Goal: Task Accomplishment & Management: Manage account settings

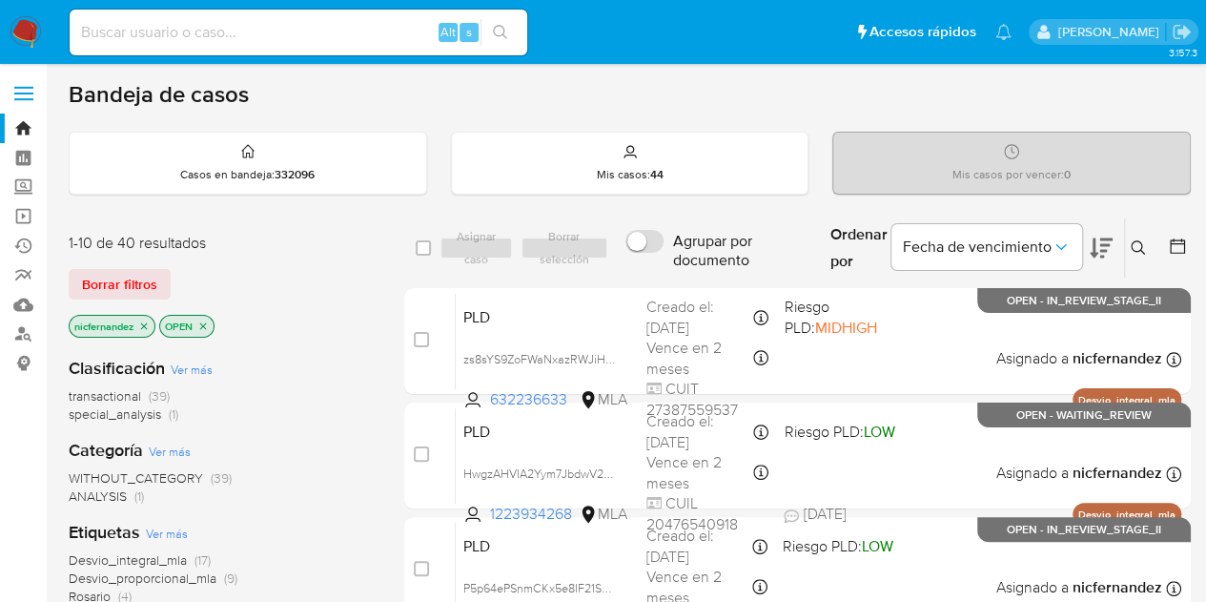
click at [141, 276] on span "Borrar filtros" at bounding box center [119, 284] width 75 height 27
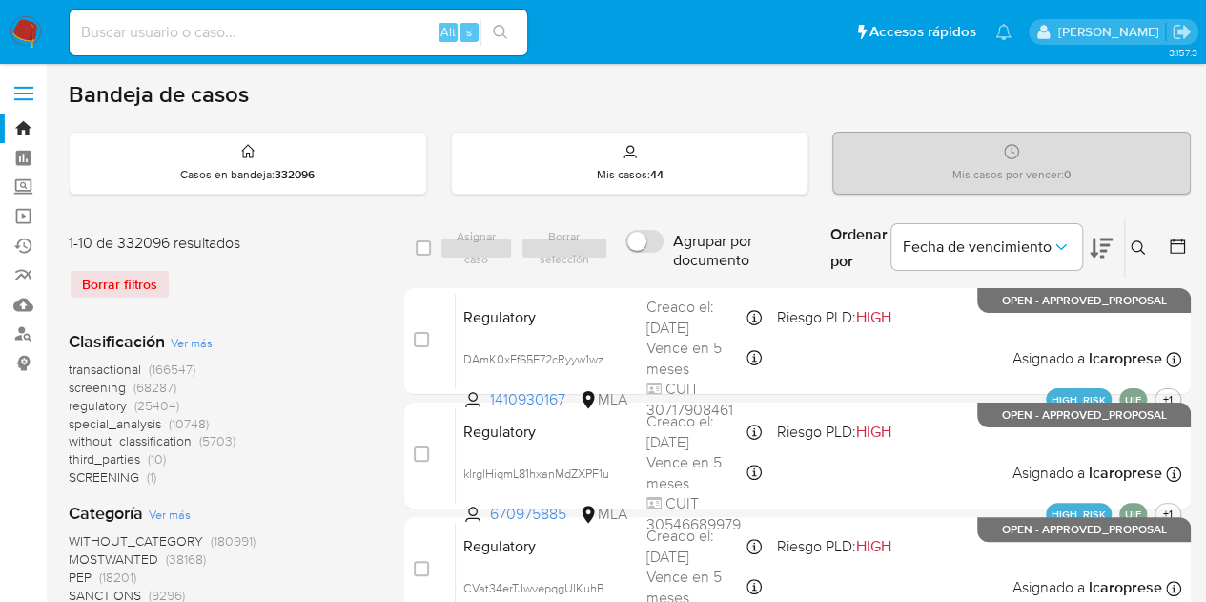
click at [1140, 240] on icon at bounding box center [1138, 247] width 14 height 14
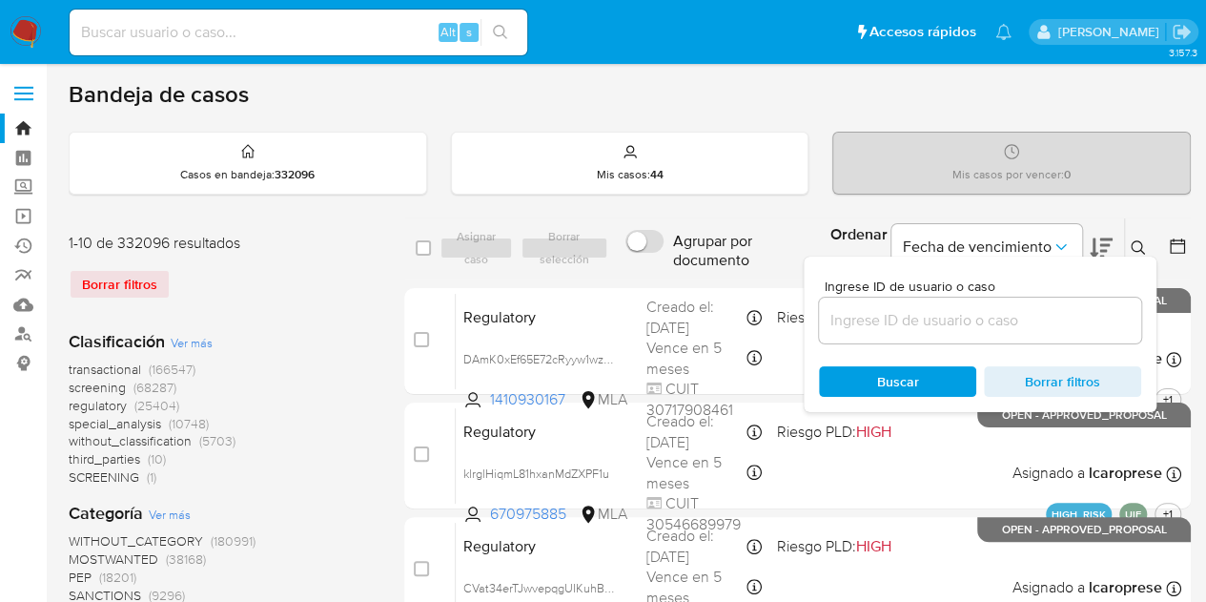
click at [975, 318] on input at bounding box center [980, 320] width 322 height 25
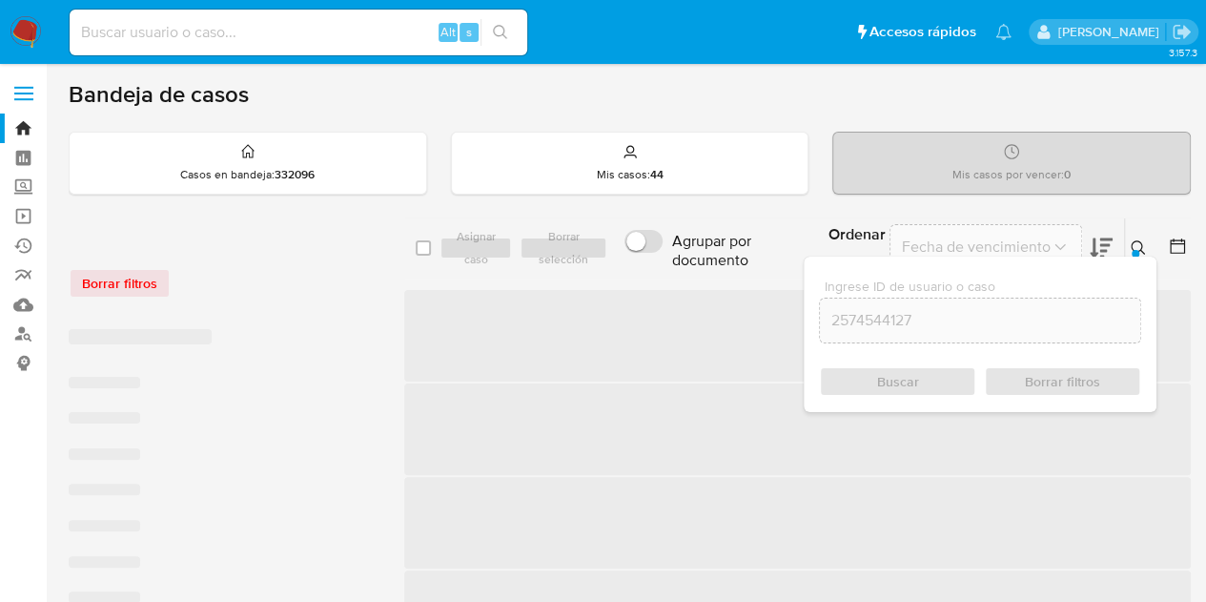
click at [1140, 237] on button at bounding box center [1140, 248] width 31 height 23
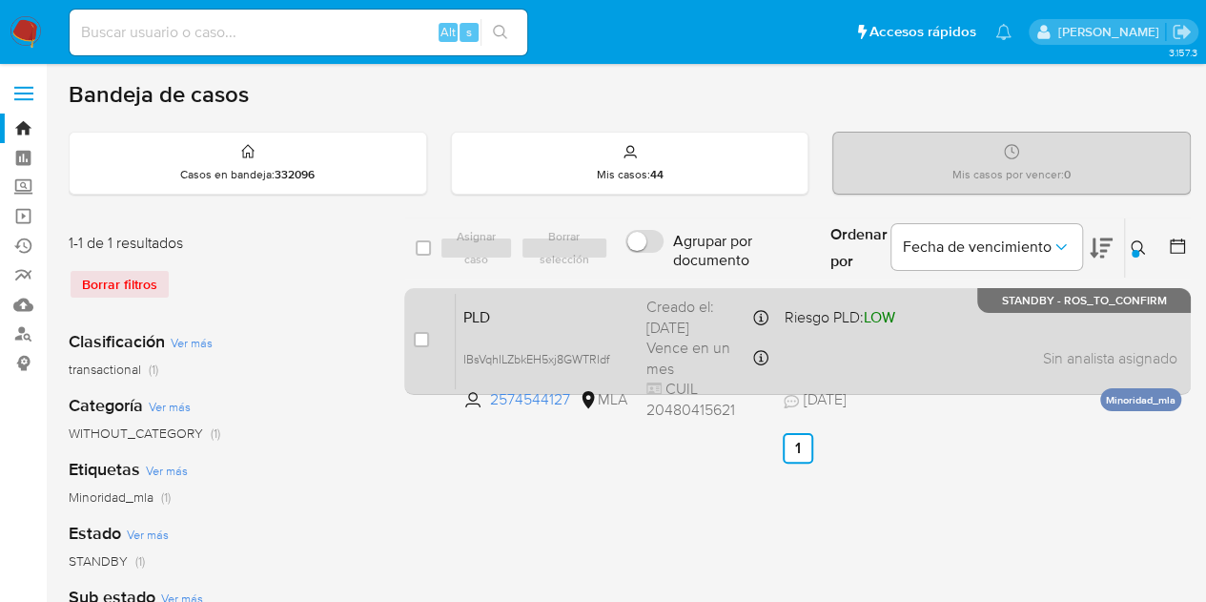
click at [566, 304] on span "PLD" at bounding box center [547, 315] width 168 height 25
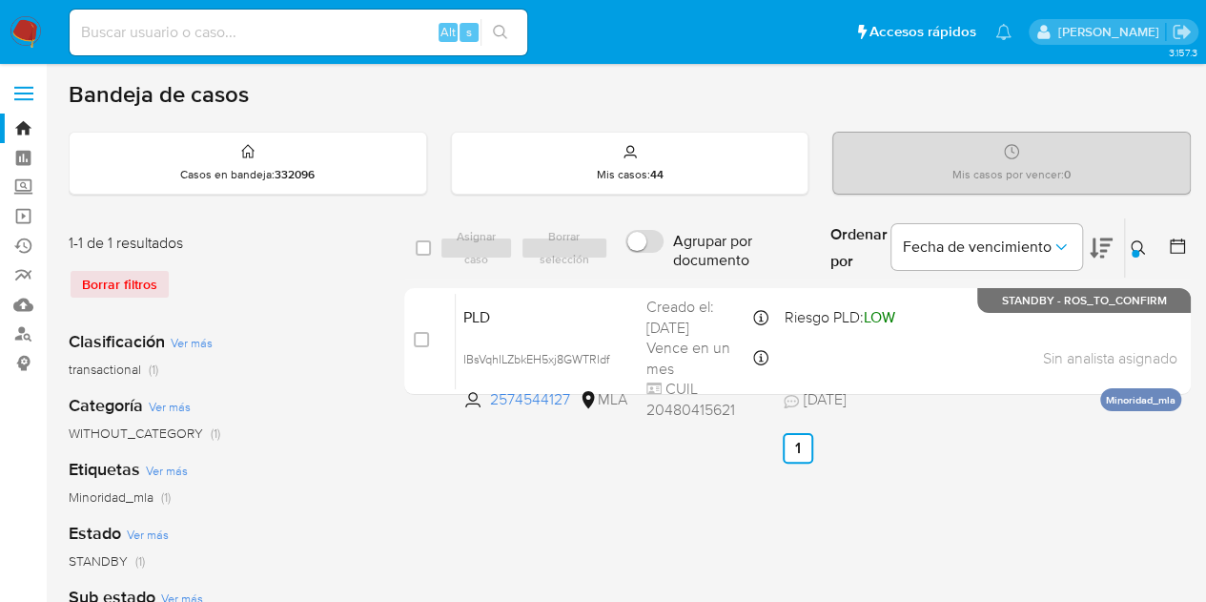
drag, startPoint x: 1143, startPoint y: 244, endPoint x: 1129, endPoint y: 245, distance: 13.4
click at [1137, 240] on icon at bounding box center [1138, 247] width 15 height 15
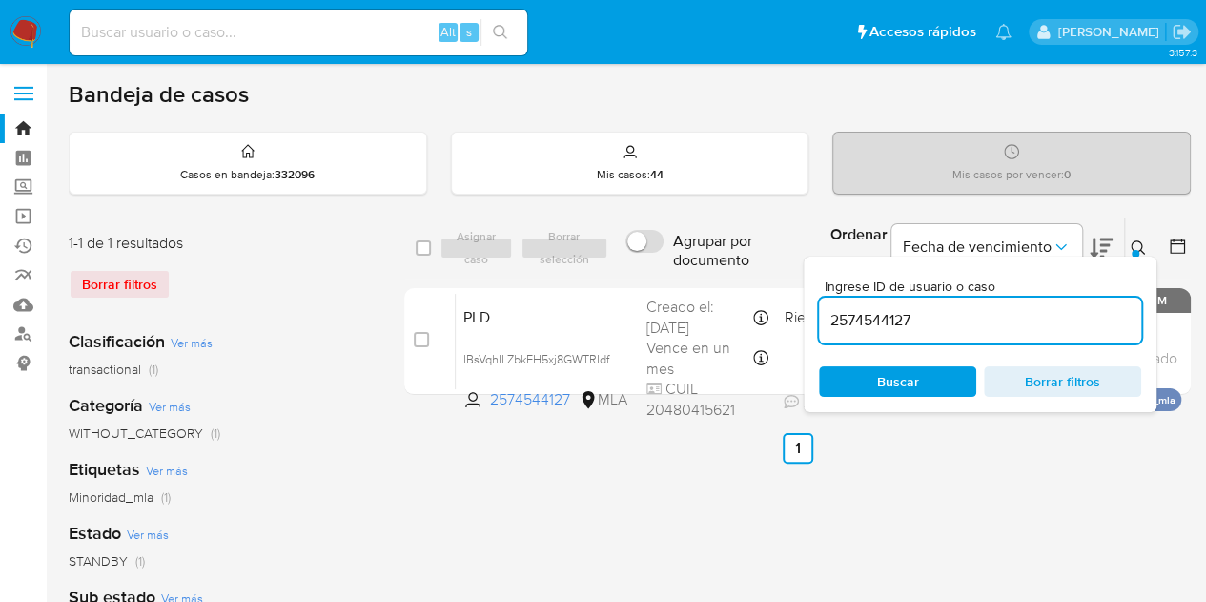
drag, startPoint x: 1003, startPoint y: 316, endPoint x: 582, endPoint y: 225, distance: 431.2
click at [582, 225] on div "select-all-cases-checkbox Asignar caso Borrar selección Agrupar por documento O…" at bounding box center [797, 248] width 787 height 62
type input "61198180"
click at [1138, 251] on div at bounding box center [1136, 254] width 8 height 8
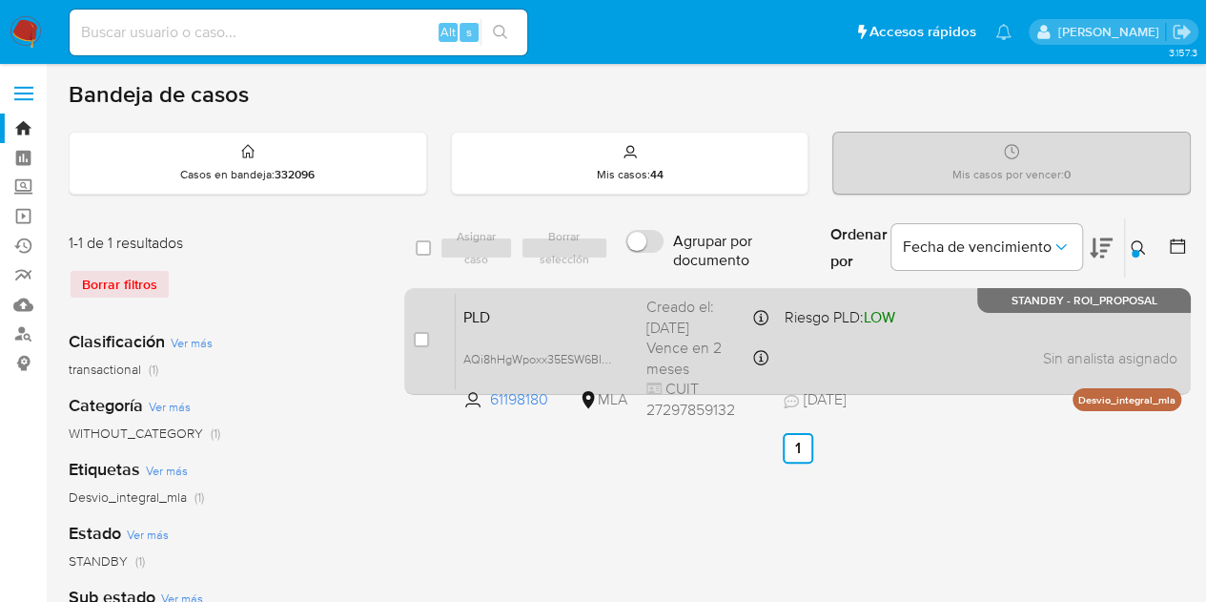
click at [536, 308] on span "PLD" at bounding box center [547, 315] width 168 height 25
click at [567, 312] on span "PLD" at bounding box center [547, 315] width 168 height 25
click at [470, 308] on span "PLD" at bounding box center [547, 315] width 168 height 25
click at [546, 311] on span "PLD" at bounding box center [547, 315] width 168 height 25
drag, startPoint x: 425, startPoint y: 340, endPoint x: 444, endPoint y: 314, distance: 32.0
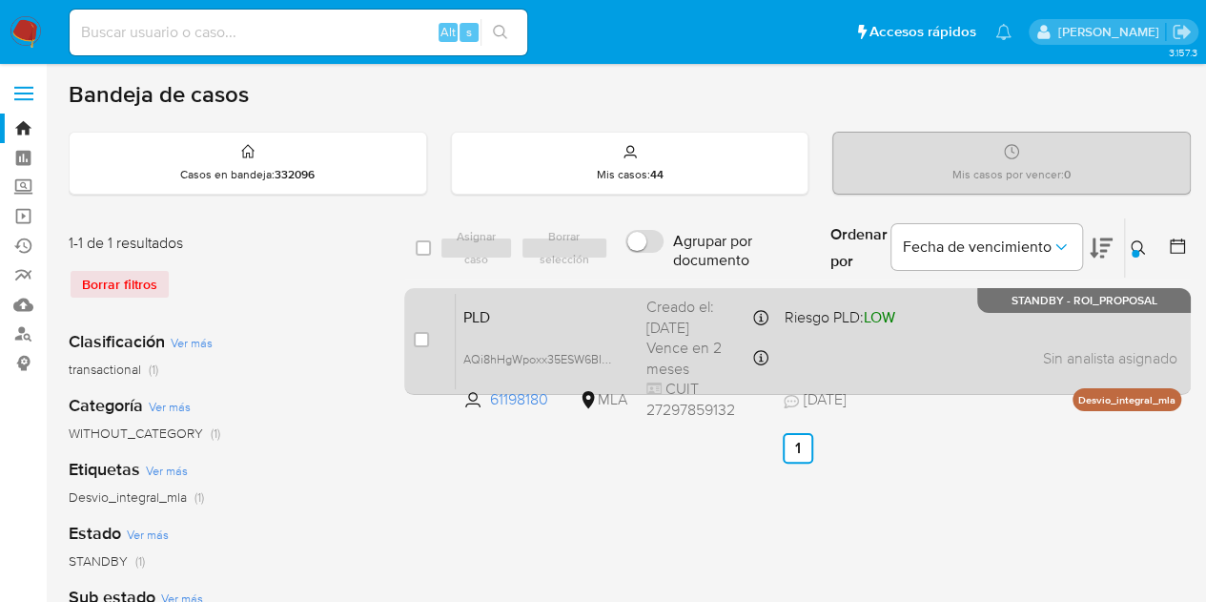
click at [425, 339] on input "checkbox" at bounding box center [421, 339] width 15 height 15
checkbox input "true"
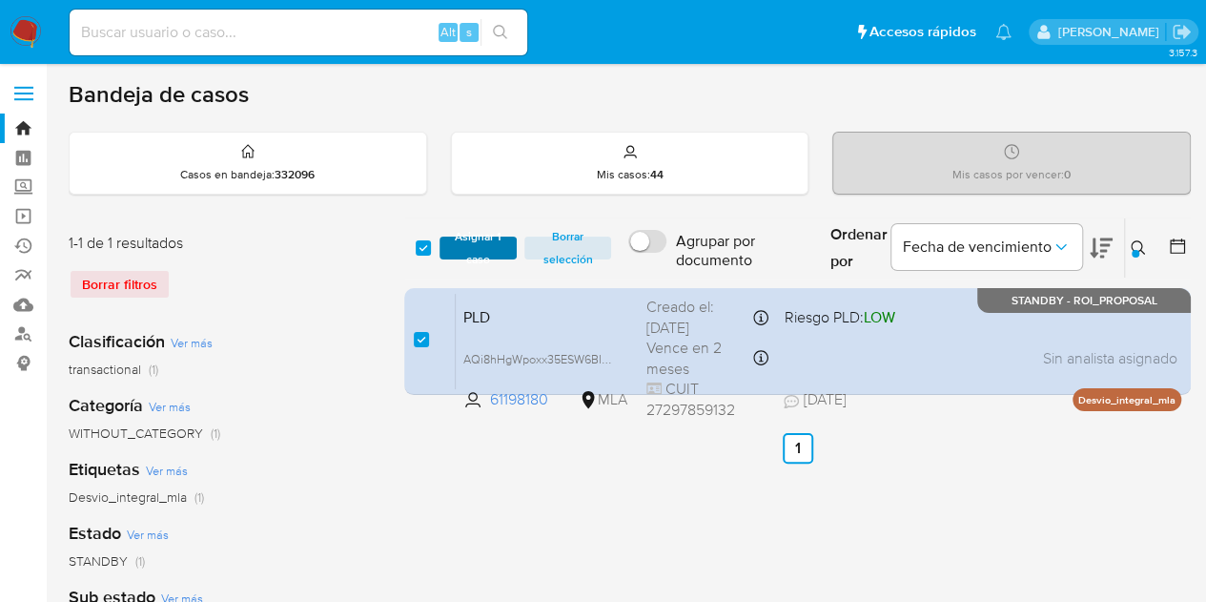
click at [484, 241] on span "Asignar 1 caso" at bounding box center [478, 247] width 59 height 19
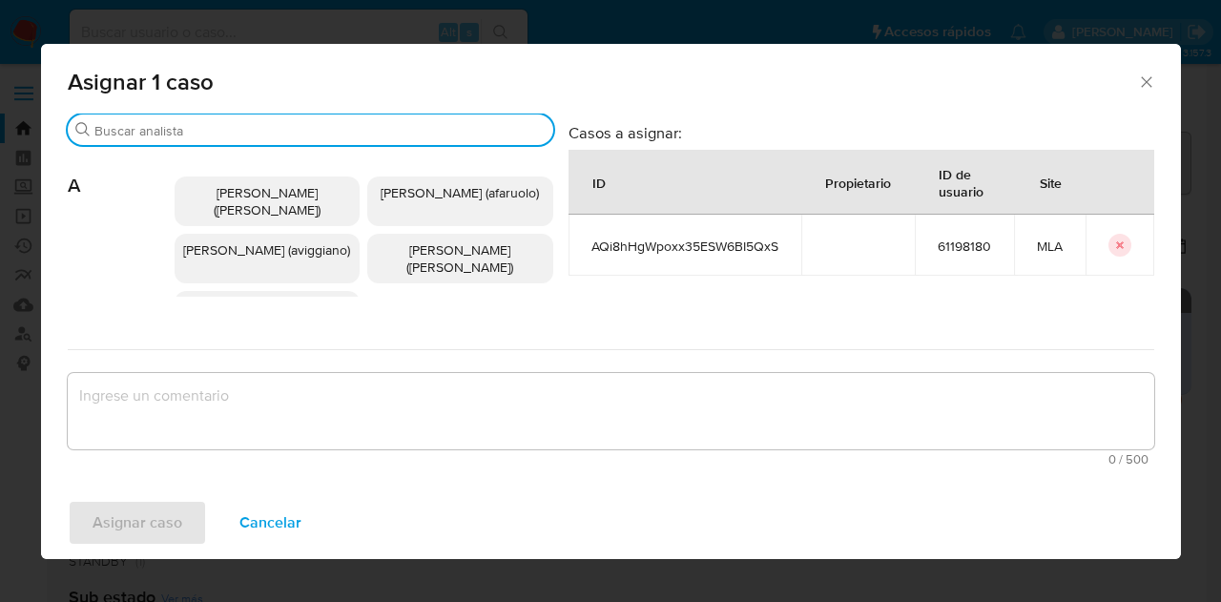
click at [164, 132] on input "Buscar" at bounding box center [319, 130] width 451 height 17
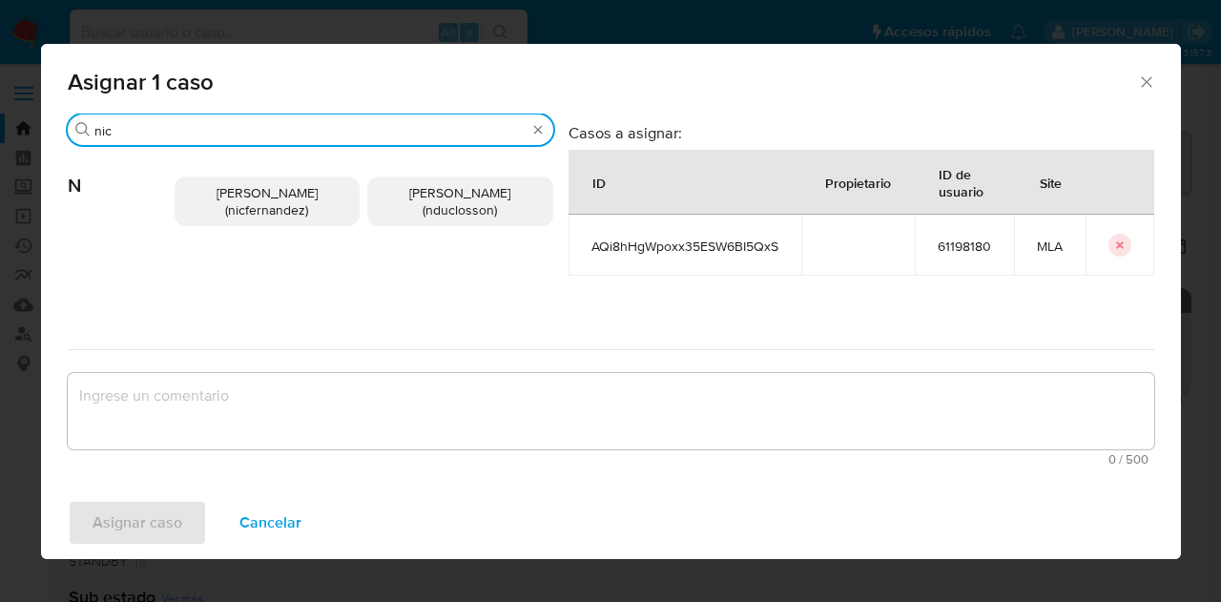
type input "nic"
click at [233, 218] on span "Nicolas Fernandez Allen (nicfernandez)" at bounding box center [266, 201] width 101 height 36
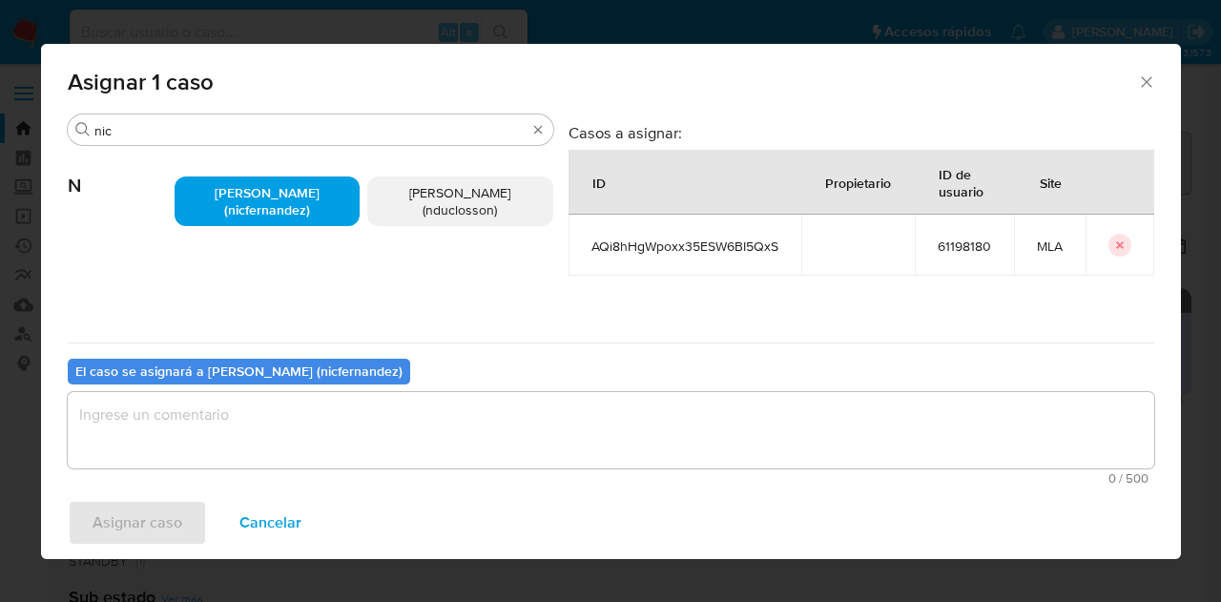
click at [277, 446] on textarea "assign-modal" at bounding box center [611, 430] width 1086 height 76
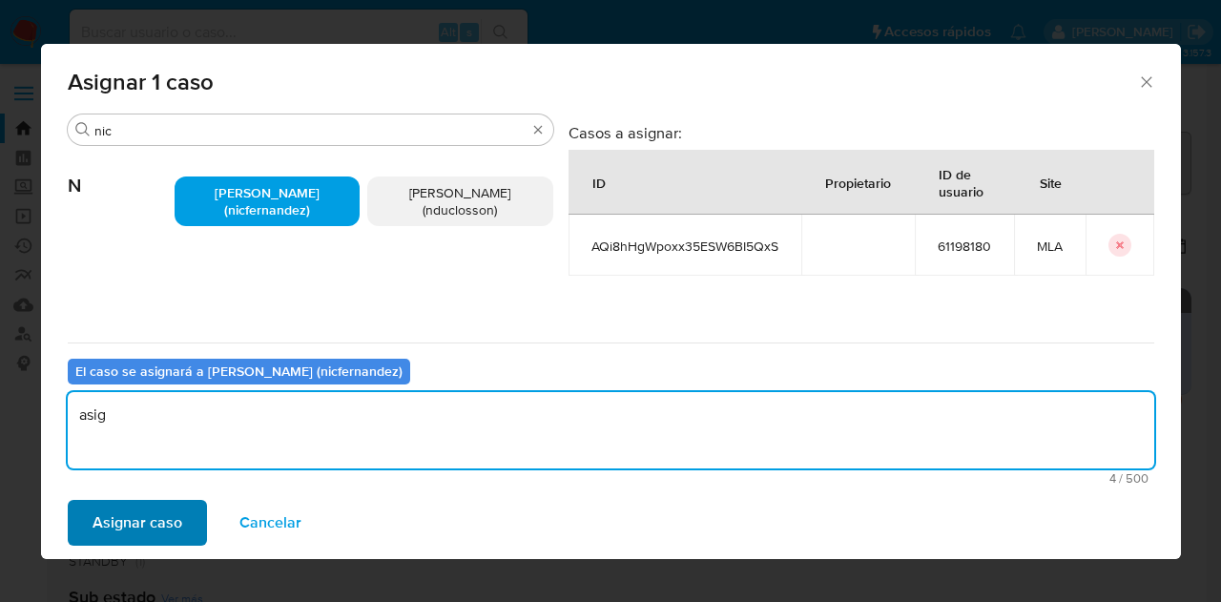
type textarea "asig"
click at [132, 506] on span "Asignar caso" at bounding box center [138, 523] width 90 height 42
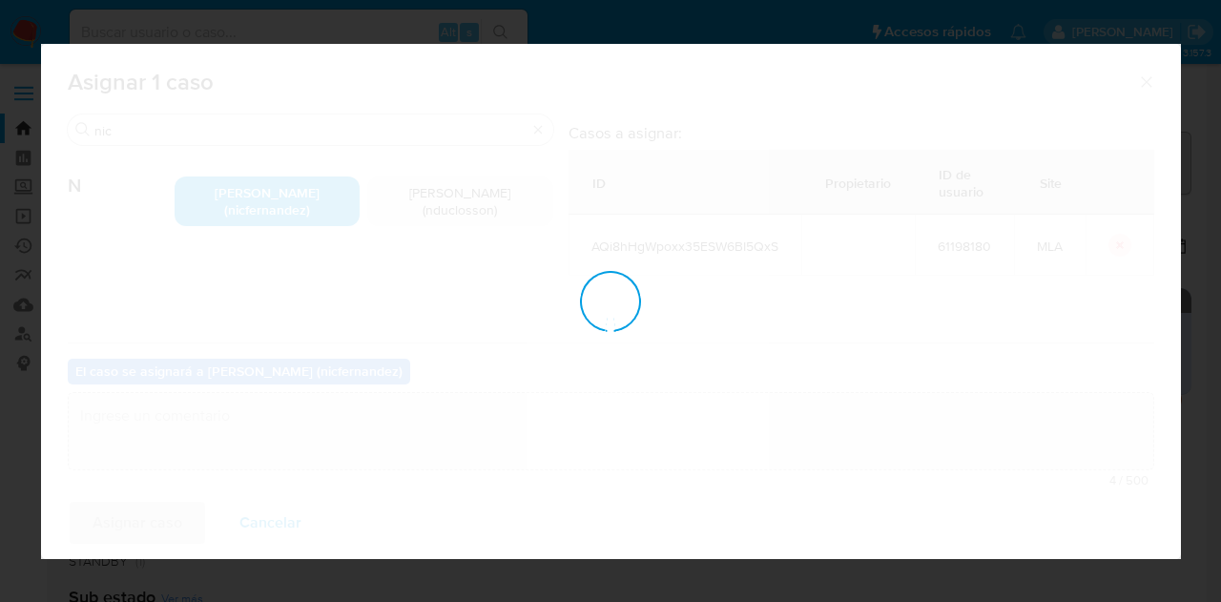
checkbox input "false"
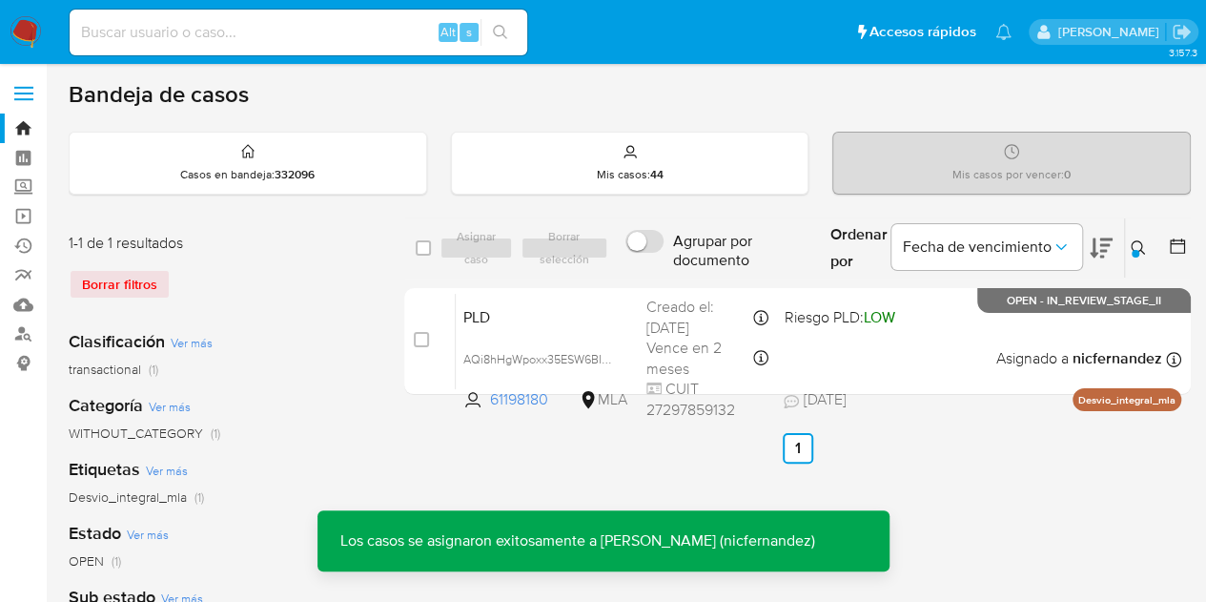
click at [544, 333] on div "PLD AQi8hHgWpoxx35ESW6BI5QxS 61198180 MLA Riesgo PLD: LOW Creado el: 12/08/2025…" at bounding box center [819, 341] width 726 height 96
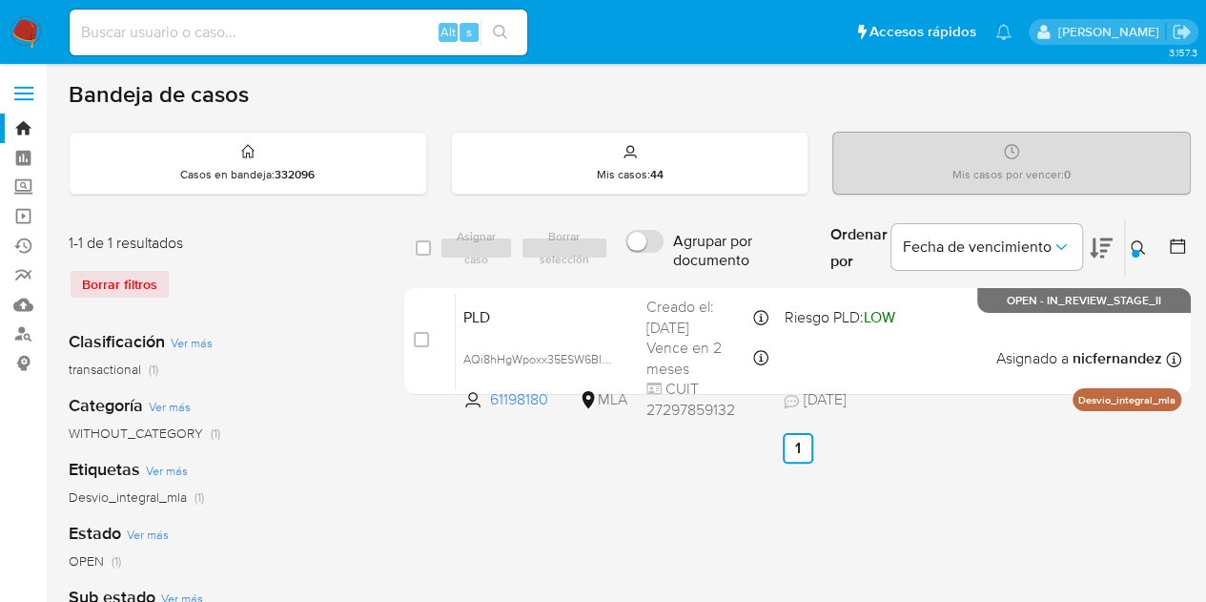
click at [1132, 249] on icon at bounding box center [1138, 247] width 15 height 15
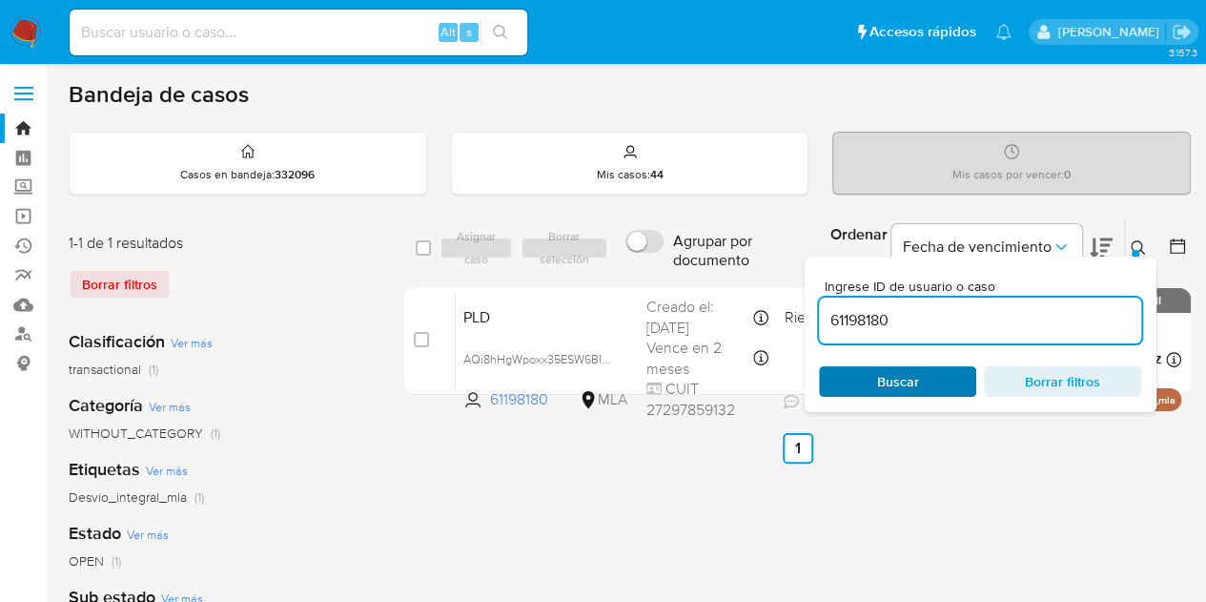
click at [947, 372] on span "Buscar" at bounding box center [898, 381] width 131 height 27
click at [1141, 245] on icon at bounding box center [1138, 247] width 15 height 15
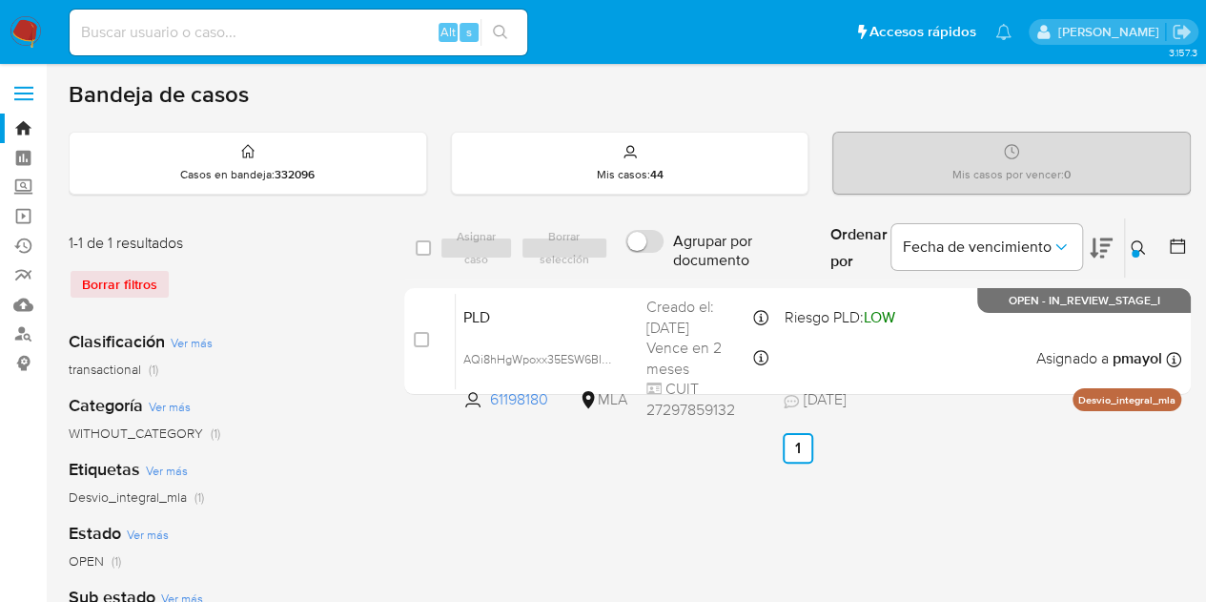
click at [1131, 243] on icon at bounding box center [1138, 247] width 15 height 15
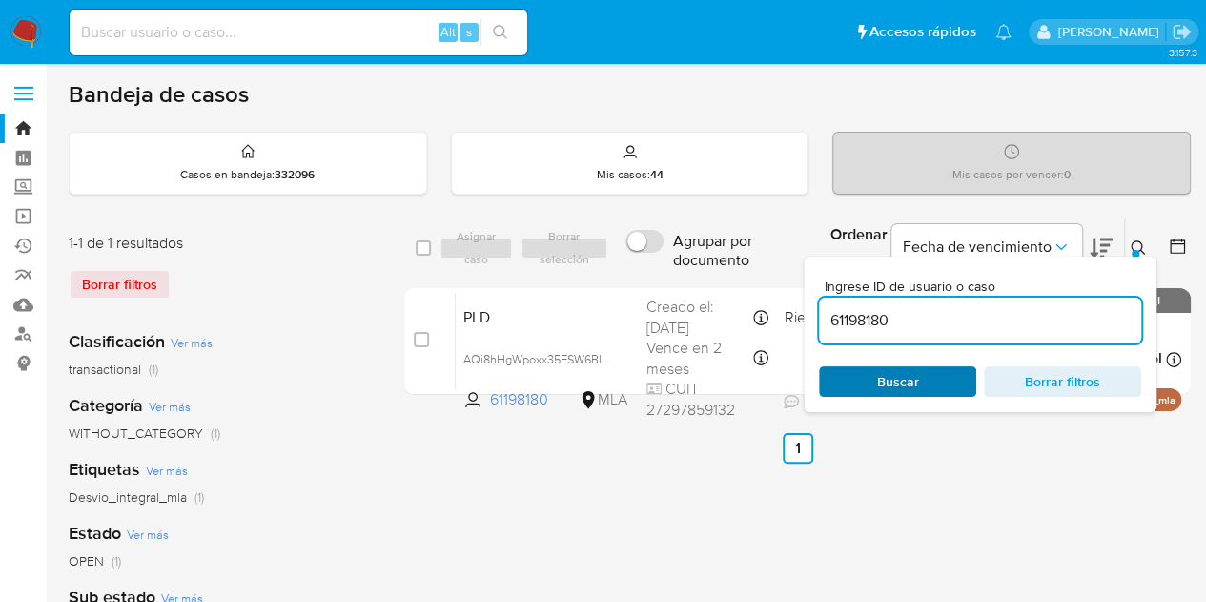
click at [895, 381] on span "Buscar" at bounding box center [898, 381] width 42 height 31
drag, startPoint x: 1147, startPoint y: 249, endPoint x: 623, endPoint y: 108, distance: 543.2
click at [1146, 249] on button at bounding box center [1140, 248] width 31 height 23
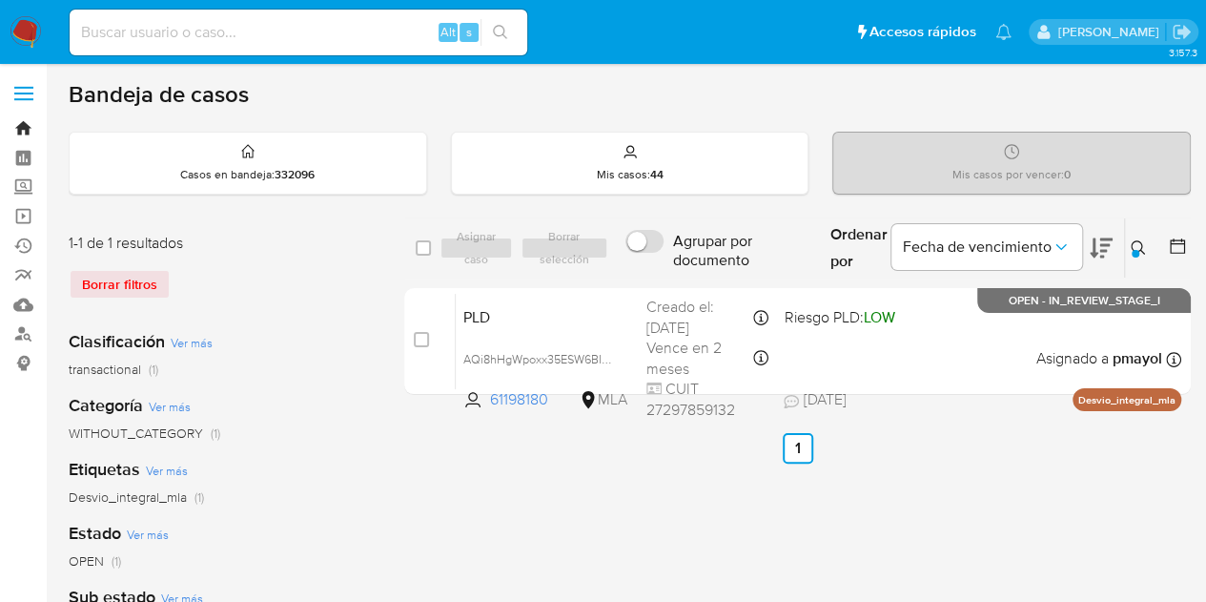
drag, startPoint x: 24, startPoint y: 127, endPoint x: 107, endPoint y: 202, distance: 112.1
click at [24, 127] on link "Bandeja" at bounding box center [113, 128] width 227 height 30
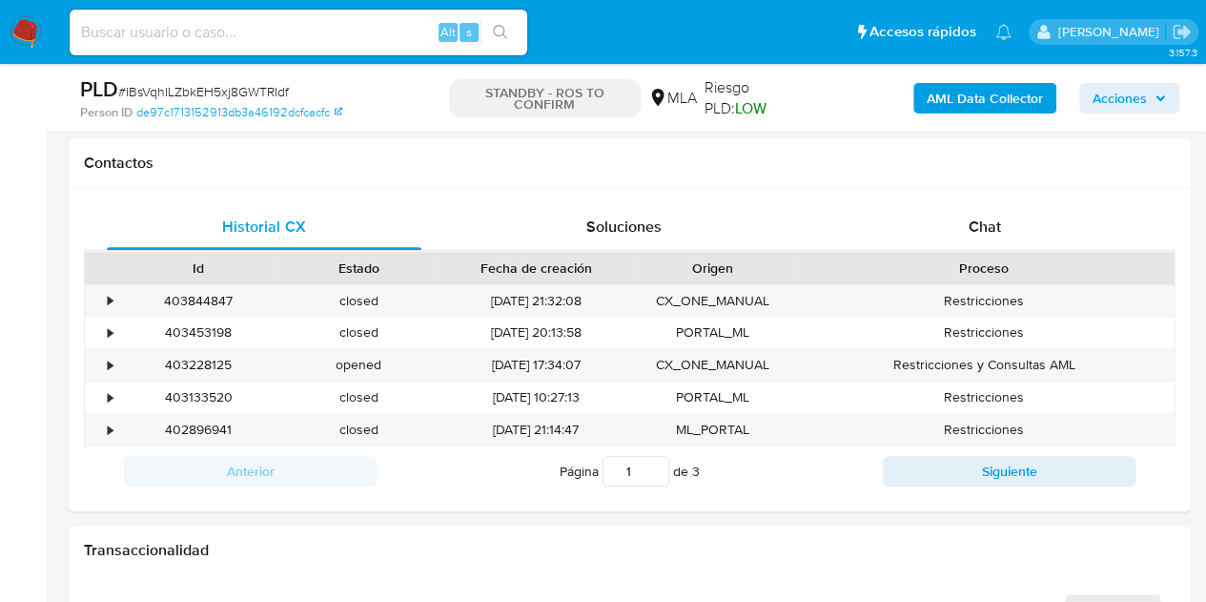
select select "10"
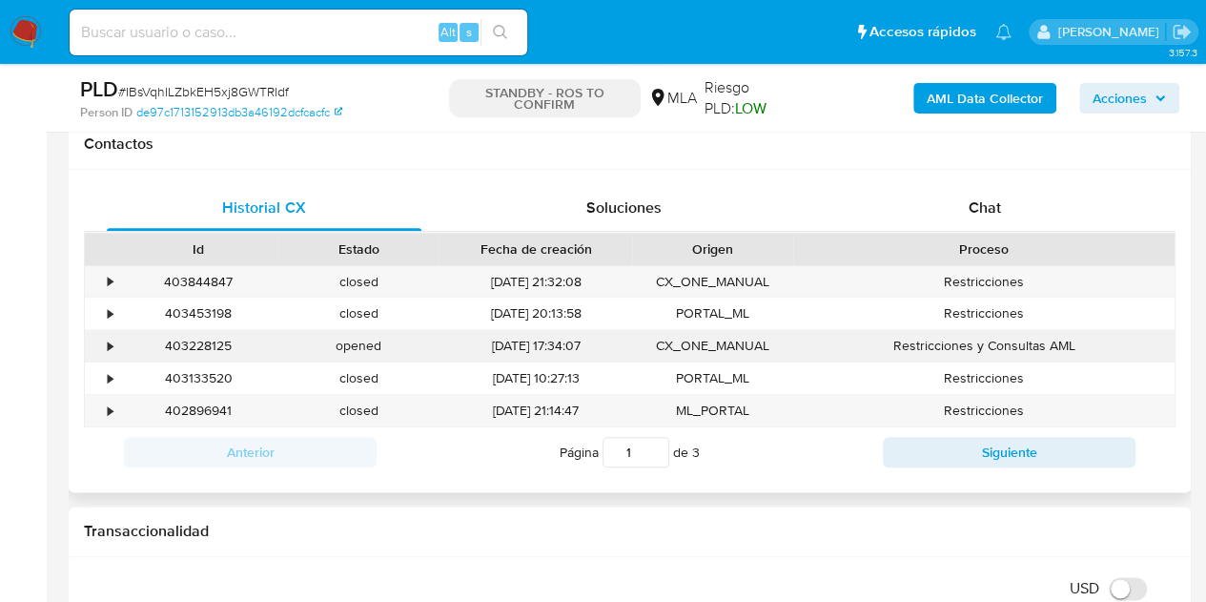
click at [218, 345] on div "403228125" at bounding box center [198, 345] width 160 height 31
copy div "403228125"
click at [560, 333] on div "01/09/2025 17:34:07" at bounding box center [536, 345] width 194 height 31
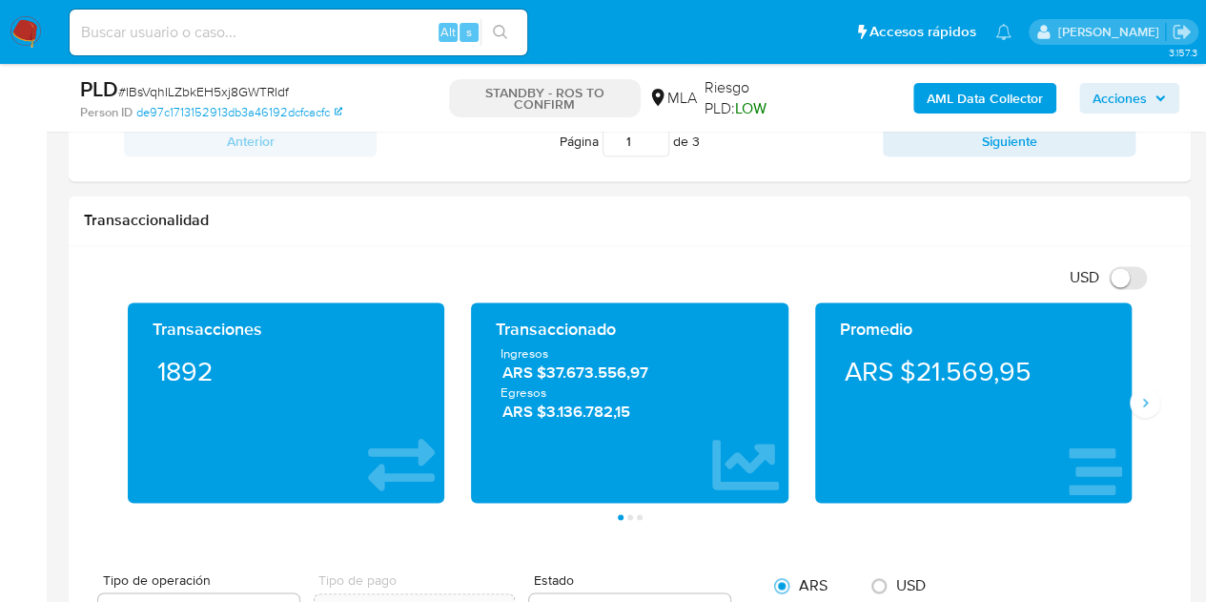
scroll to position [1200, 0]
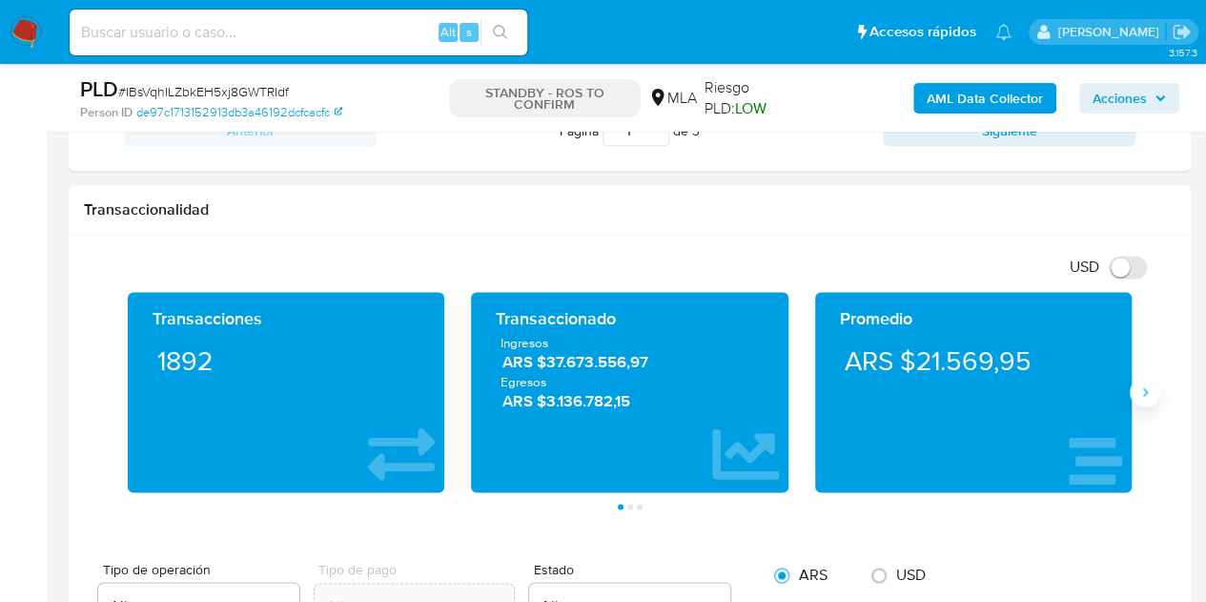
click at [1142, 400] on button "Siguiente" at bounding box center [1145, 392] width 31 height 31
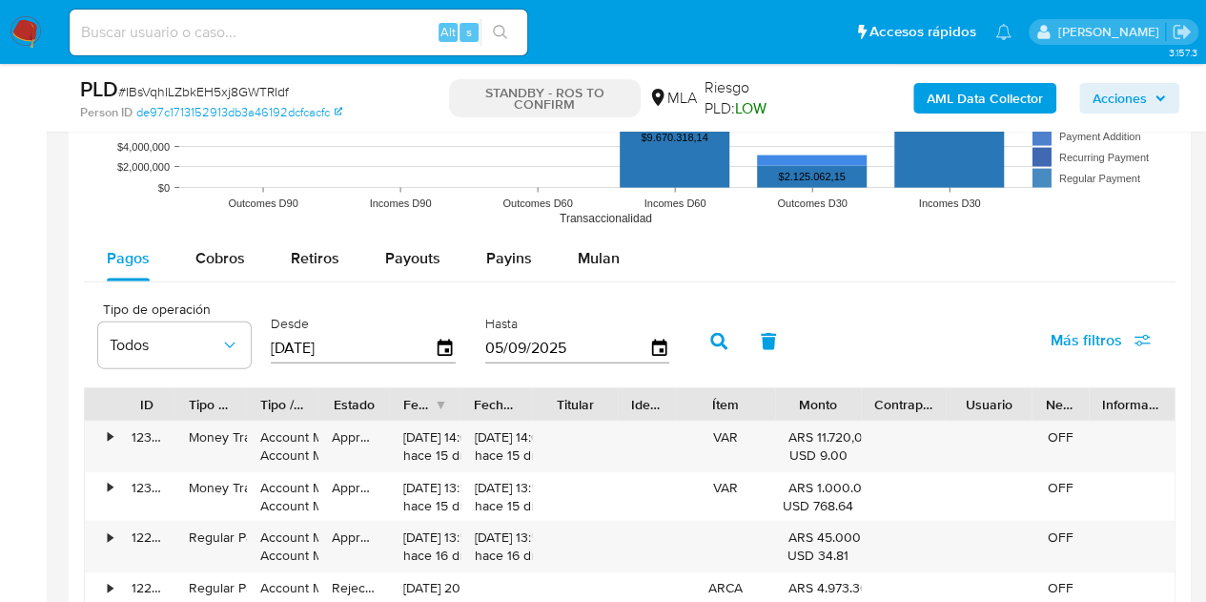
scroll to position [1996, 0]
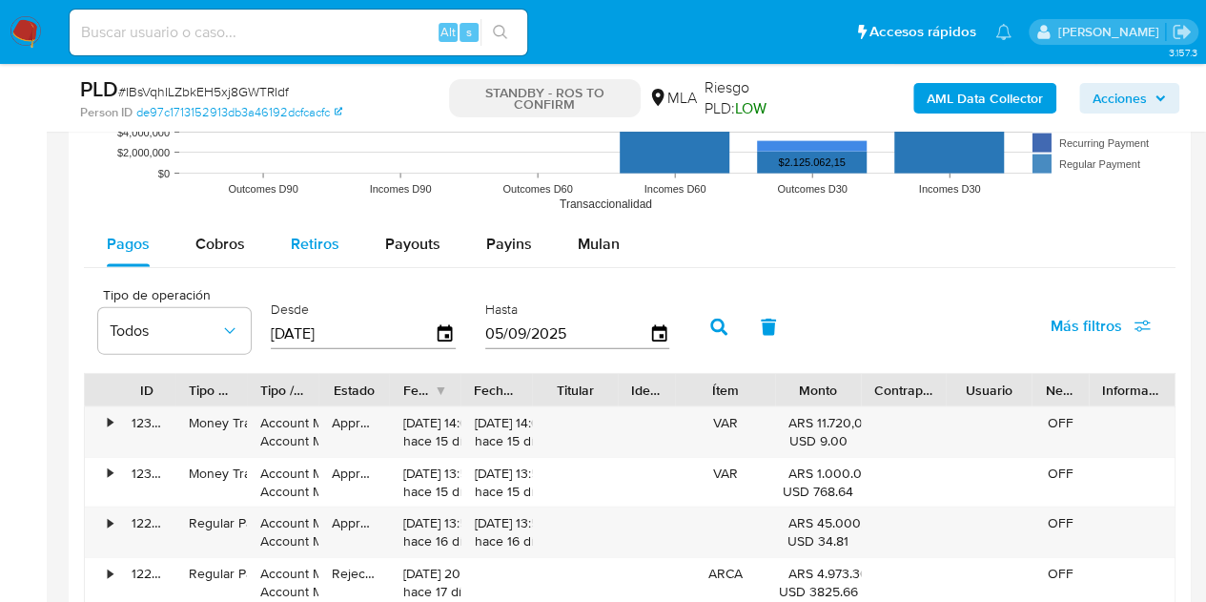
click at [320, 245] on span "Retiros" at bounding box center [315, 244] width 49 height 22
select select "10"
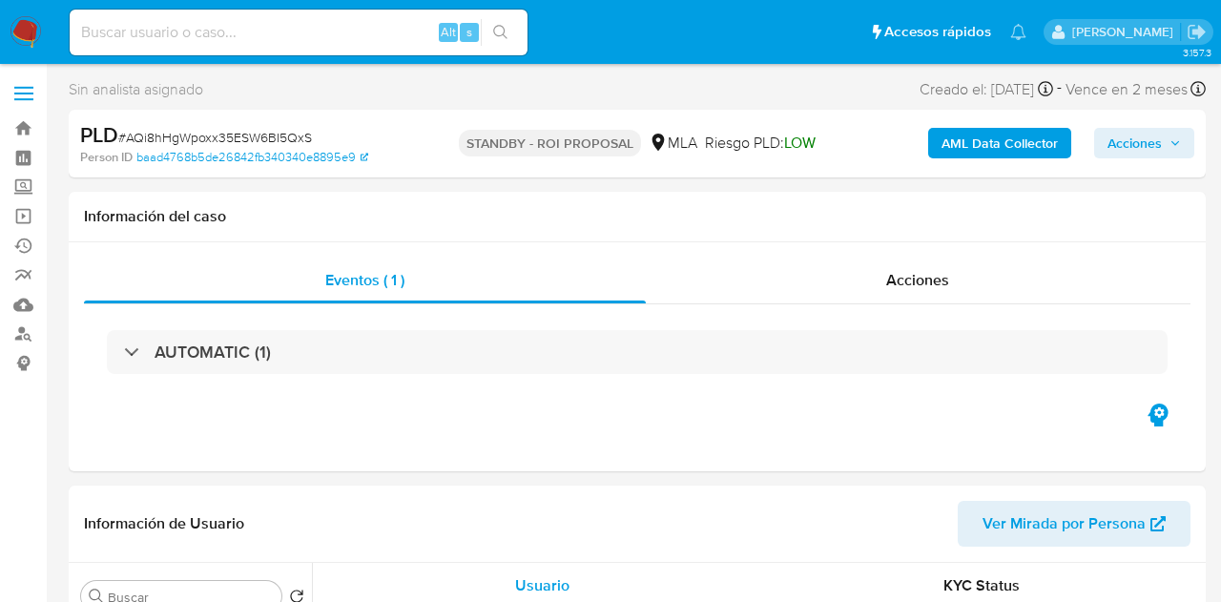
select select "10"
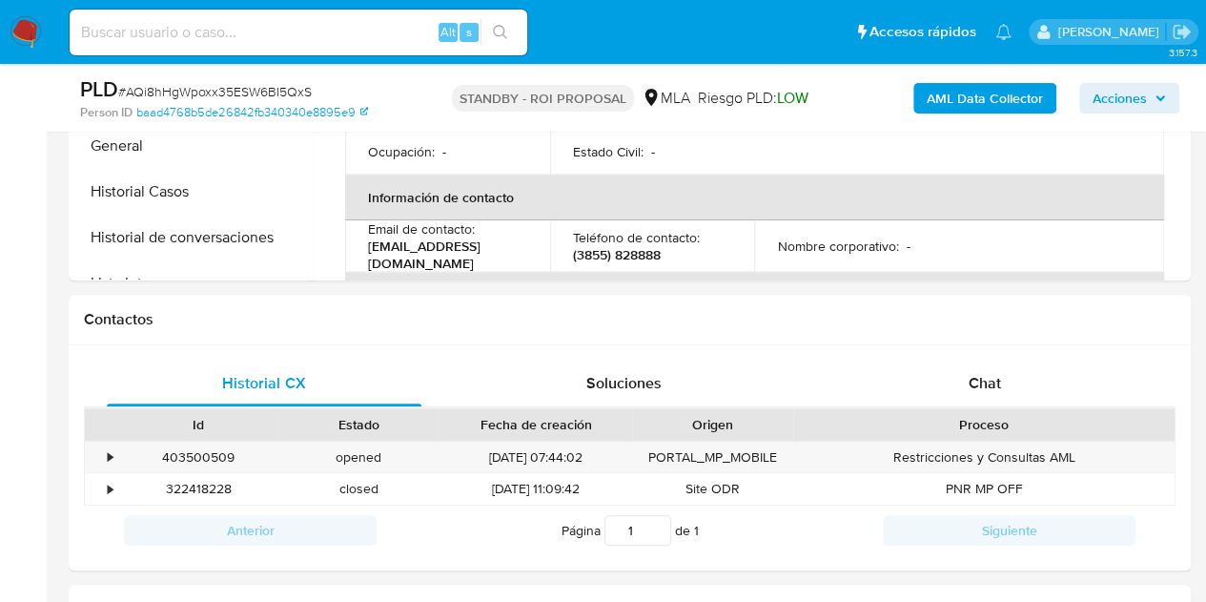
scroll to position [858, 0]
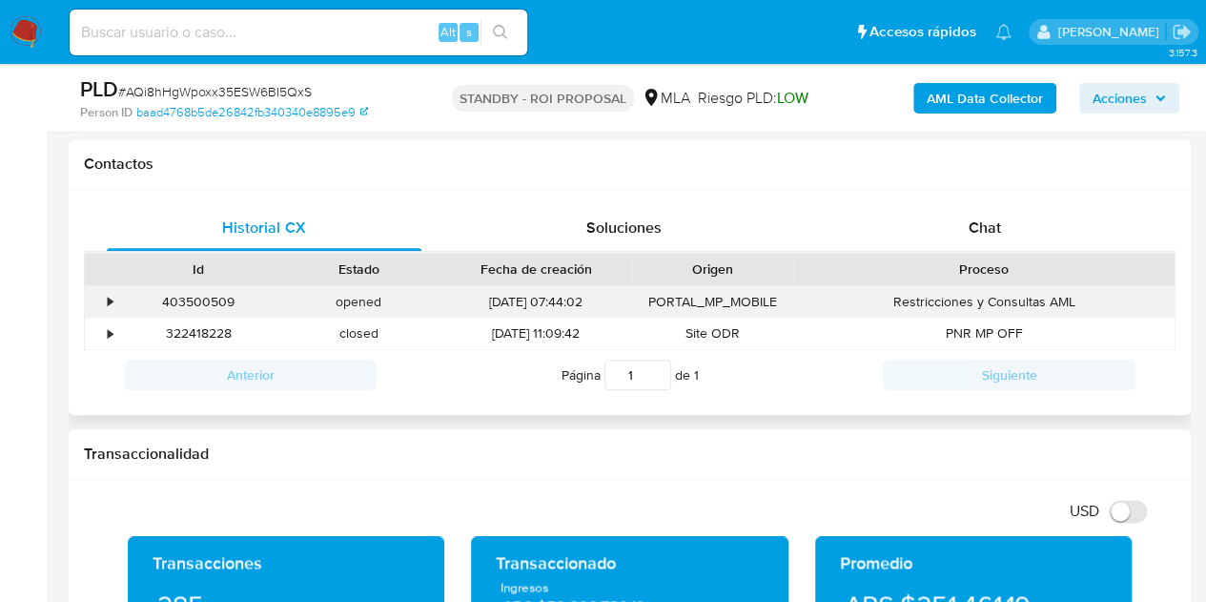
click at [203, 302] on div "403500509" at bounding box center [198, 301] width 160 height 31
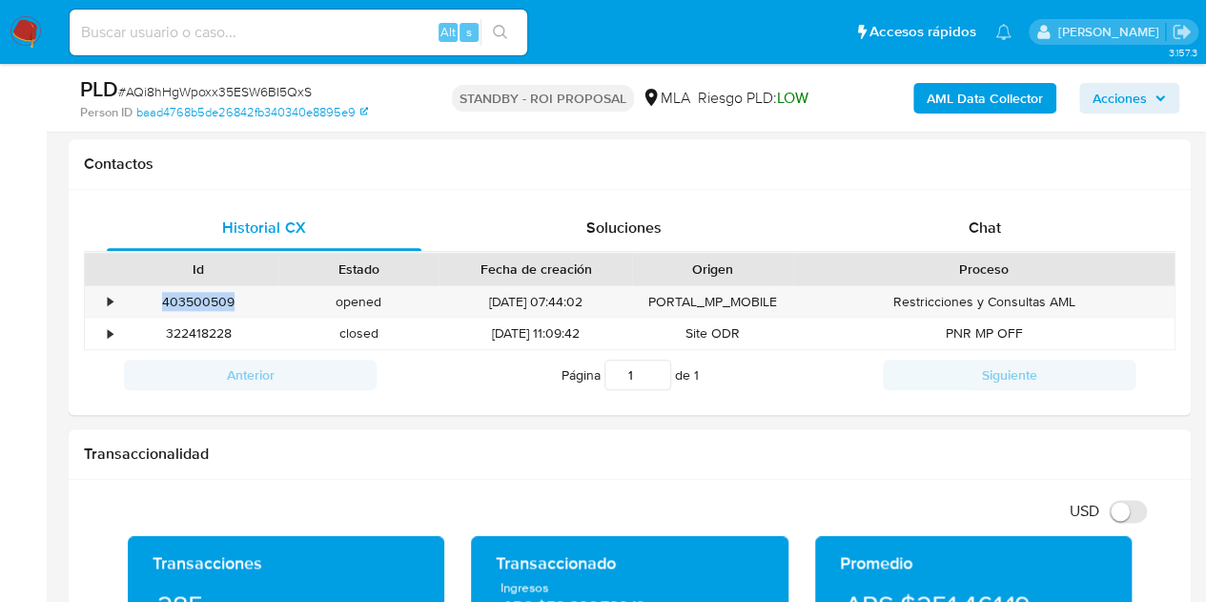
copy div "403500509"
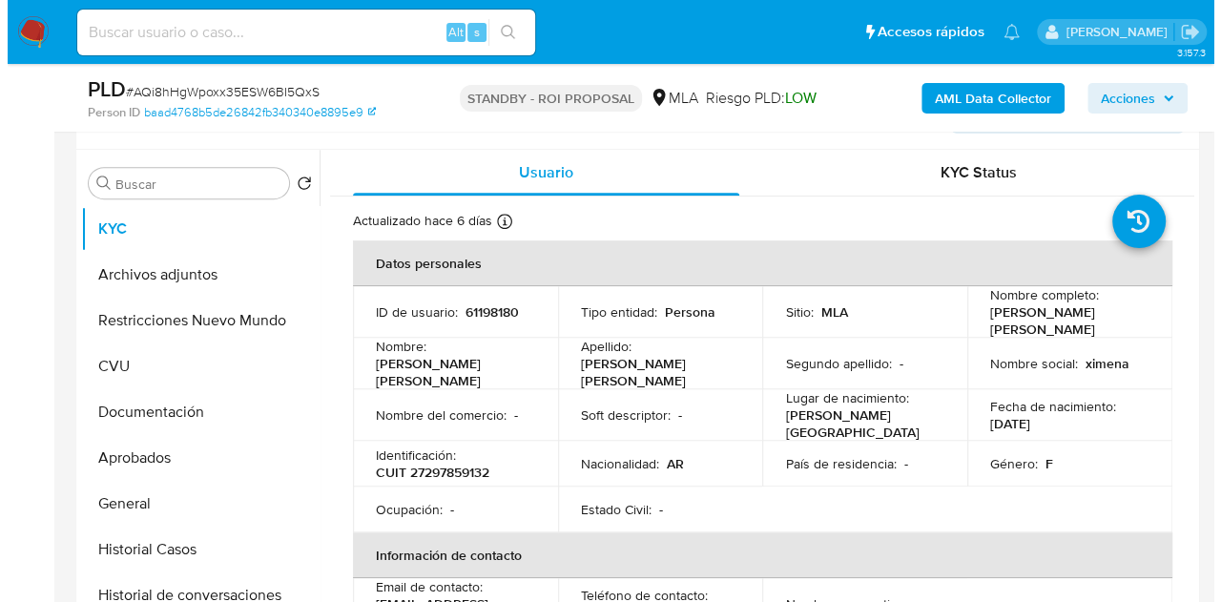
scroll to position [381, 0]
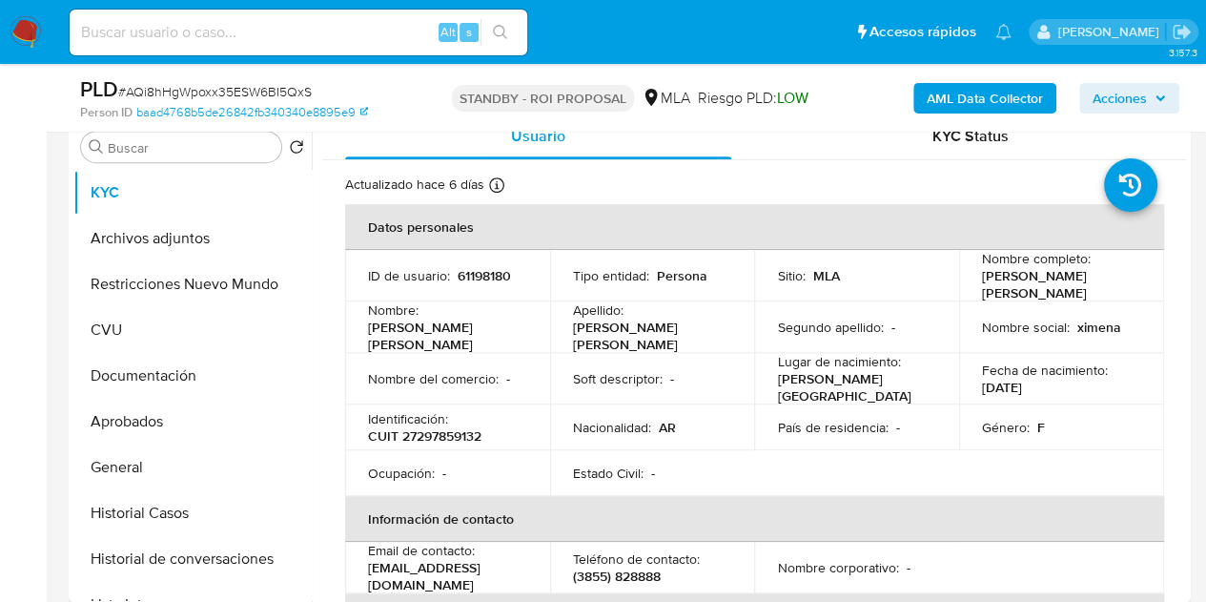
click at [494, 274] on p "61198180" at bounding box center [484, 275] width 53 height 17
copy p "61198180"
click at [181, 239] on button "Archivos adjuntos" at bounding box center [184, 239] width 223 height 46
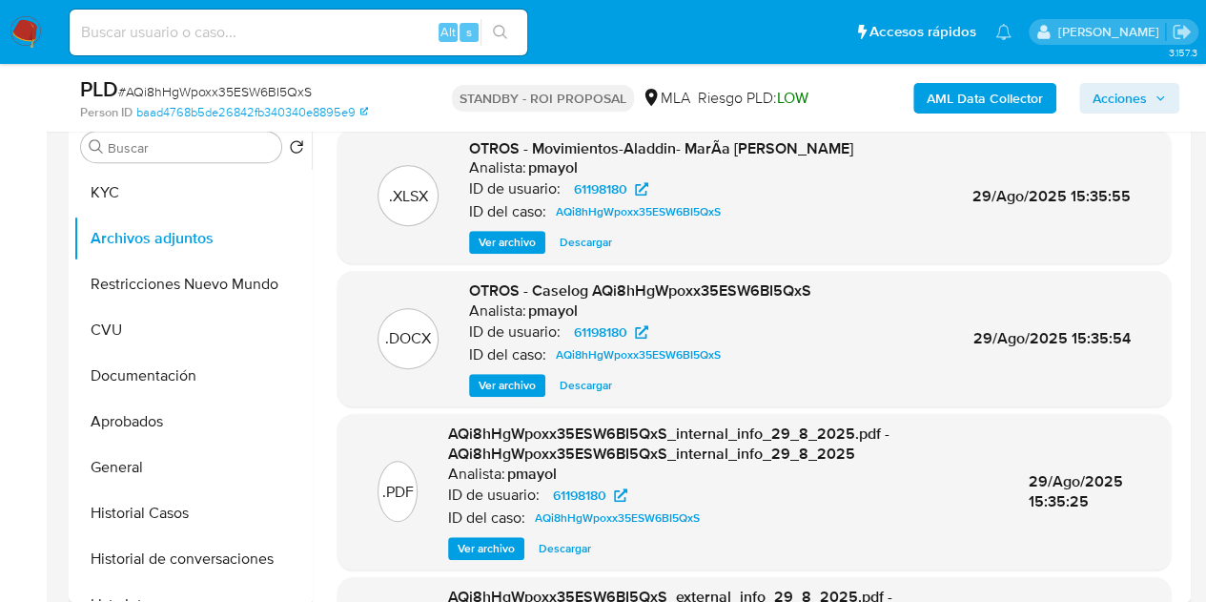
click at [509, 381] on span "Ver archivo" at bounding box center [507, 385] width 57 height 19
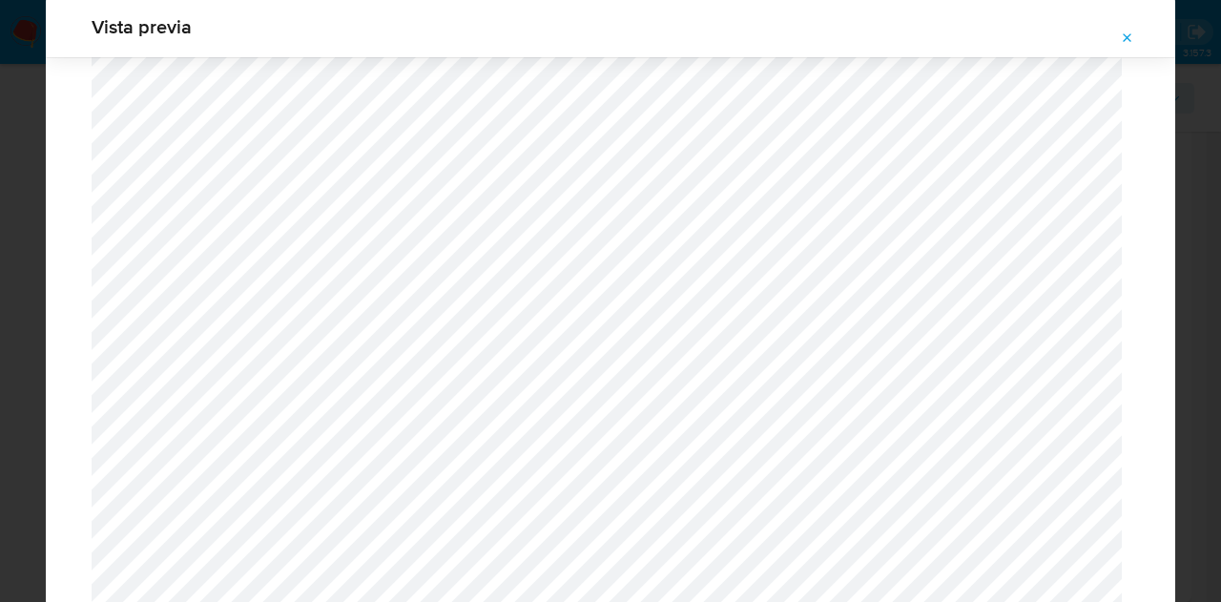
scroll to position [2194, 0]
click at [1118, 42] on button "Attachment preview" at bounding box center [1127, 38] width 42 height 31
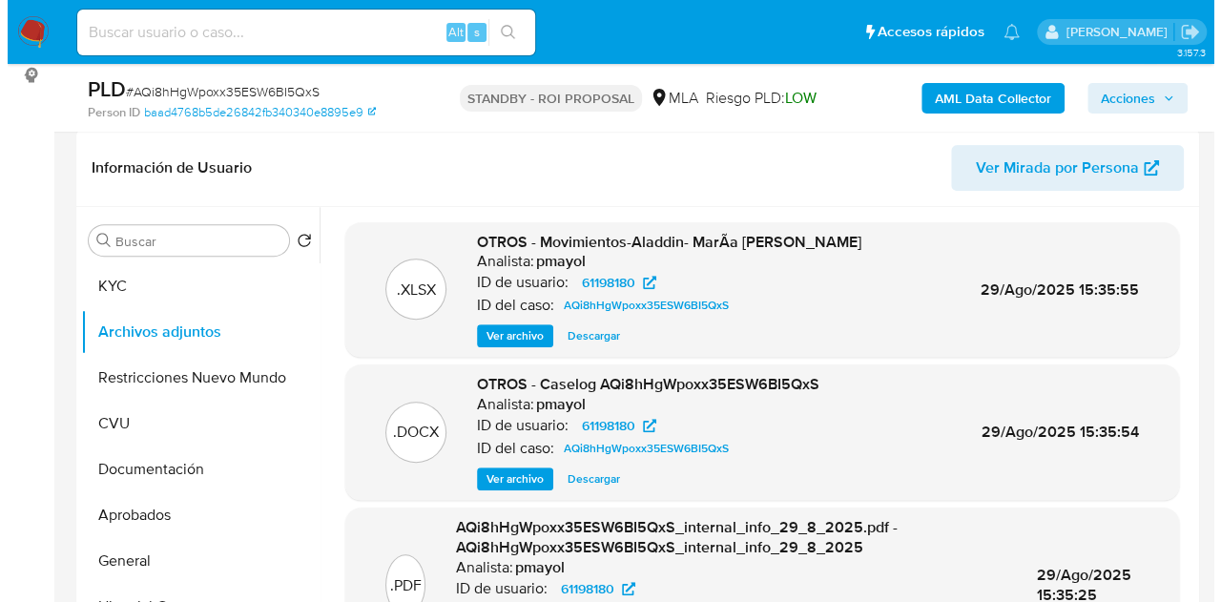
scroll to position [273, 0]
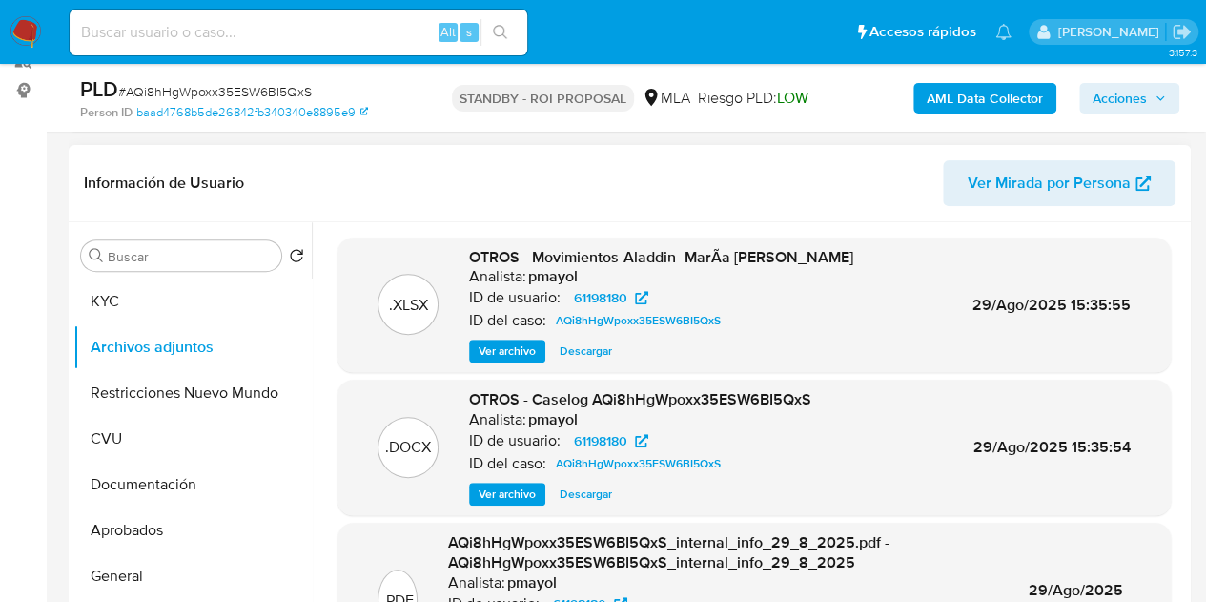
click at [500, 491] on span "Ver archivo" at bounding box center [507, 493] width 57 height 19
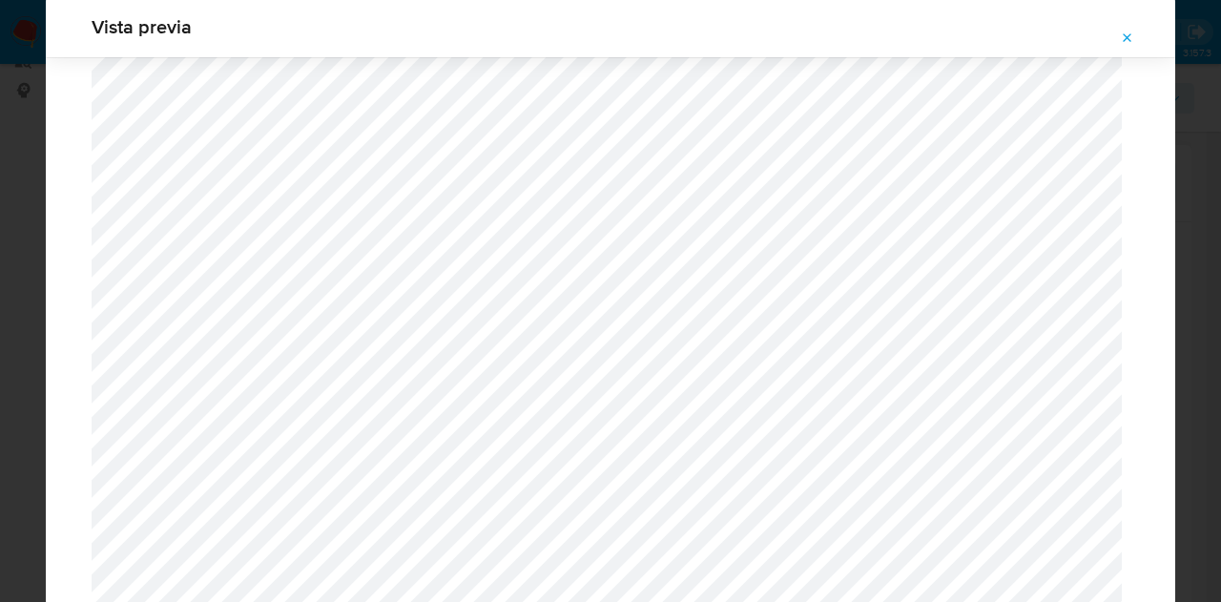
scroll to position [1991, 0]
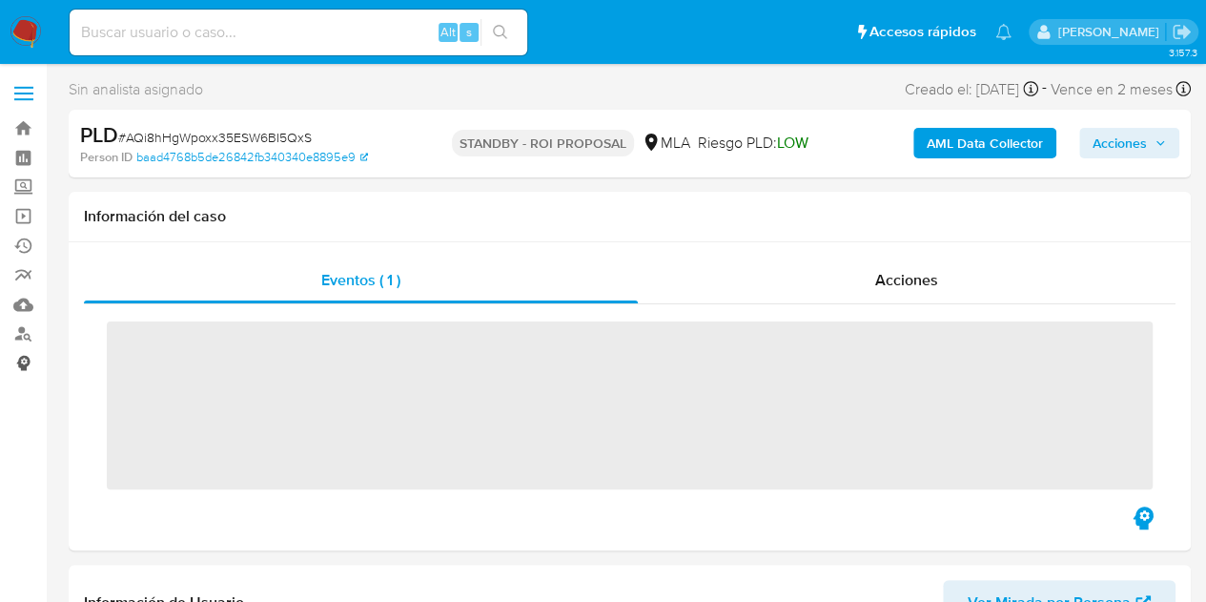
click at [17, 348] on link "Consolidado" at bounding box center [113, 363] width 227 height 30
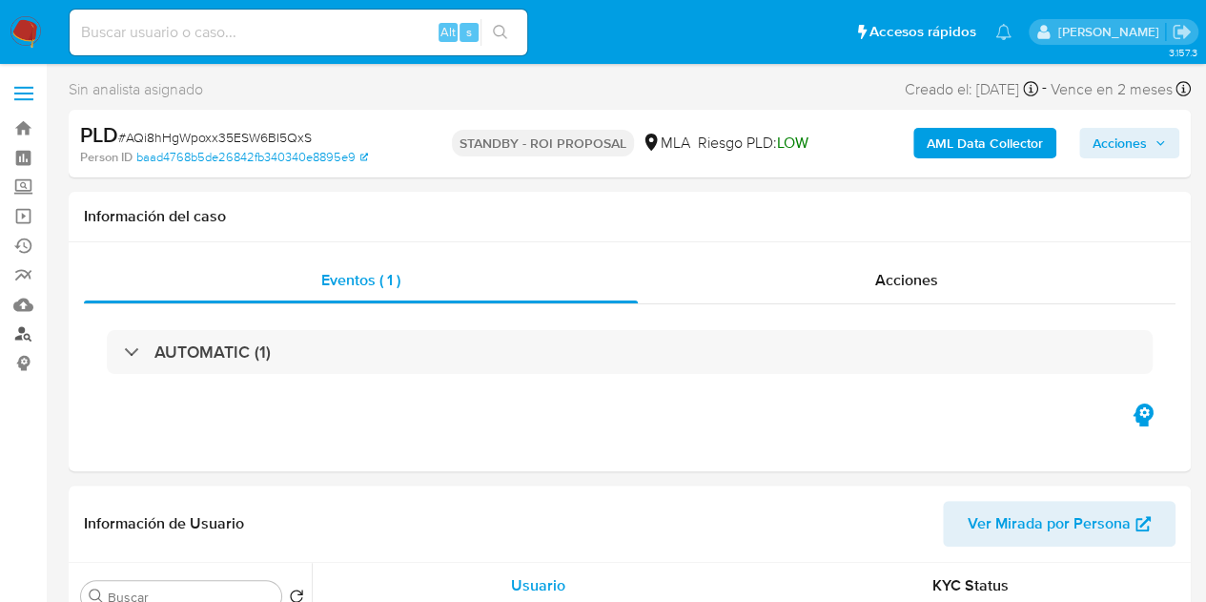
click at [22, 334] on link "Buscador de personas" at bounding box center [113, 334] width 227 height 30
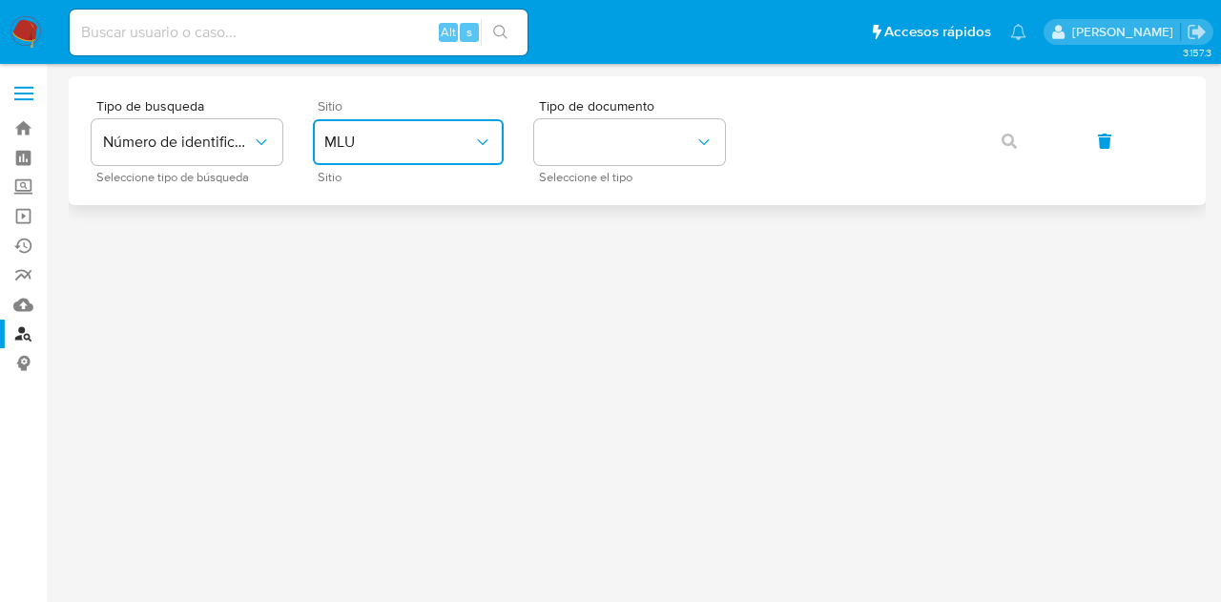
click at [370, 131] on button "MLU" at bounding box center [408, 142] width 191 height 46
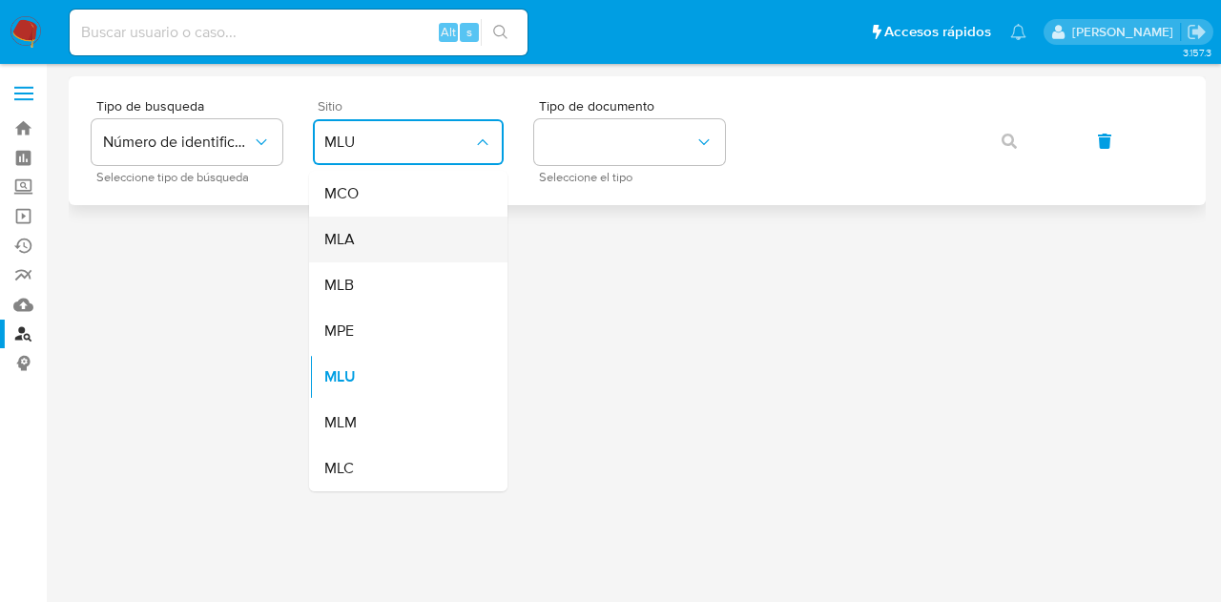
click at [418, 243] on div "MLA" at bounding box center [402, 239] width 156 height 46
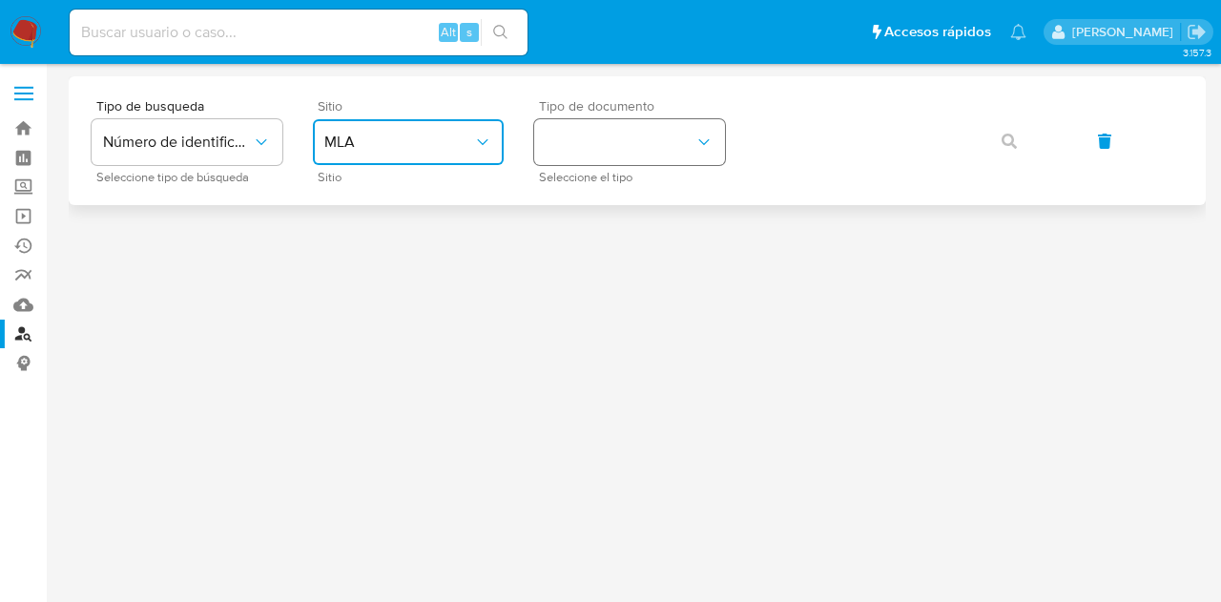
click at [604, 145] on button "identificationType" at bounding box center [629, 142] width 191 height 46
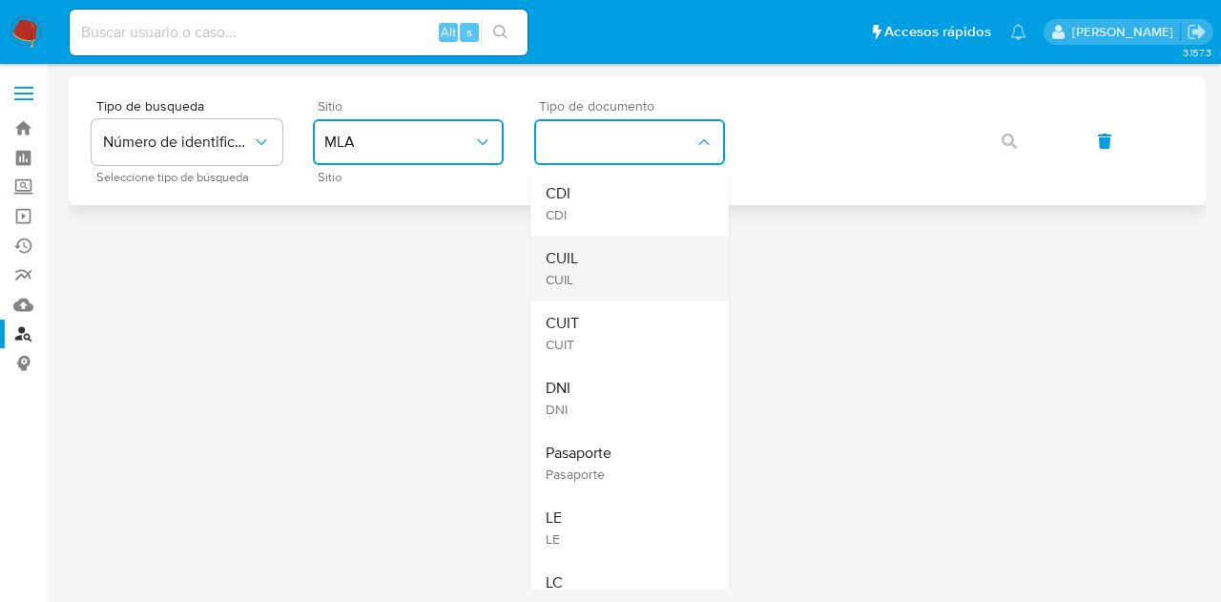
click at [618, 239] on div "CUIL CUIL" at bounding box center [624, 268] width 156 height 65
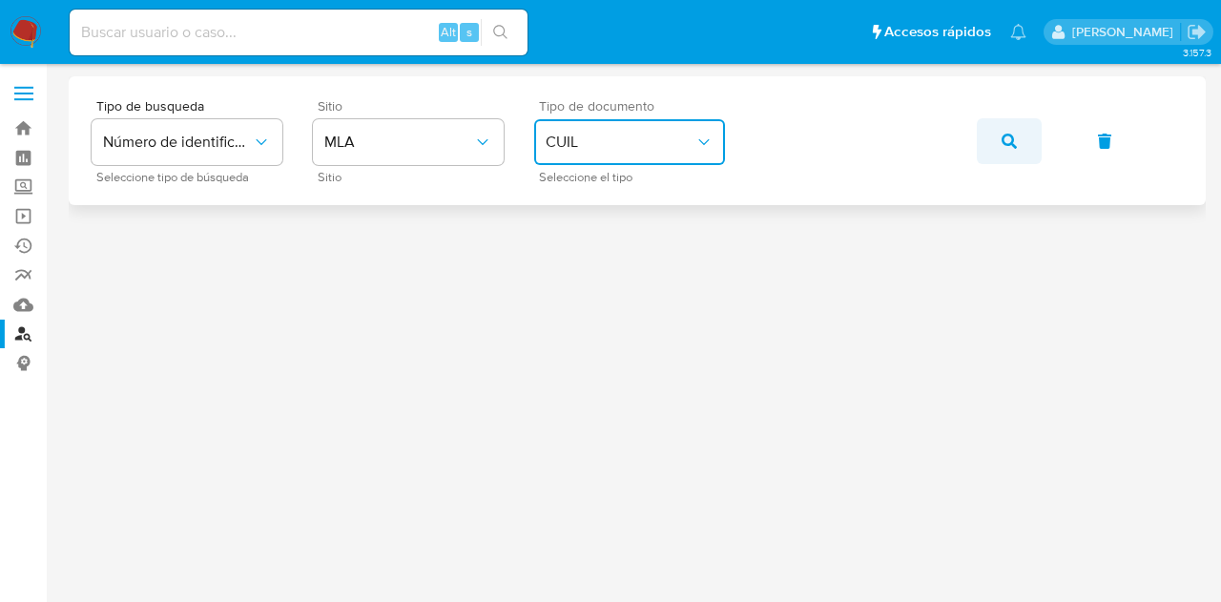
click at [1011, 148] on icon "button" at bounding box center [1008, 141] width 15 height 15
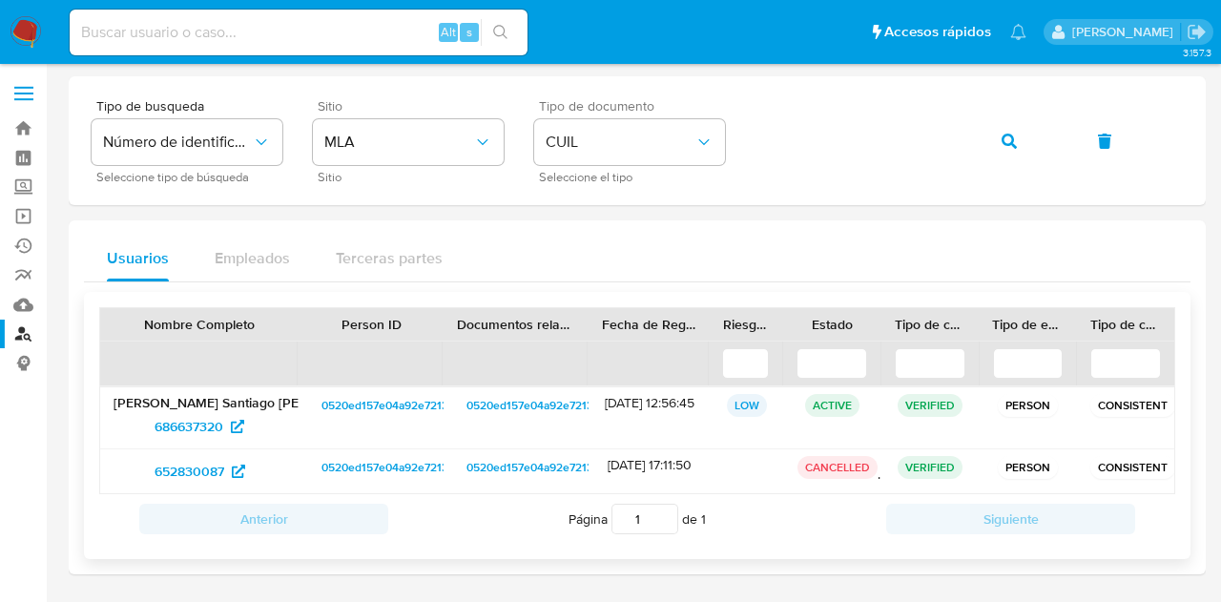
click at [352, 395] on span "0520ed157e04a92e721372227a705af1" at bounding box center [419, 405] width 197 height 23
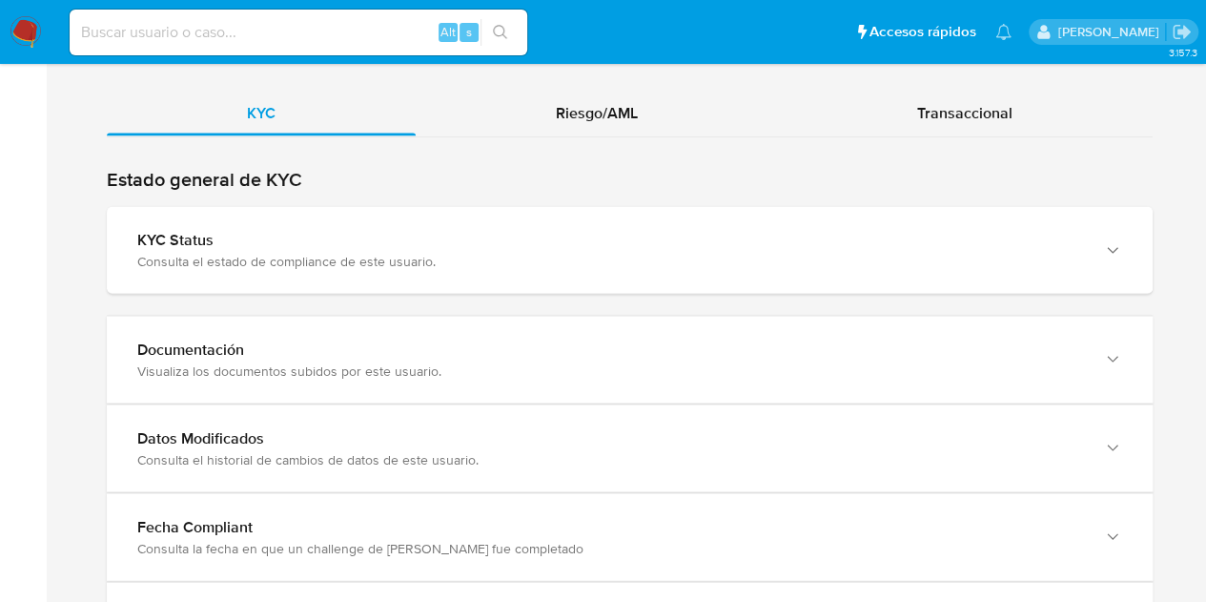
scroll to position [1864, 0]
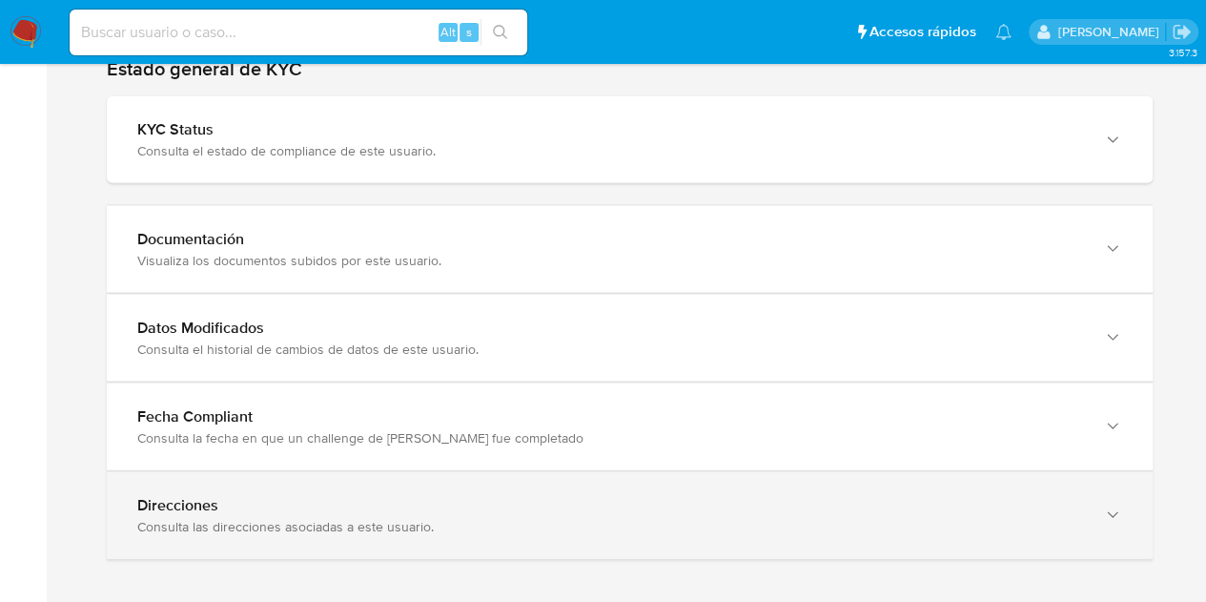
click at [1061, 518] on div "Consulta las direcciones asociadas a este usuario." at bounding box center [610, 526] width 947 height 17
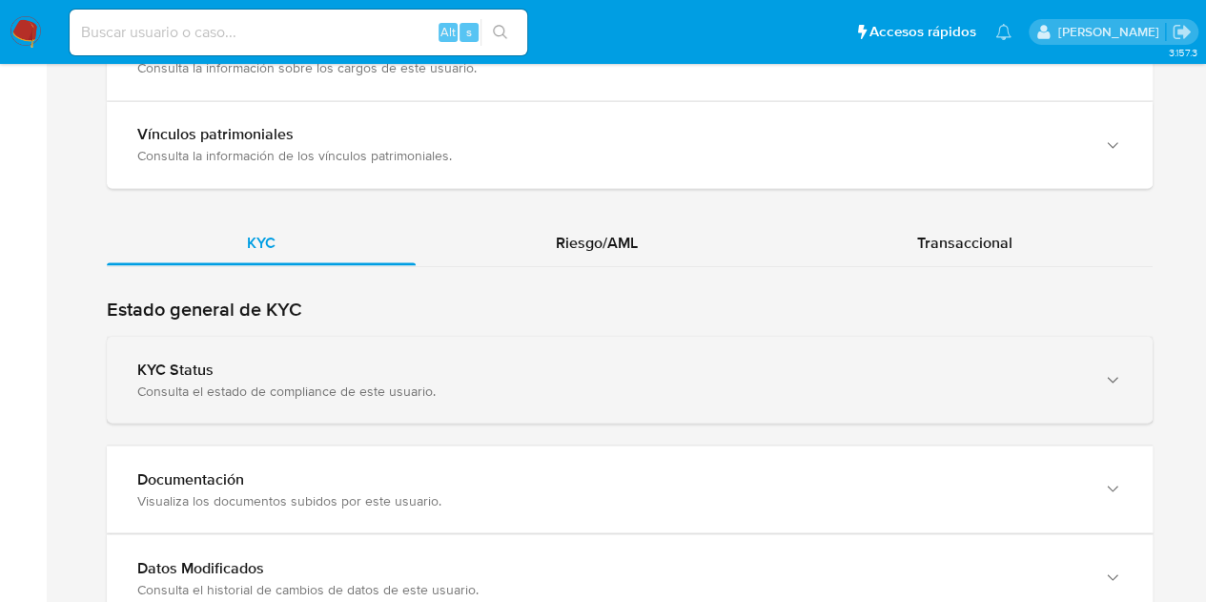
scroll to position [1619, 0]
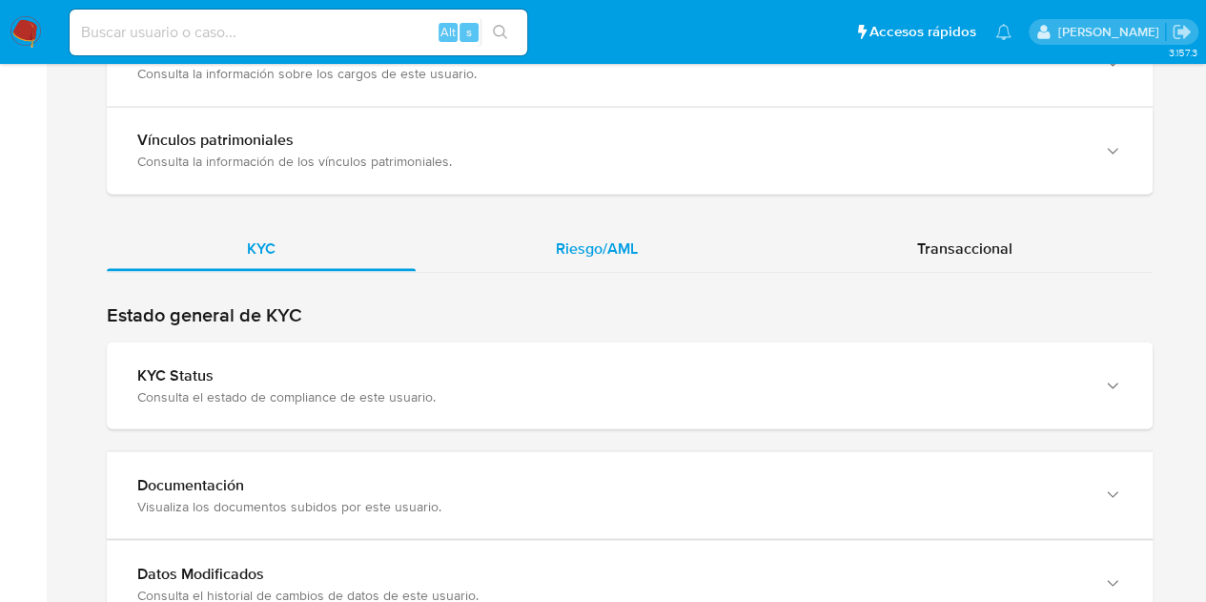
click at [619, 225] on div "Riesgo/AML" at bounding box center [597, 248] width 362 height 46
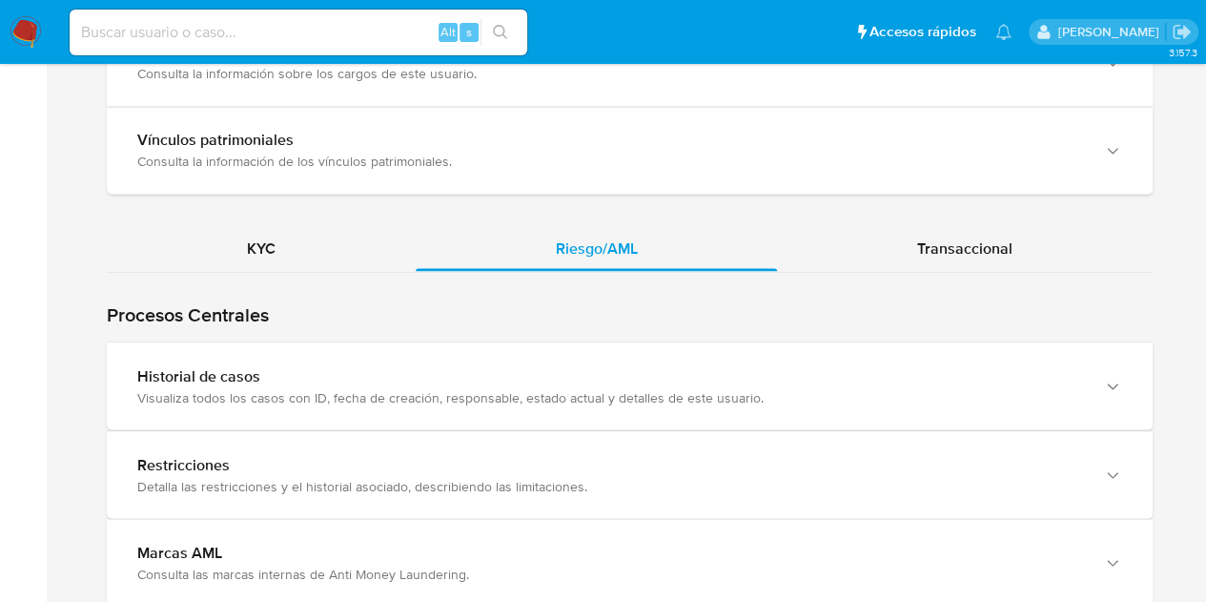
scroll to position [1754, 0]
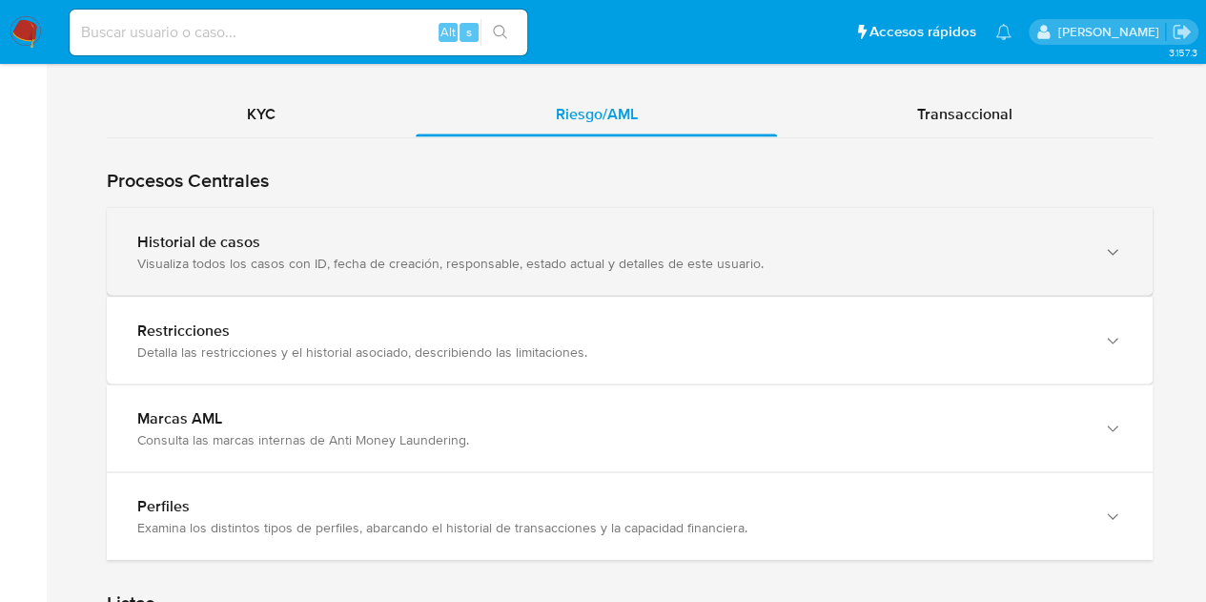
click at [419, 235] on div "Historial de casos" at bounding box center [610, 241] width 947 height 19
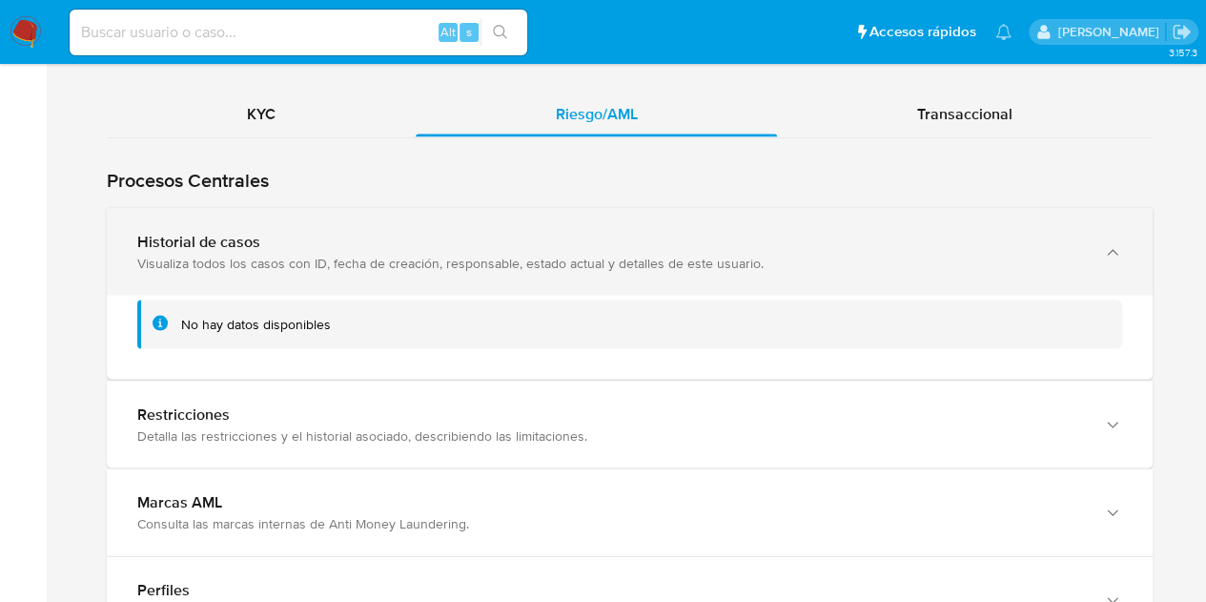
click at [419, 235] on div "Historial de casos" at bounding box center [610, 241] width 947 height 19
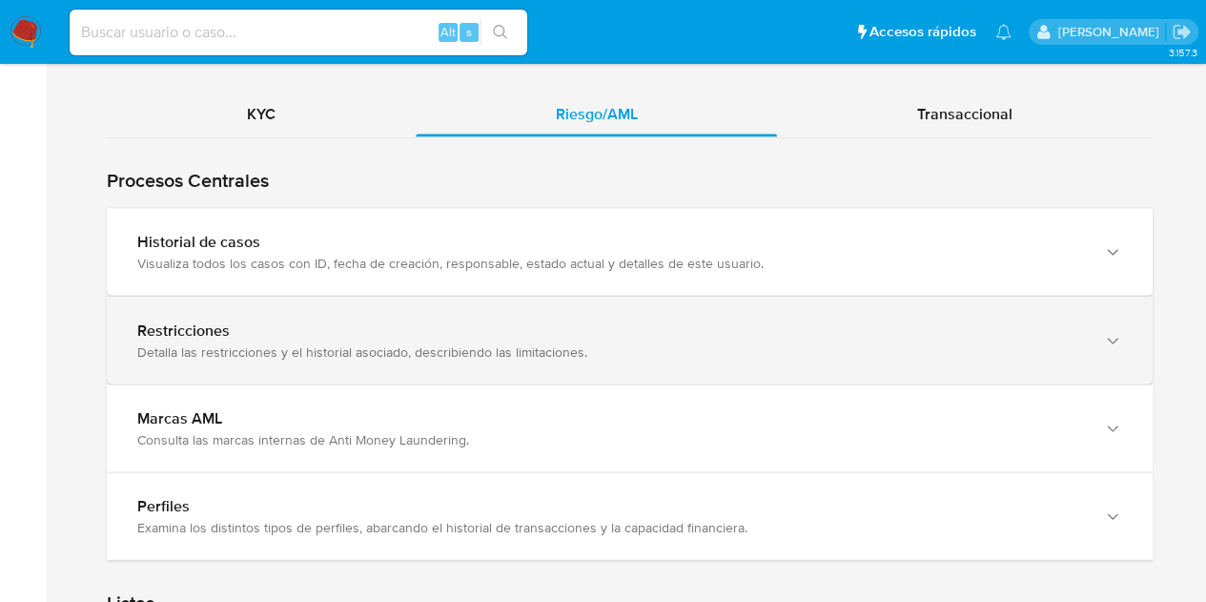
click at [399, 321] on div "Restricciones" at bounding box center [610, 329] width 947 height 19
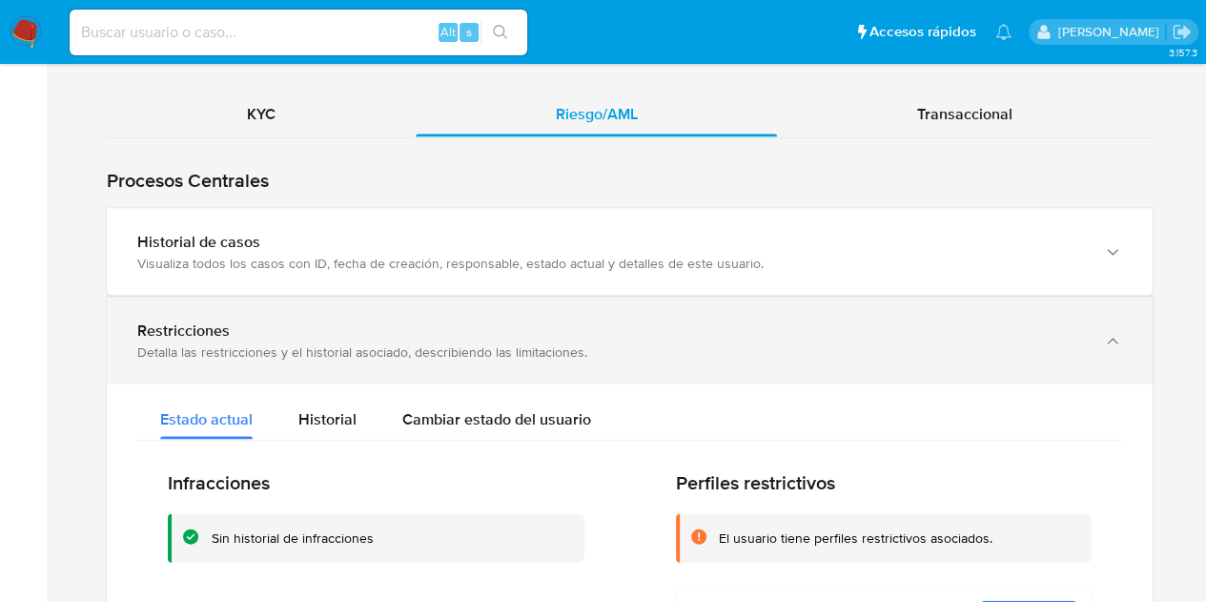
click at [399, 321] on div "Restricciones" at bounding box center [610, 329] width 947 height 19
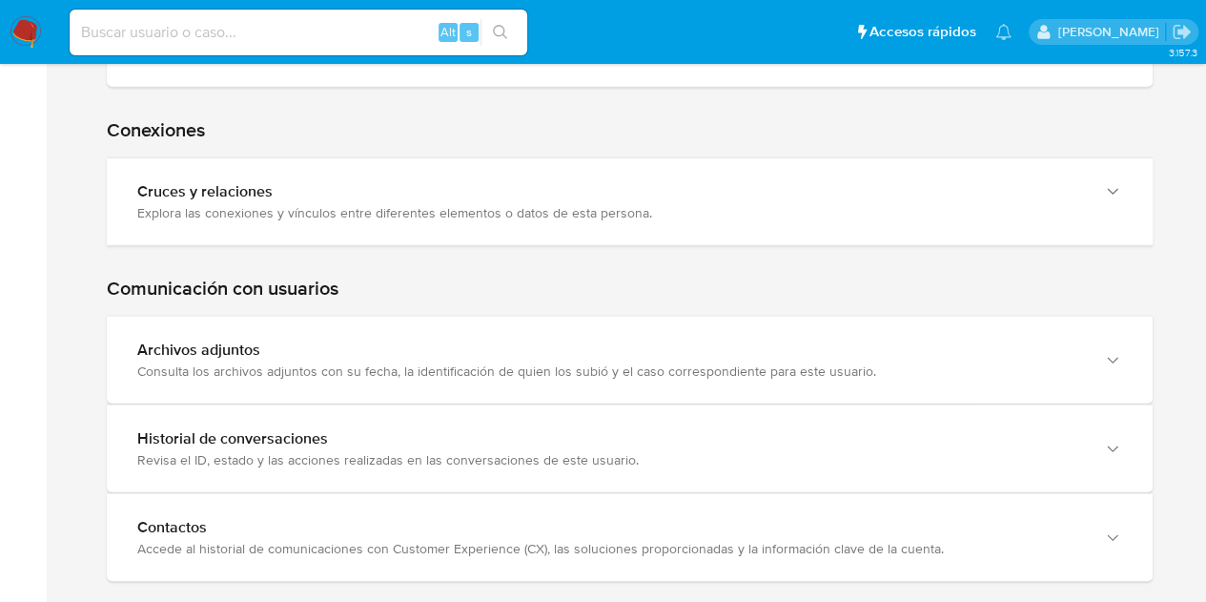
scroll to position [2648, 0]
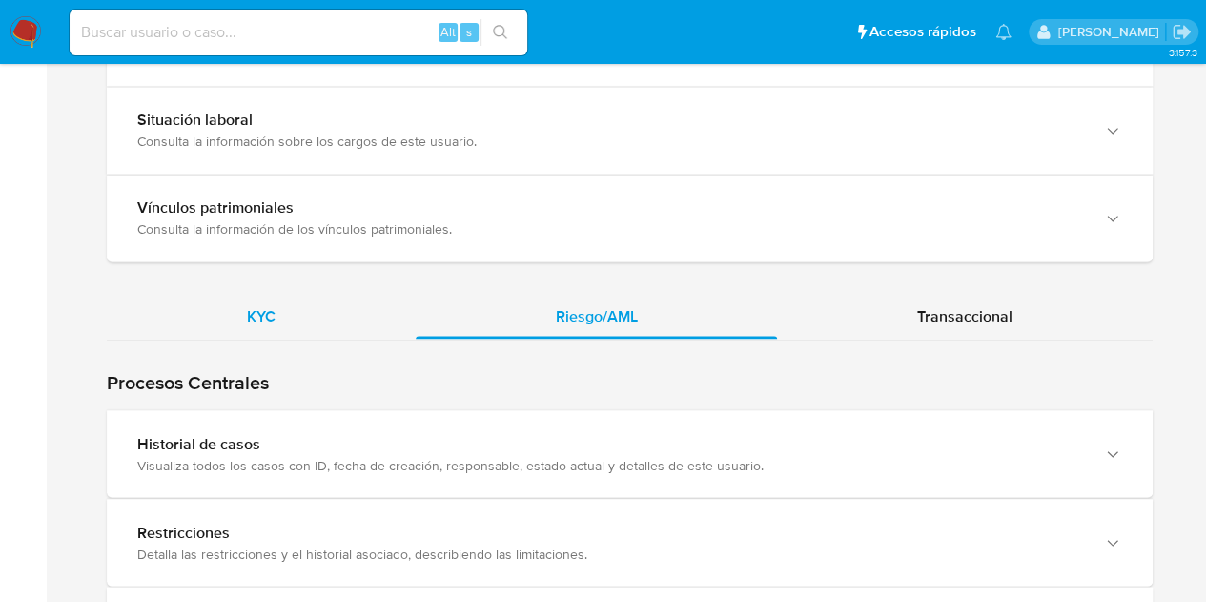
click at [269, 304] on span "KYC" at bounding box center [261, 315] width 29 height 22
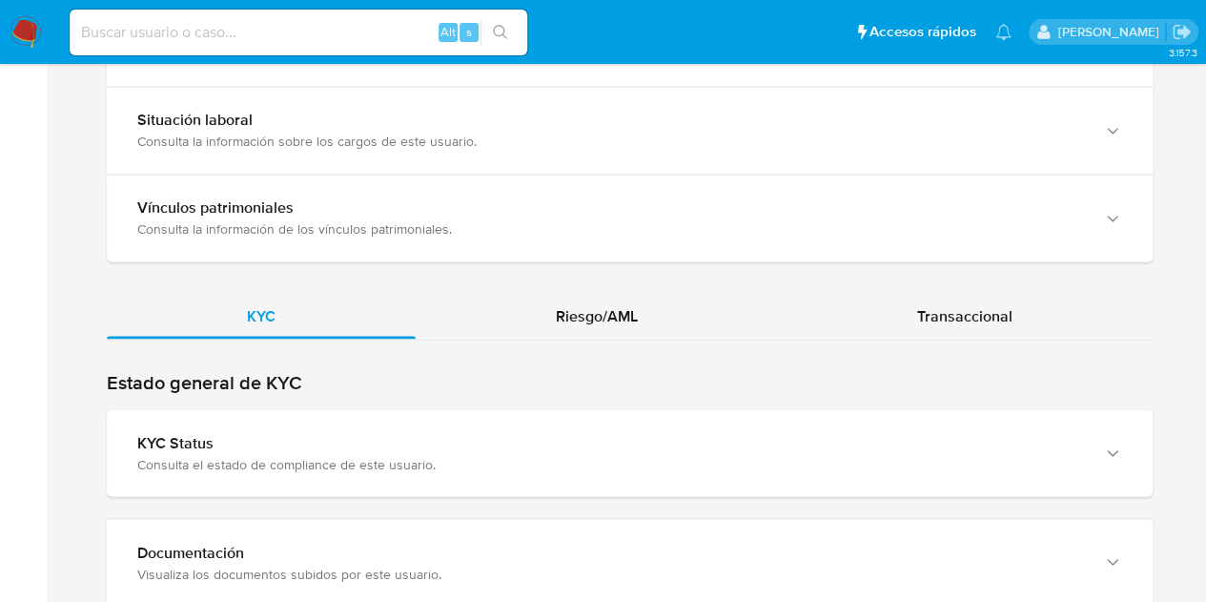
scroll to position [1864, 0]
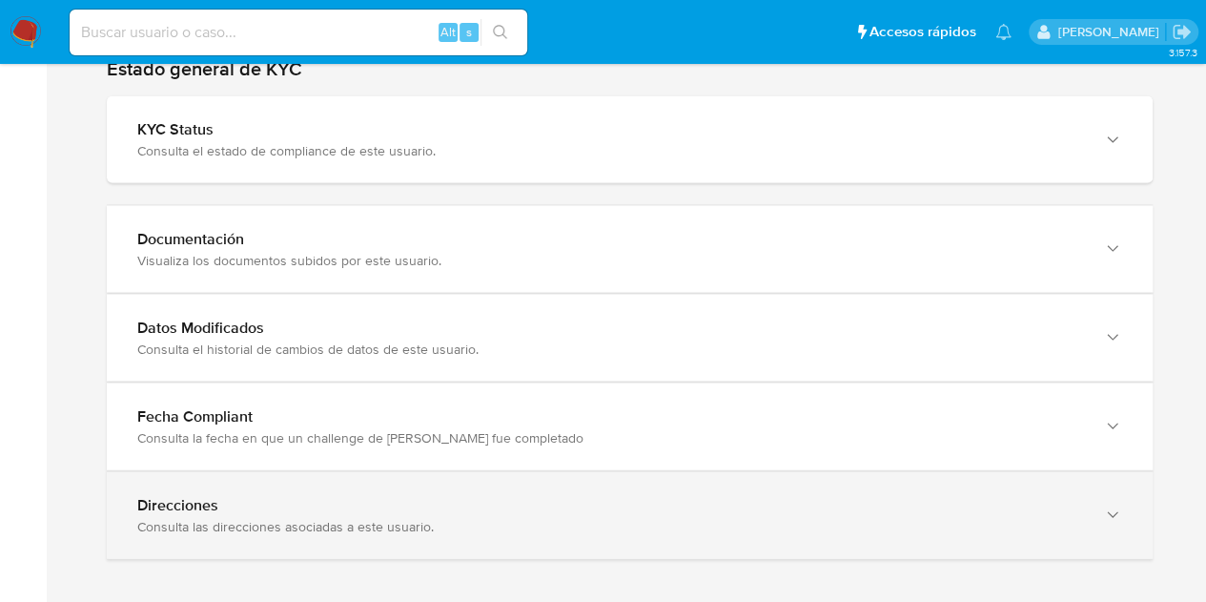
click at [1076, 496] on div "Direcciones" at bounding box center [610, 505] width 947 height 19
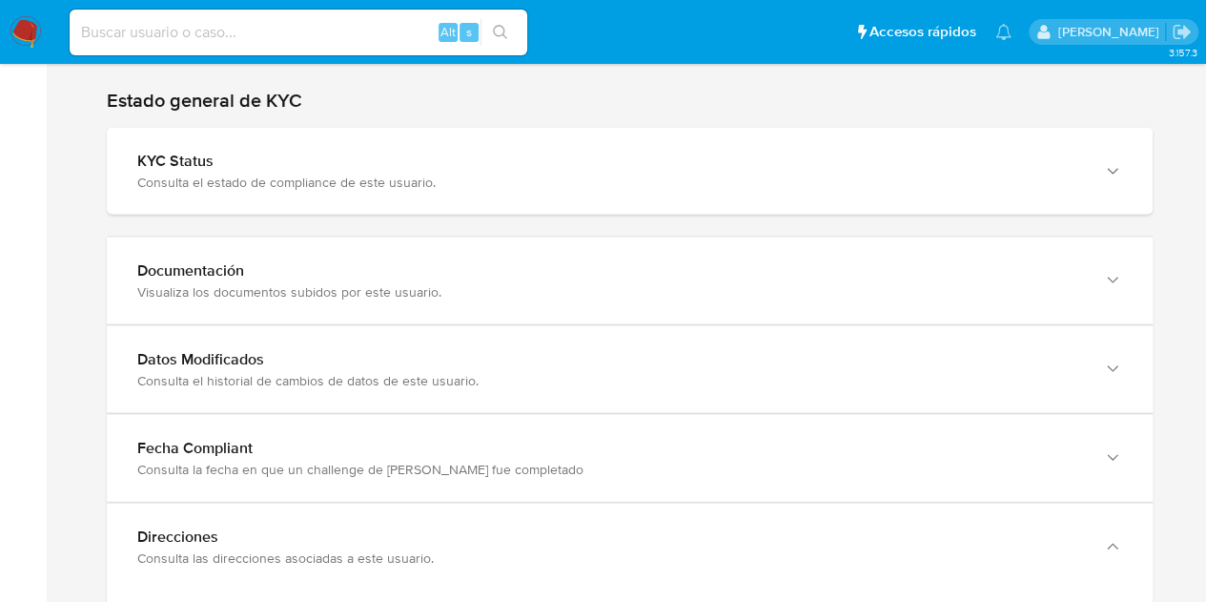
scroll to position [1839, 0]
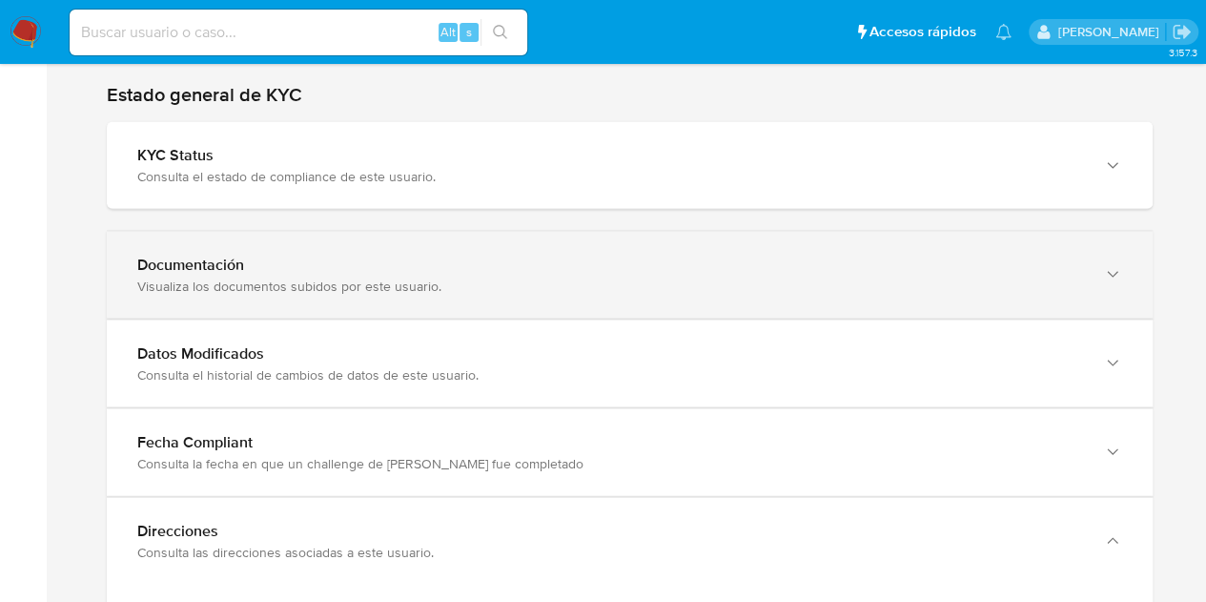
click at [1068, 278] on div "Visualiza los documentos subidos por este usuario." at bounding box center [610, 286] width 947 height 17
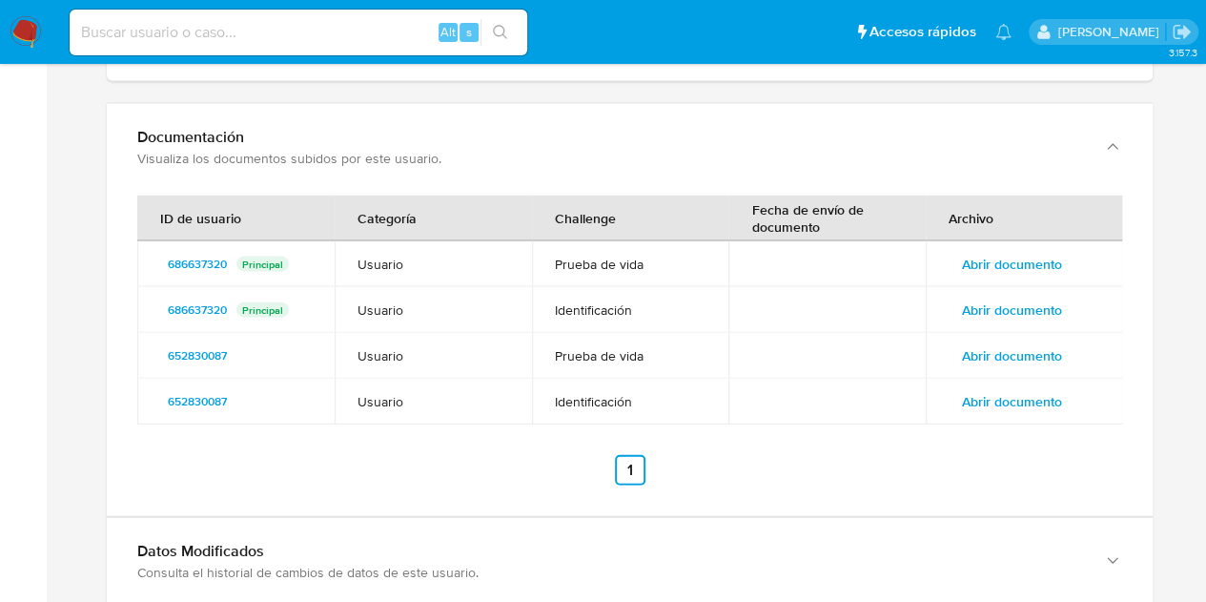
scroll to position [1980, 0]
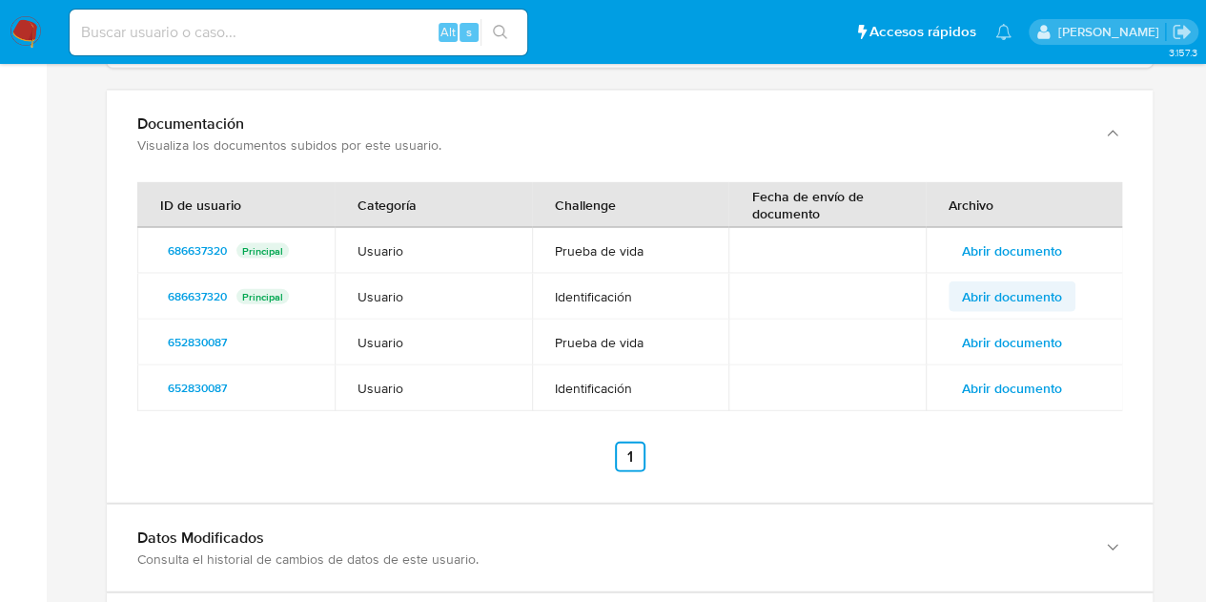
click at [984, 290] on span "Abrir documento" at bounding box center [1012, 296] width 100 height 27
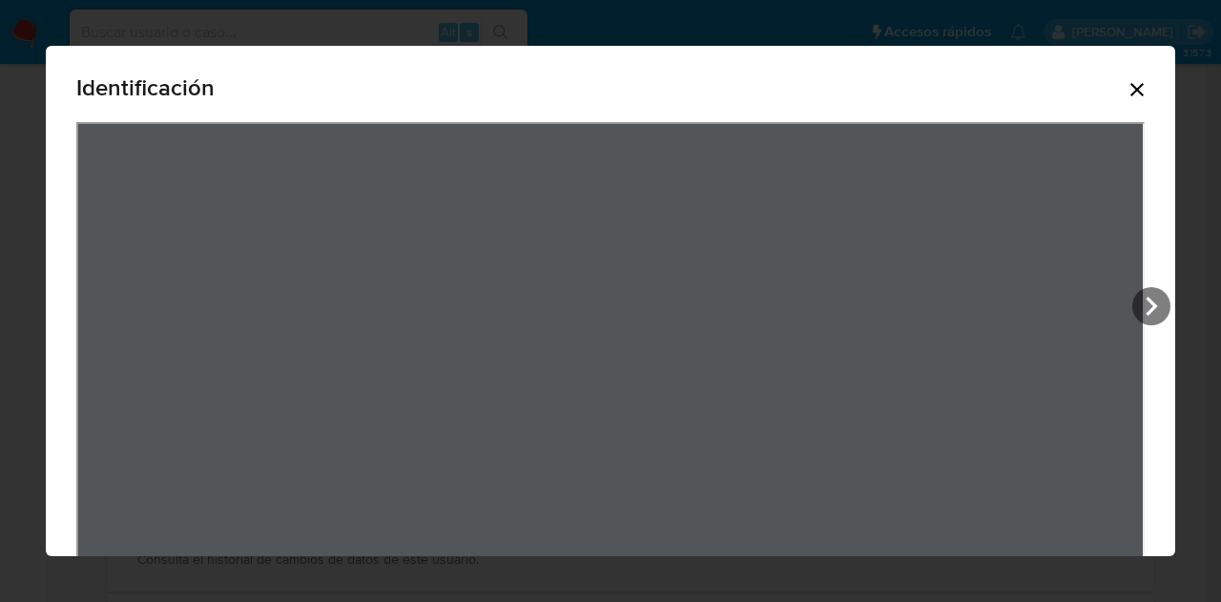
click at [769, 588] on div "Identificación" at bounding box center [610, 301] width 1221 height 602
click at [1156, 310] on icon "View Document Modal" at bounding box center [1151, 306] width 38 height 38
click at [1220, 466] on div "Identificación" at bounding box center [610, 301] width 1221 height 602
click at [1130, 87] on icon "Cerrar" at bounding box center [1136, 89] width 13 height 13
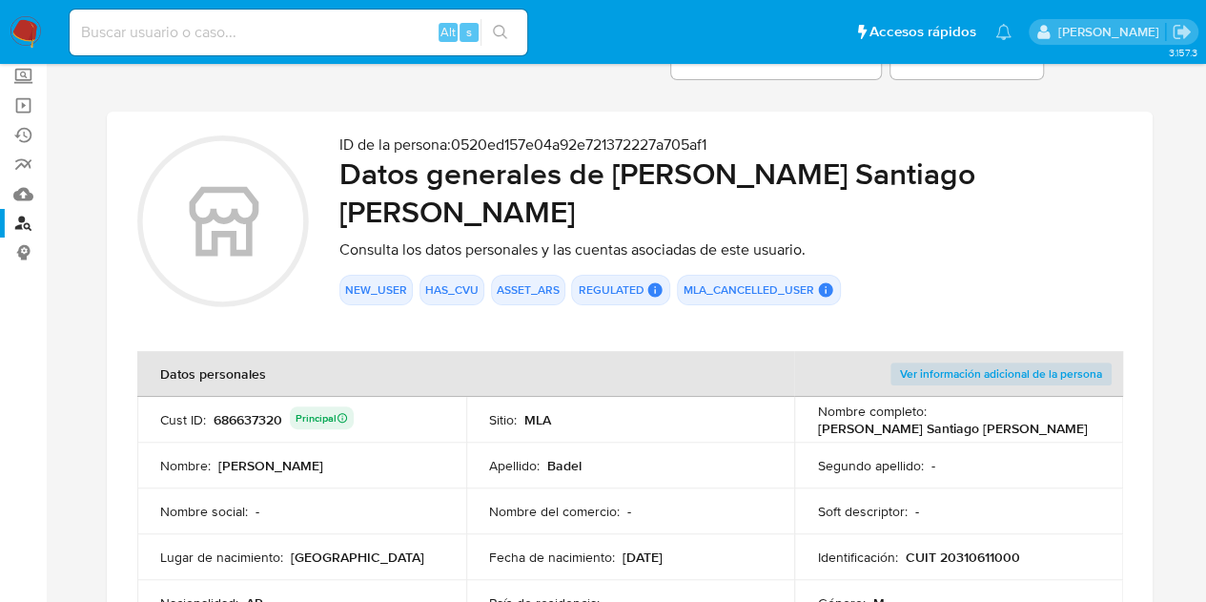
scroll to position [91, 0]
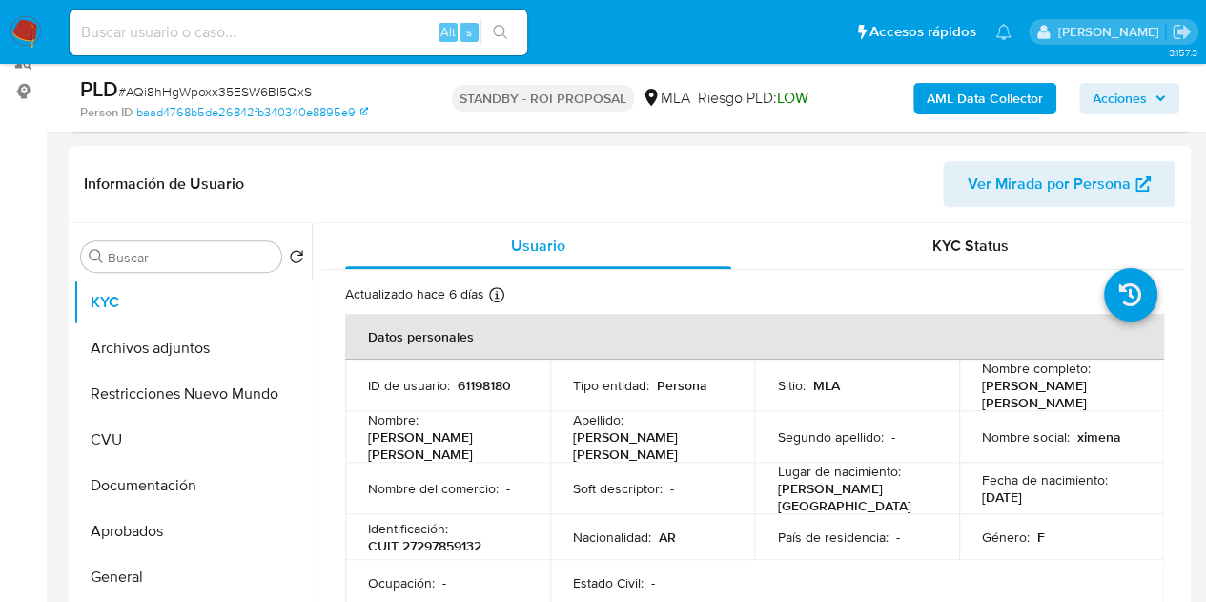
scroll to position [275, 0]
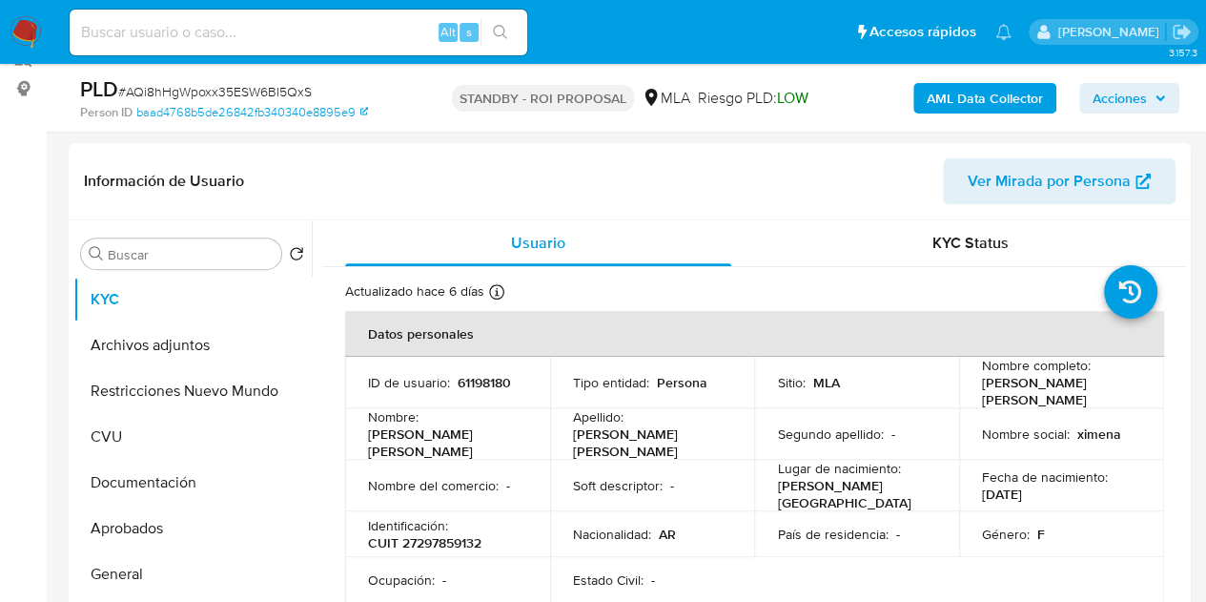
select select "10"
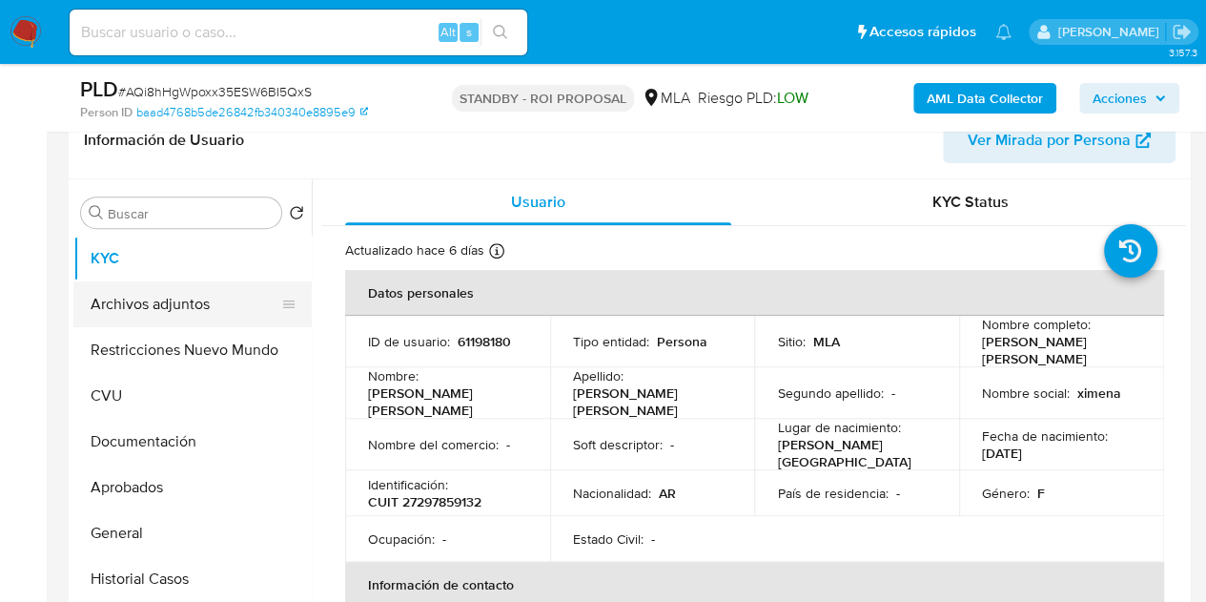
click at [132, 308] on button "Archivos adjuntos" at bounding box center [184, 304] width 223 height 46
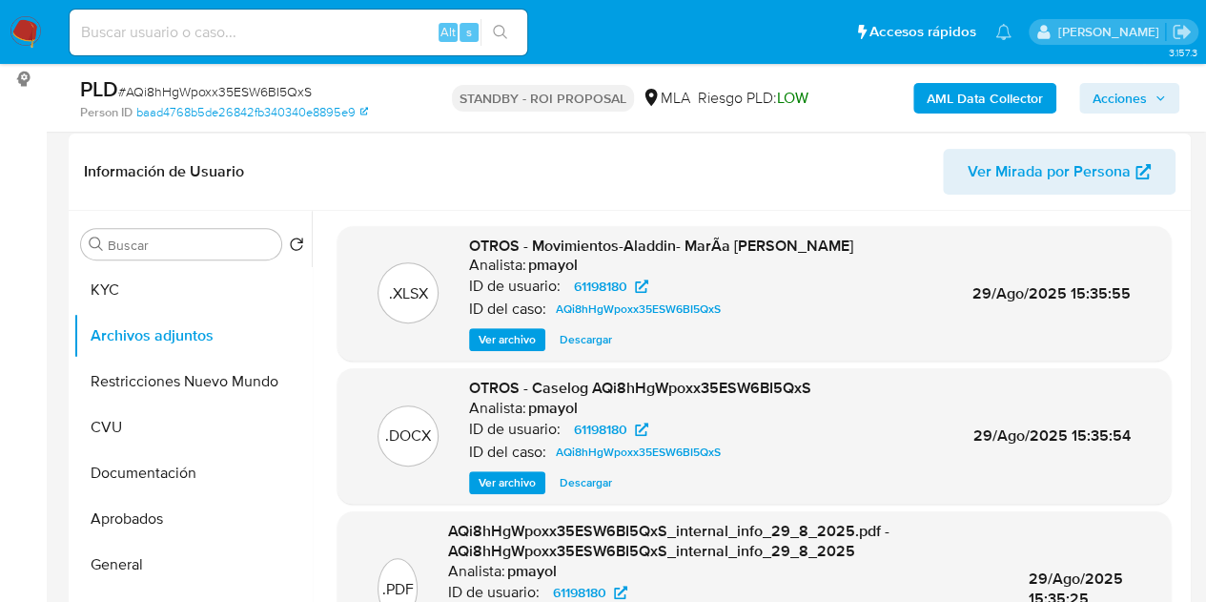
scroll to position [299, 0]
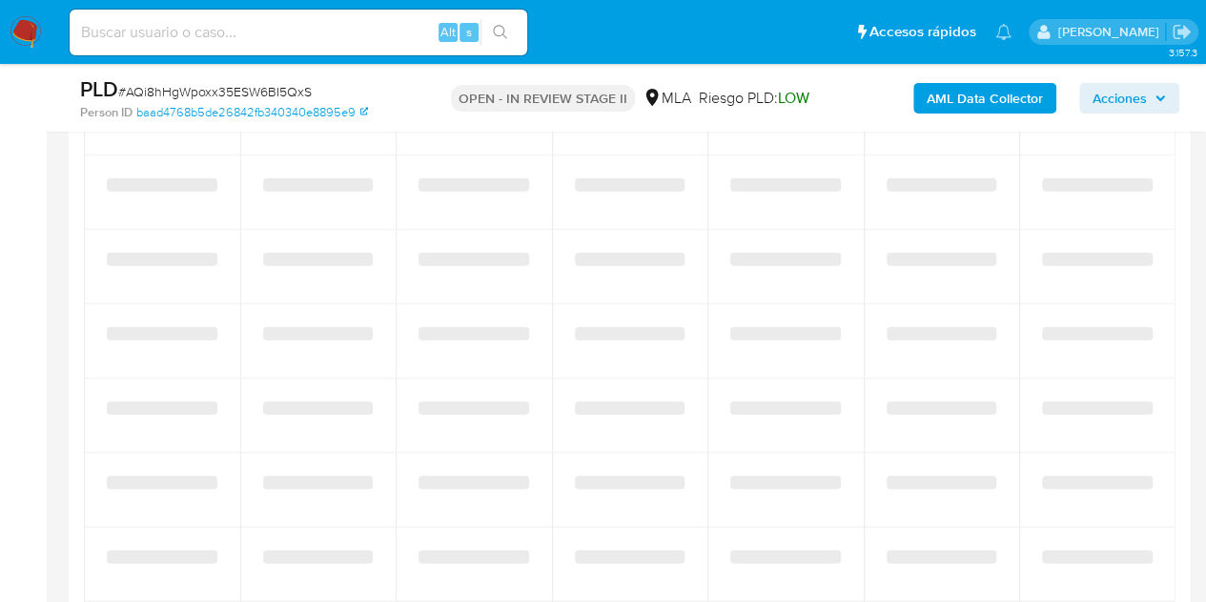
select select "10"
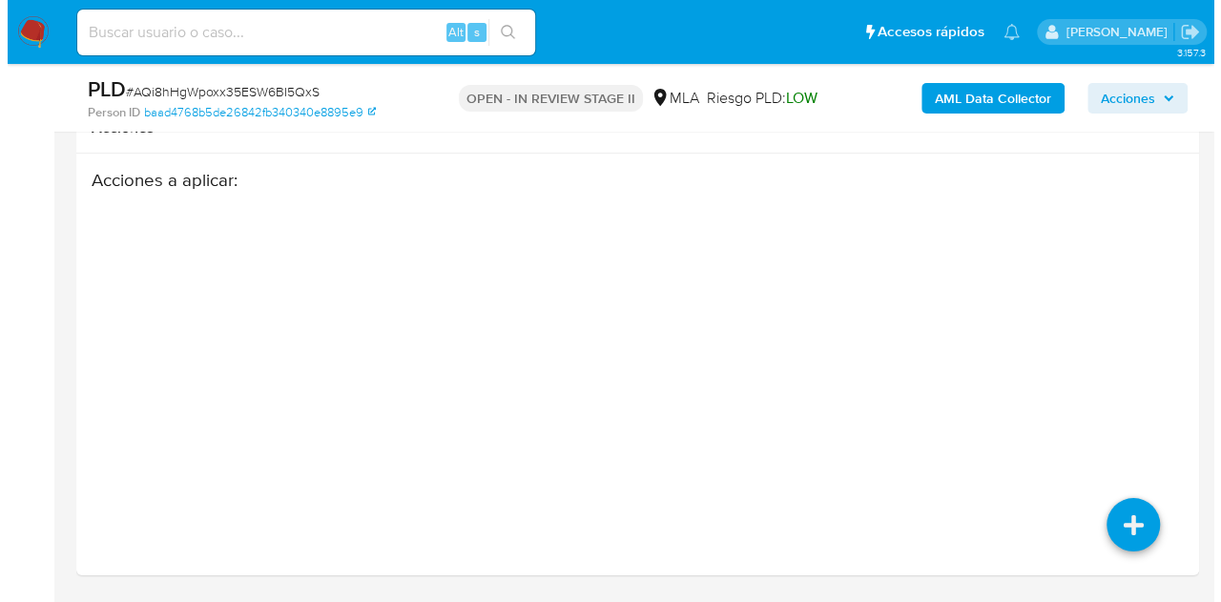
scroll to position [3242, 0]
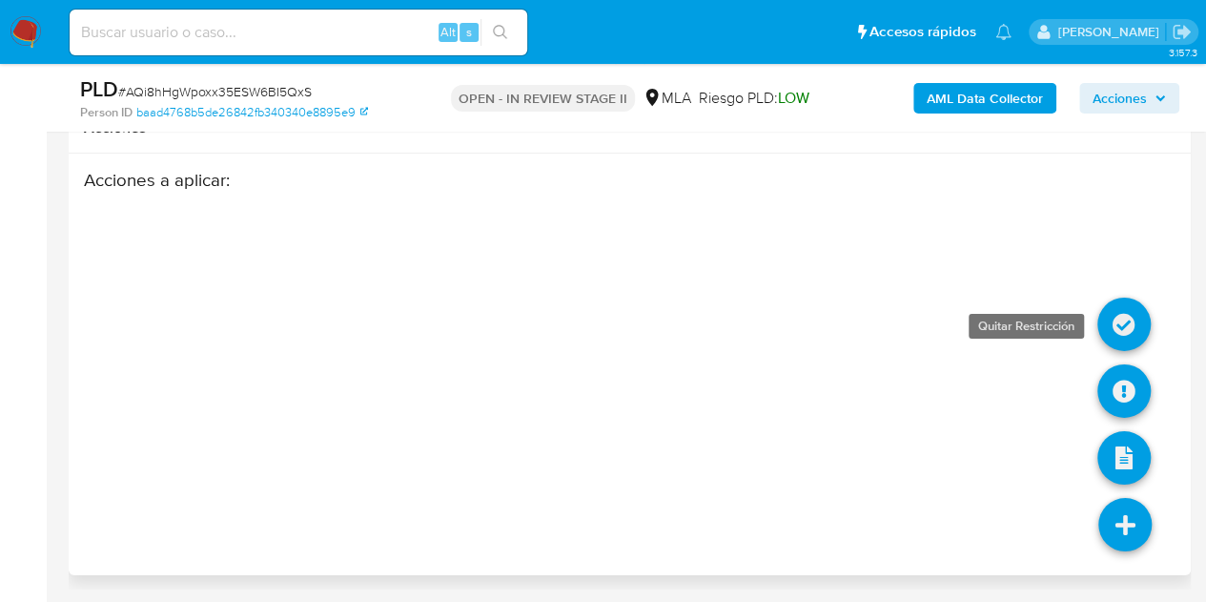
click at [1128, 319] on icon at bounding box center [1124, 324] width 53 height 53
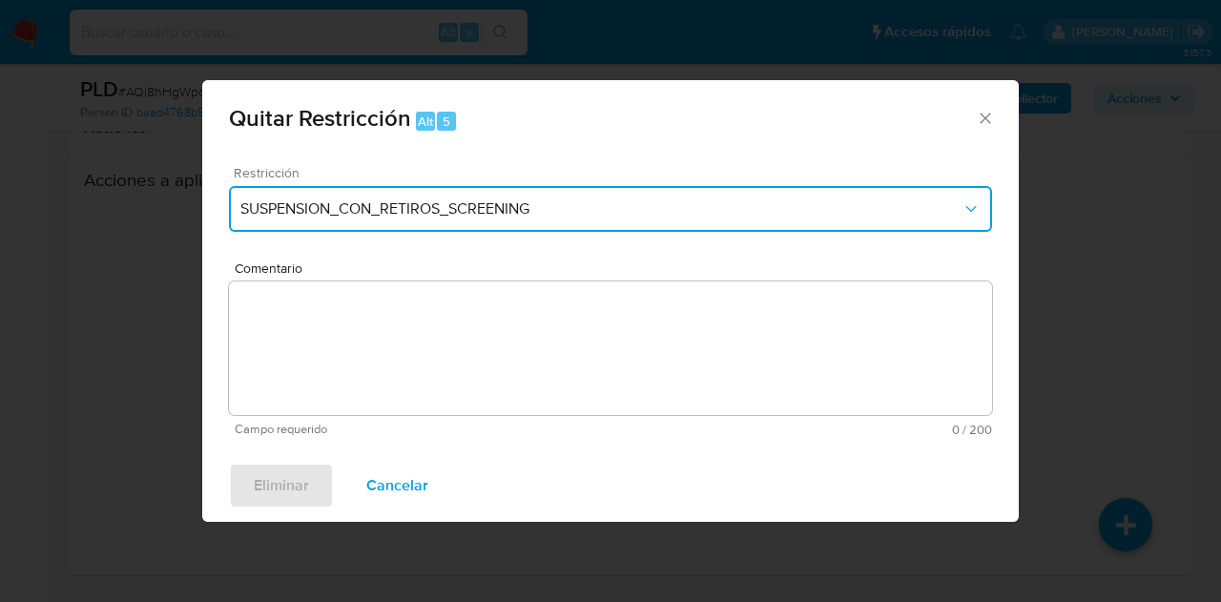
click at [641, 197] on button "SUSPENSION_CON_RETIROS_SCREENING" at bounding box center [610, 209] width 763 height 46
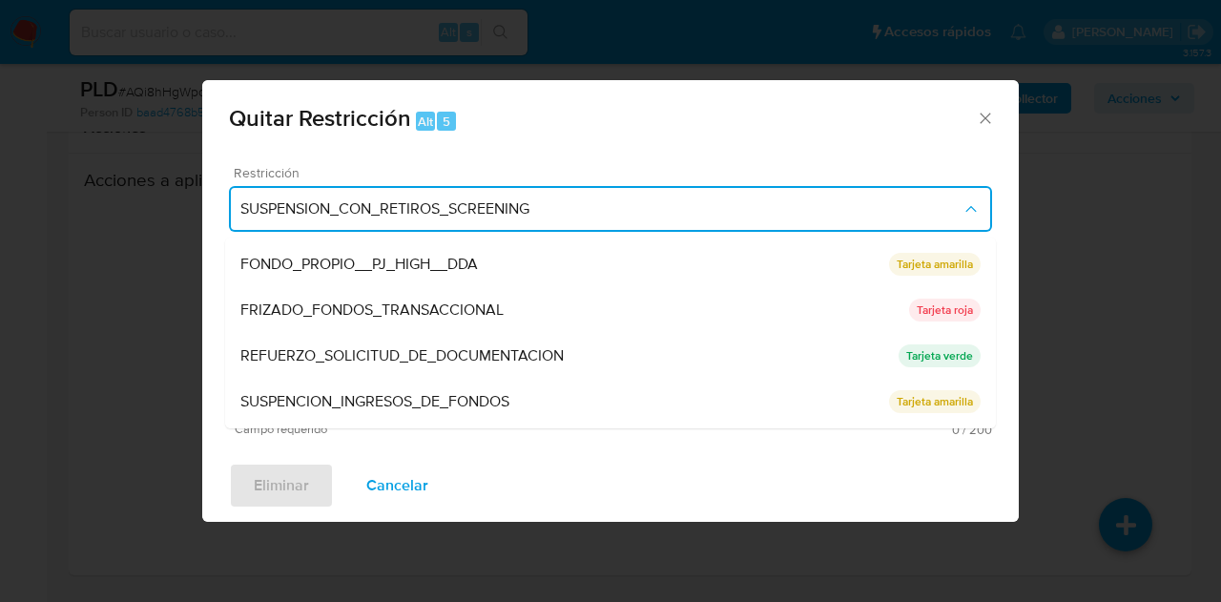
scroll to position [404, 0]
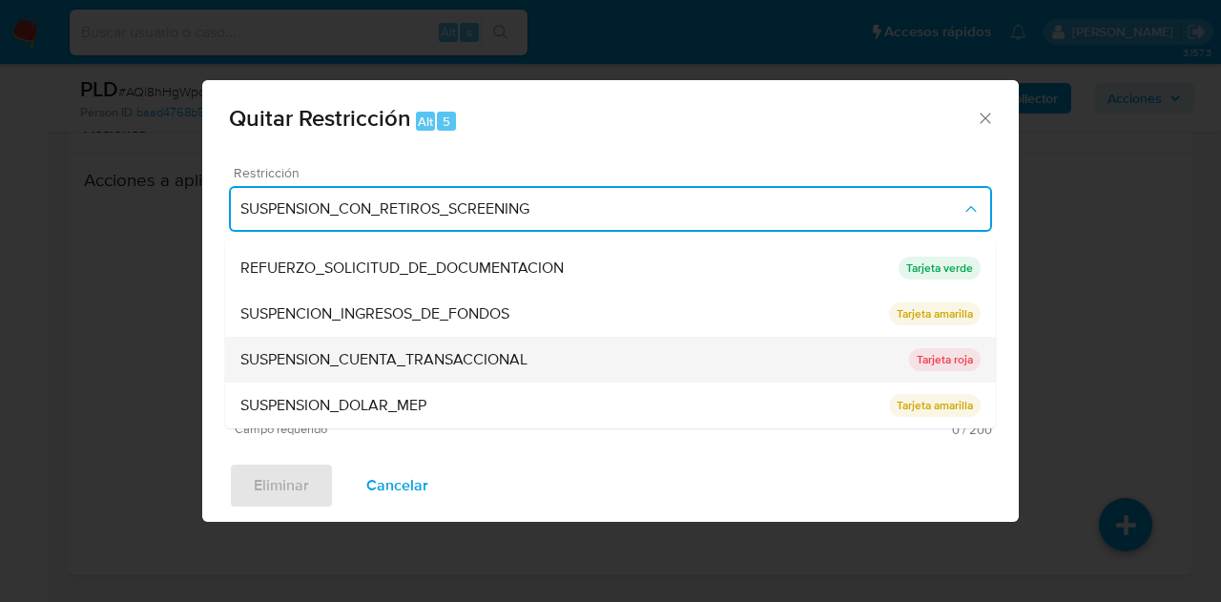
click at [554, 363] on div "SUSPENSION_CUENTA_TRANSACCIONAL" at bounding box center [574, 360] width 669 height 46
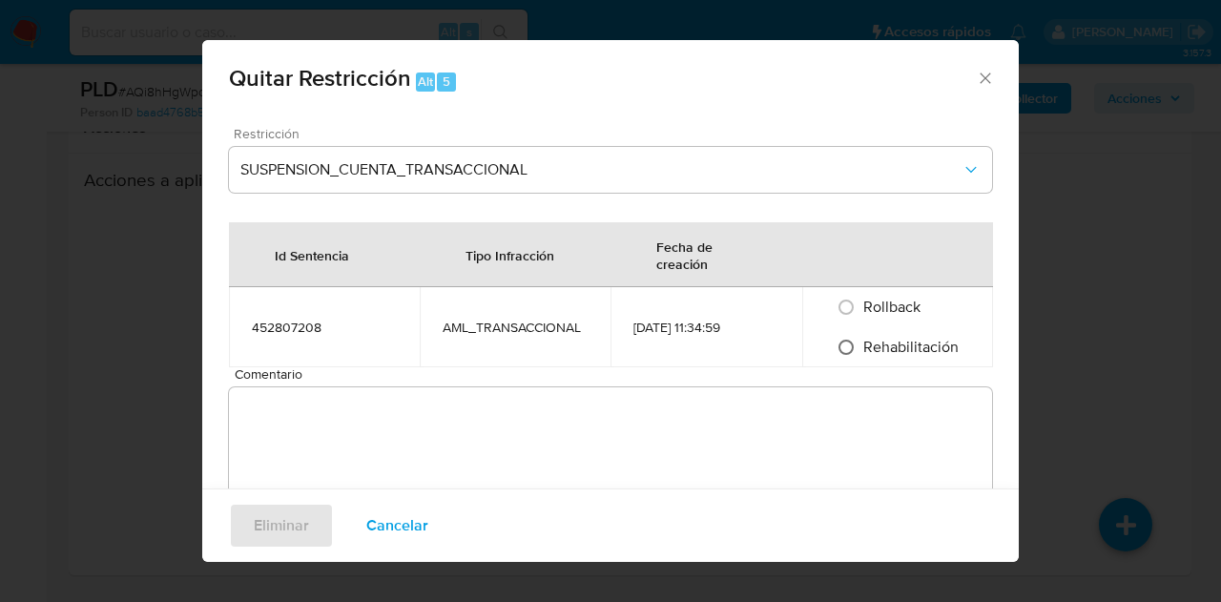
click at [845, 354] on input "Rehabilitación" at bounding box center [846, 347] width 31 height 31
radio input "true"
click at [820, 418] on textarea "Comentario" at bounding box center [610, 454] width 763 height 134
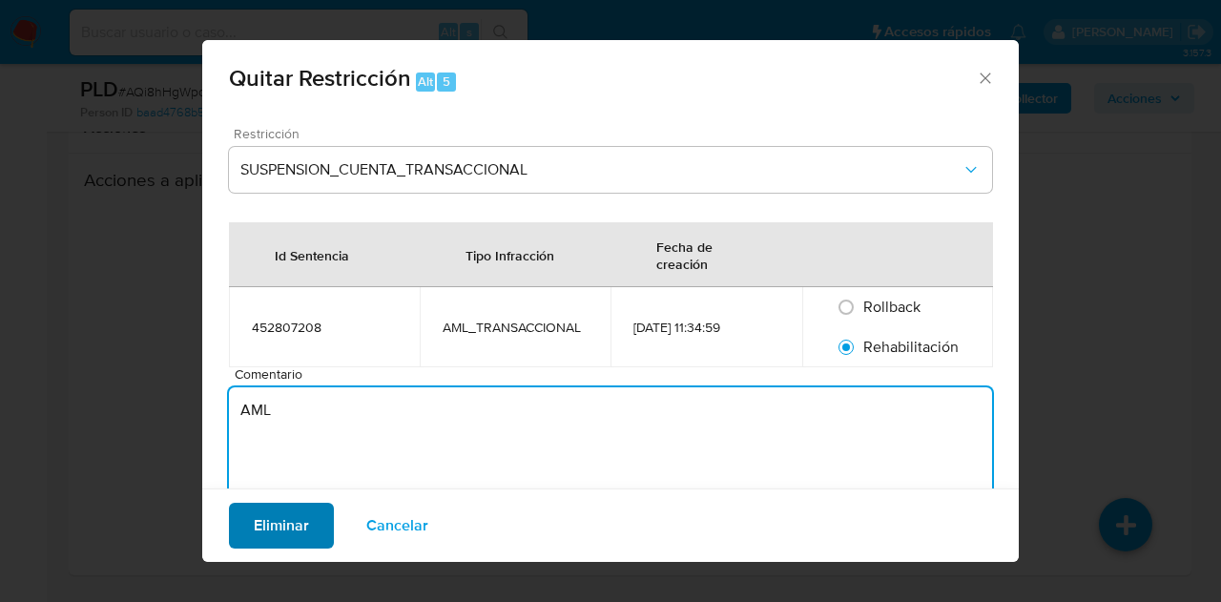
type textarea "AML"
click at [254, 524] on span "Eliminar" at bounding box center [281, 526] width 55 height 42
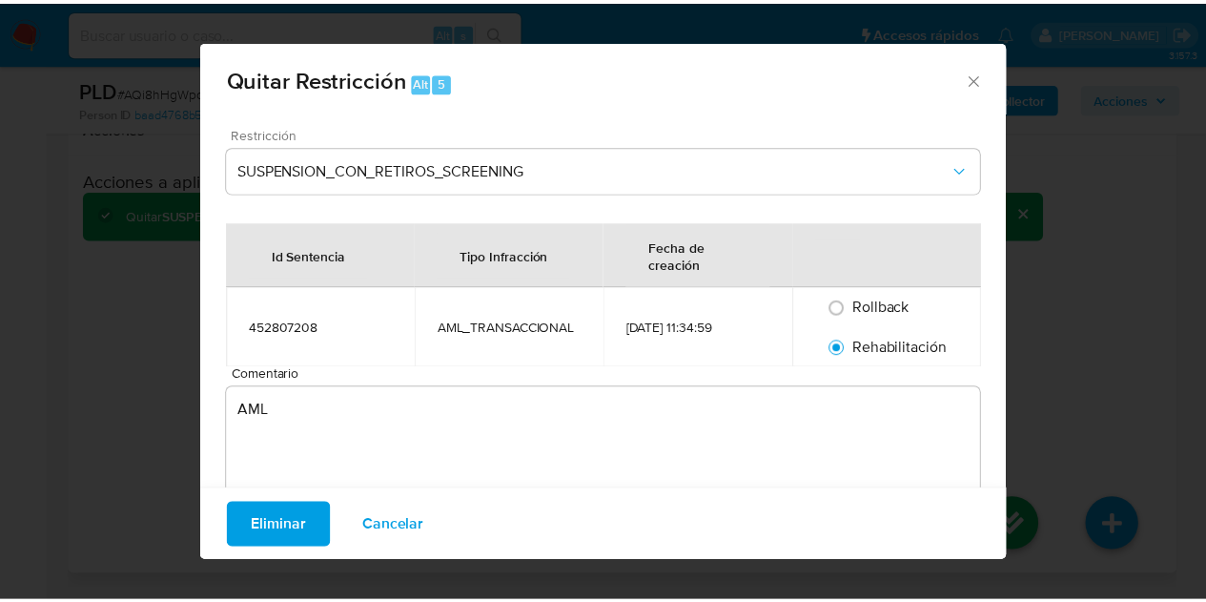
scroll to position [3215, 0]
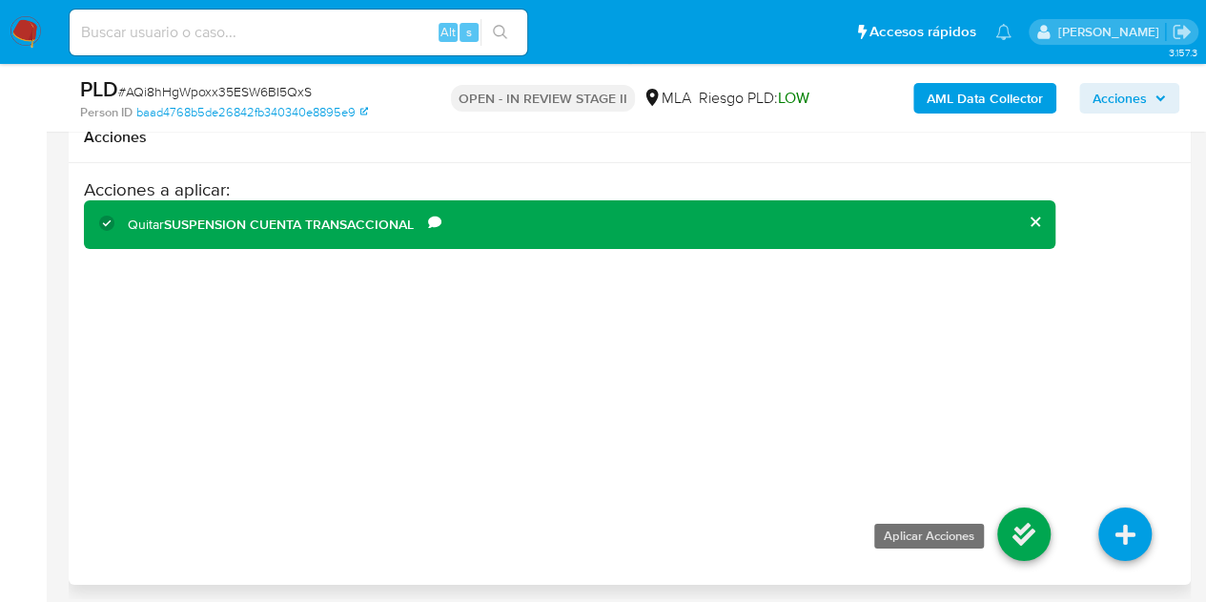
click at [1034, 545] on icon at bounding box center [1024, 533] width 53 height 53
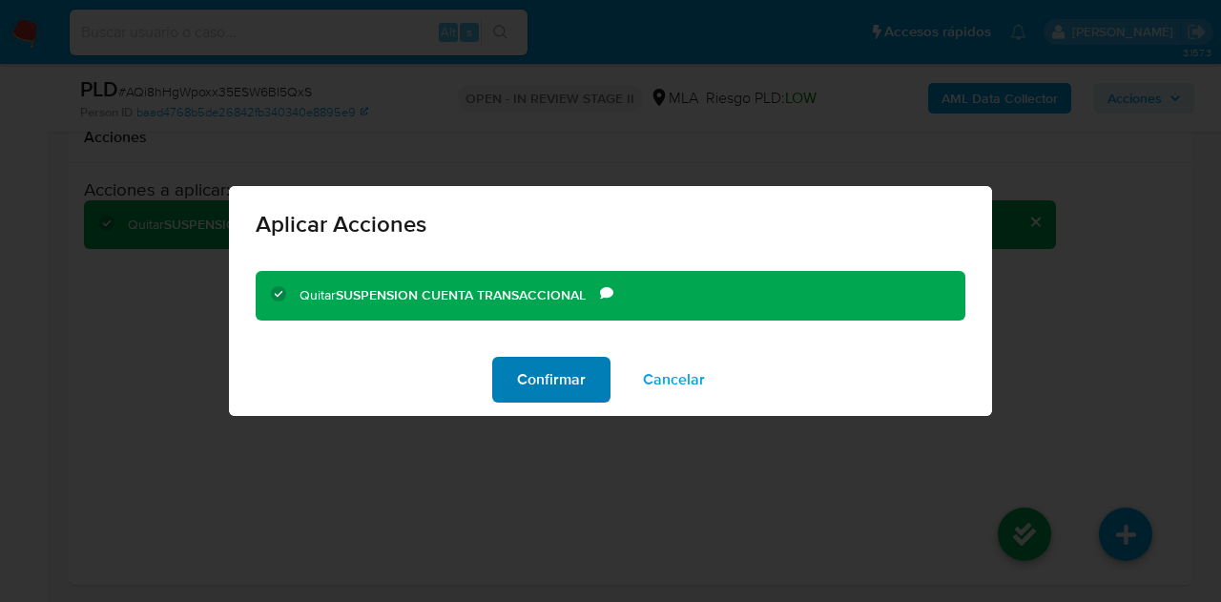
click at [542, 377] on span "Confirmar" at bounding box center [551, 380] width 69 height 42
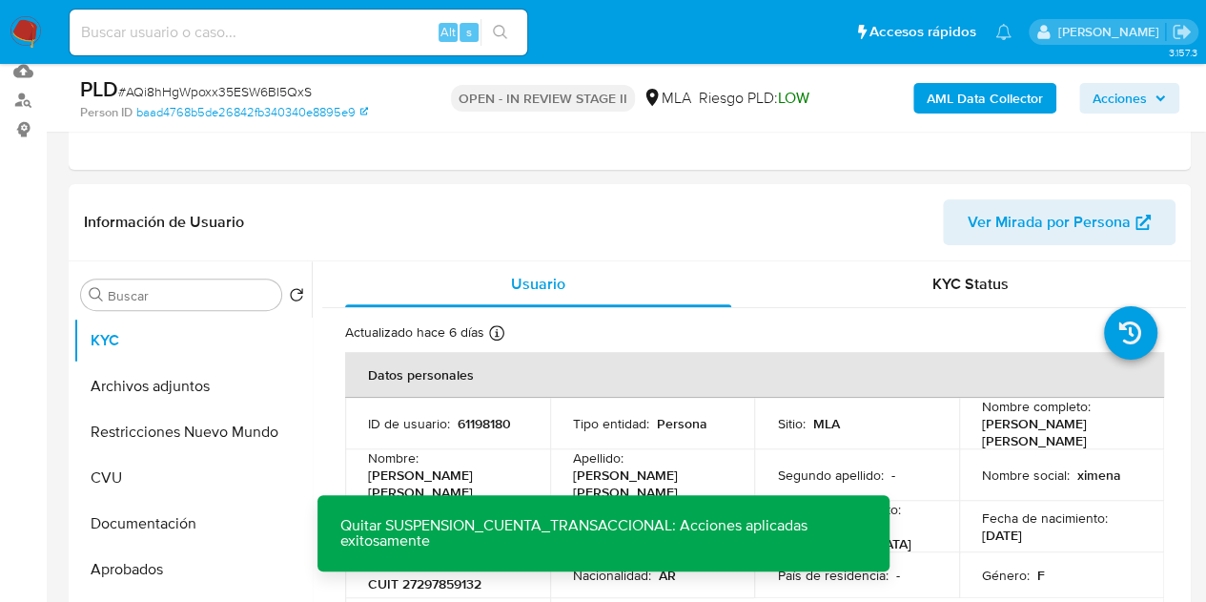
scroll to position [216, 0]
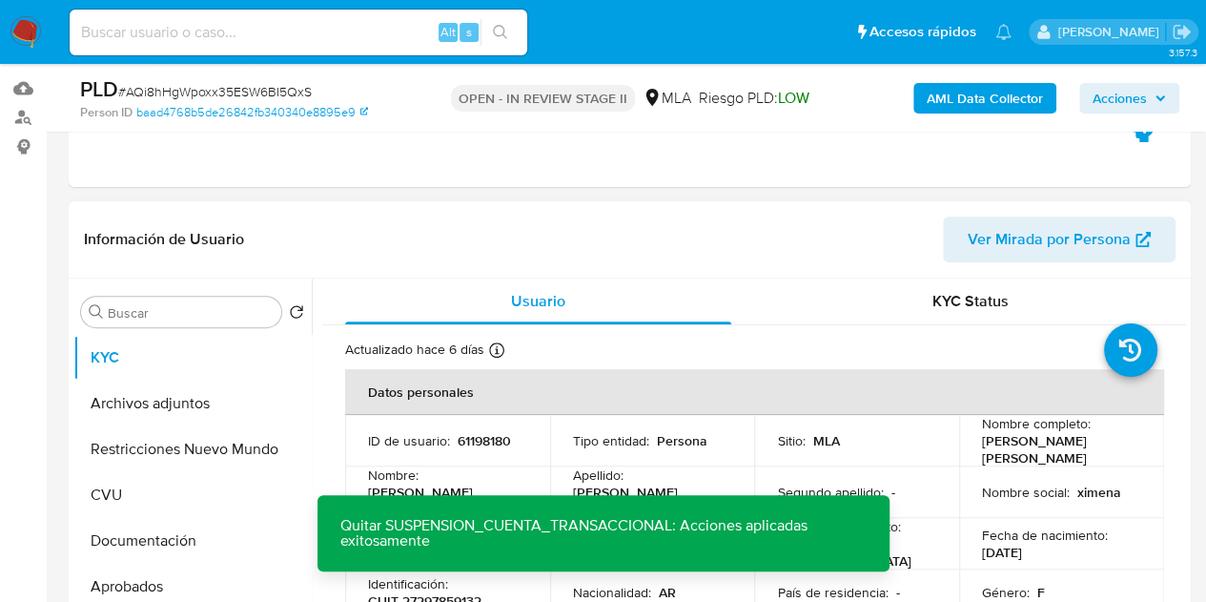
click at [472, 249] on header "Información de Usuario Ver Mirada por Persona" at bounding box center [630, 239] width 1092 height 46
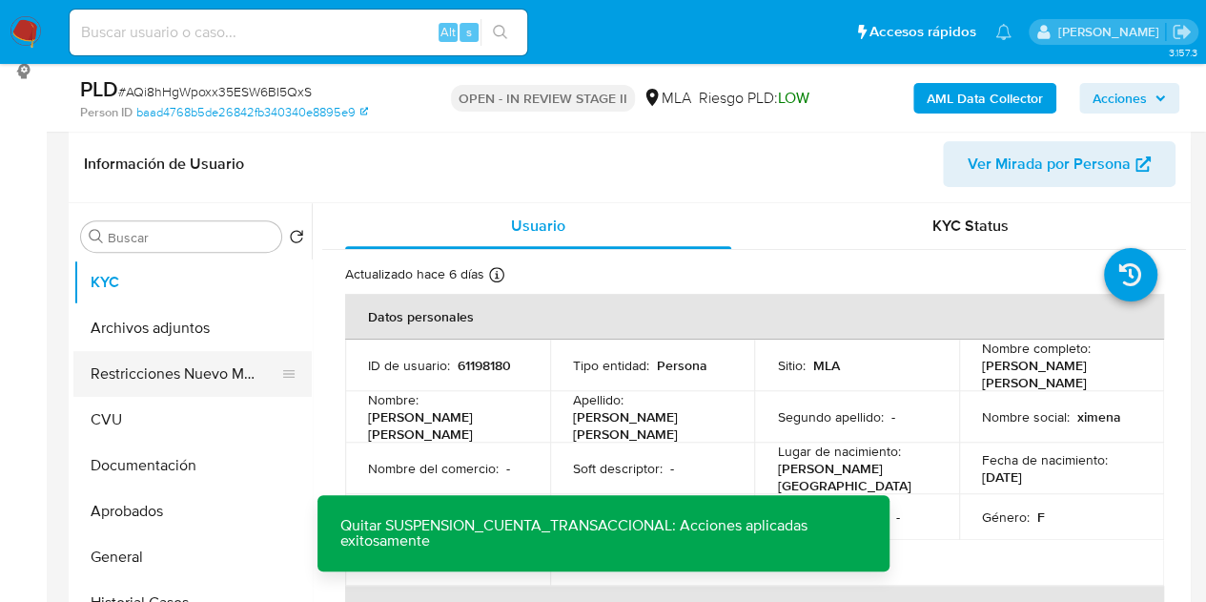
click at [139, 365] on button "Restricciones Nuevo Mundo" at bounding box center [184, 374] width 223 height 46
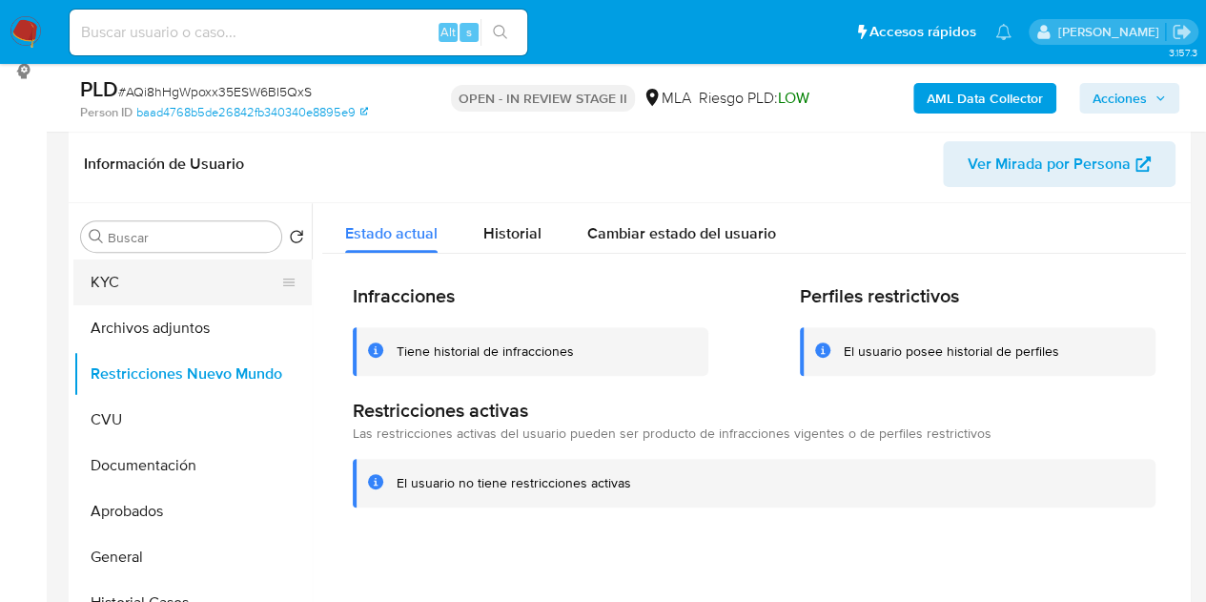
click at [138, 297] on button "KYC" at bounding box center [184, 282] width 223 height 46
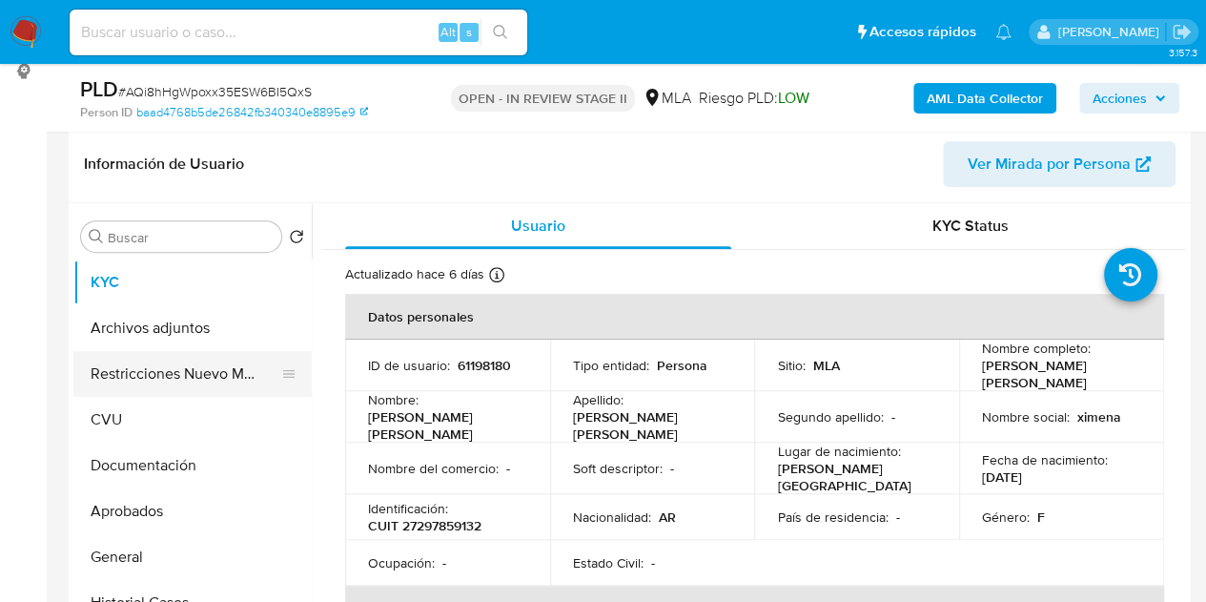
click at [124, 375] on button "Restricciones Nuevo Mundo" at bounding box center [184, 374] width 223 height 46
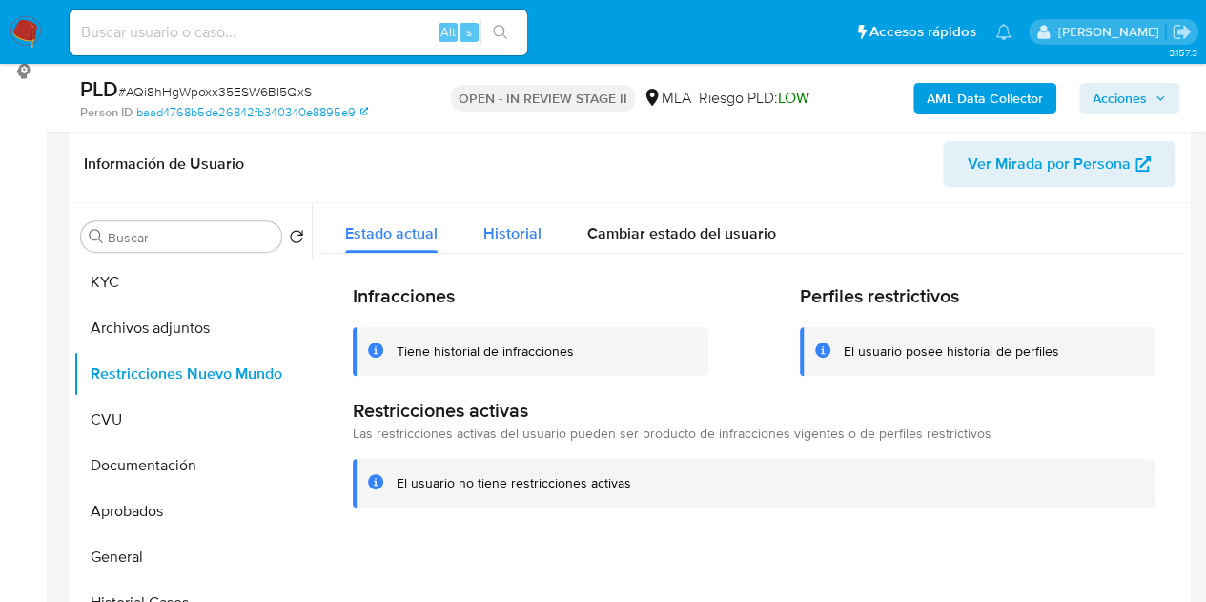
click at [527, 224] on span "Historial" at bounding box center [513, 233] width 58 height 22
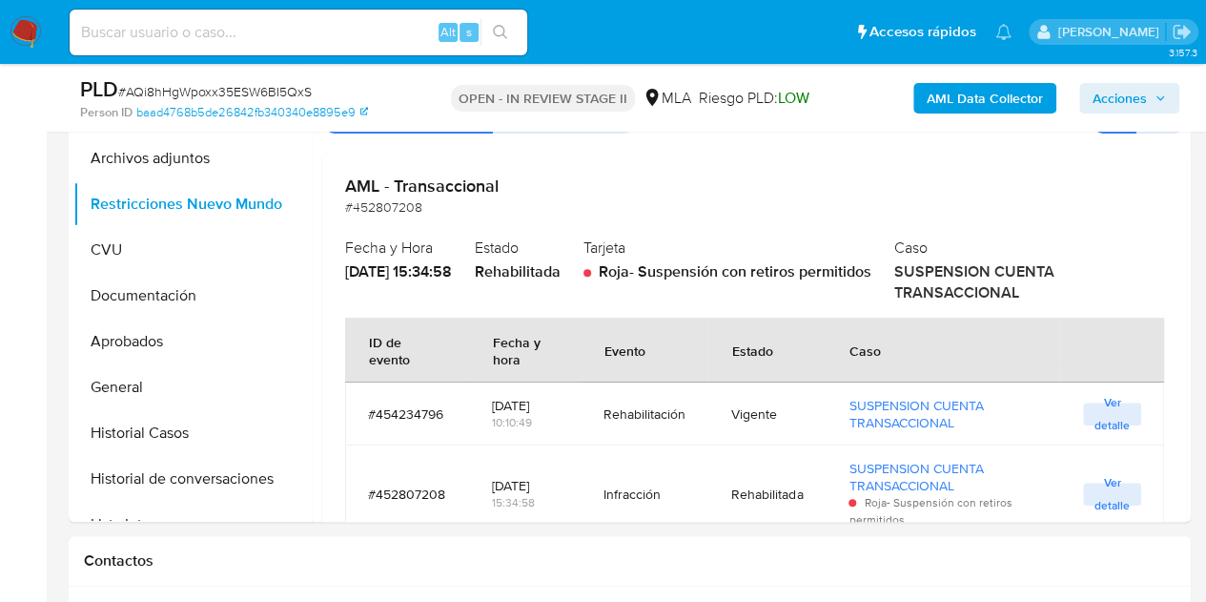
scroll to position [367, 0]
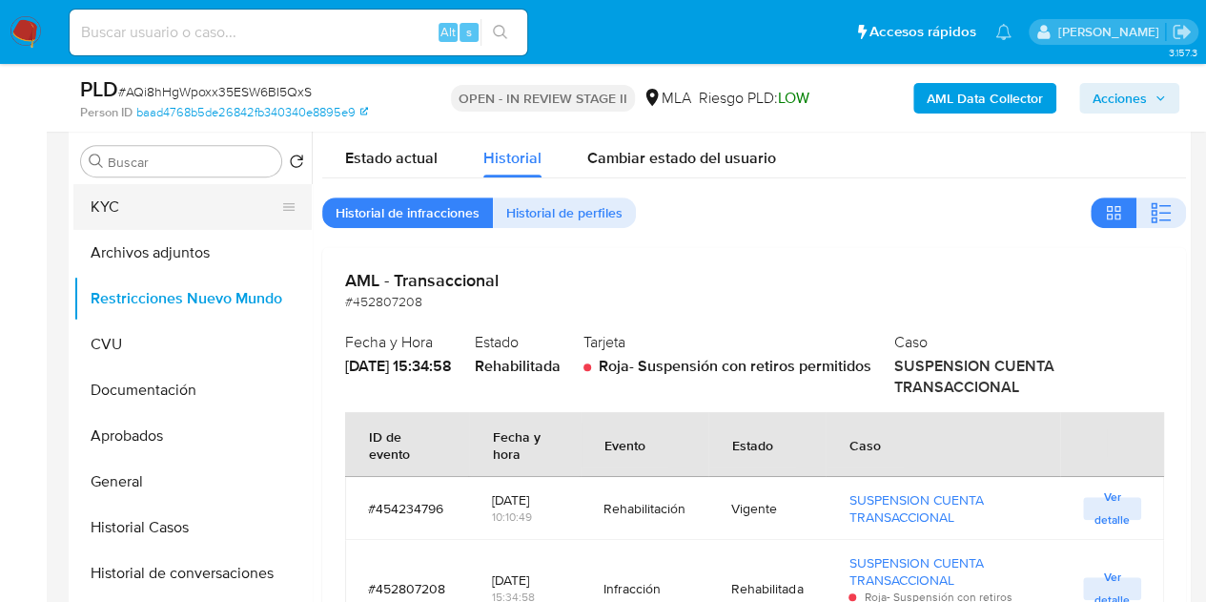
click at [144, 201] on button "KYC" at bounding box center [184, 207] width 223 height 46
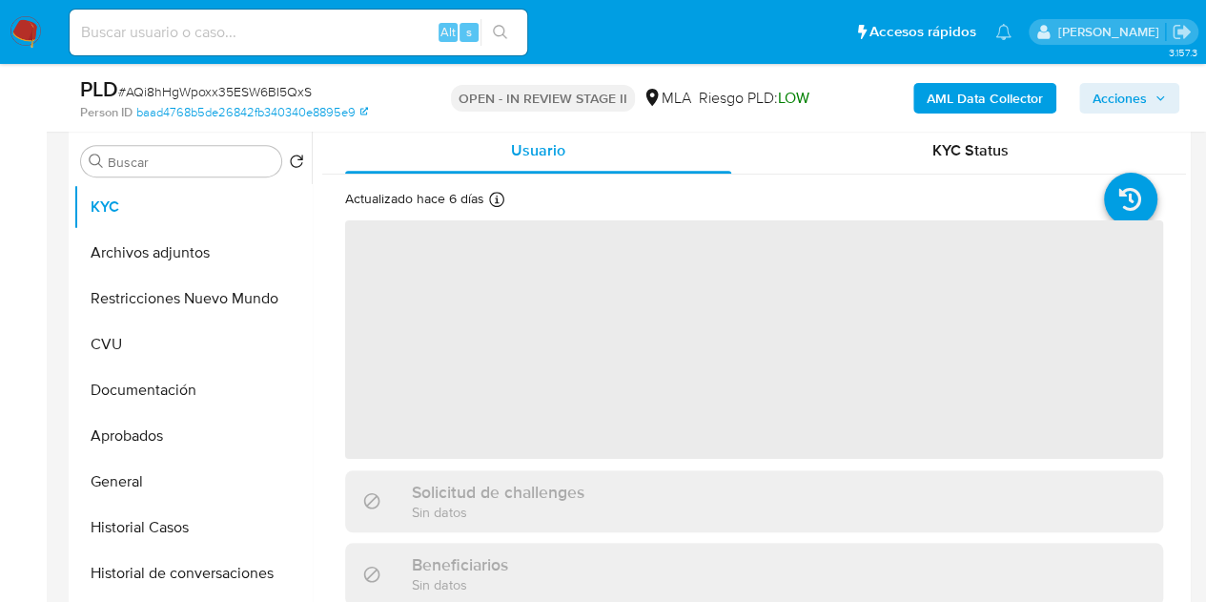
scroll to position [278, 0]
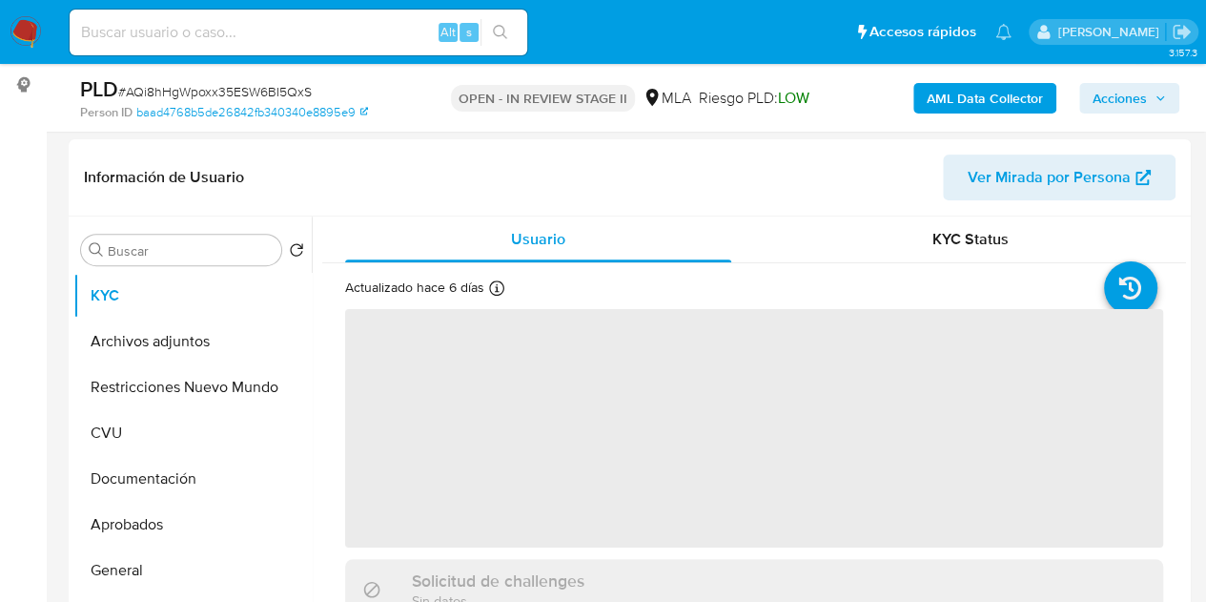
click at [1124, 101] on span "Acciones" at bounding box center [1120, 98] width 54 height 31
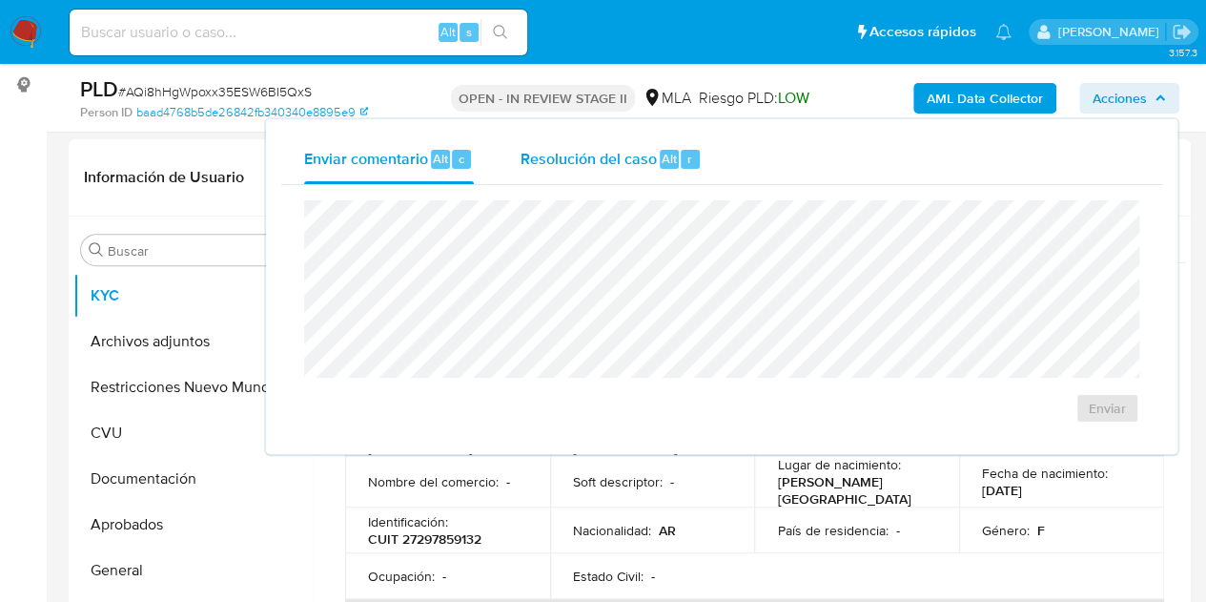
click at [579, 162] on span "Resolución del caso" at bounding box center [588, 158] width 136 height 22
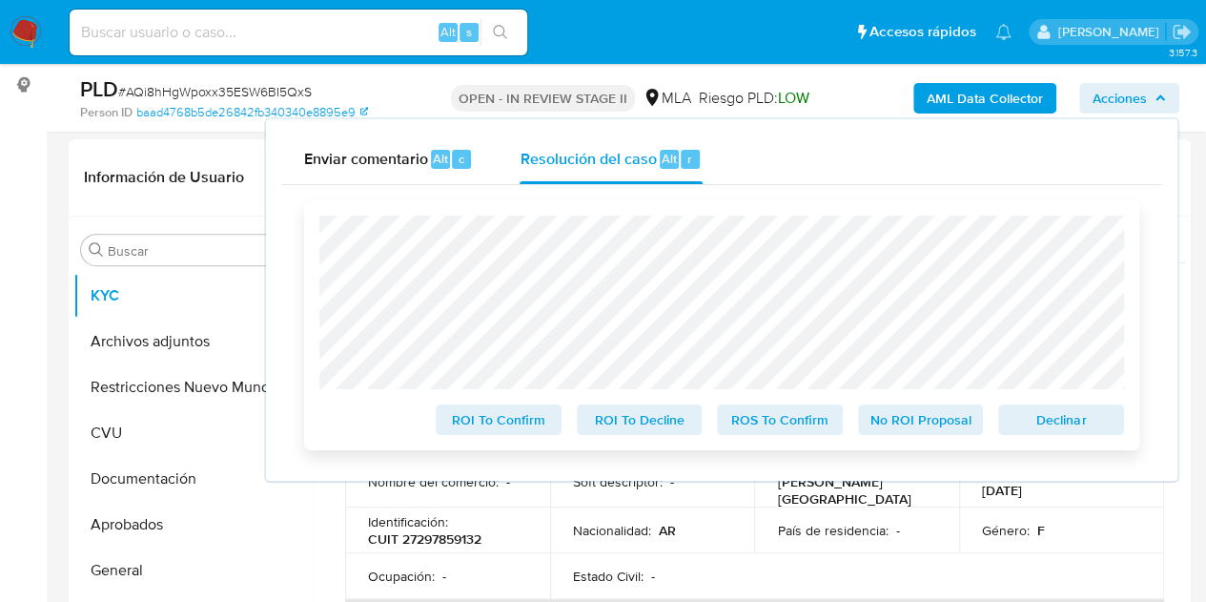
click at [1064, 413] on span "Declinar" at bounding box center [1061, 419] width 99 height 27
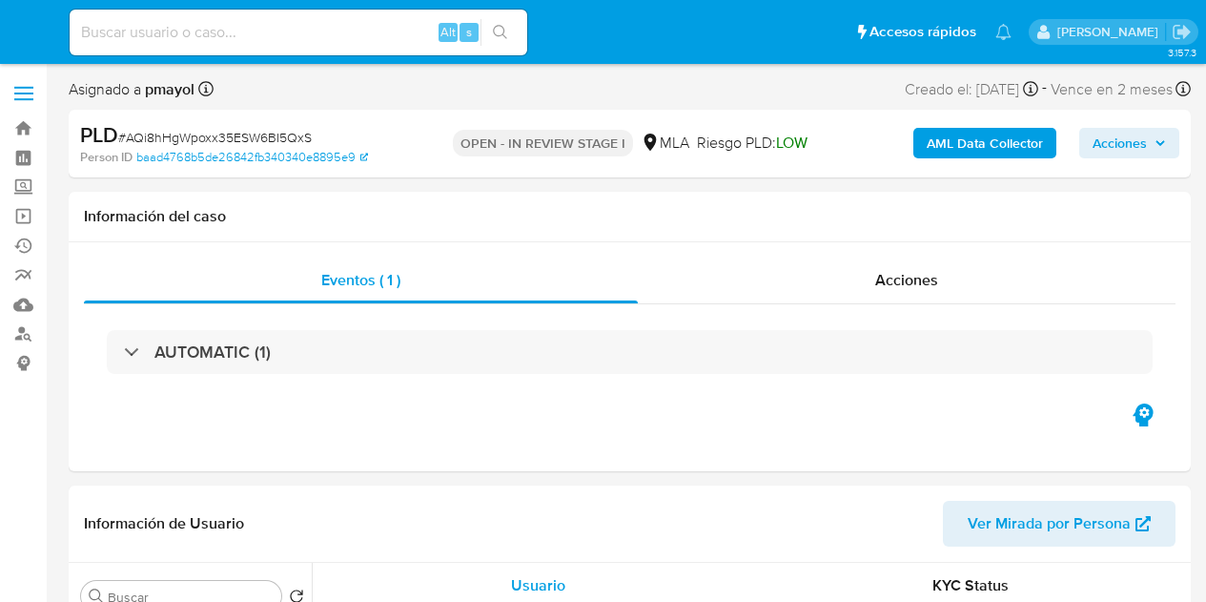
select select "10"
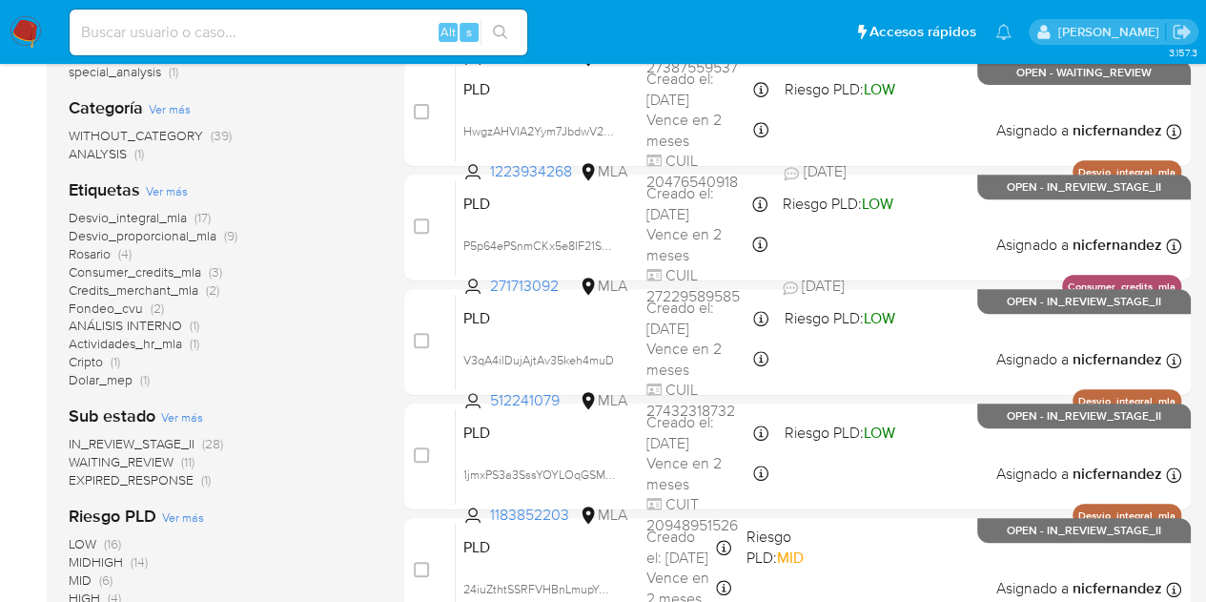
scroll to position [420, 0]
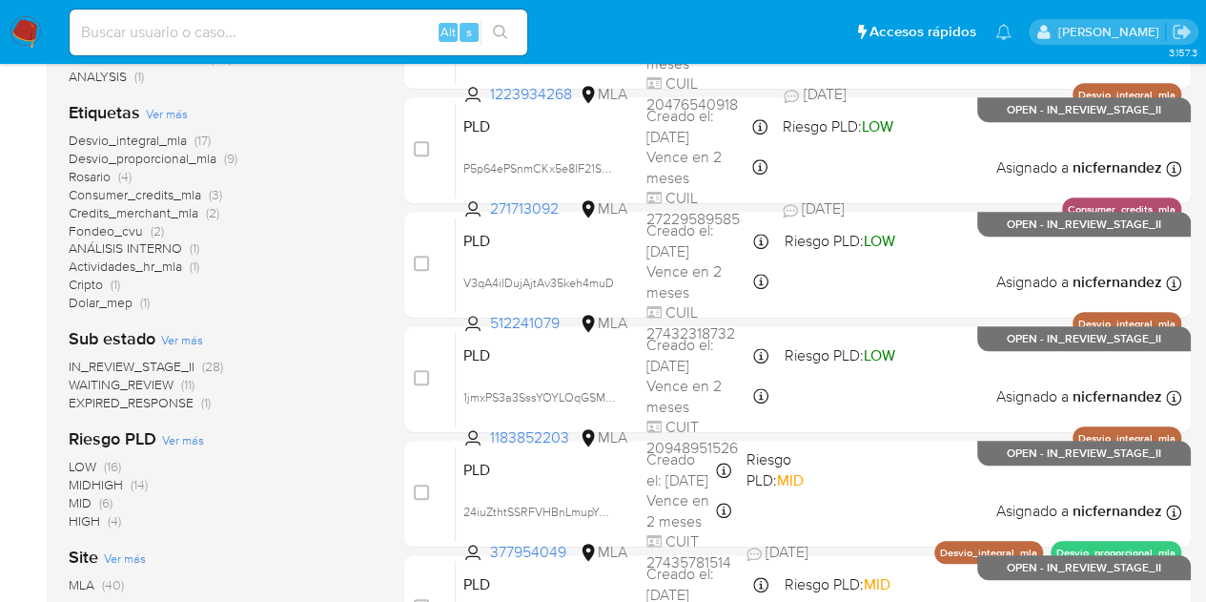
click at [157, 385] on span "WAITING_REVIEW" at bounding box center [121, 384] width 105 height 19
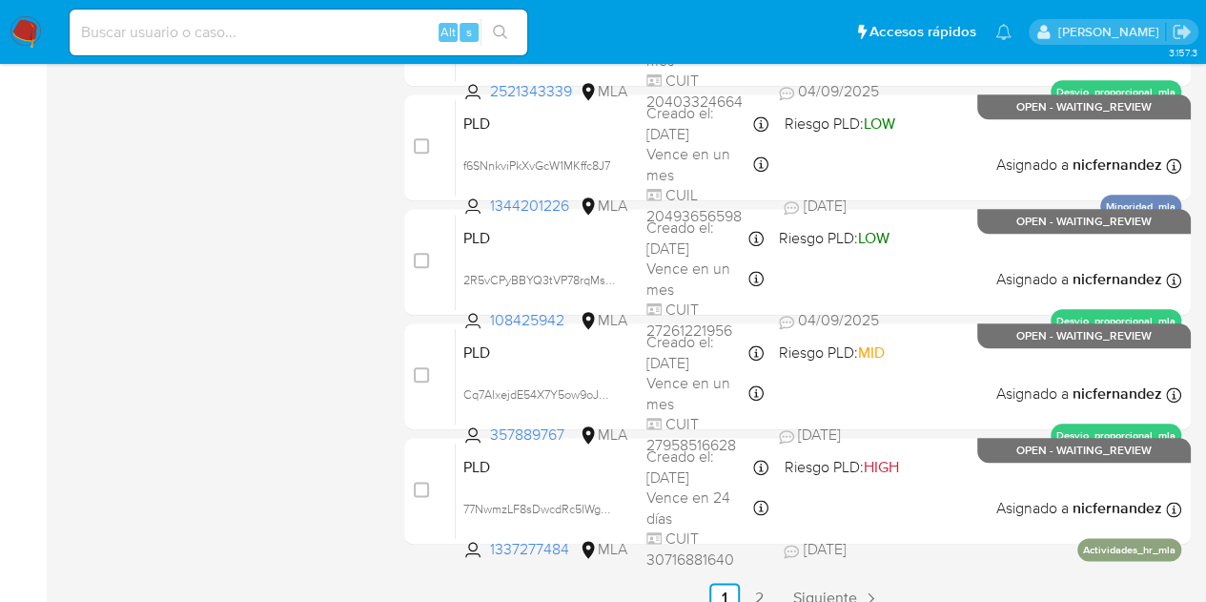
scroll to position [902, 0]
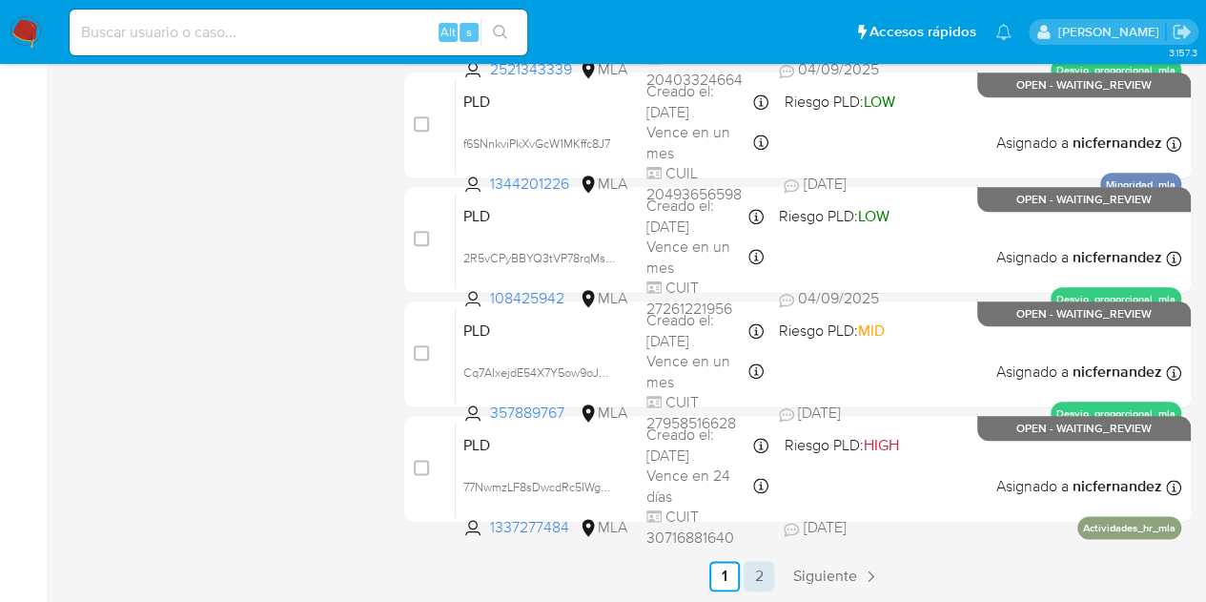
click at [759, 579] on link "2" at bounding box center [759, 576] width 31 height 31
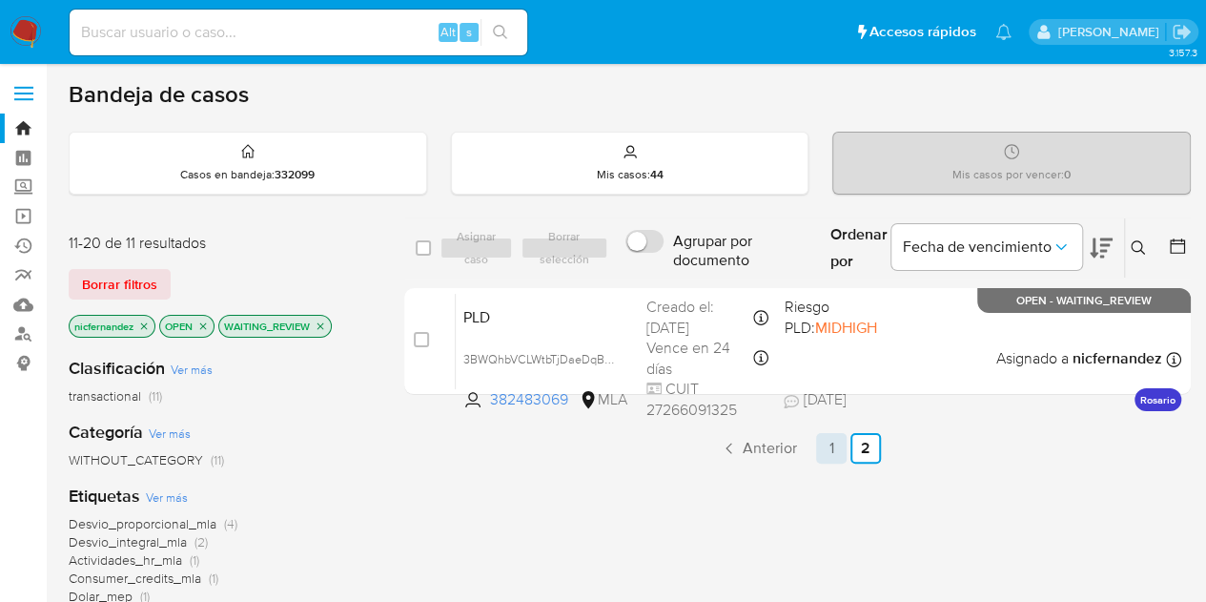
click at [829, 438] on link "1" at bounding box center [831, 448] width 31 height 31
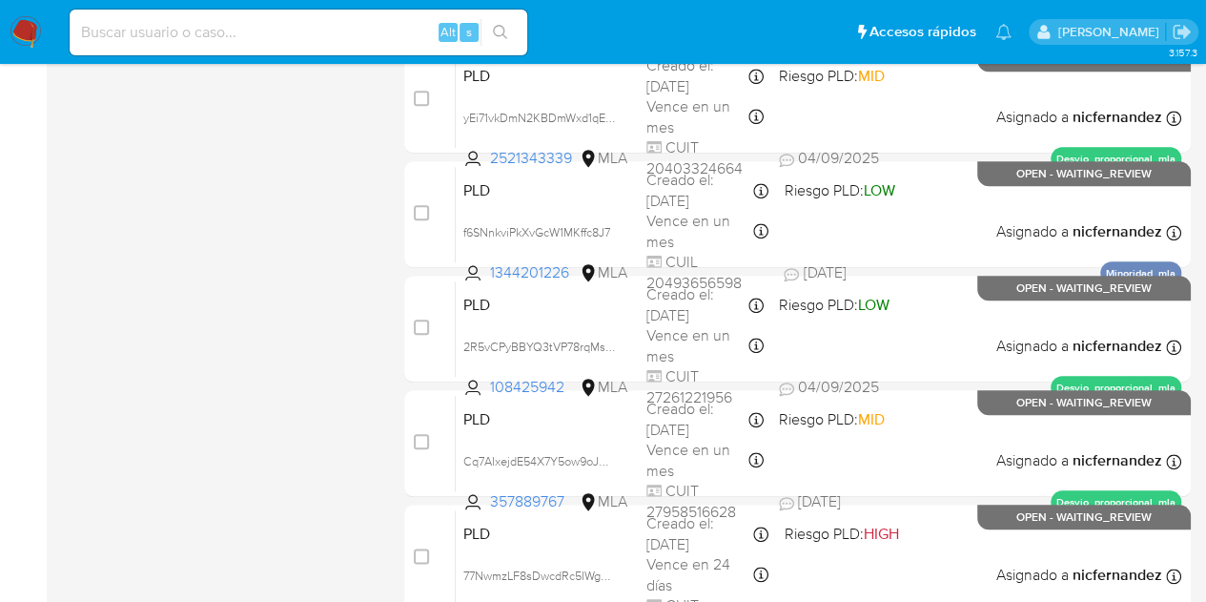
scroll to position [902, 0]
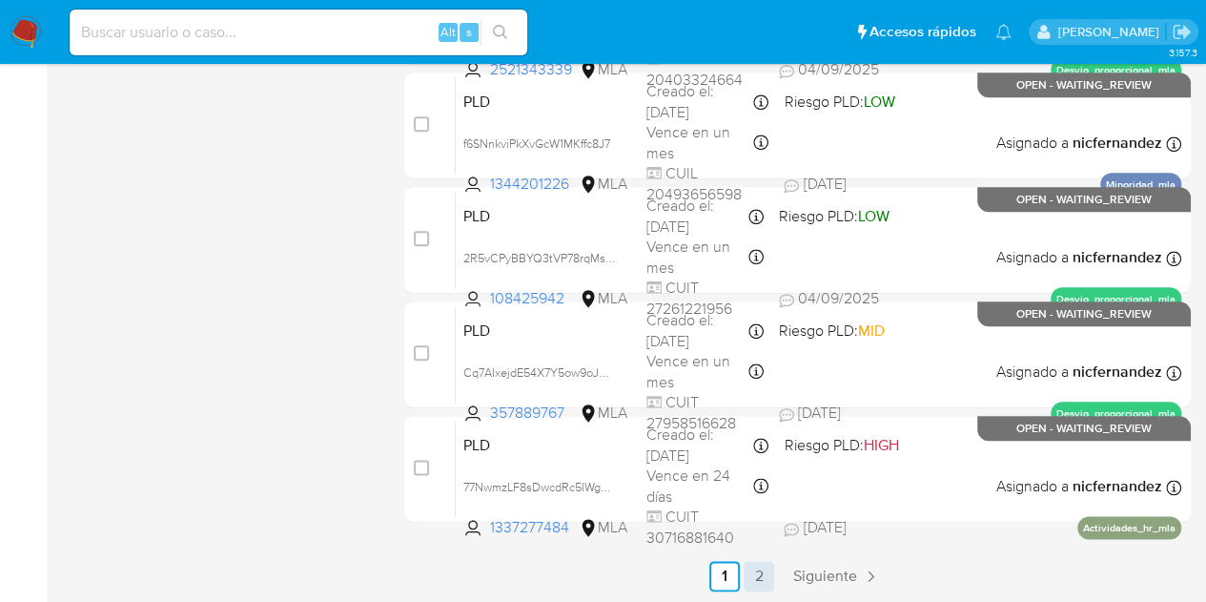
click at [759, 577] on link "2" at bounding box center [759, 576] width 31 height 31
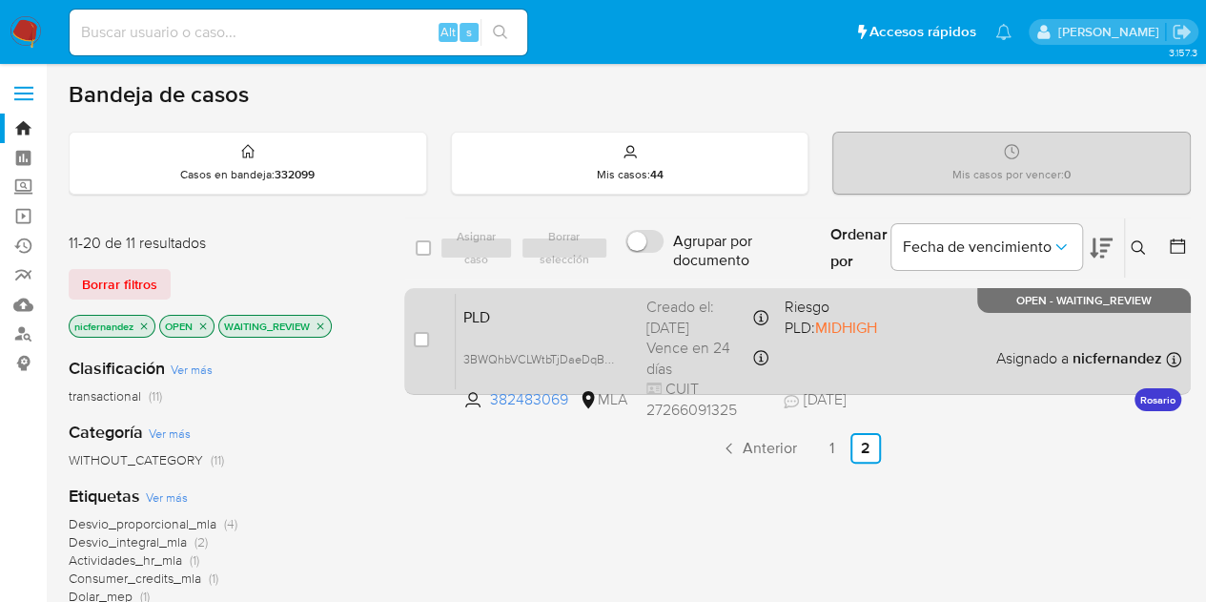
click at [532, 320] on span "PLD" at bounding box center [547, 315] width 168 height 25
click at [416, 339] on input "checkbox" at bounding box center [421, 339] width 15 height 15
checkbox input "true"
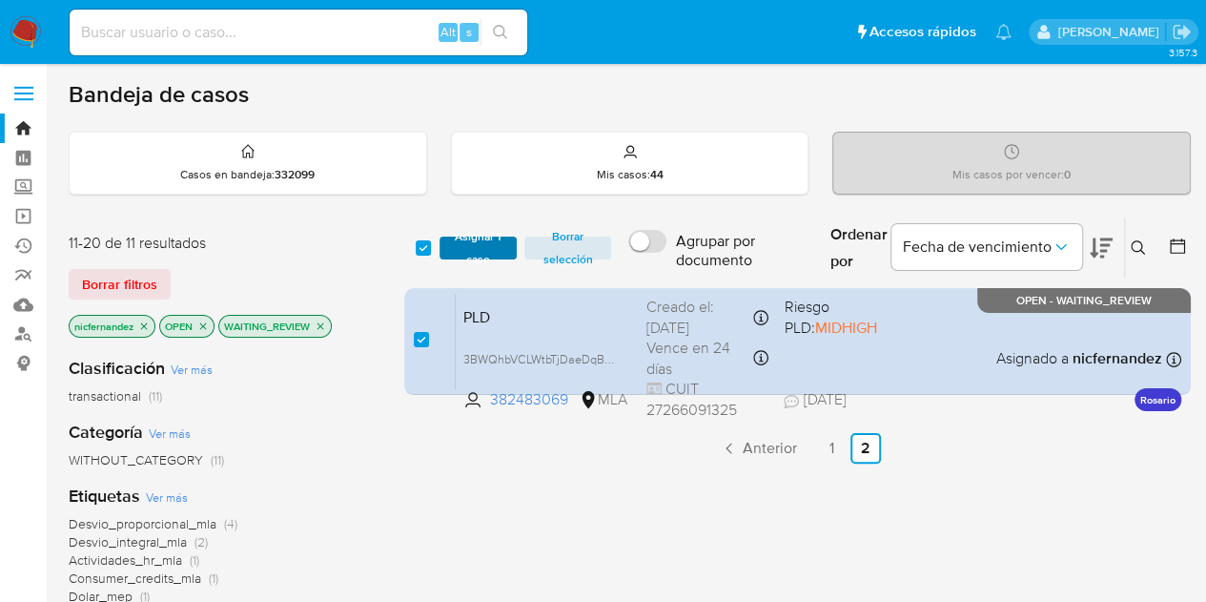
click at [461, 240] on span "Asignar 1 caso" at bounding box center [478, 247] width 59 height 19
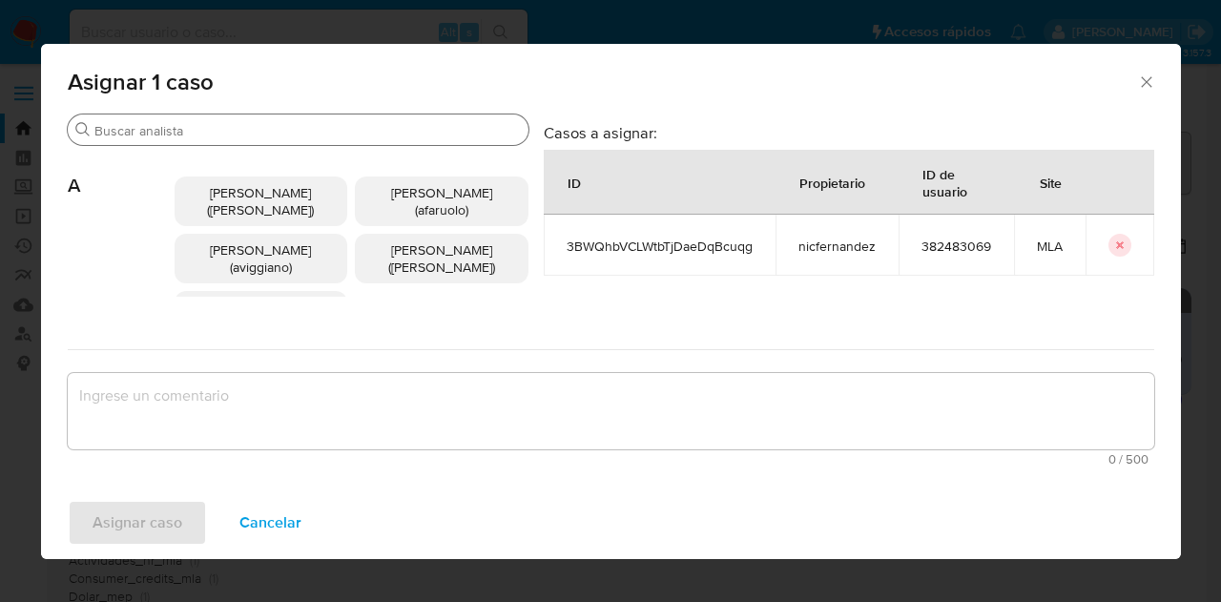
click at [256, 140] on div "Buscar" at bounding box center [298, 129] width 461 height 31
click at [257, 129] on input "Buscar" at bounding box center [307, 130] width 426 height 17
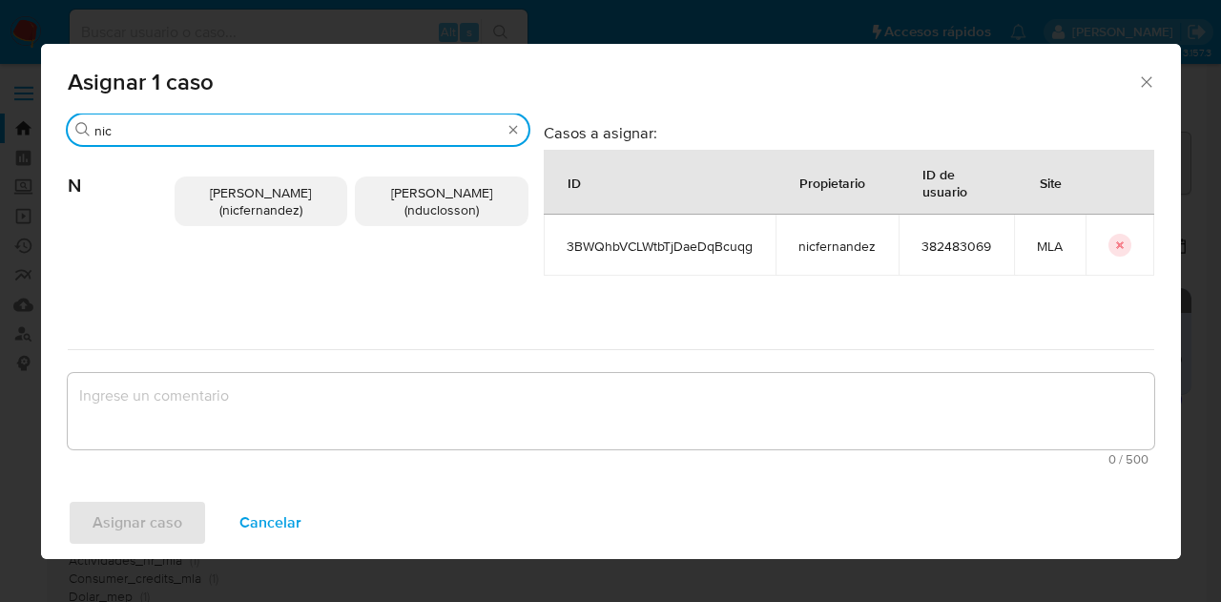
type input "nic"
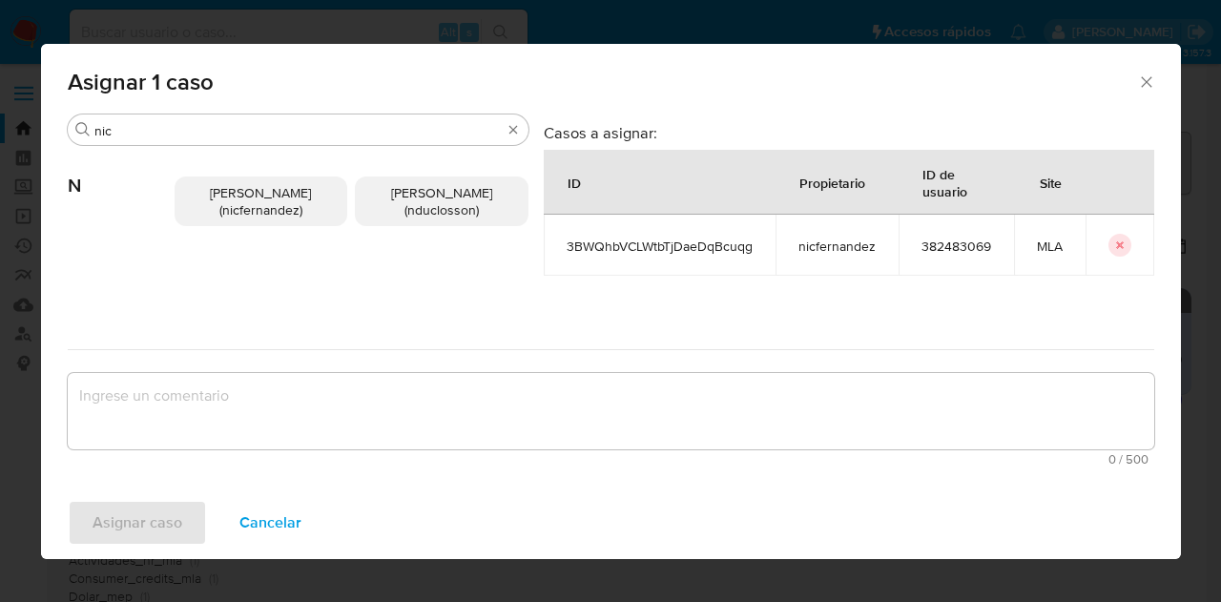
click at [259, 203] on span "Nicolas Fernandez Allen (nicfernandez)" at bounding box center [260, 201] width 101 height 36
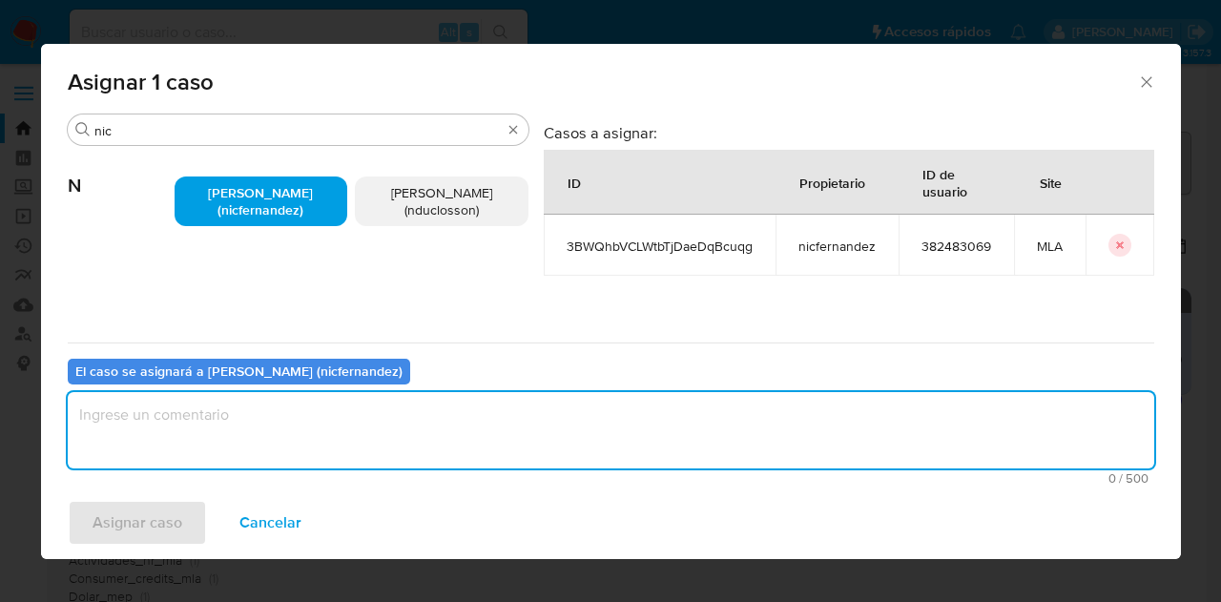
click at [295, 416] on textarea "assign-modal" at bounding box center [611, 430] width 1086 height 76
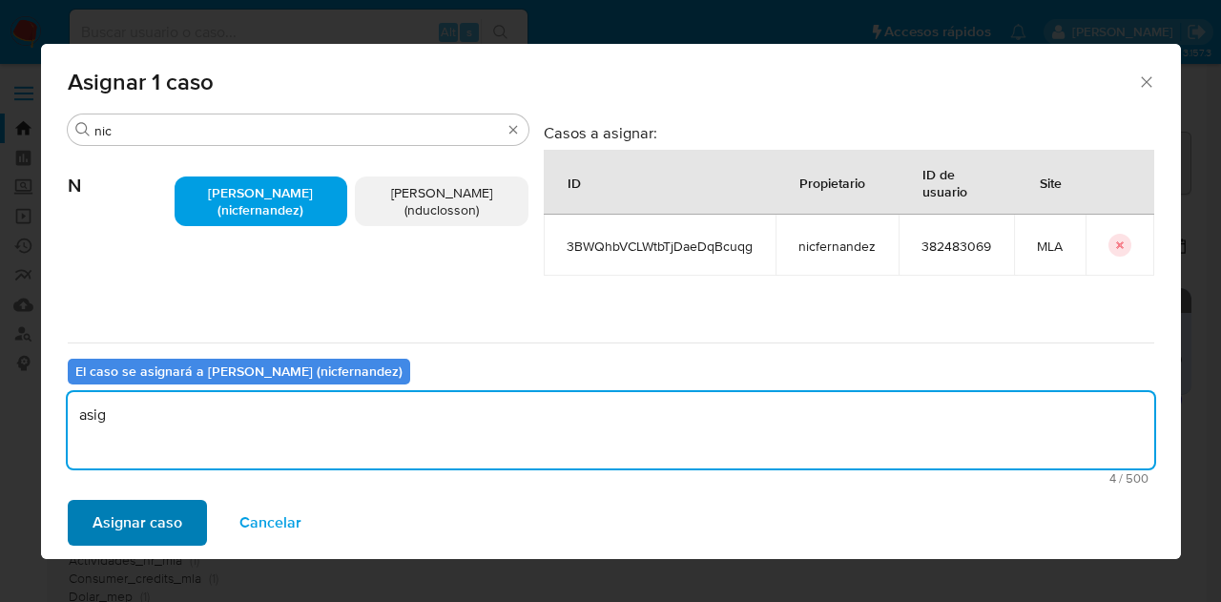
type textarea "asig"
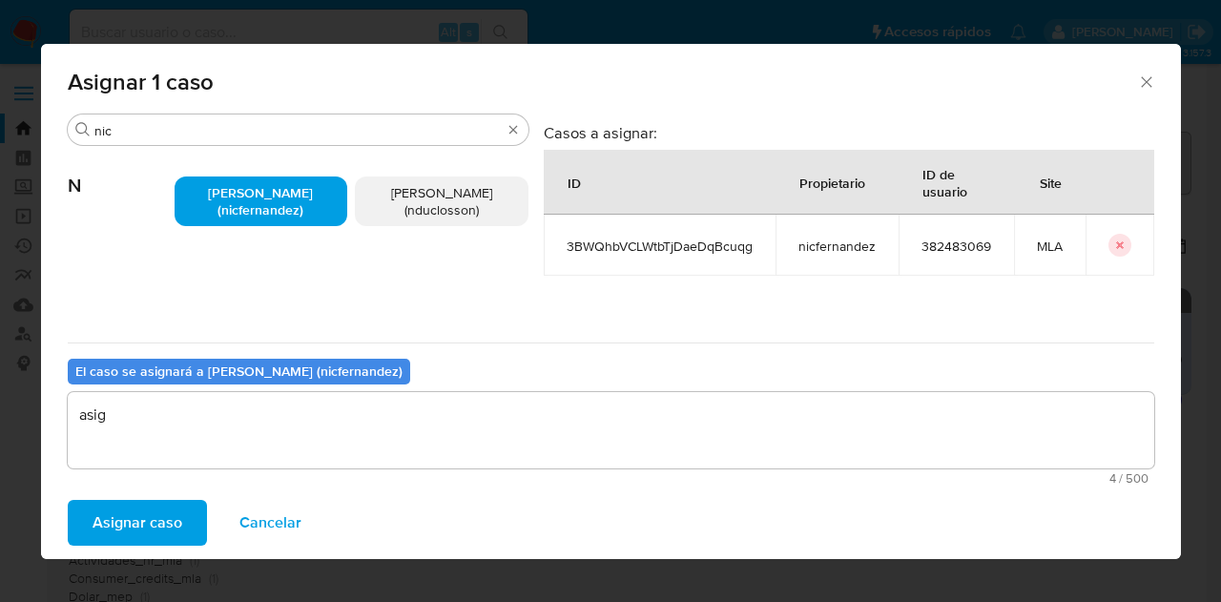
click at [151, 503] on span "Asignar caso" at bounding box center [138, 523] width 90 height 42
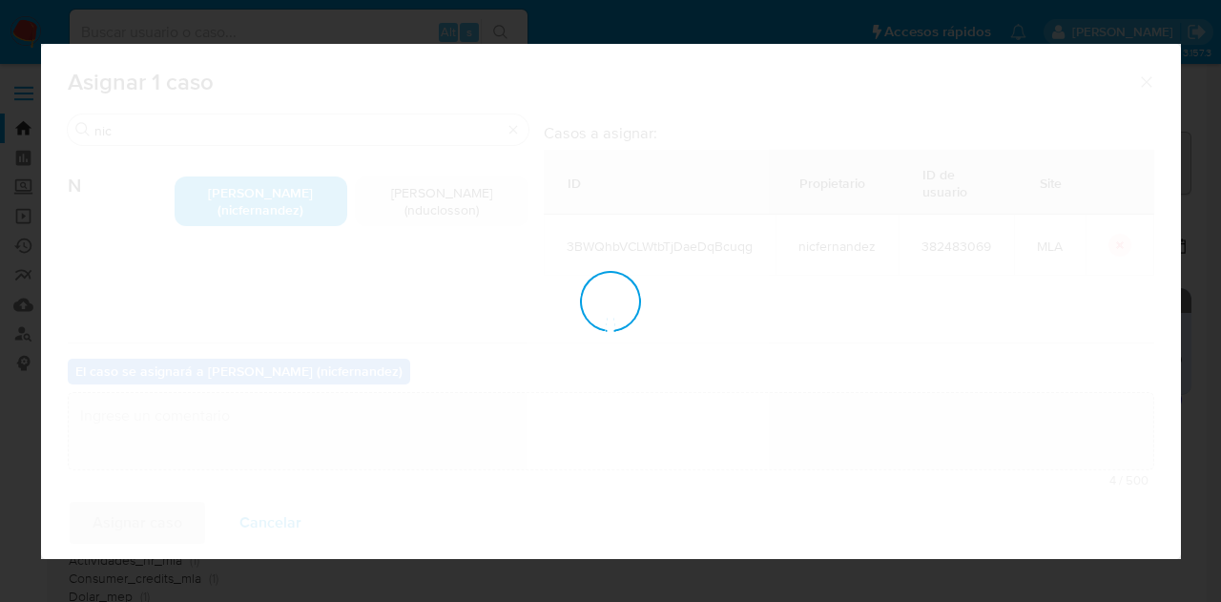
checkbox input "false"
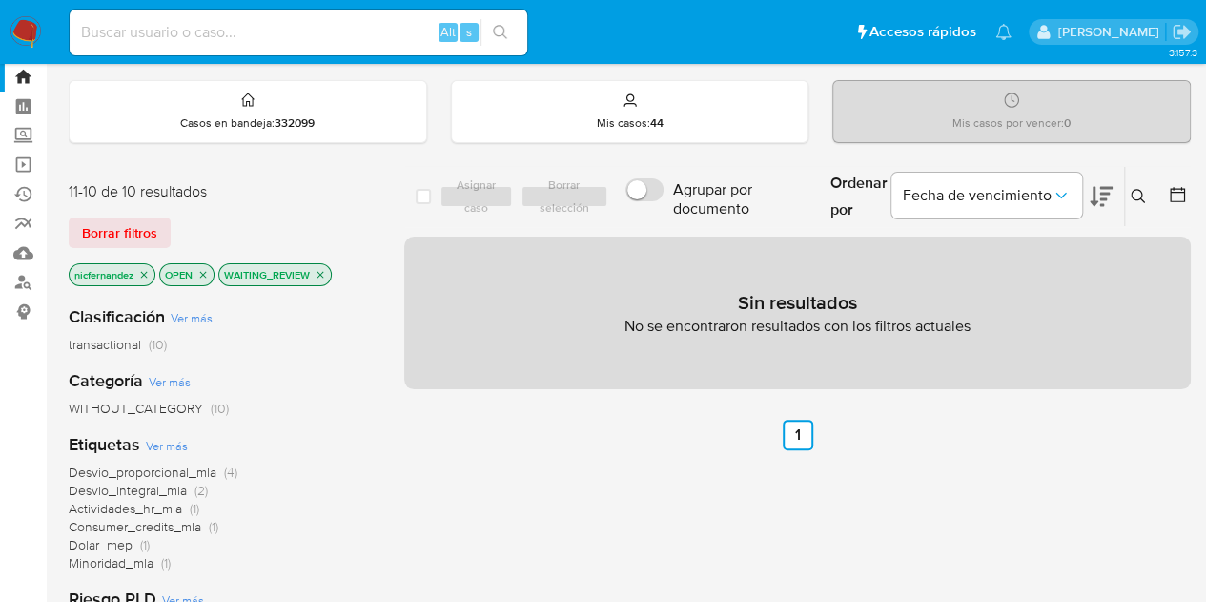
scroll to position [51, 0]
click at [322, 277] on icon "close-filter" at bounding box center [320, 275] width 11 height 11
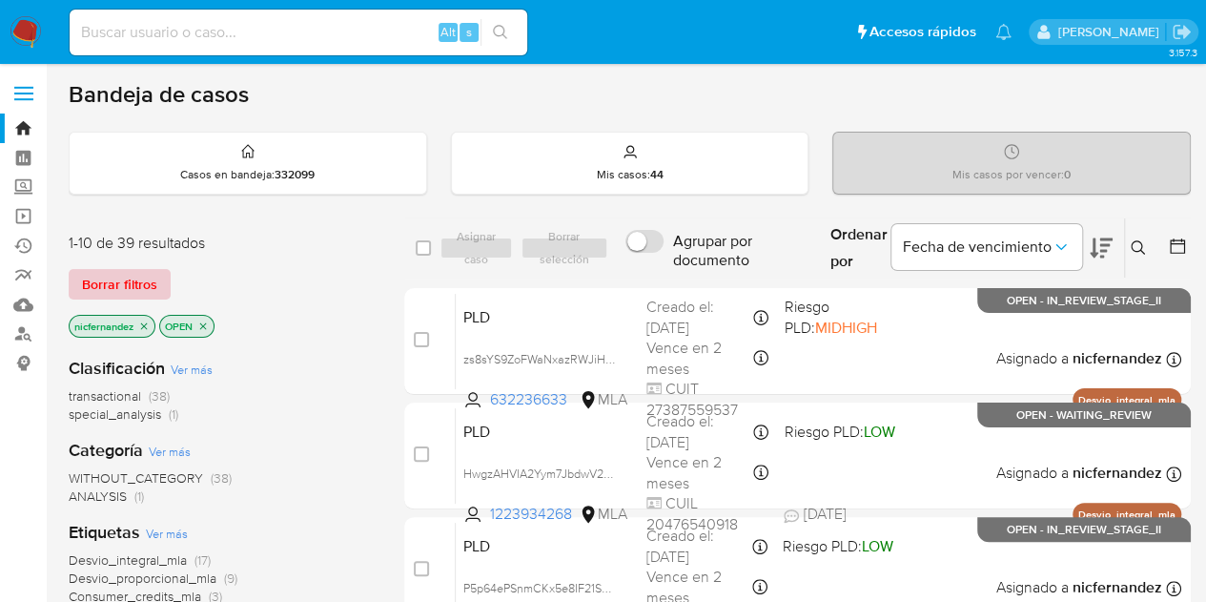
click at [148, 276] on span "Borrar filtros" at bounding box center [119, 284] width 75 height 27
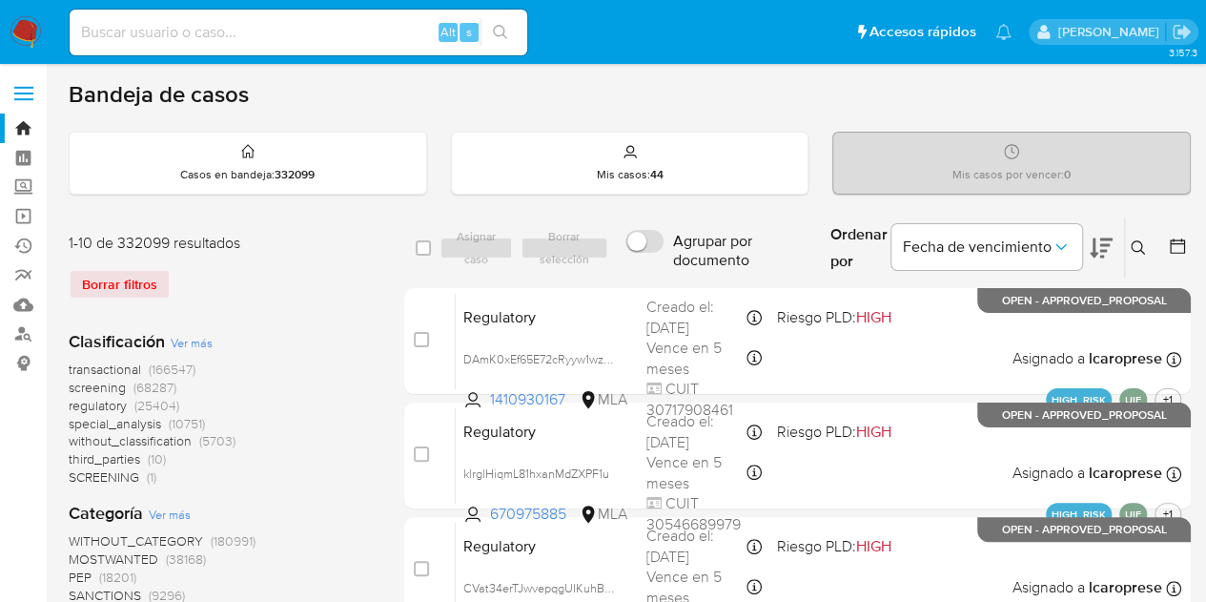
click at [348, 303] on div "1-10 de 332099 resultados Borrar filtros" at bounding box center [221, 274] width 305 height 82
click at [1143, 232] on div "Ingrese ID de usuario o caso Buscar Borrar filtros" at bounding box center [1140, 247] width 32 height 59
click at [1138, 248] on icon at bounding box center [1138, 247] width 15 height 15
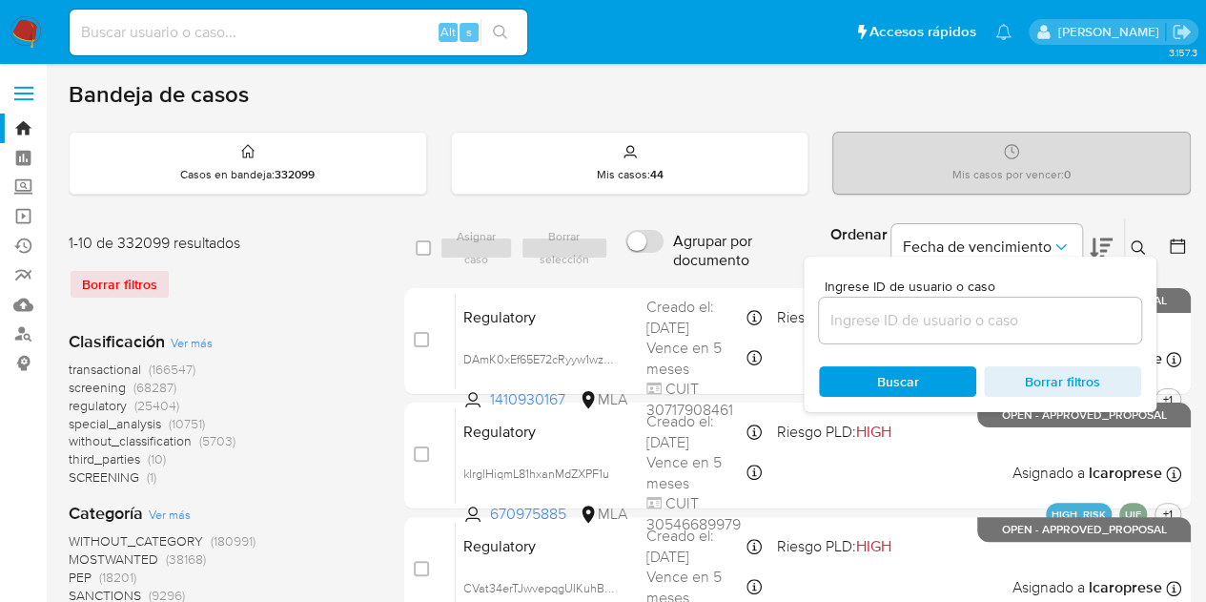
click at [959, 323] on input at bounding box center [980, 320] width 322 height 25
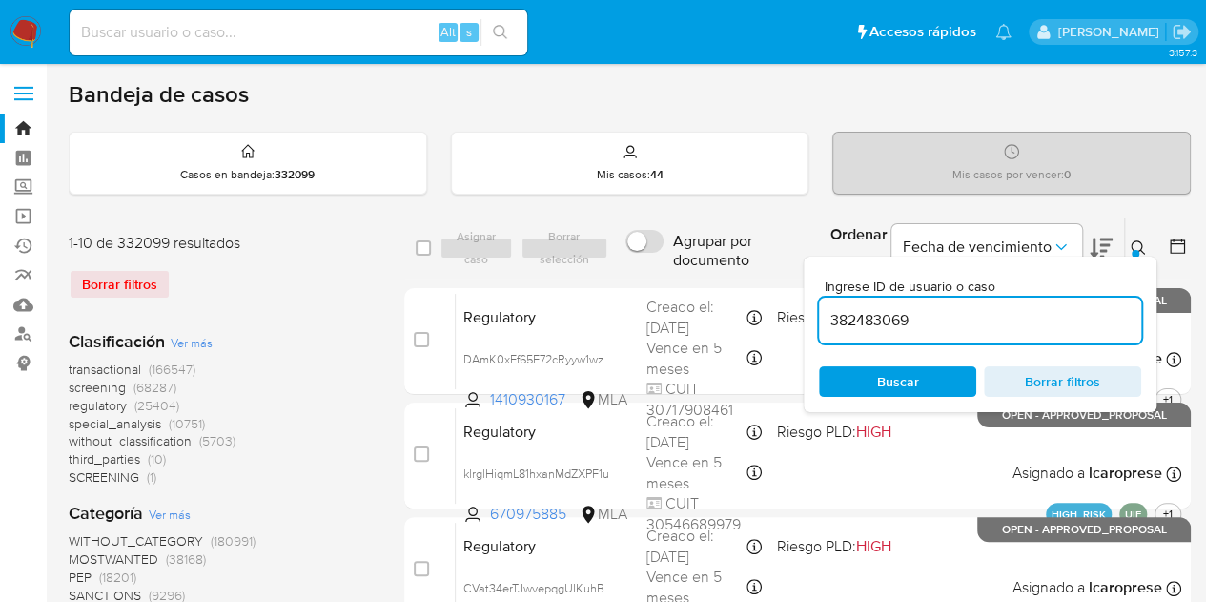
type input "382483069"
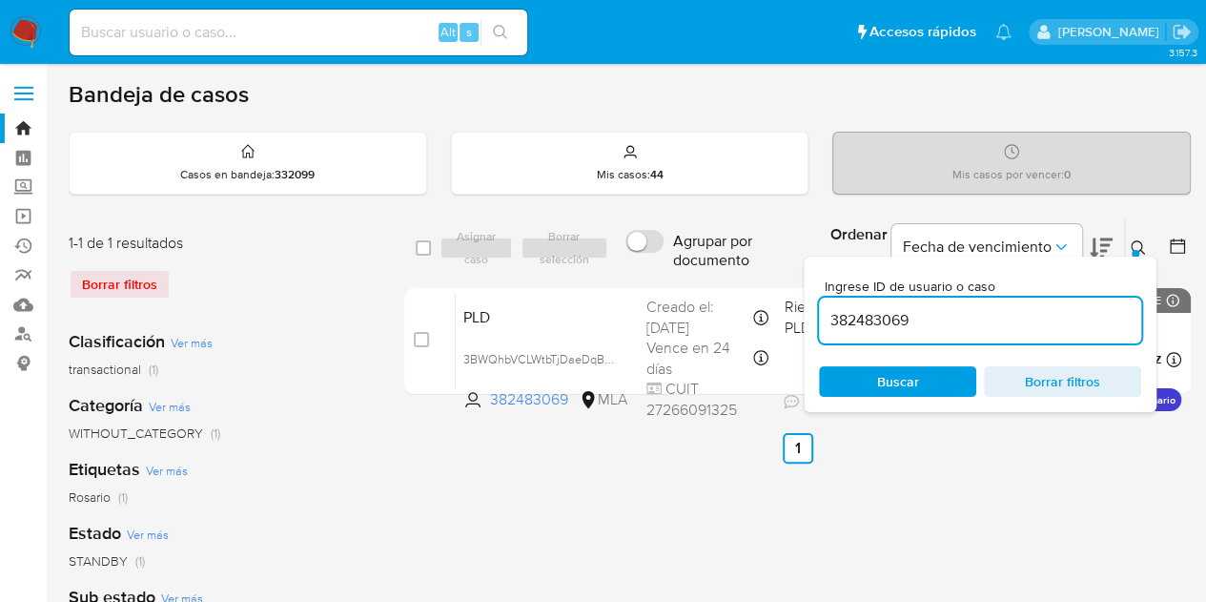
click at [1143, 248] on icon at bounding box center [1138, 247] width 15 height 15
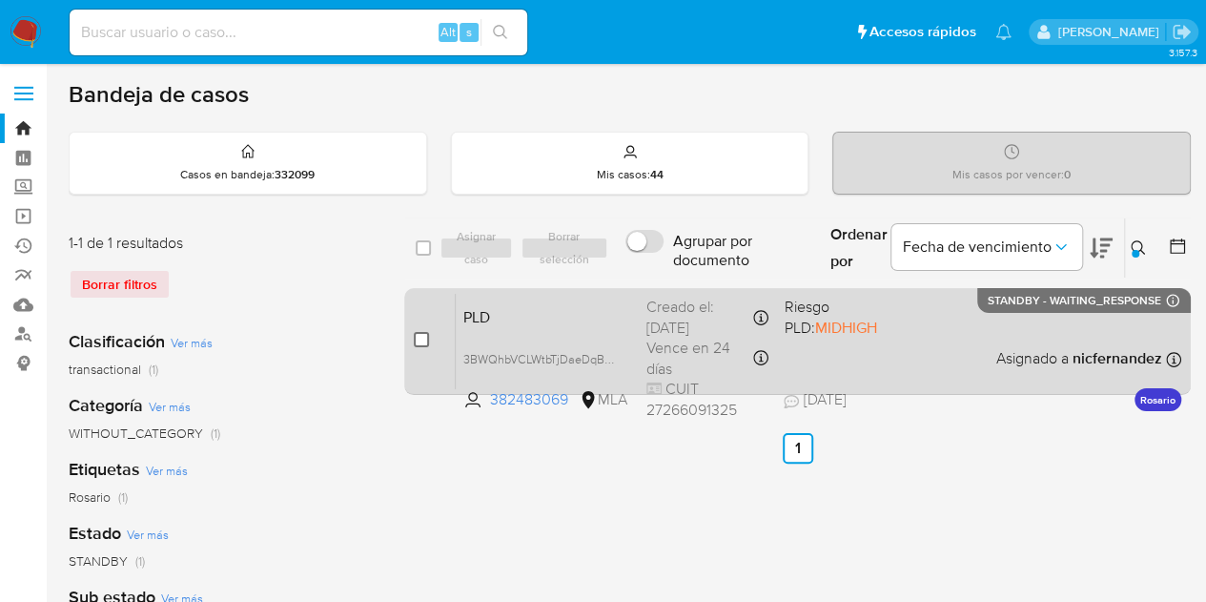
click at [420, 337] on input "checkbox" at bounding box center [421, 339] width 15 height 15
checkbox input "true"
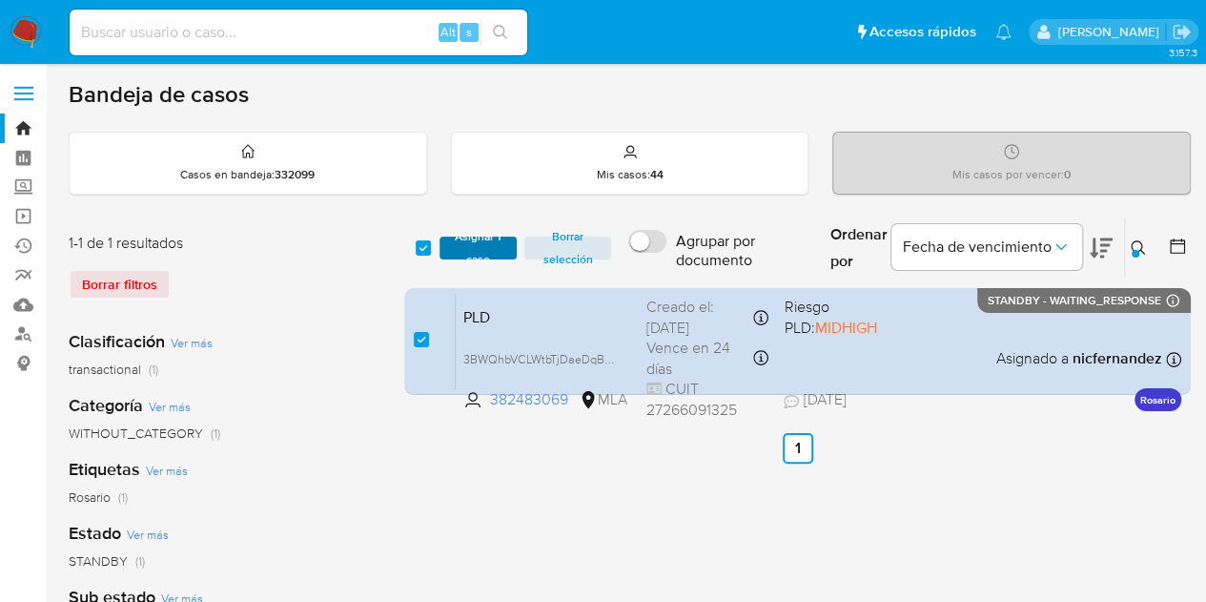
click at [475, 249] on span "Asignar 1 caso" at bounding box center [478, 247] width 59 height 19
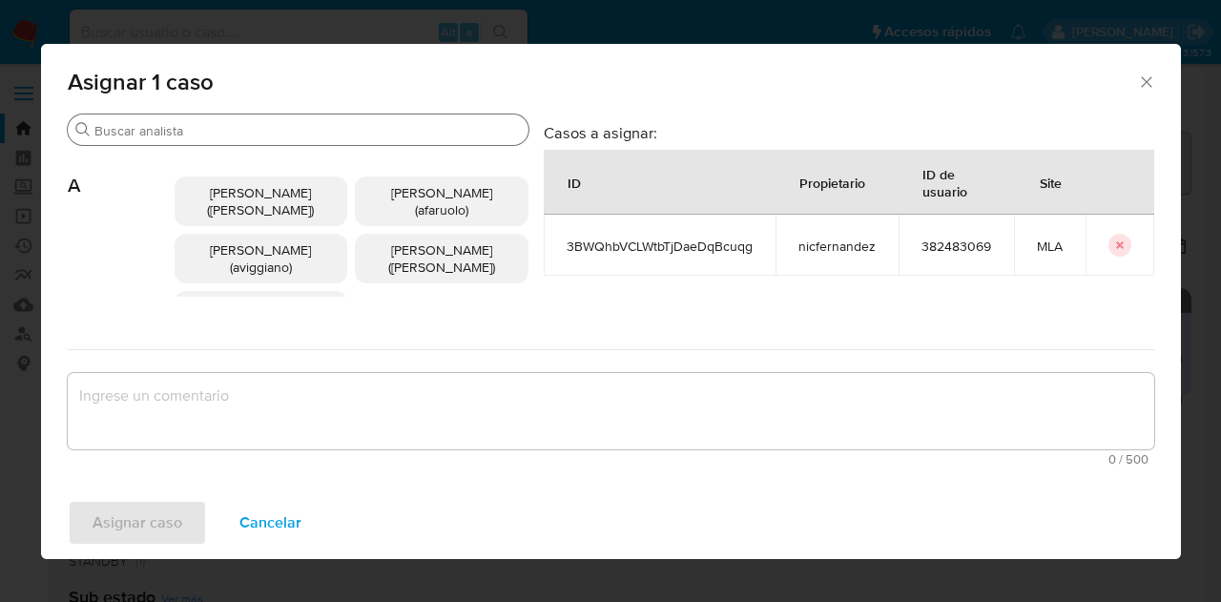
click at [215, 134] on input "Buscar" at bounding box center [307, 130] width 426 height 17
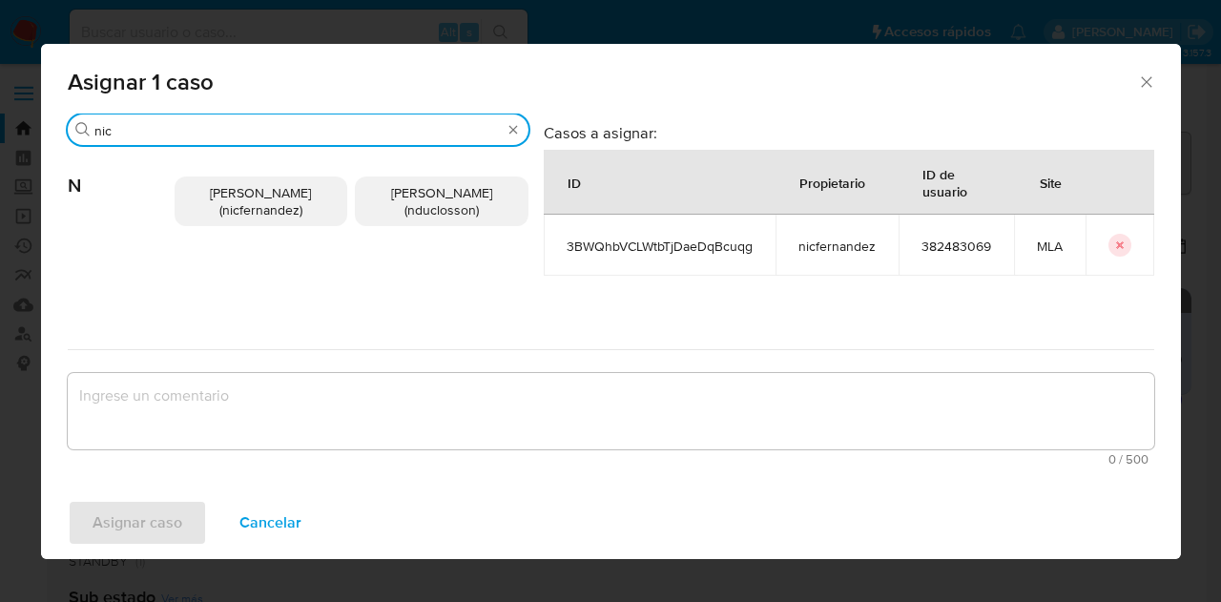
type input "nic"
click at [223, 192] on span "Nicolas Fernandez Allen (nicfernandez)" at bounding box center [260, 201] width 101 height 36
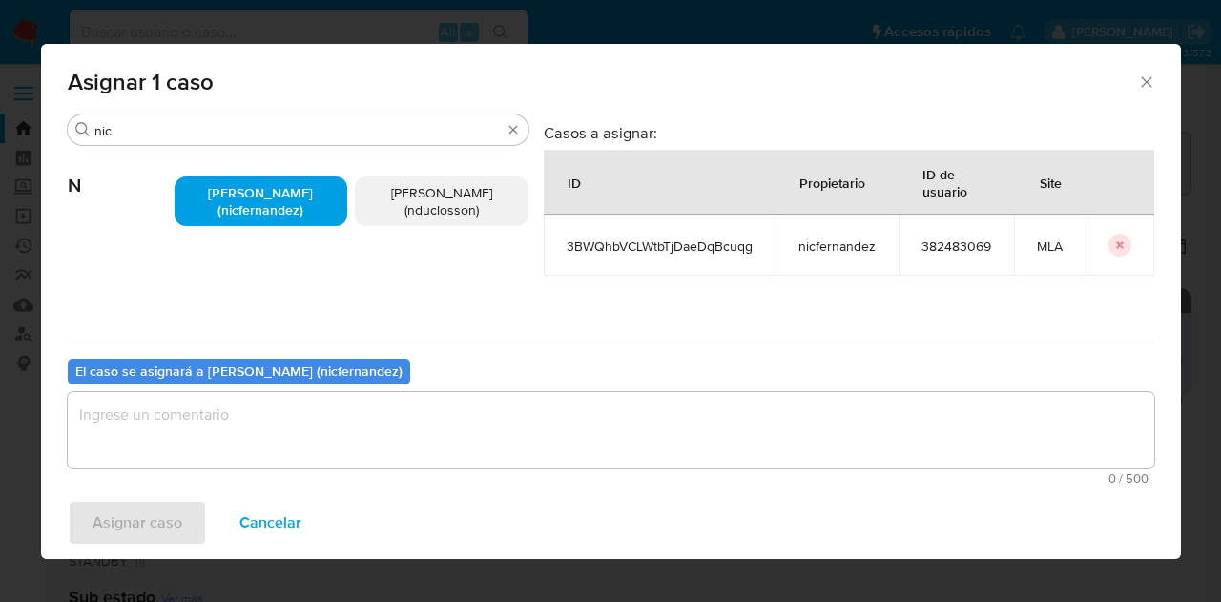
click at [266, 436] on textarea "assign-modal" at bounding box center [611, 430] width 1086 height 76
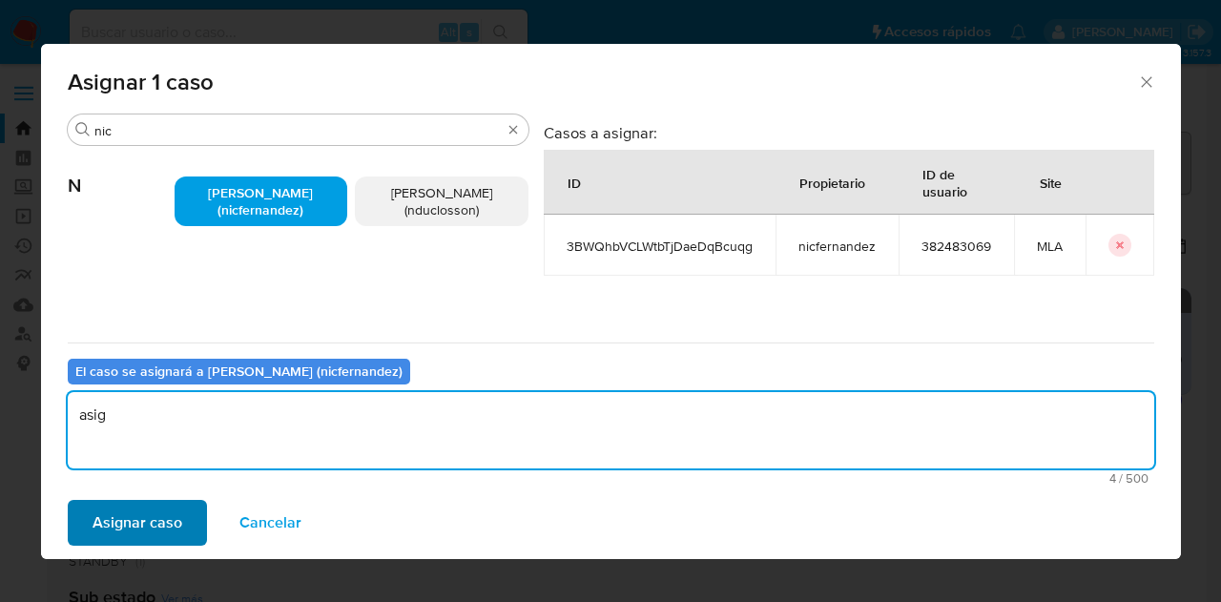
type textarea "asig"
click at [161, 518] on span "Asignar caso" at bounding box center [138, 523] width 90 height 42
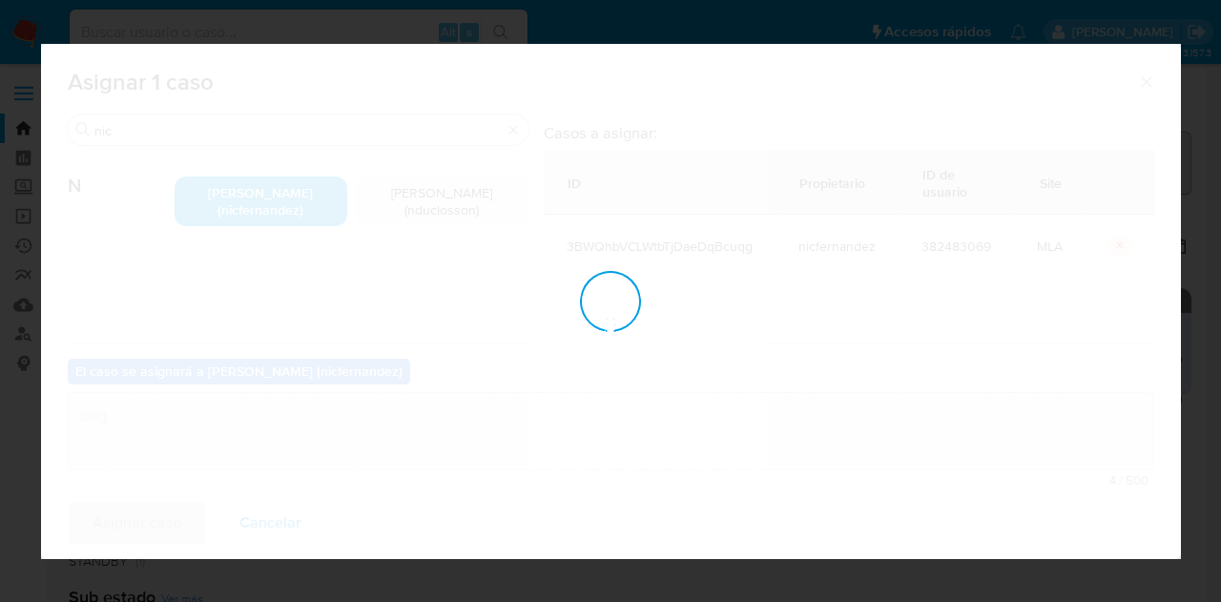
checkbox input "false"
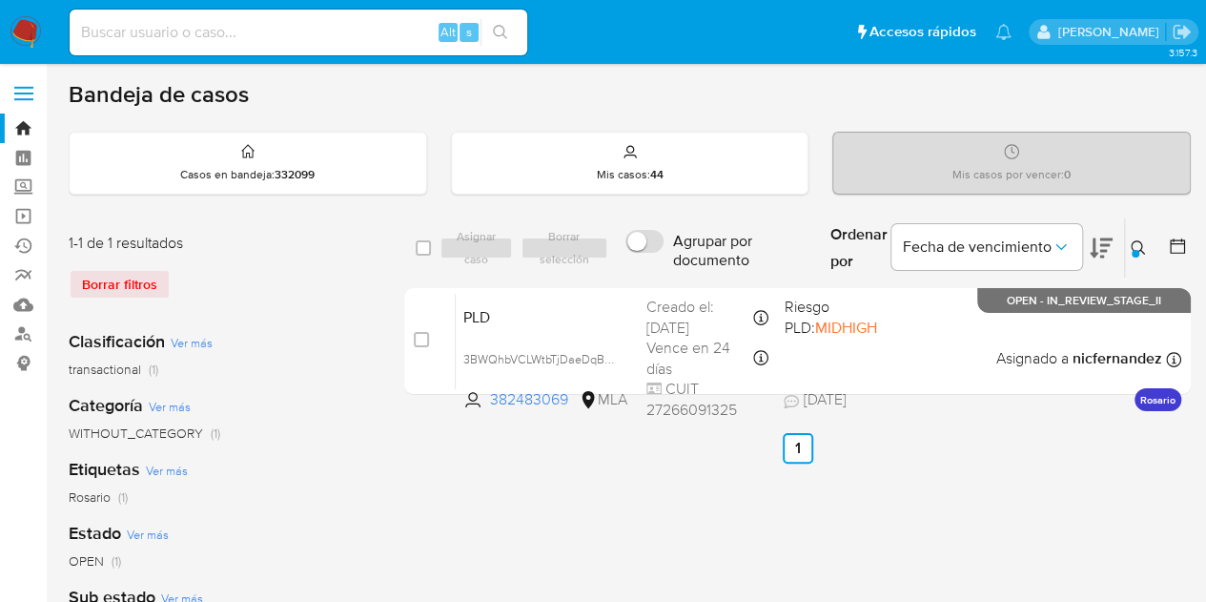
click at [1138, 245] on icon at bounding box center [1138, 247] width 15 height 15
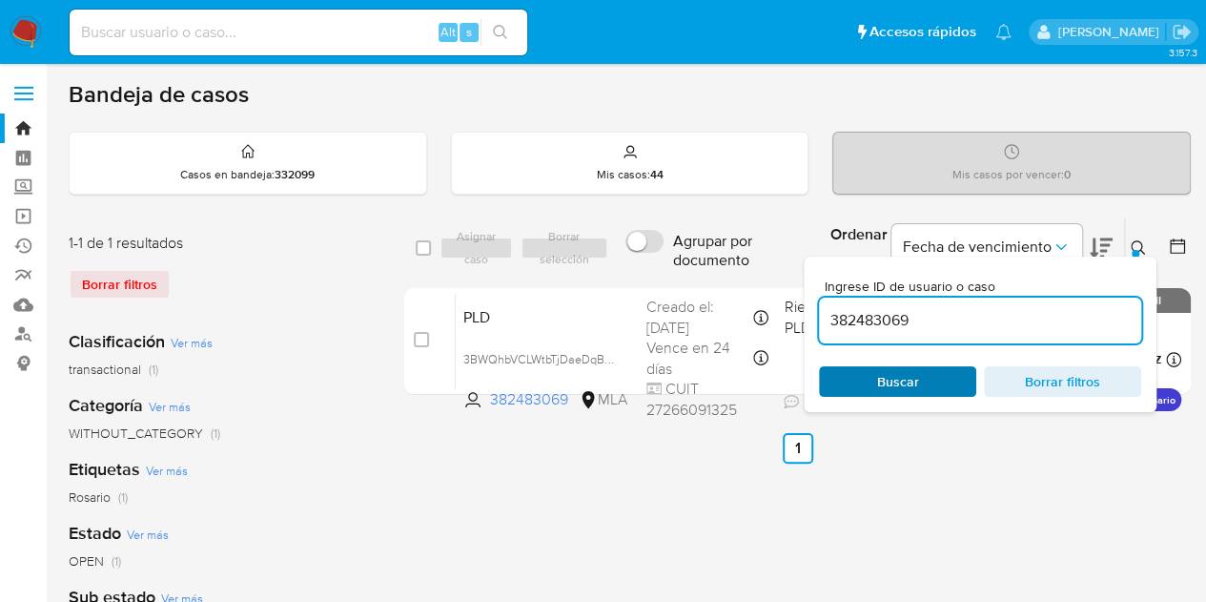
click at [922, 379] on span "Buscar" at bounding box center [898, 381] width 131 height 27
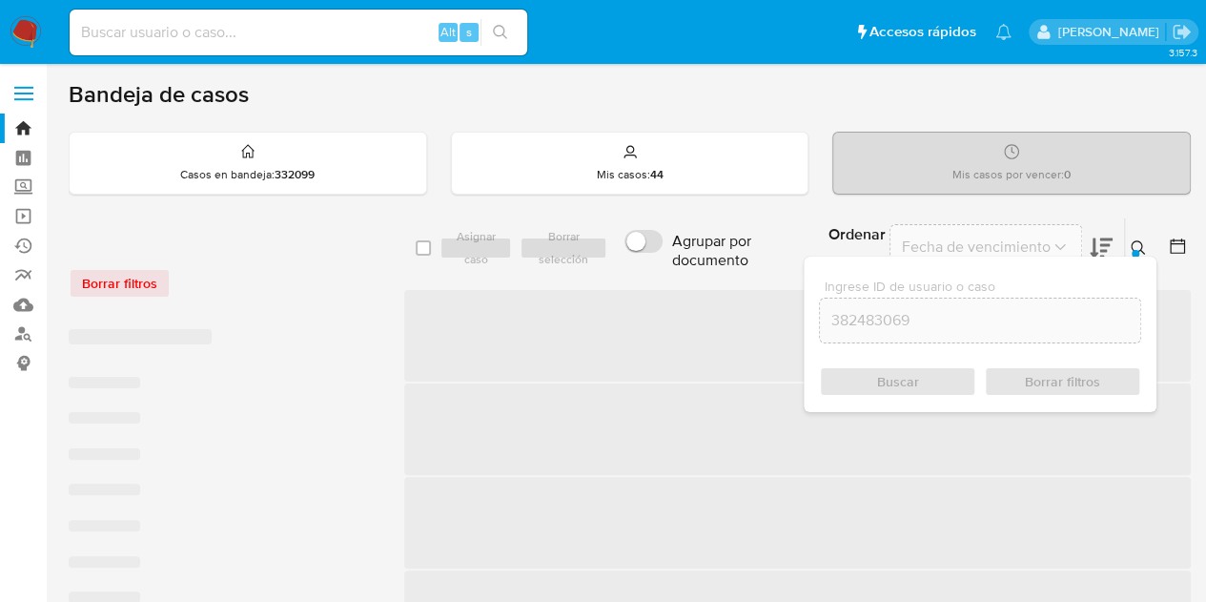
click at [1143, 249] on icon at bounding box center [1138, 247] width 15 height 15
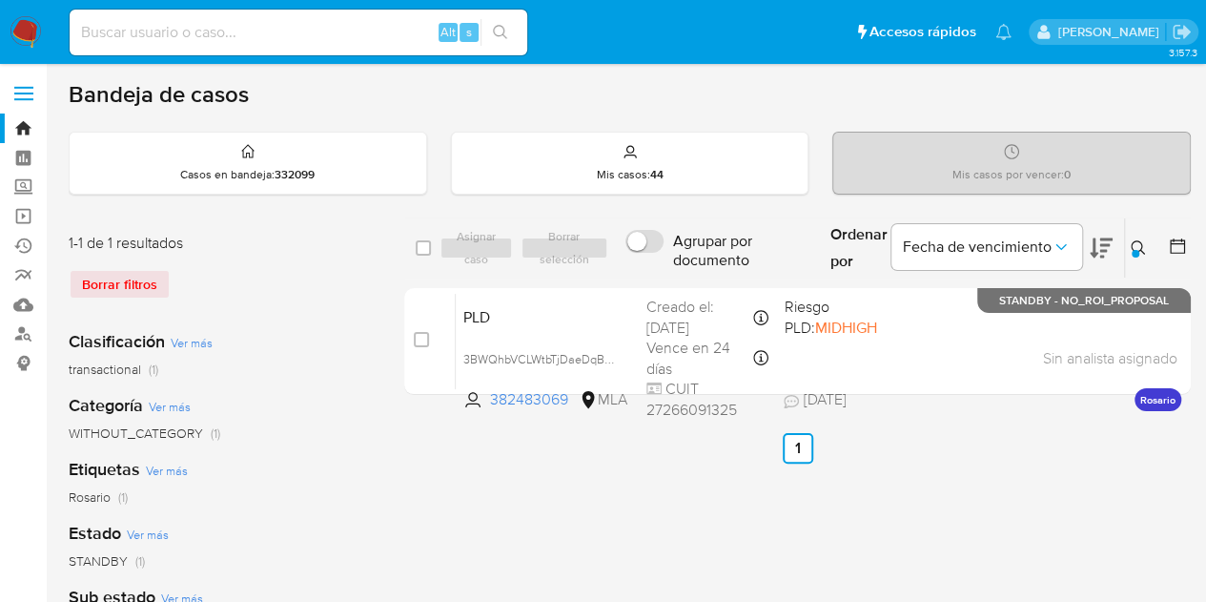
click at [1140, 245] on icon at bounding box center [1138, 247] width 15 height 15
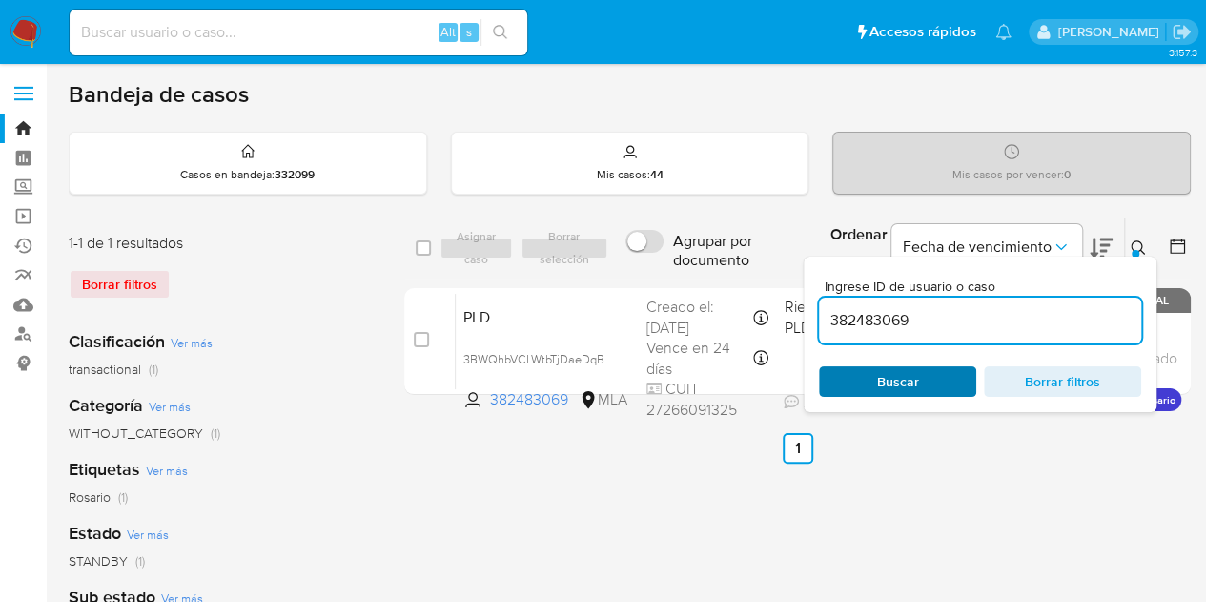
click at [938, 382] on span "Buscar" at bounding box center [898, 381] width 131 height 27
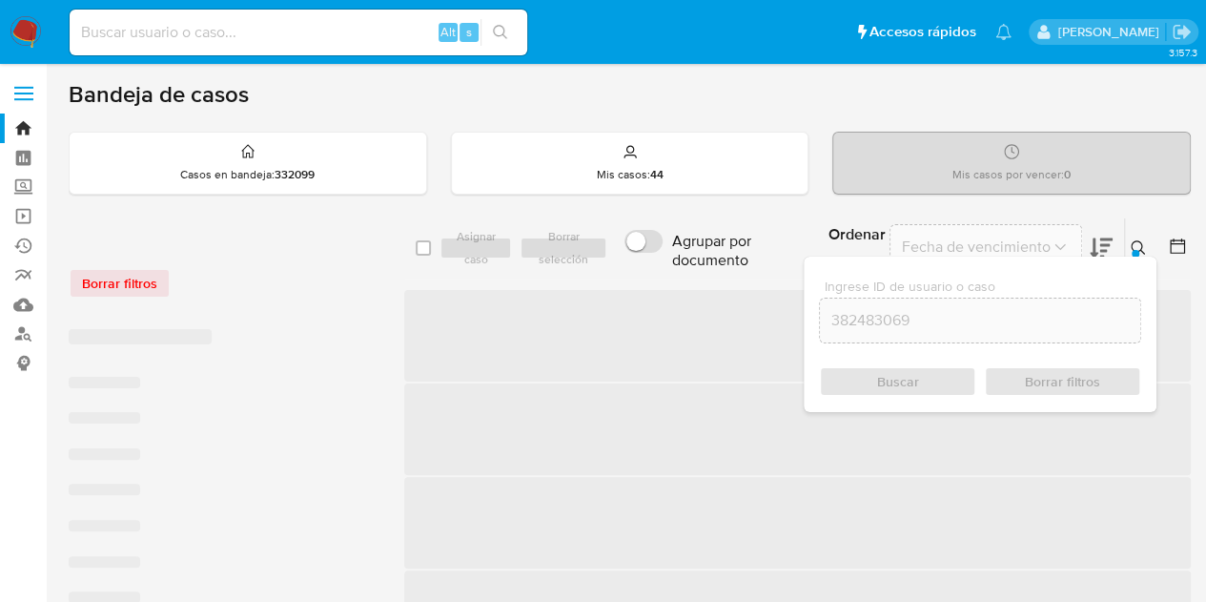
click at [1143, 244] on icon at bounding box center [1138, 247] width 15 height 15
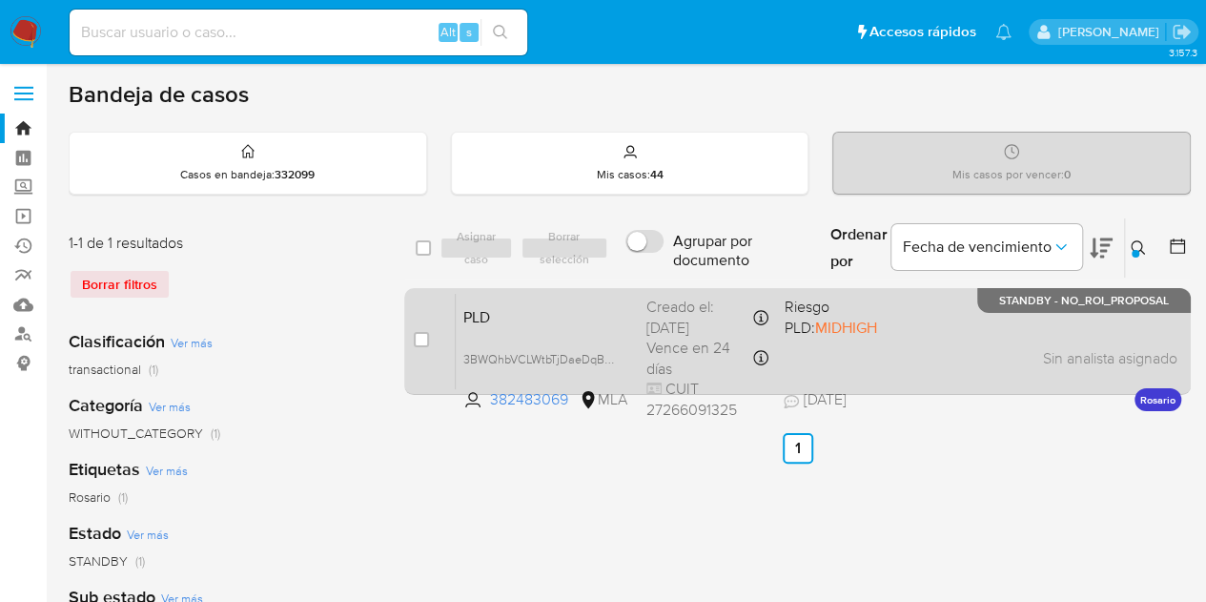
click at [536, 319] on span "PLD" at bounding box center [547, 315] width 168 height 25
click at [547, 320] on span "PLD" at bounding box center [547, 315] width 168 height 25
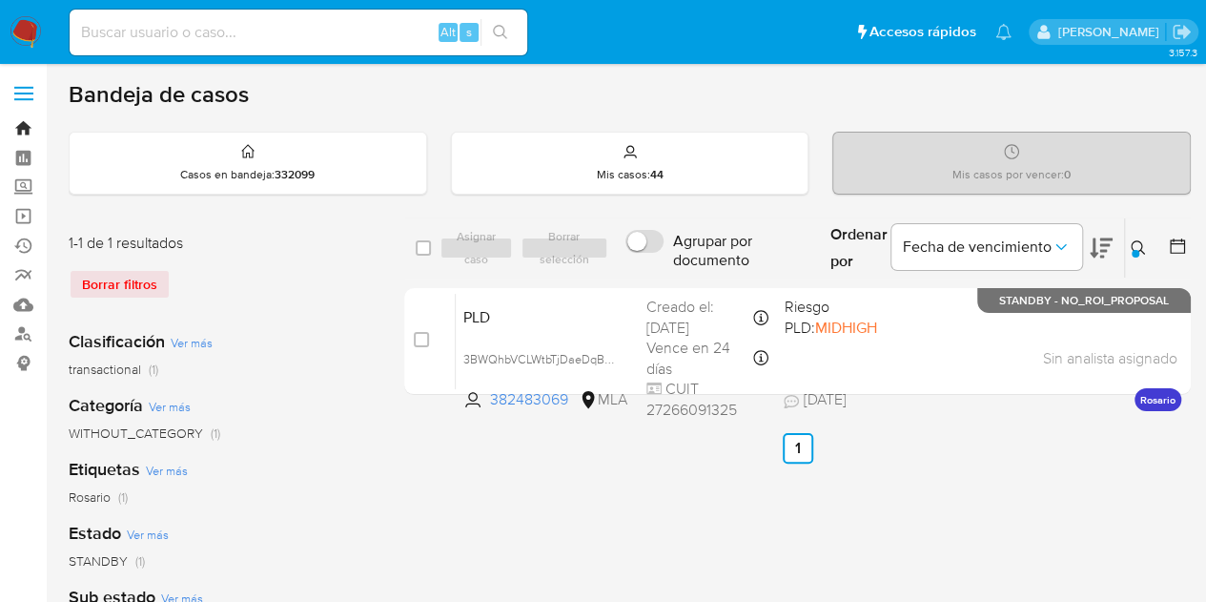
click at [20, 125] on link "Bandeja" at bounding box center [113, 128] width 227 height 30
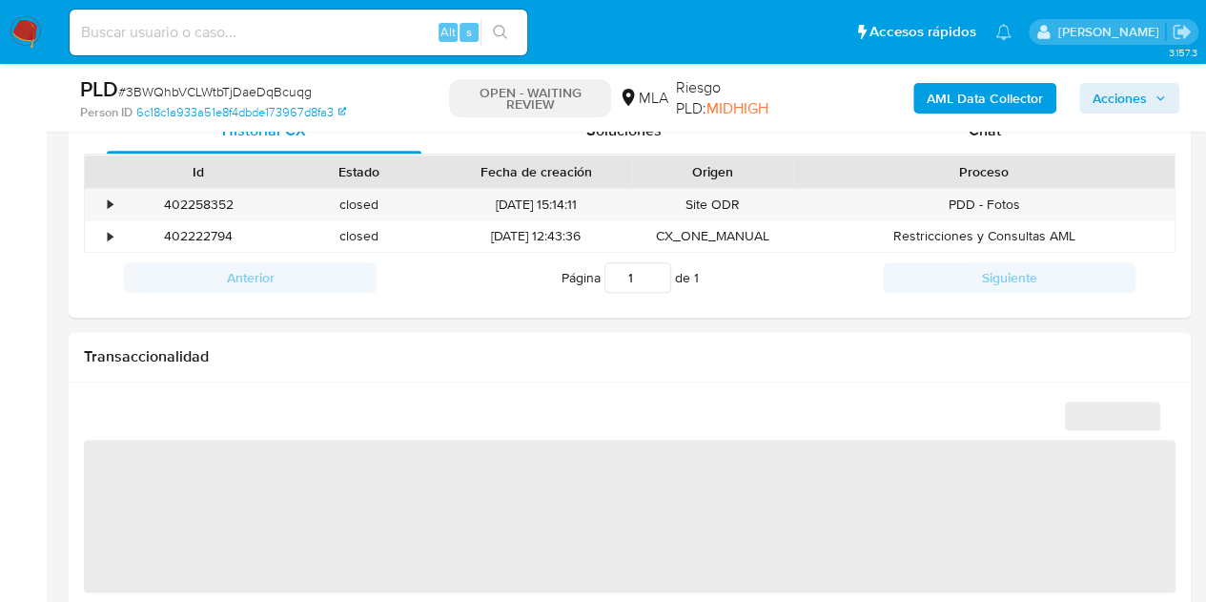
scroll to position [919, 0]
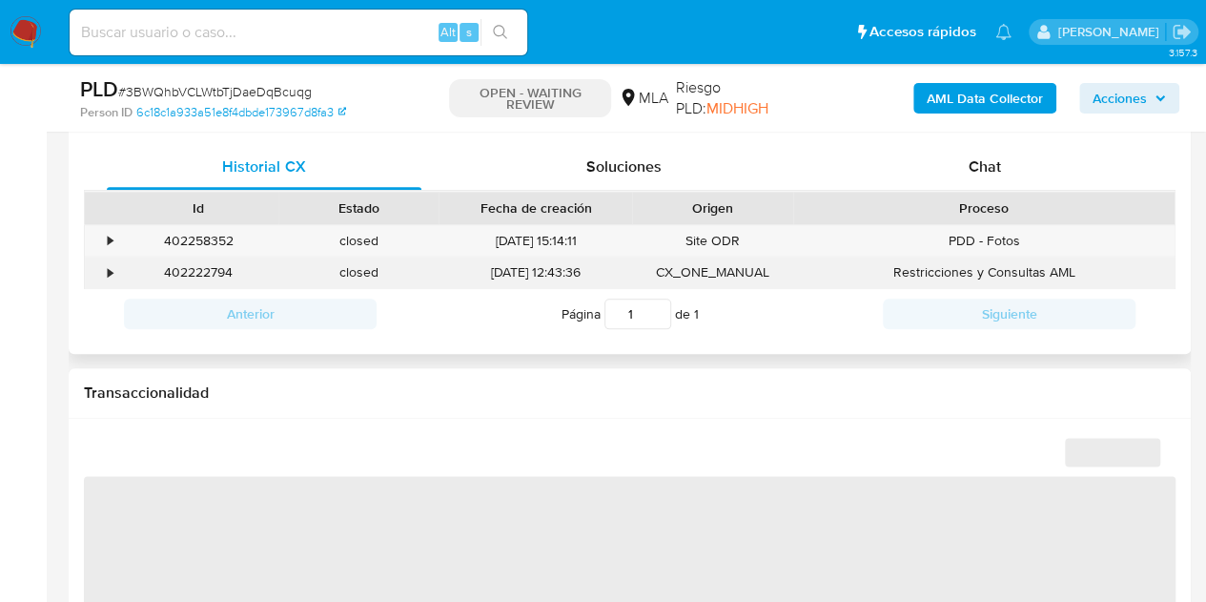
select select "10"
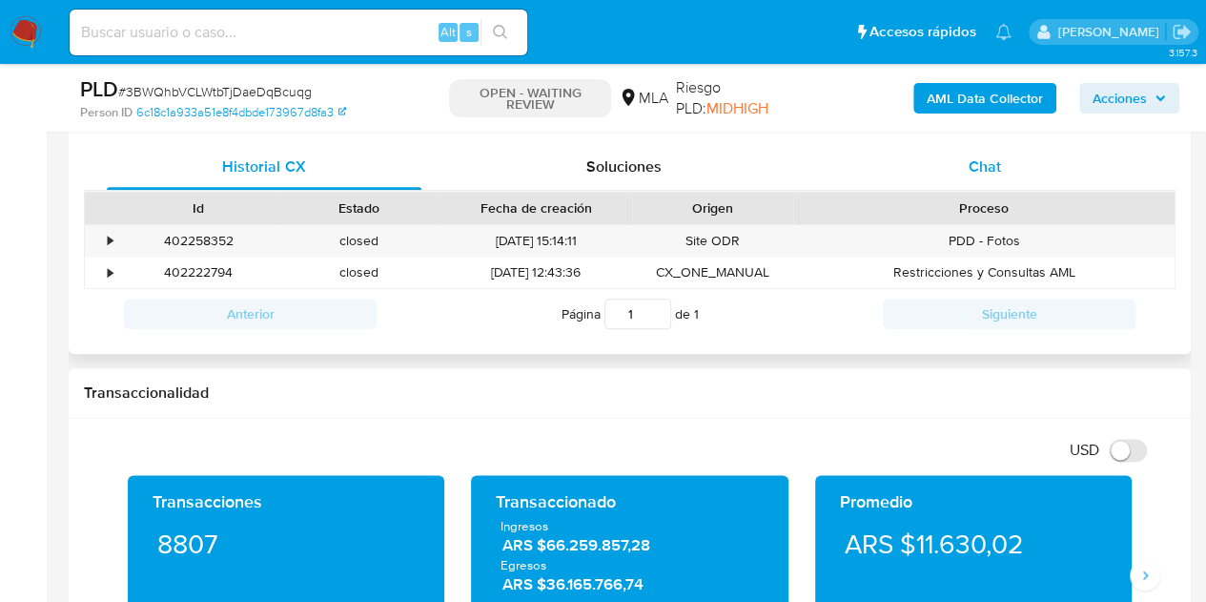
click at [997, 171] on span "Chat" at bounding box center [985, 166] width 32 height 22
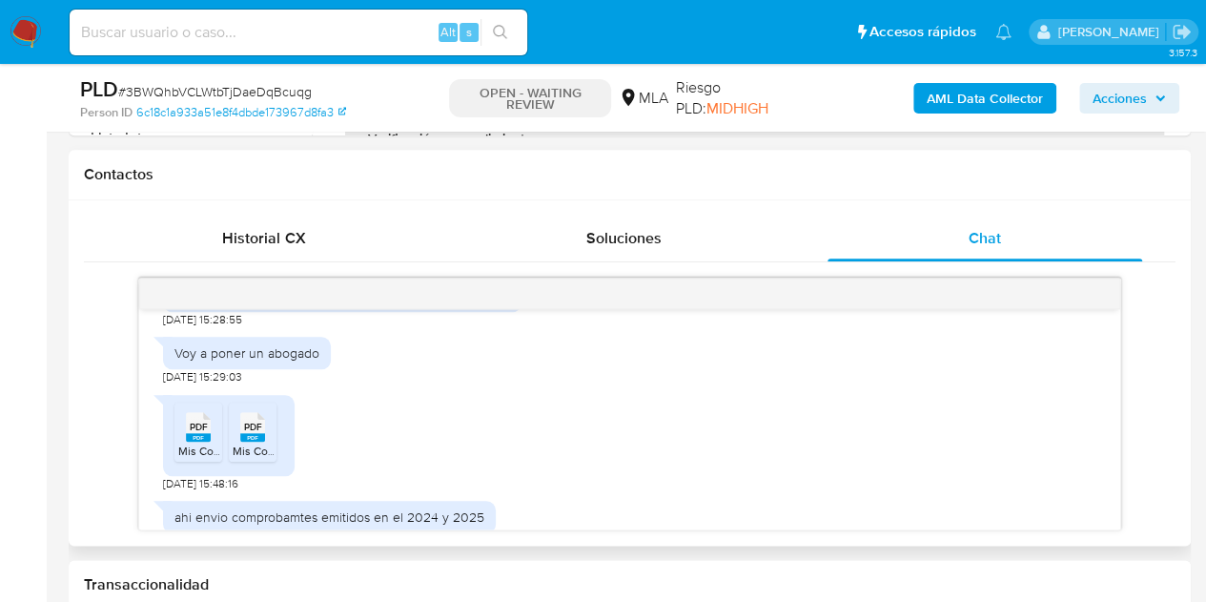
scroll to position [661, 0]
click at [399, 404] on div "PDF PDF Mis Comprobantes Emitidos - CUIT 27266091325 (1).pdf PDF PDF Mis Compro…" at bounding box center [630, 441] width 934 height 106
click at [185, 462] on span "Mis Comprobantes Emitidos - CUIT 27266091325 (1).pdf" at bounding box center [319, 453] width 283 height 16
click at [249, 444] on rect at bounding box center [252, 440] width 25 height 9
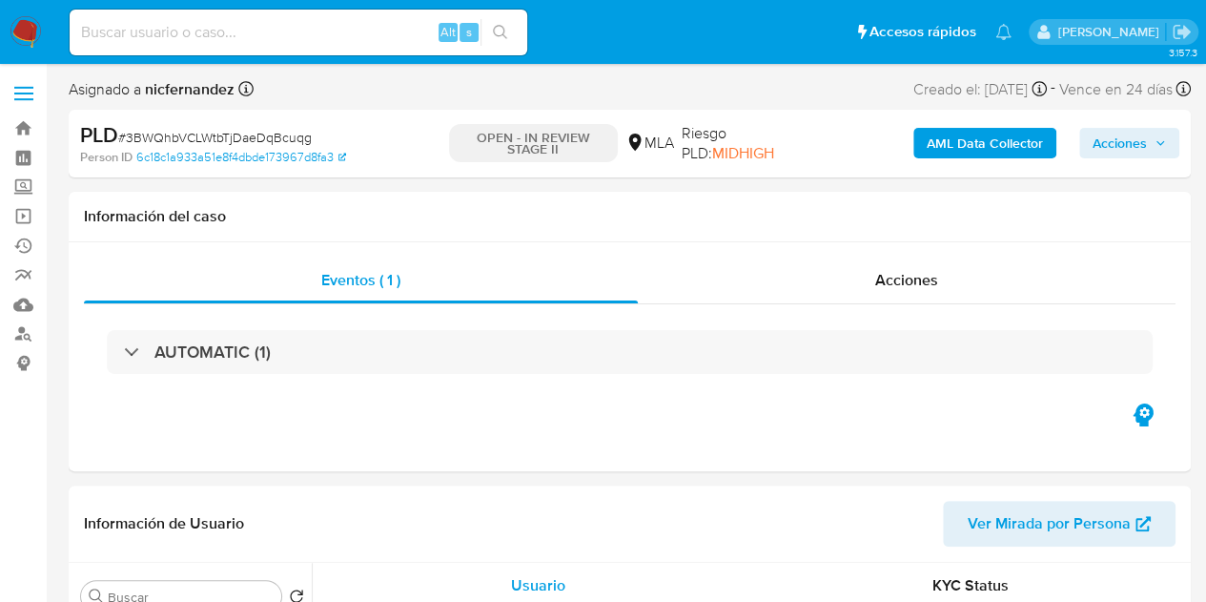
select select "10"
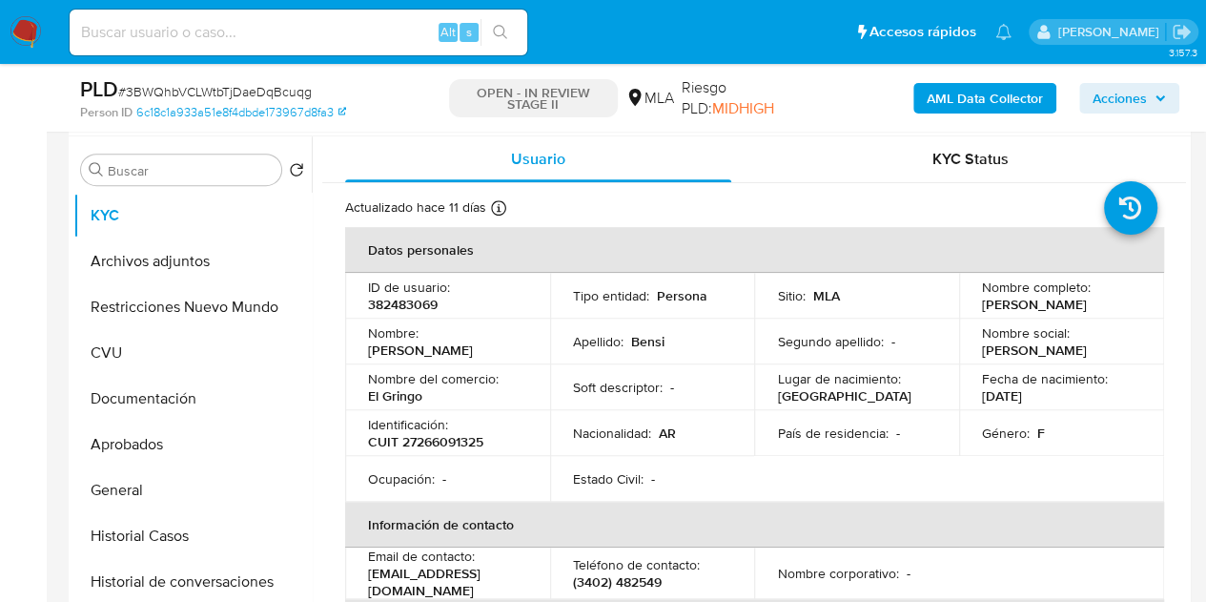
scroll to position [399, 0]
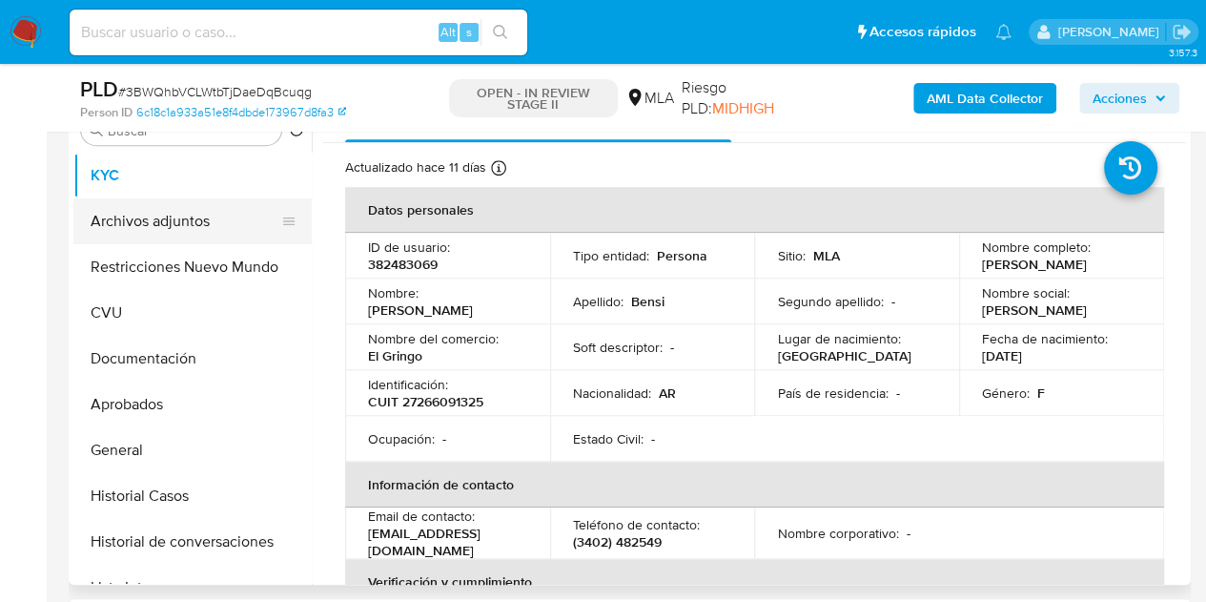
click at [170, 229] on button "Archivos adjuntos" at bounding box center [184, 221] width 223 height 46
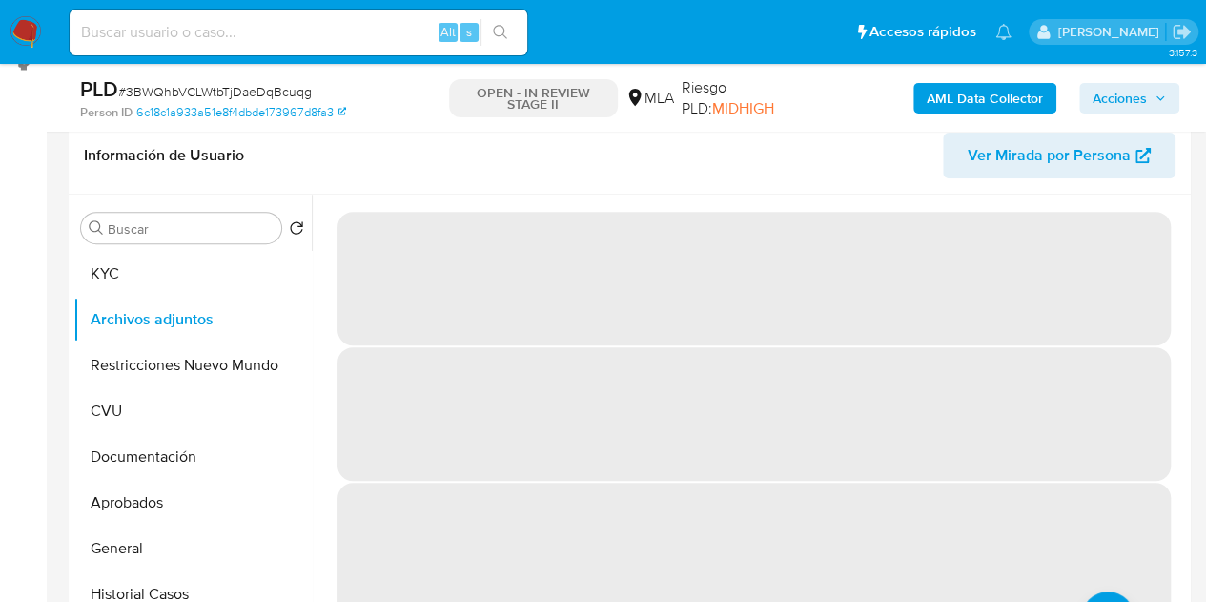
scroll to position [261, 0]
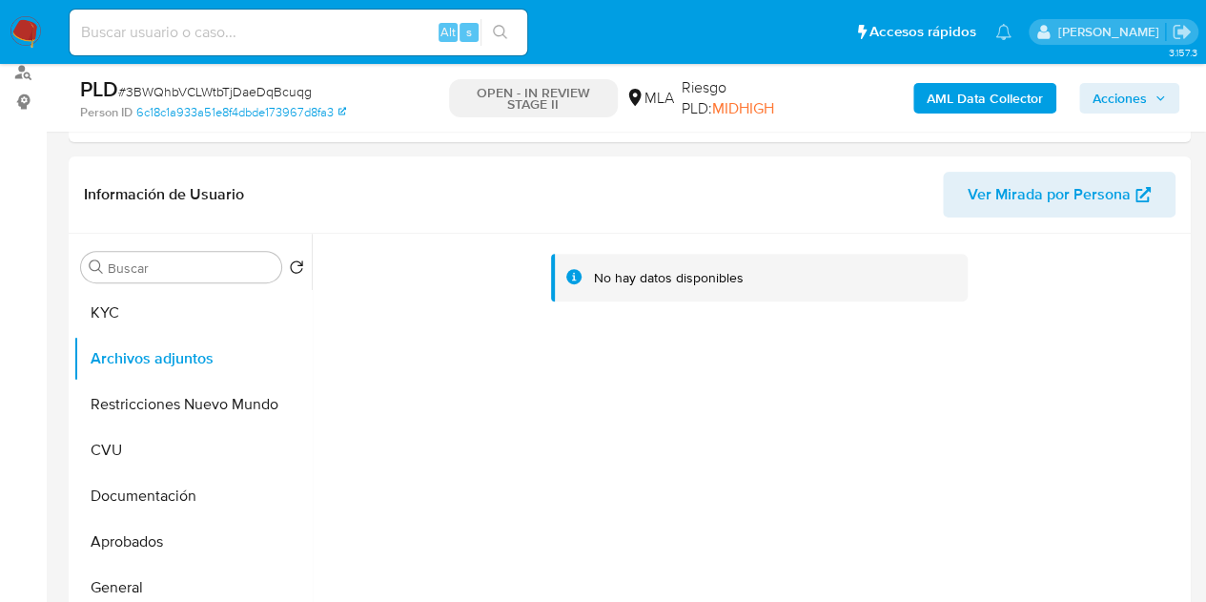
click at [942, 96] on b "AML Data Collector" at bounding box center [985, 98] width 116 height 31
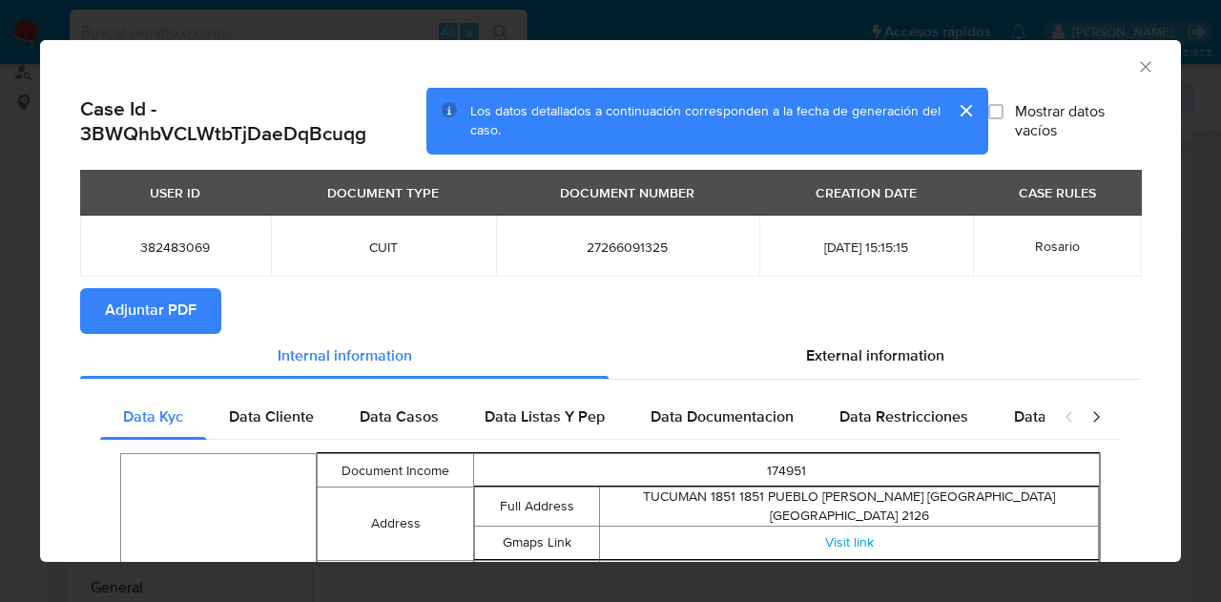
click at [151, 304] on span "Adjuntar PDF" at bounding box center [151, 311] width 92 height 42
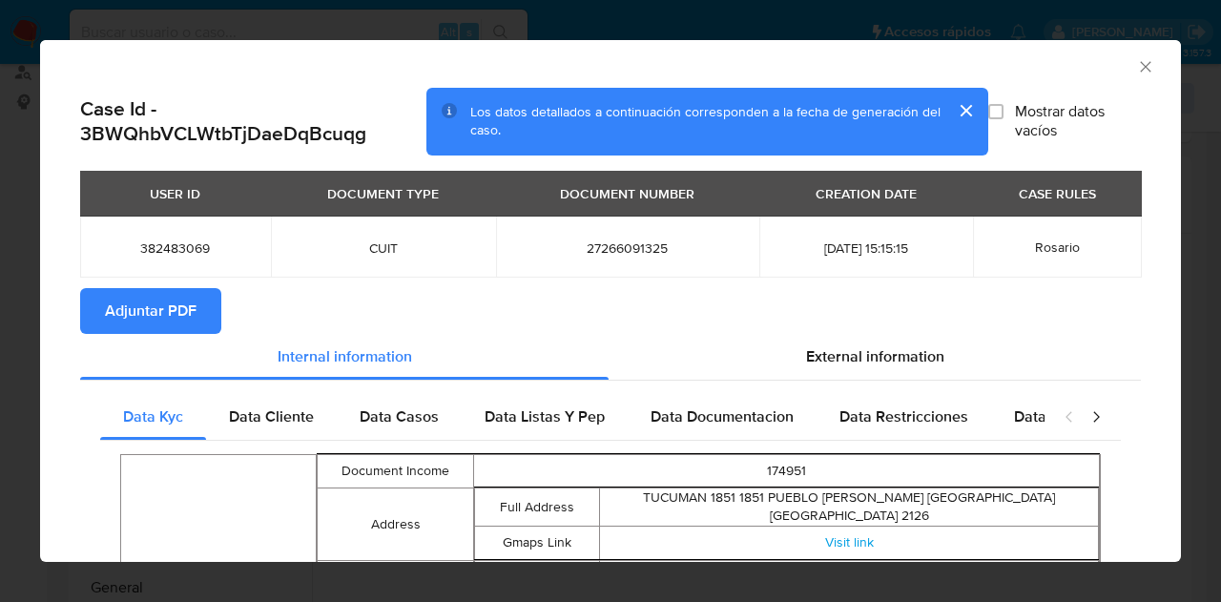
click at [1140, 67] on icon "Cerrar ventana" at bounding box center [1145, 66] width 10 height 10
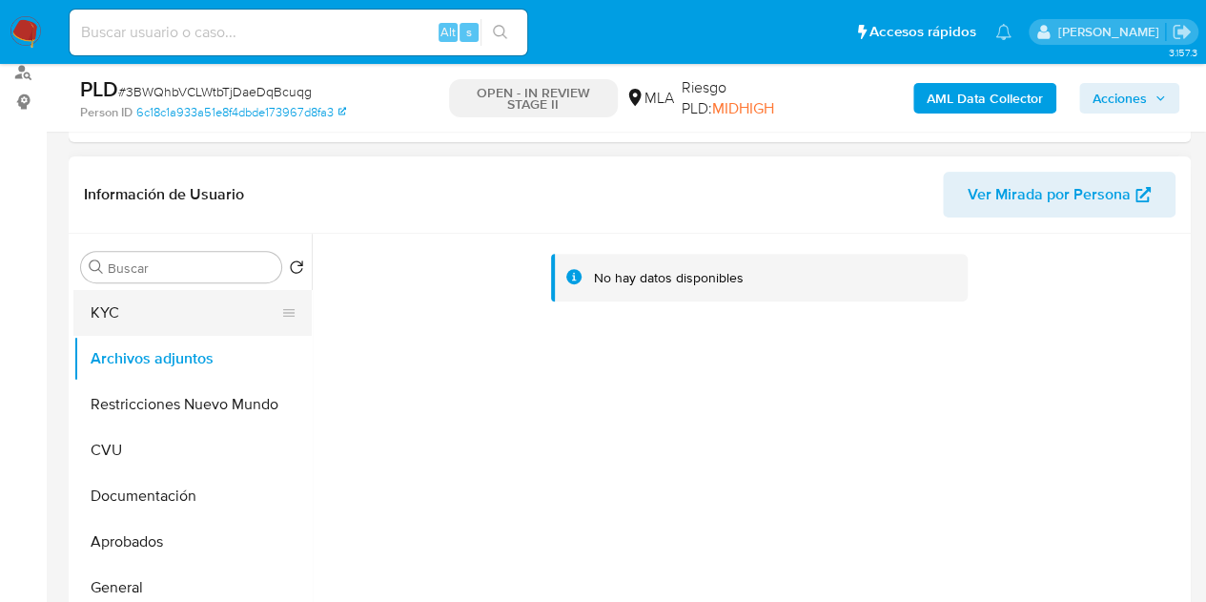
click at [175, 319] on button "KYC" at bounding box center [184, 313] width 223 height 46
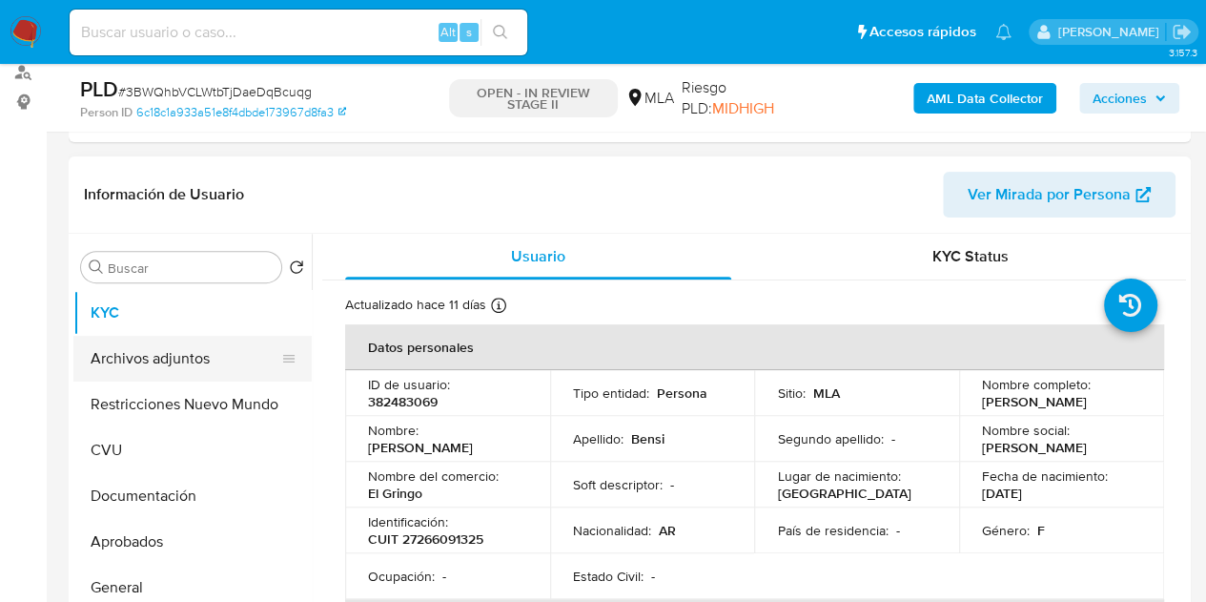
click at [154, 350] on button "Archivos adjuntos" at bounding box center [184, 359] width 223 height 46
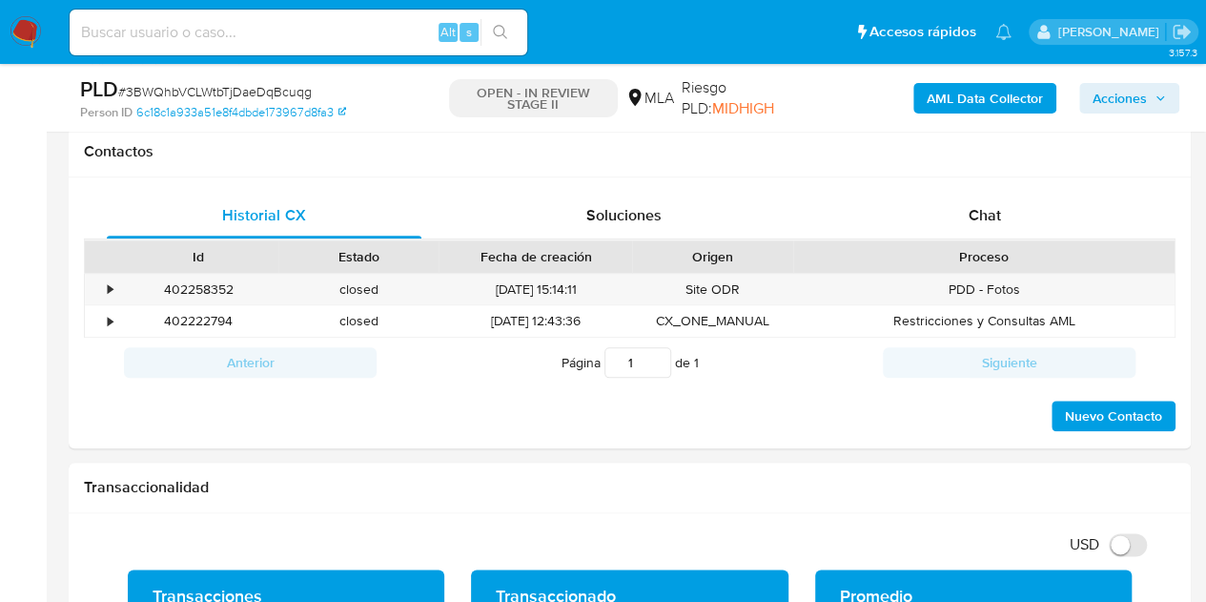
scroll to position [927, 0]
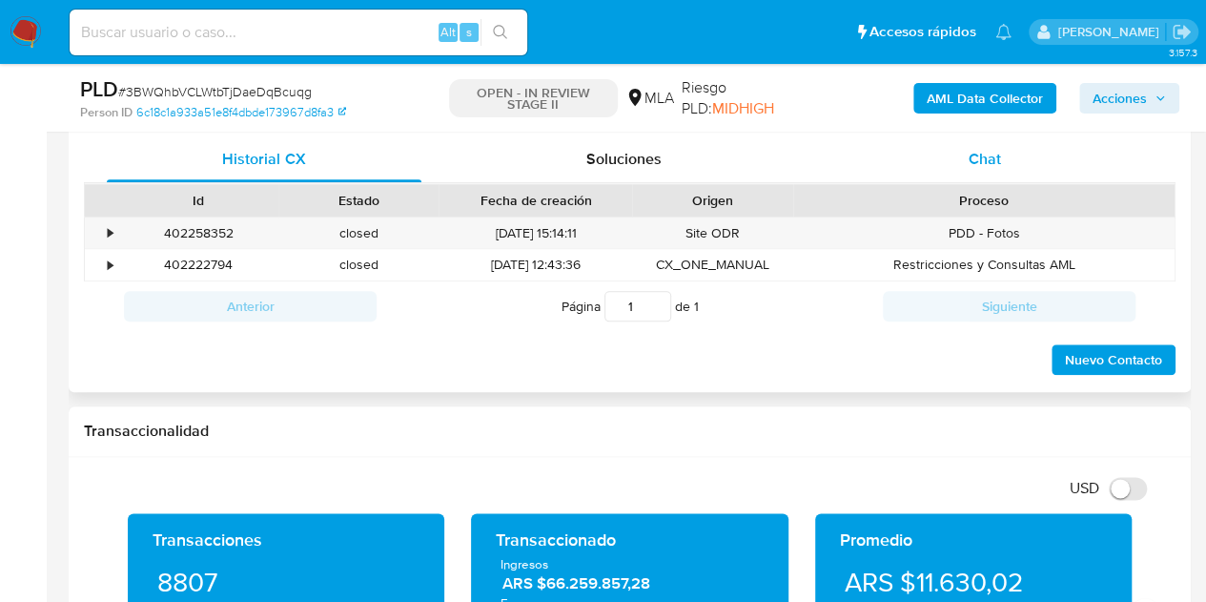
click at [1022, 167] on div "Chat" at bounding box center [985, 159] width 315 height 46
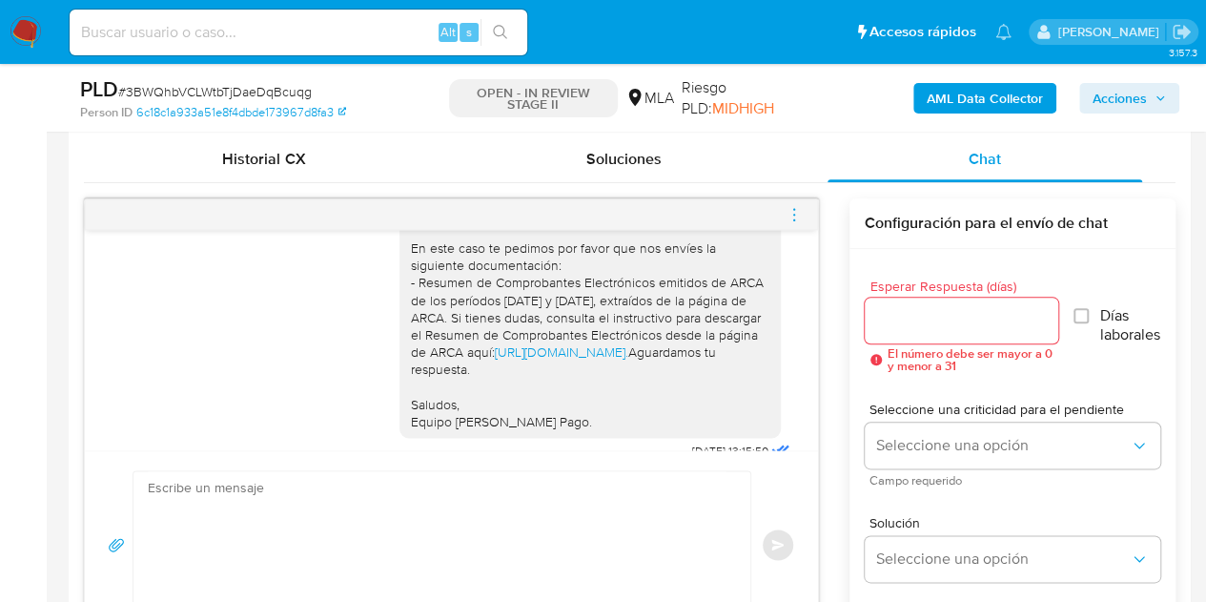
scroll to position [4271, 0]
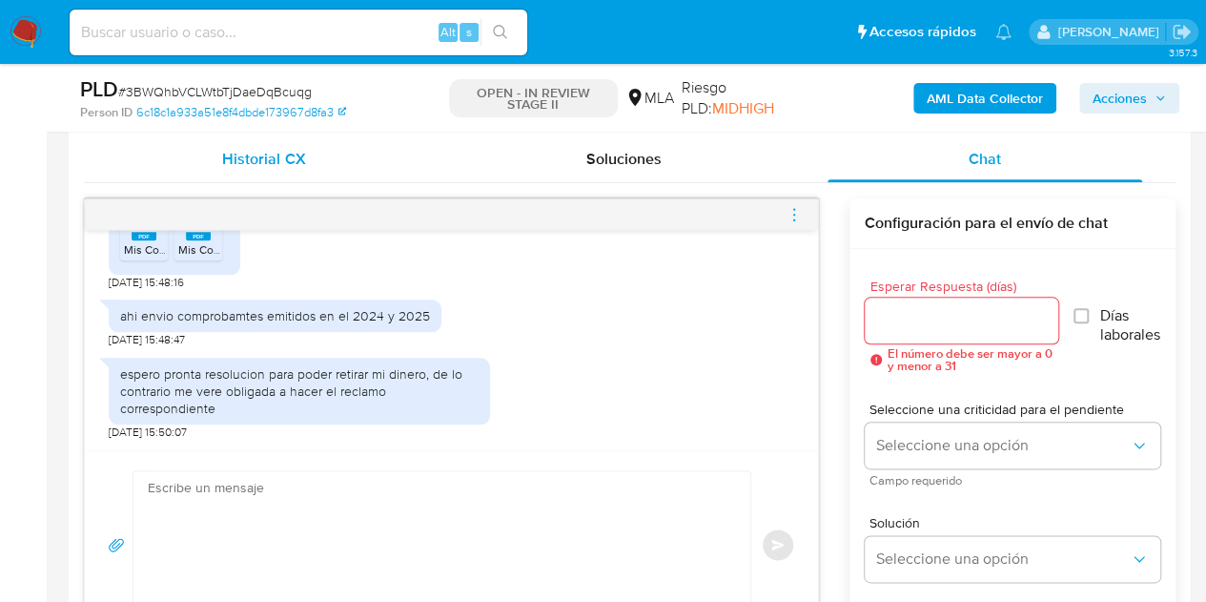
click at [298, 150] on span "Historial CX" at bounding box center [263, 159] width 83 height 22
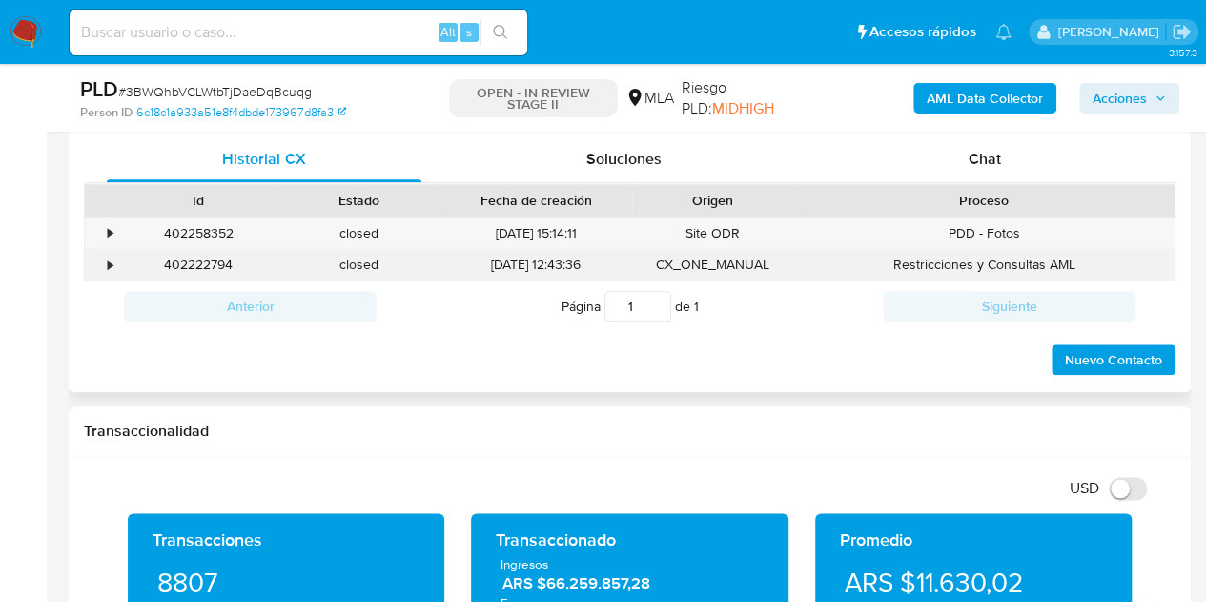
click at [200, 264] on div "402222794" at bounding box center [198, 264] width 160 height 31
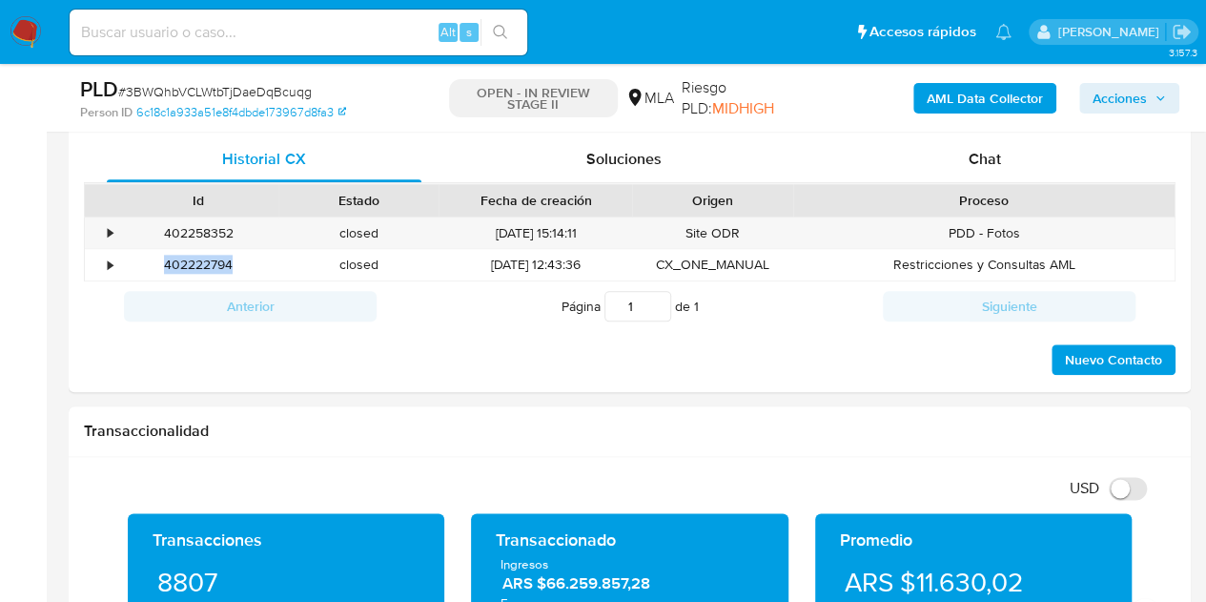
copy div "402222794"
click at [999, 170] on div "Chat" at bounding box center [985, 159] width 315 height 46
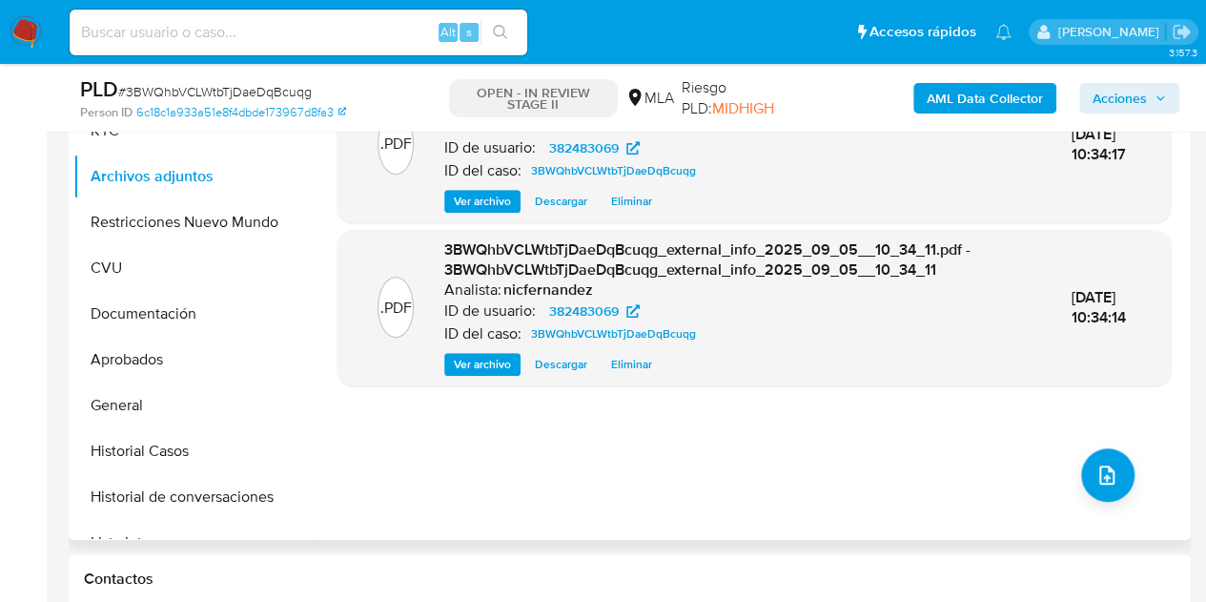
scroll to position [425, 0]
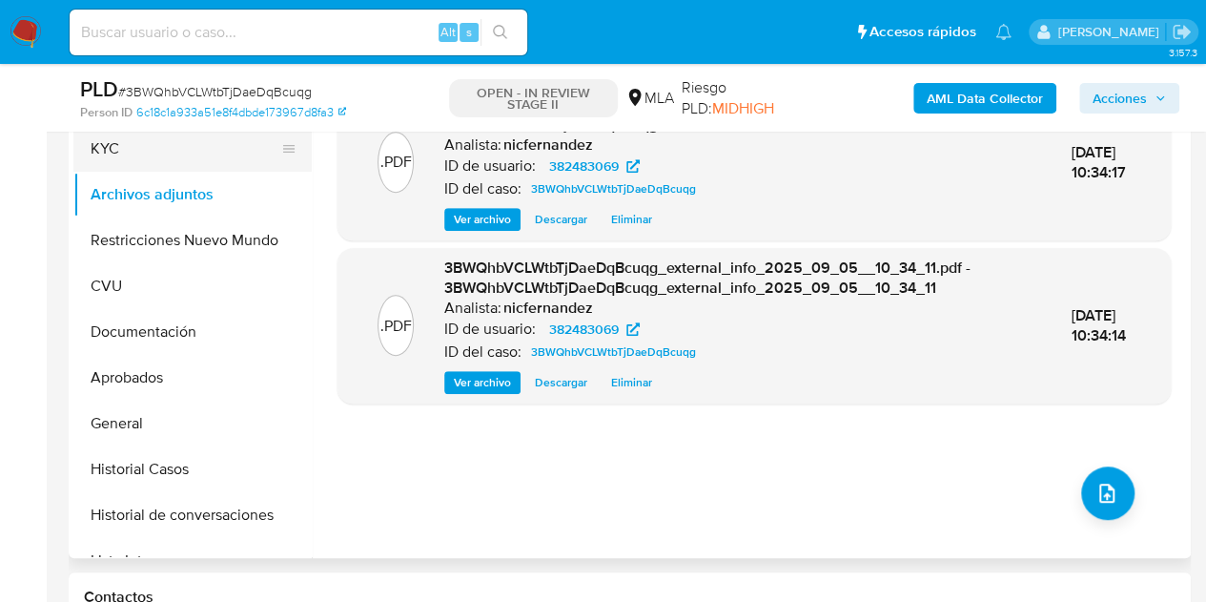
click at [163, 154] on button "KYC" at bounding box center [184, 149] width 223 height 46
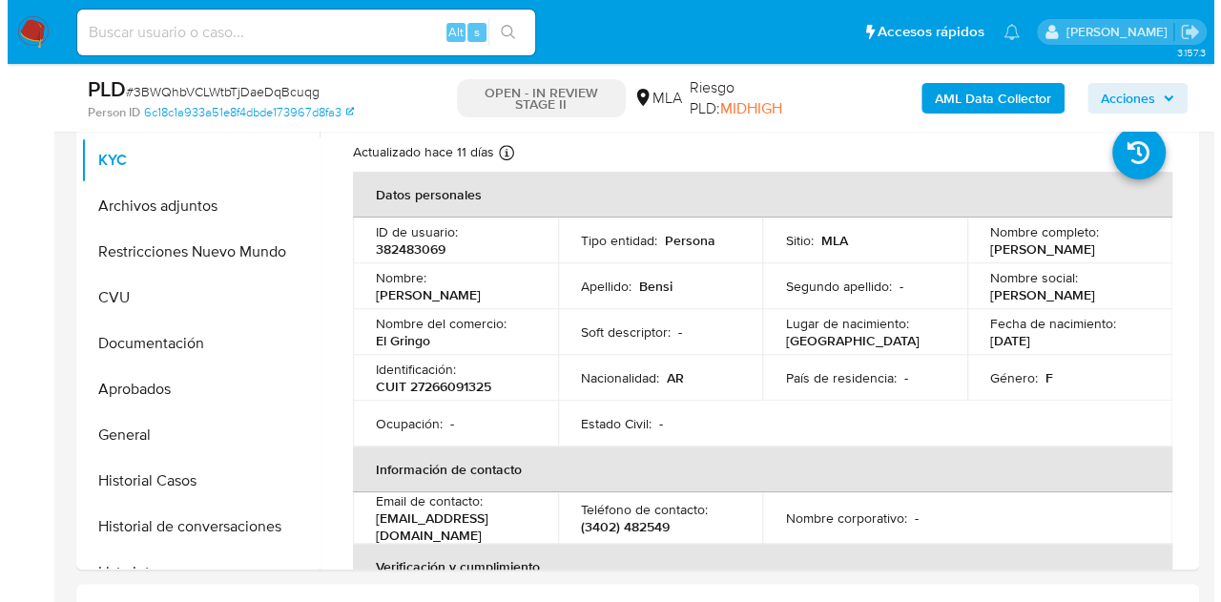
scroll to position [418, 0]
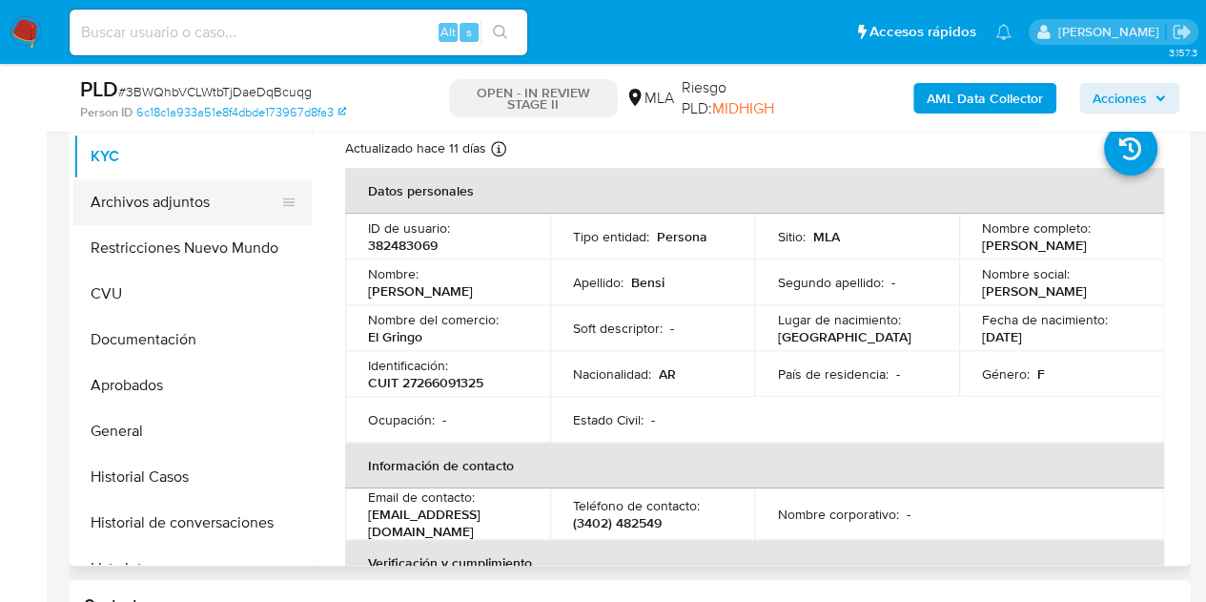
click at [147, 214] on button "Archivos adjuntos" at bounding box center [184, 202] width 223 height 46
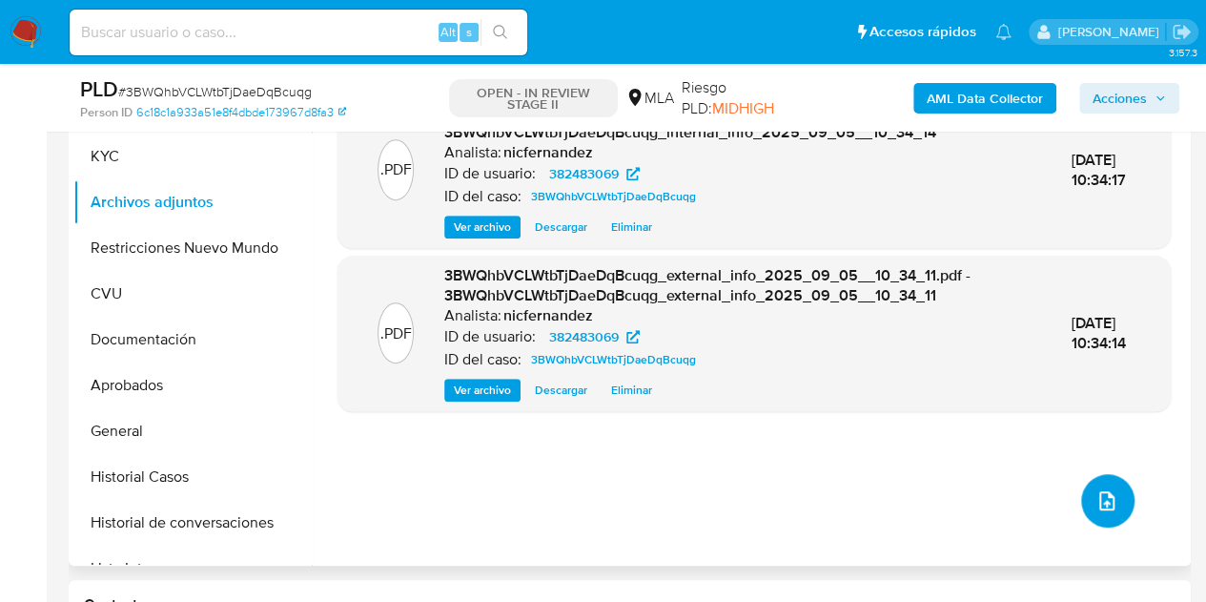
click at [1081, 482] on button "upload-file" at bounding box center [1107, 500] width 53 height 53
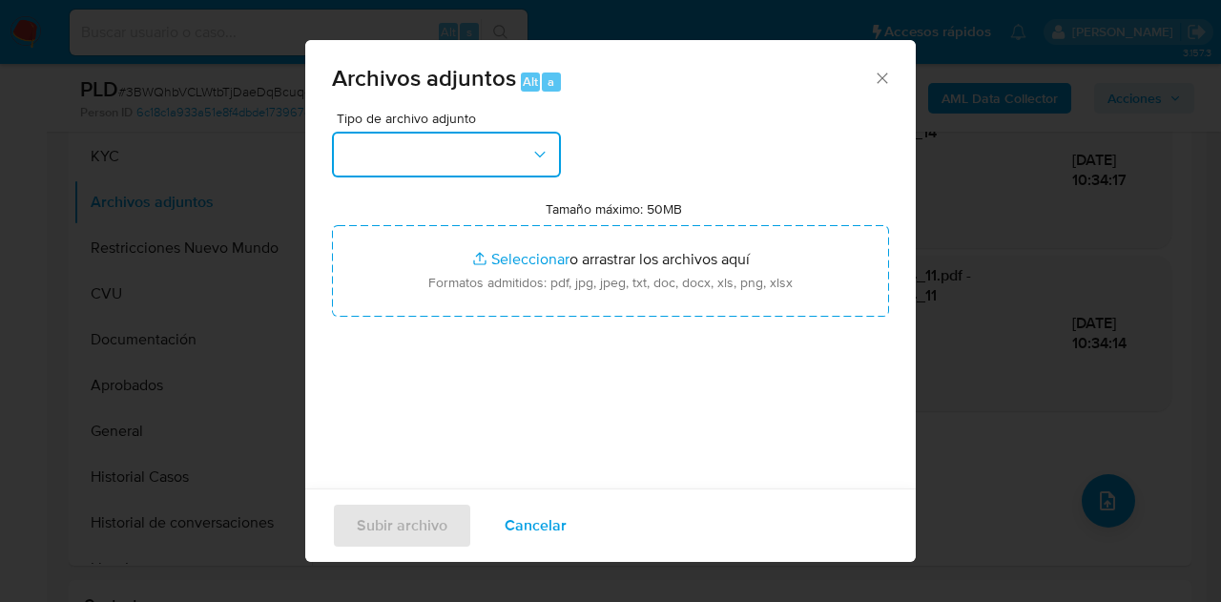
click at [546, 150] on icon "button" at bounding box center [539, 154] width 19 height 19
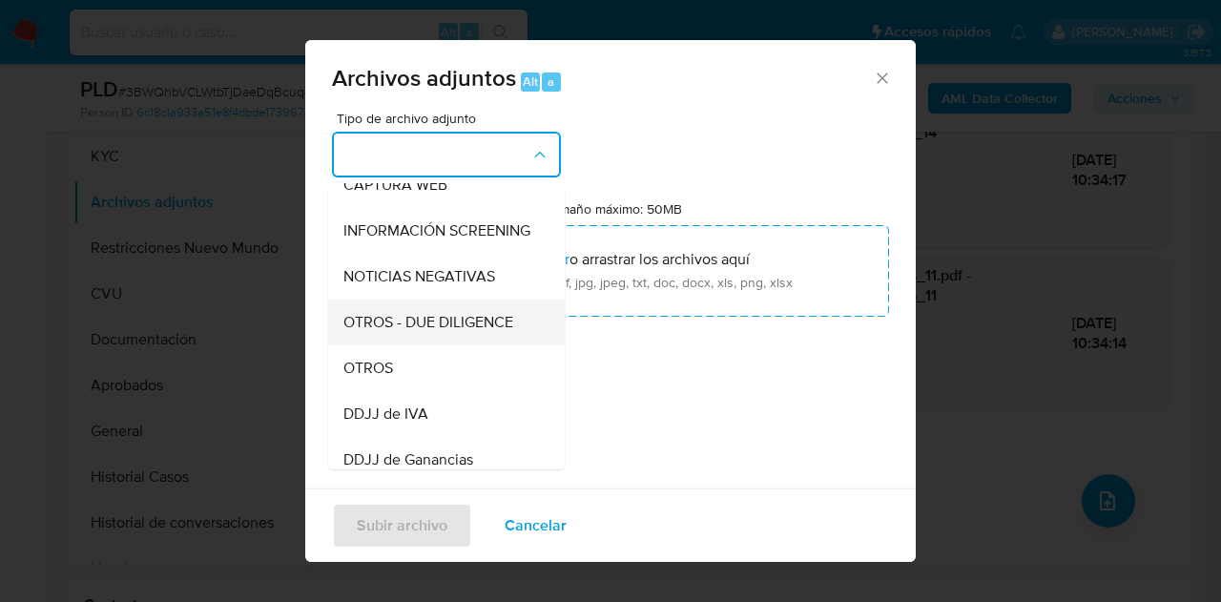
scroll to position [210, 0]
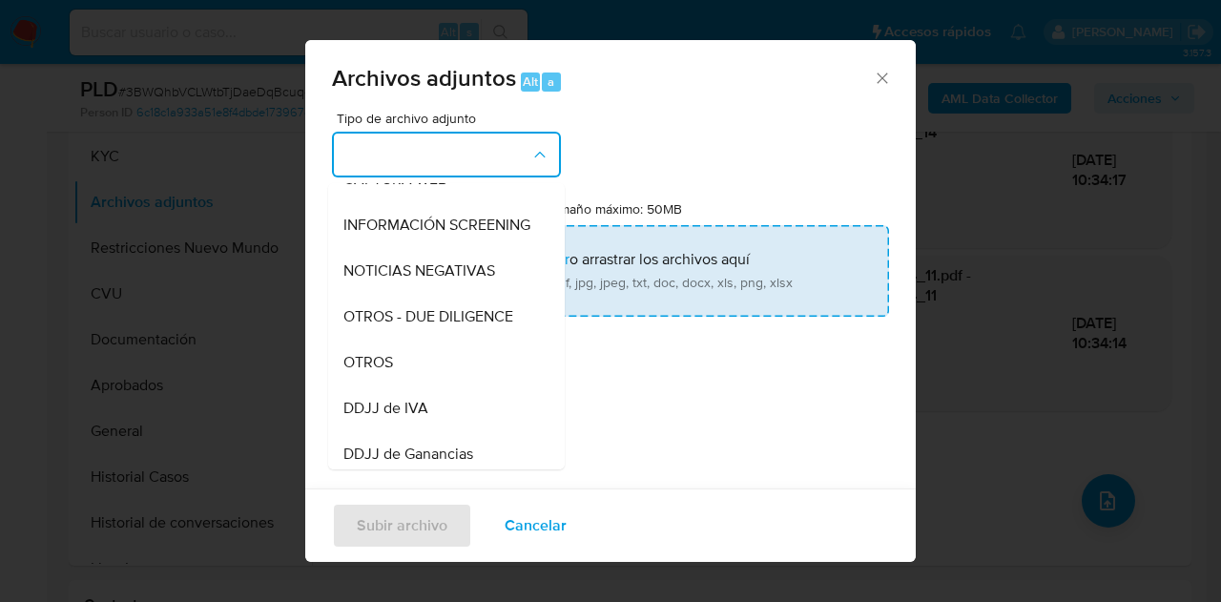
drag, startPoint x: 431, startPoint y: 378, endPoint x: 489, endPoint y: 287, distance: 107.7
click at [433, 374] on div "OTROS" at bounding box center [440, 363] width 195 height 46
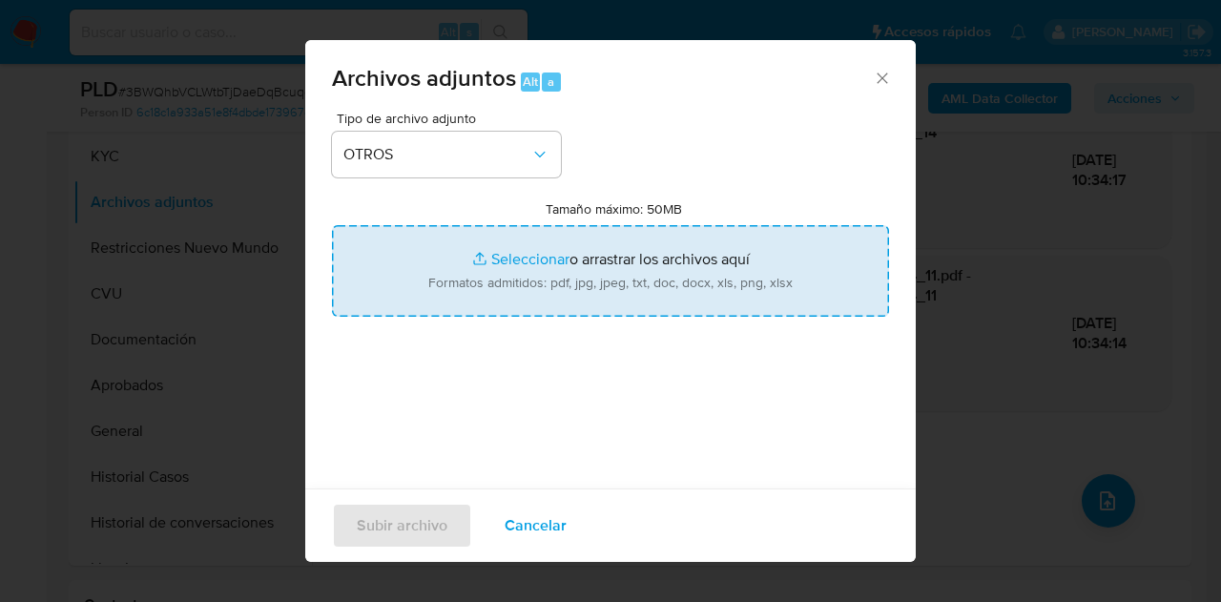
click at [504, 262] on input "Tamaño máximo: 50MB Seleccionar archivos" at bounding box center [610, 271] width 557 height 92
type input "C:\fakepath\Comprobantes emitidos 2025.pdf"
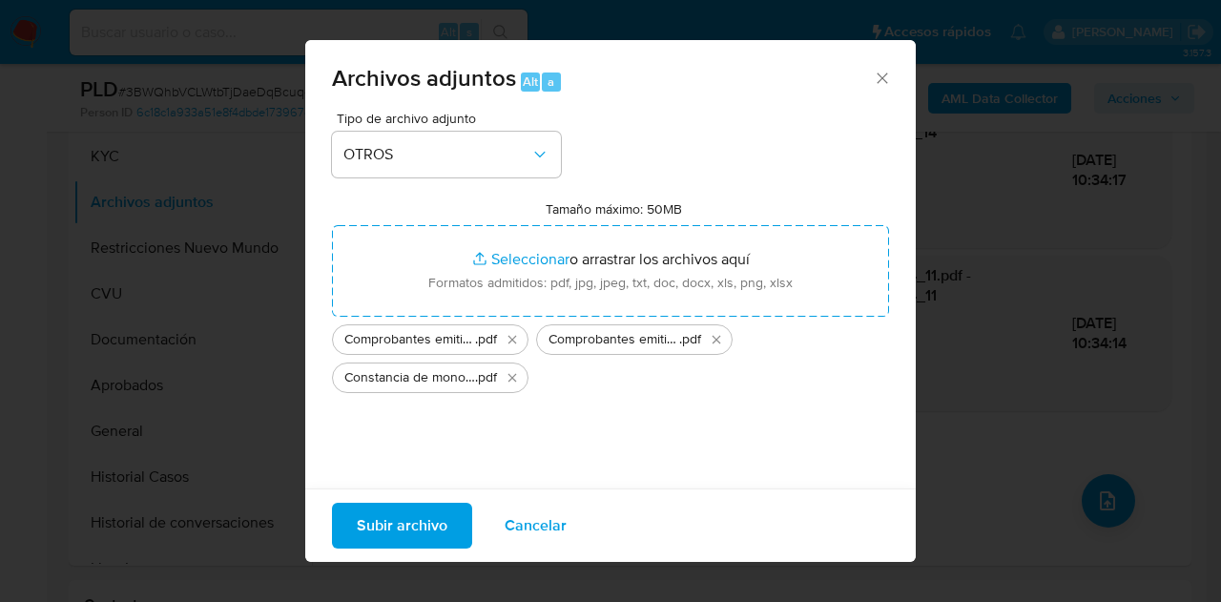
click at [393, 527] on span "Subir archivo" at bounding box center [402, 526] width 91 height 42
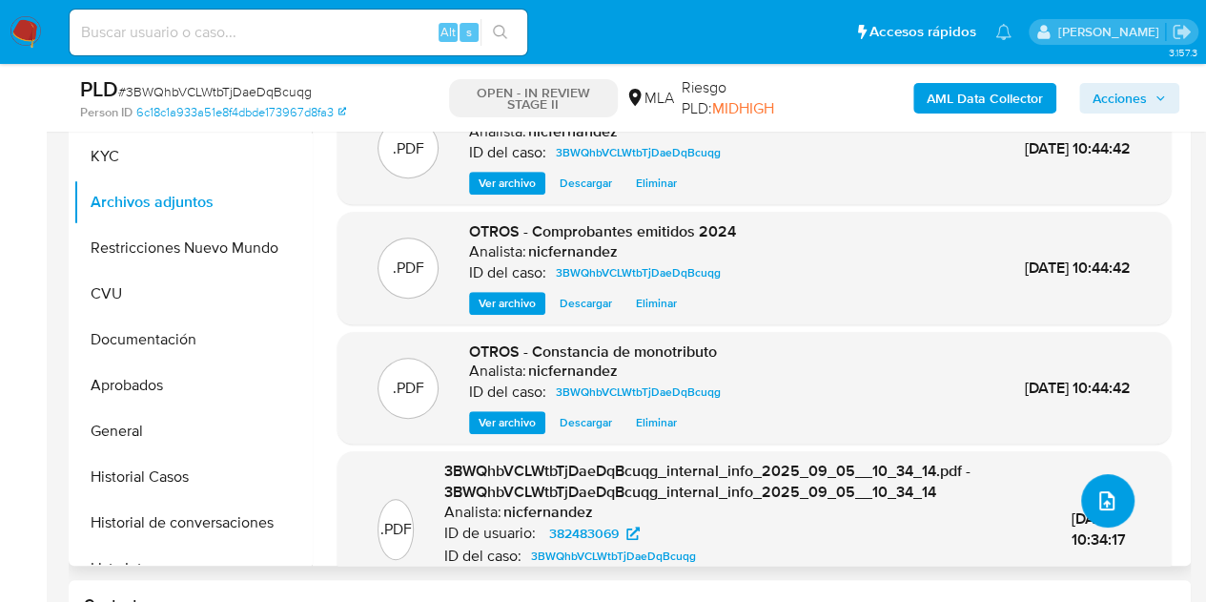
click at [1104, 496] on icon "upload-file" at bounding box center [1107, 500] width 15 height 19
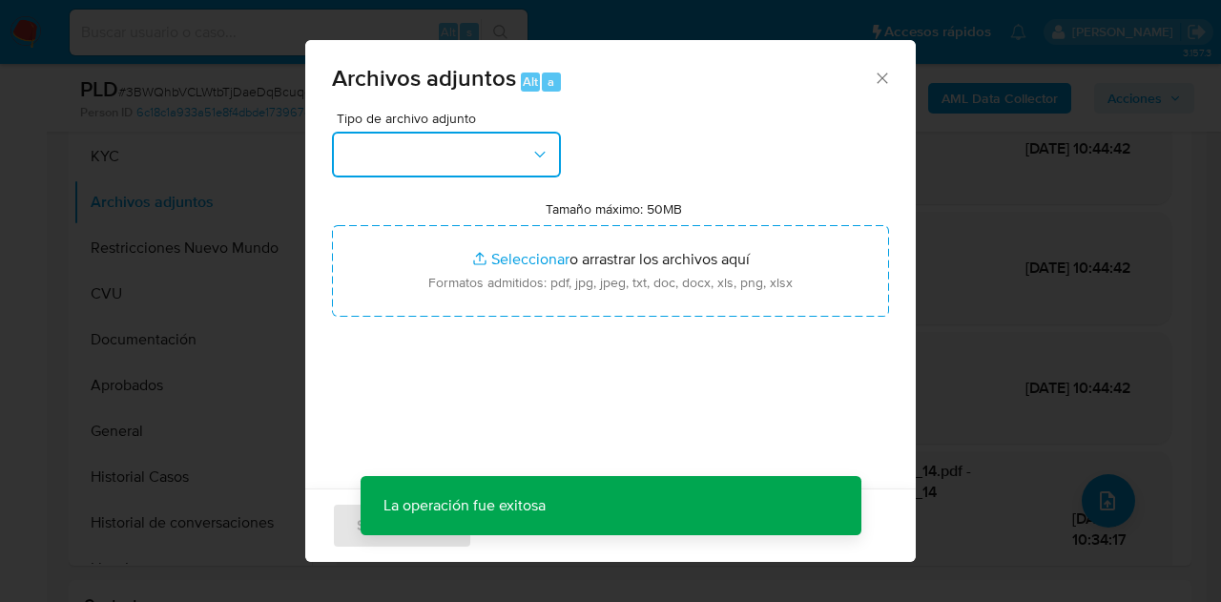
click at [498, 157] on button "button" at bounding box center [446, 155] width 229 height 46
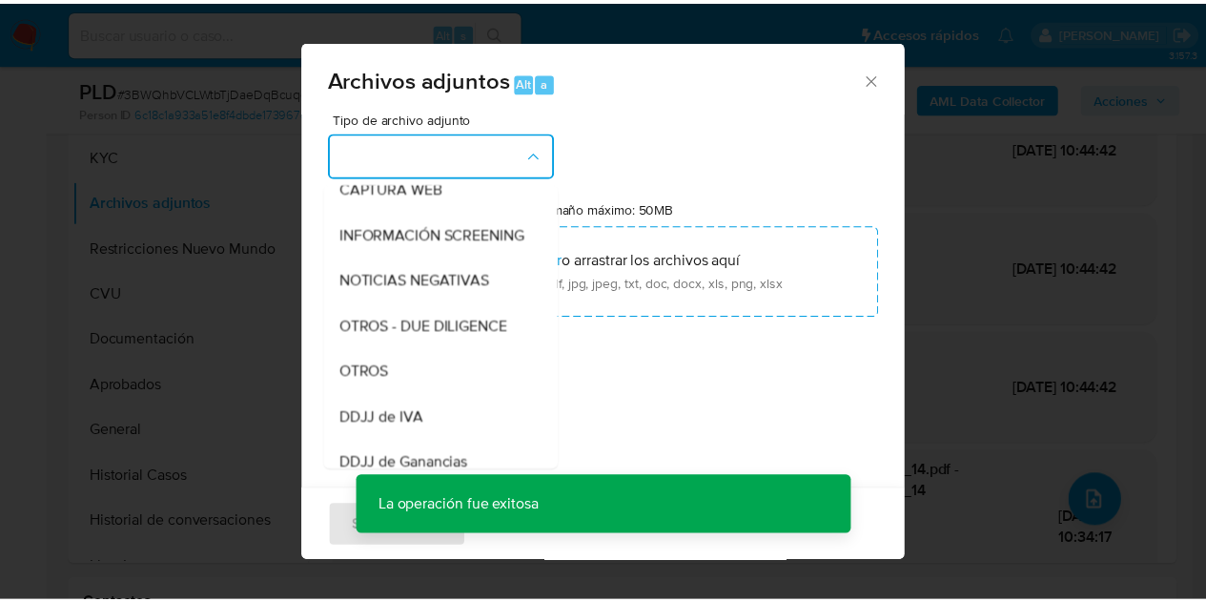
scroll to position [251, 0]
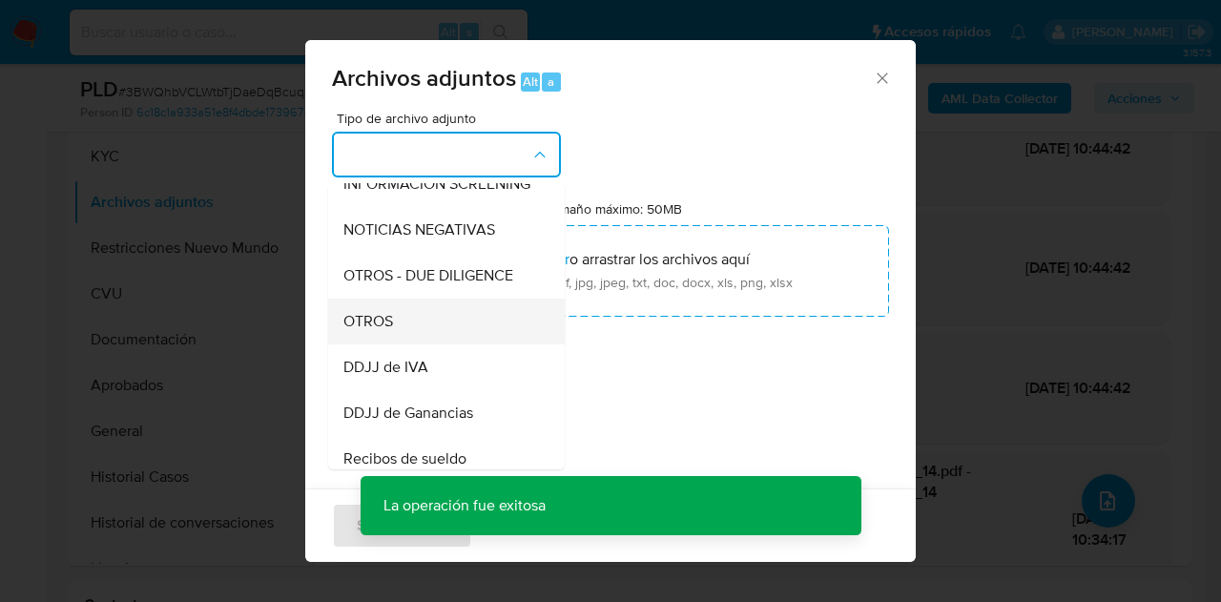
click at [480, 339] on div "OTROS" at bounding box center [440, 322] width 195 height 46
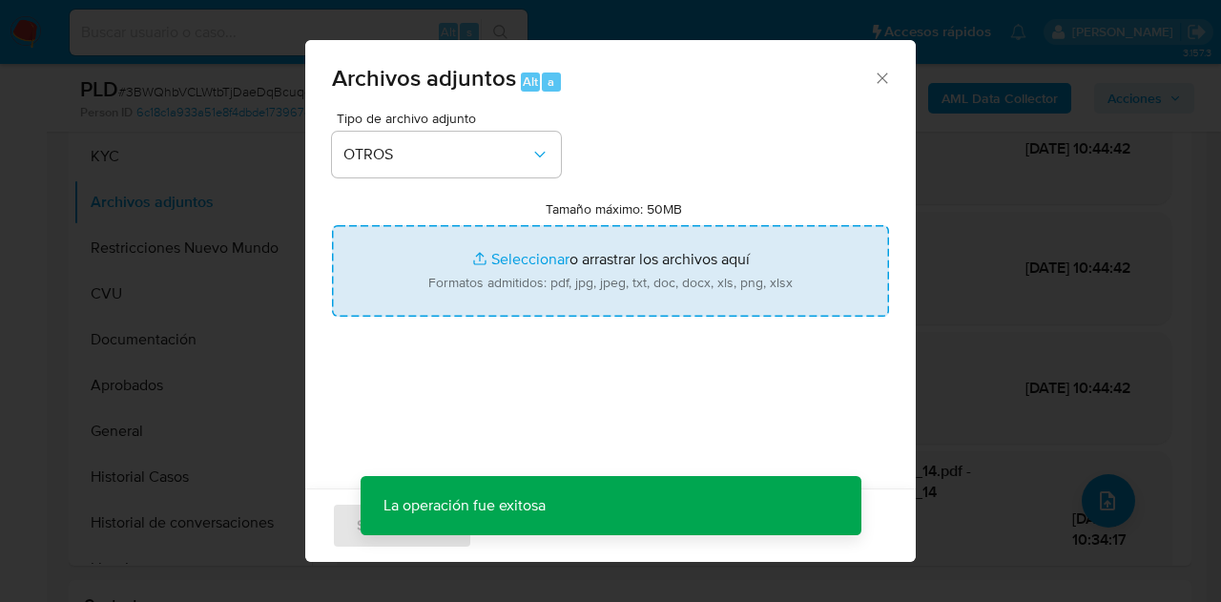
click at [548, 244] on input "Tamaño máximo: 50MB Seleccionar archivos" at bounding box center [610, 271] width 557 height 92
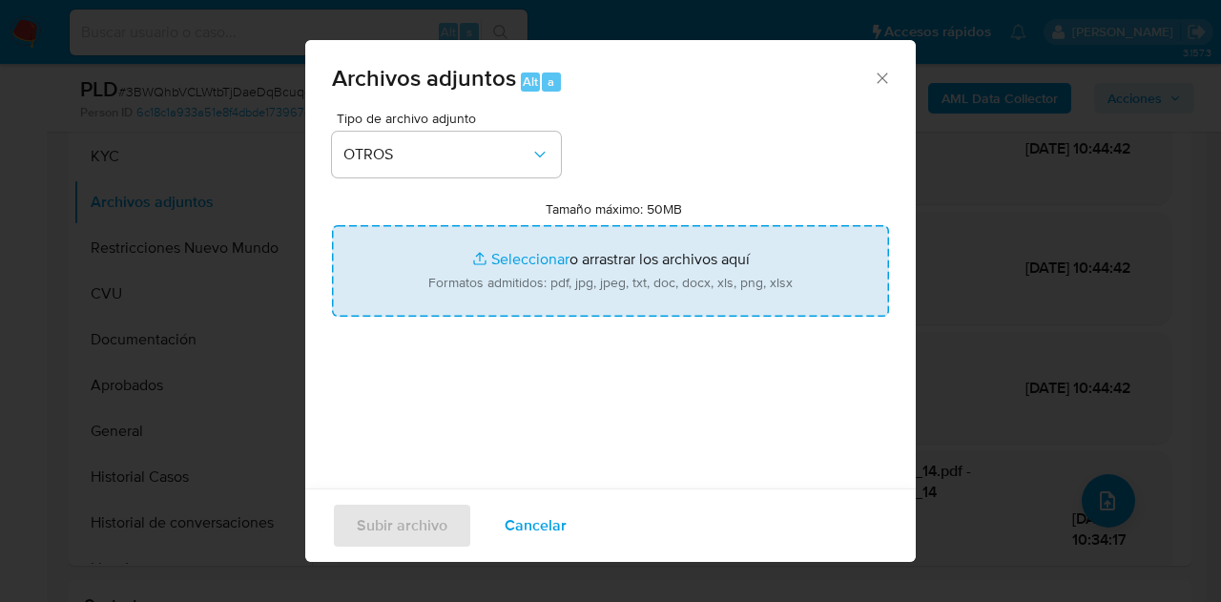
type input "C:\fakepath\Caselog NO ROI 3BWQhbVCLWtbTjDaeDqBcuqg.docx"
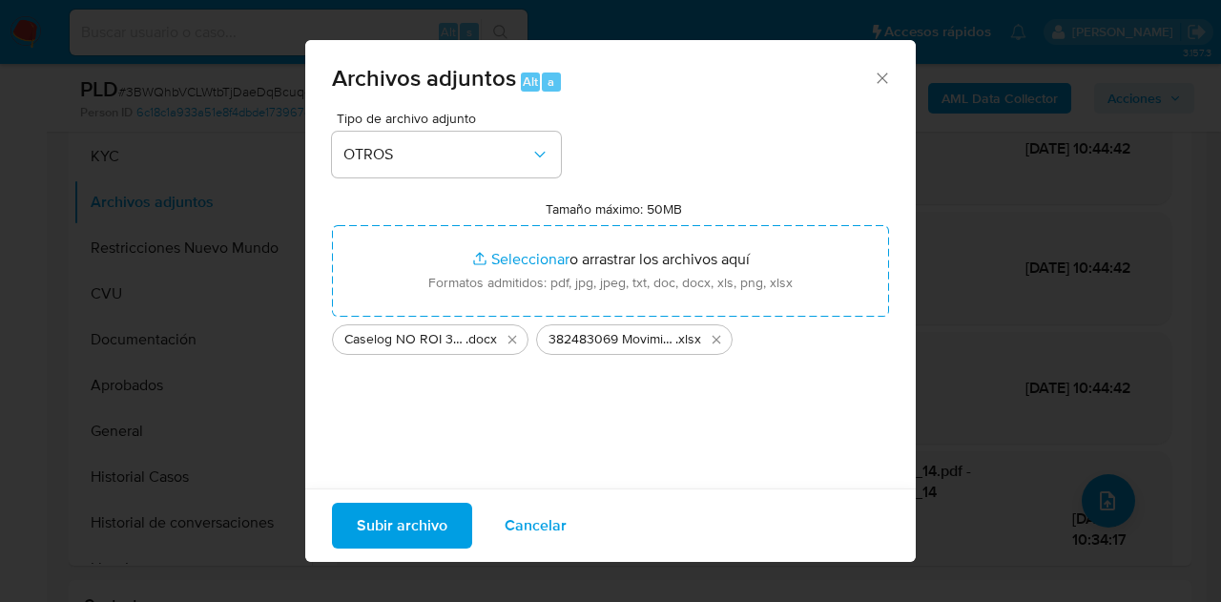
click at [390, 522] on span "Subir archivo" at bounding box center [402, 526] width 91 height 42
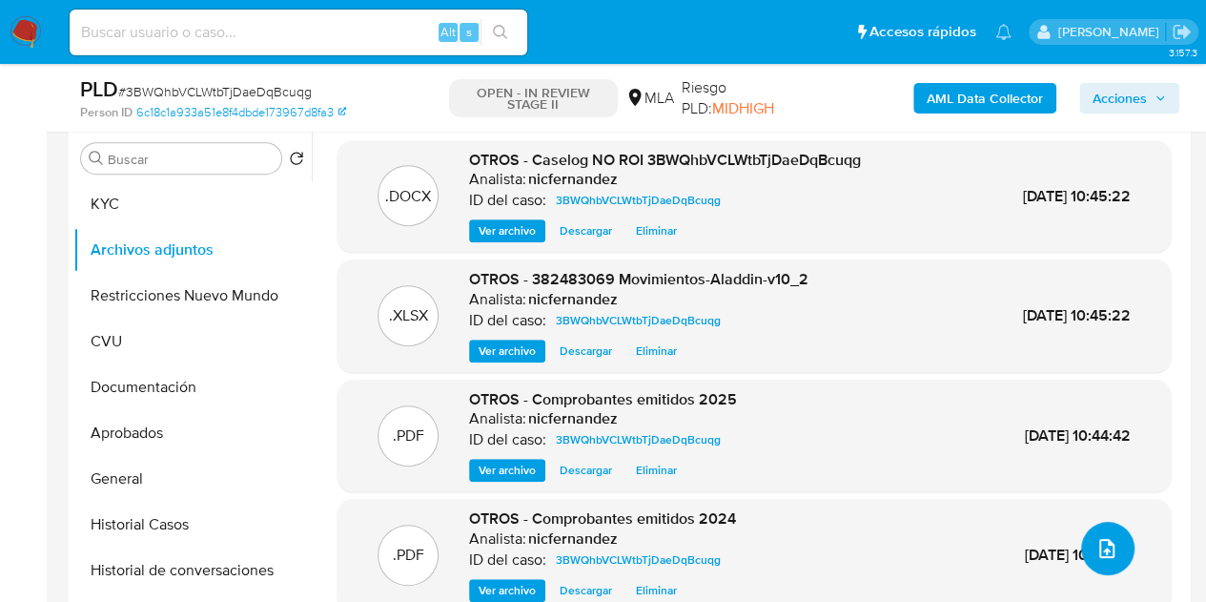
scroll to position [374, 0]
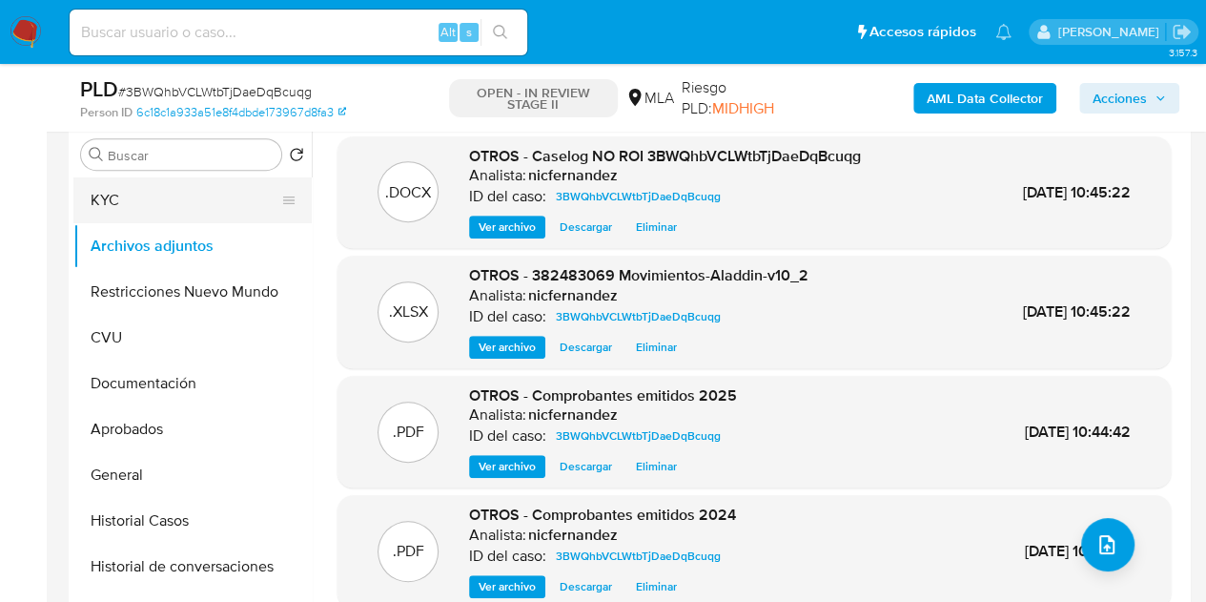
click at [184, 192] on button "KYC" at bounding box center [184, 200] width 223 height 46
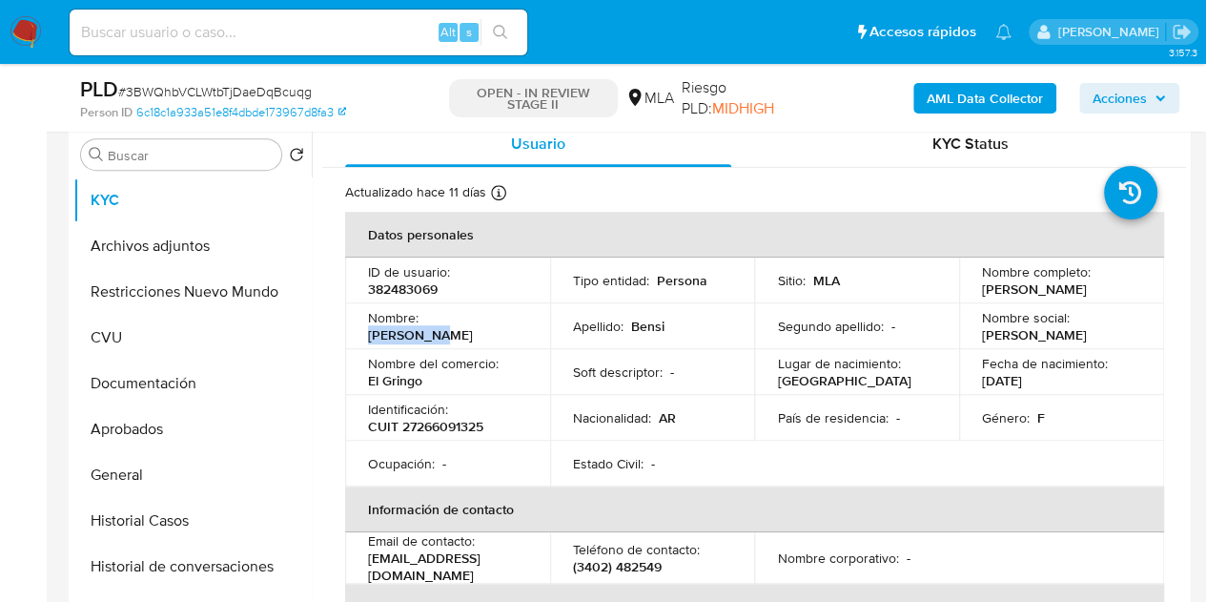
drag, startPoint x: 429, startPoint y: 324, endPoint x: 501, endPoint y: 318, distance: 71.8
click at [498, 318] on div "Nombre : Carla Nora" at bounding box center [447, 326] width 159 height 34
copy p "[PERSON_NAME] [PERSON_NAME]"
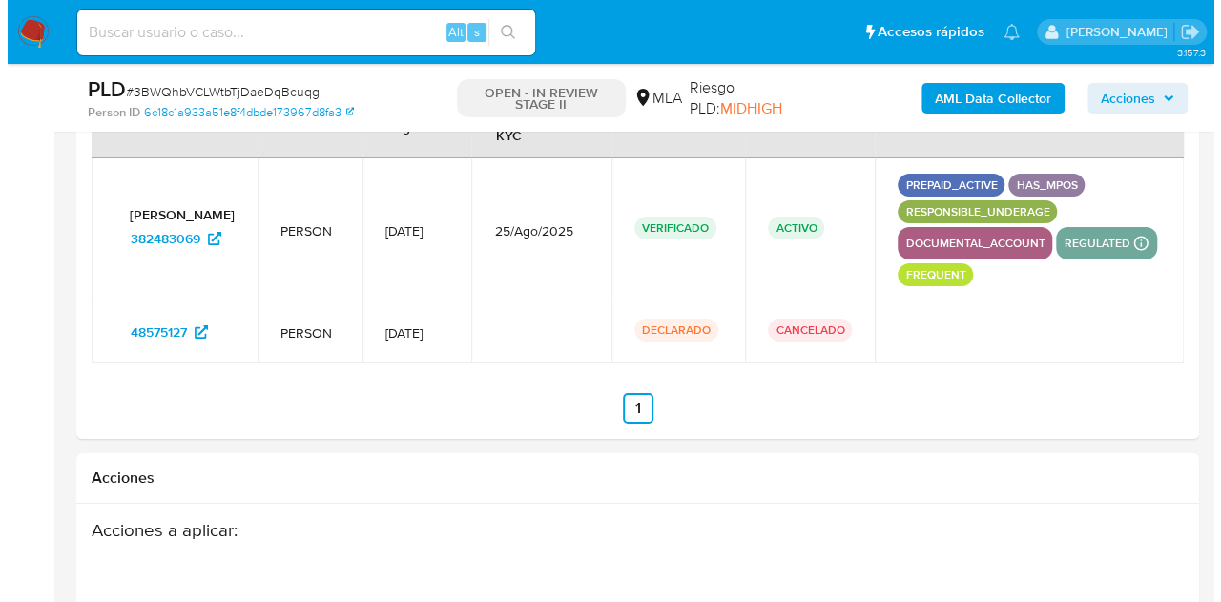
scroll to position [3527, 0]
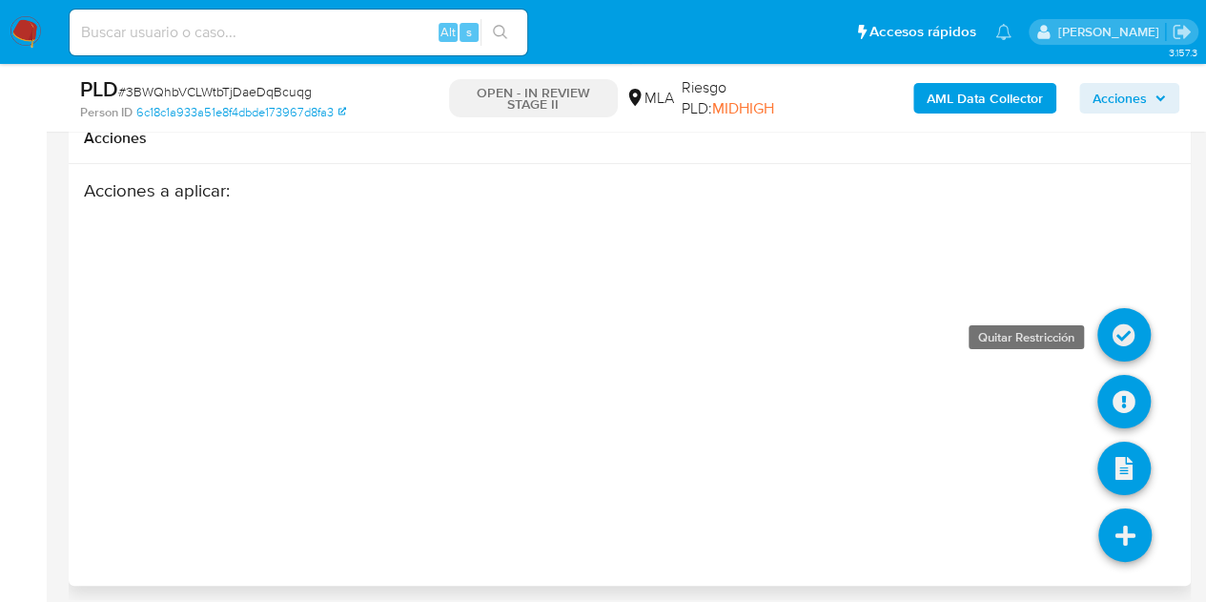
click at [1120, 316] on icon at bounding box center [1124, 334] width 53 height 53
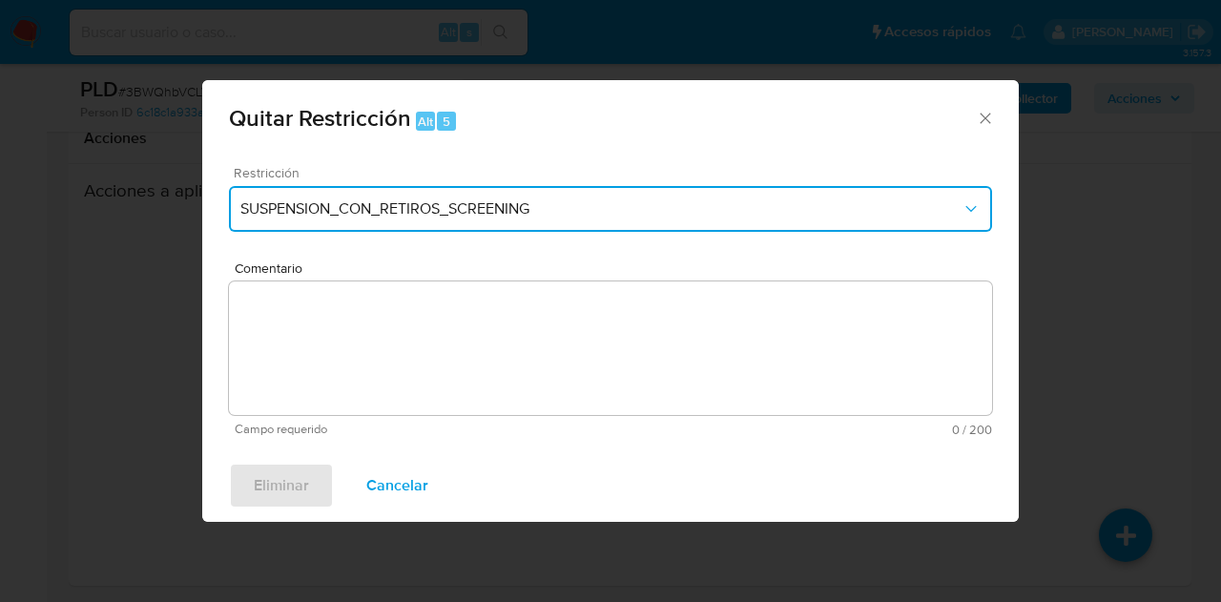
click at [566, 216] on span "SUSPENSION_CON_RETIROS_SCREENING" at bounding box center [600, 208] width 721 height 19
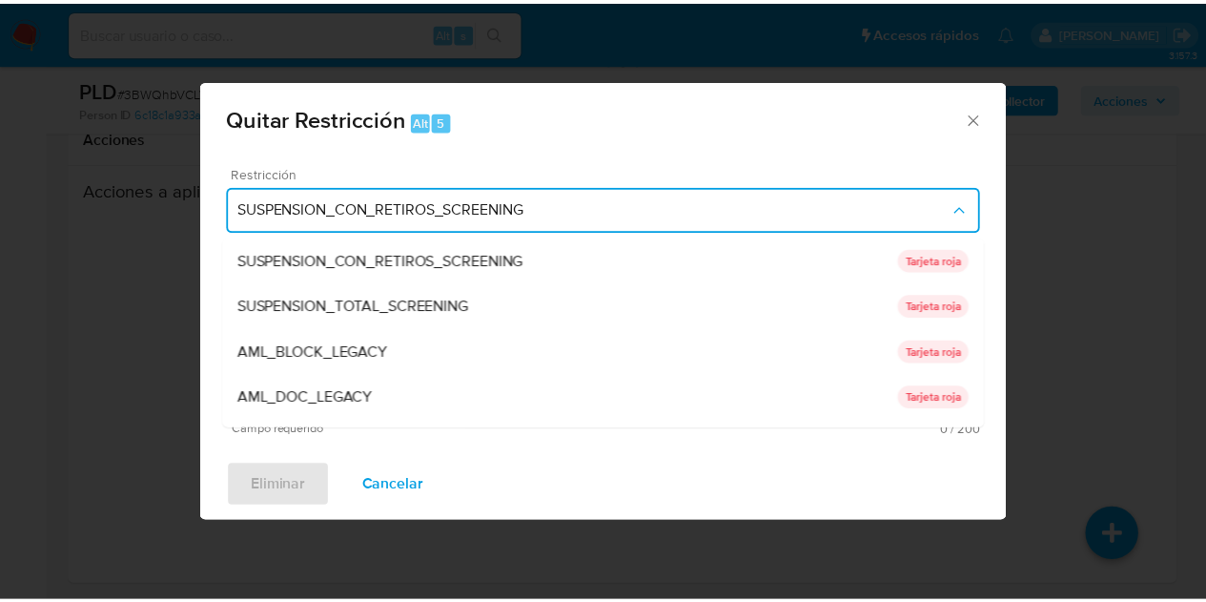
scroll to position [404, 0]
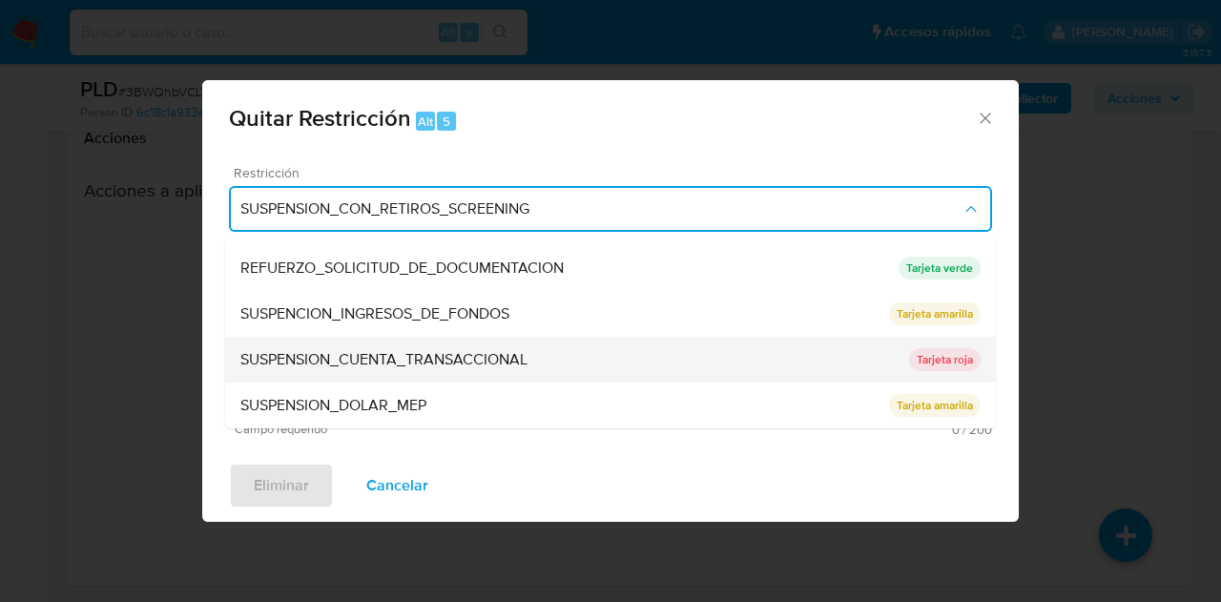
click at [483, 366] on span "SUSPENSION_CUENTA_TRANSACCIONAL" at bounding box center [383, 359] width 287 height 19
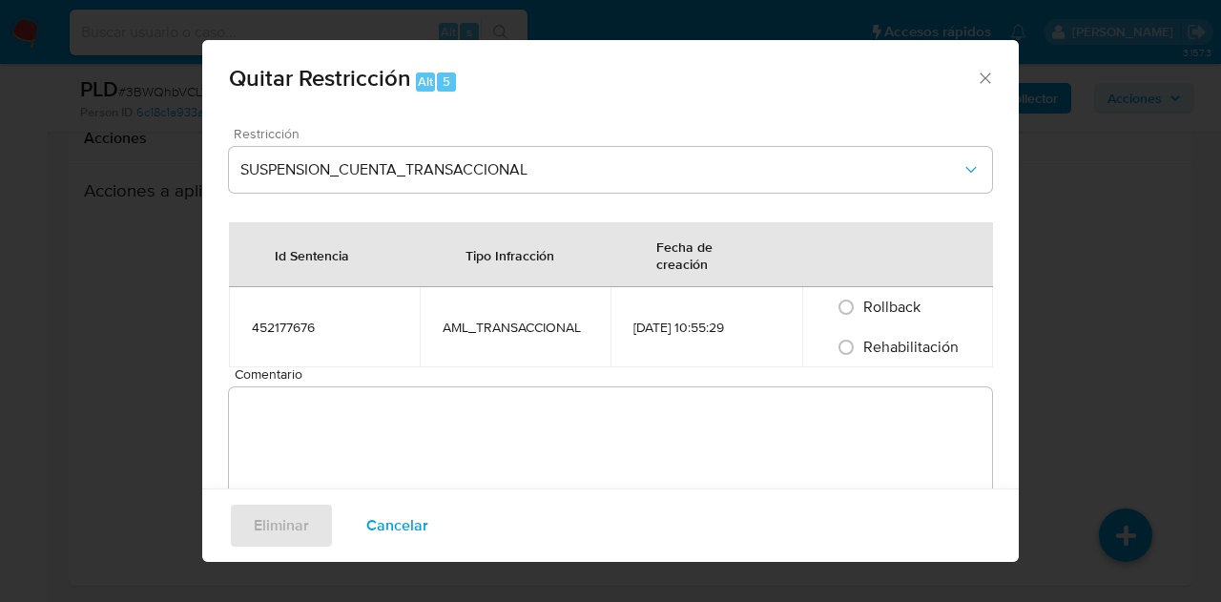
click at [864, 345] on span "Rehabilitación" at bounding box center [910, 347] width 95 height 22
click at [861, 345] on input "Rehabilitación" at bounding box center [846, 347] width 31 height 31
radio input "true"
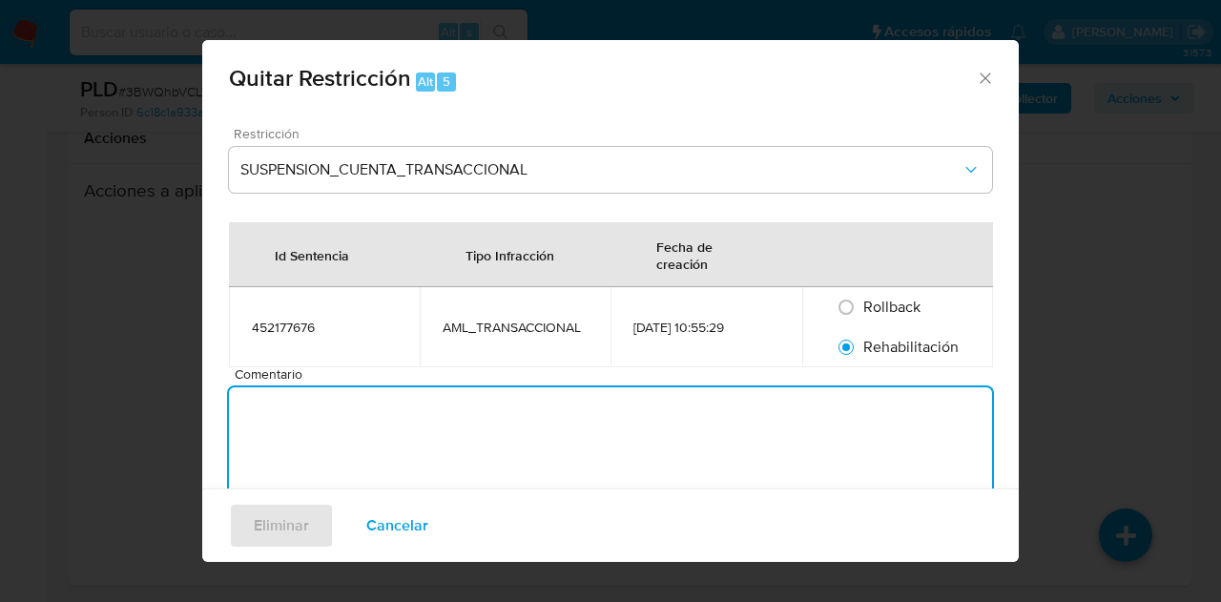
click at [832, 408] on textarea "Comentario" at bounding box center [610, 454] width 763 height 134
type textarea "AML"
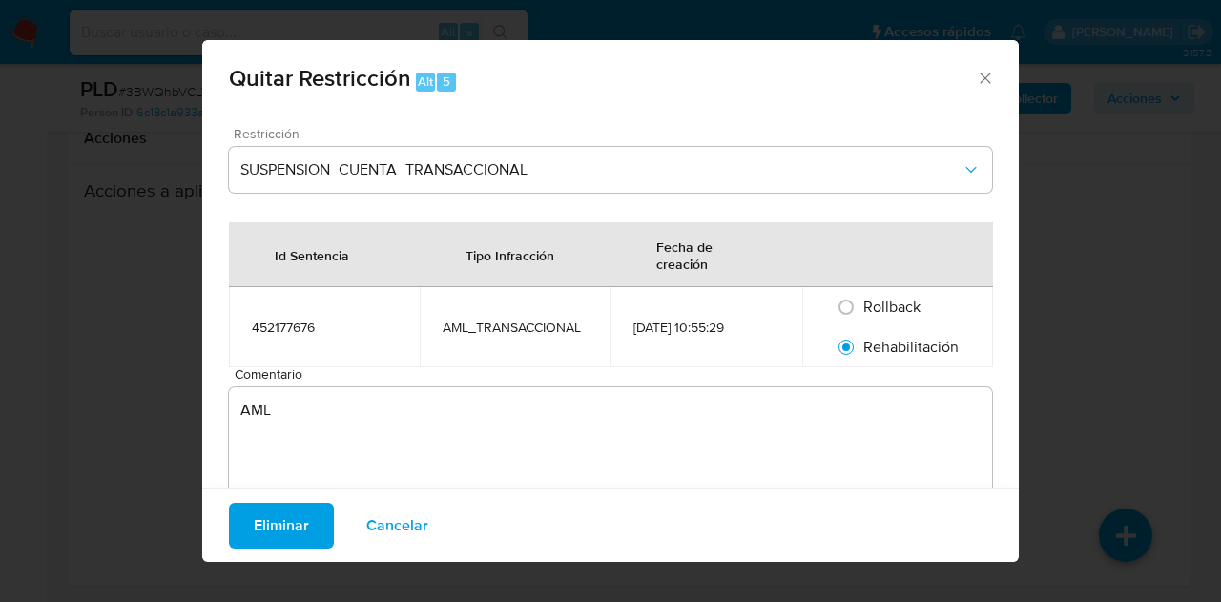
click at [254, 520] on span "Eliminar" at bounding box center [281, 526] width 55 height 42
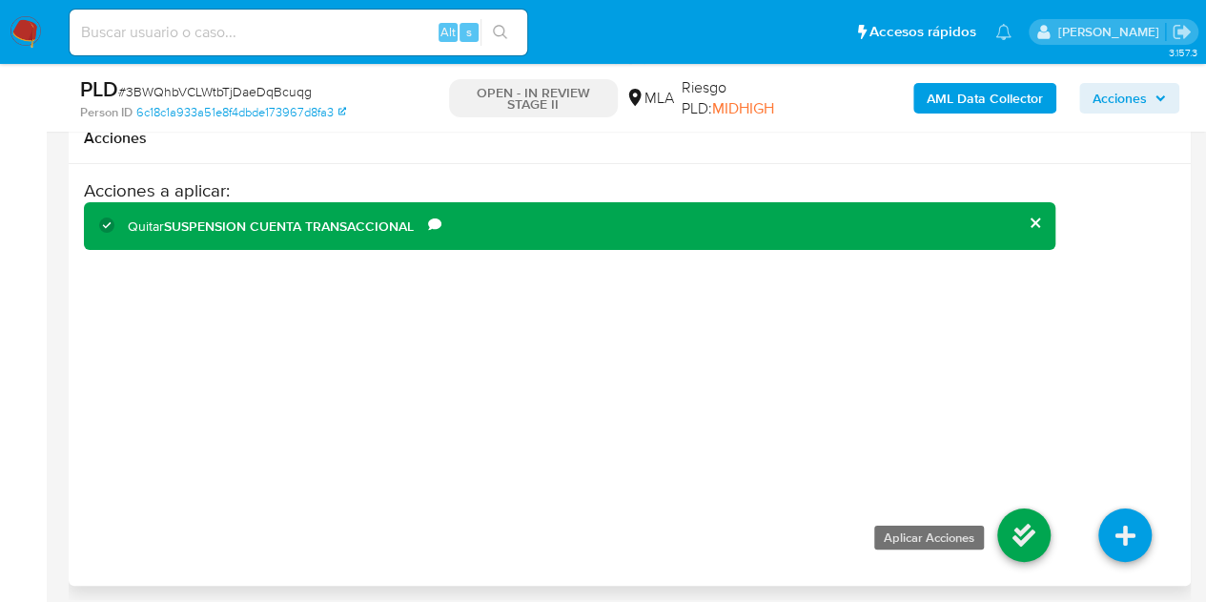
click at [1021, 508] on icon at bounding box center [1024, 534] width 53 height 53
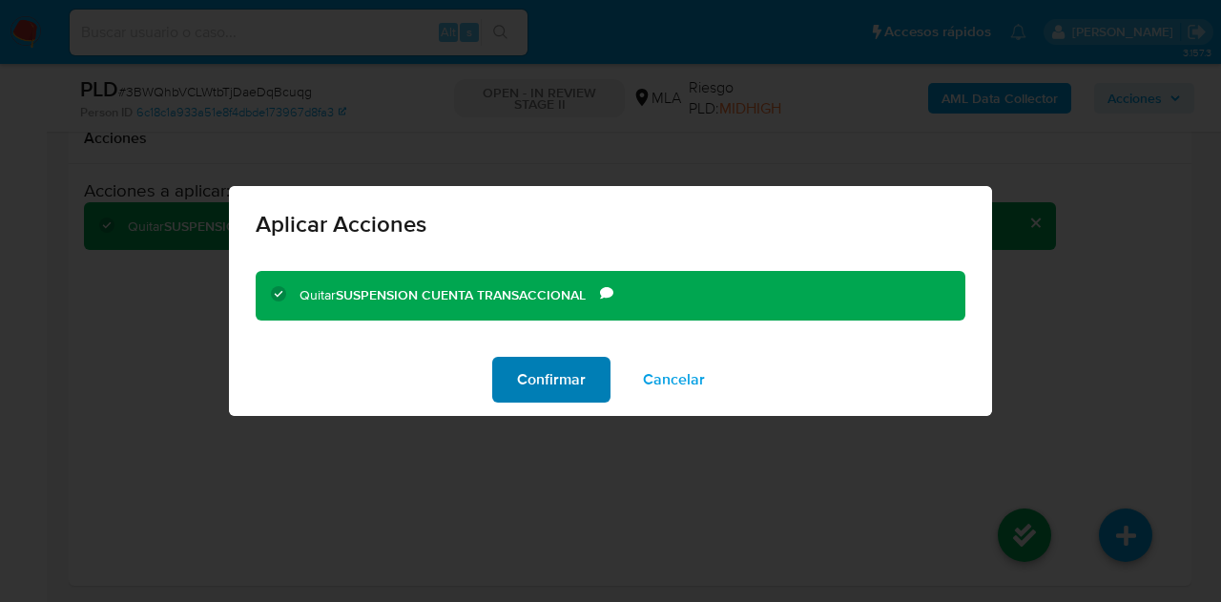
click at [563, 386] on span "Confirmar" at bounding box center [551, 380] width 69 height 42
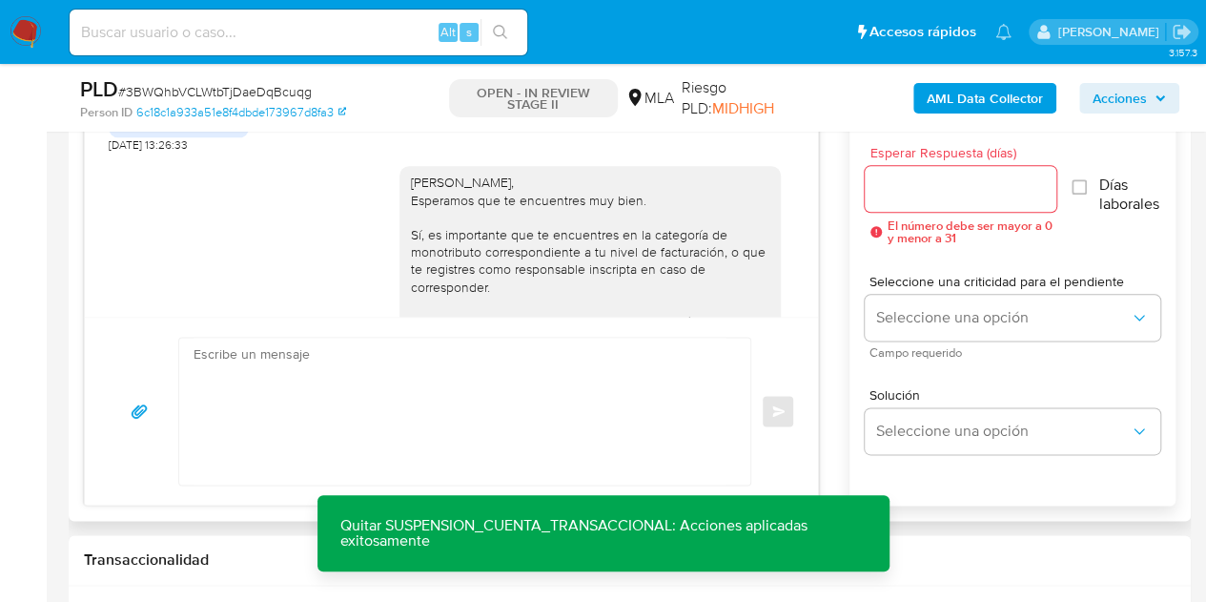
scroll to position [4271, 0]
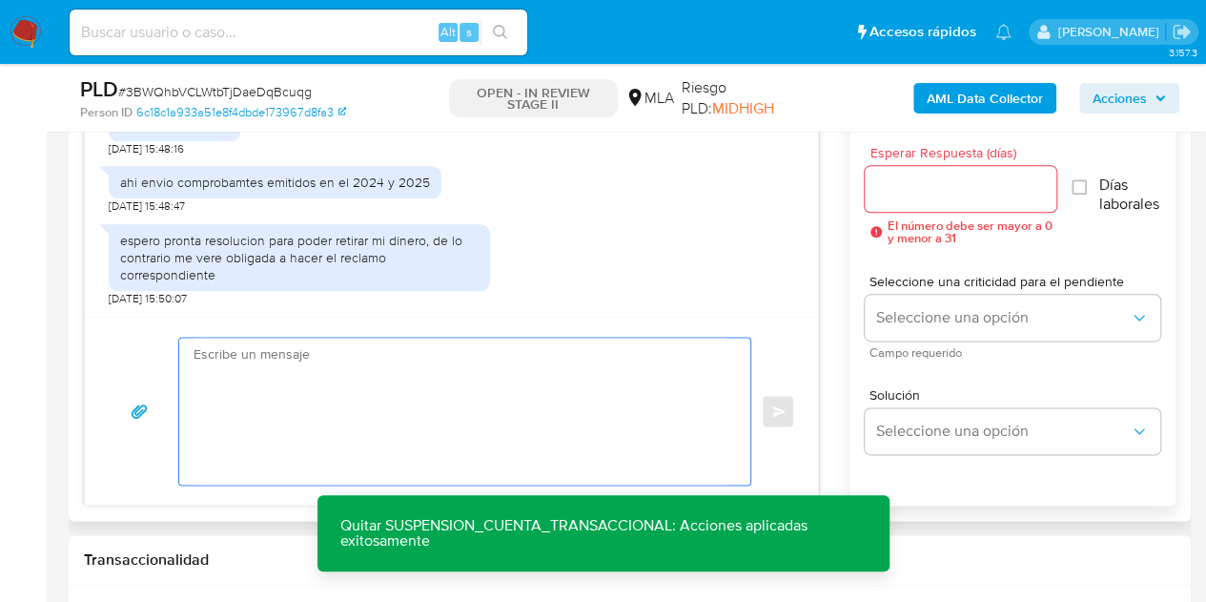
click at [422, 404] on textarea at bounding box center [460, 411] width 533 height 147
paste textarea "Hola Carla Nora, Muchas gracias por tu respuesta. Confirmamos la recepción de l…"
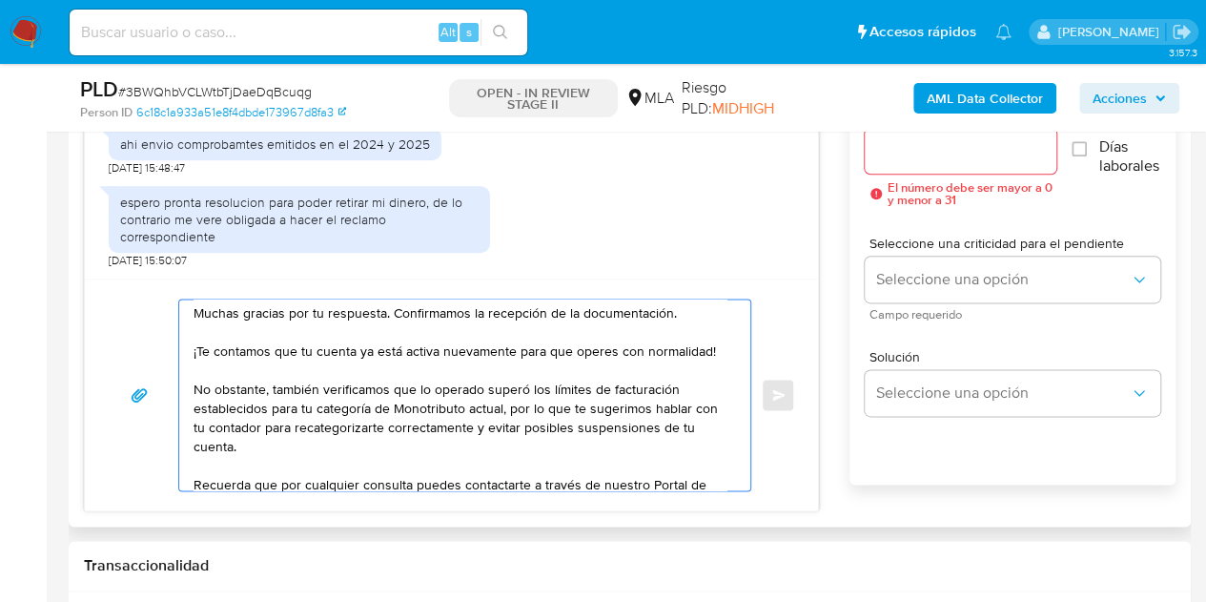
scroll to position [109, 0]
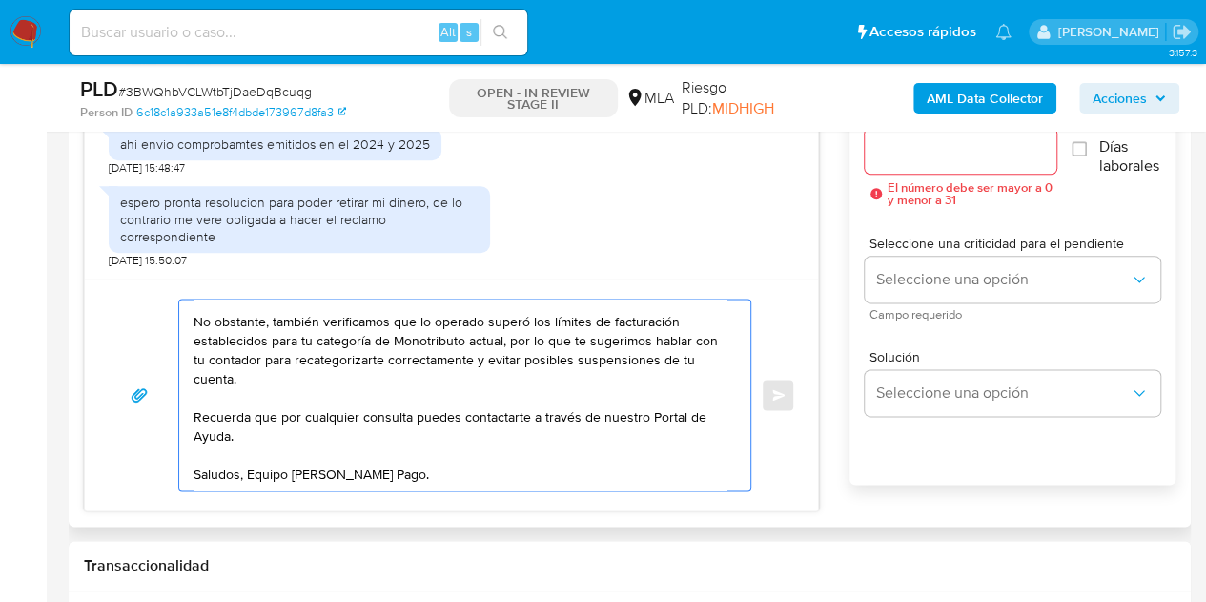
click at [486, 359] on textarea "Hola Carla Nora, Muchas gracias por tu respuesta. Confirmamos la recepción de l…" at bounding box center [460, 394] width 533 height 191
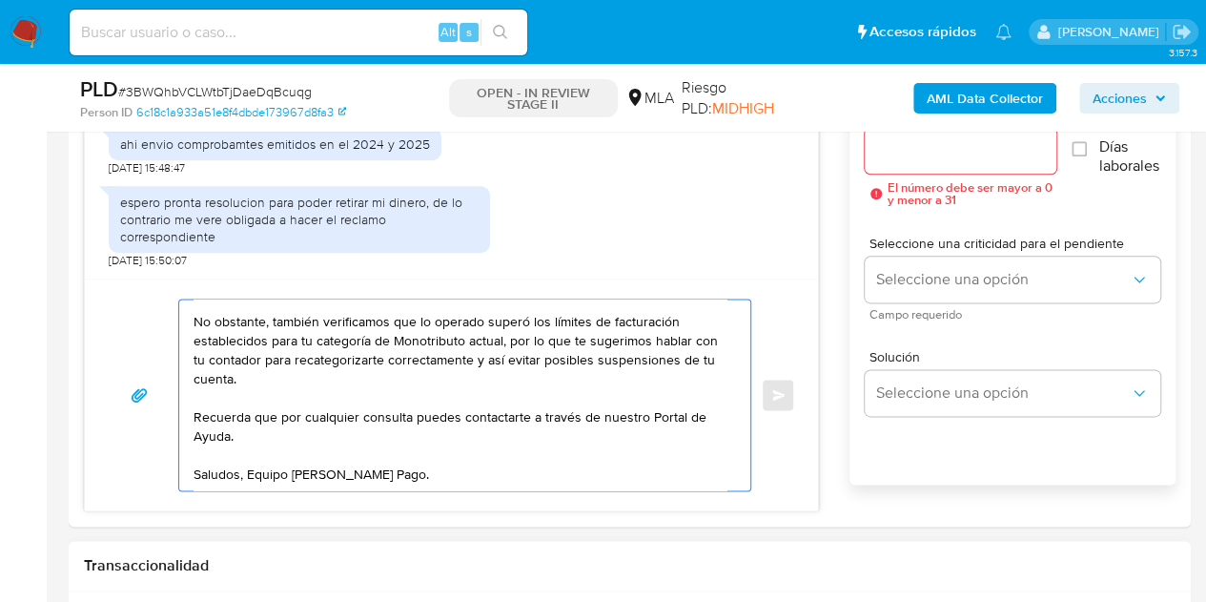
type textarea "Hola Carla Nora, Muchas gracias por tu respuesta. Confirmamos la recepción de l…"
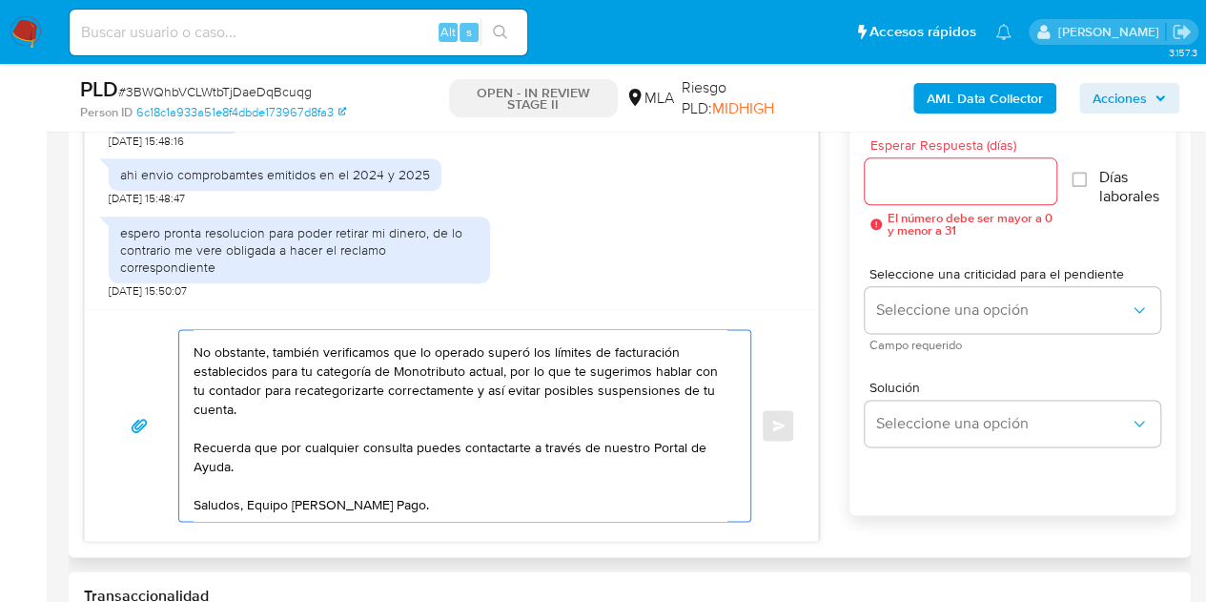
click at [966, 179] on input "Esperar Respuesta (días)" at bounding box center [961, 181] width 193 height 25
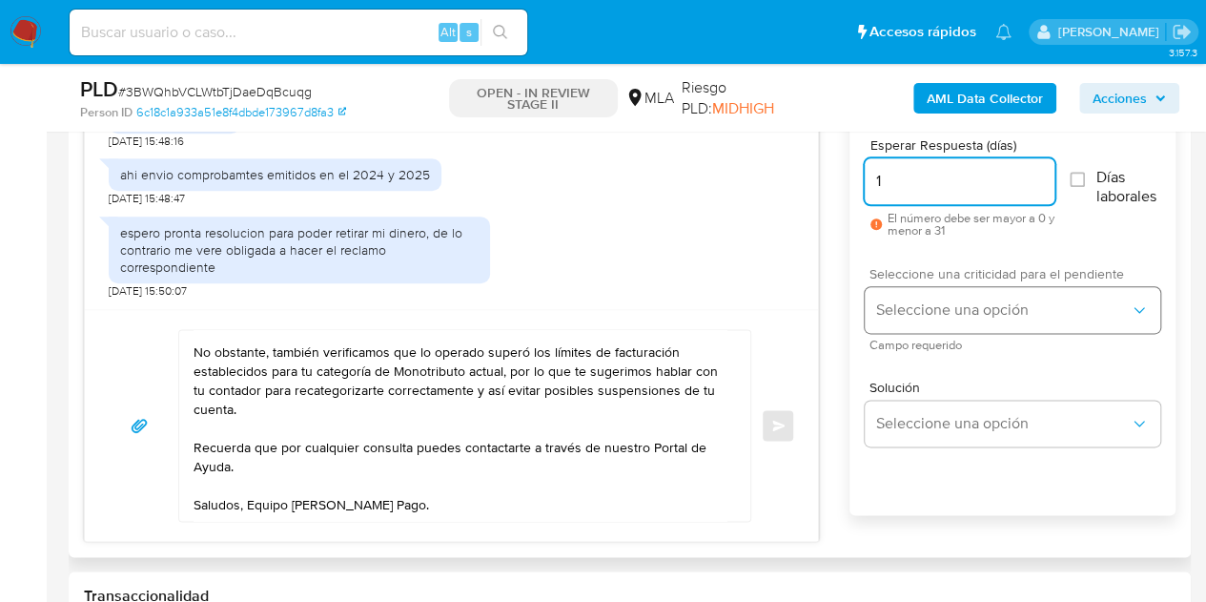
type input "1"
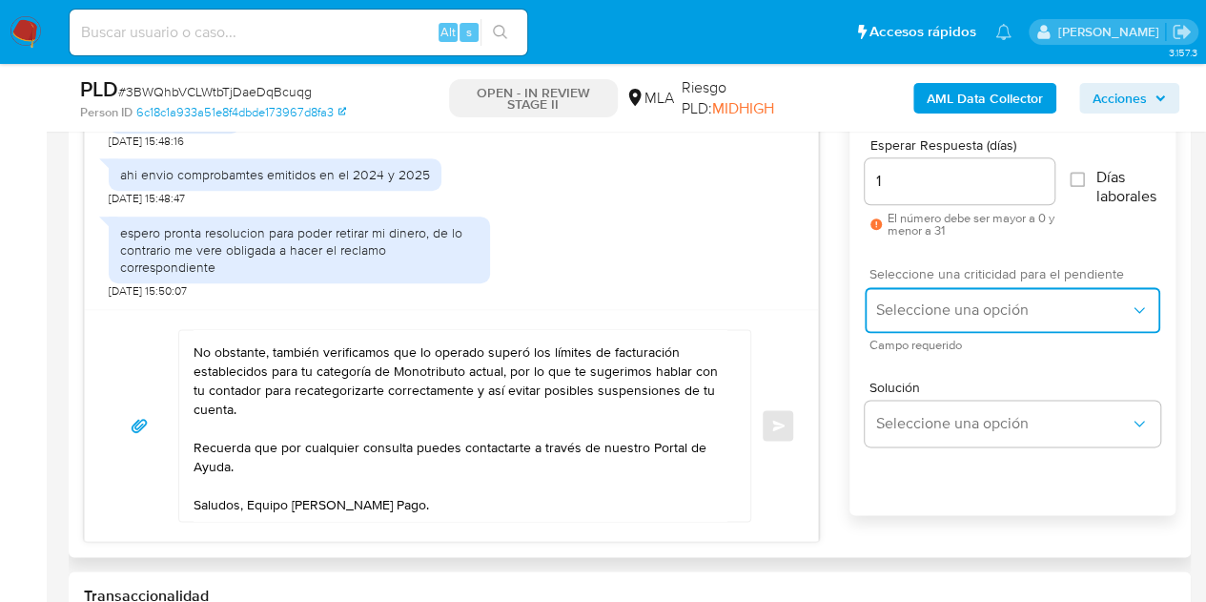
click at [912, 315] on span "Seleccione una opción" at bounding box center [1003, 309] width 254 height 19
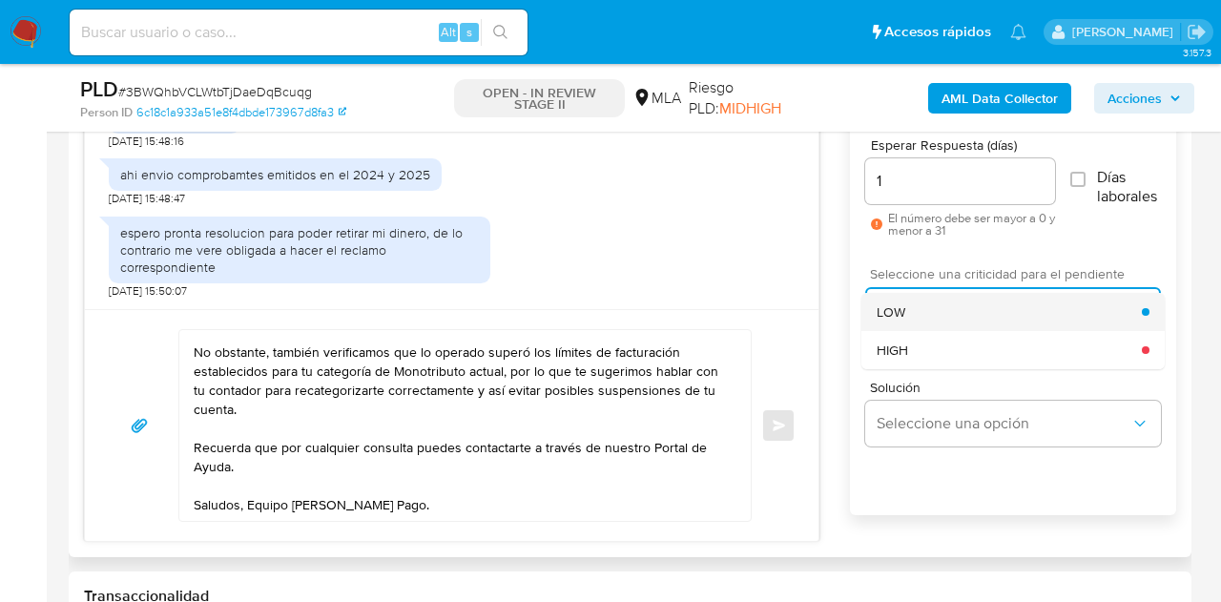
click at [904, 307] on div "LOW" at bounding box center [1008, 312] width 265 height 38
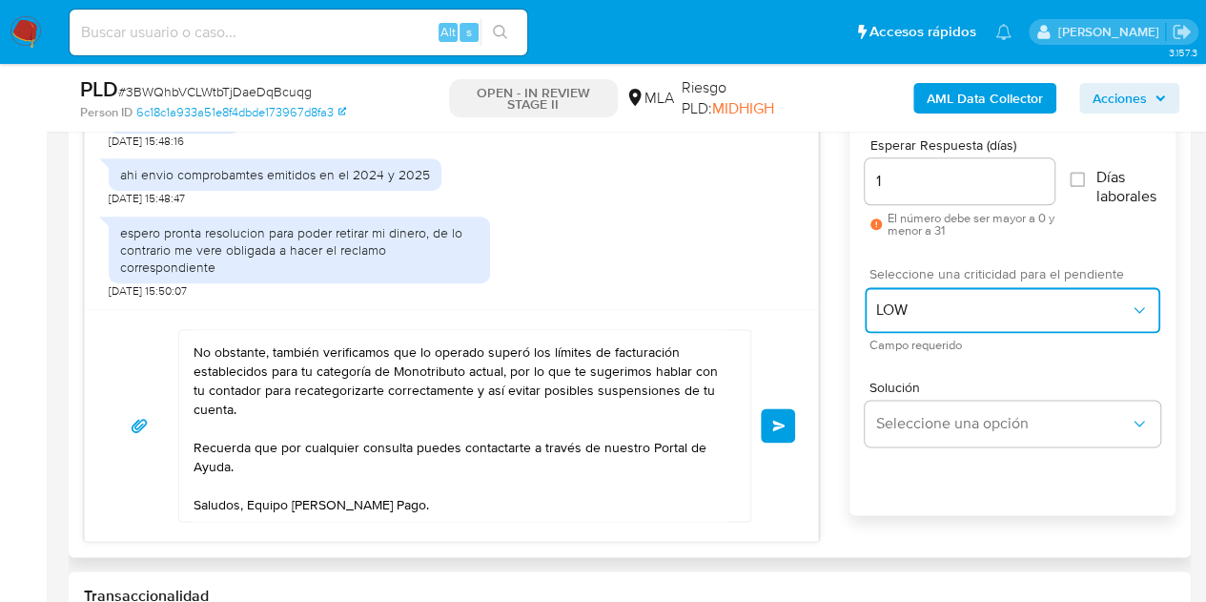
click at [908, 304] on span "LOW" at bounding box center [1003, 309] width 254 height 19
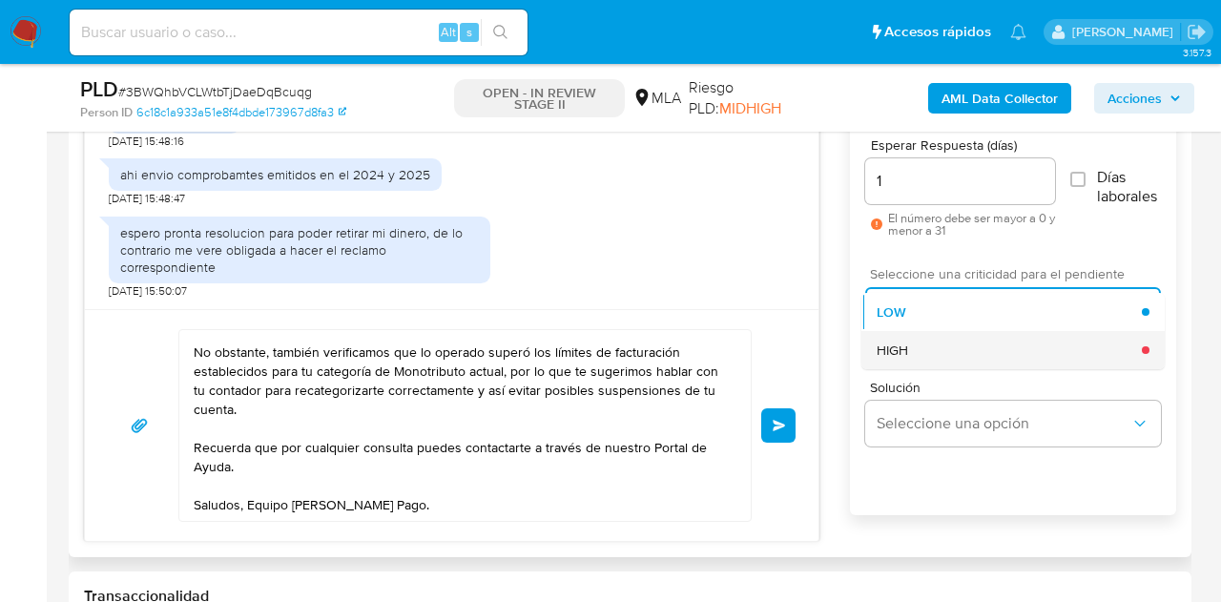
click at [917, 351] on div "HIGH" at bounding box center [1008, 350] width 265 height 38
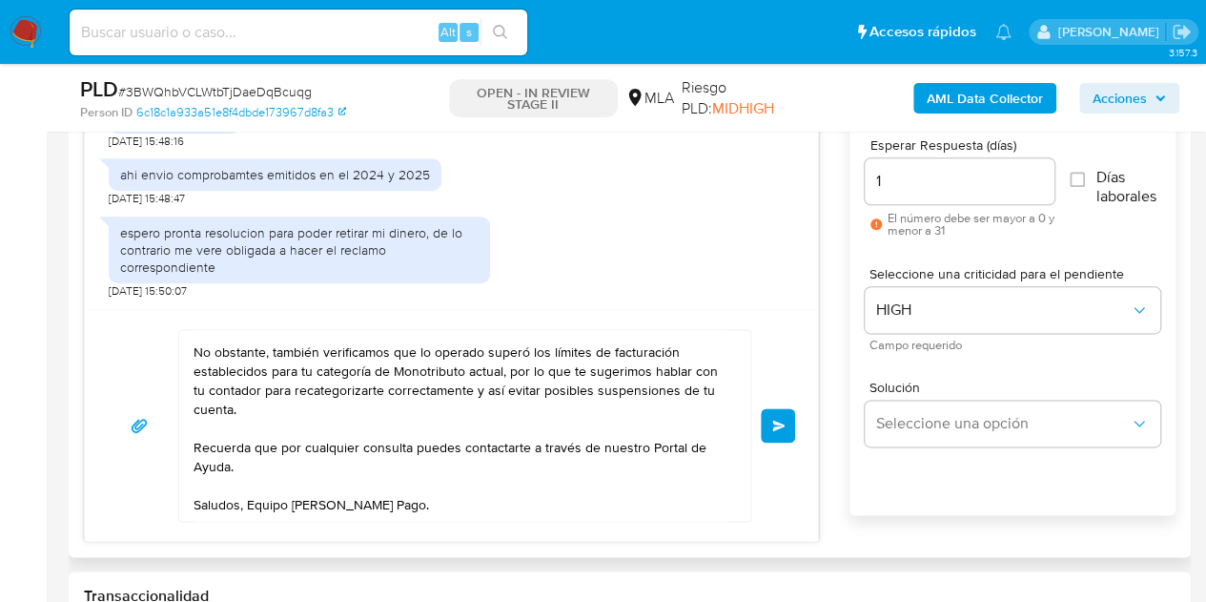
click at [813, 350] on div "Hola Carla Nora, Muchas gracias por tu respuesta. Confirmamos la recepción de l…" at bounding box center [451, 425] width 733 height 232
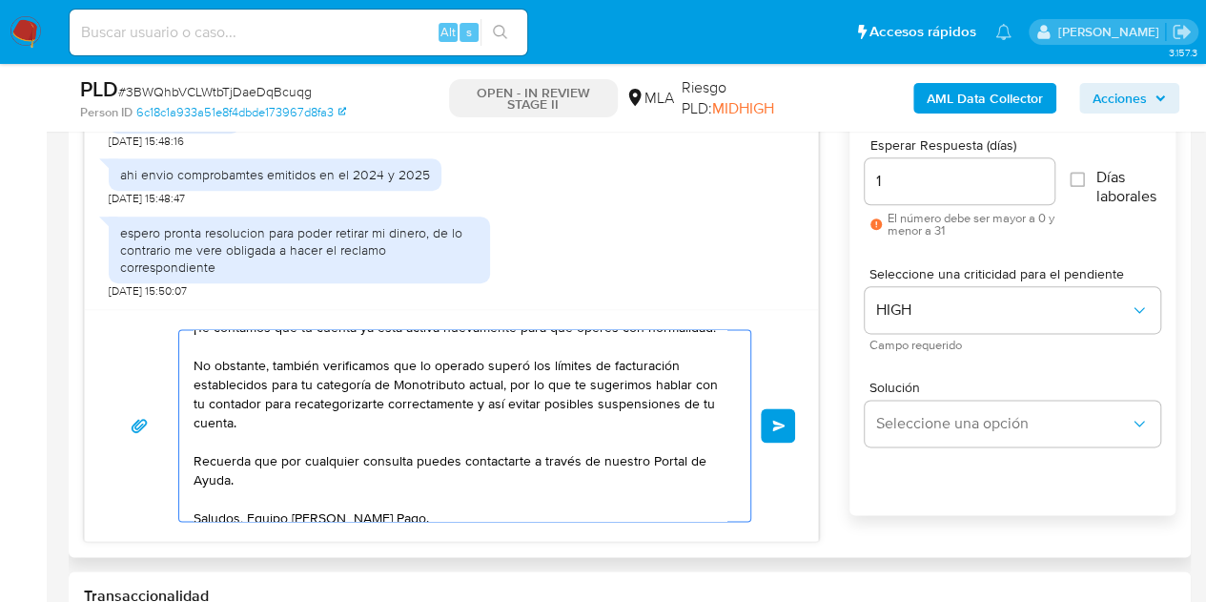
scroll to position [109, 0]
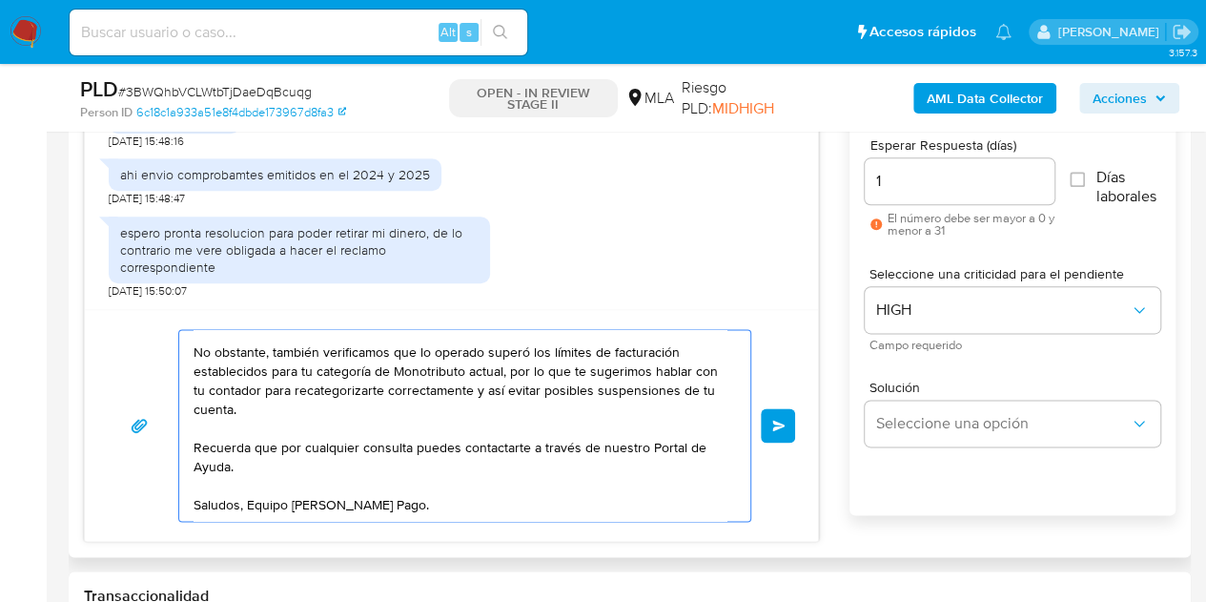
click at [532, 495] on textarea "Hola Carla Nora, Muchas gracias por tu respuesta. Confirmamos la recepción de l…" at bounding box center [460, 425] width 533 height 191
click at [775, 421] on span "Enviar" at bounding box center [778, 425] width 13 height 11
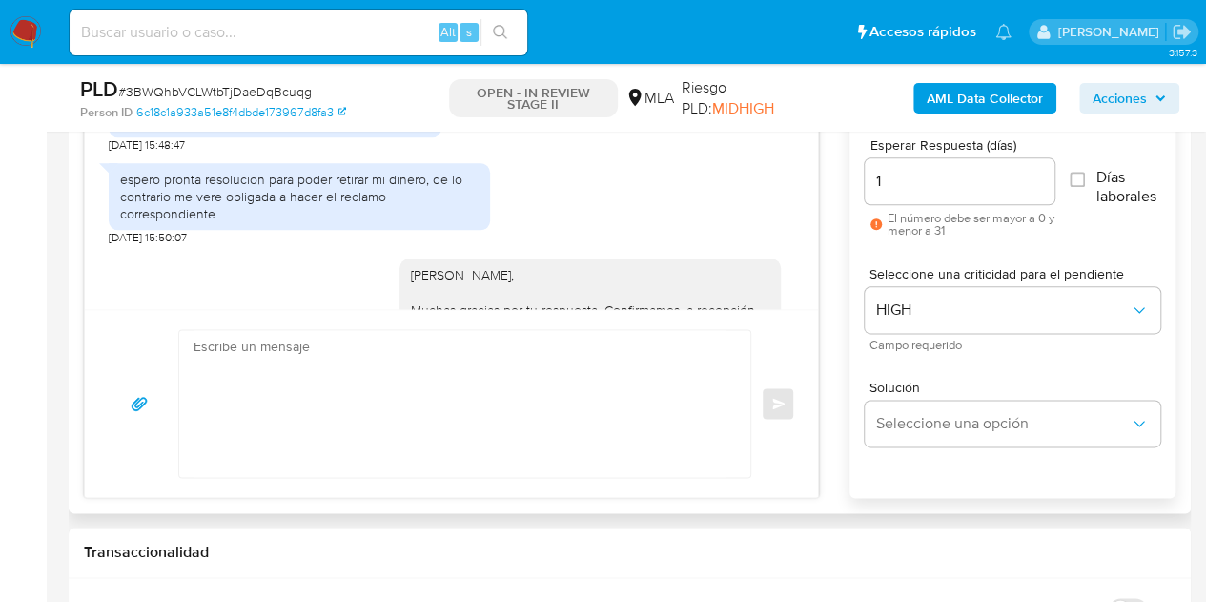
scroll to position [4639, 0]
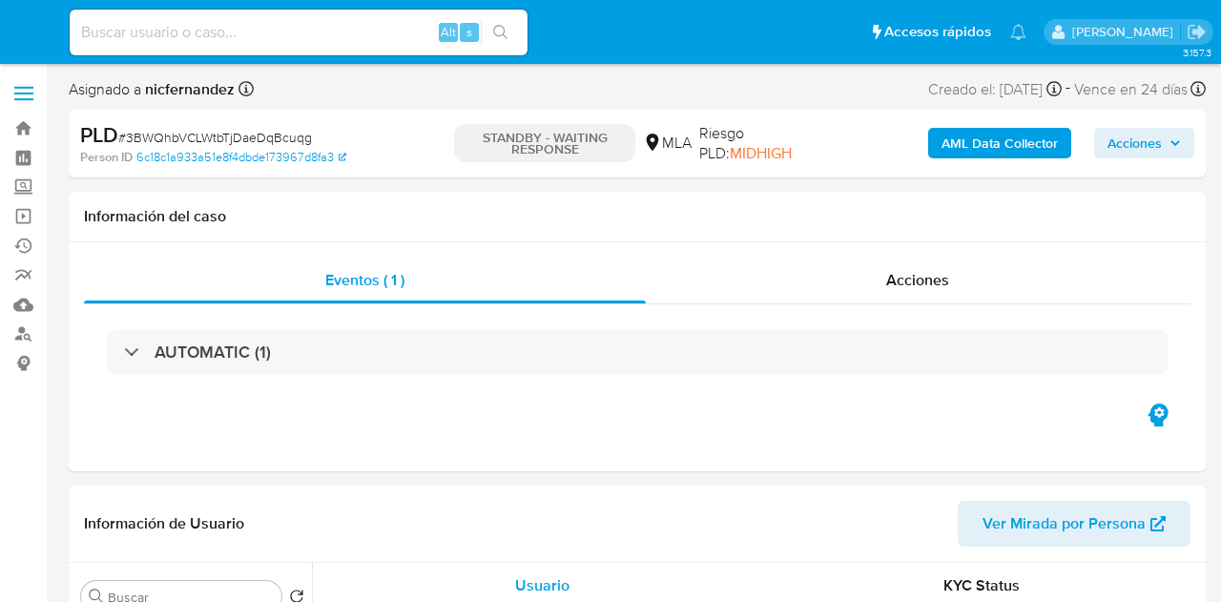
select select "10"
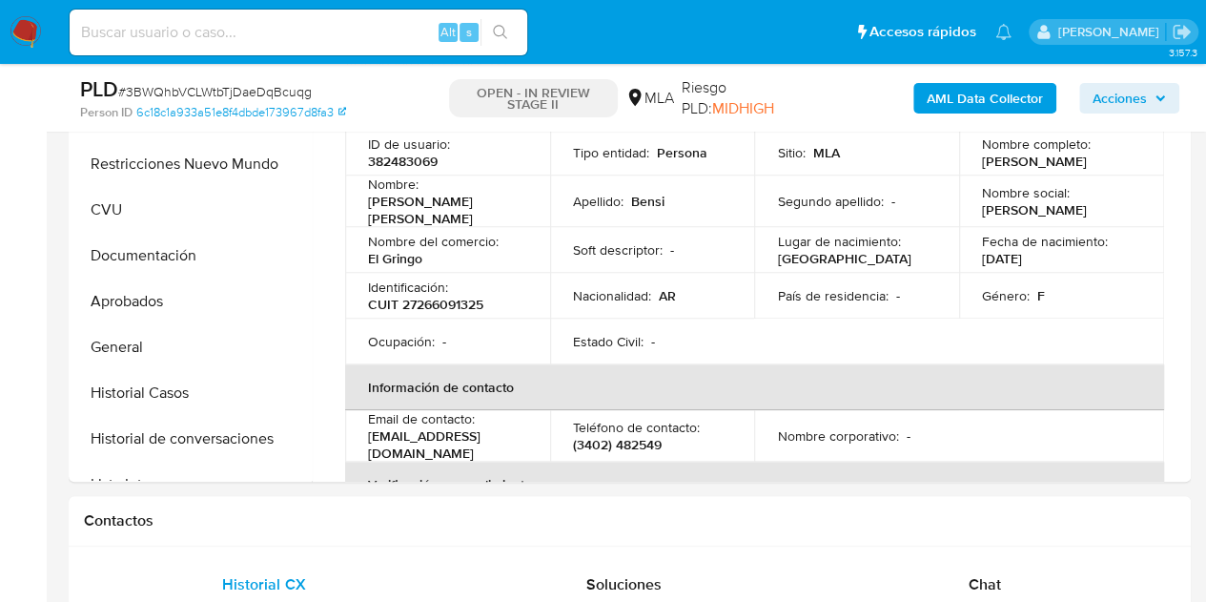
select select "10"
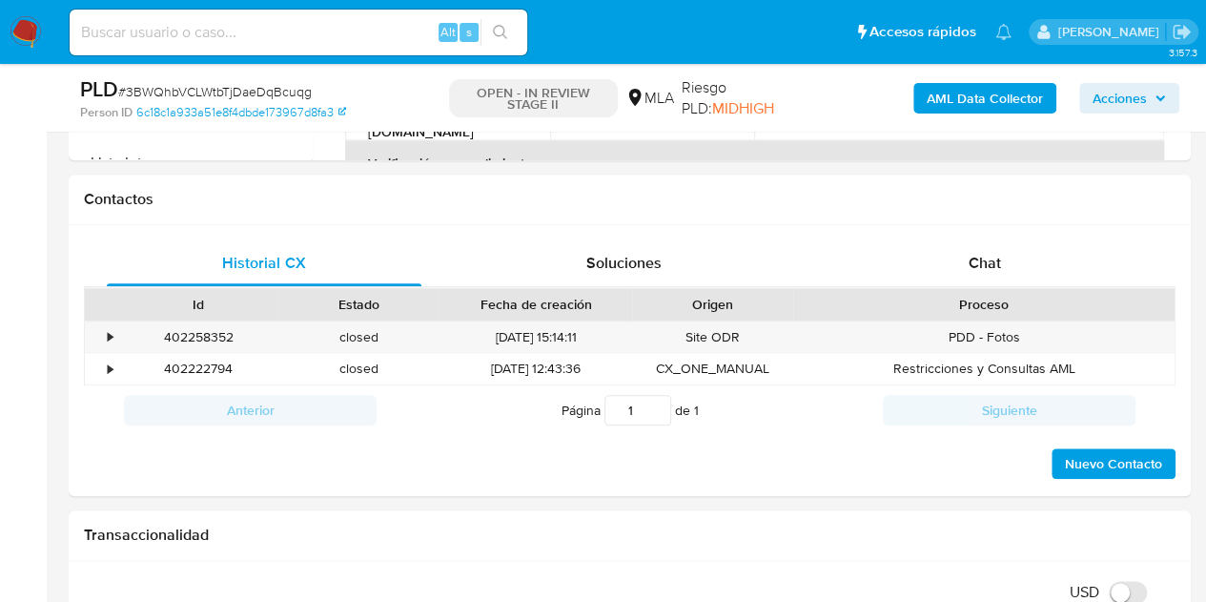
scroll to position [868, 0]
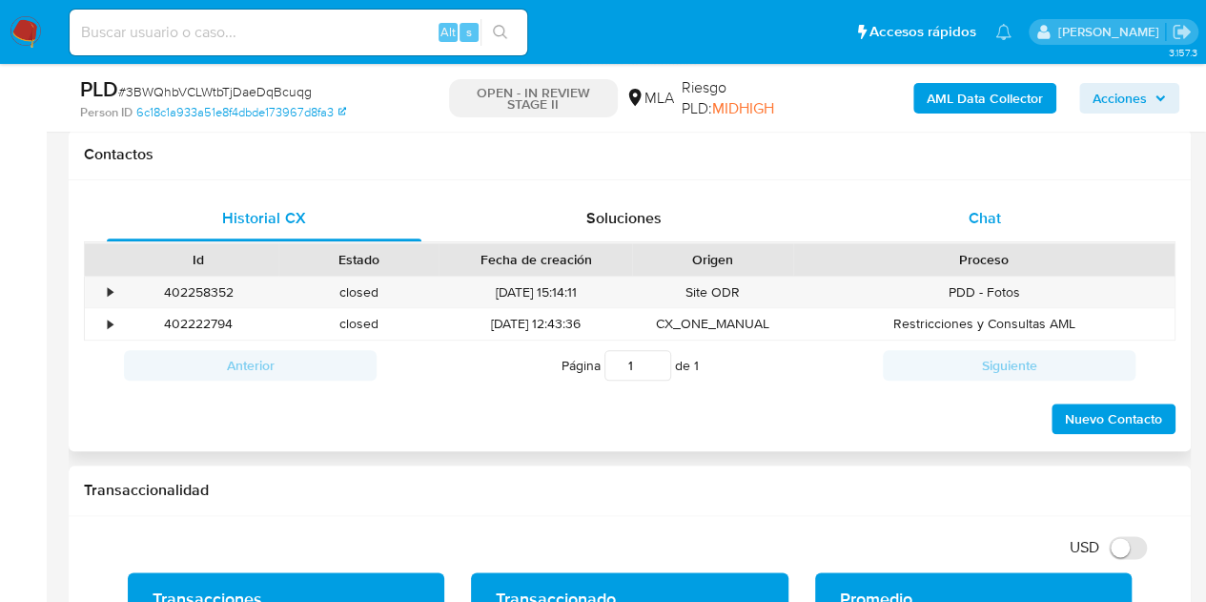
click at [1017, 227] on div "Chat" at bounding box center [985, 219] width 315 height 46
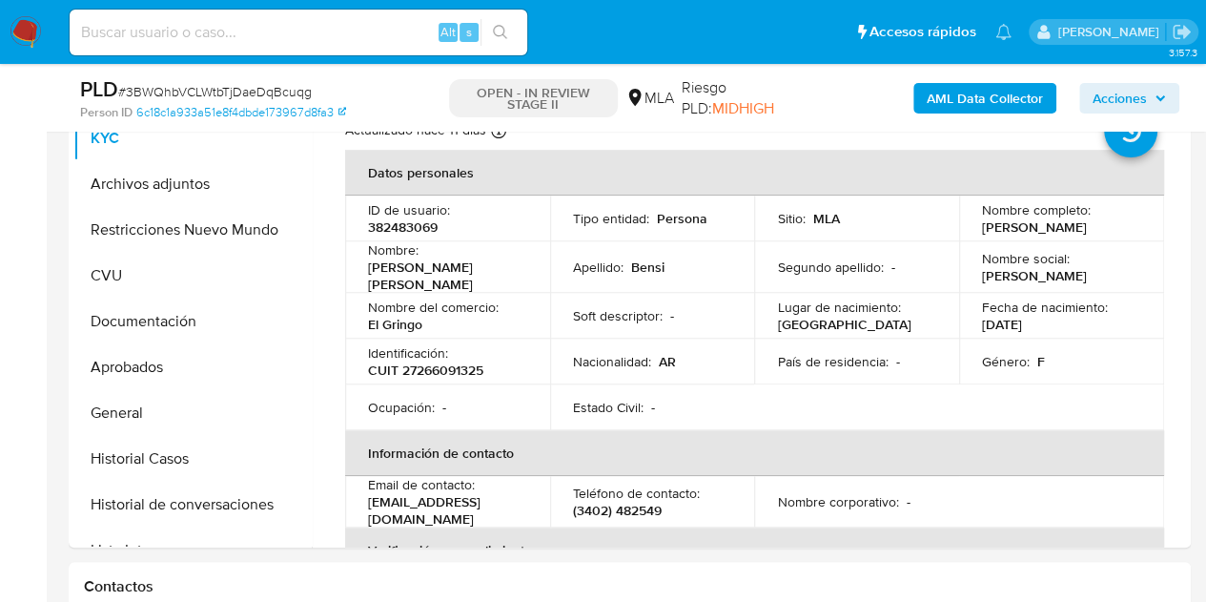
scroll to position [390, 0]
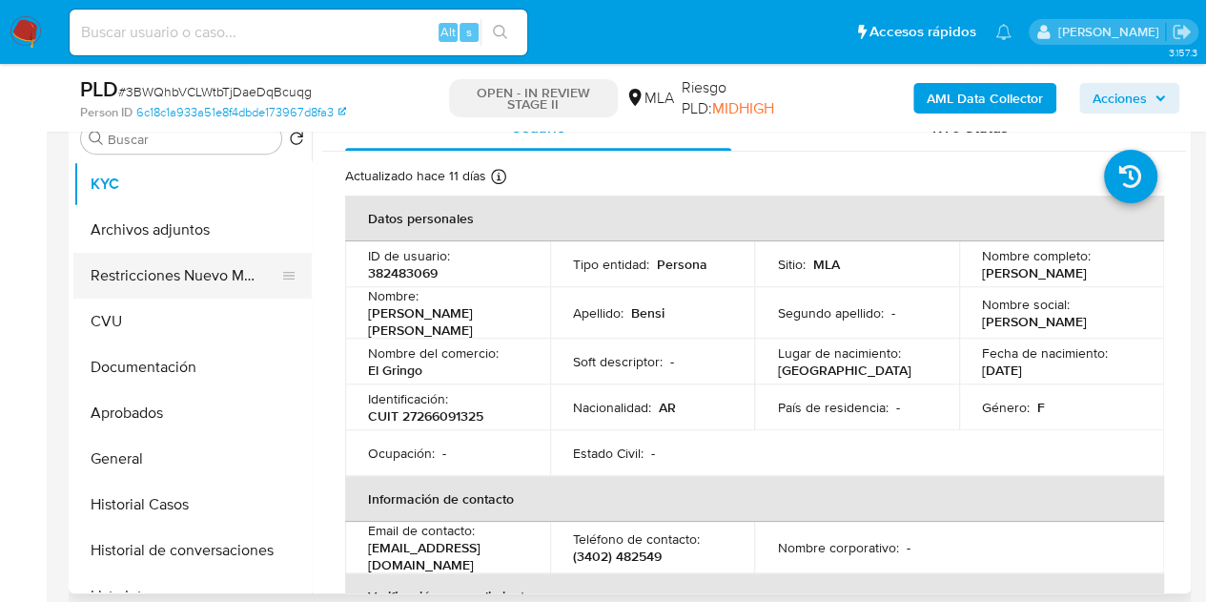
click at [130, 279] on button "Restricciones Nuevo Mundo" at bounding box center [184, 276] width 223 height 46
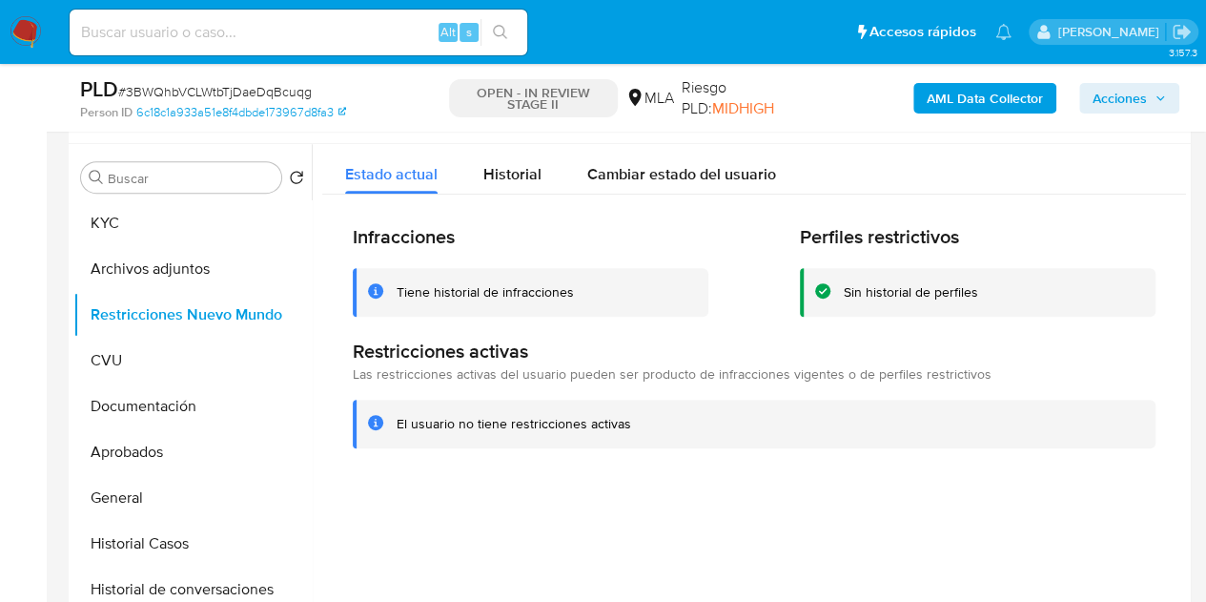
scroll to position [328, 0]
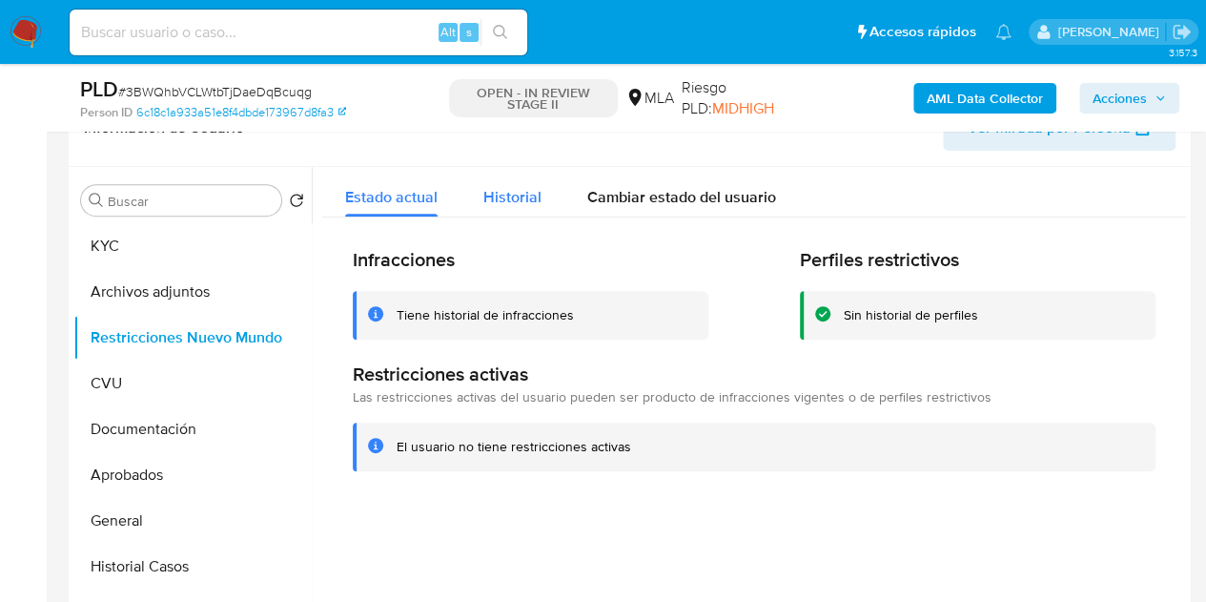
click at [517, 198] on span "Historial" at bounding box center [513, 197] width 58 height 22
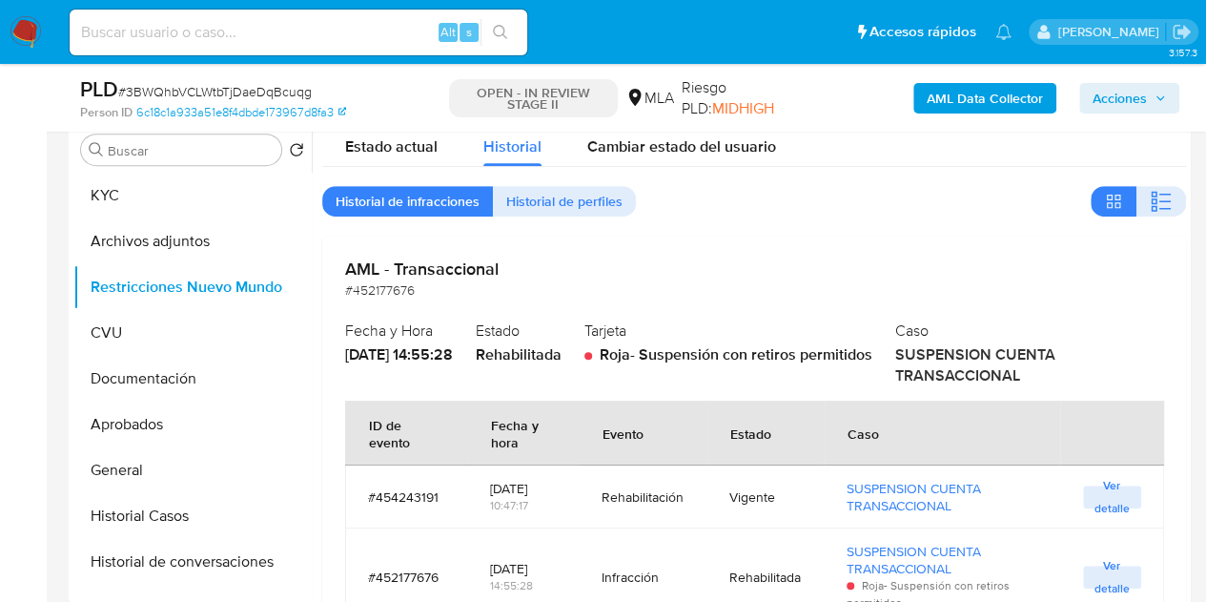
scroll to position [341, 0]
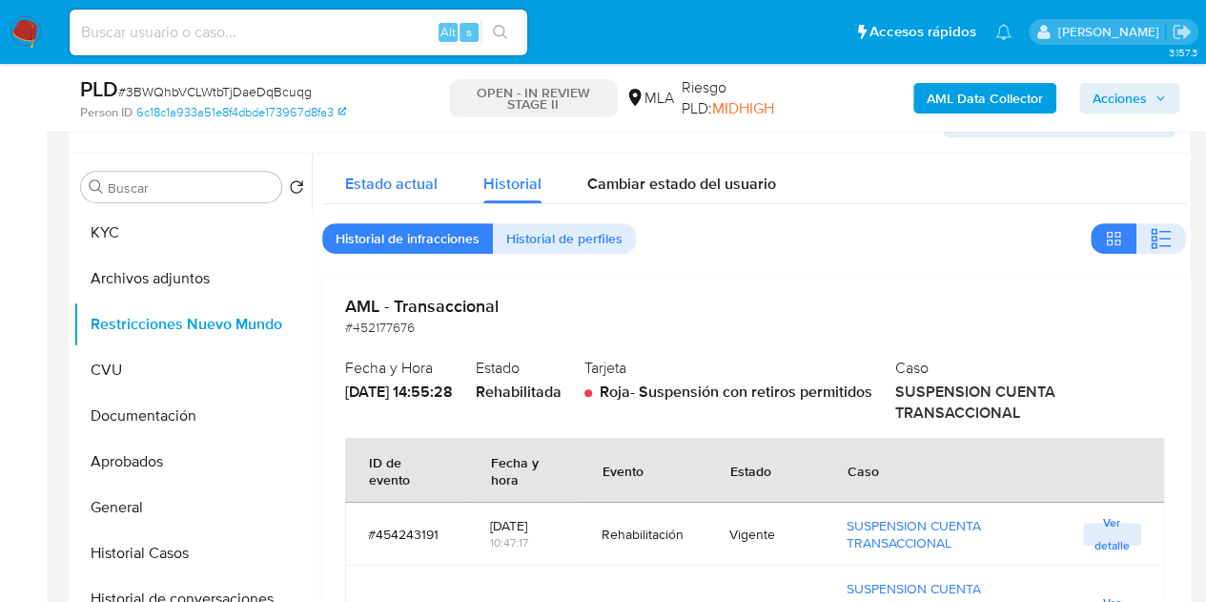
click at [391, 175] on span "Estado actual" at bounding box center [391, 184] width 93 height 22
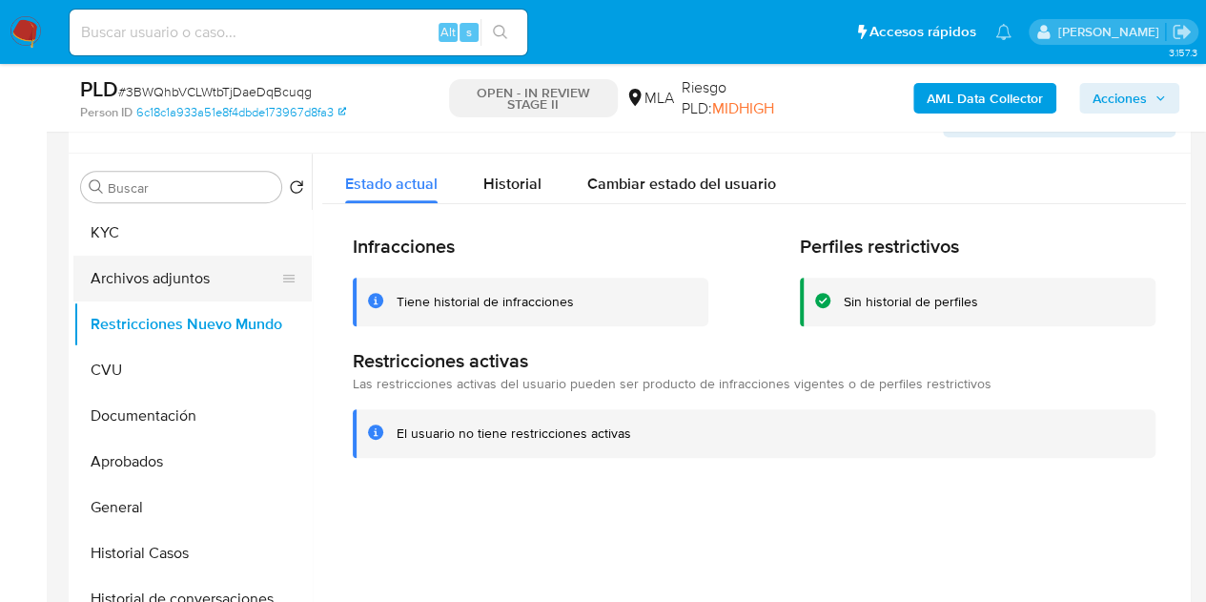
click at [126, 270] on button "Archivos adjuntos" at bounding box center [184, 279] width 223 height 46
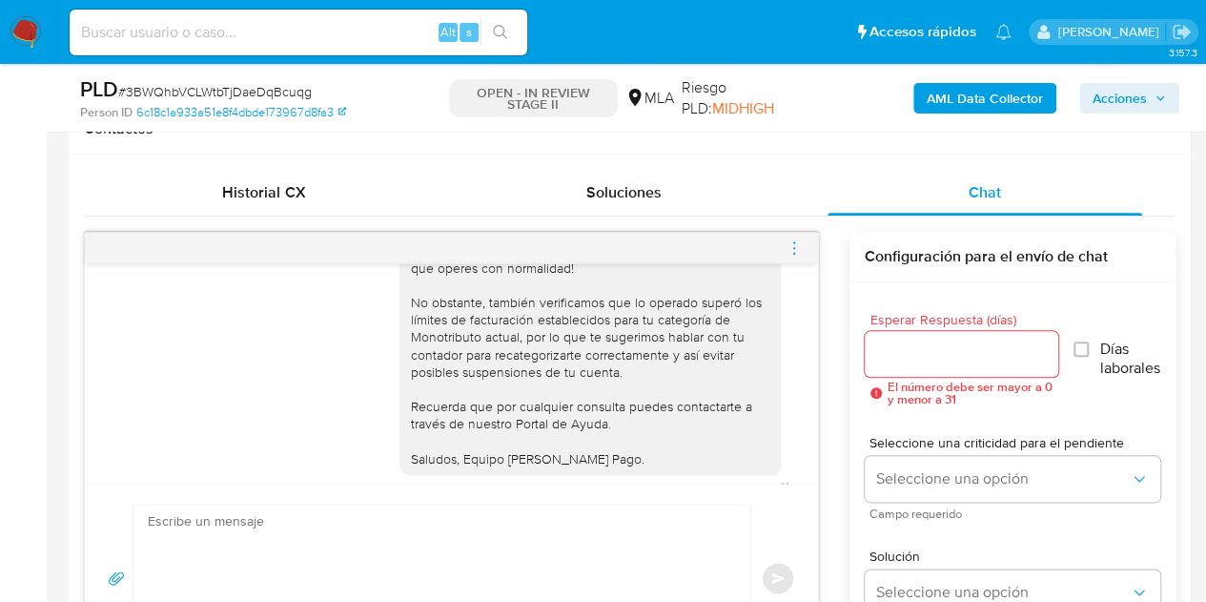
scroll to position [1112, 0]
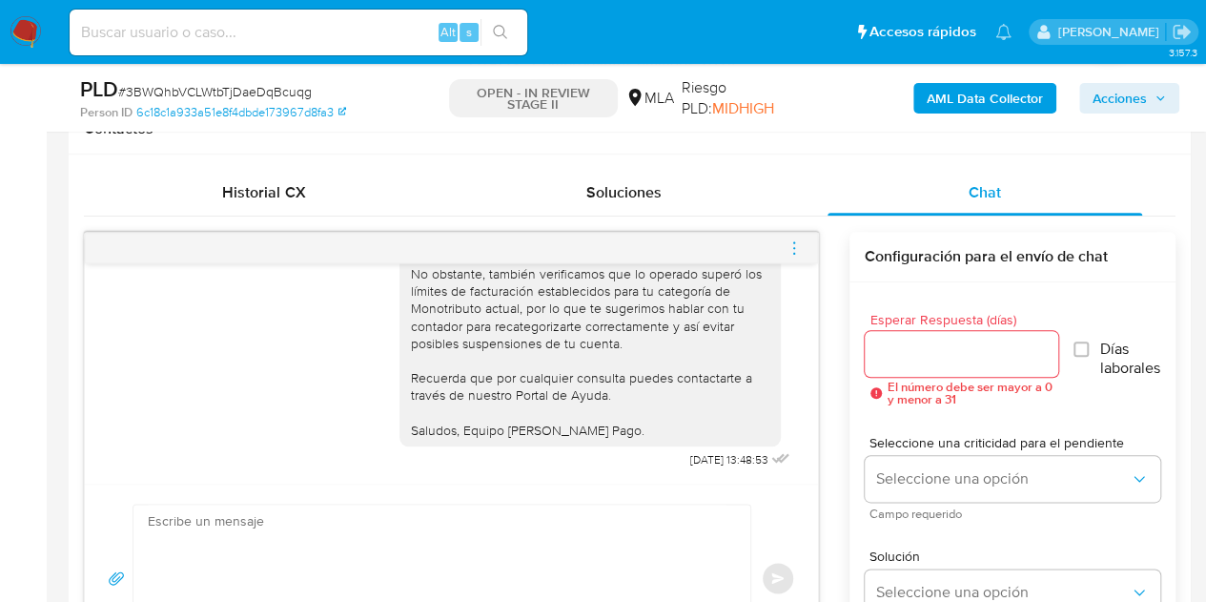
click at [793, 243] on icon "menu-action" at bounding box center [794, 247] width 17 height 17
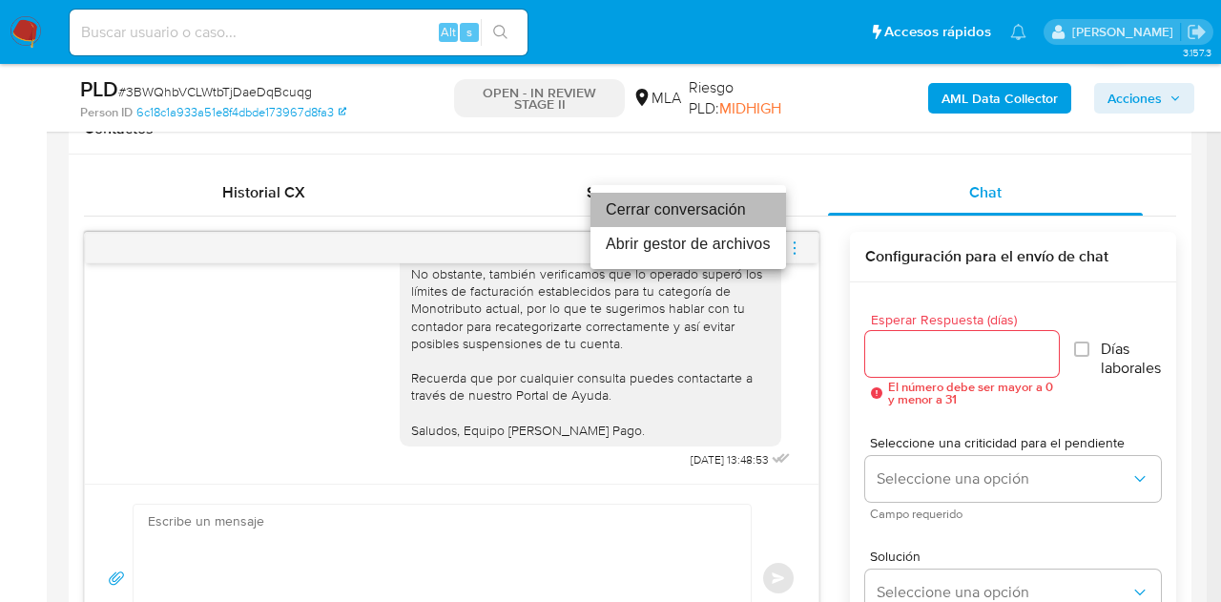
click at [694, 209] on li "Cerrar conversación" at bounding box center [688, 210] width 196 height 34
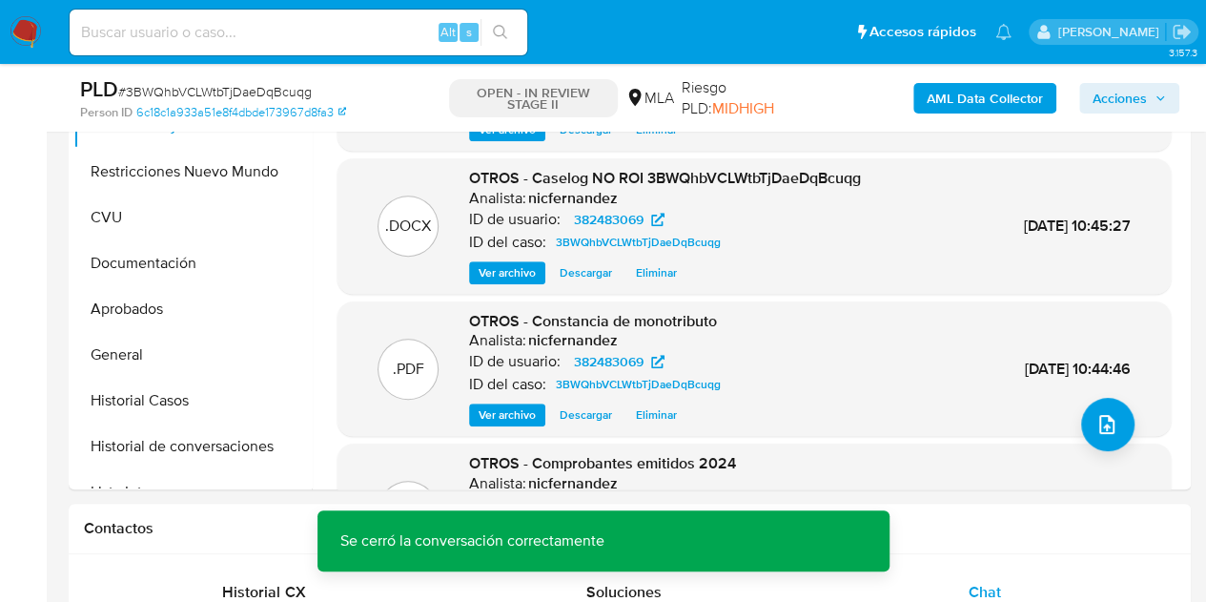
scroll to position [429, 0]
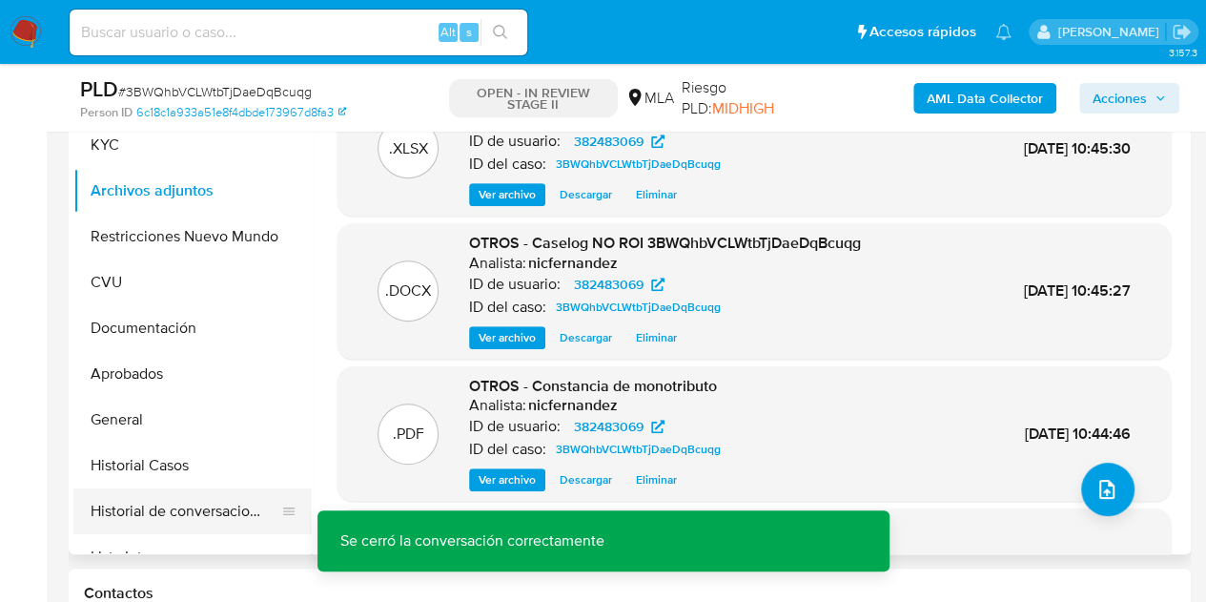
click at [170, 522] on button "Historial de conversaciones" at bounding box center [184, 511] width 223 height 46
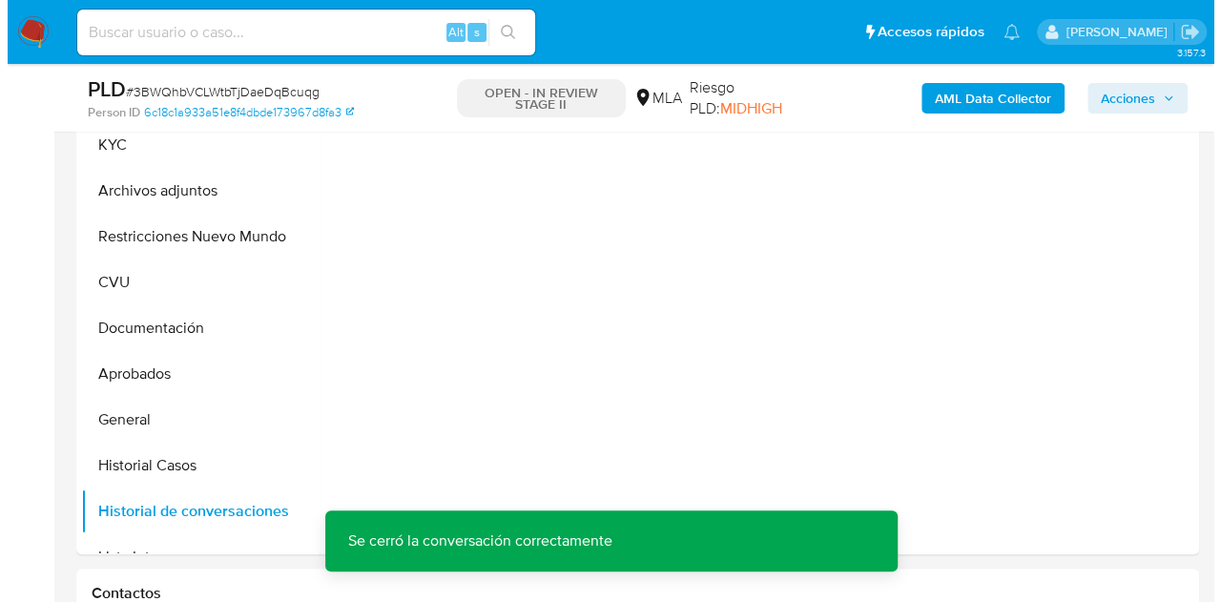
scroll to position [343, 0]
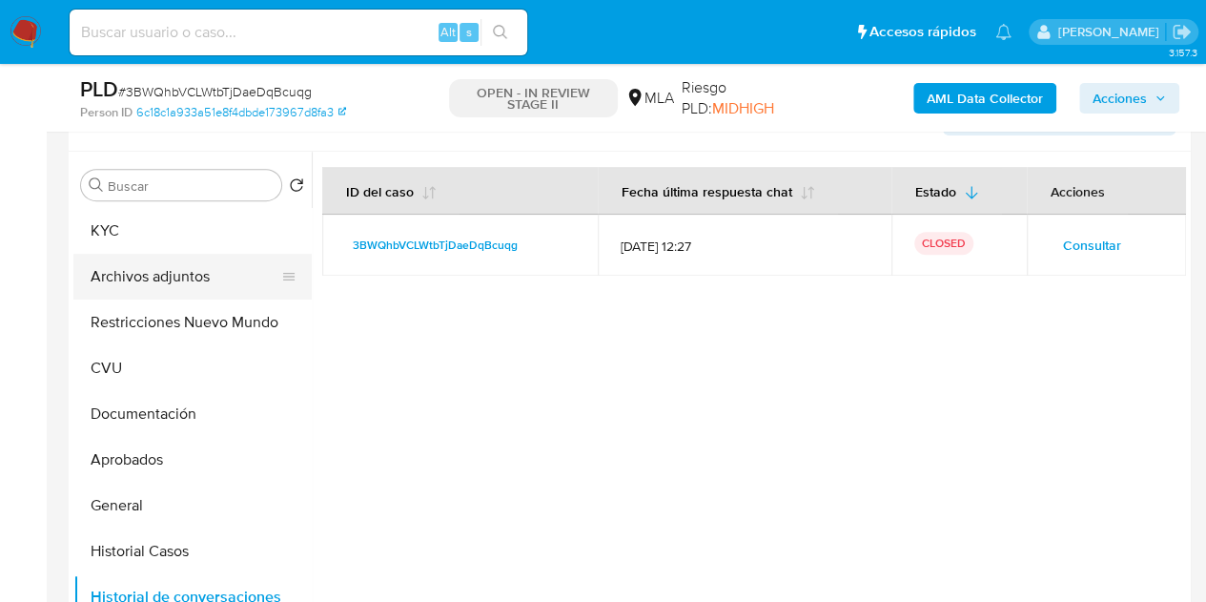
click at [175, 279] on button "Archivos adjuntos" at bounding box center [184, 277] width 223 height 46
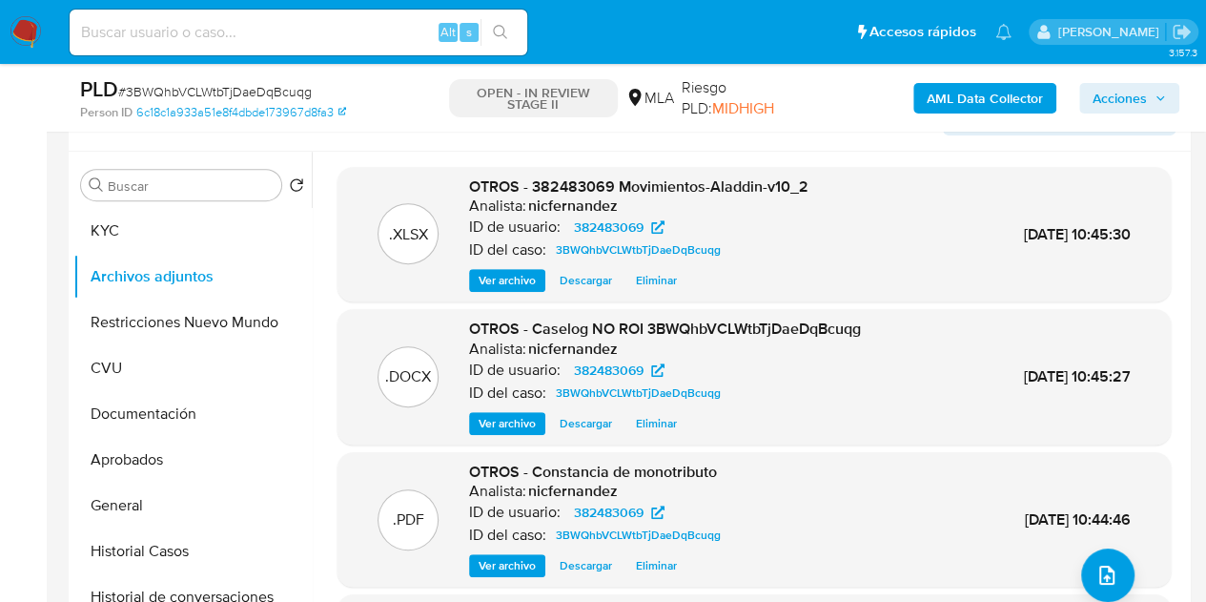
click at [521, 199] on p "Analista:" at bounding box center [497, 205] width 57 height 19
click at [496, 434] on div ".DOCX OTROS - Caselog NO ROI 3BWQhbVCLWtbTjDaeDqBcuqg Analista: nicfernandez ID…" at bounding box center [755, 376] width 834 height 135
click at [496, 426] on span "Ver archivo" at bounding box center [507, 423] width 57 height 19
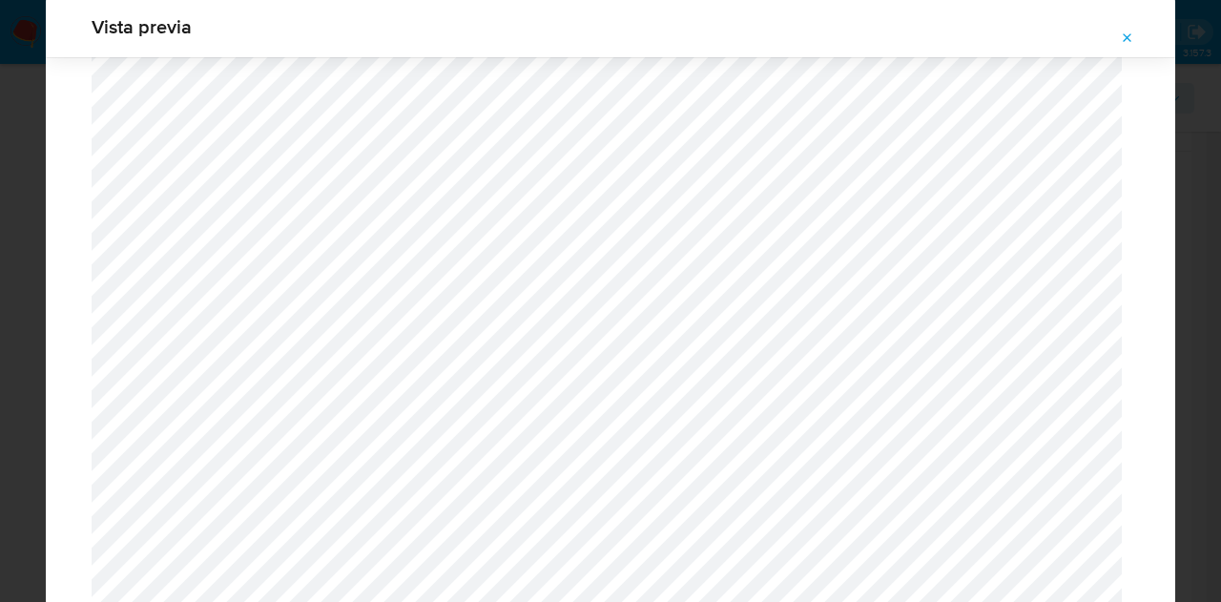
click at [1136, 39] on button "Attachment preview" at bounding box center [1127, 38] width 42 height 31
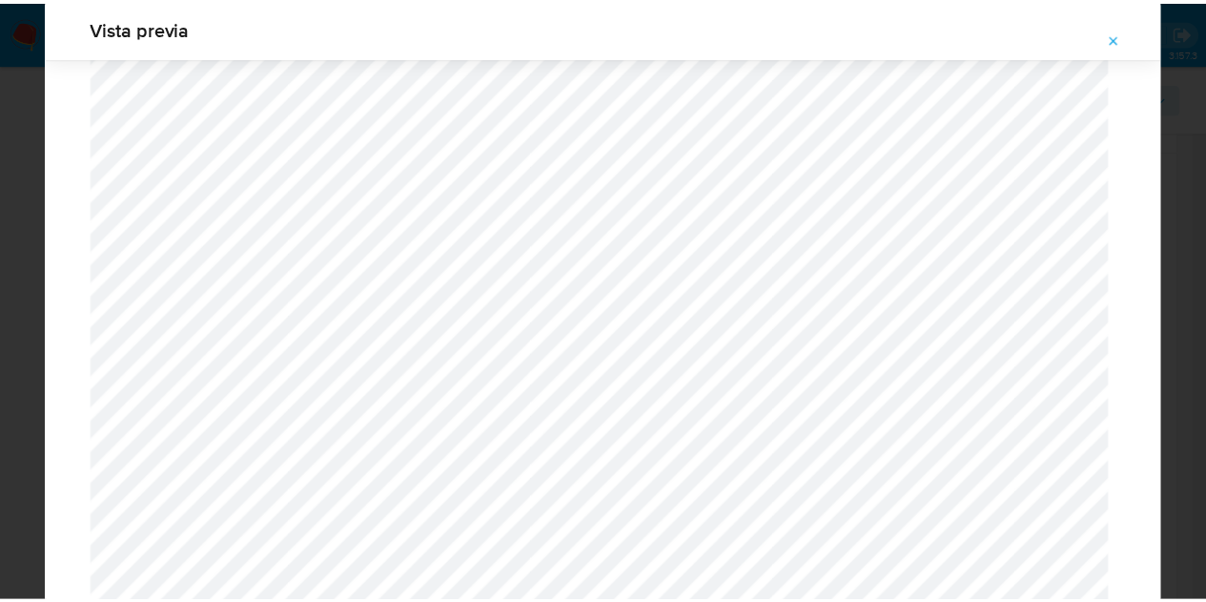
scroll to position [61, 0]
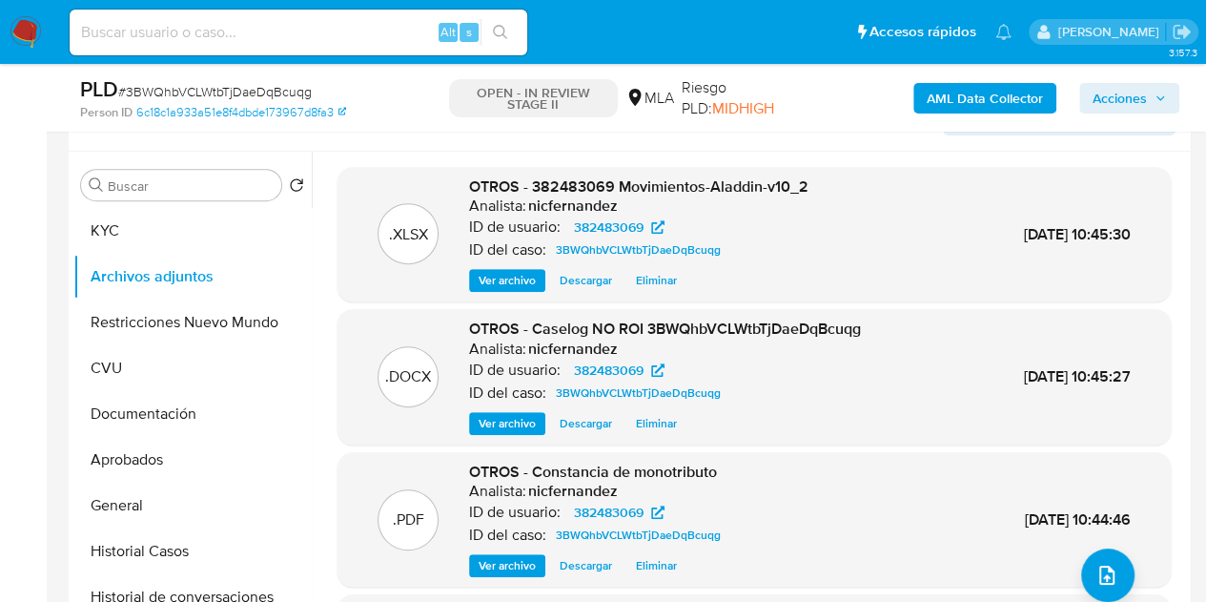
click at [1144, 90] on span "Acciones" at bounding box center [1120, 98] width 54 height 31
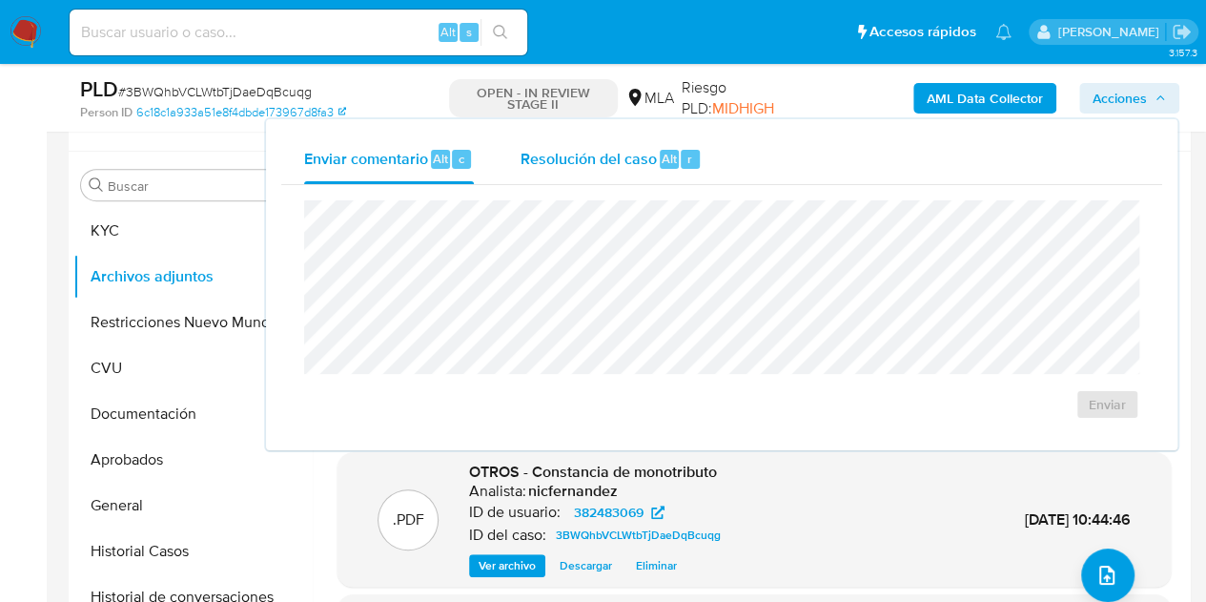
click at [622, 160] on span "Resolución del caso" at bounding box center [588, 158] width 136 height 22
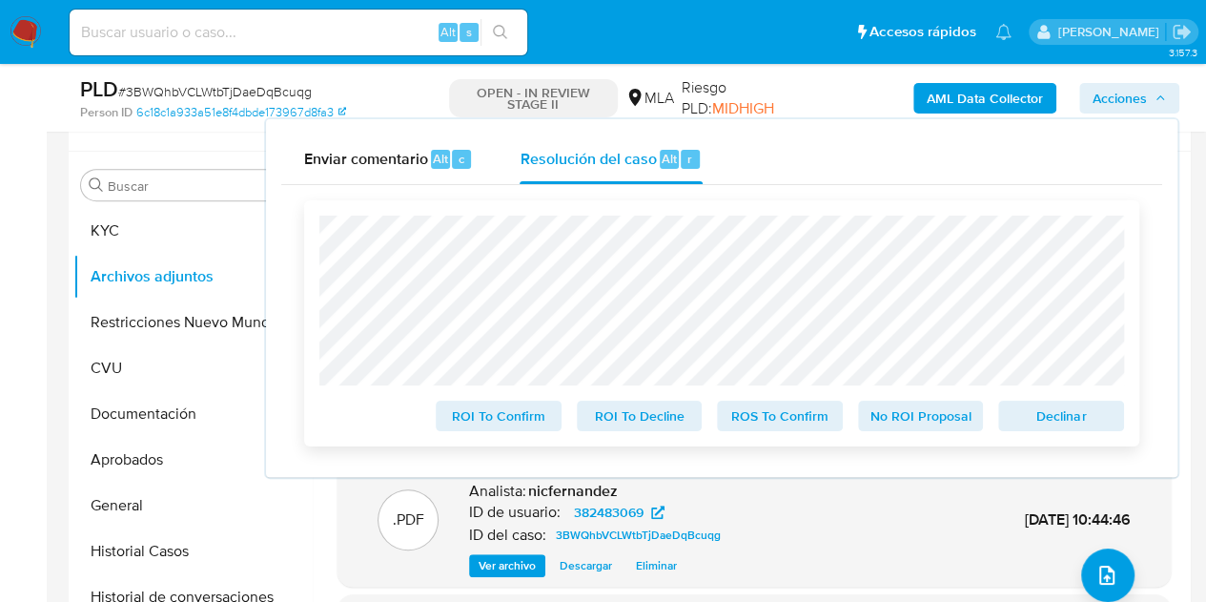
click at [902, 416] on span "No ROI Proposal" at bounding box center [921, 415] width 99 height 27
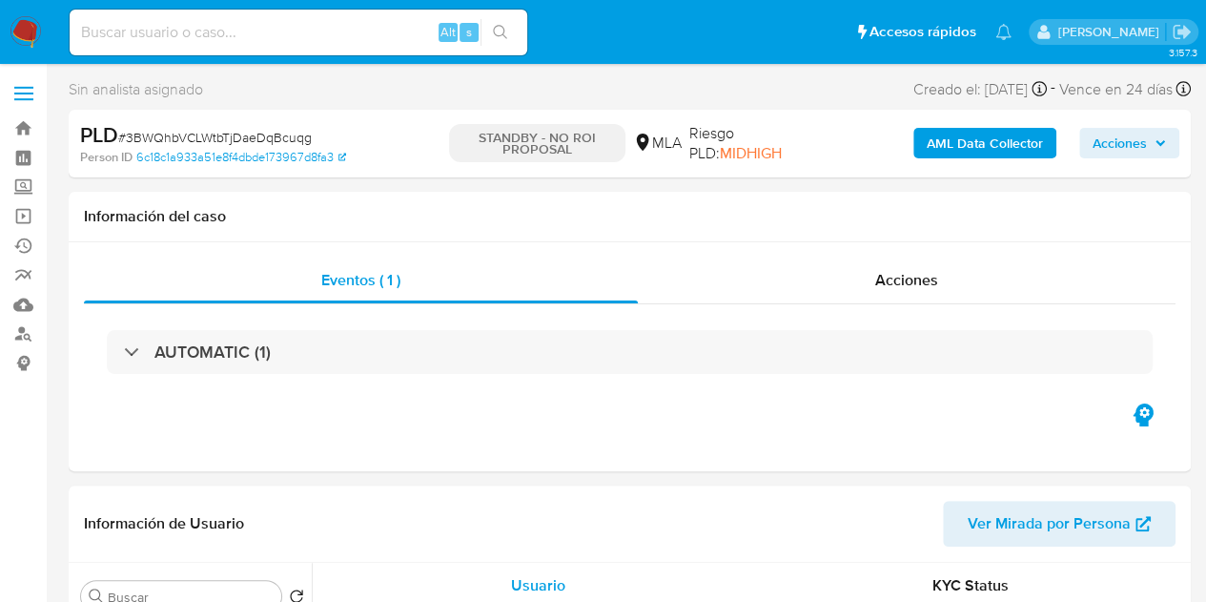
select select "10"
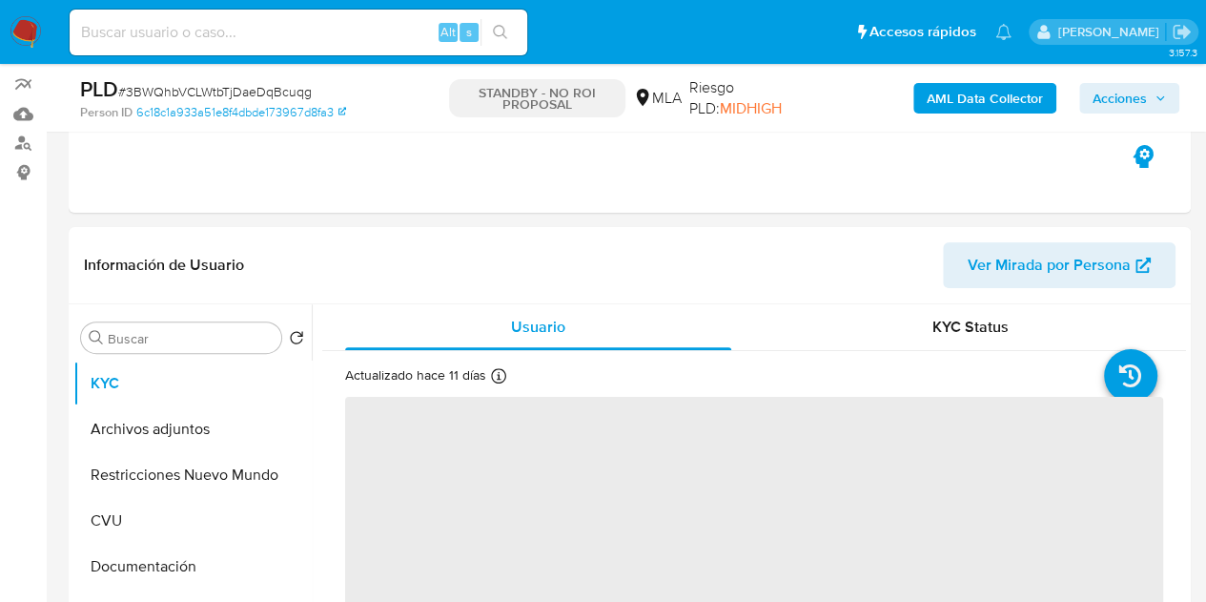
scroll to position [244, 0]
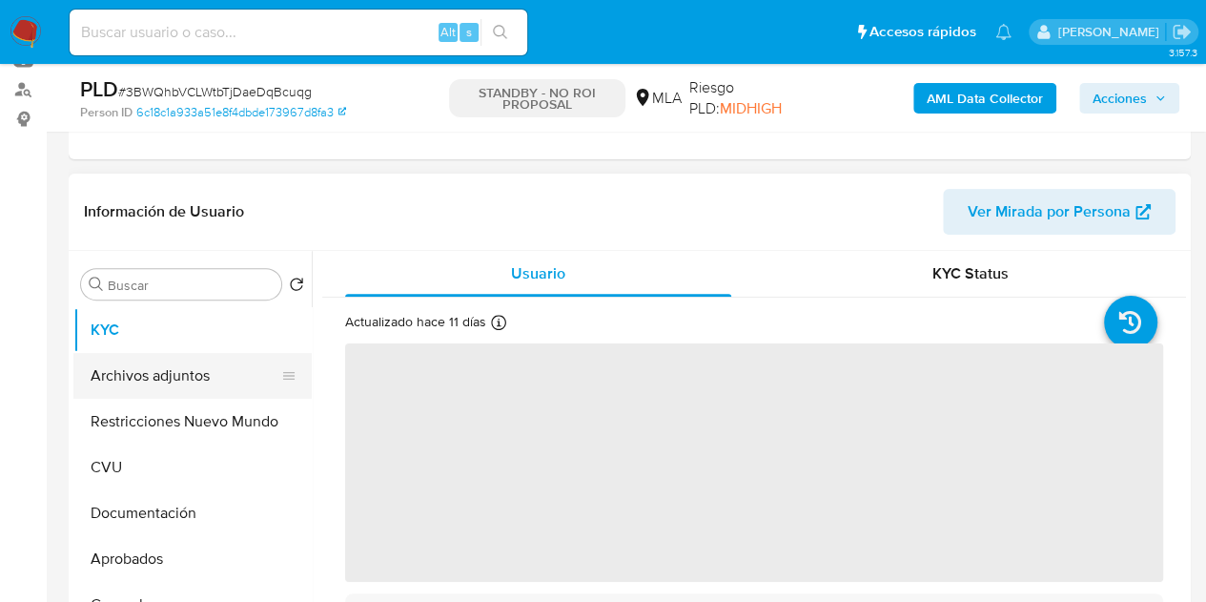
click at [169, 384] on button "Archivos adjuntos" at bounding box center [184, 376] width 223 height 46
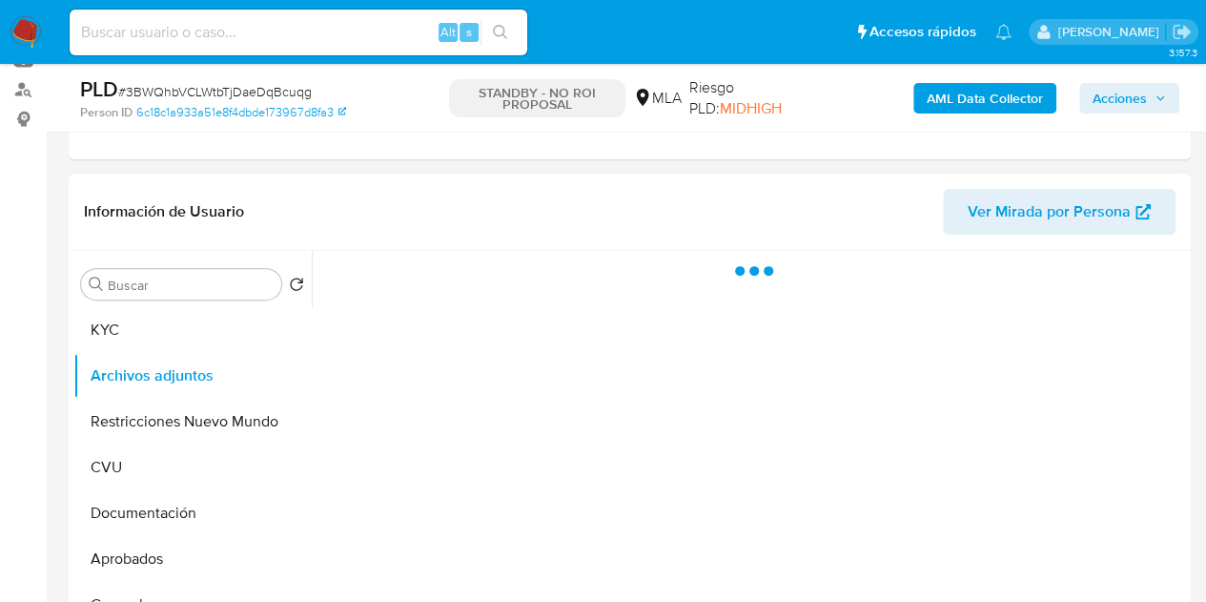
select select "10"
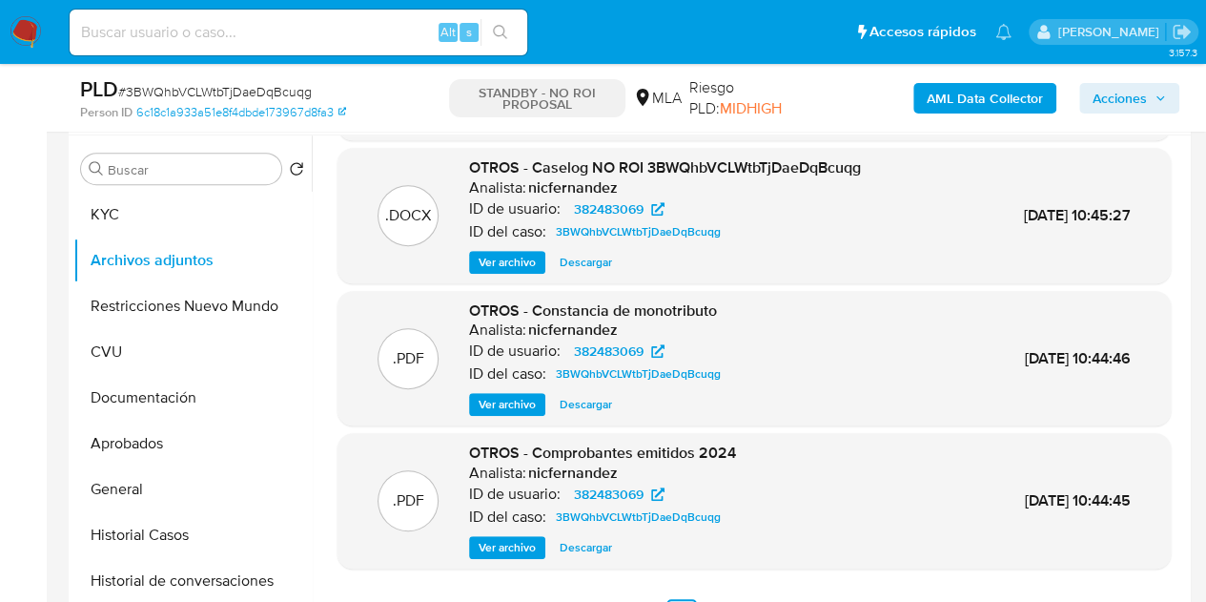
scroll to position [160, 0]
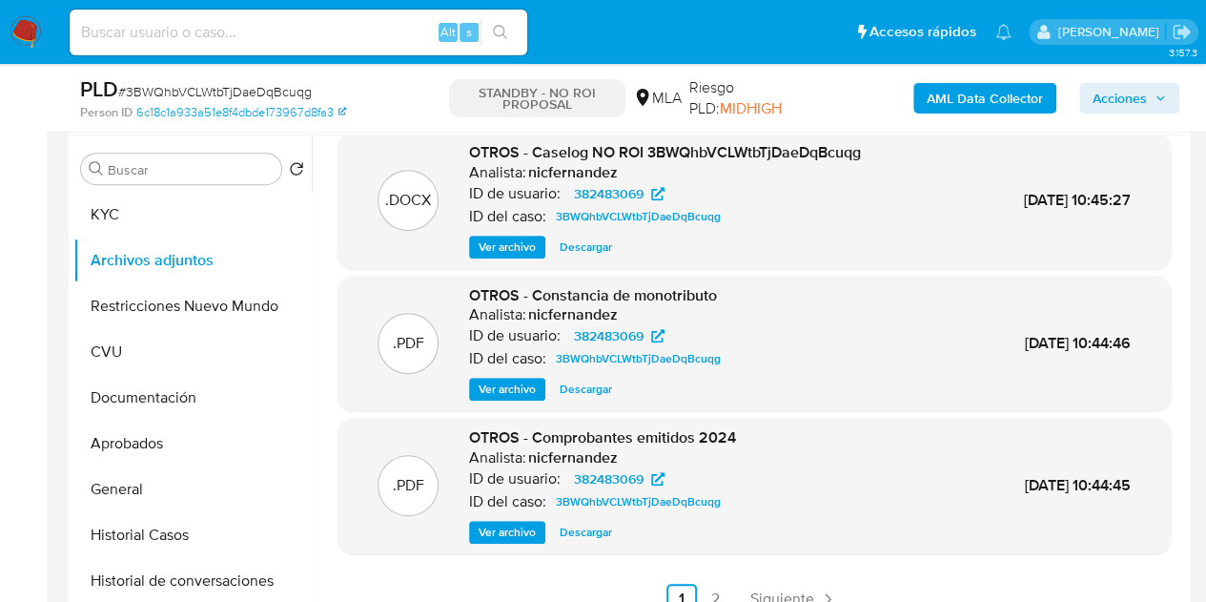
click at [504, 523] on span "Ver archivo" at bounding box center [507, 532] width 57 height 19
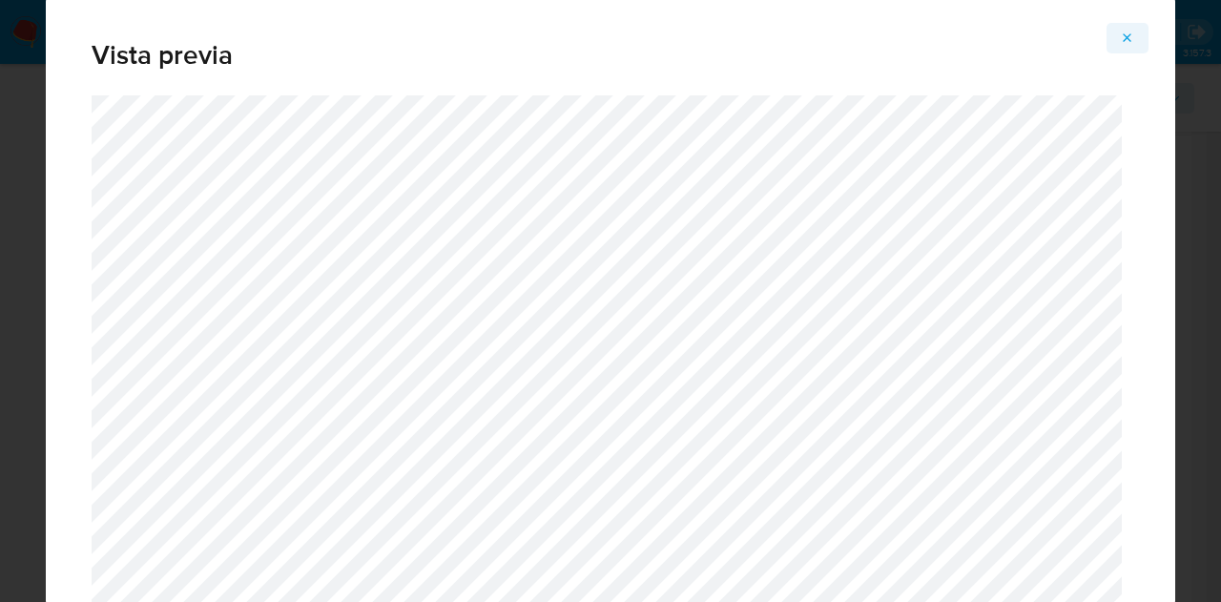
click at [1125, 45] on span "Attachment preview" at bounding box center [1127, 38] width 15 height 27
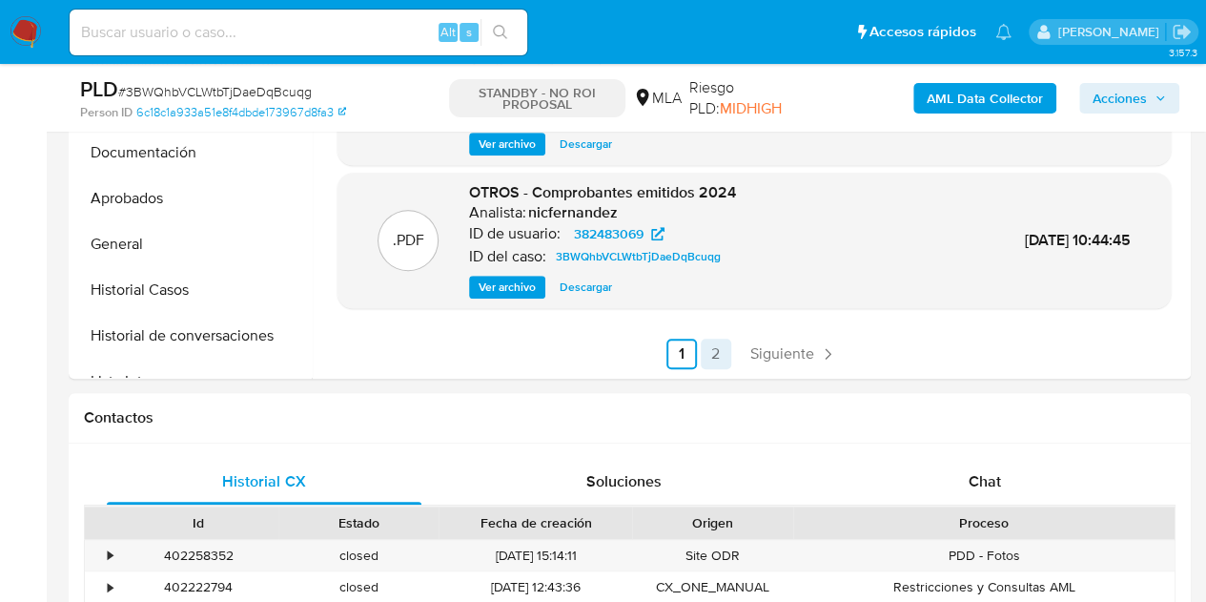
click at [721, 359] on link "2" at bounding box center [716, 354] width 31 height 31
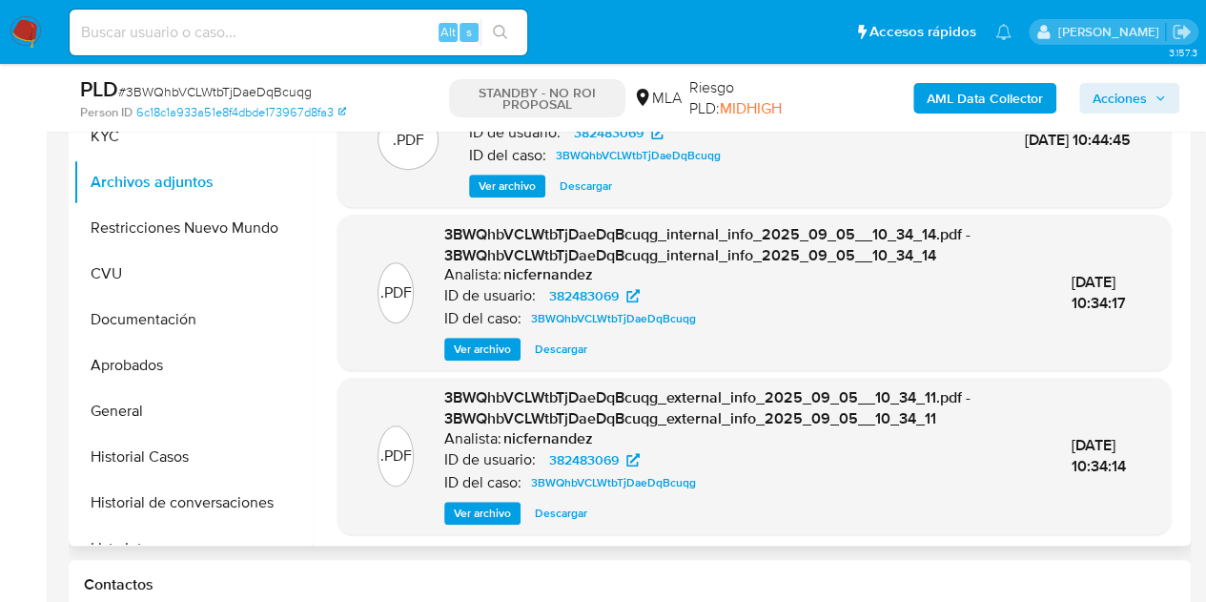
scroll to position [59, 0]
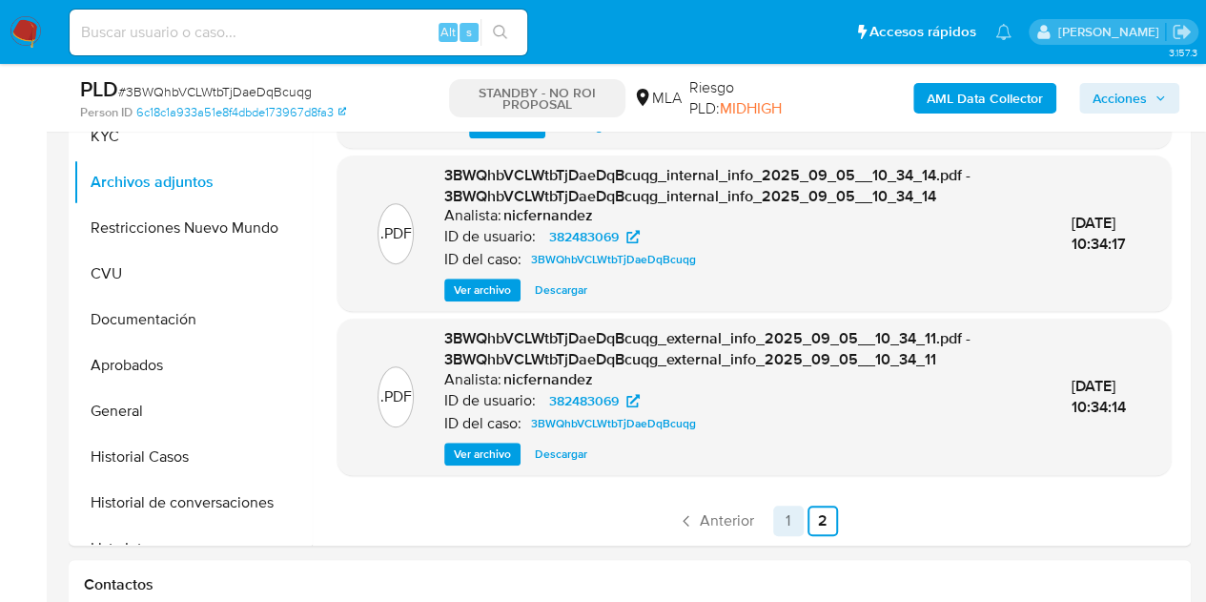
click at [782, 516] on link "1" at bounding box center [788, 520] width 31 height 31
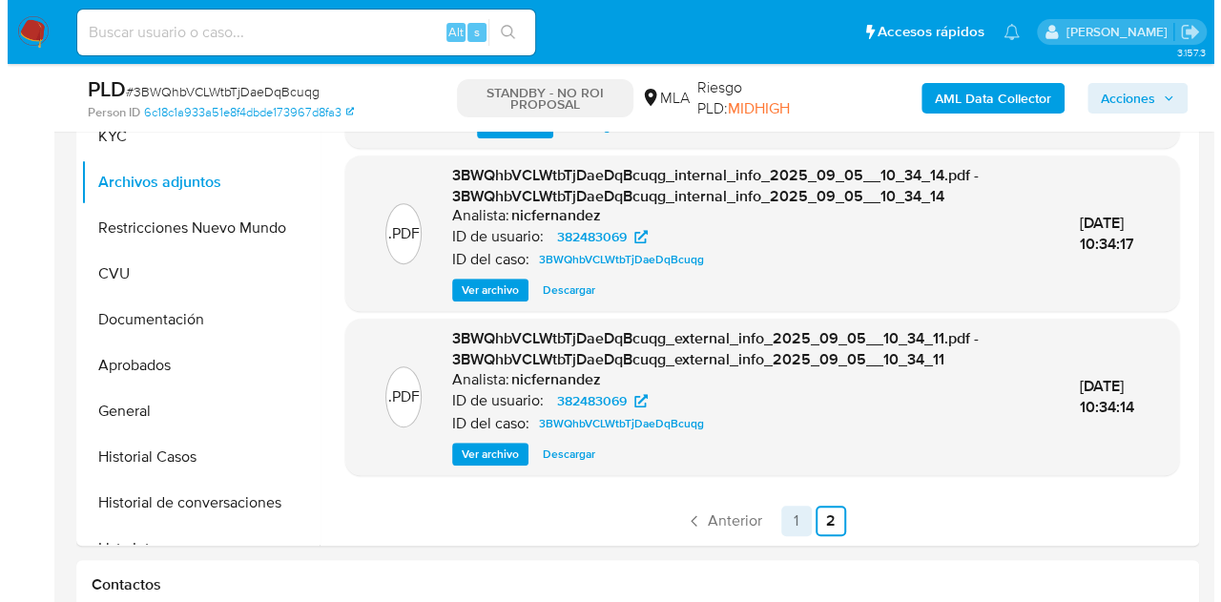
scroll to position [0, 0]
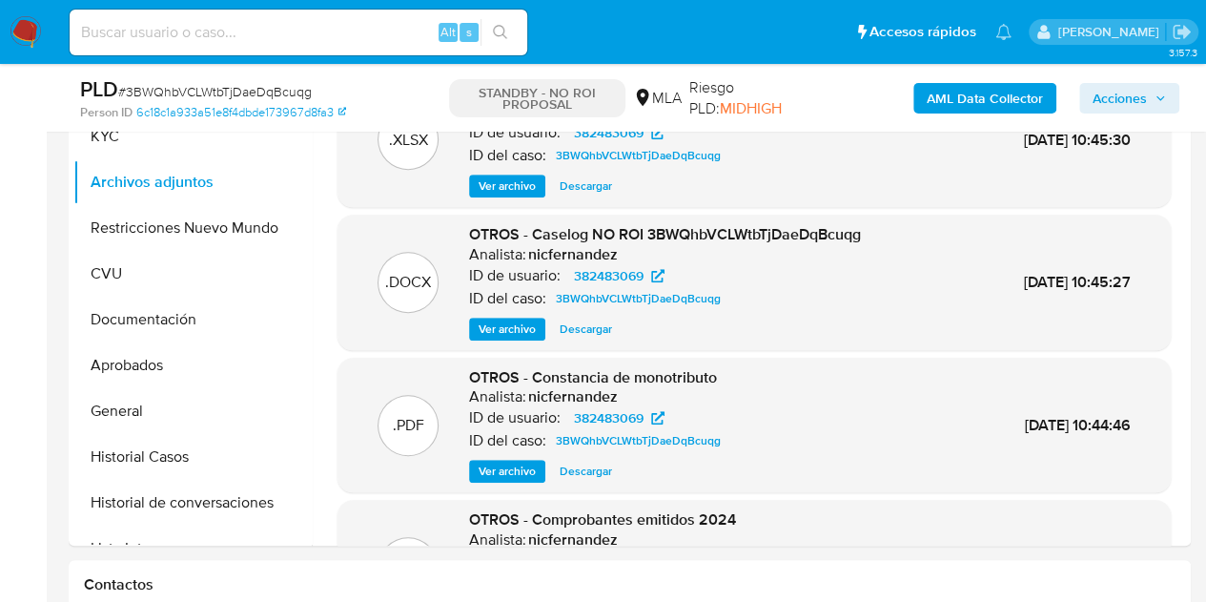
click at [530, 323] on span "Ver archivo" at bounding box center [507, 328] width 57 height 19
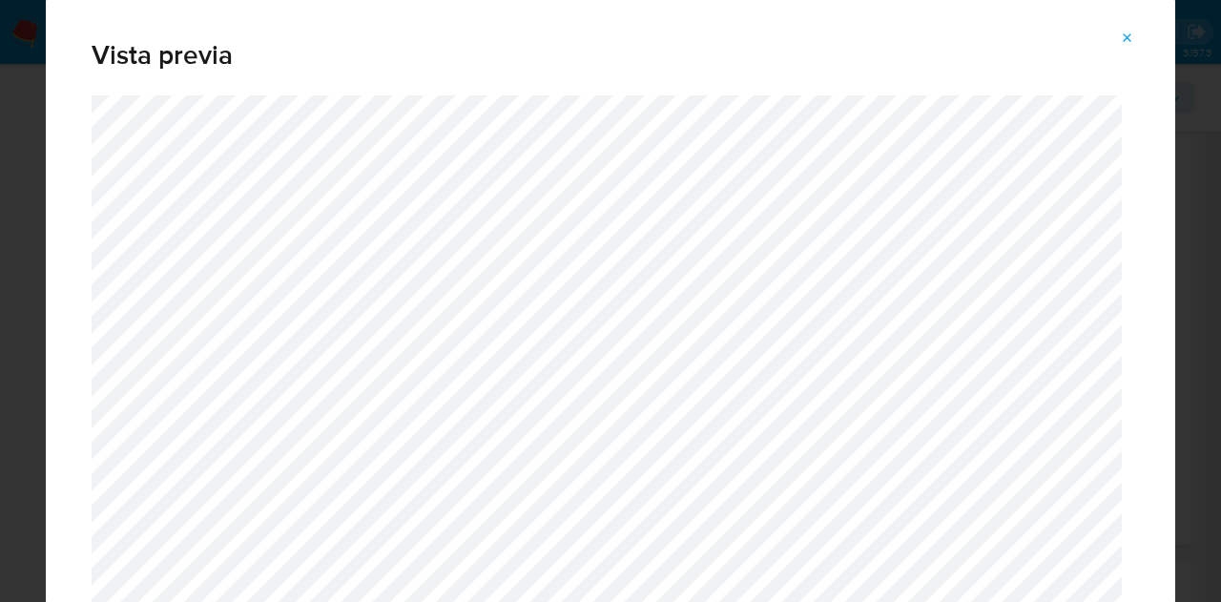
click at [1131, 36] on icon "Attachment preview" at bounding box center [1127, 38] width 15 height 15
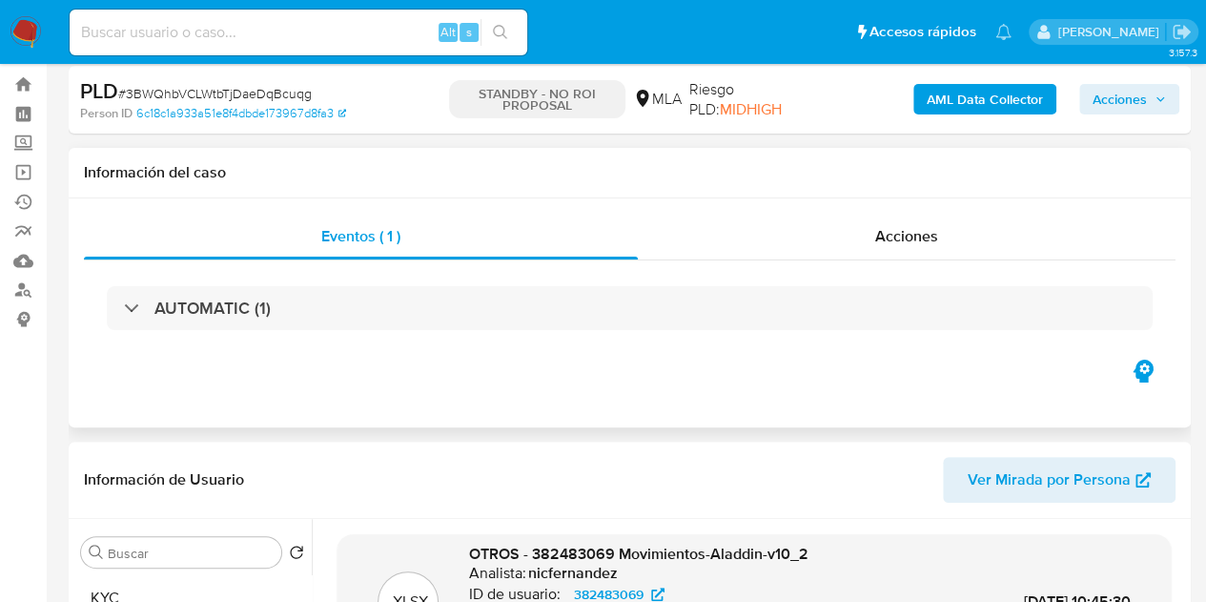
scroll to position [17, 0]
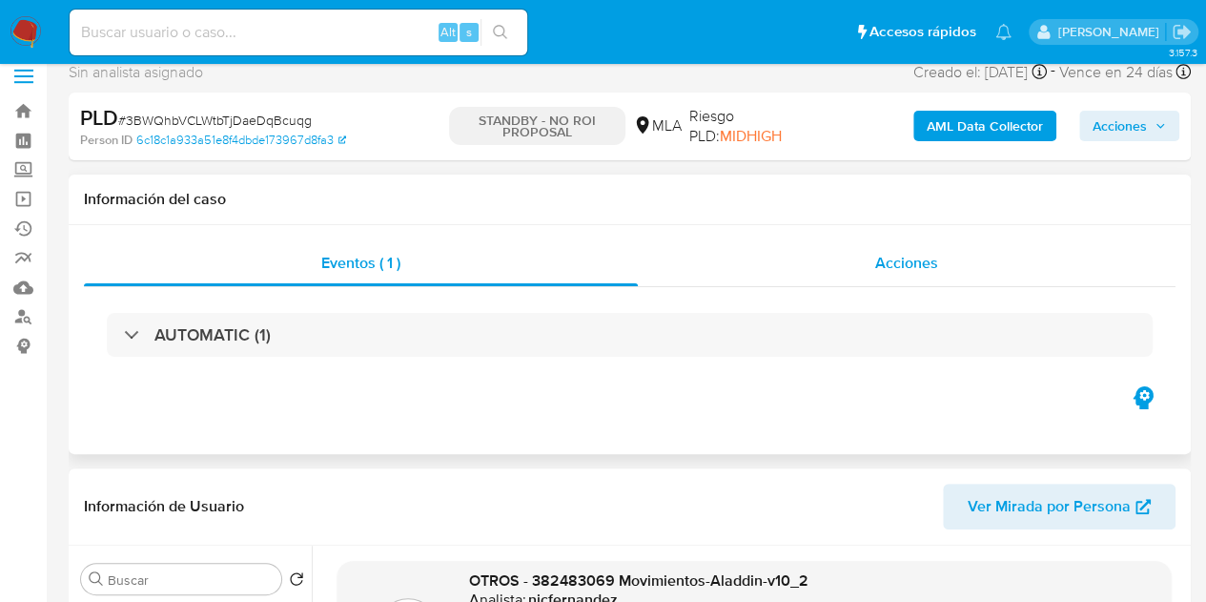
click at [891, 278] on div "Acciones" at bounding box center [907, 263] width 538 height 46
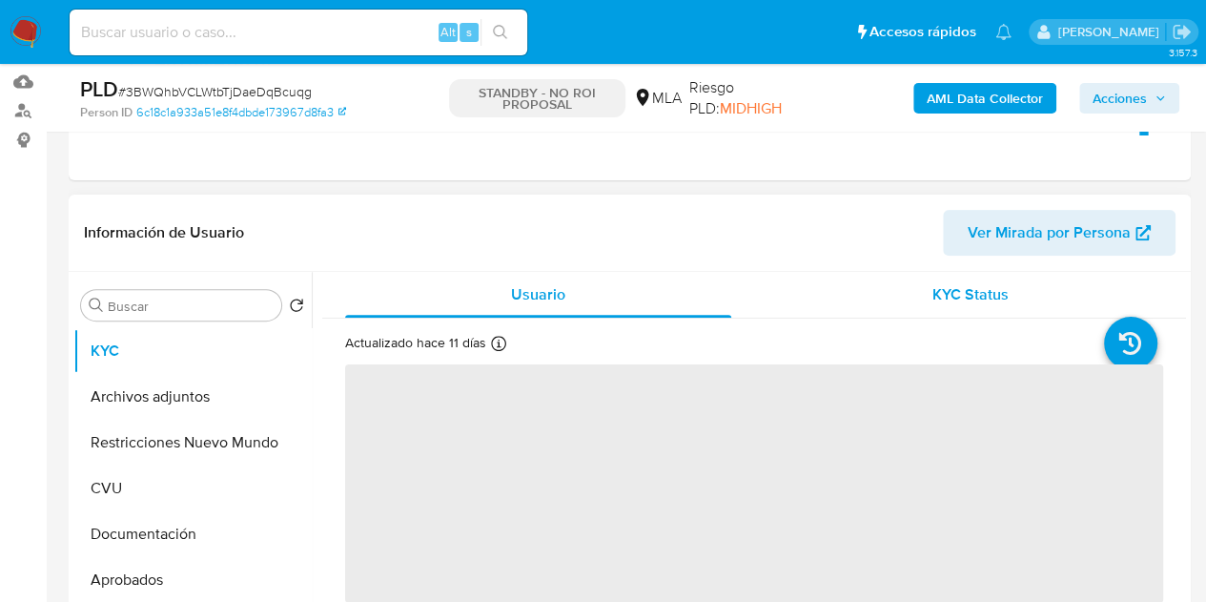
scroll to position [265, 0]
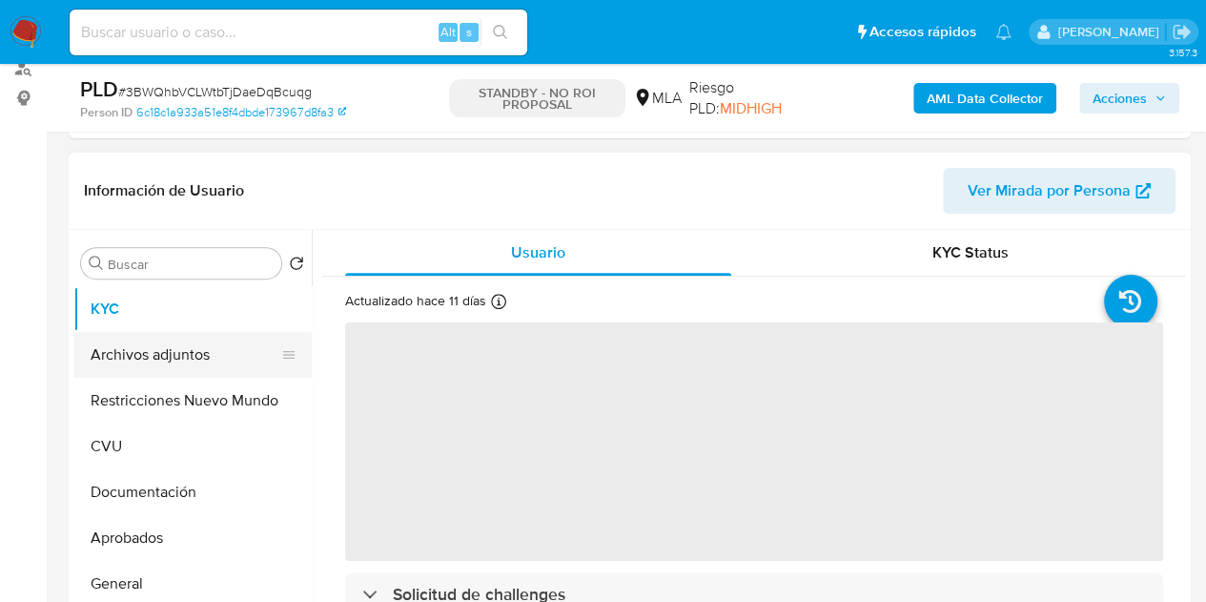
click at [145, 346] on button "Archivos adjuntos" at bounding box center [184, 355] width 223 height 46
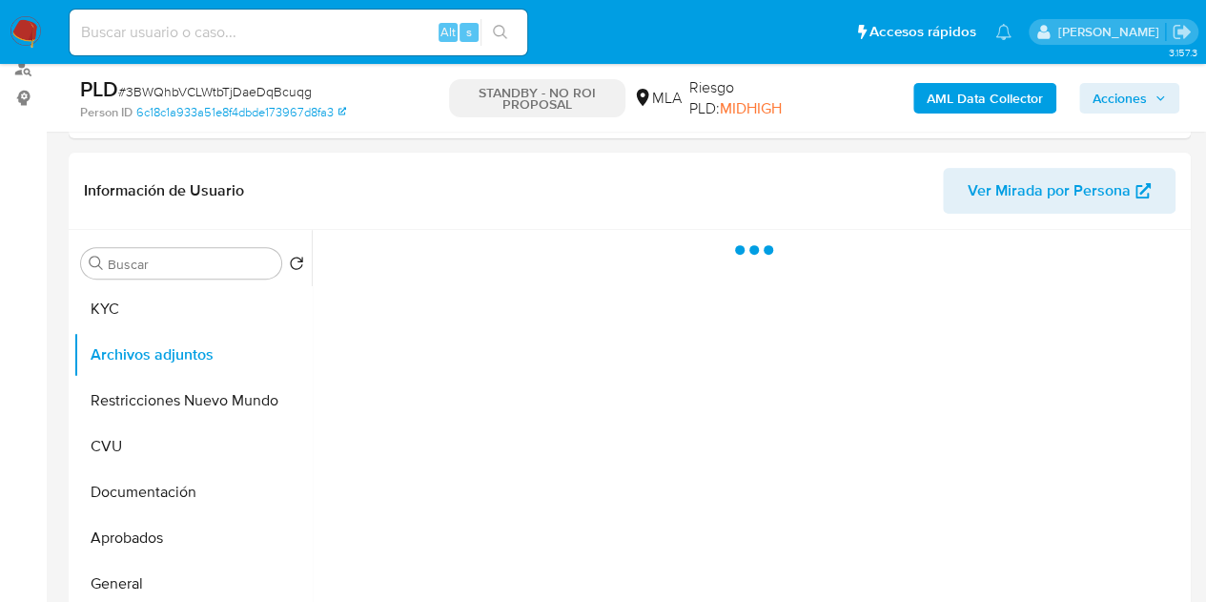
select select "10"
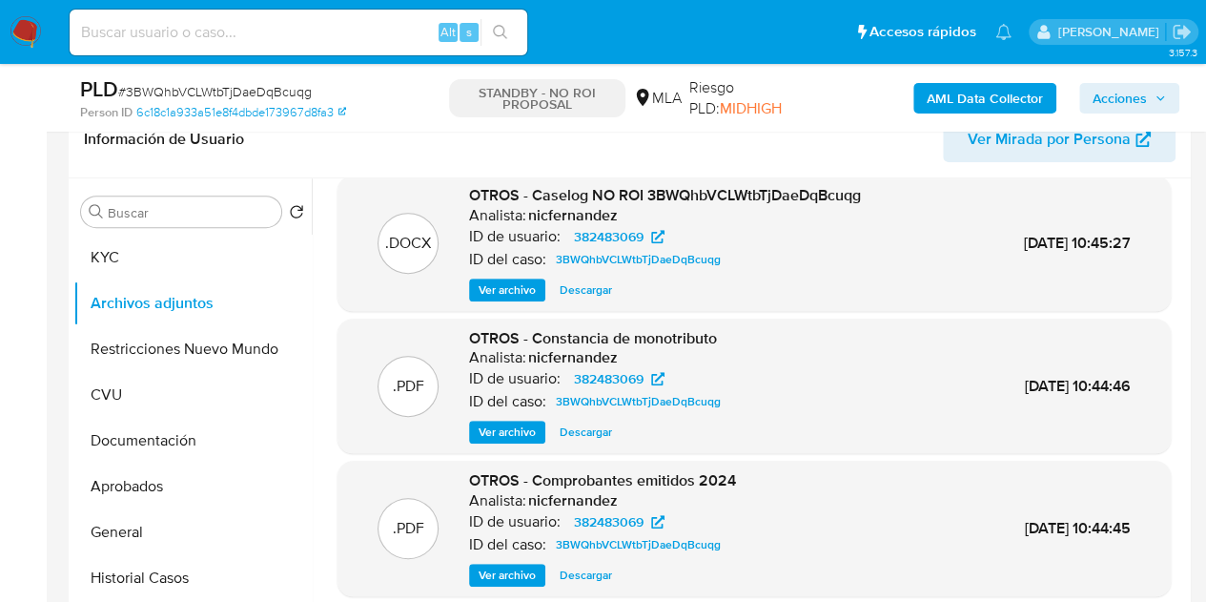
scroll to position [0, 0]
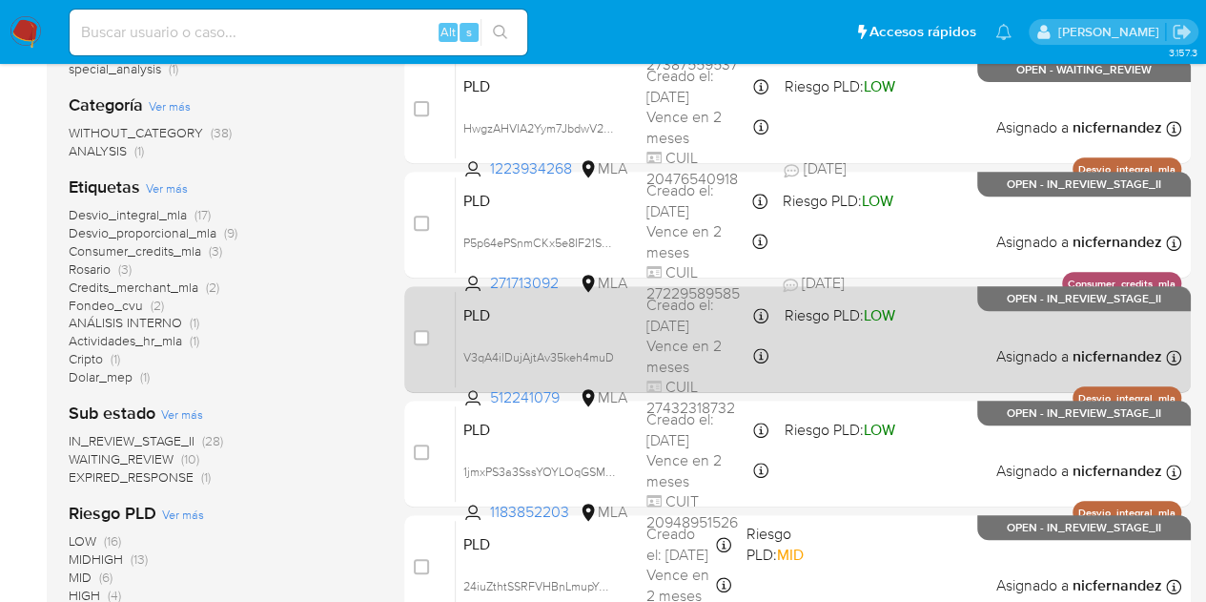
scroll to position [347, 0]
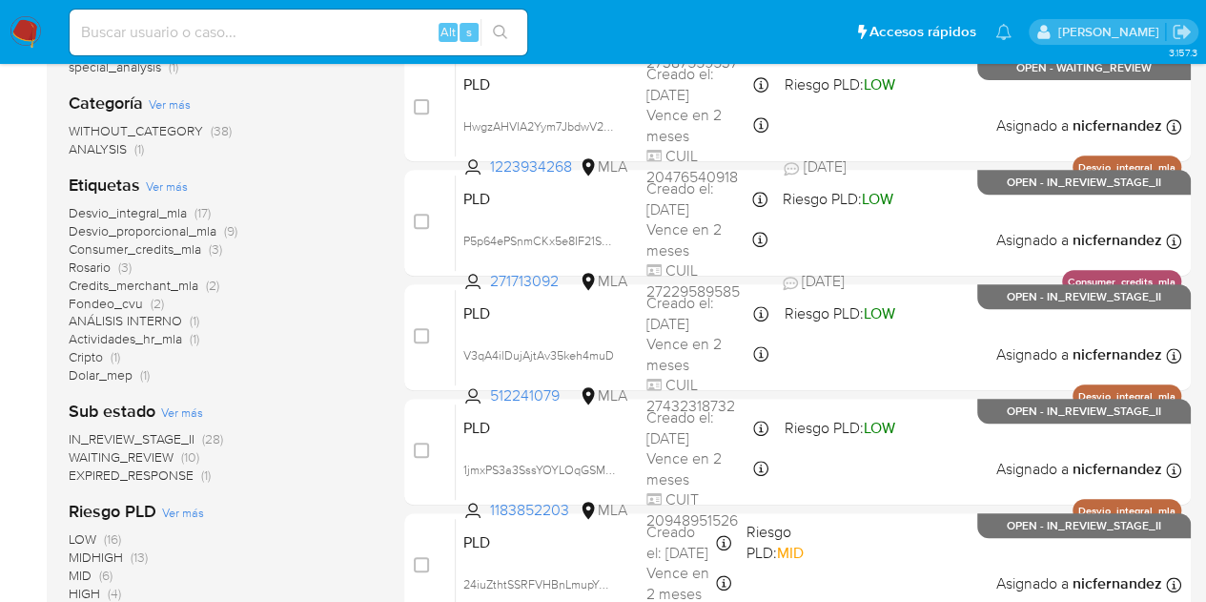
click at [166, 459] on span "WAITING_REVIEW" at bounding box center [121, 456] width 105 height 19
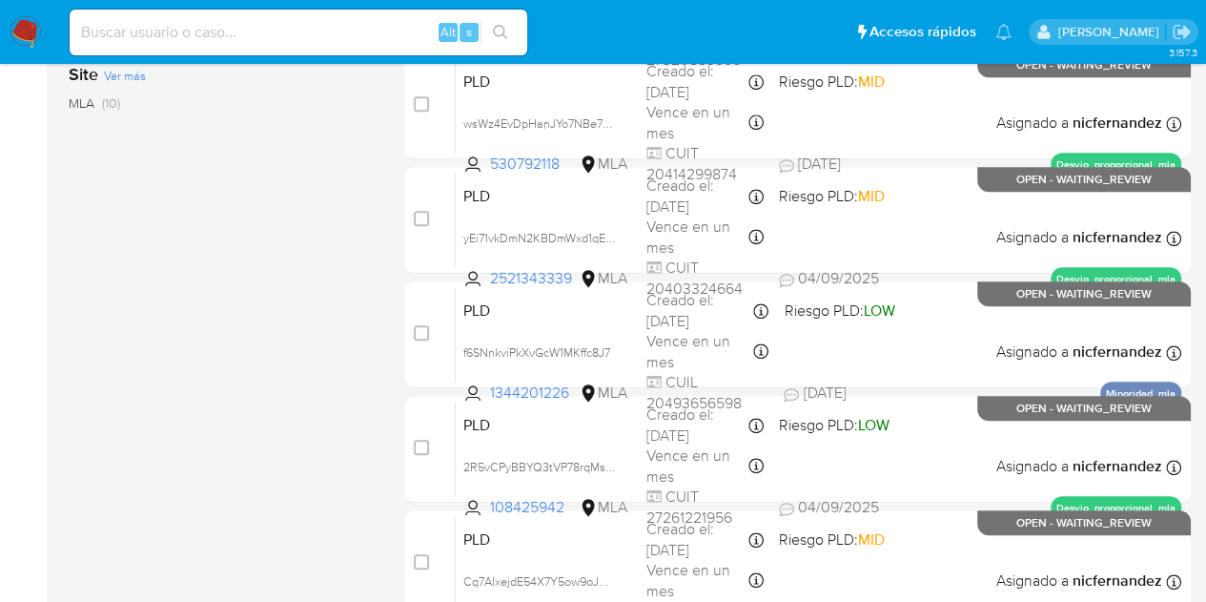
scroll to position [669, 0]
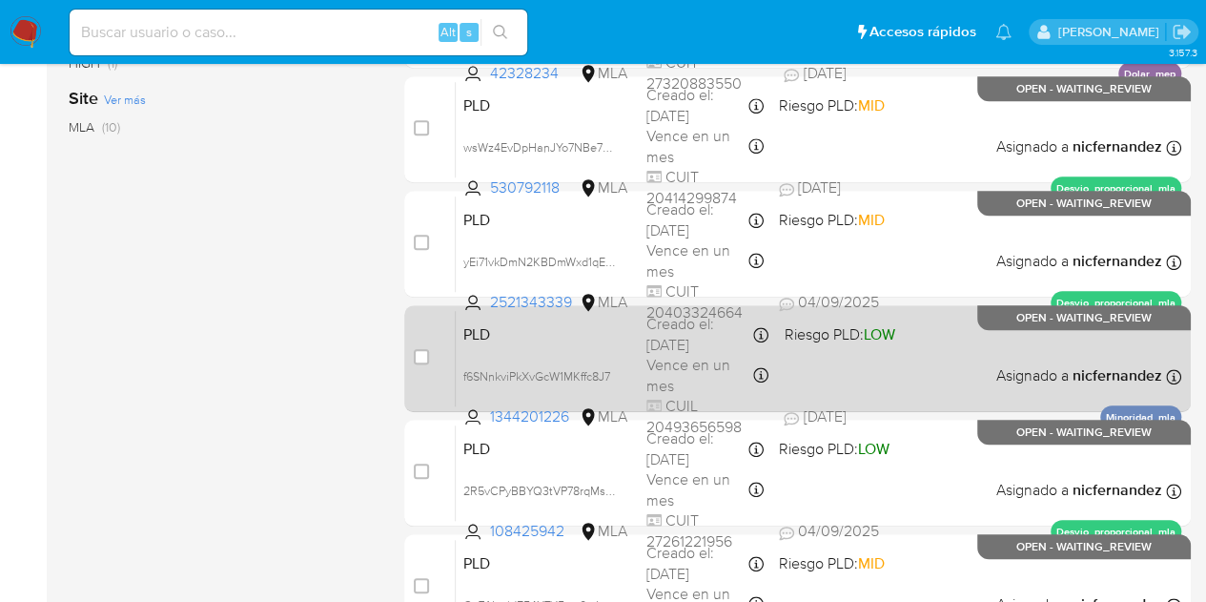
click at [566, 332] on span "PLD" at bounding box center [547, 332] width 168 height 25
click at [418, 356] on input "checkbox" at bounding box center [421, 356] width 15 height 15
checkbox input "true"
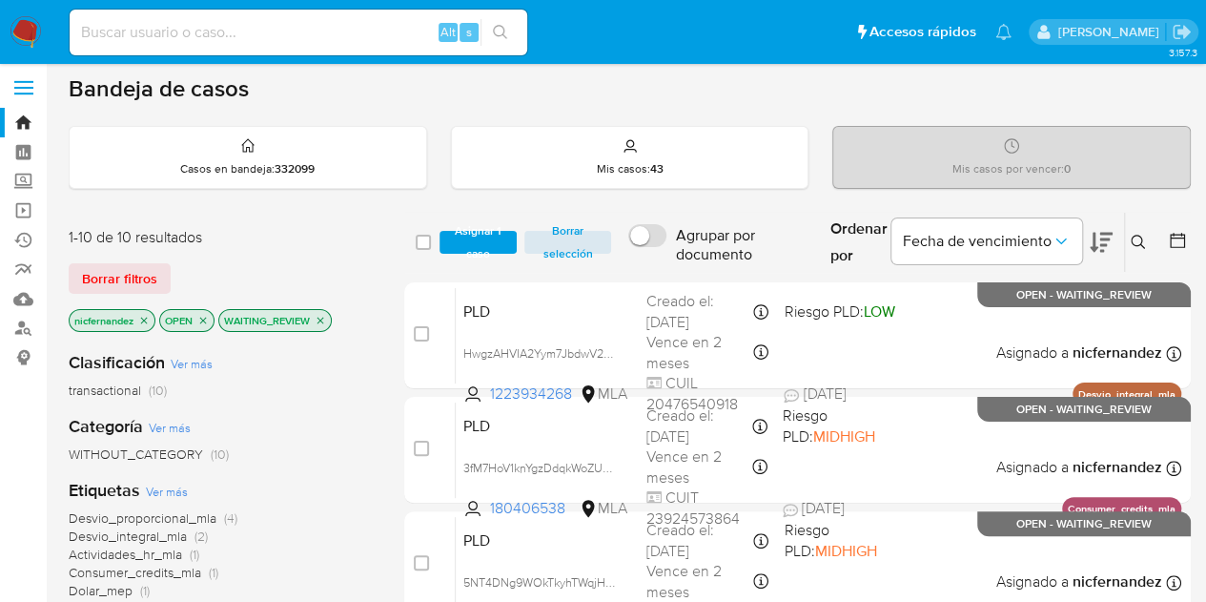
scroll to position [4, 0]
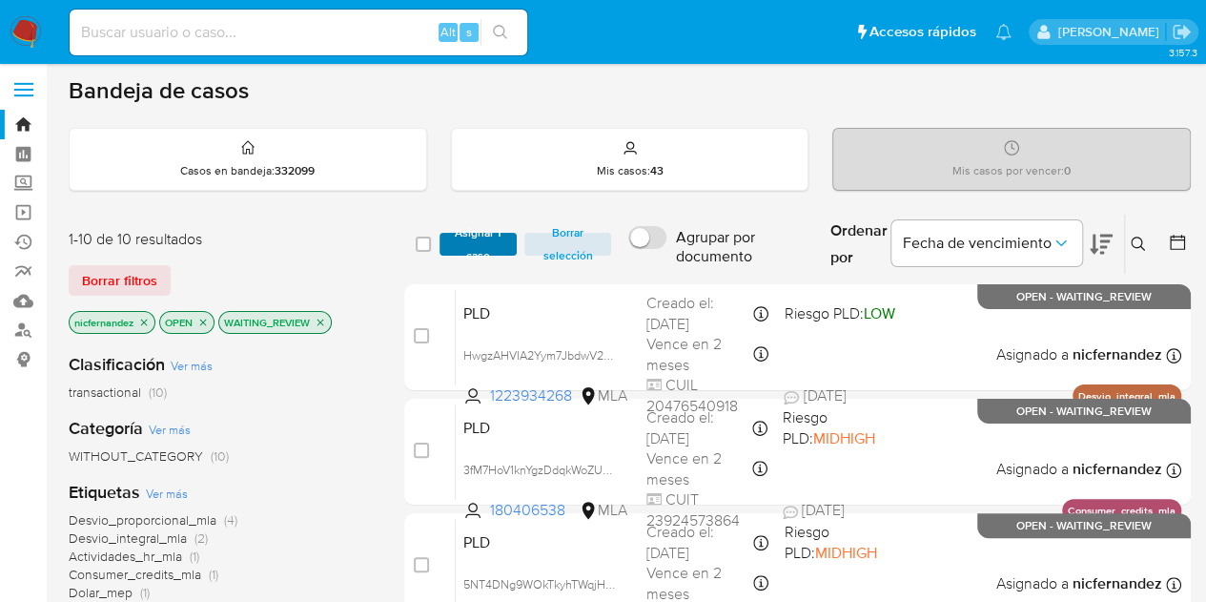
click at [464, 247] on span "Asignar 1 caso" at bounding box center [478, 244] width 59 height 19
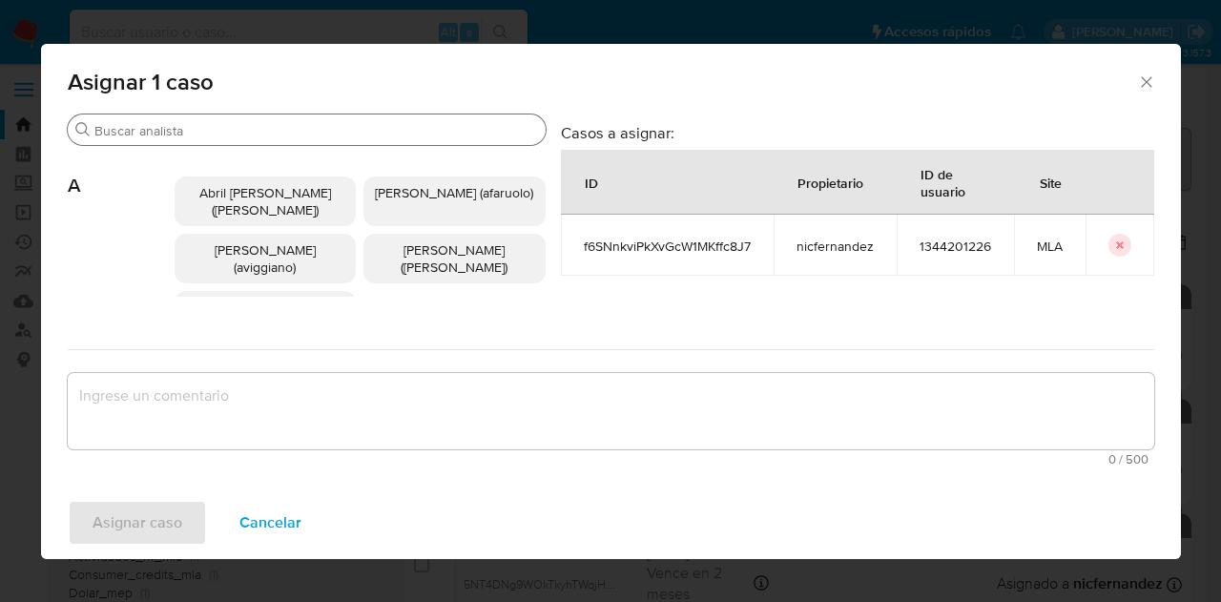
click at [256, 131] on input "Buscar" at bounding box center [315, 130] width 443 height 17
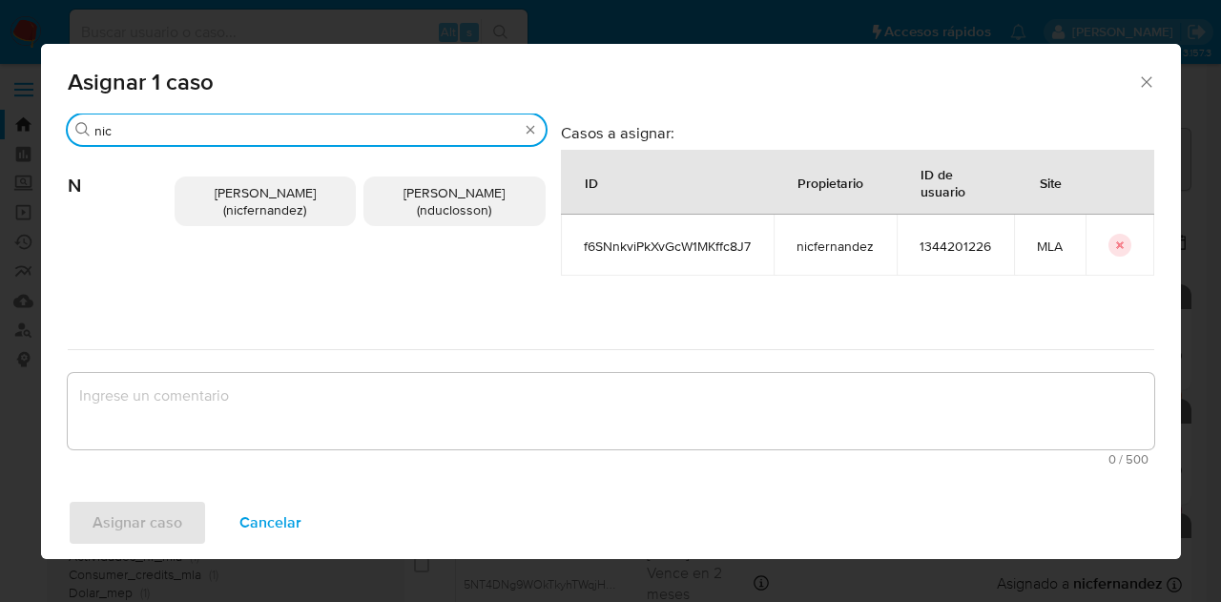
type input "nic"
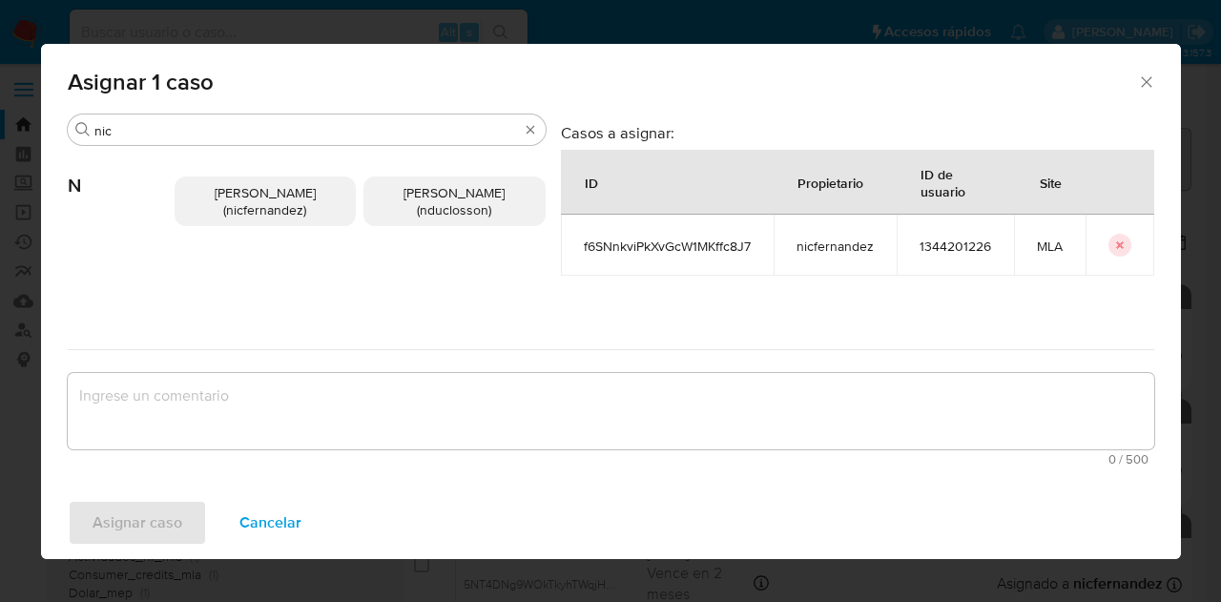
drag, startPoint x: 259, startPoint y: 227, endPoint x: 281, endPoint y: 285, distance: 62.2
click at [261, 226] on div "[PERSON_NAME] (nicfernandez) [PERSON_NAME] (nduclosson)" at bounding box center [360, 201] width 371 height 111
click at [245, 165] on div "[PERSON_NAME] (nicfernandez) [PERSON_NAME] (nduclosson)" at bounding box center [360, 201] width 371 height 111
drag, startPoint x: 247, startPoint y: 215, endPoint x: 292, endPoint y: 315, distance: 109.7
click at [248, 213] on span "[PERSON_NAME] (nicfernandez)" at bounding box center [265, 201] width 101 height 36
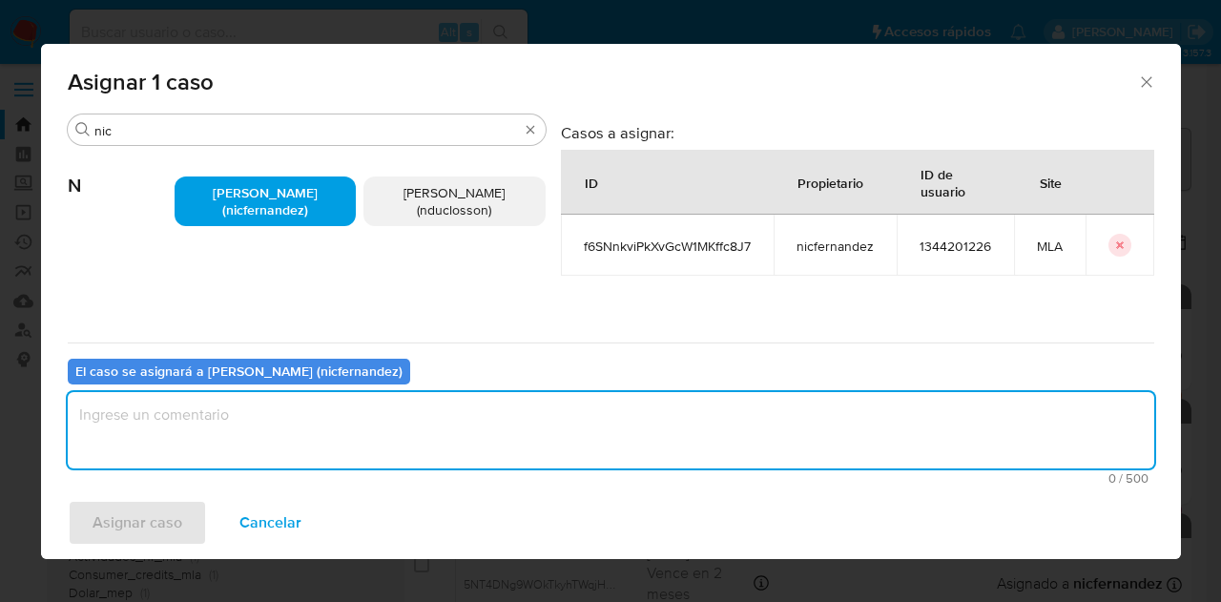
click at [334, 419] on textarea "assign-modal" at bounding box center [611, 430] width 1086 height 76
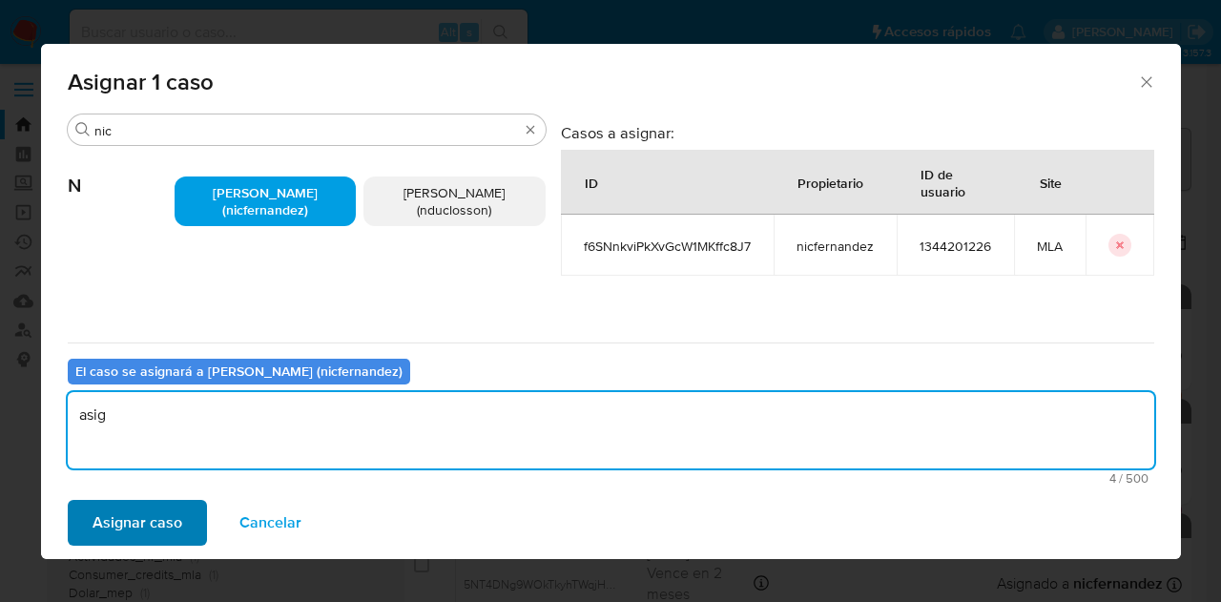
type textarea "asig"
click at [118, 510] on span "Asignar caso" at bounding box center [138, 523] width 90 height 42
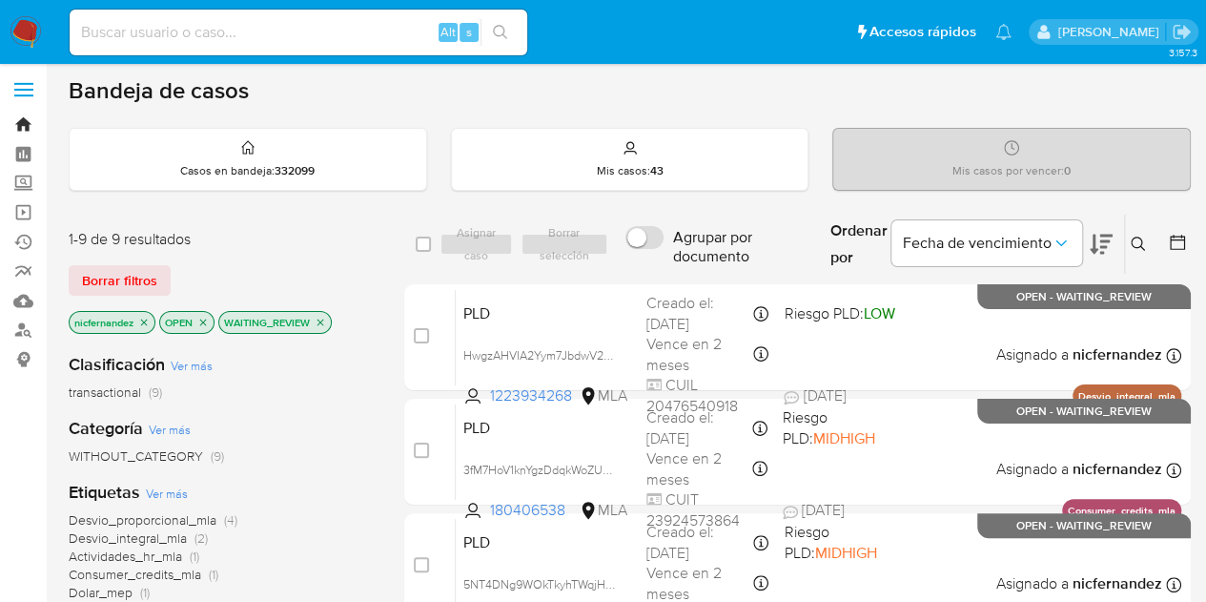
click at [25, 115] on link "Bandeja" at bounding box center [113, 125] width 227 height 30
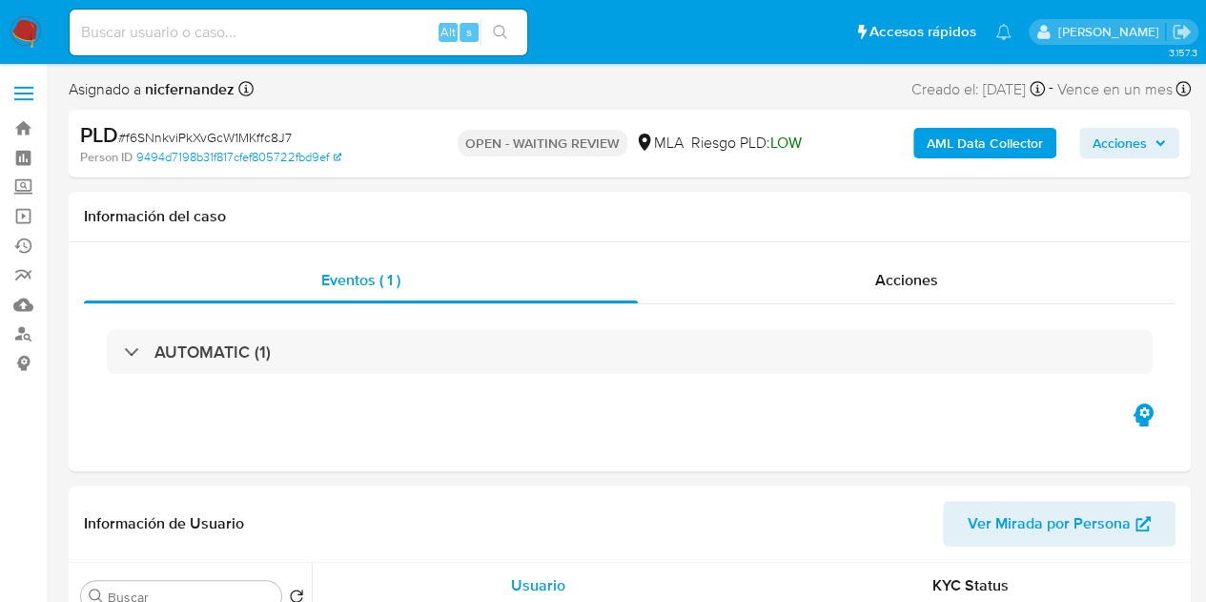
select select "10"
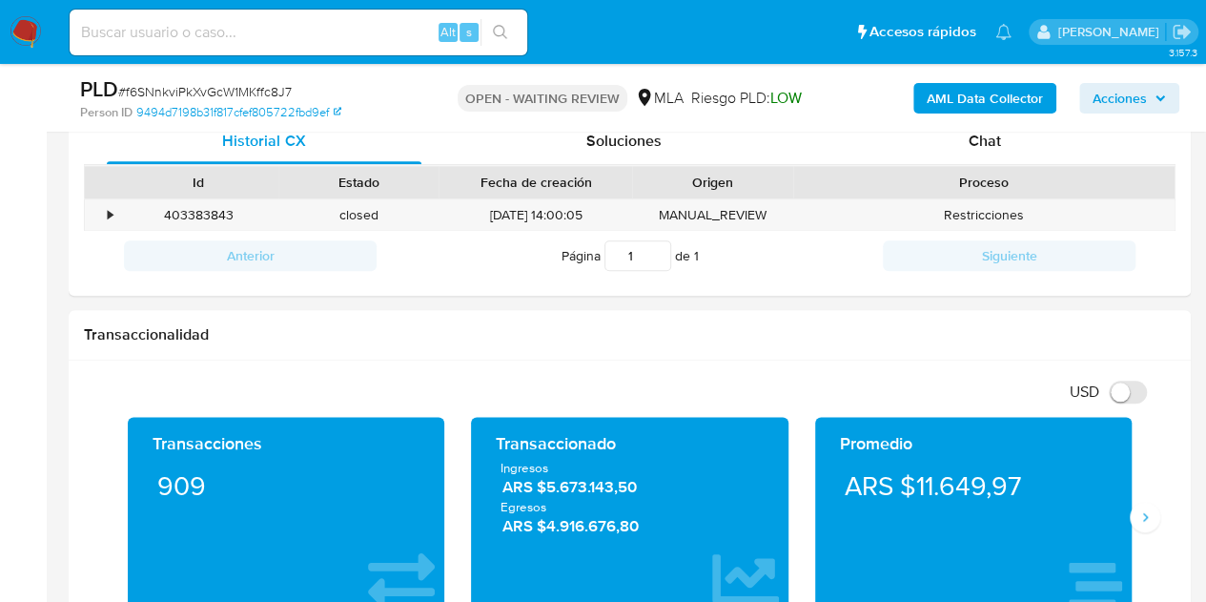
scroll to position [901, 0]
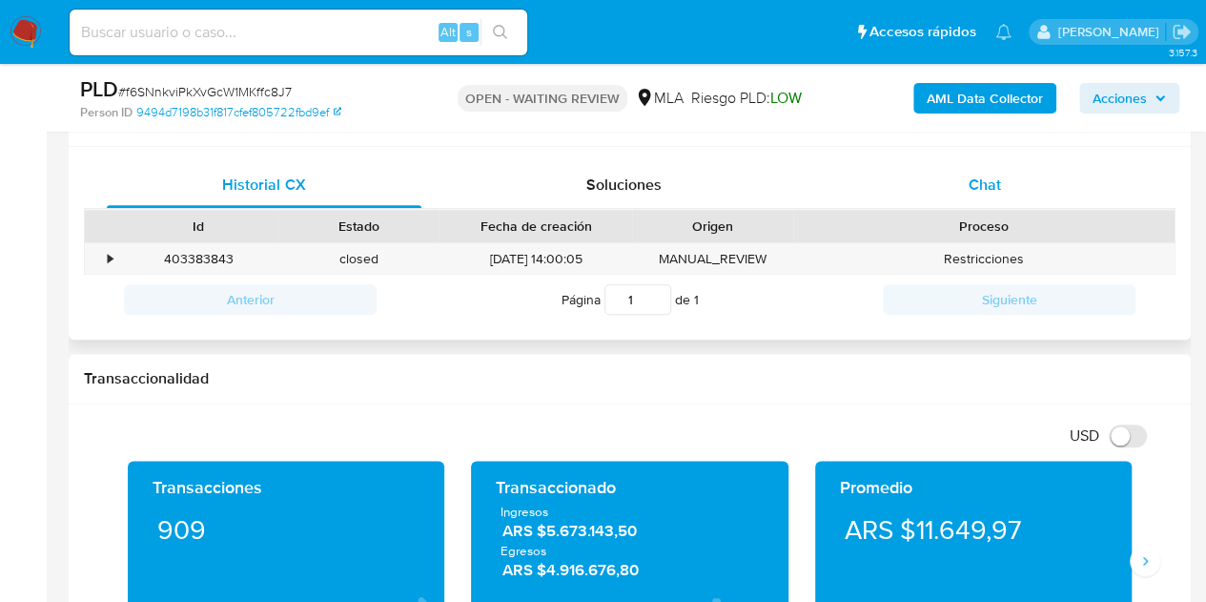
click at [978, 199] on div "Chat" at bounding box center [985, 185] width 315 height 46
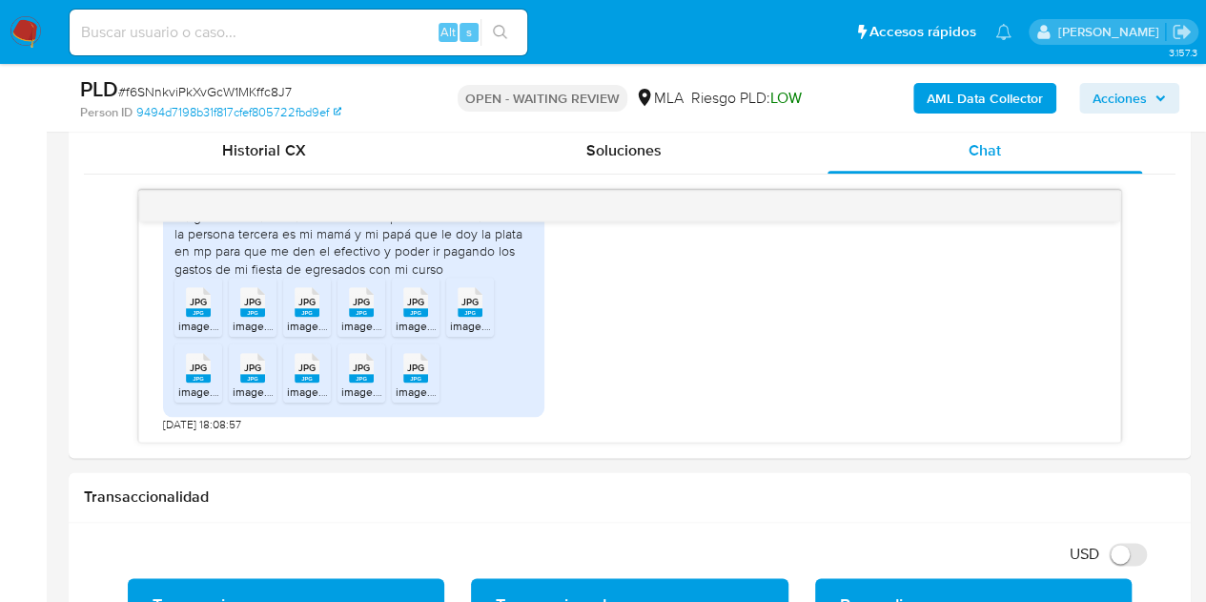
scroll to position [863, 0]
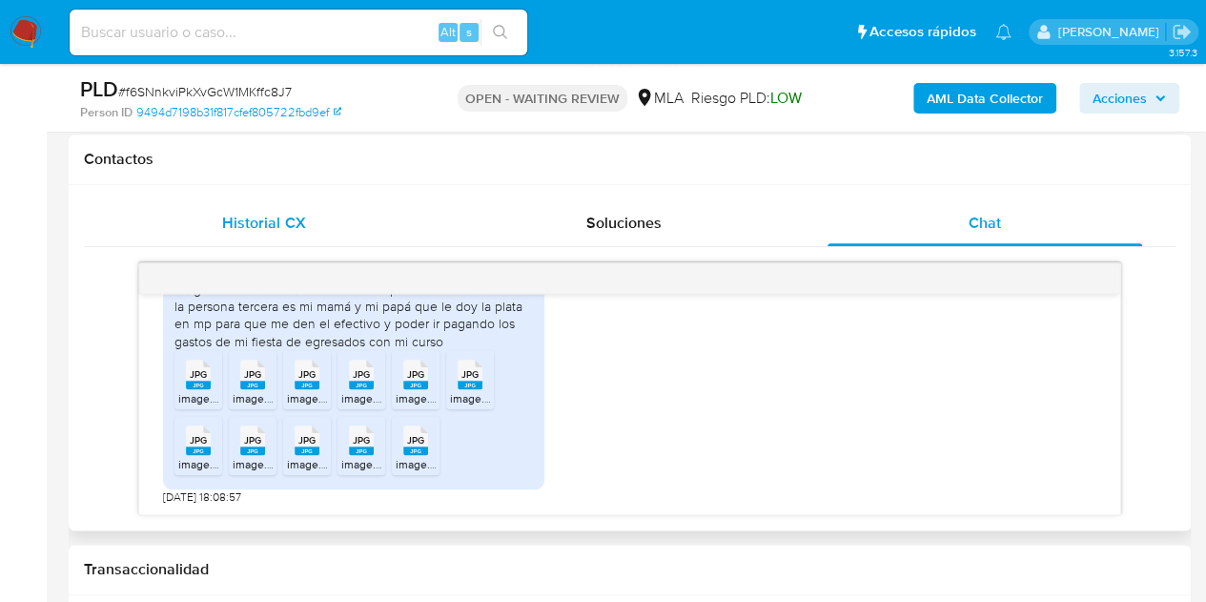
click at [255, 204] on div "Historial CX" at bounding box center [264, 223] width 315 height 46
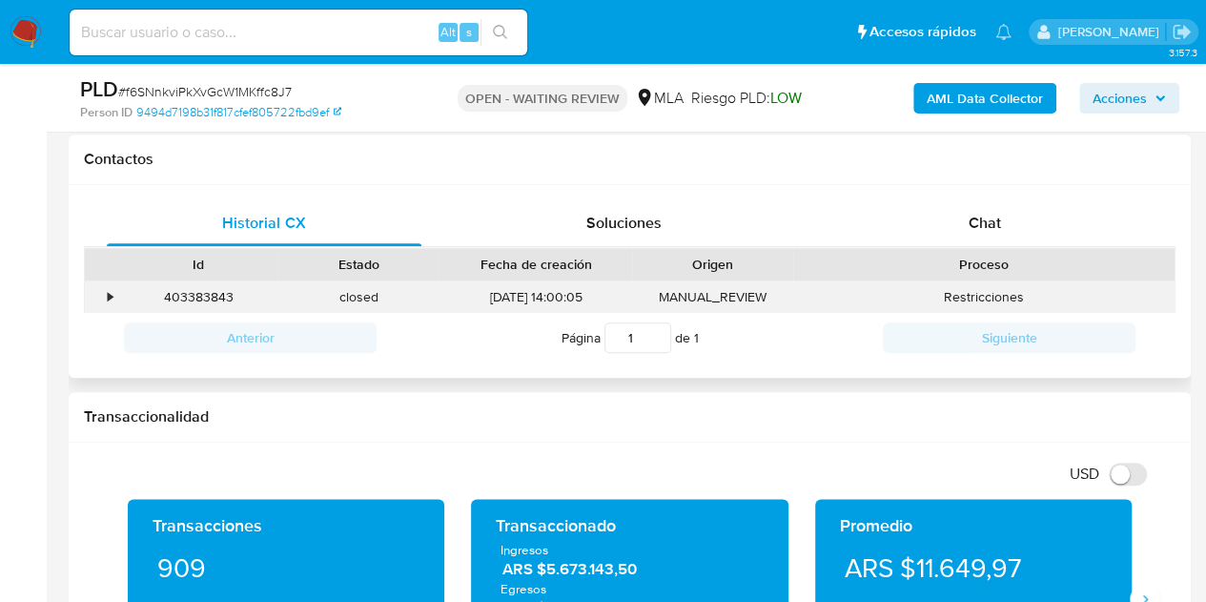
click at [211, 294] on div "403383843" at bounding box center [198, 296] width 160 height 31
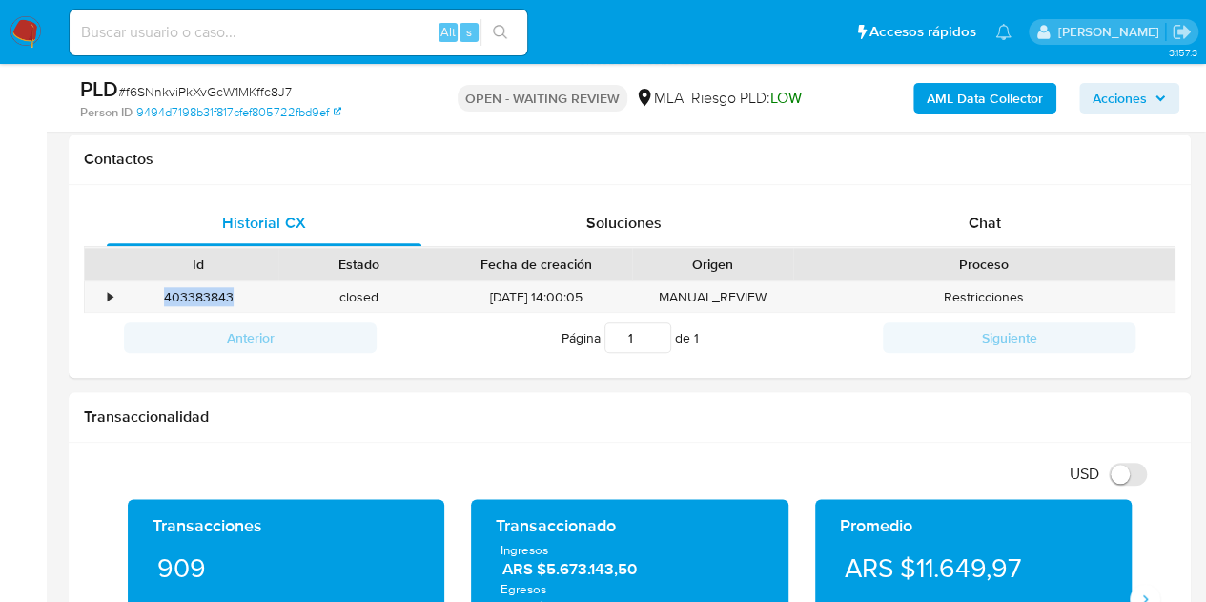
copy div "403383843"
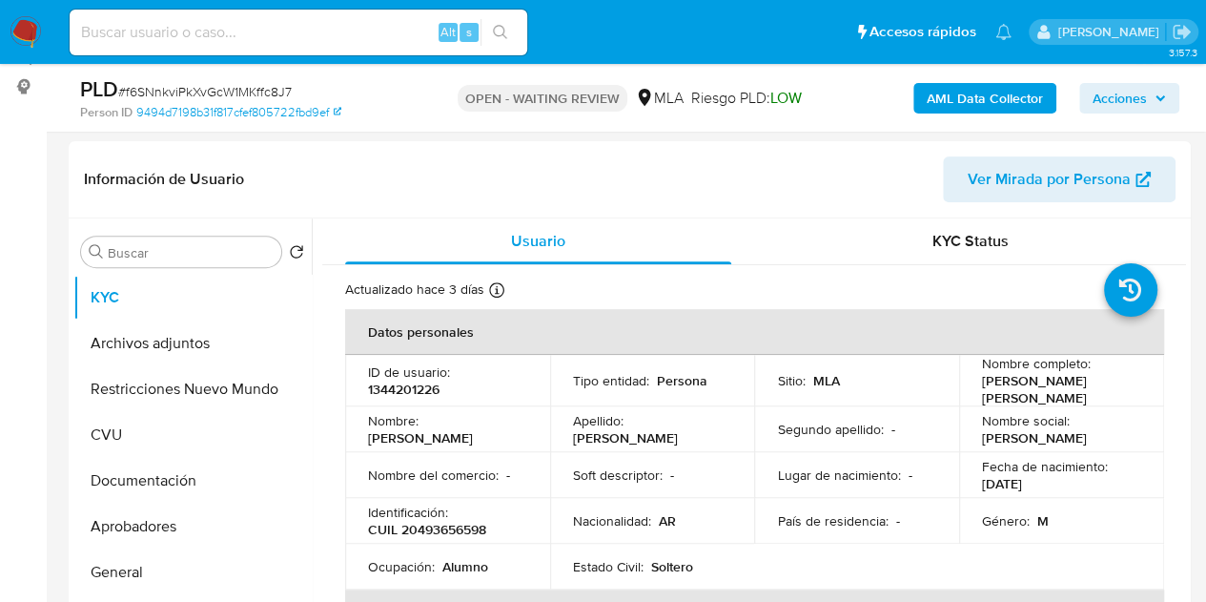
scroll to position [342, 0]
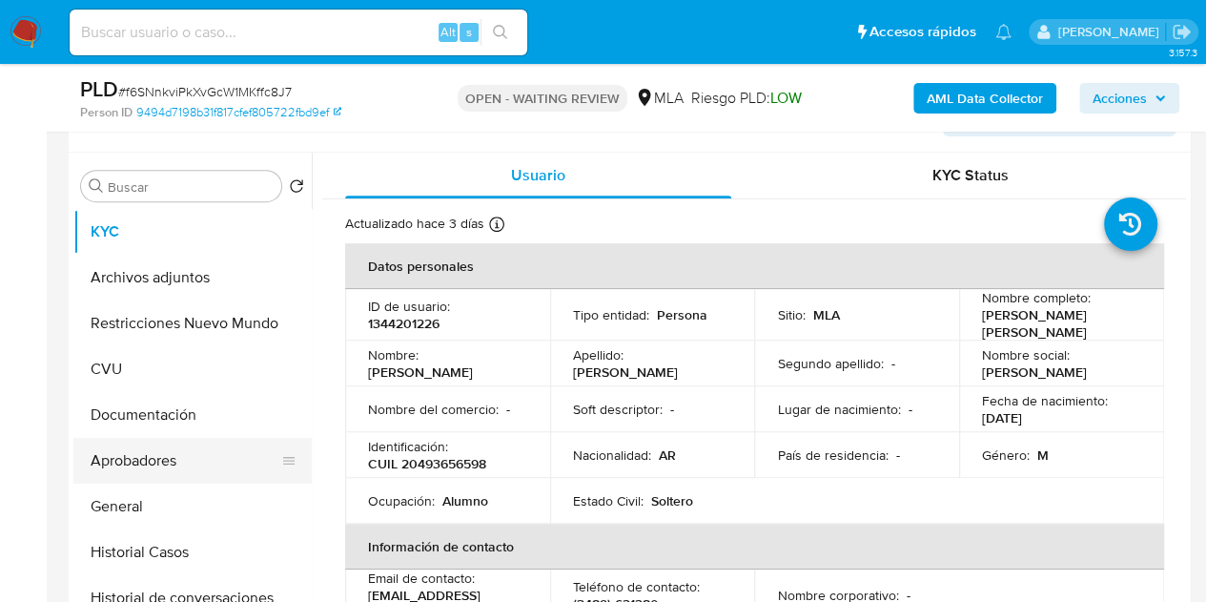
click at [172, 450] on button "Aprobadores" at bounding box center [184, 461] width 223 height 46
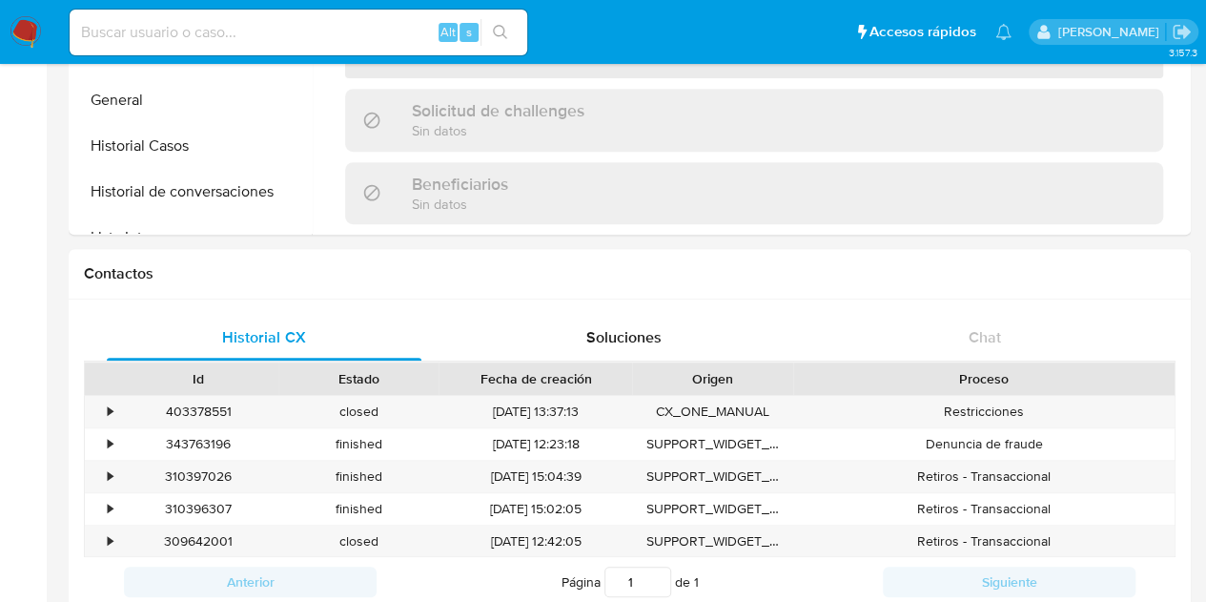
scroll to position [454, 0]
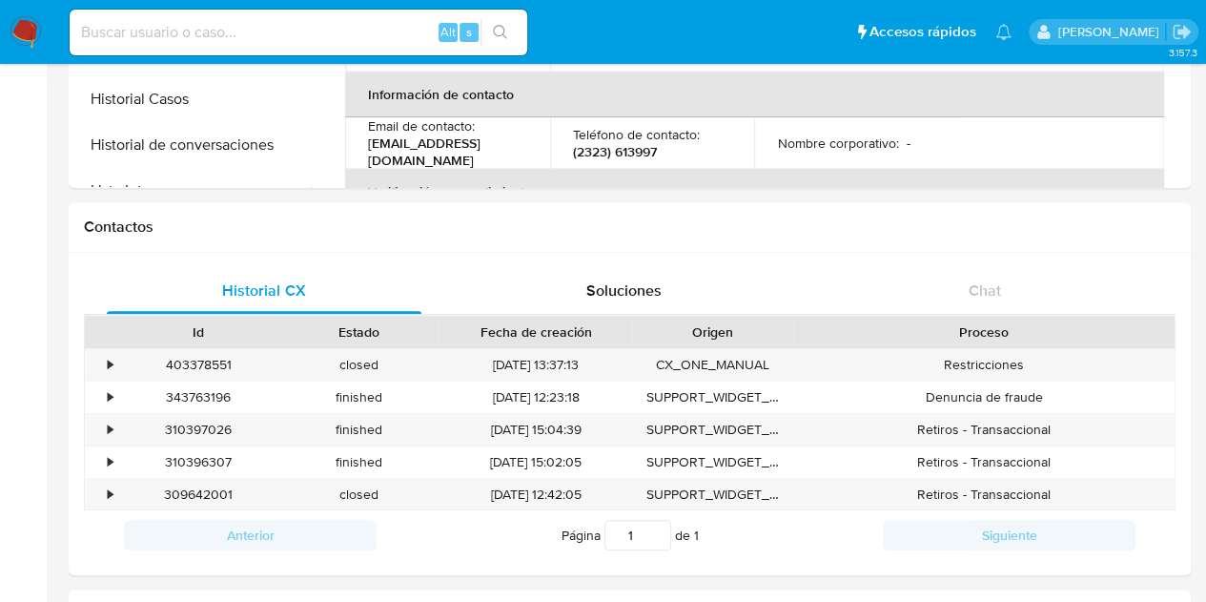
select select "10"
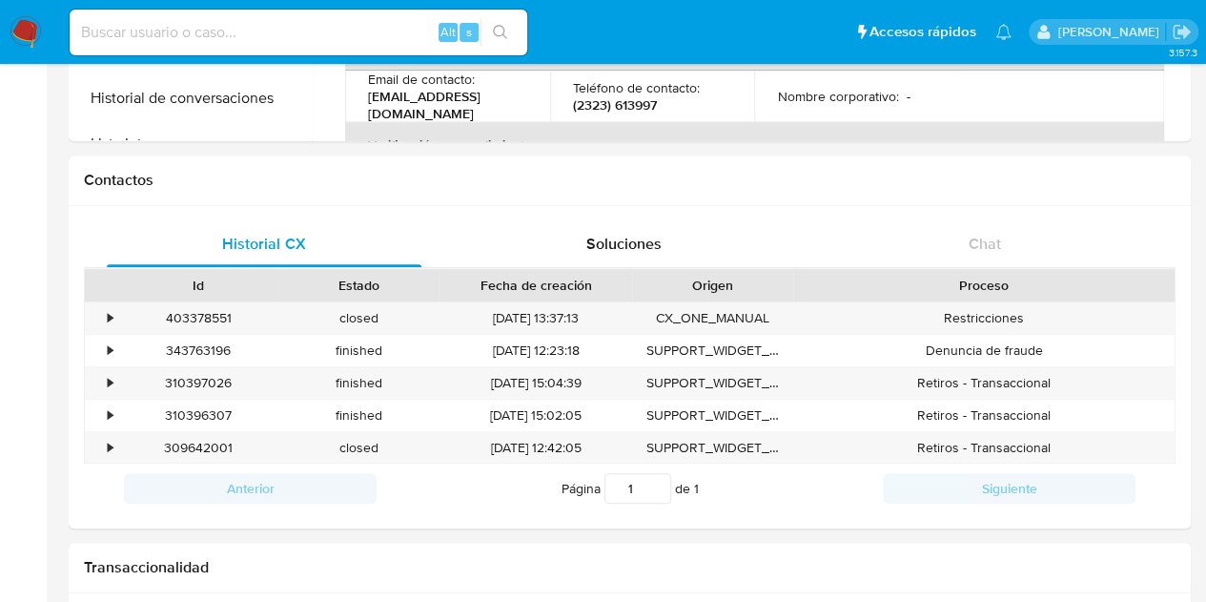
scroll to position [534, 0]
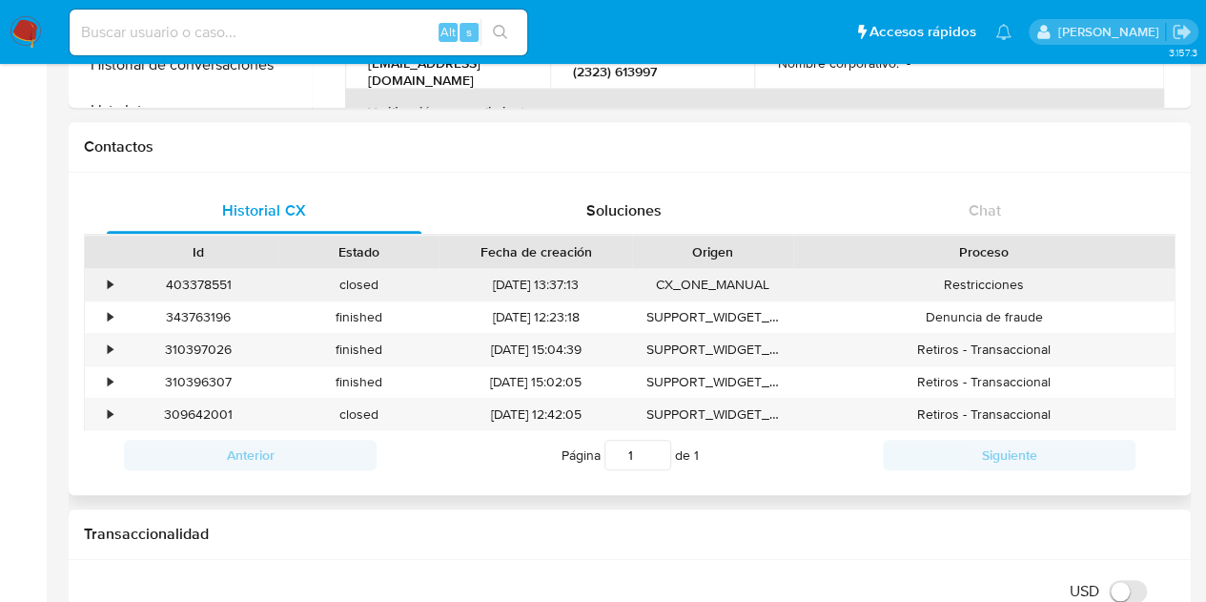
click at [204, 288] on div "403378551" at bounding box center [198, 284] width 160 height 31
copy div "403378551"
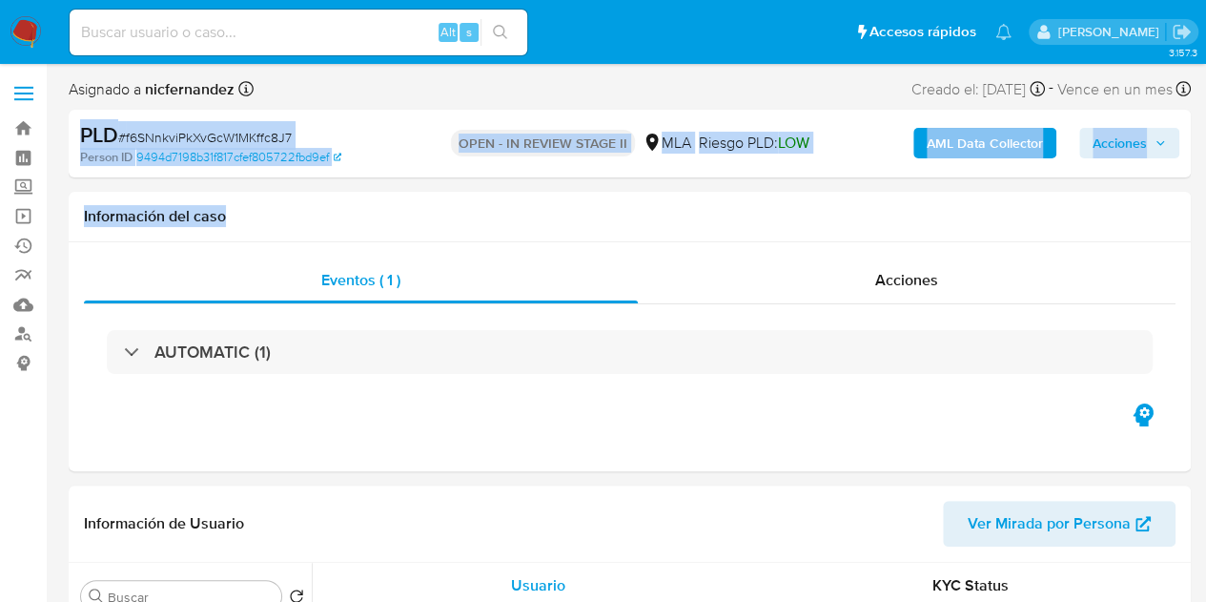
drag, startPoint x: 1205, startPoint y: 103, endPoint x: 1205, endPoint y: 189, distance: 85.8
select select "10"
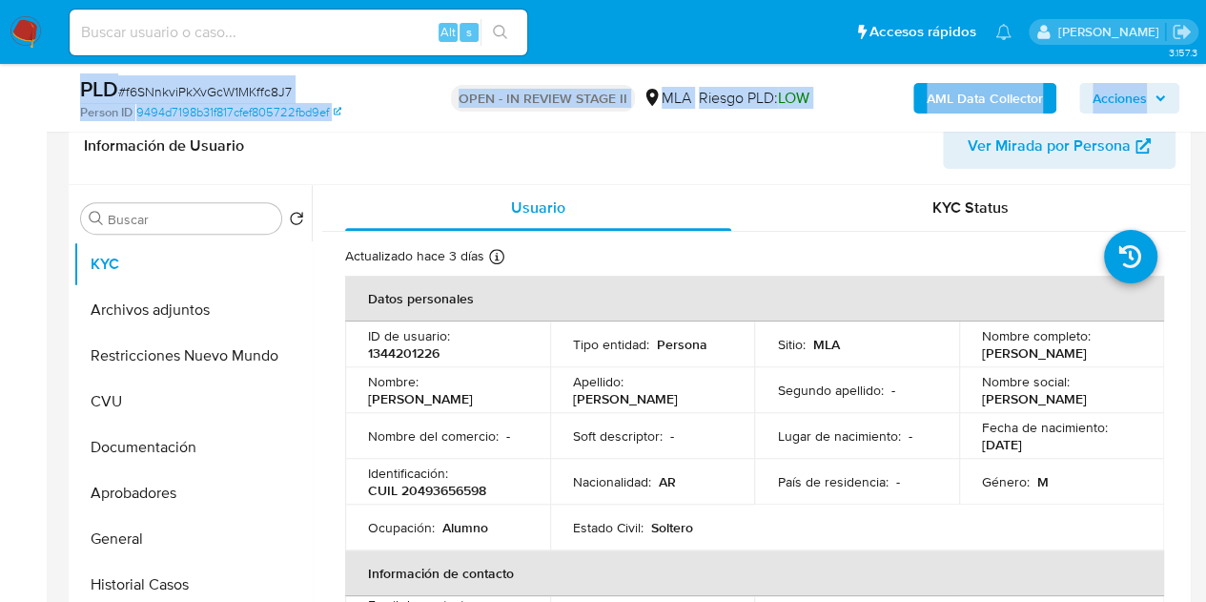
scroll to position [319, 0]
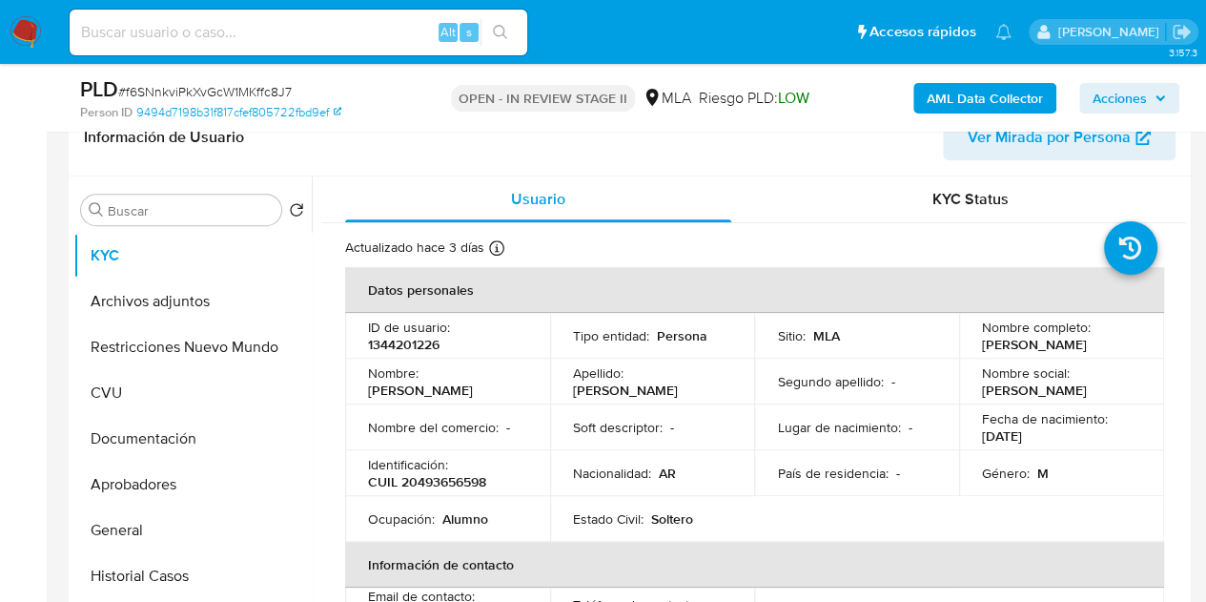
click at [616, 397] on td "Apellido : [PERSON_NAME]" at bounding box center [652, 382] width 205 height 46
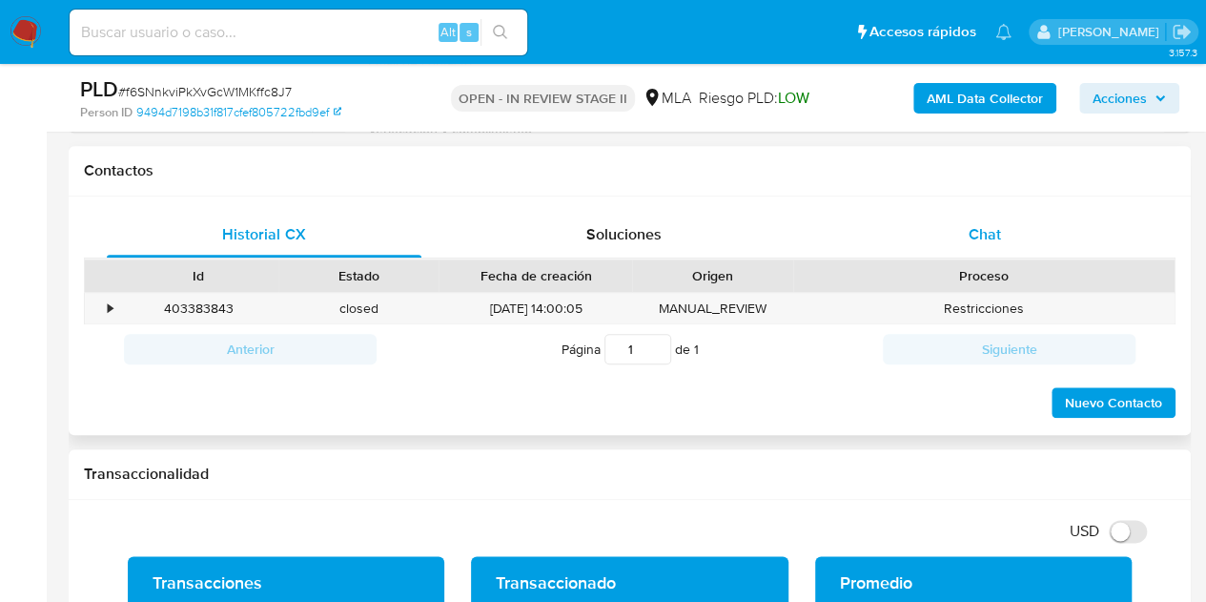
scroll to position [848, 0]
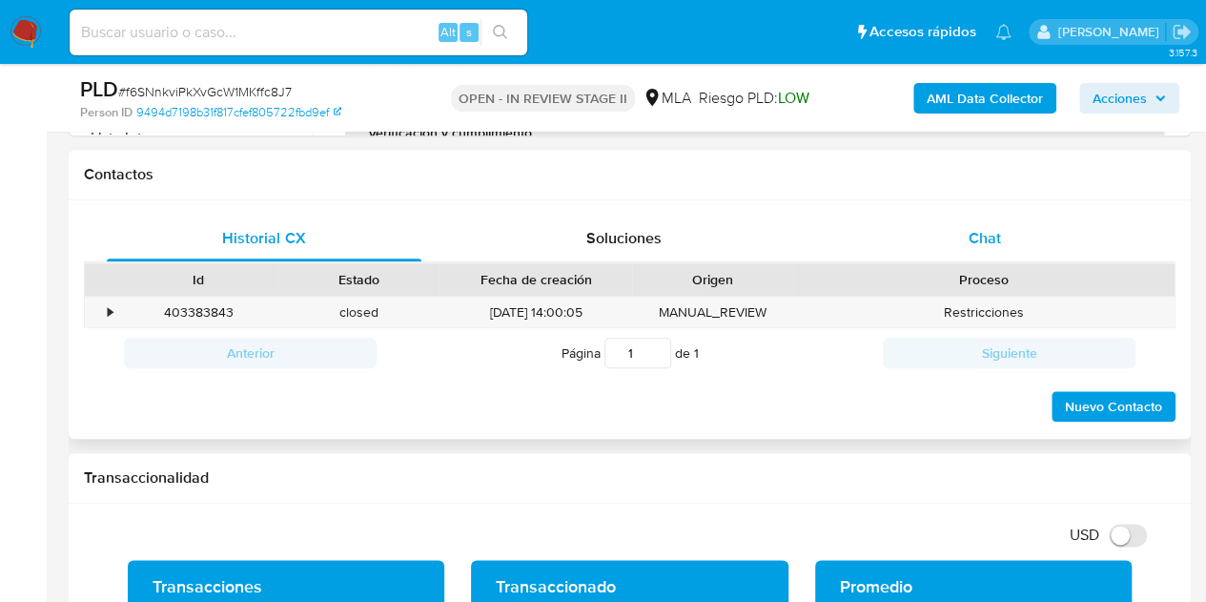
click at [1024, 222] on div "Chat" at bounding box center [985, 239] width 315 height 46
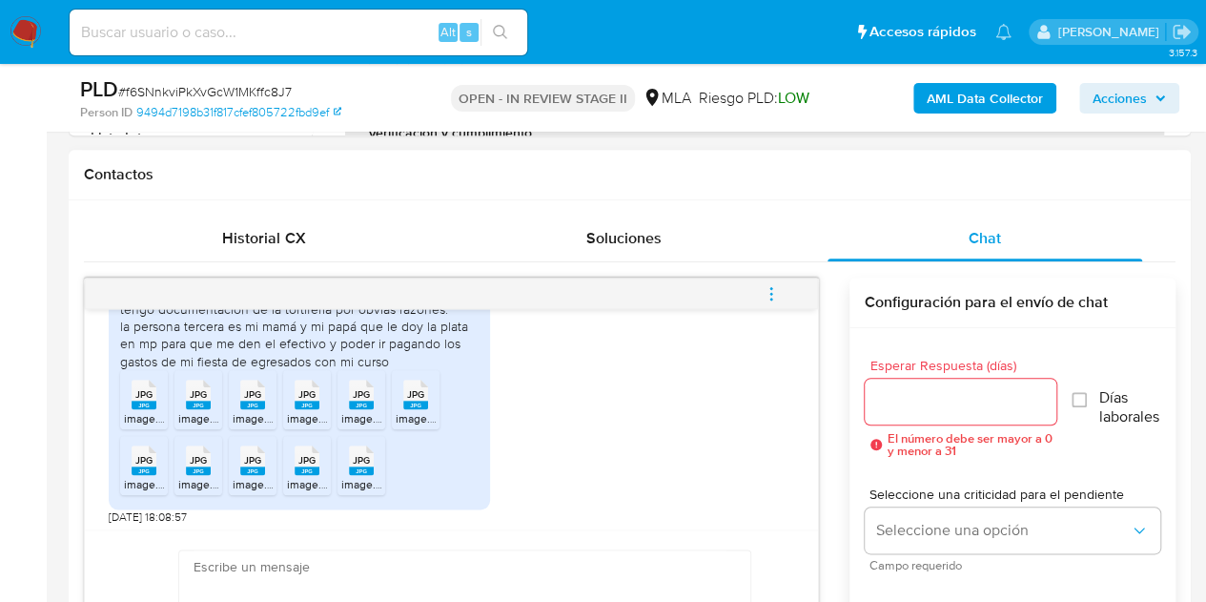
scroll to position [1440, 0]
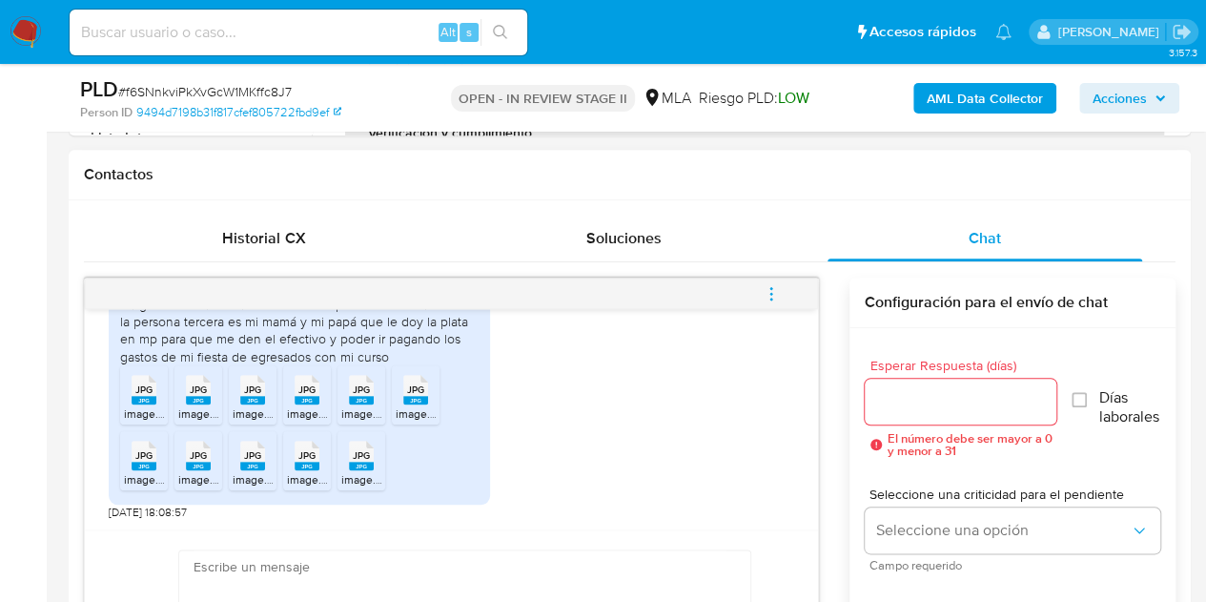
click at [137, 389] on span "JPG" at bounding box center [143, 389] width 17 height 12
click at [195, 396] on rect at bounding box center [198, 400] width 25 height 9
click at [242, 400] on rect at bounding box center [252, 400] width 25 height 9
click at [304, 400] on rect at bounding box center [307, 400] width 25 height 9
click at [365, 391] on span "JPG" at bounding box center [361, 389] width 17 height 12
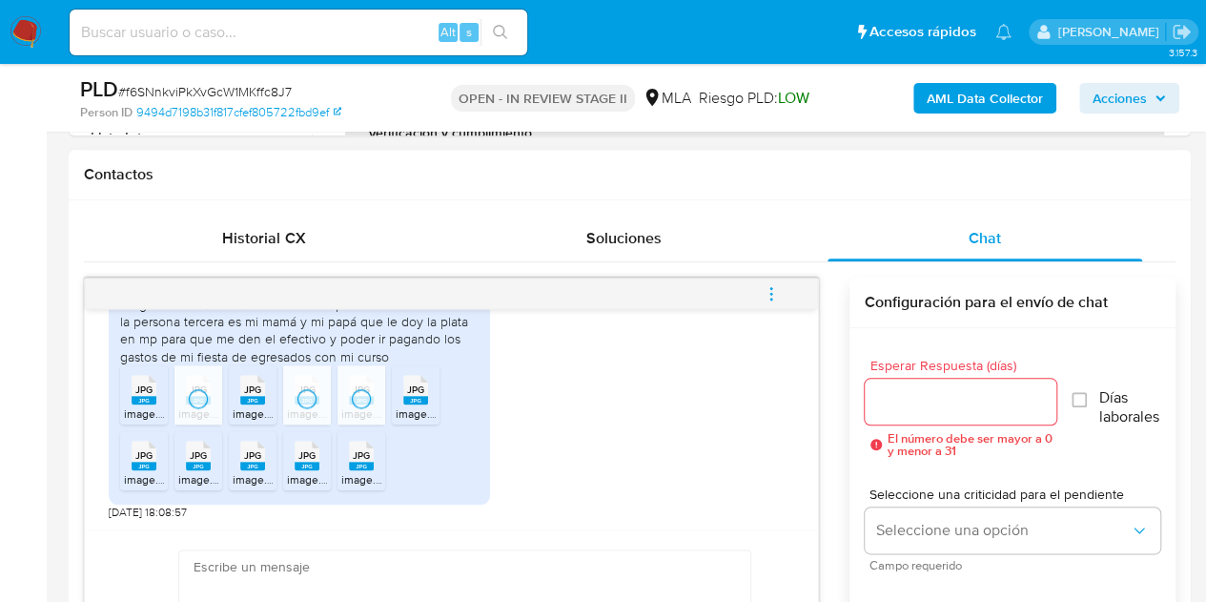
click at [422, 396] on rect at bounding box center [415, 400] width 25 height 9
click at [153, 463] on rect at bounding box center [144, 466] width 25 height 9
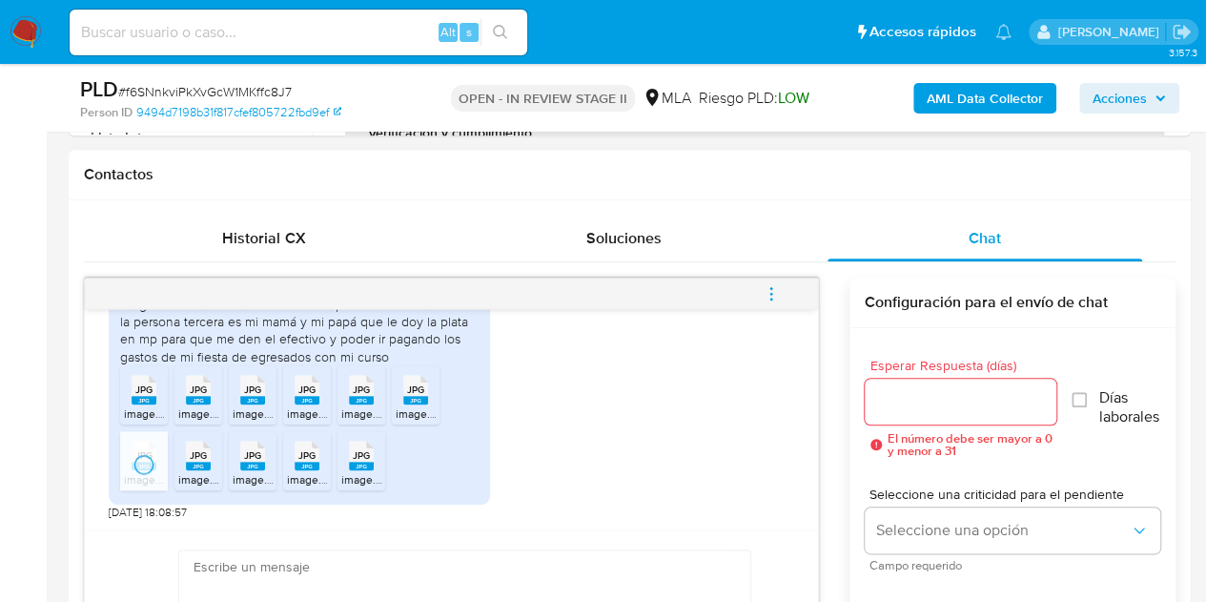
click at [188, 472] on span "image.jpg" at bounding box center [203, 479] width 51 height 16
click at [242, 471] on span "image.jpg" at bounding box center [258, 479] width 51 height 16
click at [300, 475] on span "image.jpg" at bounding box center [312, 479] width 51 height 16
click at [372, 462] on rect at bounding box center [361, 466] width 25 height 9
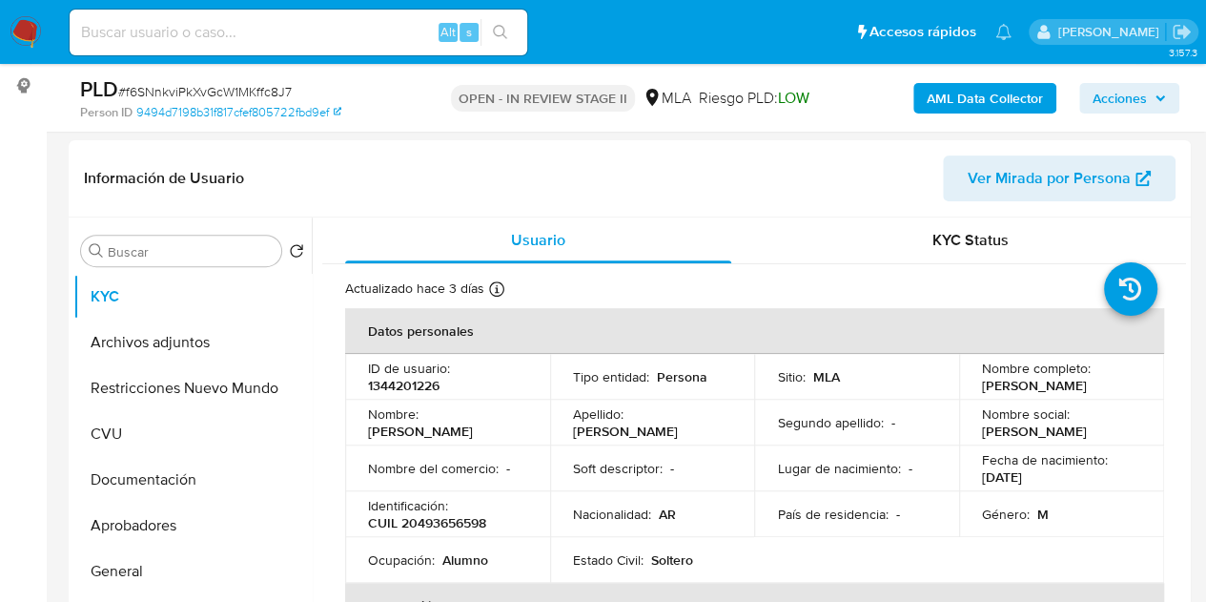
scroll to position [227, 0]
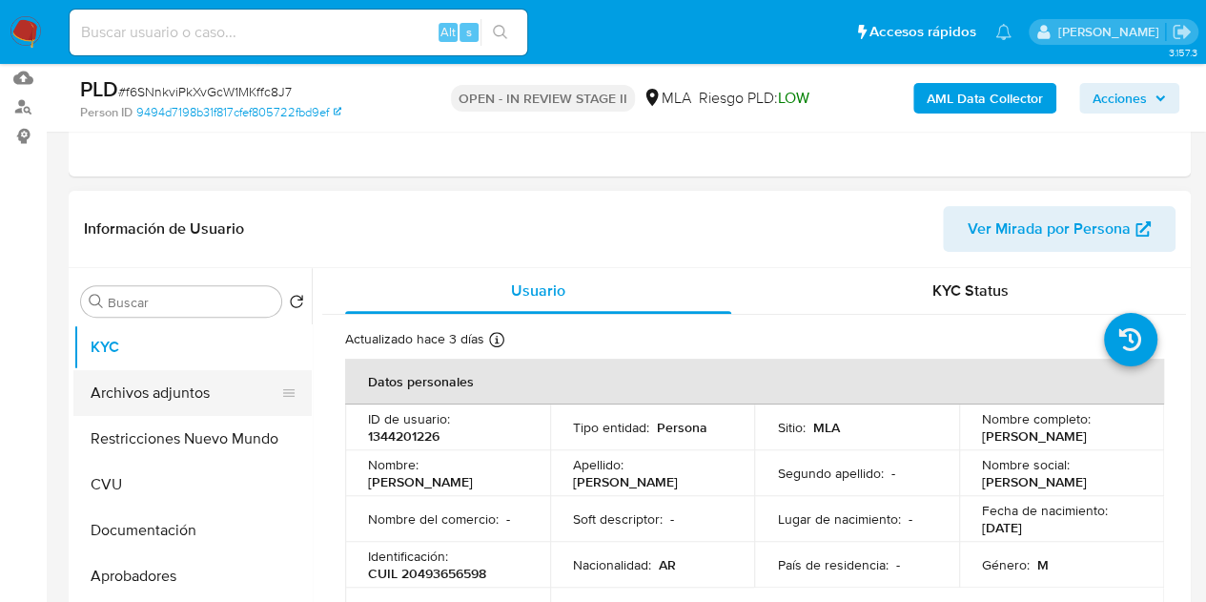
click at [154, 382] on button "Archivos adjuntos" at bounding box center [184, 393] width 223 height 46
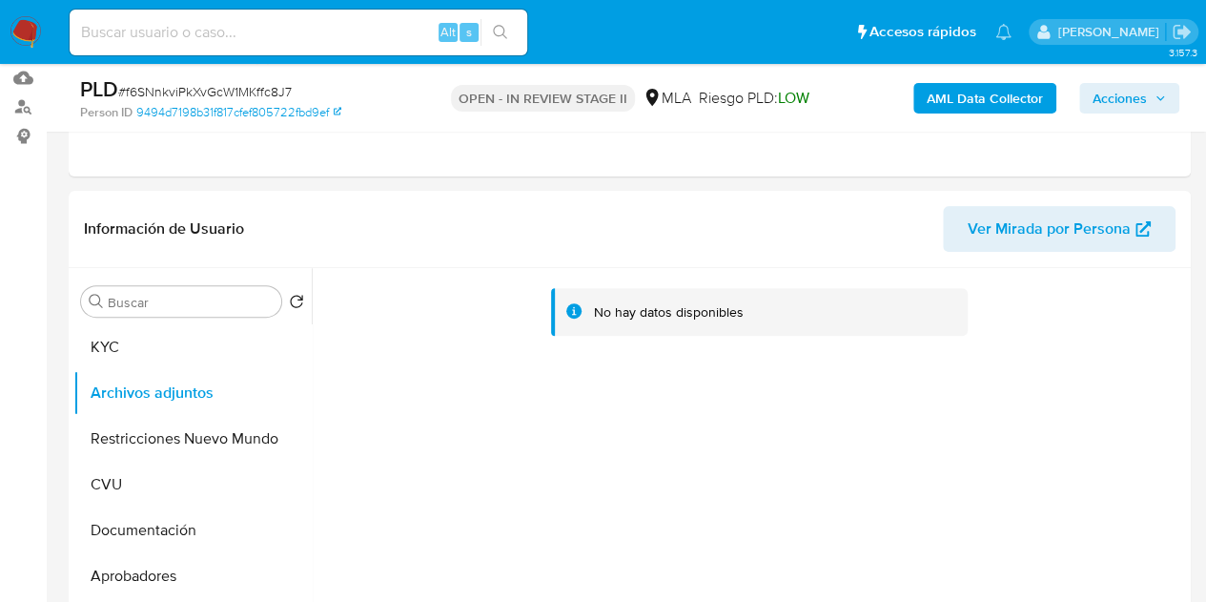
click at [944, 94] on b "AML Data Collector" at bounding box center [985, 98] width 116 height 31
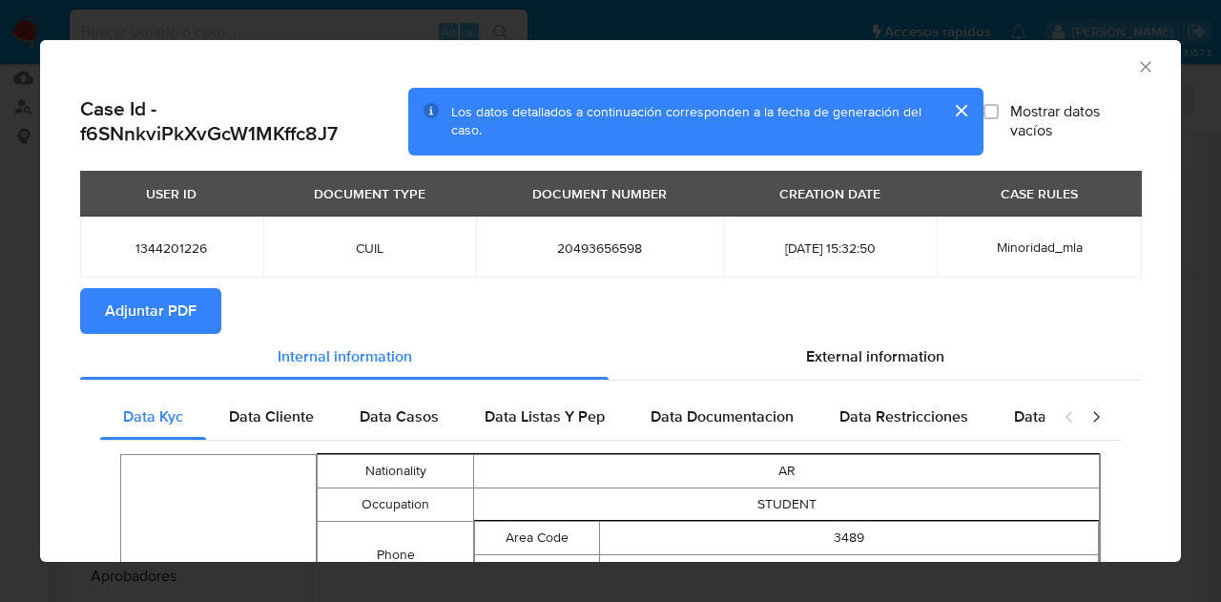
click at [172, 302] on span "Adjuntar PDF" at bounding box center [151, 311] width 92 height 42
click at [1136, 64] on icon "Cerrar ventana" at bounding box center [1145, 66] width 19 height 19
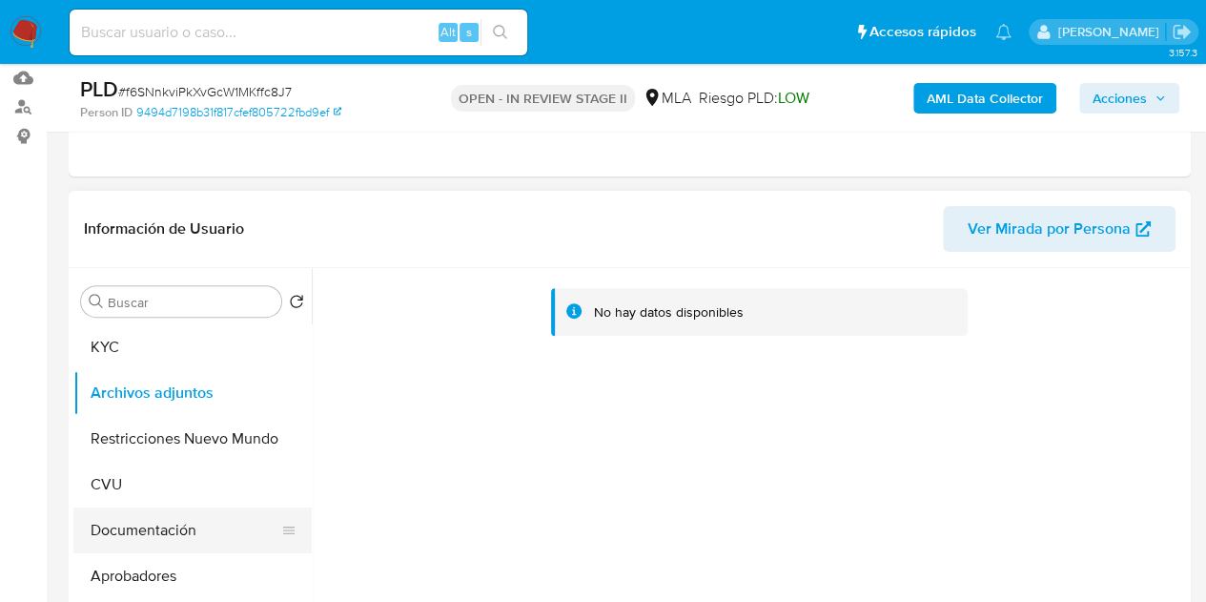
click at [128, 543] on button "Documentación" at bounding box center [184, 530] width 223 height 46
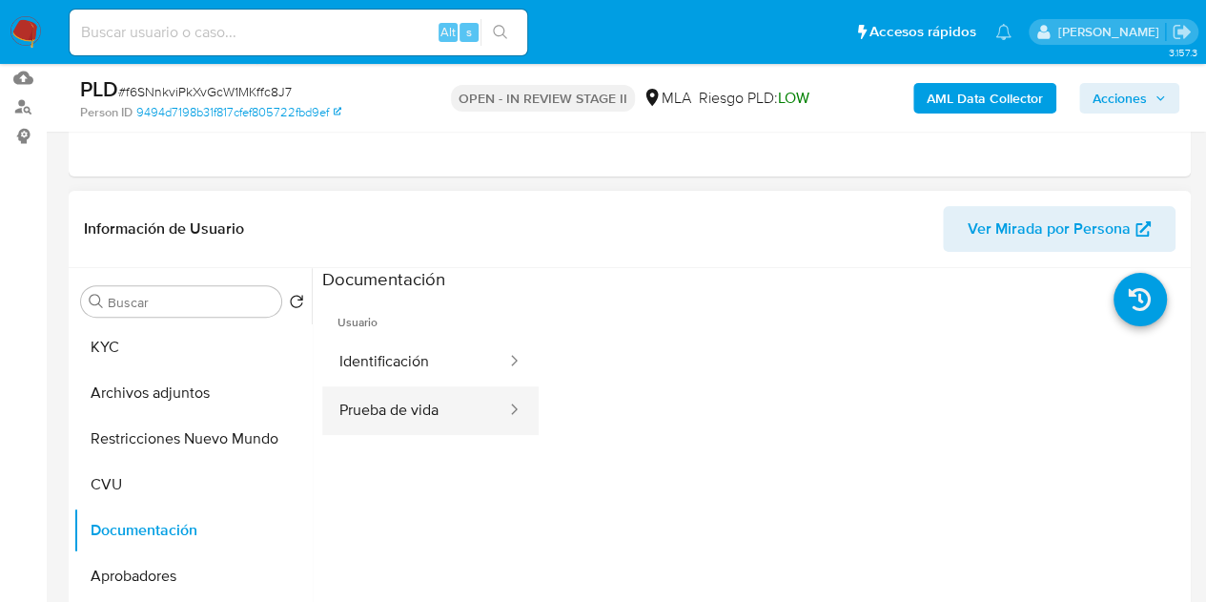
click at [447, 407] on button "Prueba de vida" at bounding box center [415, 410] width 186 height 49
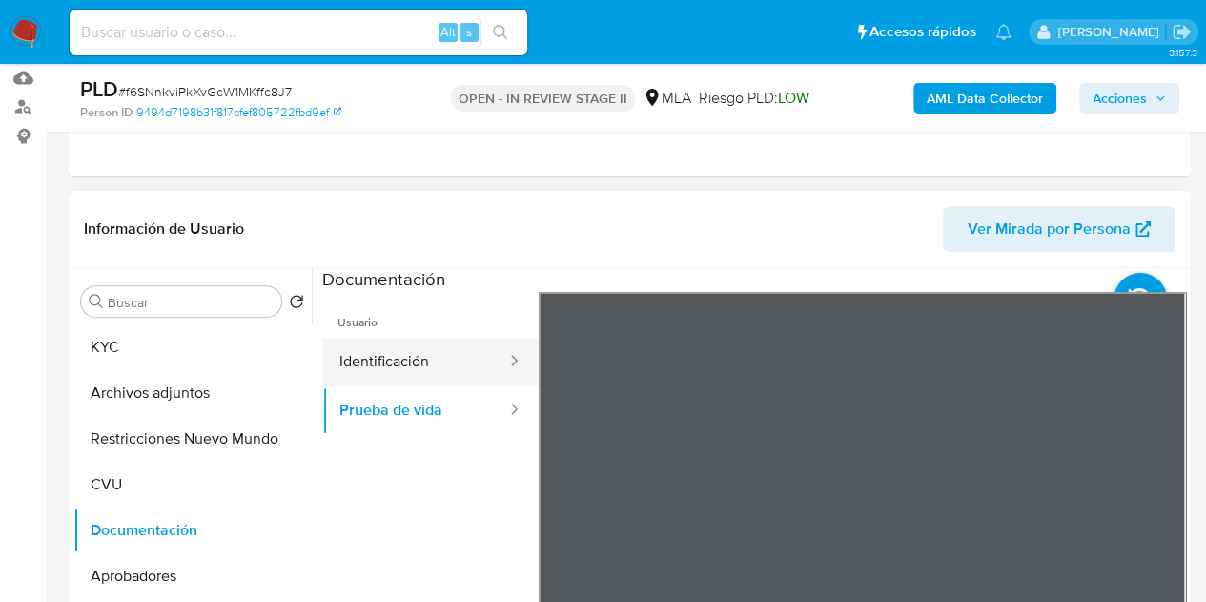
click at [431, 368] on button "Identificación" at bounding box center [415, 362] width 186 height 49
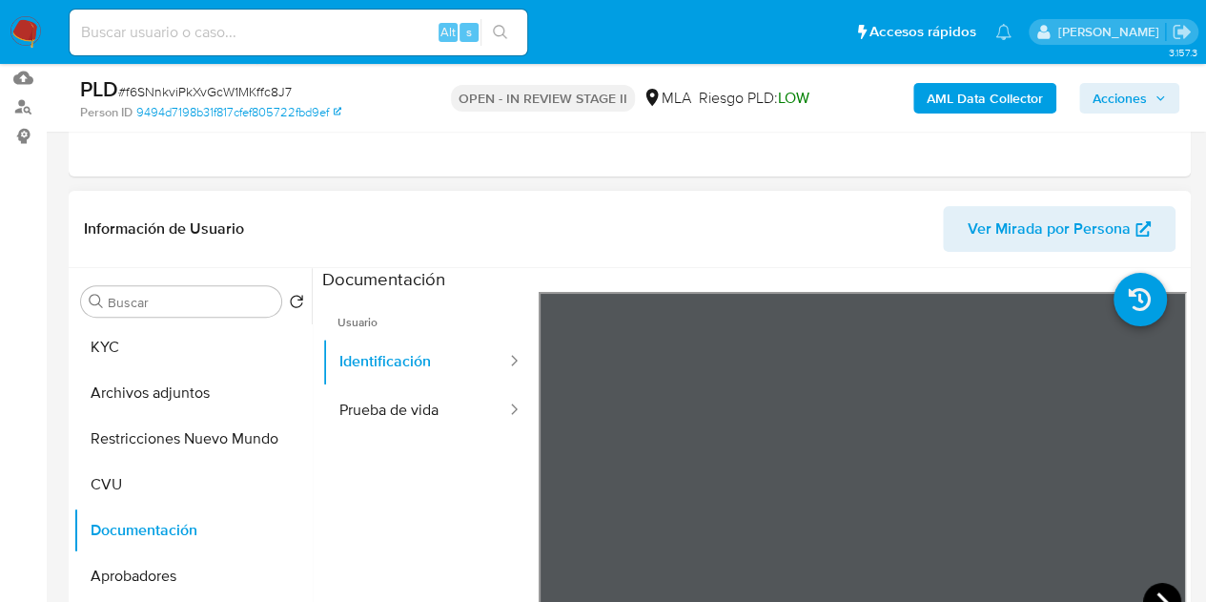
click at [1159, 587] on icon at bounding box center [1162, 602] width 38 height 38
click at [467, 601] on ul "Usuario Identificación Prueba de vida" at bounding box center [430, 566] width 216 height 549
click at [145, 349] on button "KYC" at bounding box center [184, 347] width 223 height 46
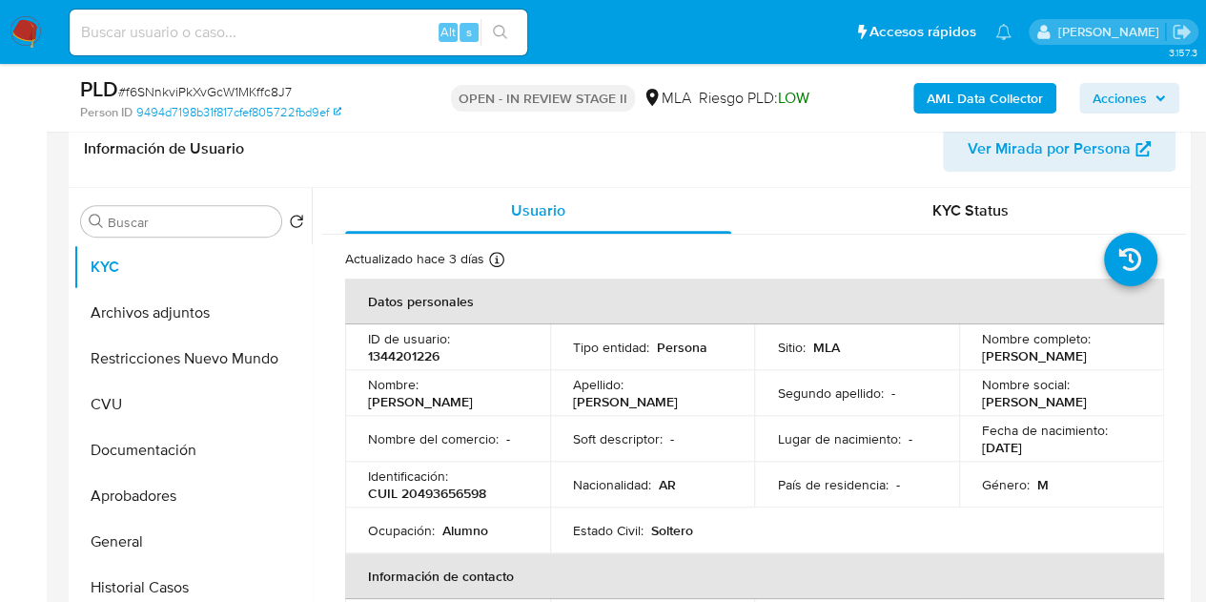
scroll to position [340, 0]
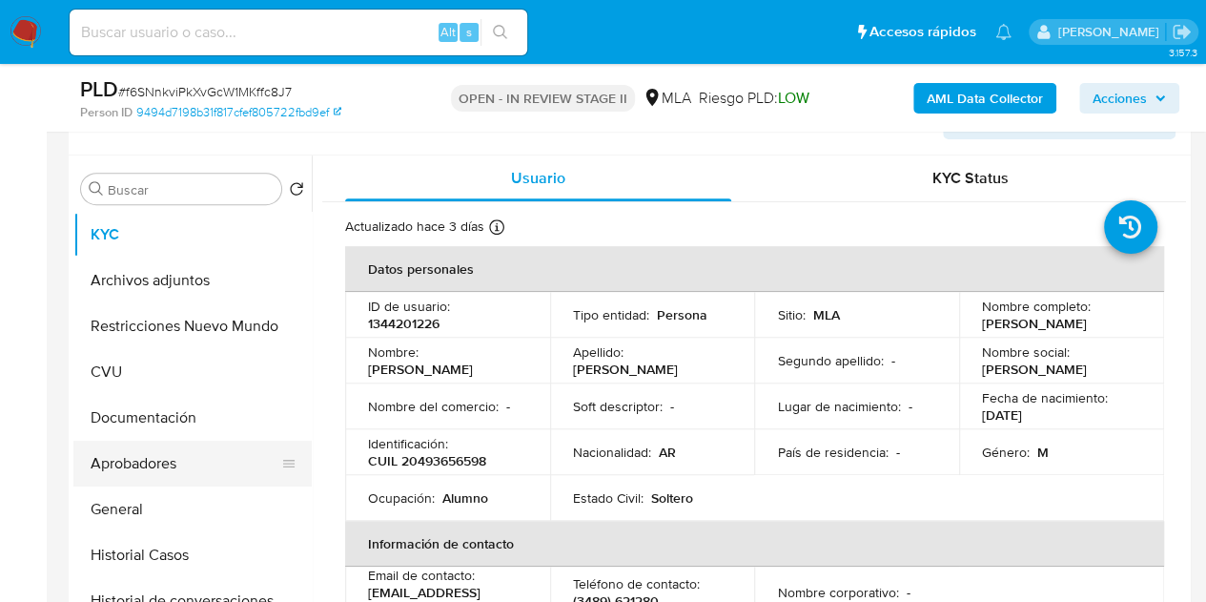
click at [173, 476] on button "Aprobadores" at bounding box center [184, 464] width 223 height 46
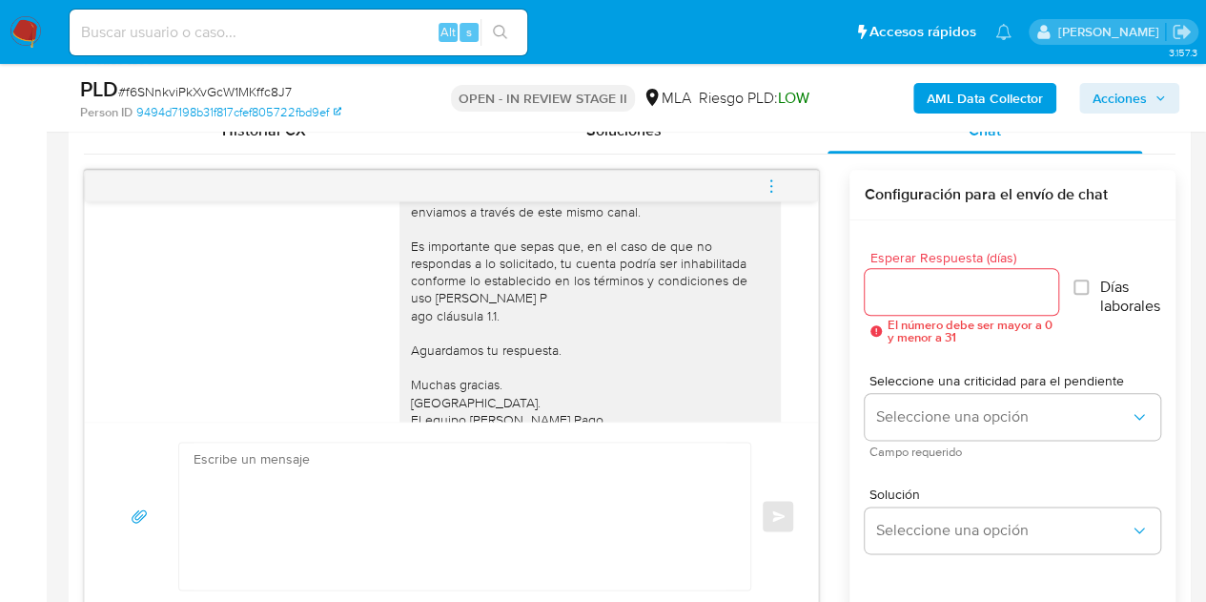
scroll to position [1009, 0]
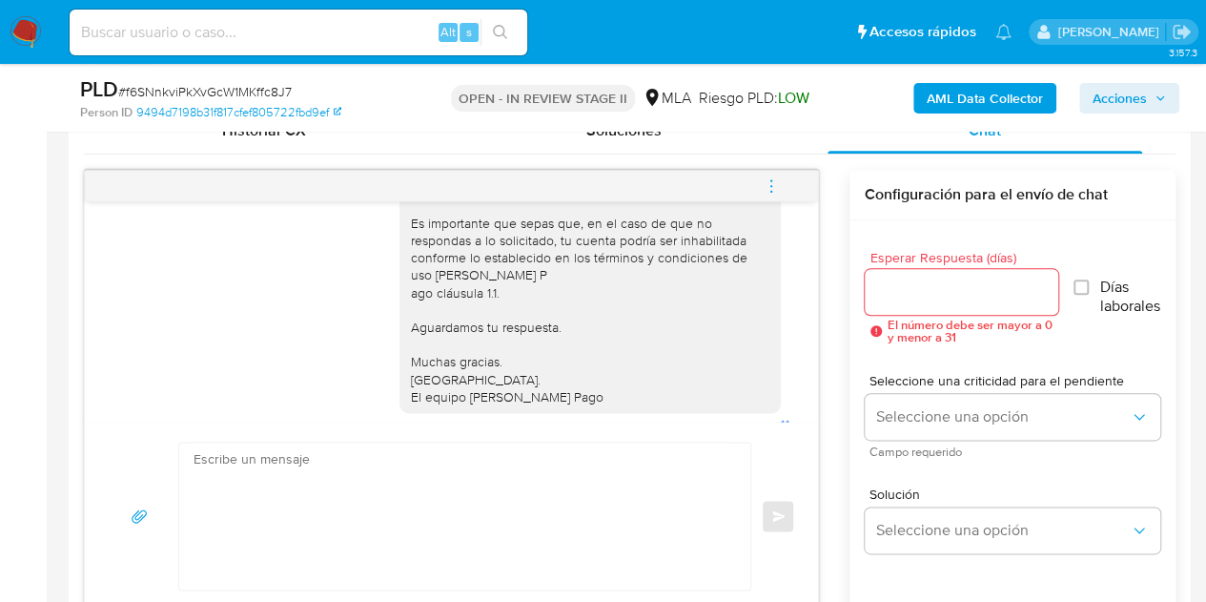
click at [468, 367] on div "Hola, Esperamos que te encuentres muy bien. Te consultamos si tuviste oportunid…" at bounding box center [590, 240] width 359 height 330
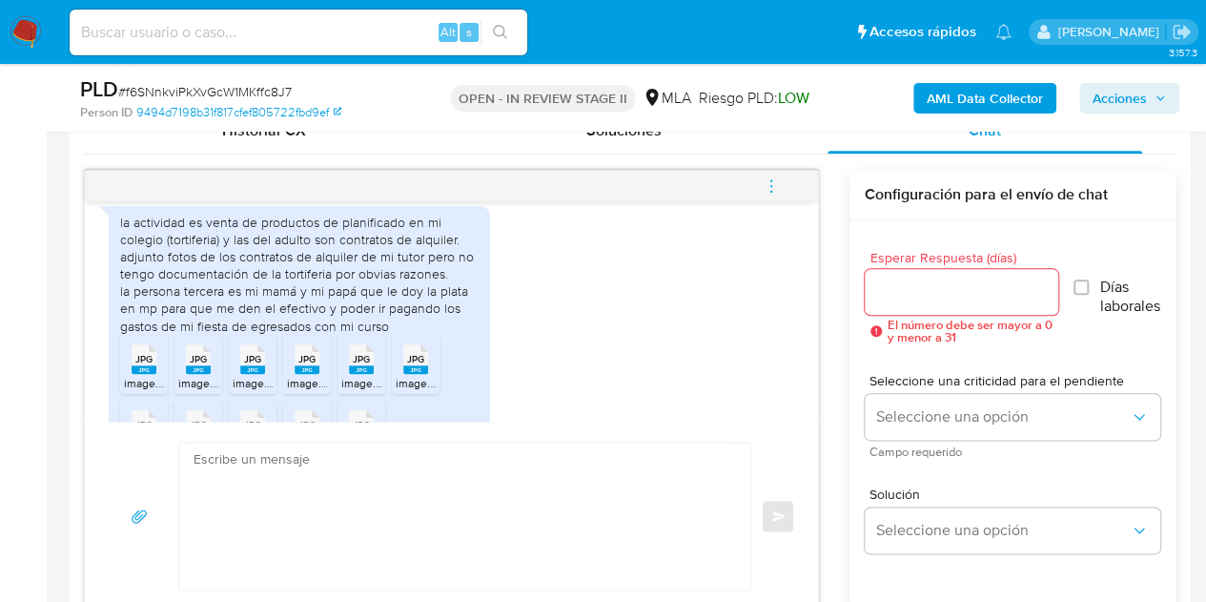
scroll to position [1338, 0]
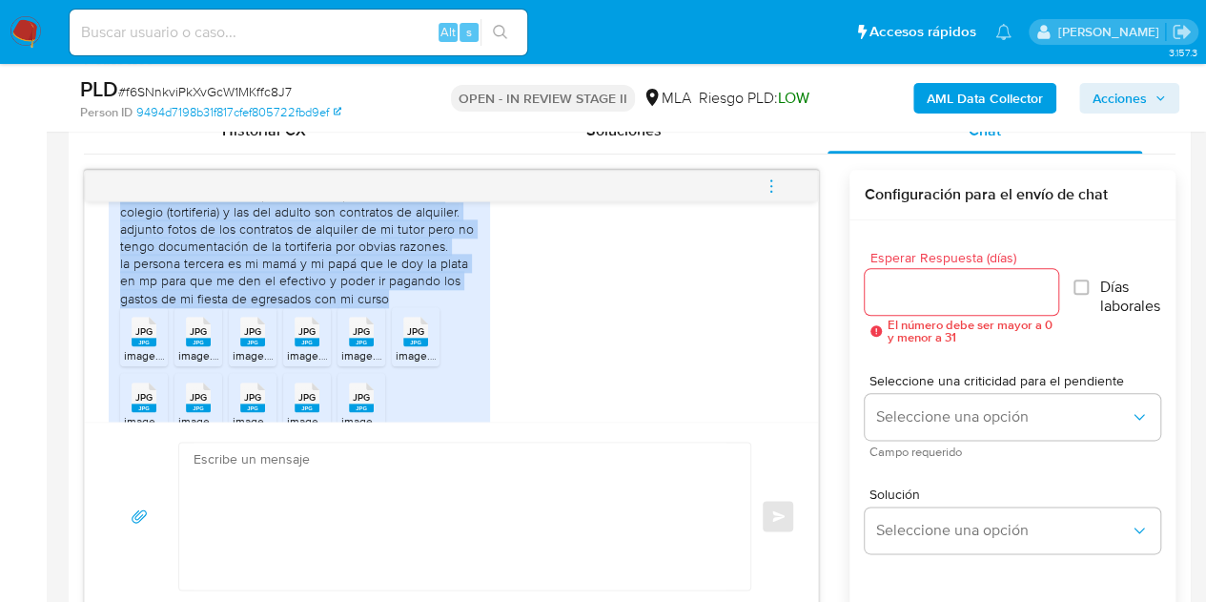
drag, startPoint x: 119, startPoint y: 232, endPoint x: 395, endPoint y: 327, distance: 291.6
click at [395, 307] on div "la actividad es venta de productos de planificado en mi colegio (tortiferia) y …" at bounding box center [299, 246] width 359 height 121
copy div "la actividad es venta de productos de planificado en mi colegio (tortiferia) y …"
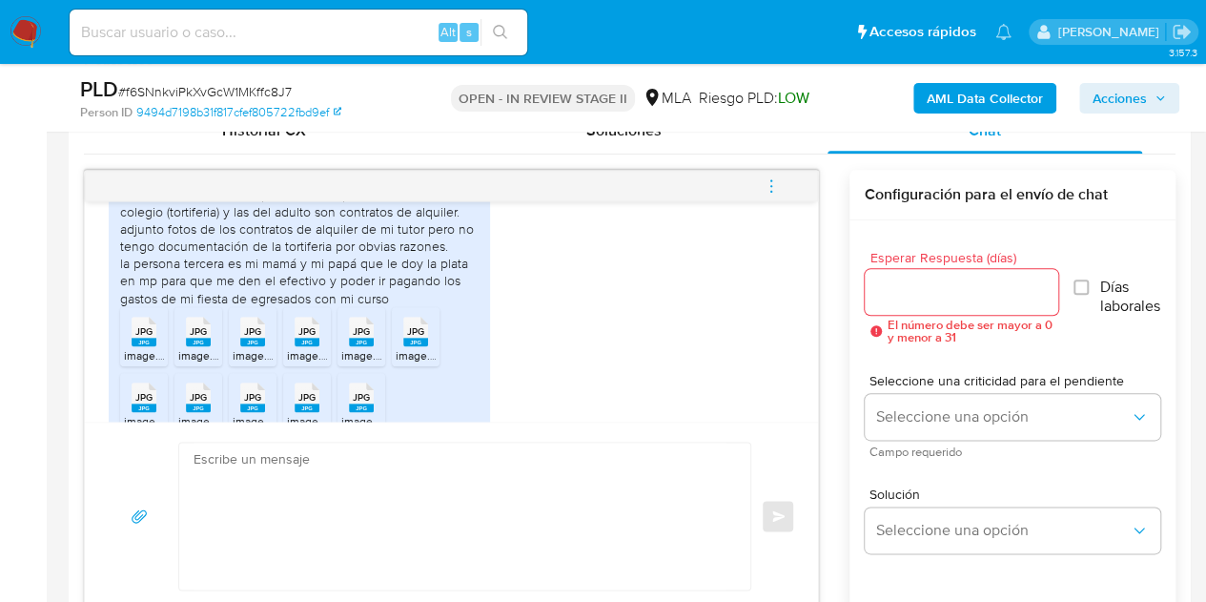
click at [561, 380] on div "la actividad es venta de productos de planificado en mi colegio (tortiferia) y …" at bounding box center [452, 316] width 686 height 294
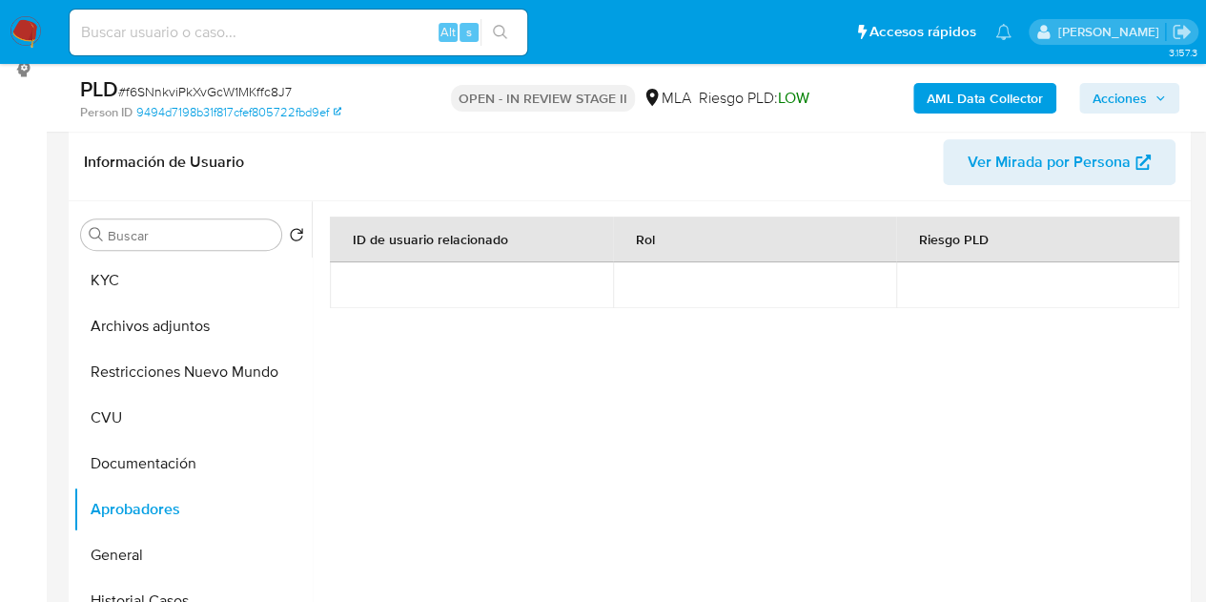
scroll to position [275, 0]
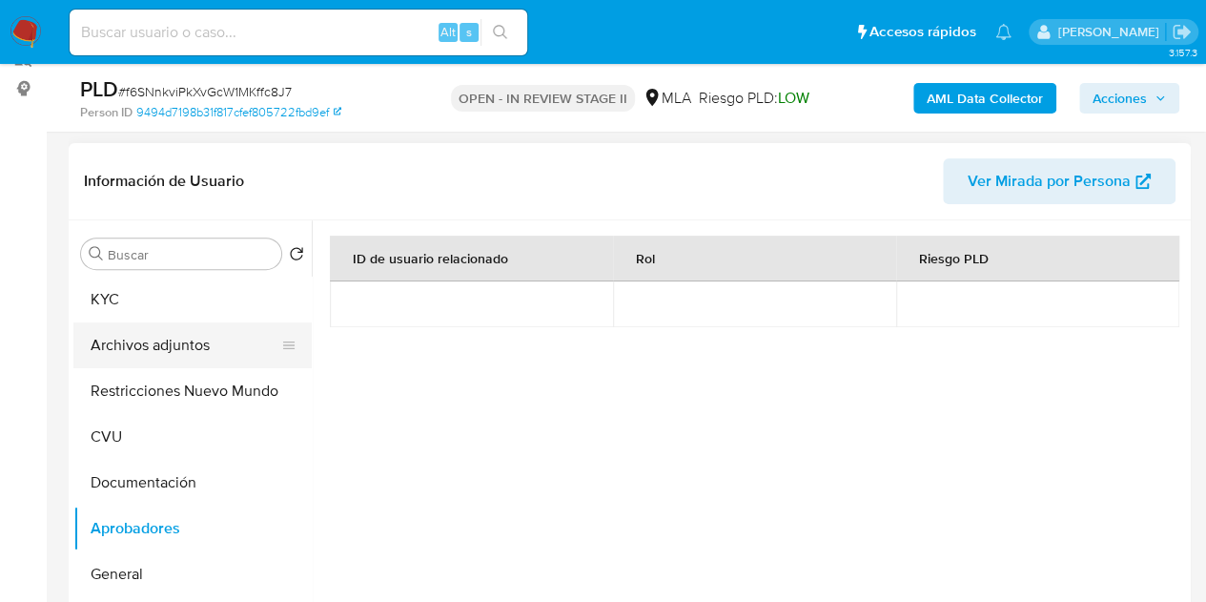
click at [147, 350] on button "Archivos adjuntos" at bounding box center [184, 345] width 223 height 46
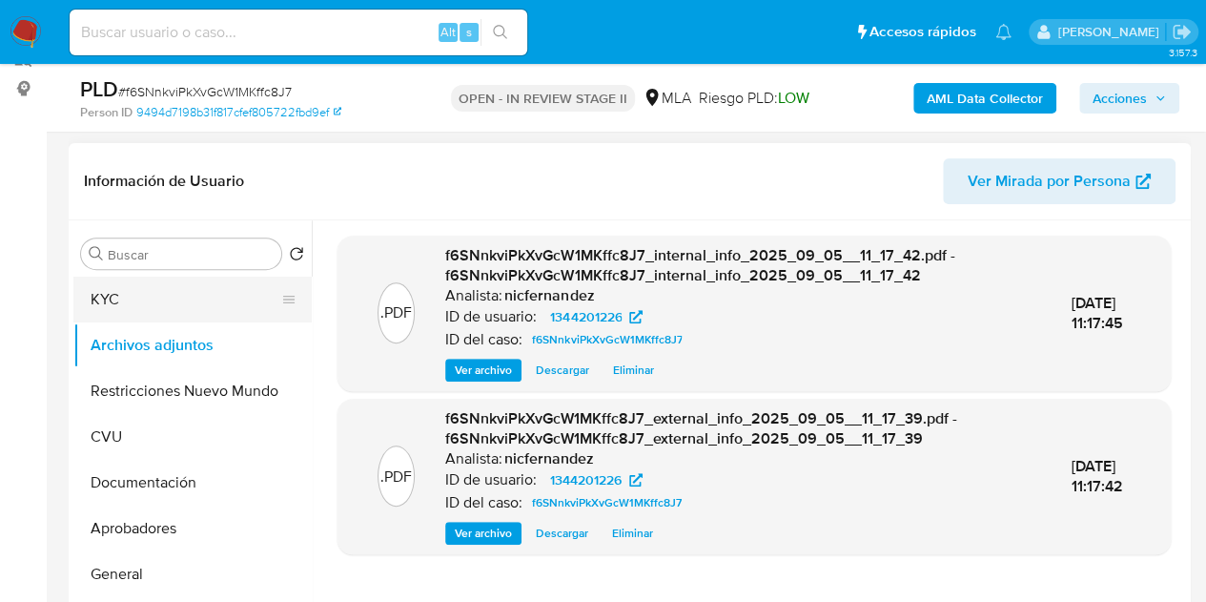
click at [145, 297] on button "KYC" at bounding box center [184, 300] width 223 height 46
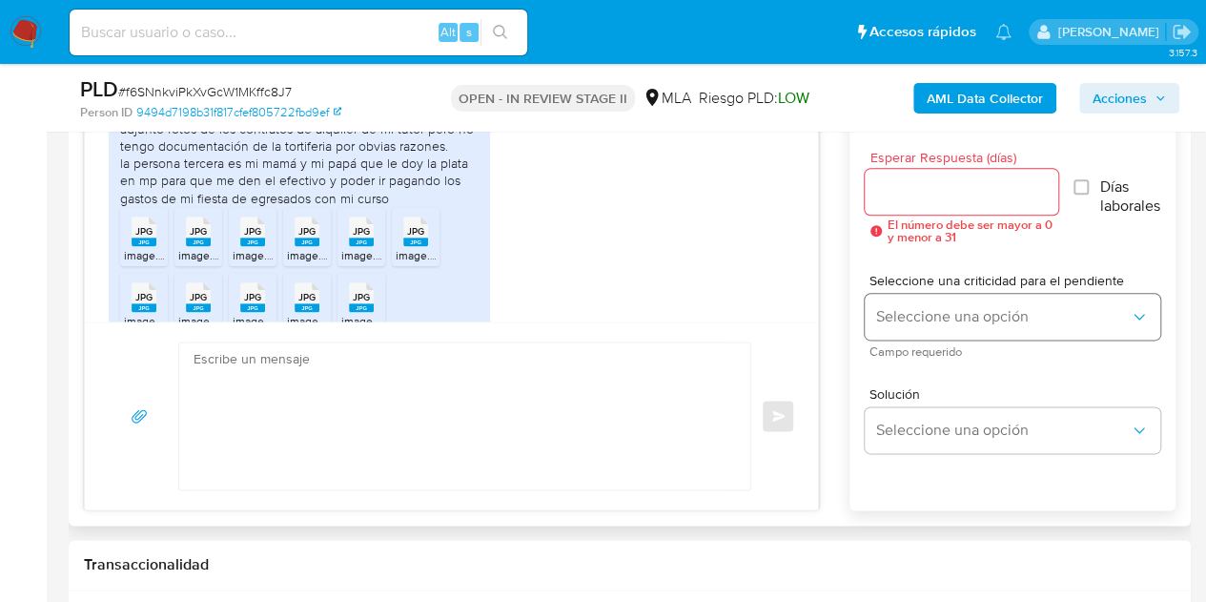
scroll to position [1097, 0]
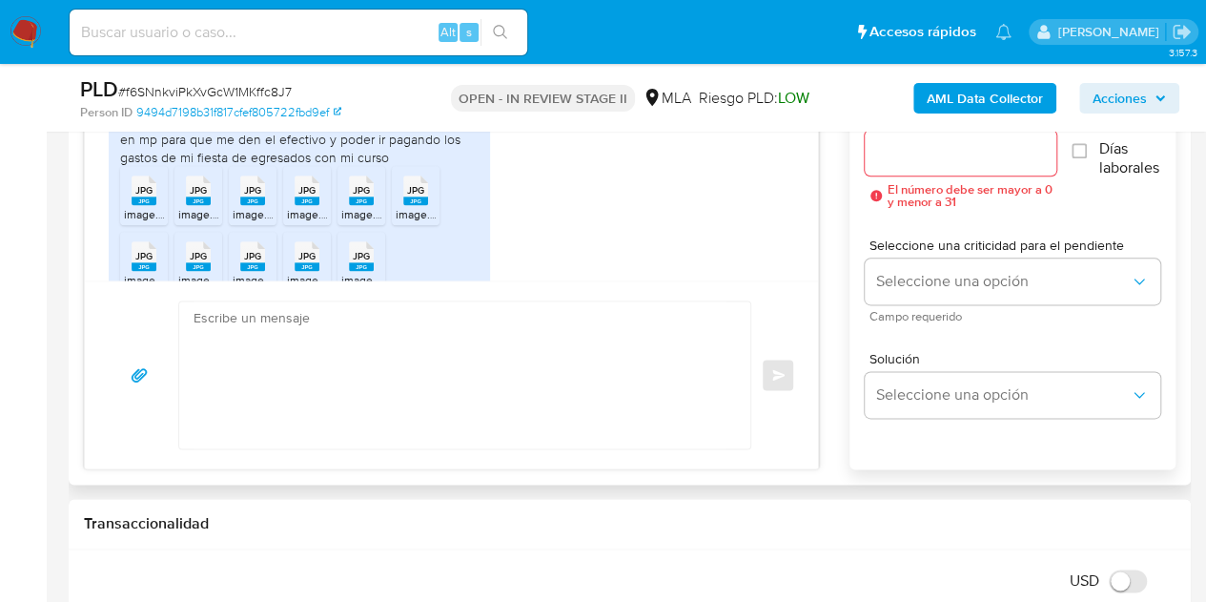
click at [515, 379] on textarea at bounding box center [460, 374] width 533 height 147
paste textarea "Hola, Muchas gracias por la respuesta. Analizamos tu caso y notamos que la info…"
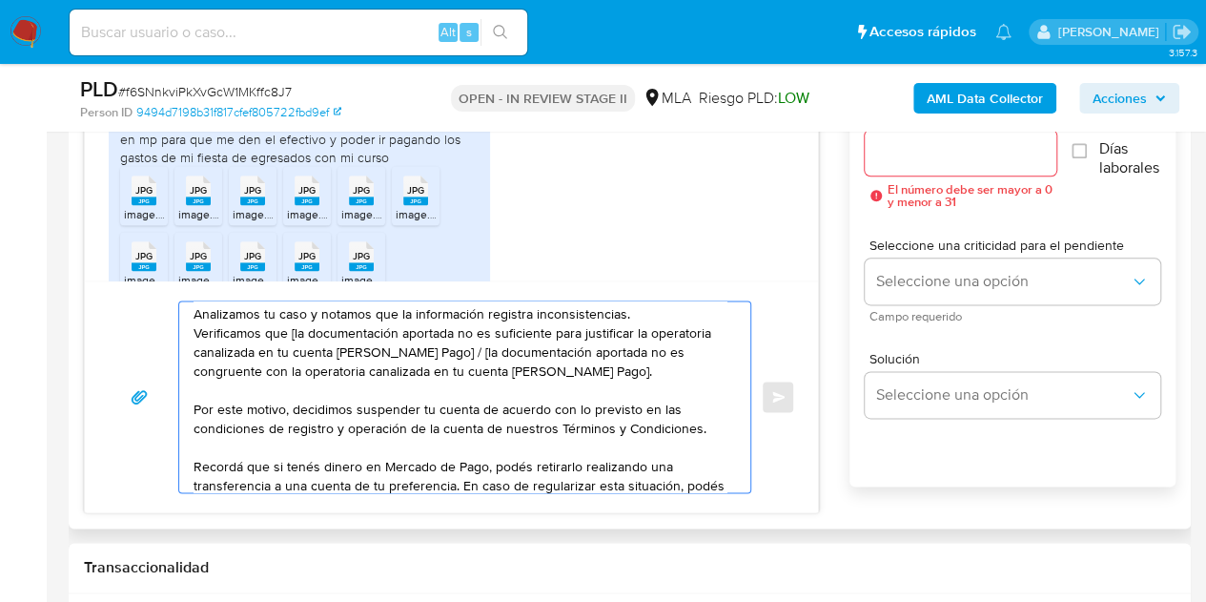
scroll to position [0, 0]
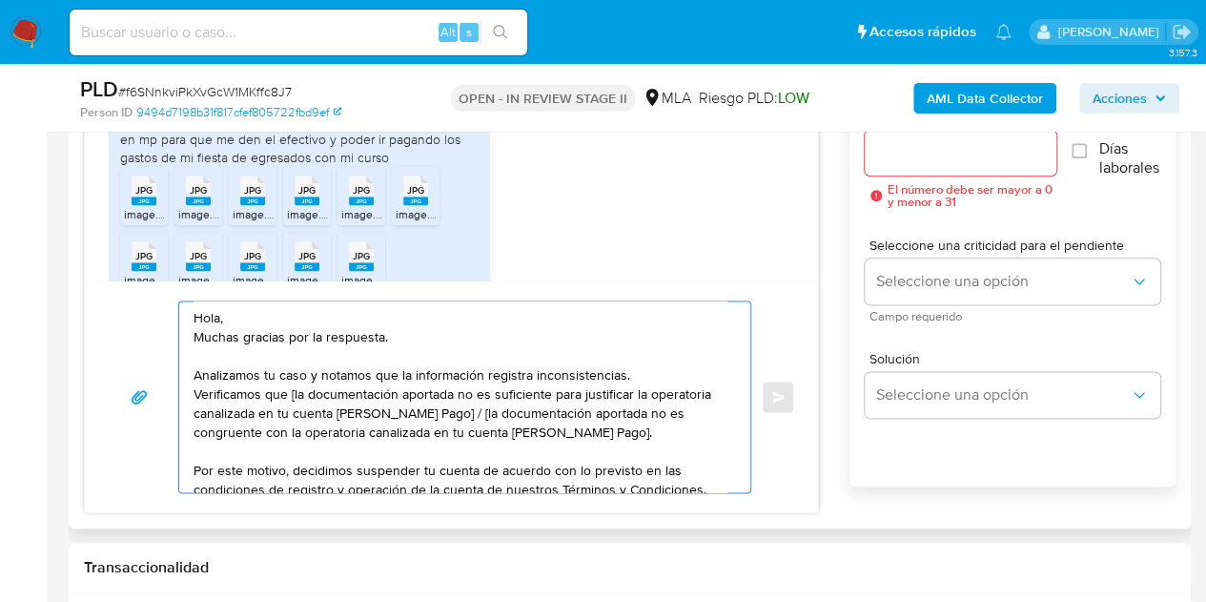
click at [292, 390] on textarea "Hola, Muchas gracias por la respuesta. Analizamos tu caso y notamos que la info…" at bounding box center [460, 396] width 533 height 191
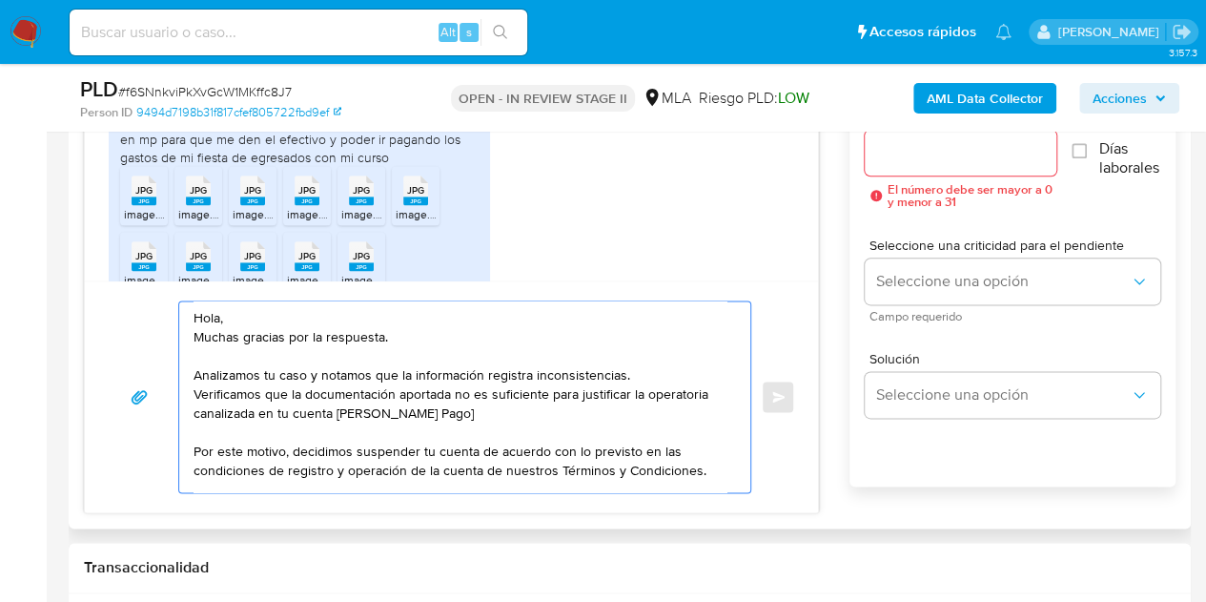
drag, startPoint x: 623, startPoint y: 428, endPoint x: 444, endPoint y: 415, distance: 178.8
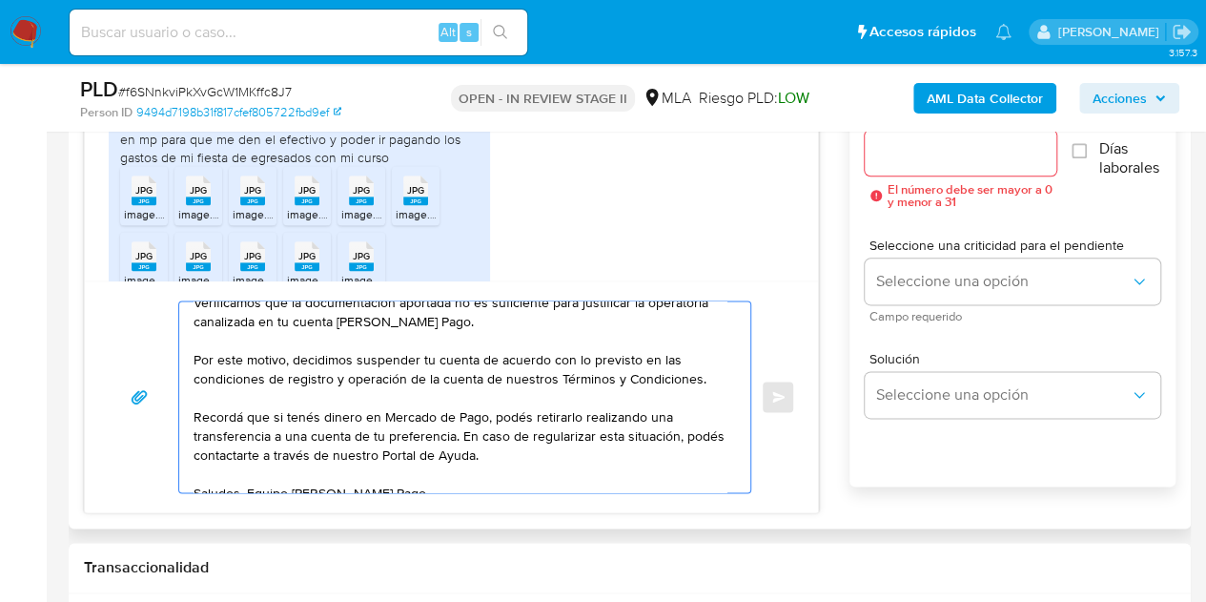
scroll to position [109, 0]
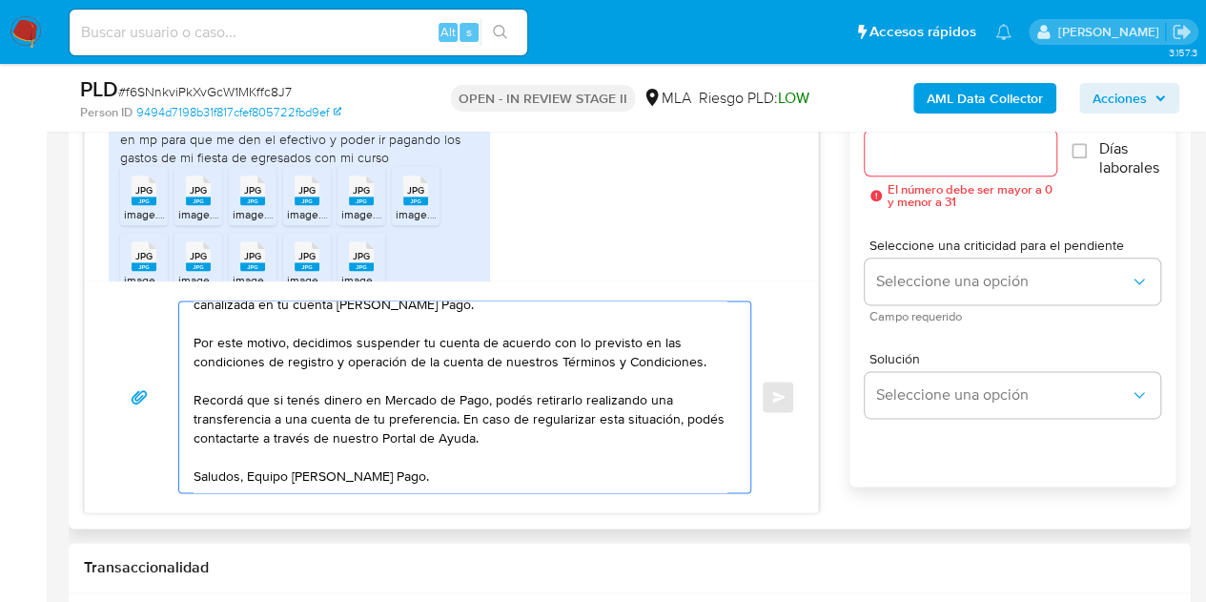
drag, startPoint x: 526, startPoint y: 432, endPoint x: 467, endPoint y: 420, distance: 60.4
click at [467, 420] on textarea "Hola, Muchas gracias por la respuesta. Analizamos tu caso y notamos que la info…" at bounding box center [460, 396] width 533 height 191
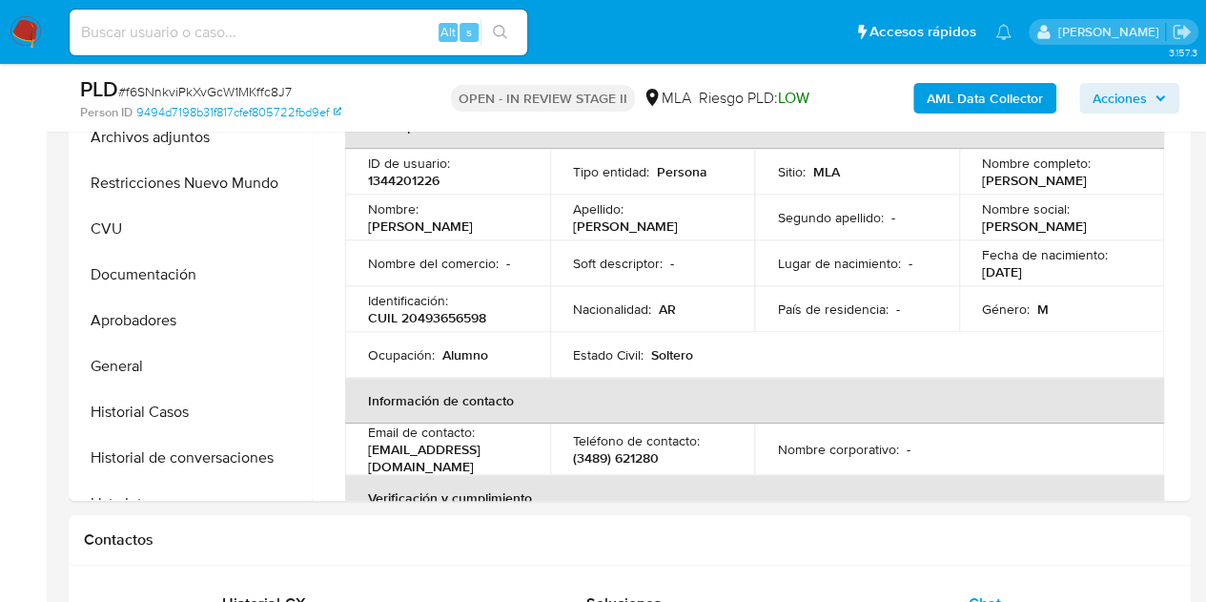
scroll to position [399, 0]
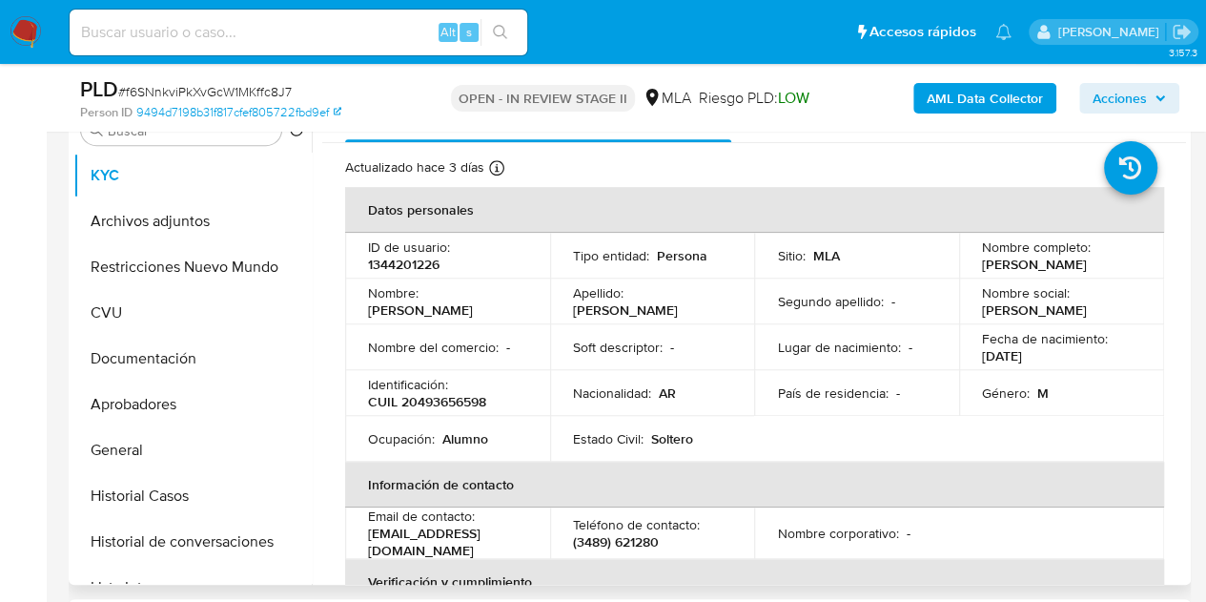
drag, startPoint x: 425, startPoint y: 304, endPoint x: 708, endPoint y: 295, distance: 282.5
click at [538, 310] on td "Nombre : Valentin Adolfo" at bounding box center [447, 301] width 205 height 46
copy p "Valentin Adolfo"
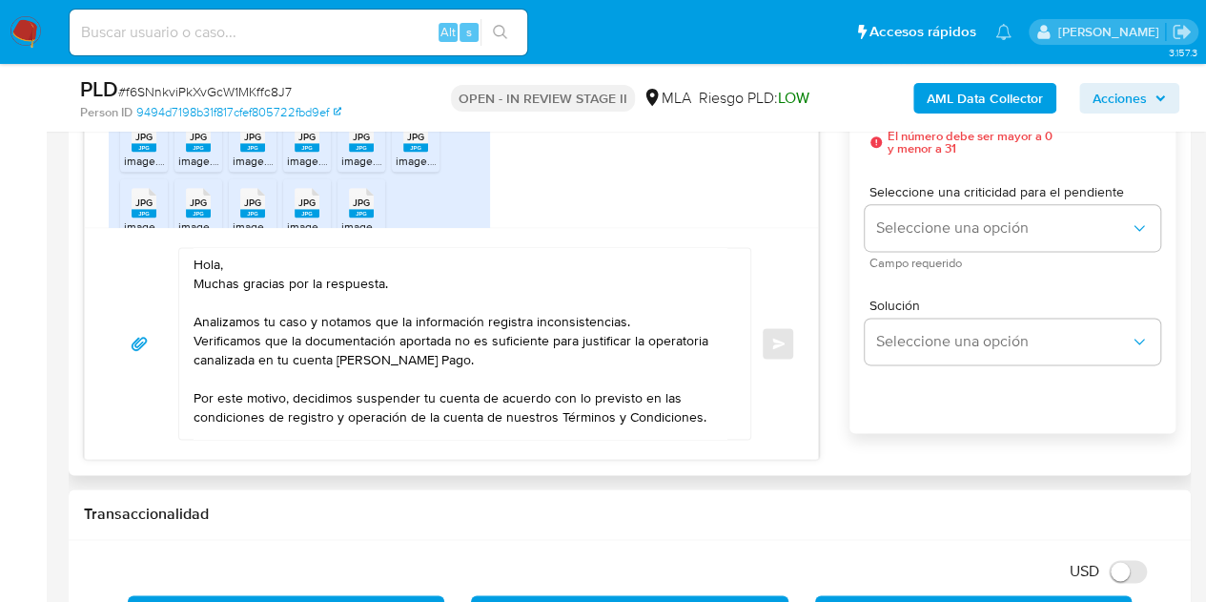
scroll to position [1141, 0]
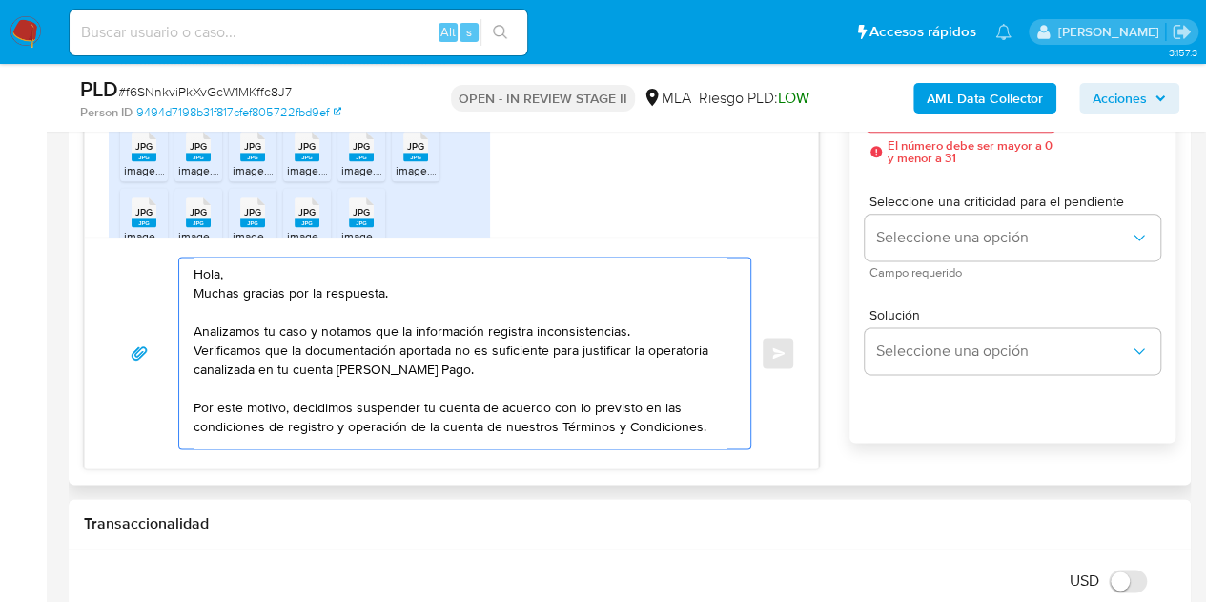
click at [219, 272] on textarea "Hola, Muchas gracias por la respuesta. Analizamos tu caso y notamos que la info…" at bounding box center [460, 352] width 533 height 191
paste textarea "Valentin Adolfo"
click at [347, 277] on textarea "Hola Valentin Adolfo, Muchas gracias por la respuesta. Analizamos tu caso y not…" at bounding box center [460, 352] width 533 height 191
drag, startPoint x: 252, startPoint y: 279, endPoint x: 236, endPoint y: 271, distance: 18.3
click at [236, 271] on textarea "Hola Valentin Adolfo, Muchas gracias por la respuesta. Analizamos tu caso y not…" at bounding box center [460, 352] width 533 height 191
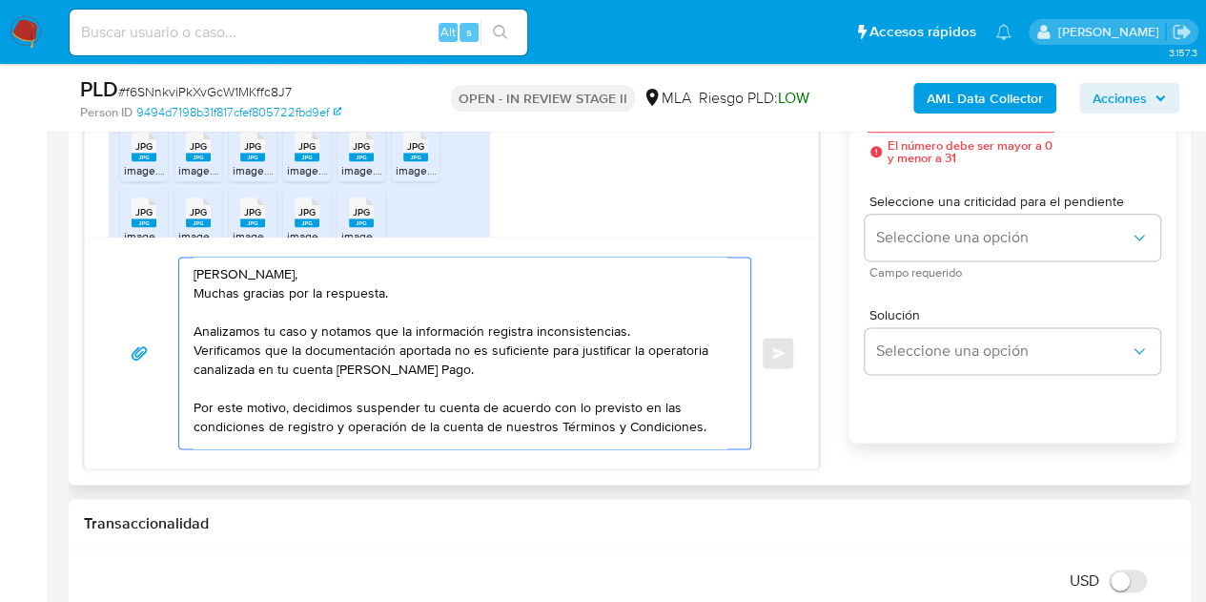
drag, startPoint x: 236, startPoint y: 271, endPoint x: 203, endPoint y: 289, distance: 37.1
click at [198, 293] on textarea "Hola Valentin Adolfo, Muchas gracias por la respuesta. Analizamos tu caso y not…" at bounding box center [460, 352] width 533 height 191
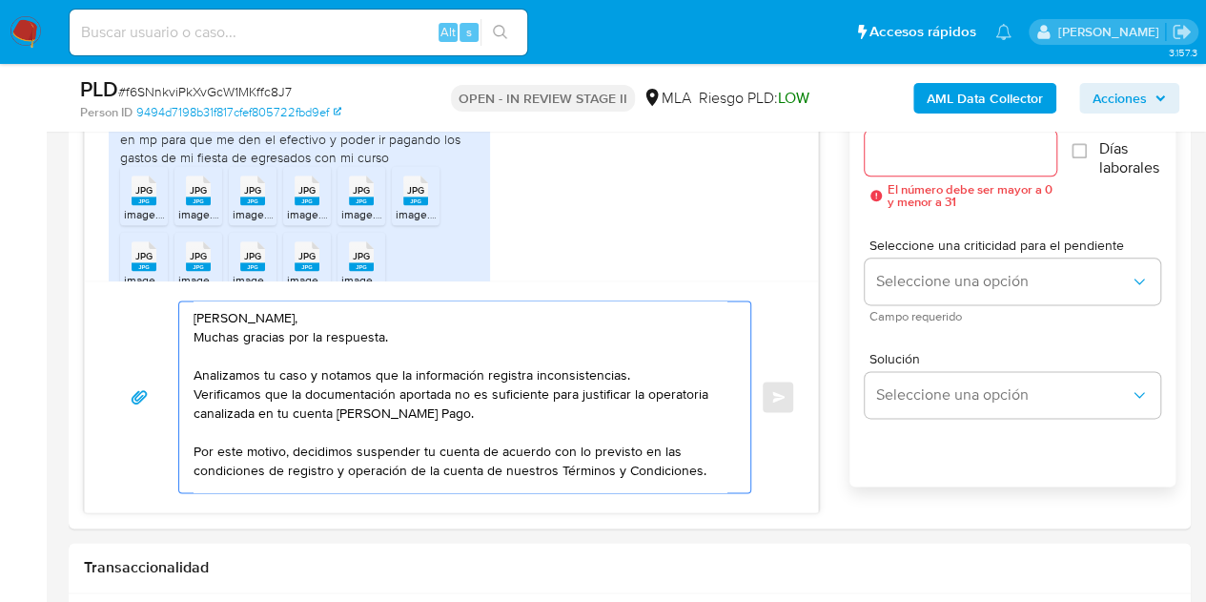
scroll to position [1064, 0]
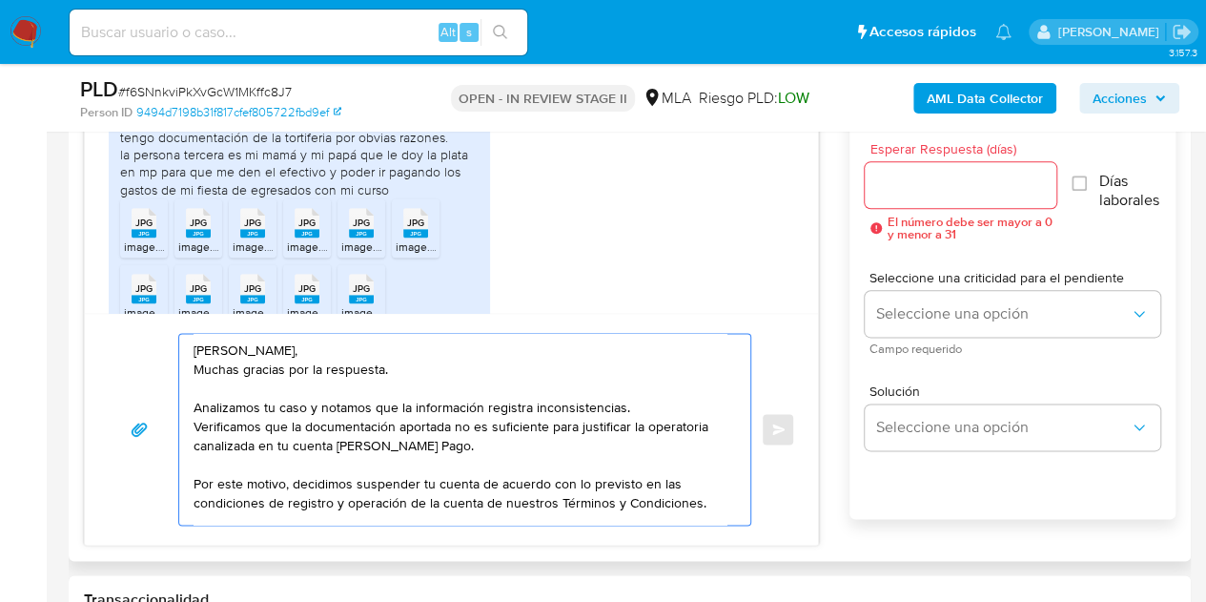
click at [664, 355] on textarea "Hola Valentín Adolfo, Muchas gracias por la respuesta. Analizamos tu caso y not…" at bounding box center [460, 429] width 533 height 191
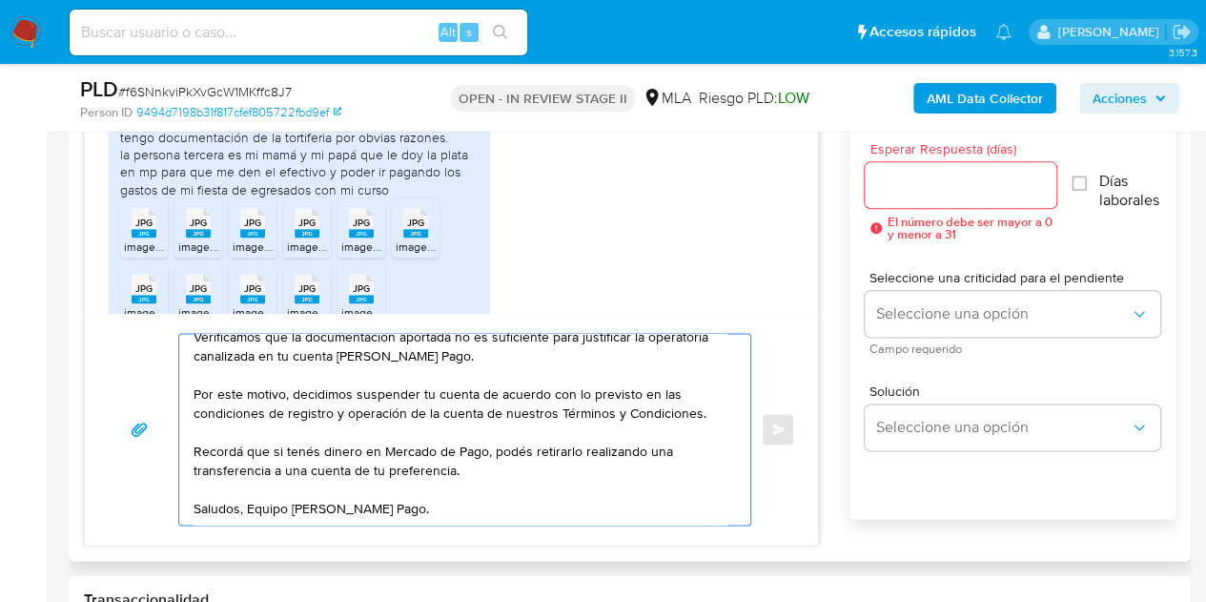
click at [653, 503] on textarea "Hola Valentín Adolfo, Muchas gracias por la respuesta. Analizamos tu caso y not…" at bounding box center [460, 429] width 533 height 191
type textarea "Hola Valentín Adolfo, Muchas gracias por la respuesta. Analizamos tu caso y not…"
click at [919, 189] on input "Esperar Respuesta (días)" at bounding box center [961, 185] width 193 height 25
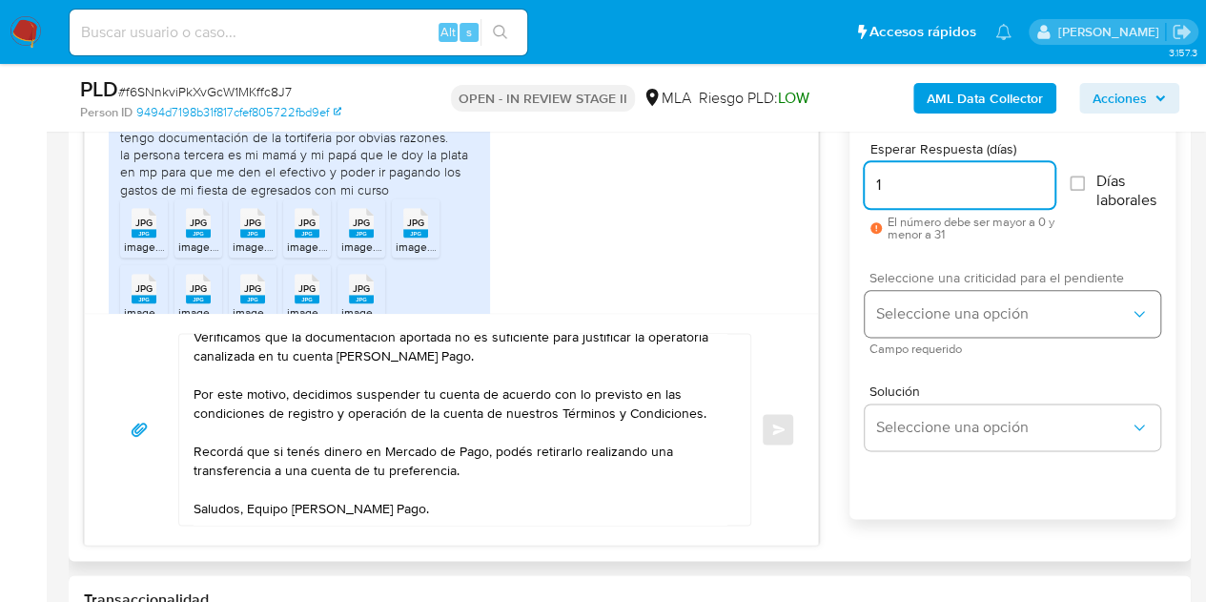
type input "1"
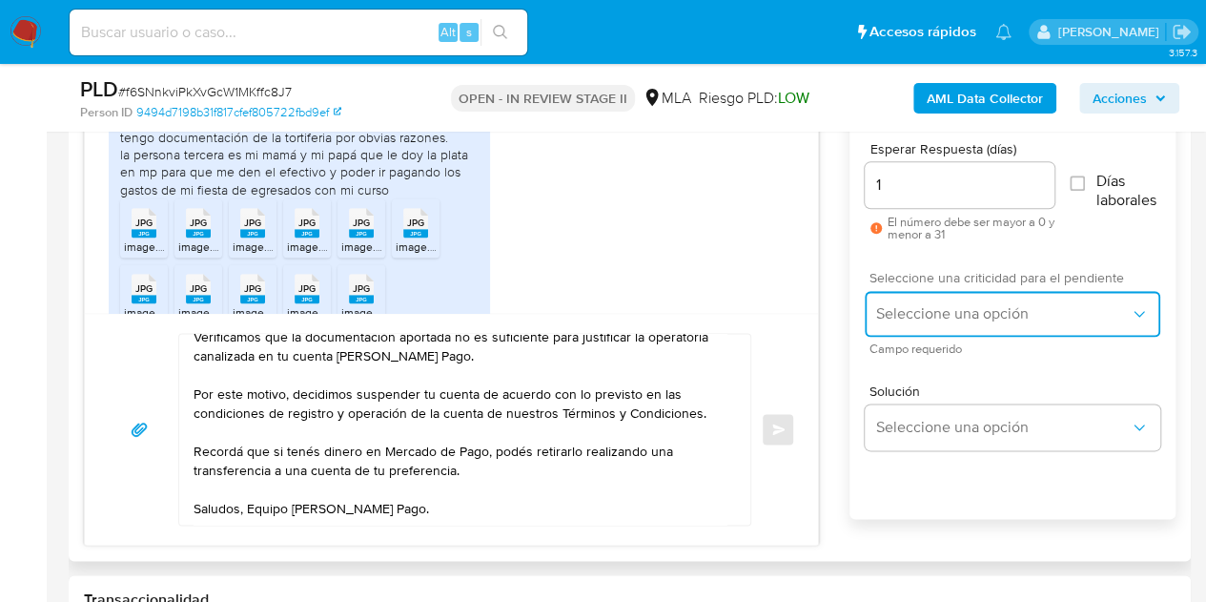
click at [939, 323] on button "Seleccione una opción" at bounding box center [1013, 314] width 296 height 46
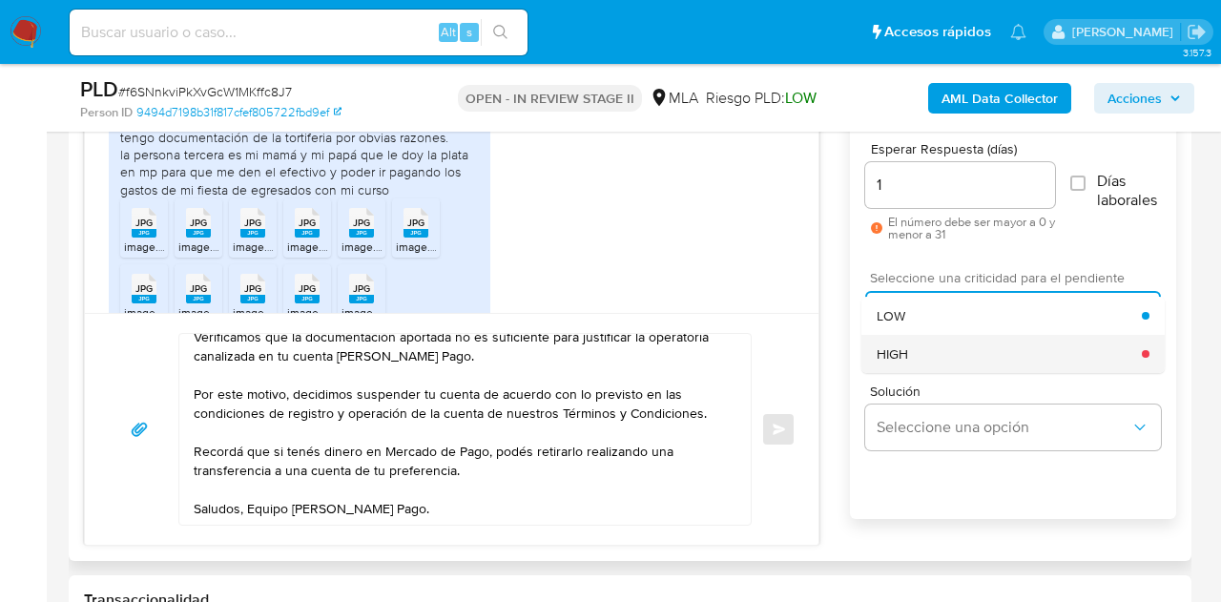
click at [933, 344] on div "HIGH" at bounding box center [1008, 354] width 265 height 38
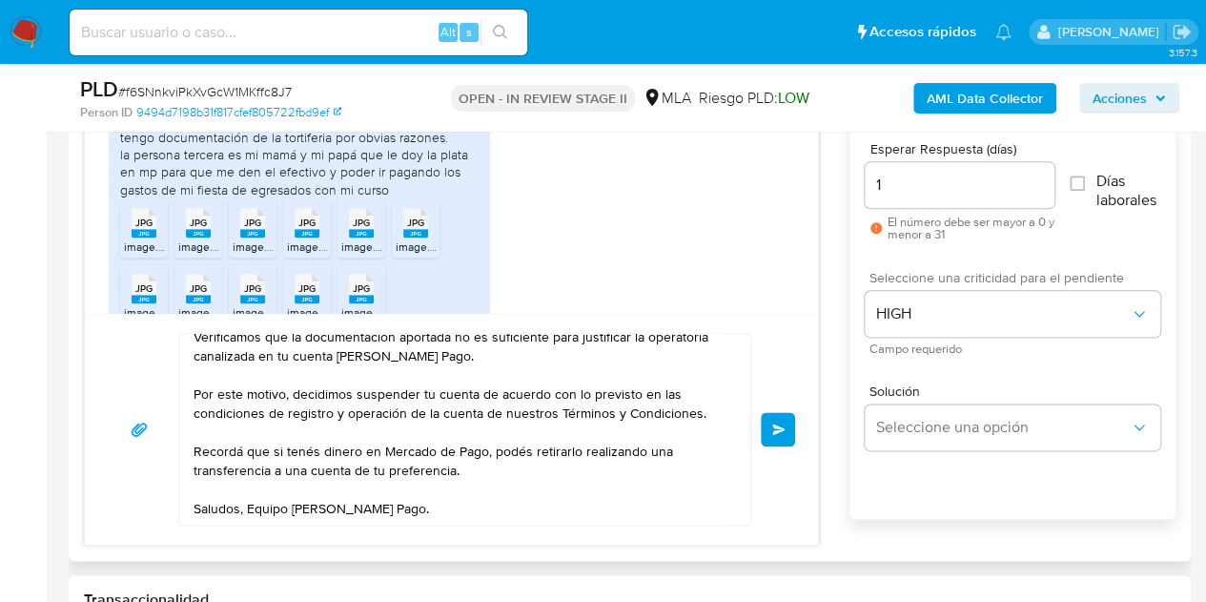
click at [771, 430] on button "Enviar" at bounding box center [778, 429] width 34 height 34
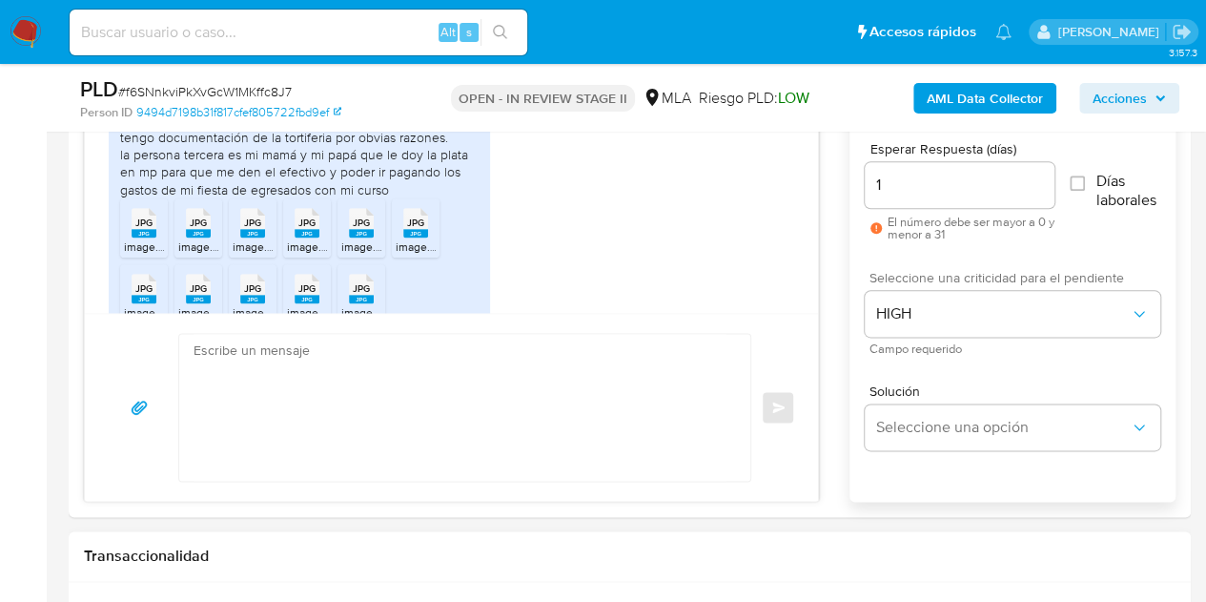
scroll to position [1808, 0]
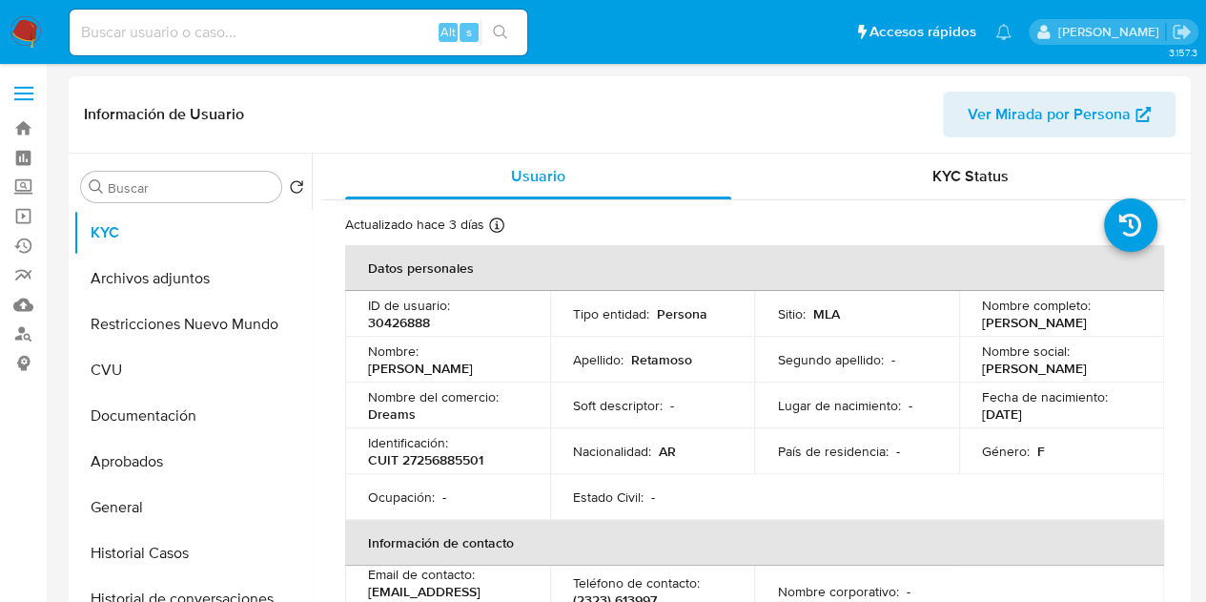
drag, startPoint x: 429, startPoint y: 333, endPoint x: 440, endPoint y: 342, distance: 14.2
click at [429, 331] on p "30426888" at bounding box center [399, 322] width 62 height 17
select select "10"
drag, startPoint x: 979, startPoint y: 320, endPoint x: 905, endPoint y: 405, distance: 112.9
click at [1045, 327] on p "Noemi Alejandra Retamoso" at bounding box center [1034, 322] width 105 height 17
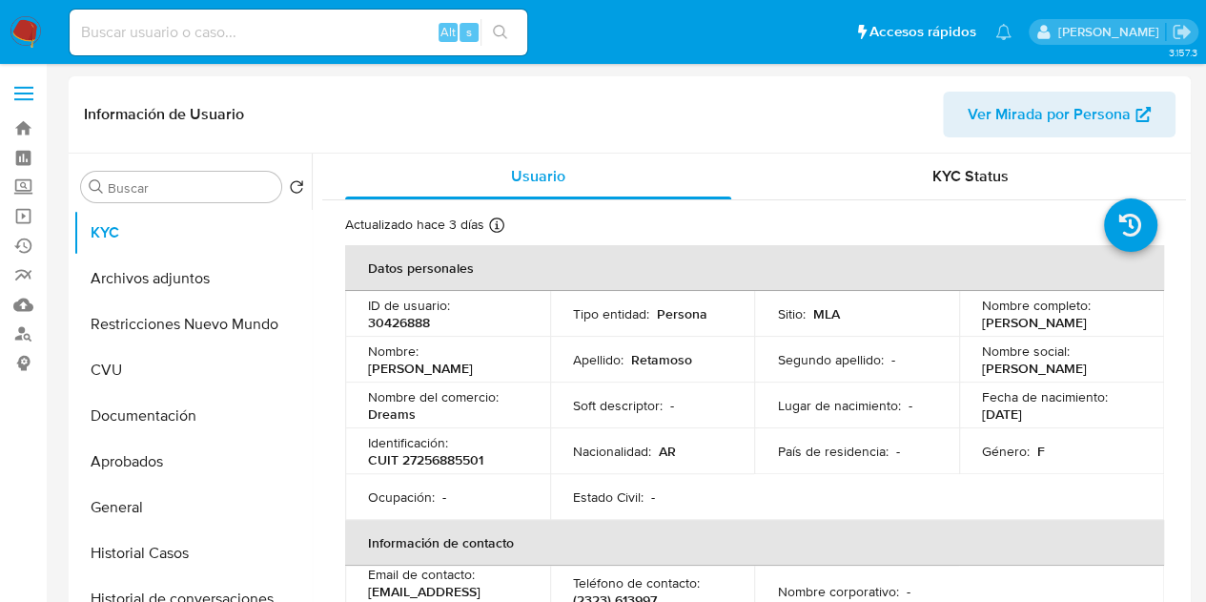
copy p "Noemi Alejandra Retamoso"
click at [486, 349] on div "Nombre : Noemi Alejandra" at bounding box center [447, 359] width 159 height 34
click at [455, 459] on p "CUIT 27256885501" at bounding box center [425, 459] width 115 height 17
copy p "27256885501"
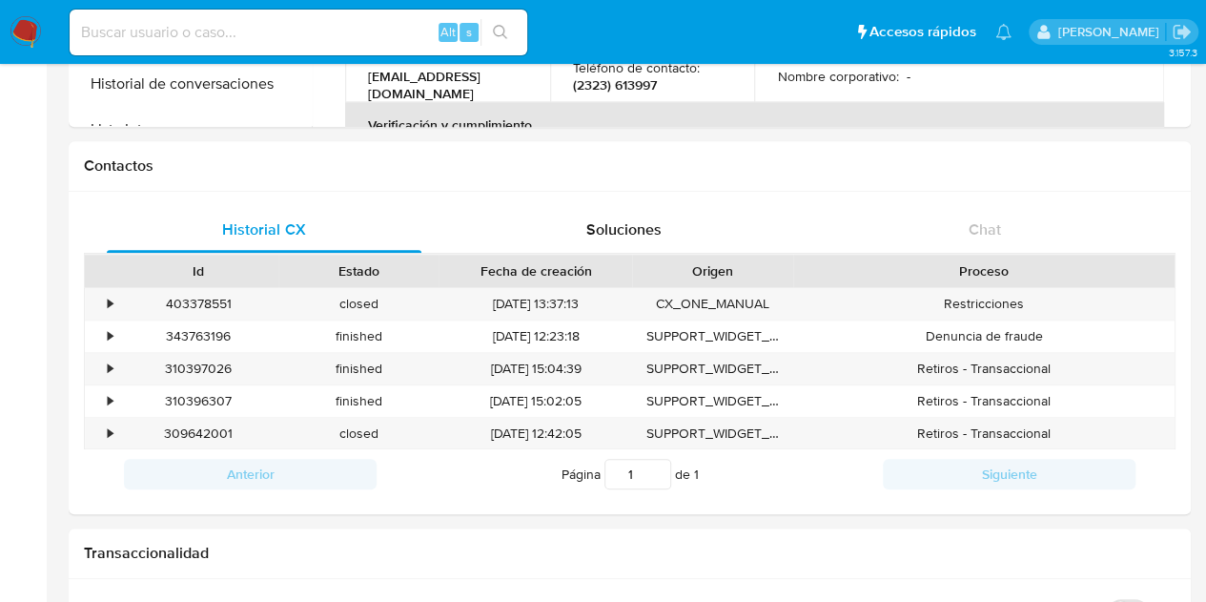
scroll to position [554, 0]
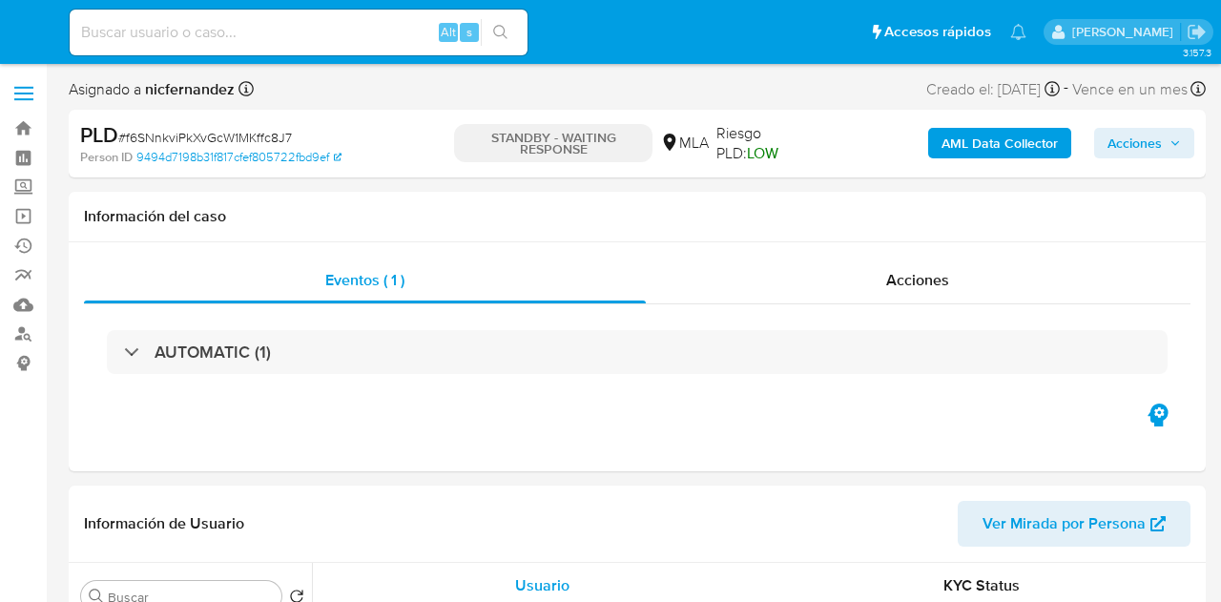
select select "10"
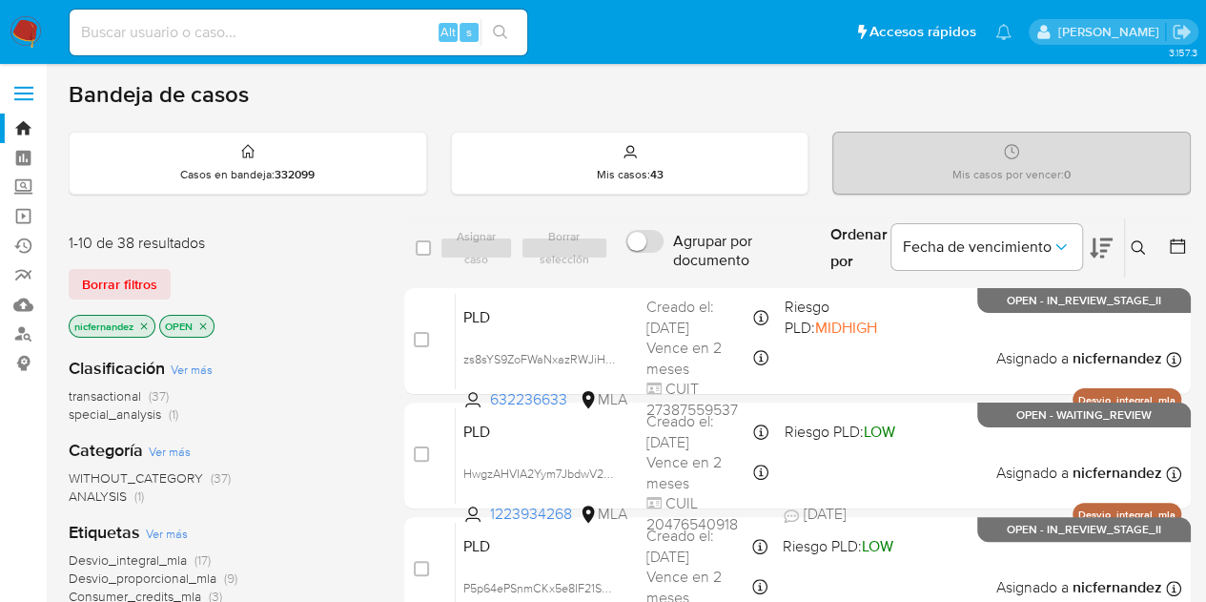
drag, startPoint x: 157, startPoint y: 273, endPoint x: 174, endPoint y: 276, distance: 16.5
click at [156, 273] on button "Borrar filtros" at bounding box center [120, 284] width 102 height 31
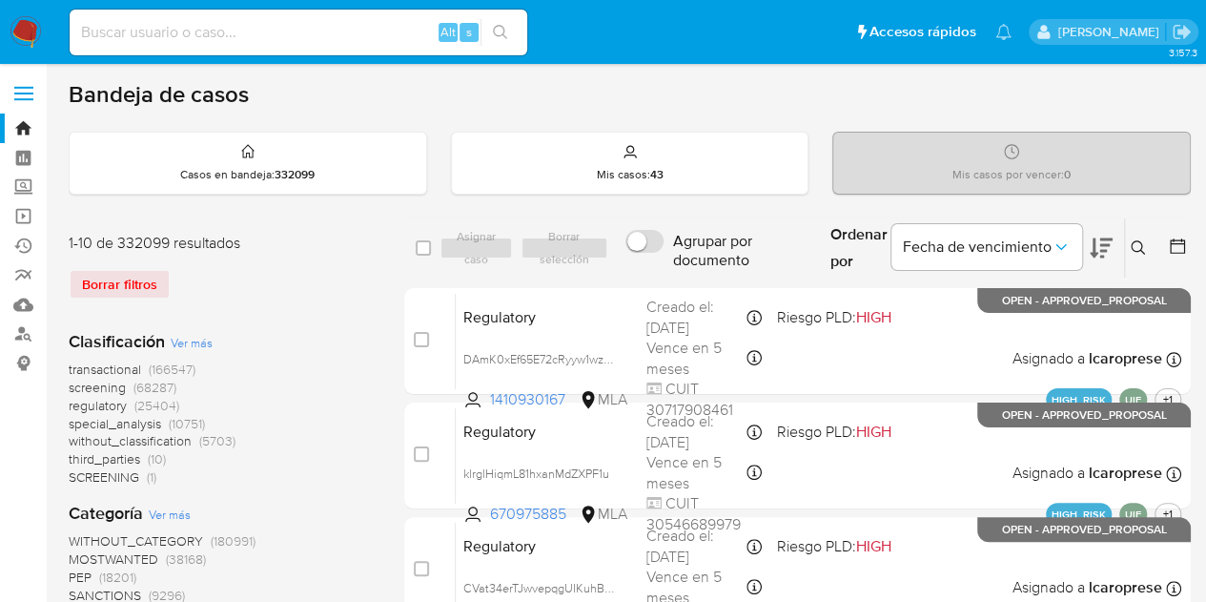
click at [1136, 243] on icon at bounding box center [1138, 247] width 15 height 15
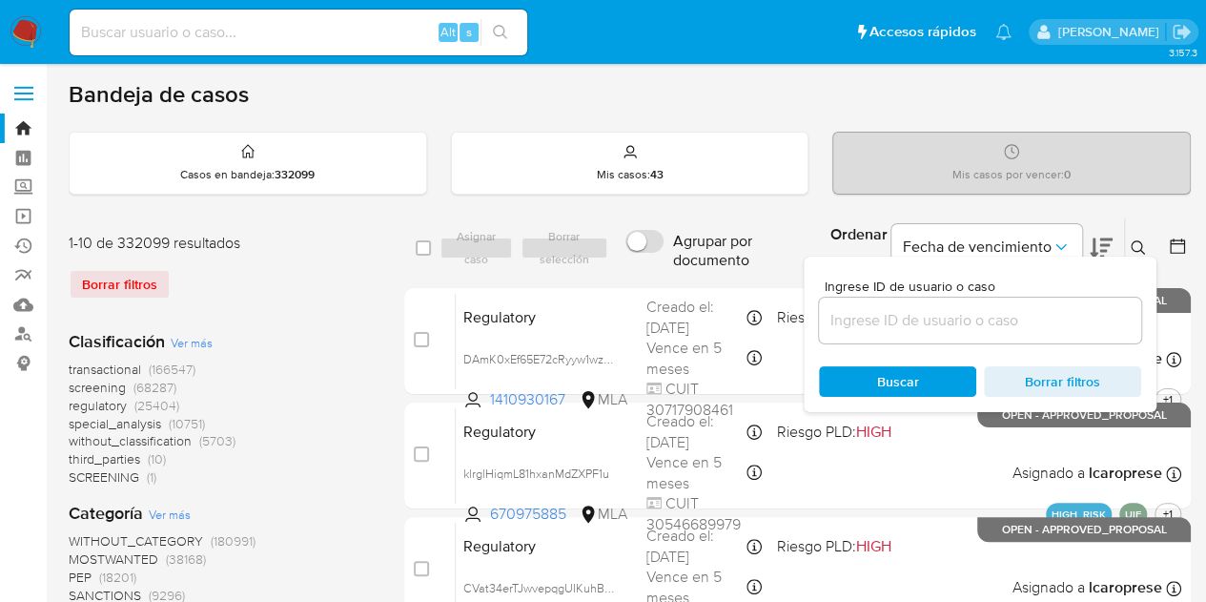
click at [986, 315] on input at bounding box center [980, 320] width 322 height 25
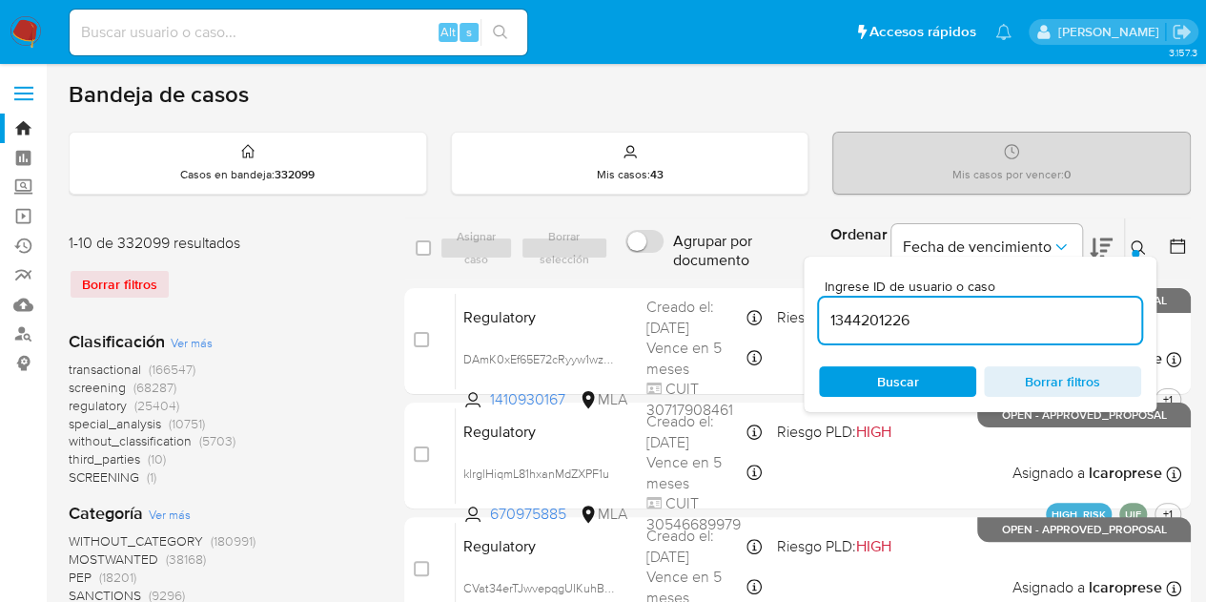
type input "1344201226"
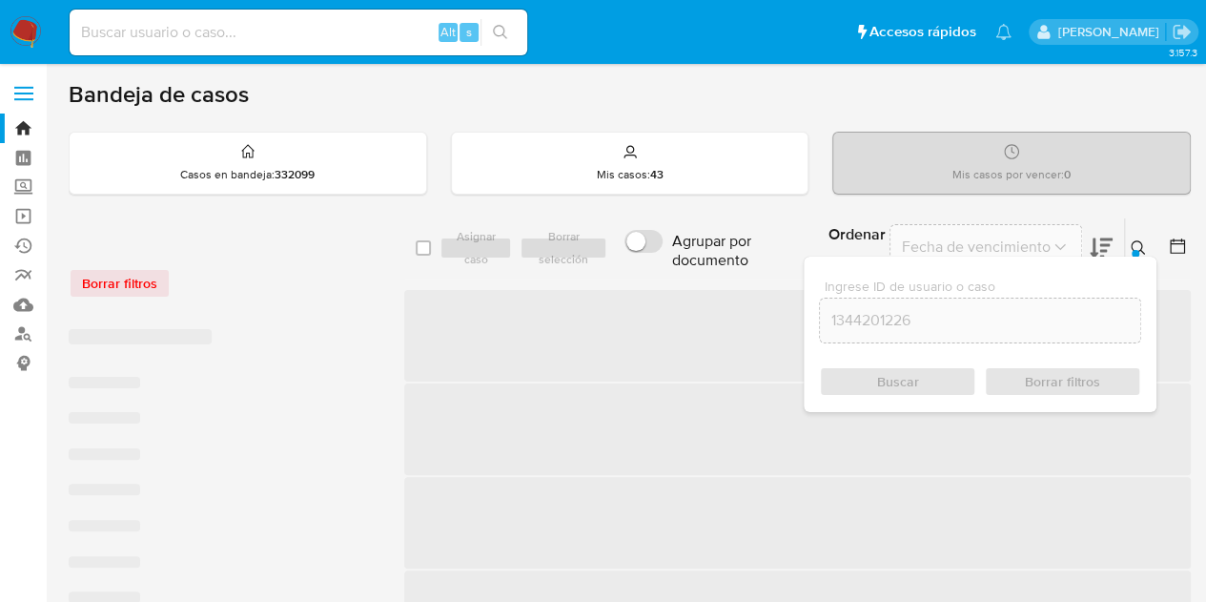
click at [1141, 242] on icon at bounding box center [1138, 247] width 15 height 15
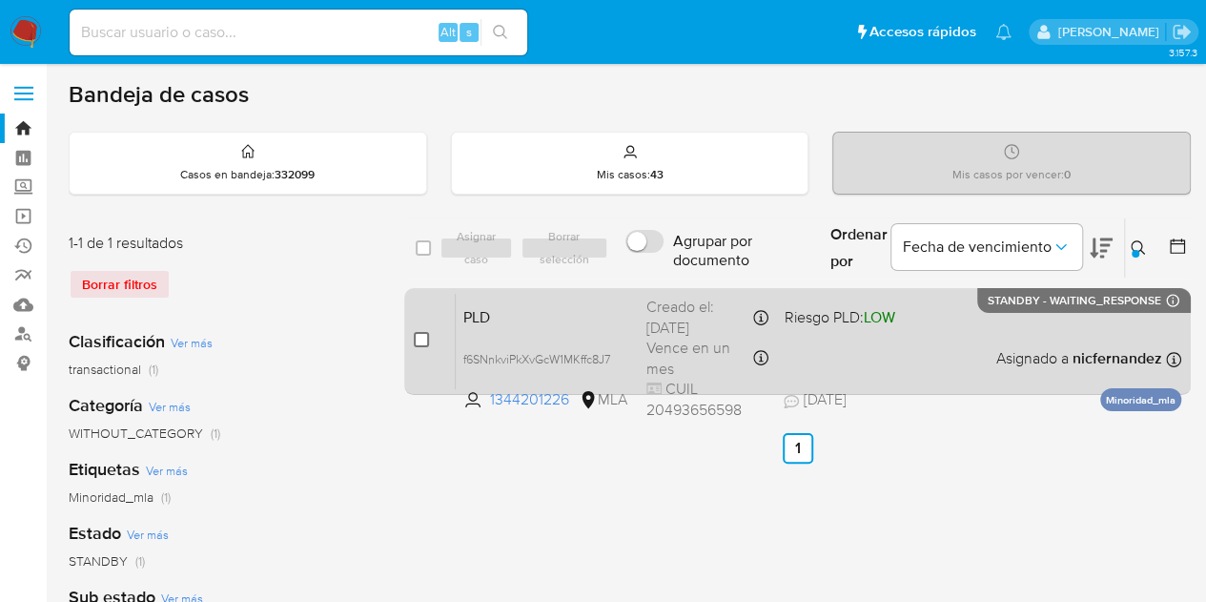
click at [416, 340] on input "checkbox" at bounding box center [421, 339] width 15 height 15
checkbox input "true"
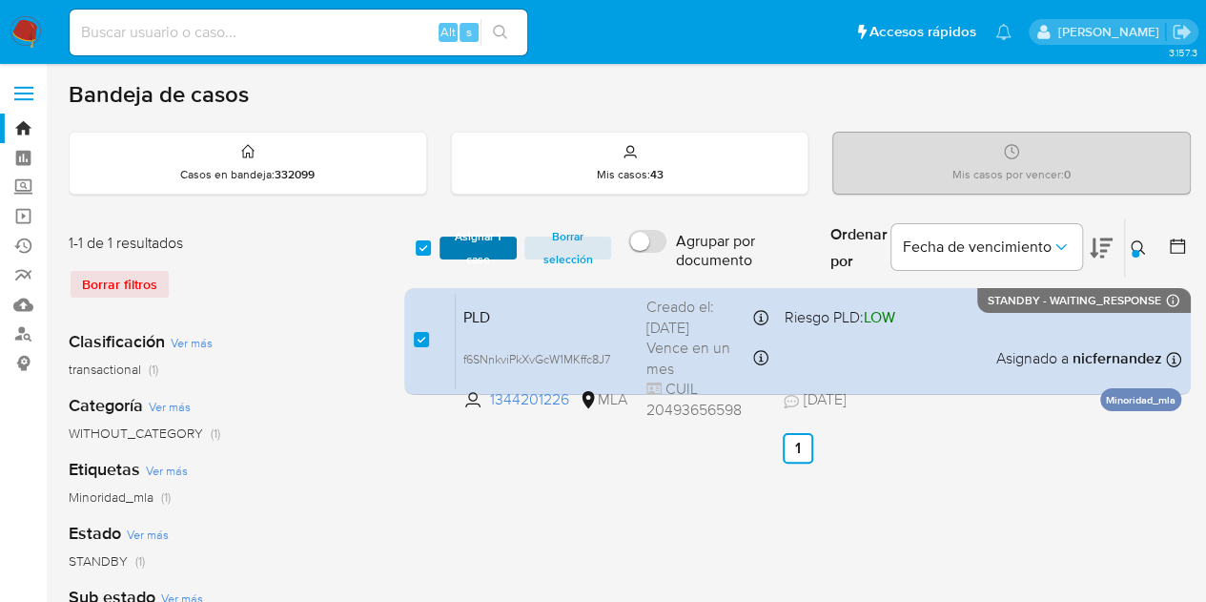
click at [484, 238] on span "Asignar 1 caso" at bounding box center [478, 247] width 59 height 19
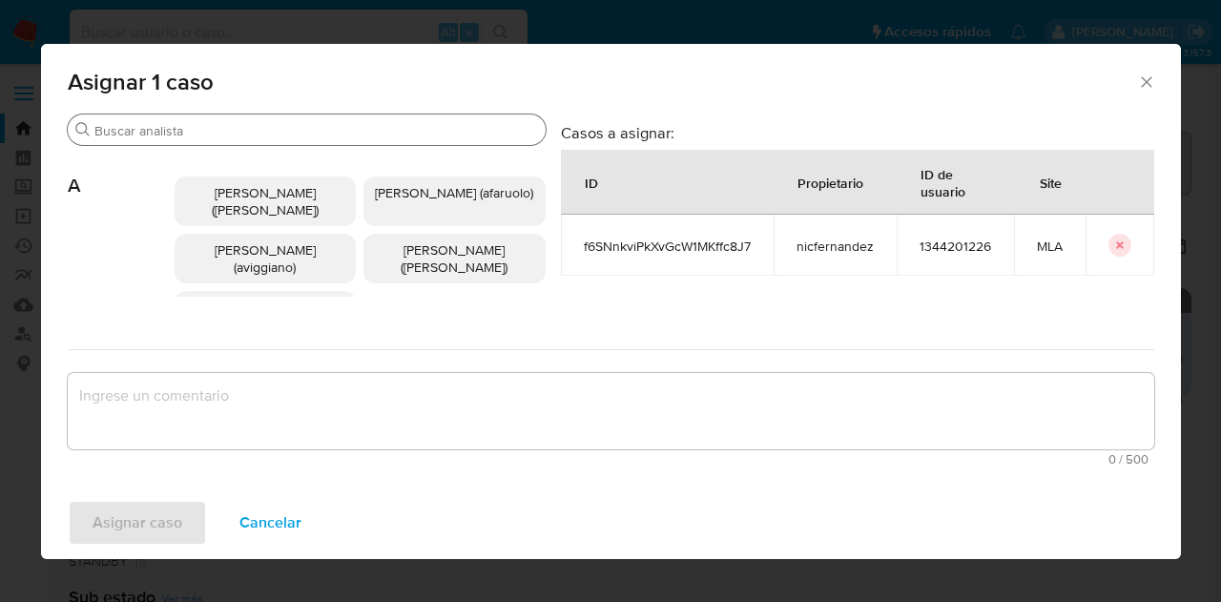
click at [227, 139] on div "Buscar" at bounding box center [307, 129] width 478 height 31
click at [221, 131] on input "Buscar" at bounding box center [315, 130] width 443 height 17
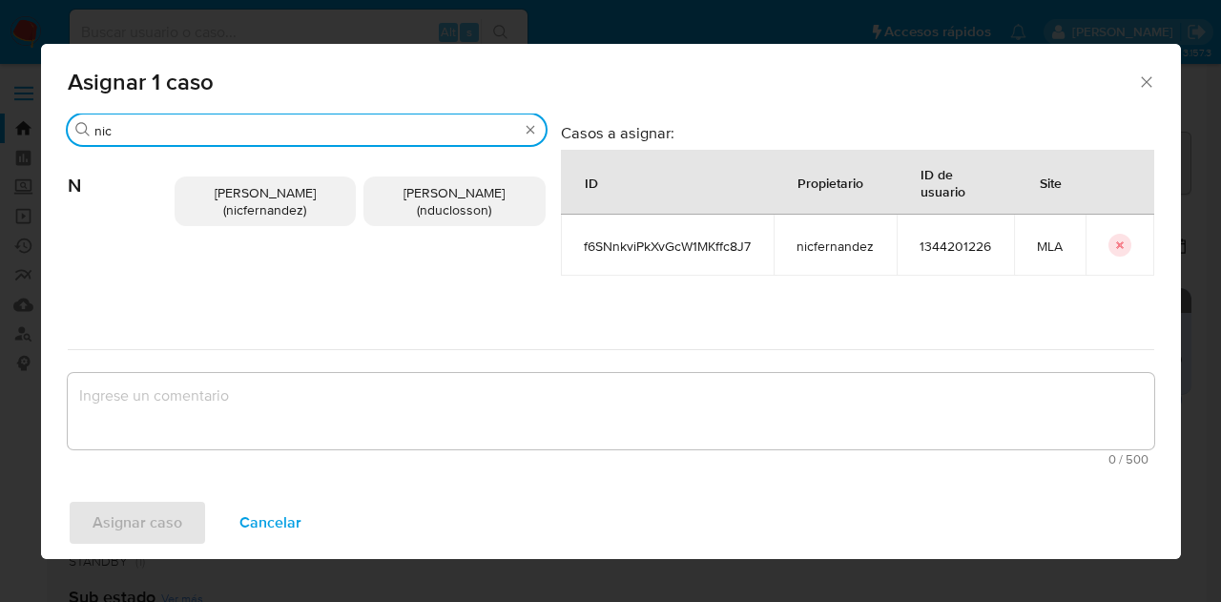
type input "nic"
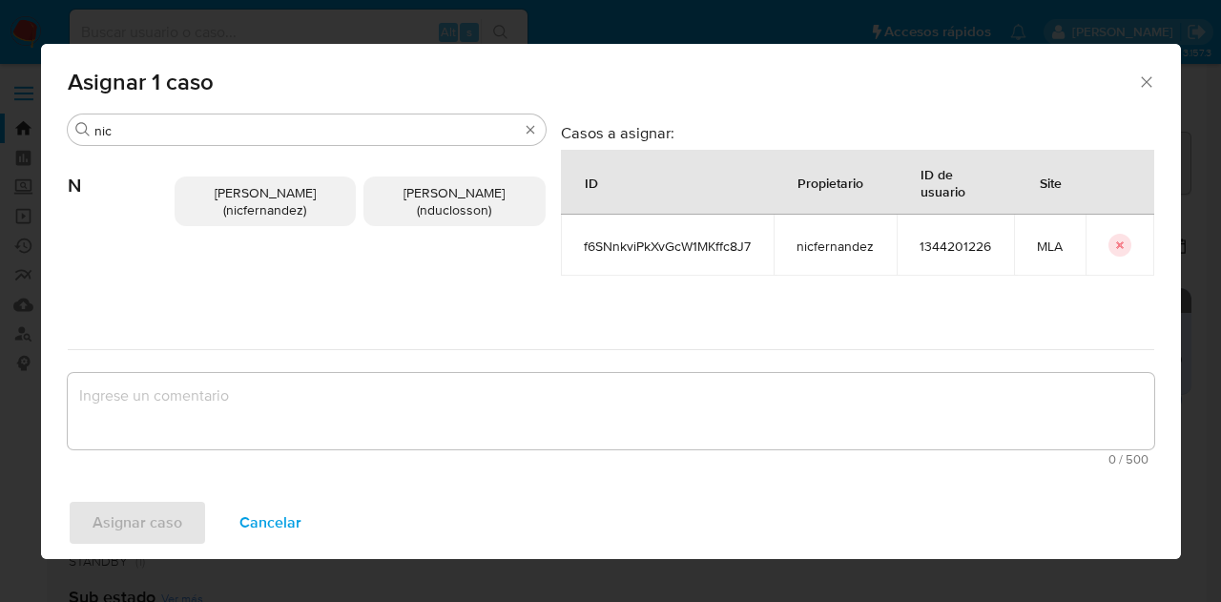
click at [231, 212] on span "[PERSON_NAME] (nicfernandez)" at bounding box center [265, 201] width 101 height 36
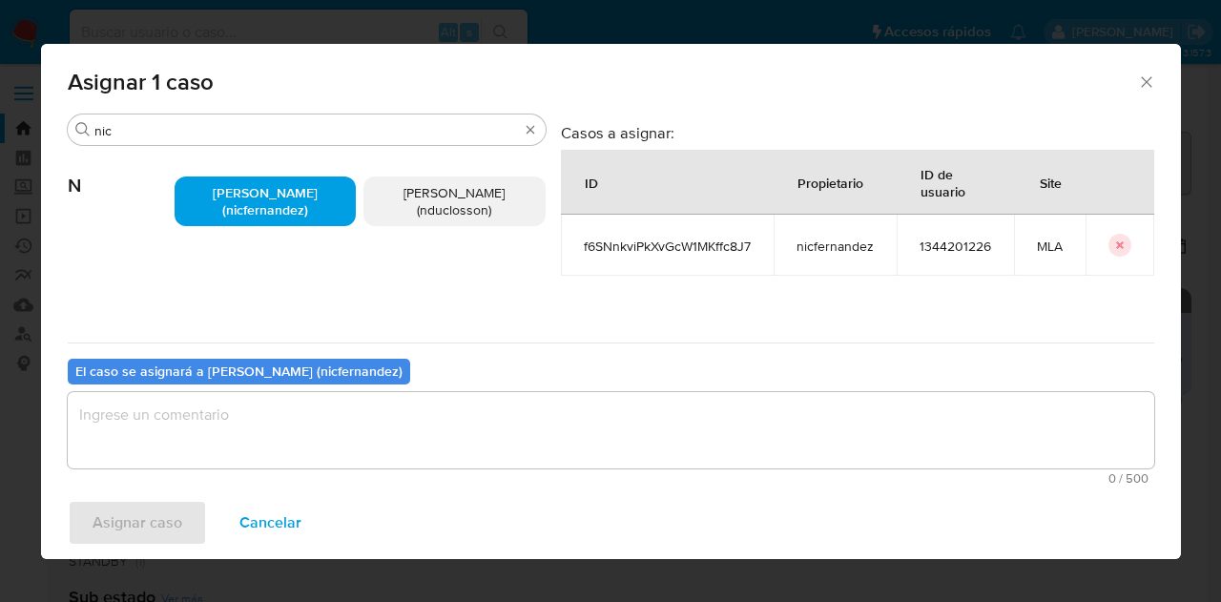
click at [329, 411] on textarea "assign-modal" at bounding box center [611, 430] width 1086 height 76
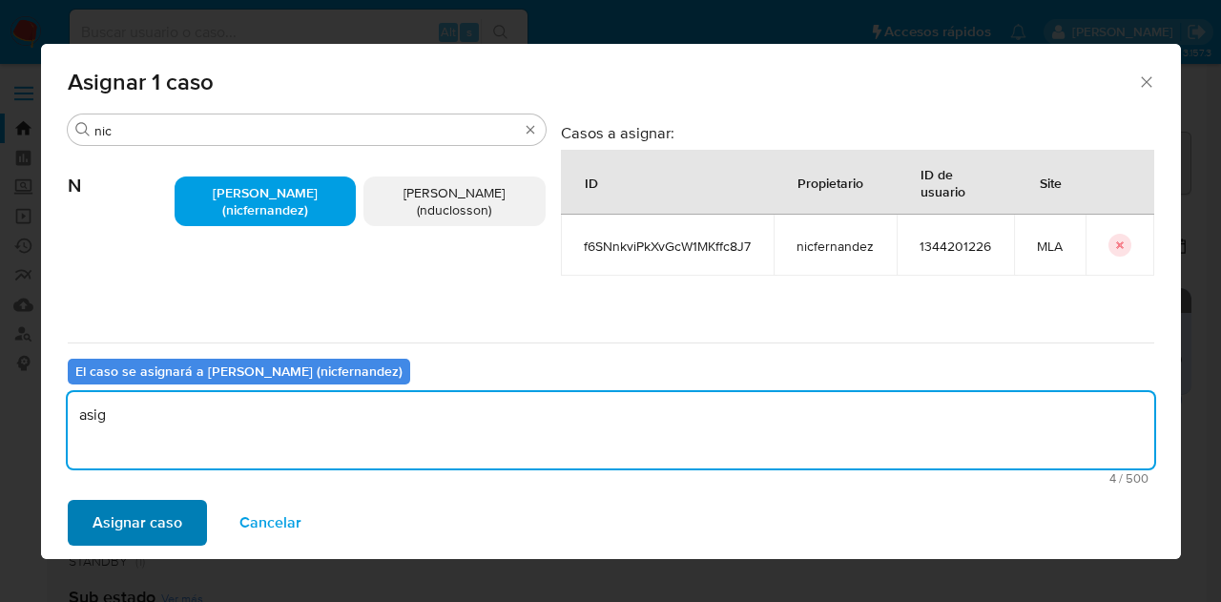
type textarea "asig"
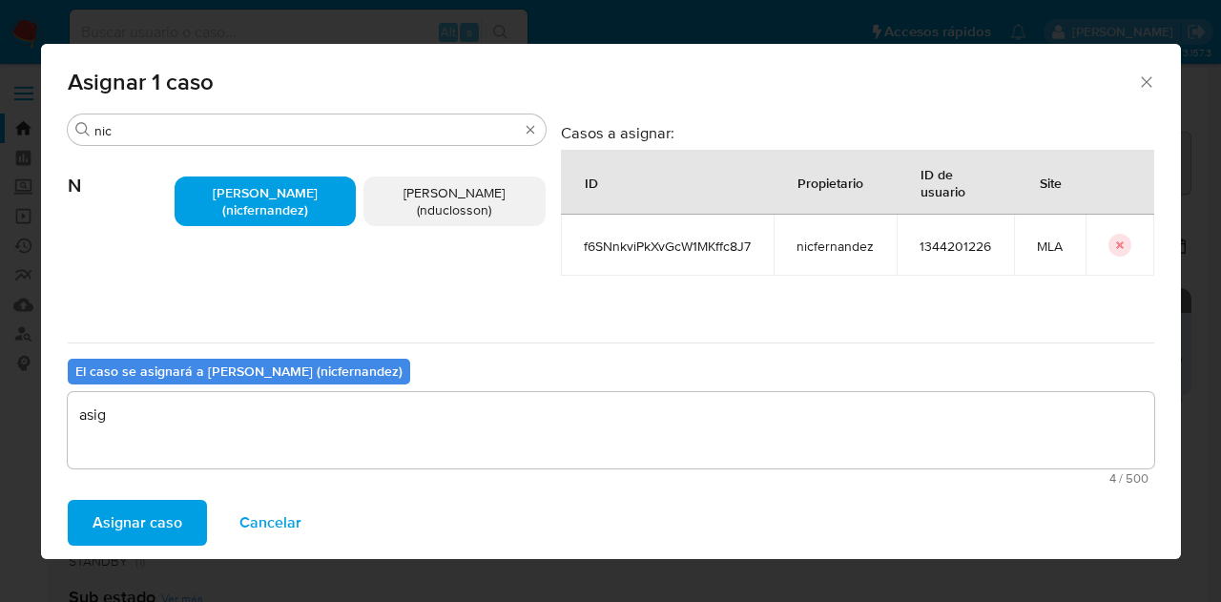
click at [149, 507] on span "Asignar caso" at bounding box center [138, 523] width 90 height 42
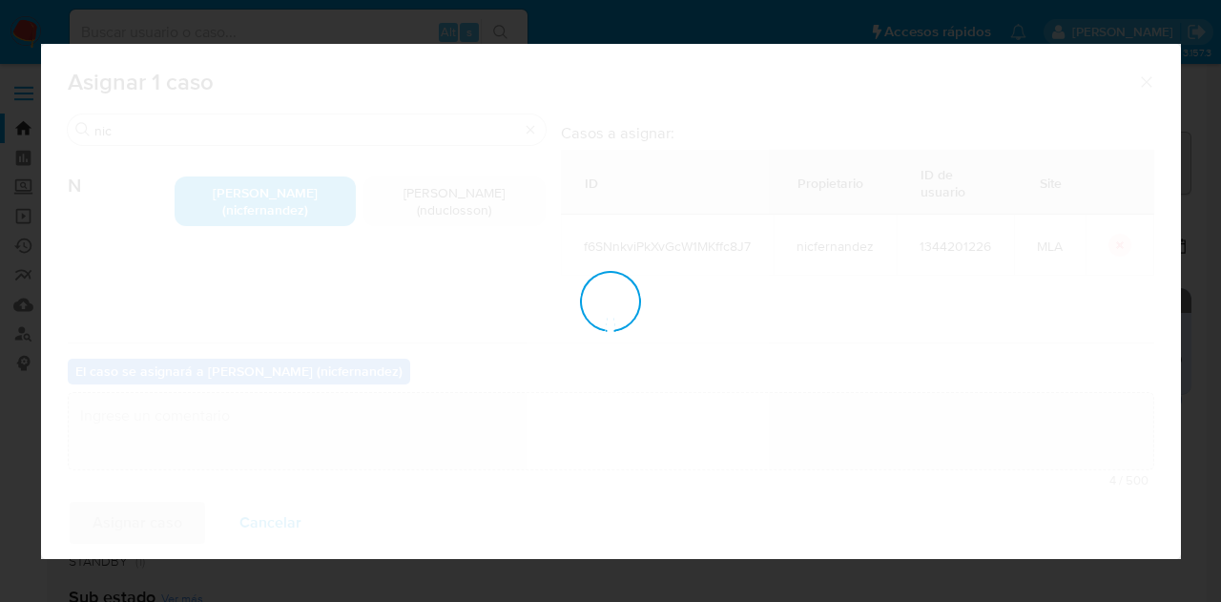
checkbox input "false"
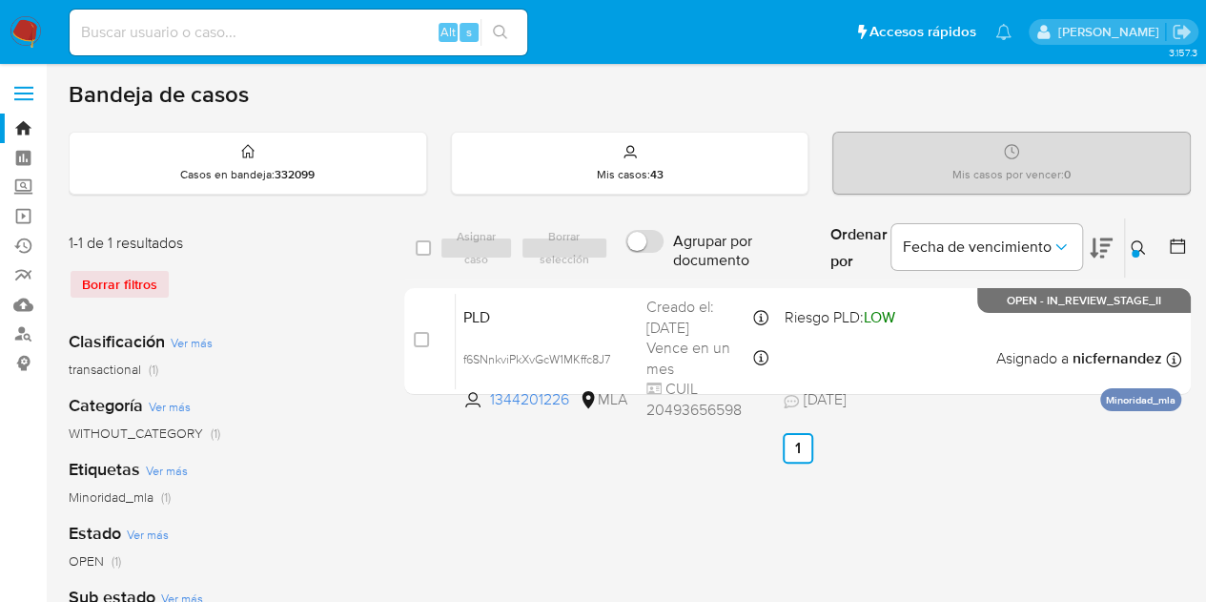
click at [1135, 251] on div at bounding box center [1136, 254] width 8 height 8
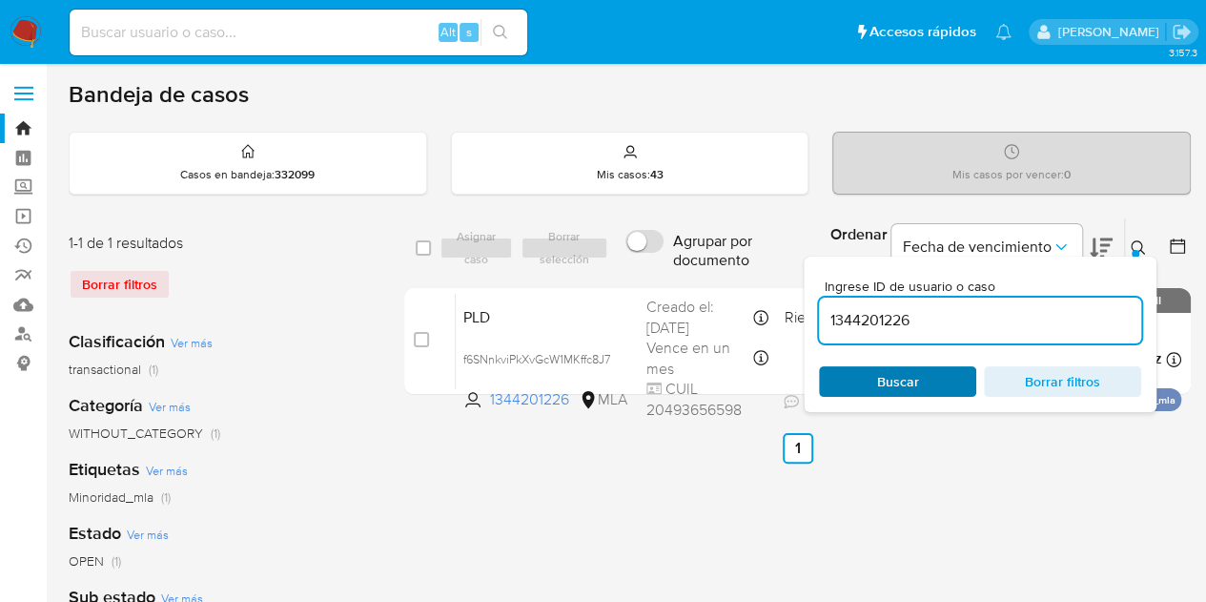
click at [921, 382] on span "Buscar" at bounding box center [898, 381] width 131 height 27
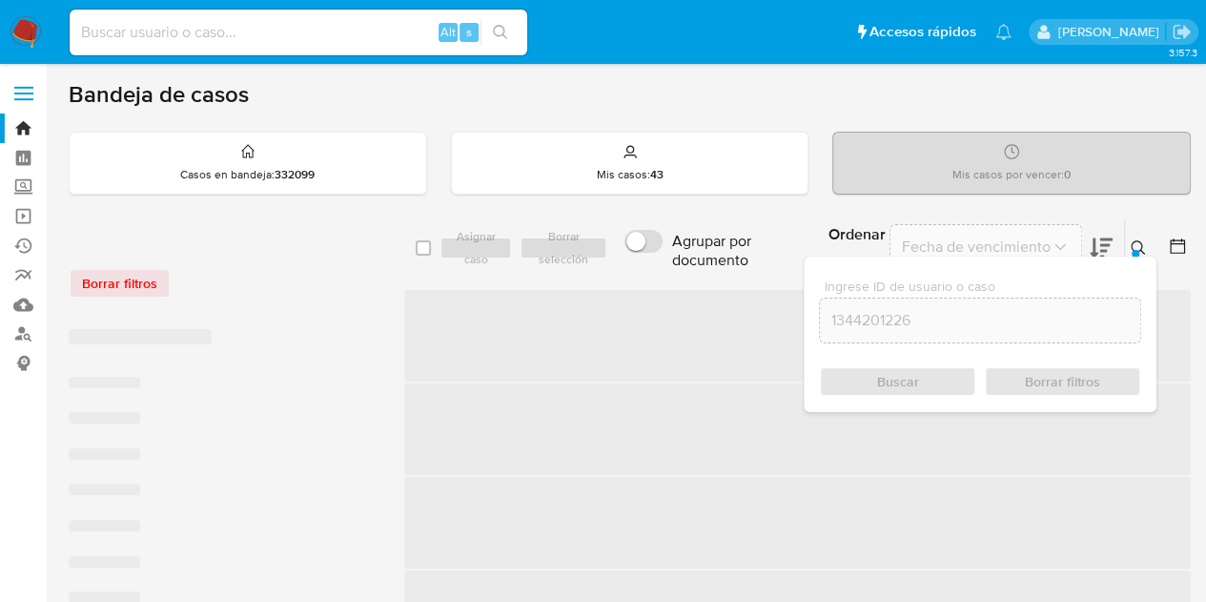
click at [1141, 240] on icon at bounding box center [1138, 247] width 15 height 15
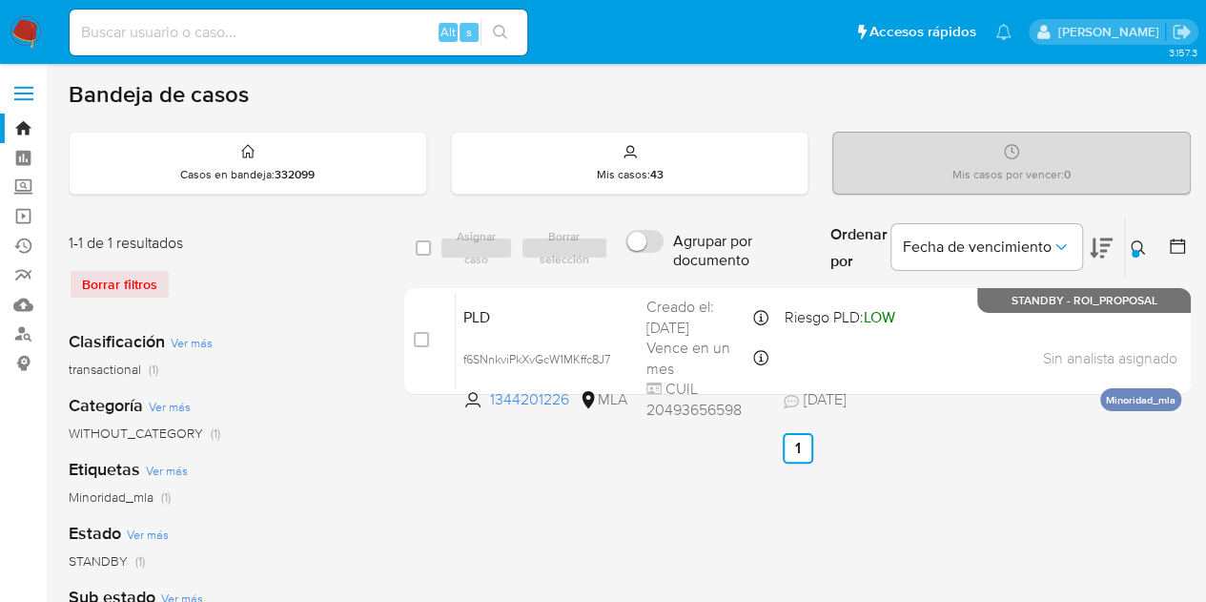
click at [1141, 240] on icon at bounding box center [1138, 247] width 15 height 15
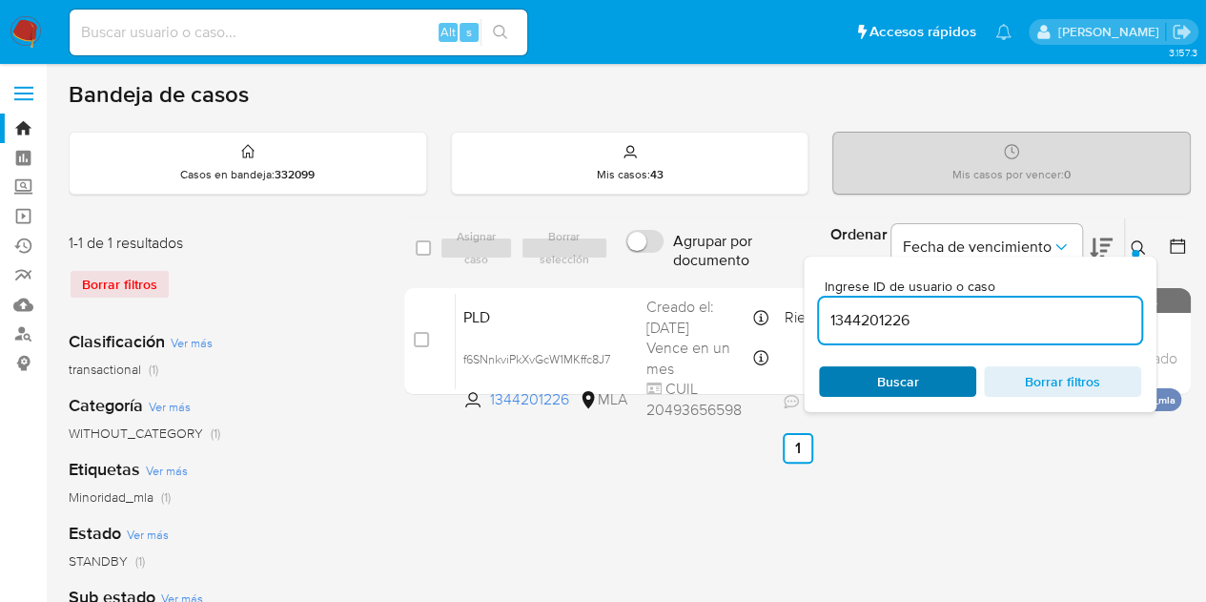
click at [928, 385] on span "Buscar" at bounding box center [898, 381] width 131 height 27
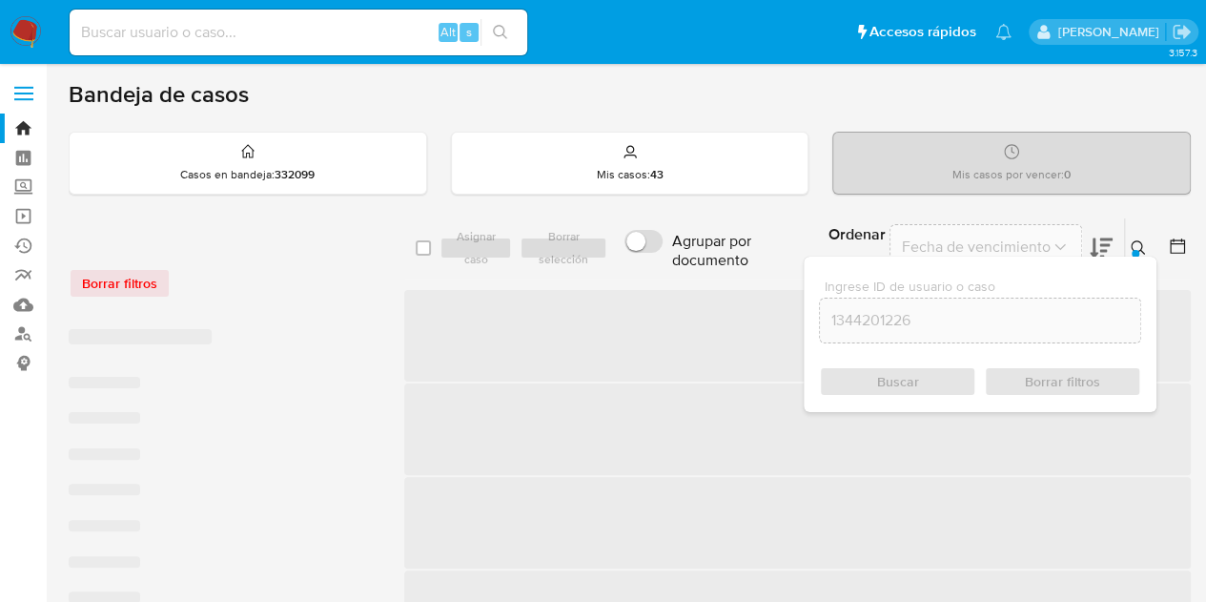
click at [1139, 244] on icon at bounding box center [1138, 247] width 15 height 15
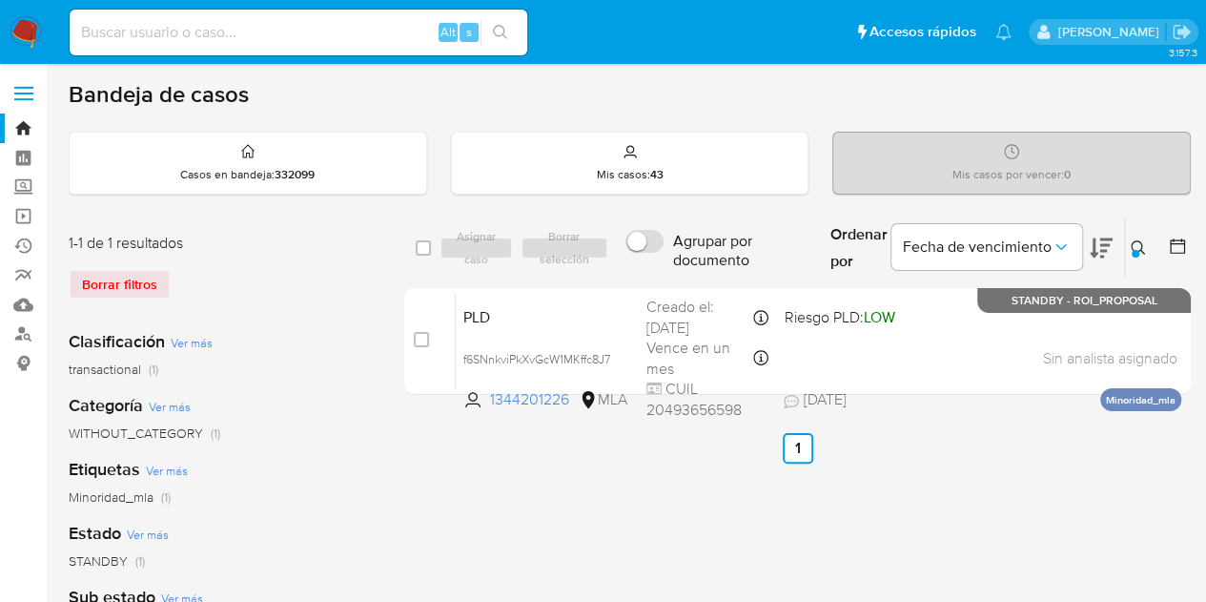
click at [1143, 254] on button at bounding box center [1140, 248] width 31 height 23
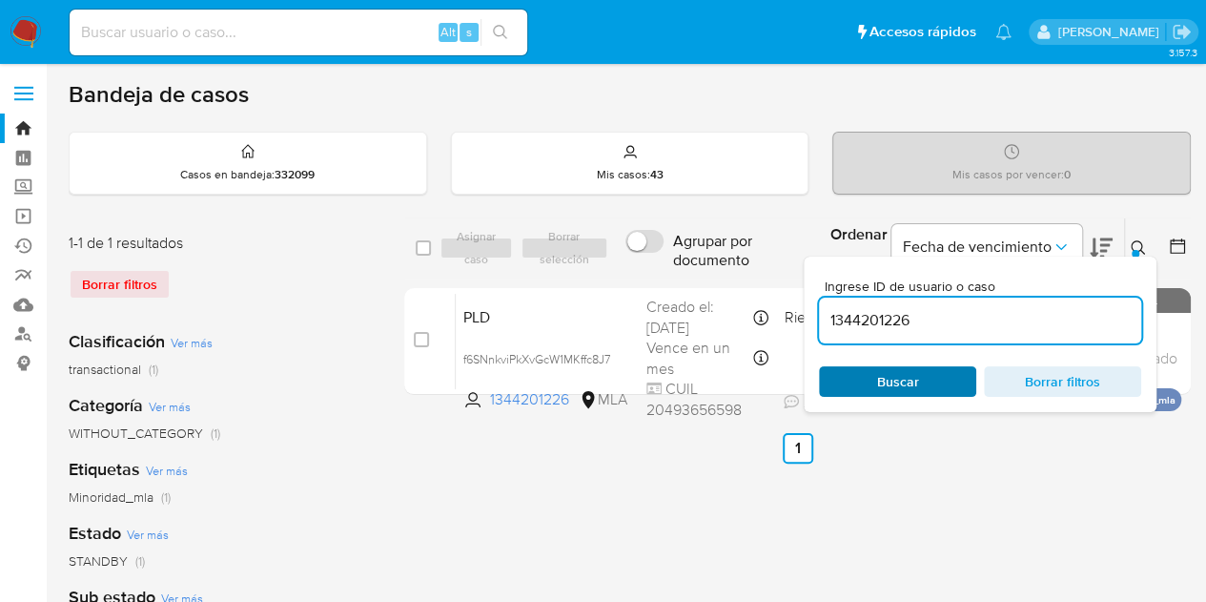
click at [937, 368] on span "Buscar" at bounding box center [898, 381] width 131 height 27
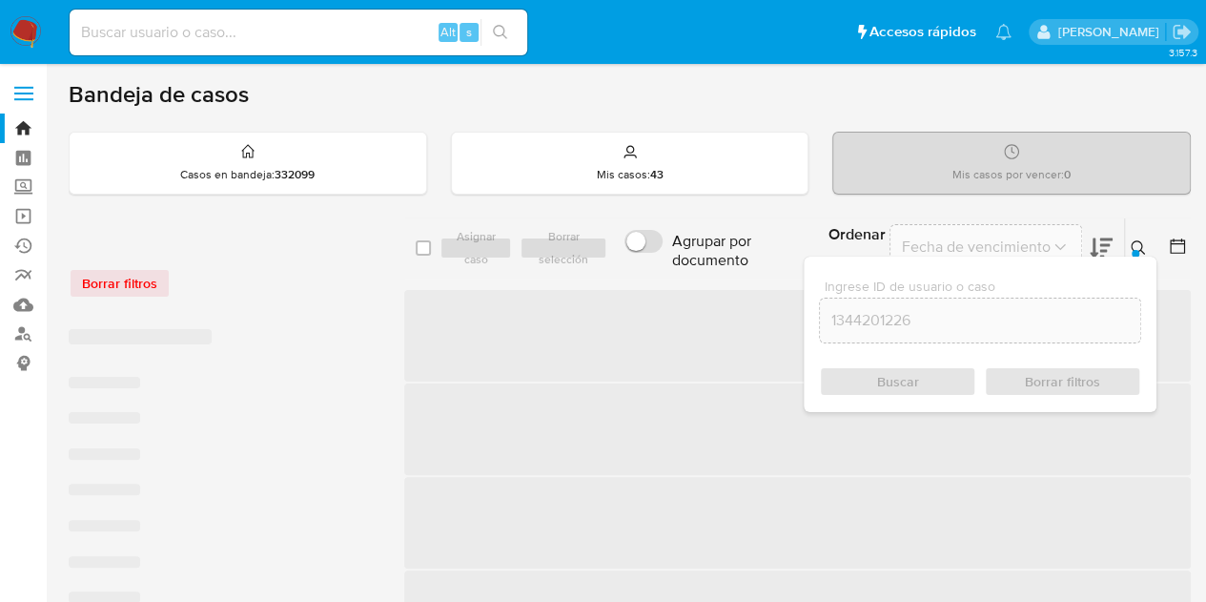
click at [1141, 247] on icon at bounding box center [1138, 247] width 14 height 14
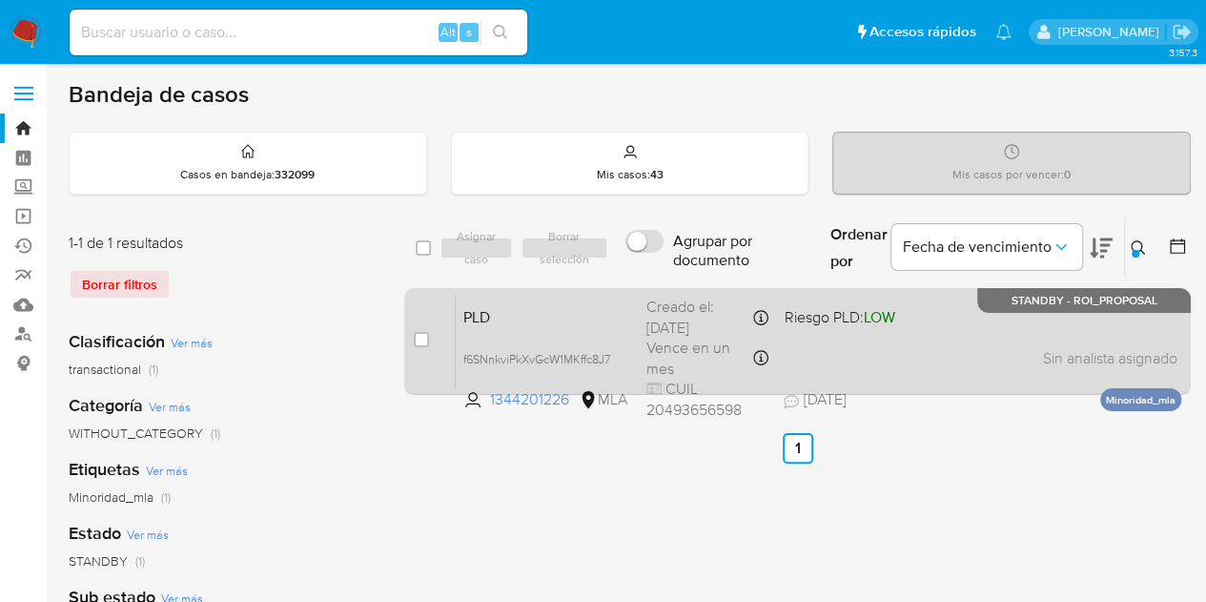
click at [524, 321] on span "PLD" at bounding box center [547, 315] width 168 height 25
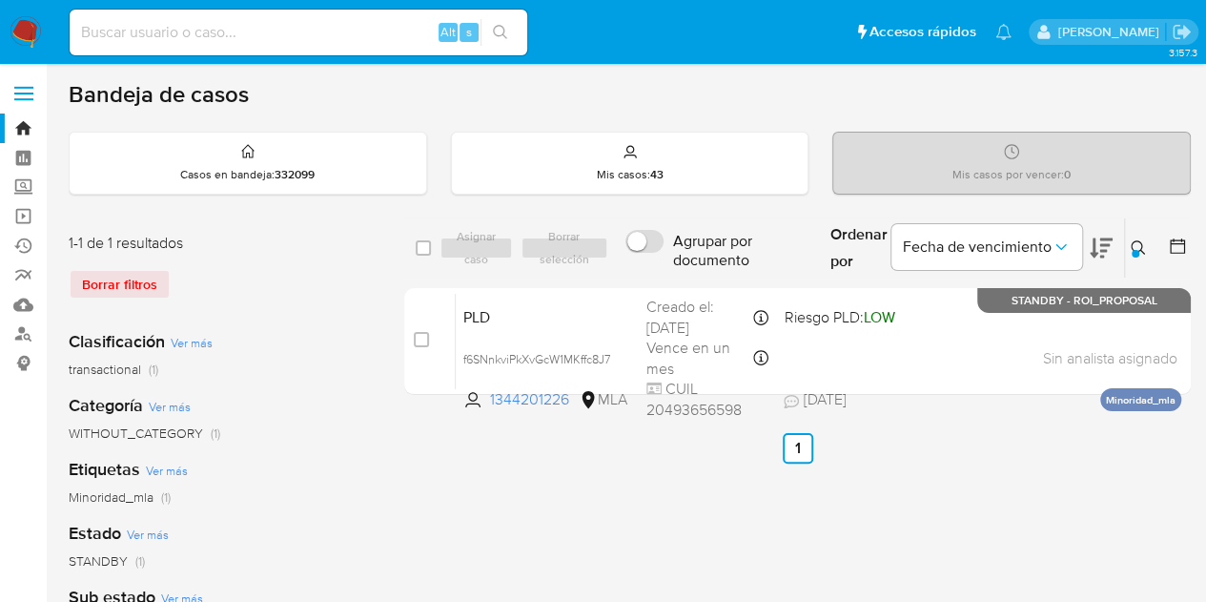
click at [1131, 248] on icon at bounding box center [1138, 247] width 15 height 15
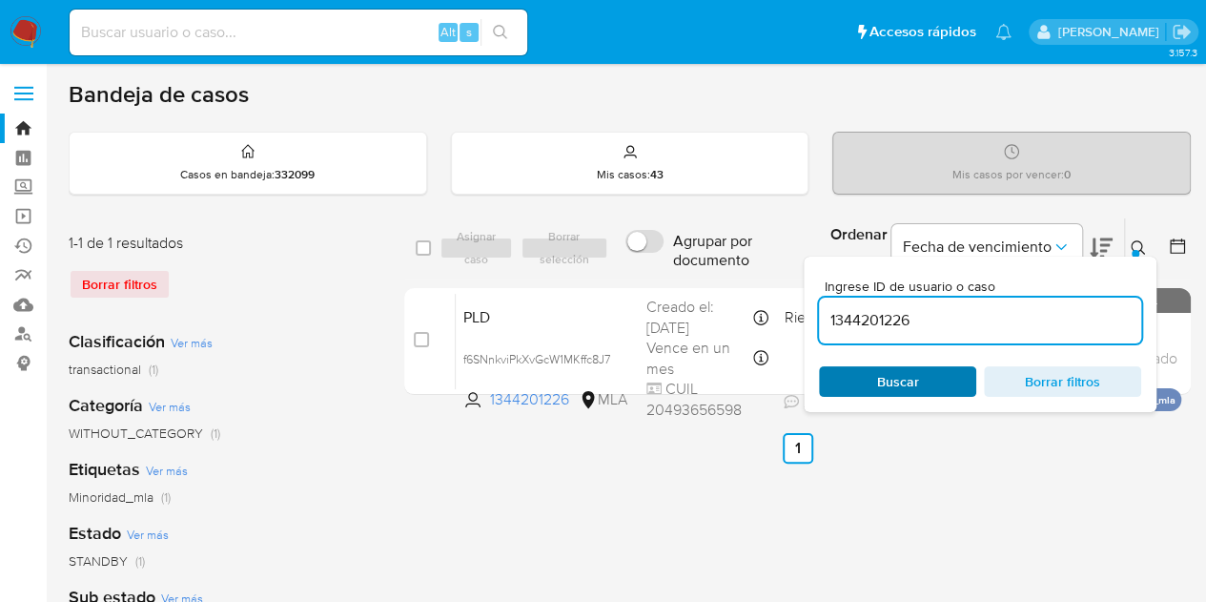
click at [912, 379] on span "Buscar" at bounding box center [898, 381] width 42 height 31
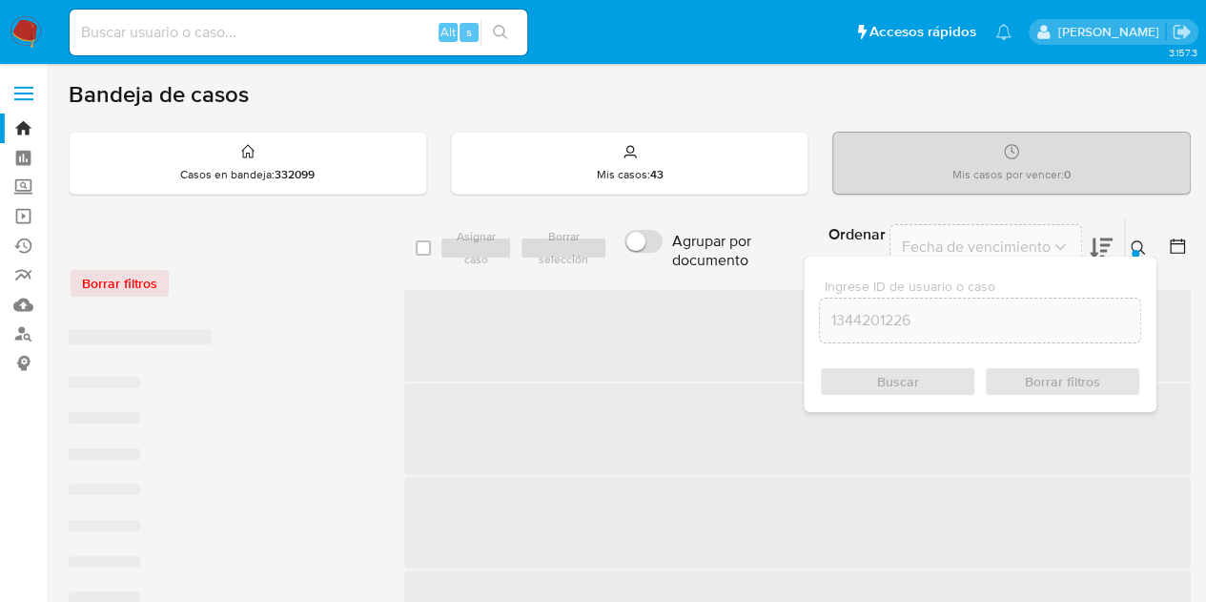
click at [1141, 246] on icon at bounding box center [1138, 247] width 14 height 14
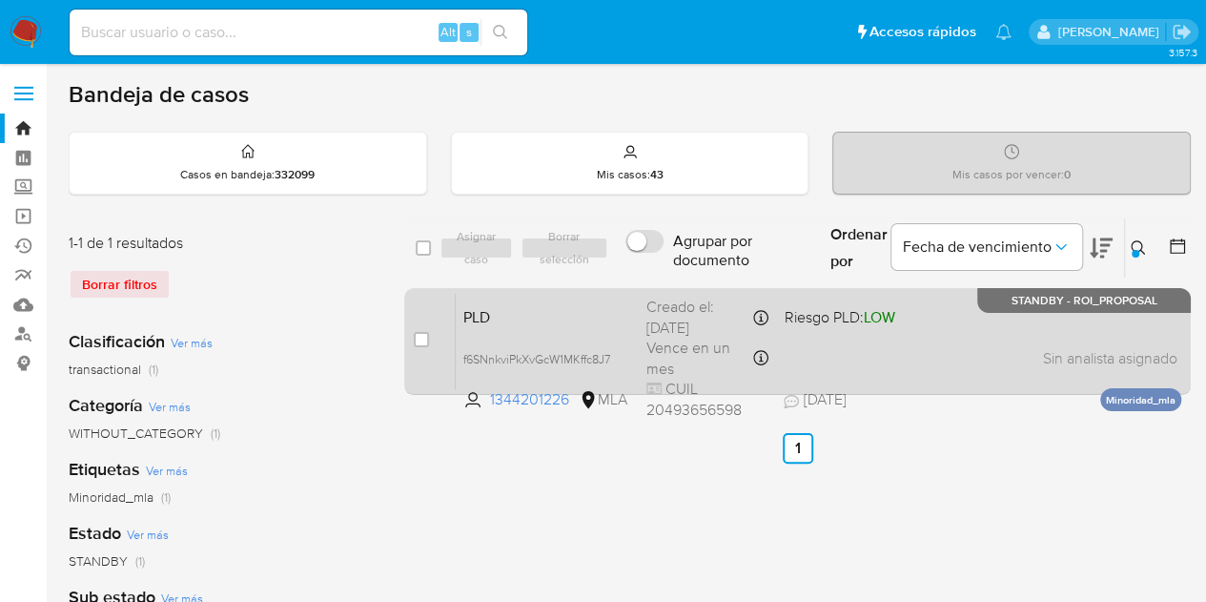
click at [532, 318] on span "PLD" at bounding box center [547, 315] width 168 height 25
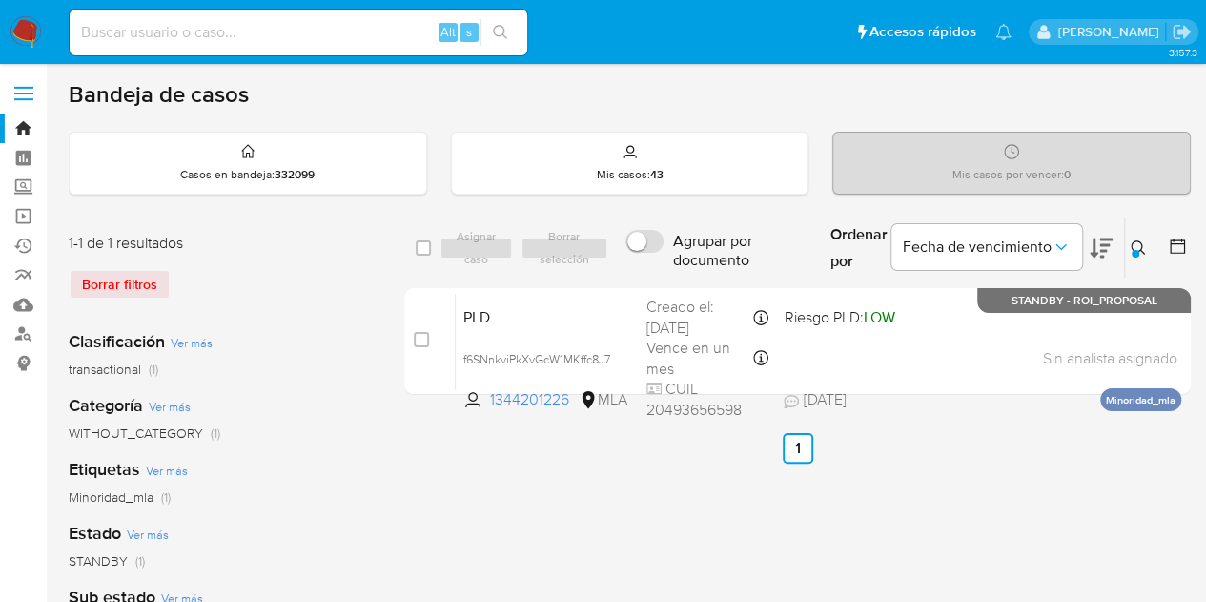
click at [1137, 247] on icon at bounding box center [1138, 247] width 15 height 15
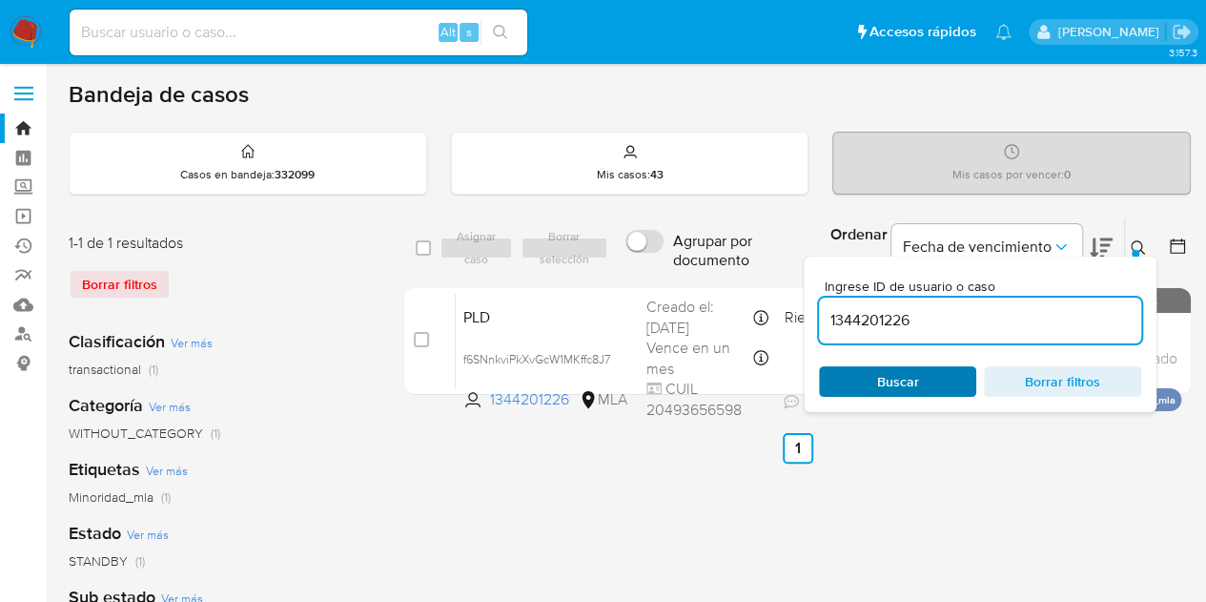
click at [855, 373] on span "Buscar" at bounding box center [898, 381] width 131 height 27
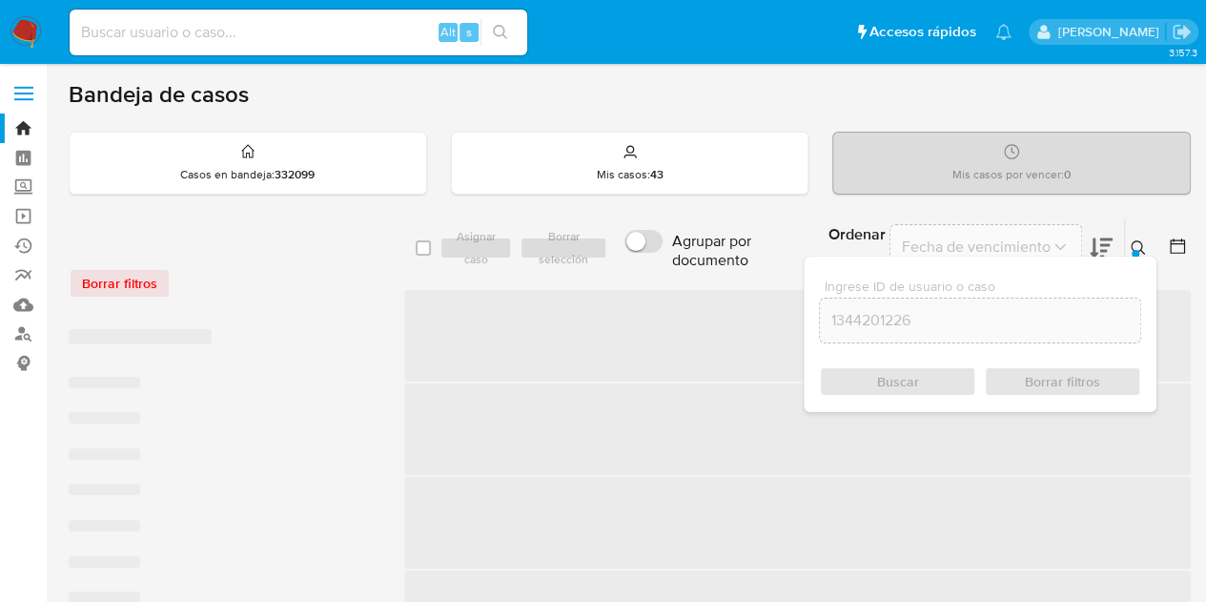
click at [1133, 240] on icon at bounding box center [1138, 247] width 14 height 14
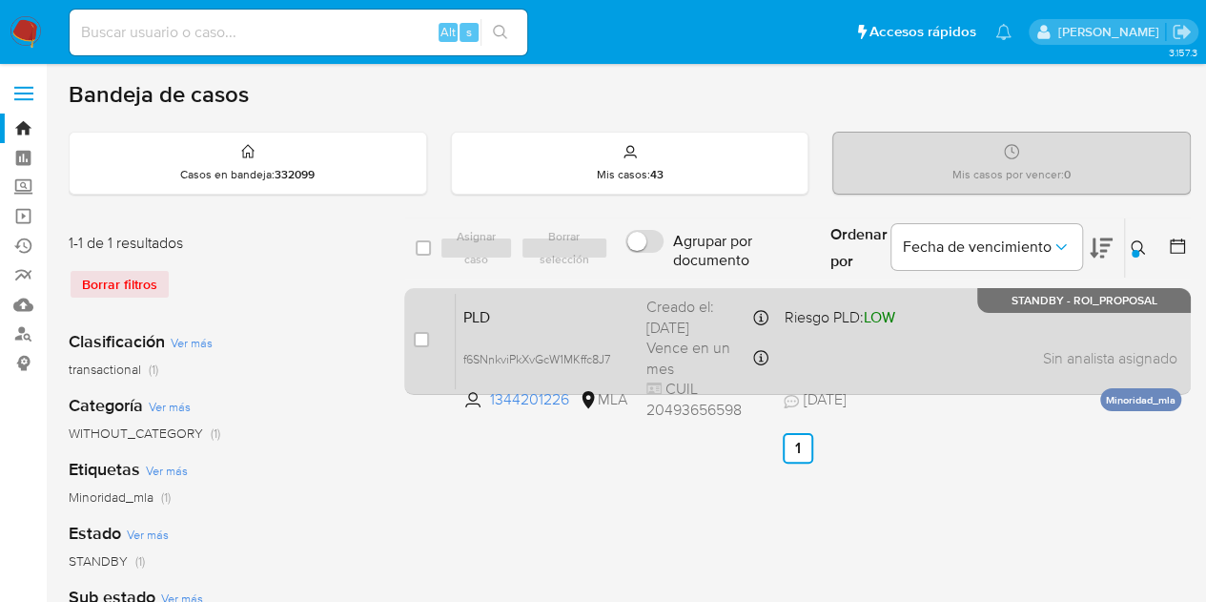
click at [502, 331] on div "PLD f6SNnkviPkXvGcW1MKffc8J7 1344201226 MLA Riesgo PLD: LOW Creado el: [DATE] C…" at bounding box center [819, 341] width 726 height 96
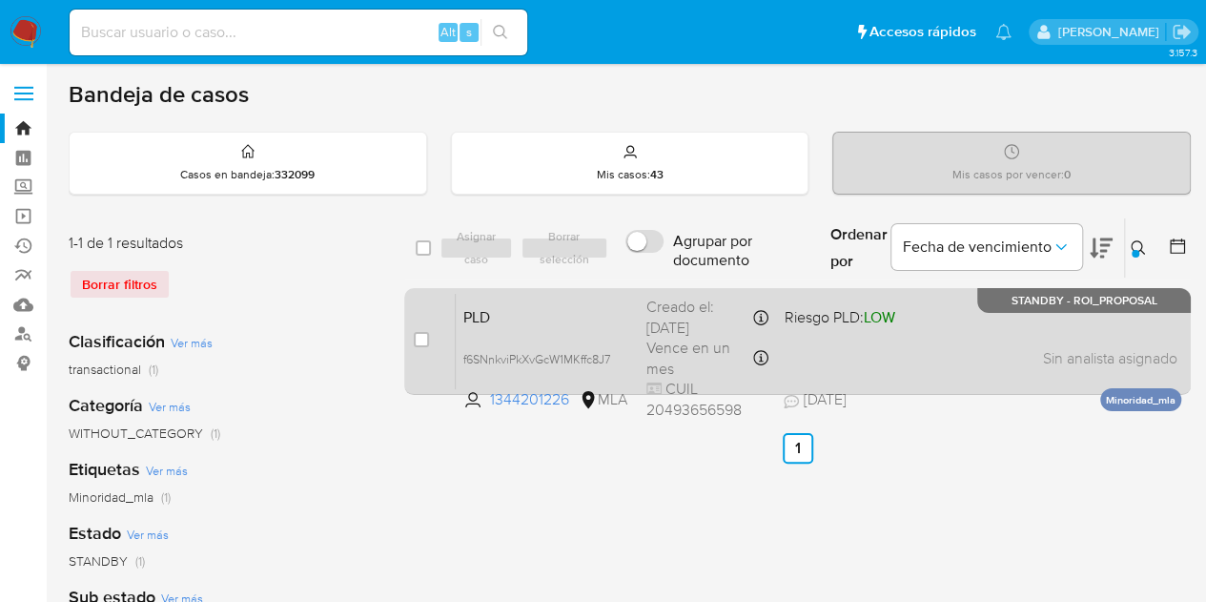
click at [549, 320] on span "PLD" at bounding box center [547, 315] width 168 height 25
click at [595, 303] on span "PLD" at bounding box center [547, 315] width 168 height 25
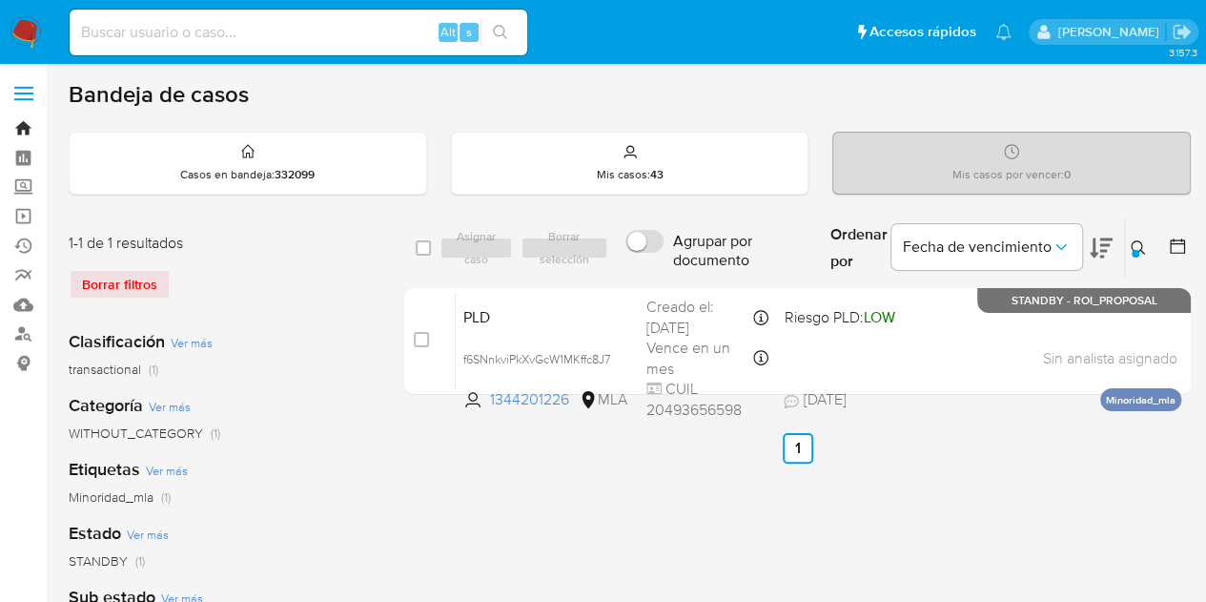
click at [17, 128] on link "Bandeja" at bounding box center [113, 128] width 227 height 30
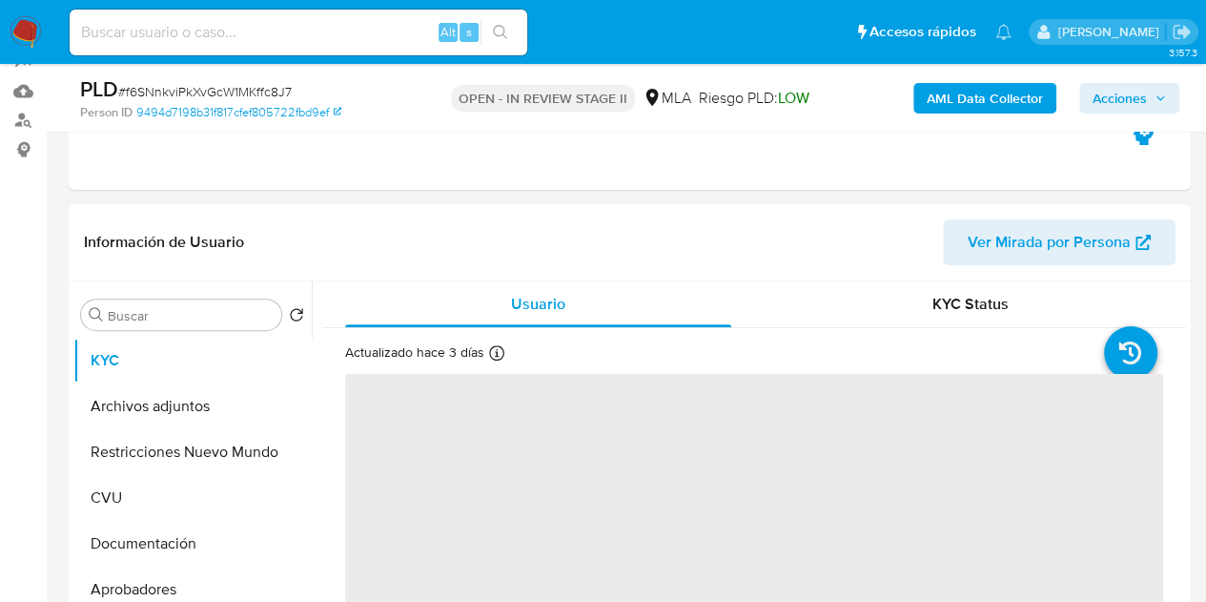
scroll to position [357, 0]
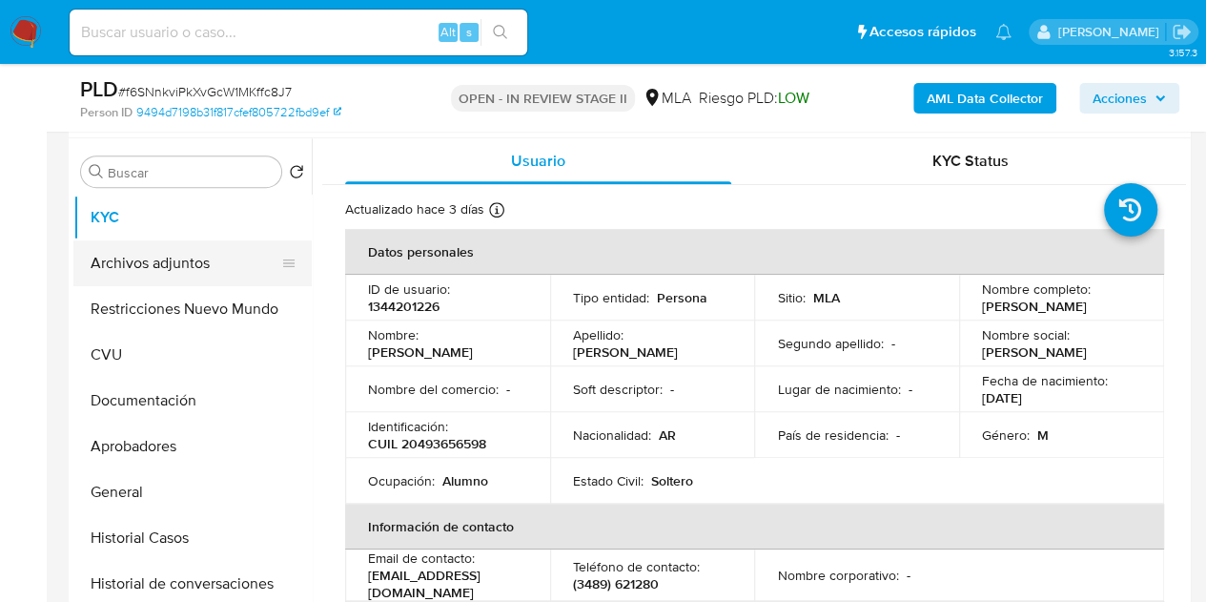
select select "10"
click at [177, 278] on button "Archivos adjuntos" at bounding box center [184, 263] width 223 height 46
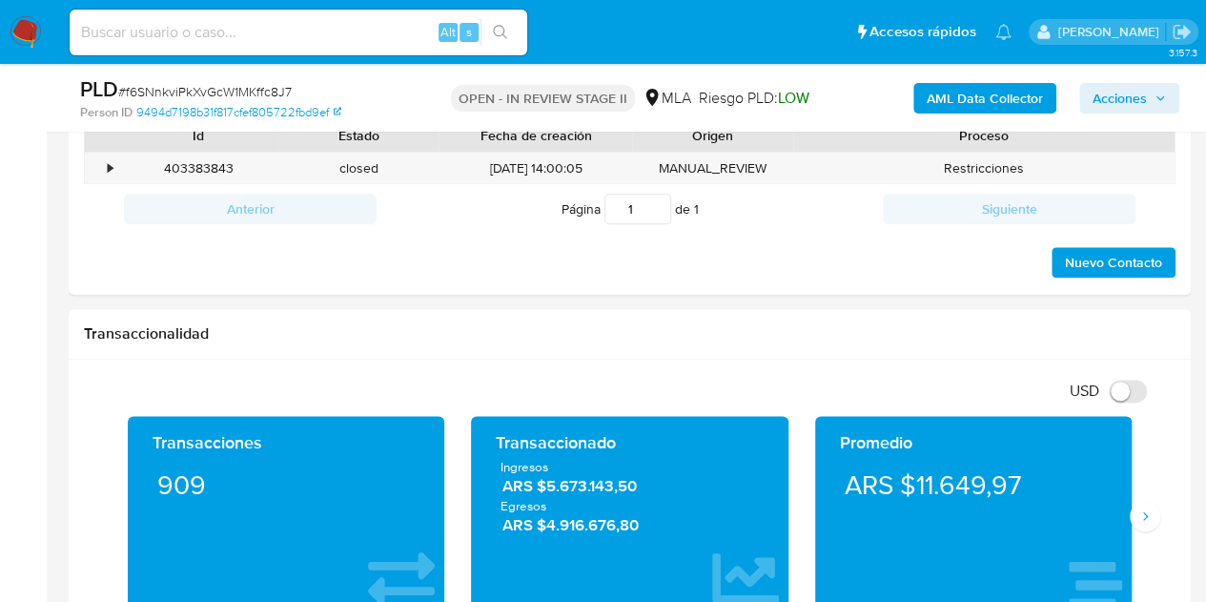
scroll to position [869, 0]
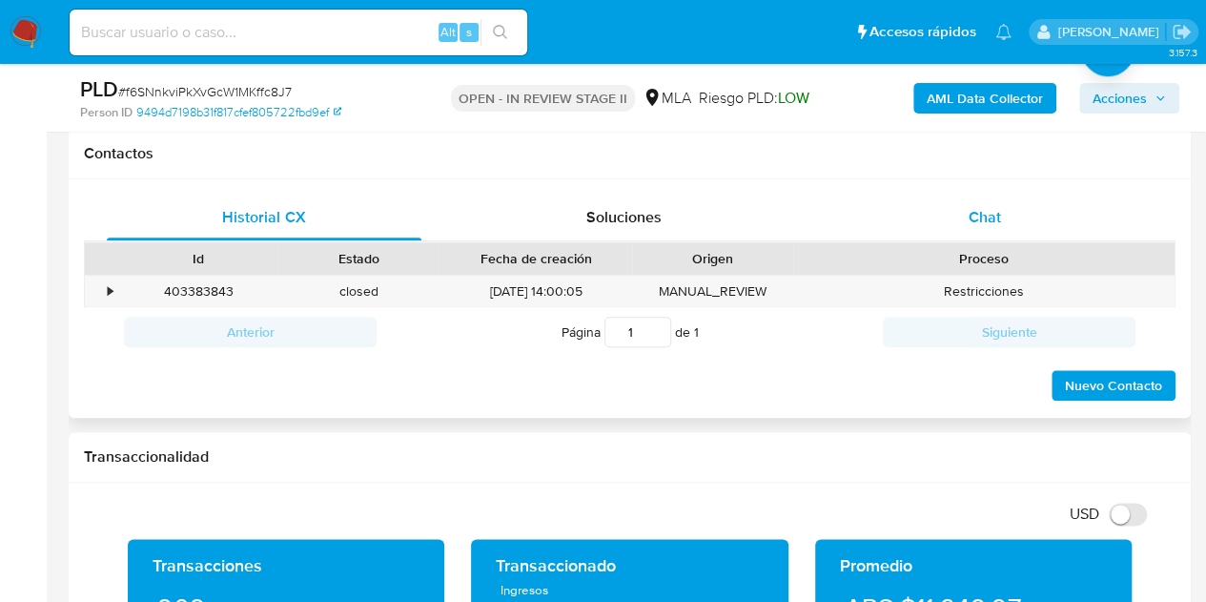
click at [1033, 219] on div "Chat" at bounding box center [985, 218] width 315 height 46
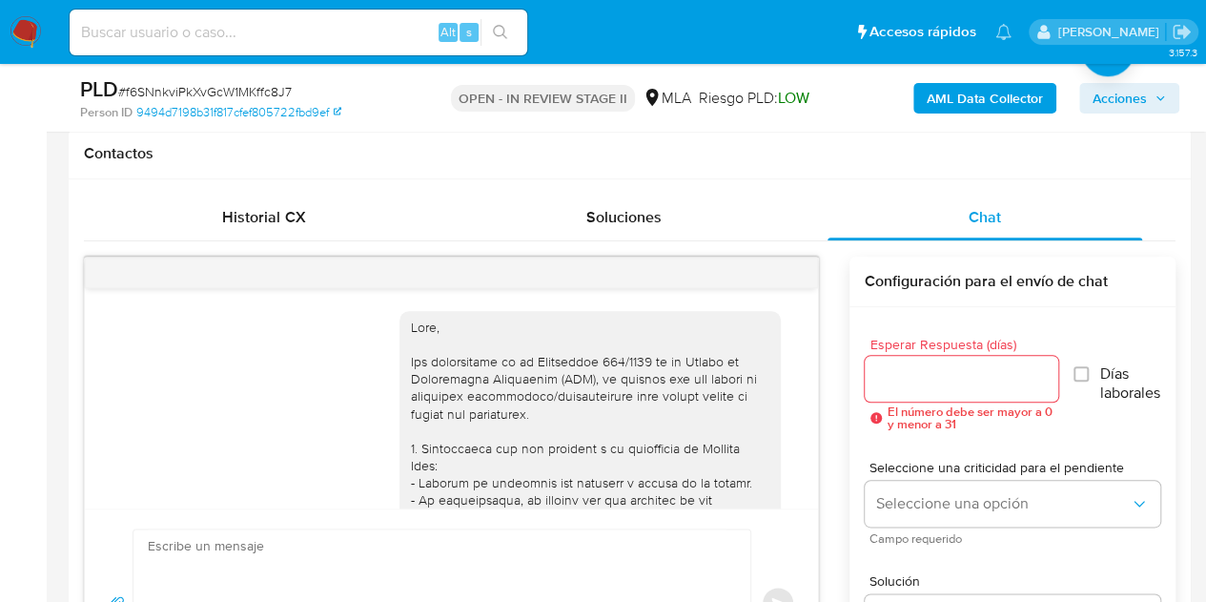
scroll to position [1808, 0]
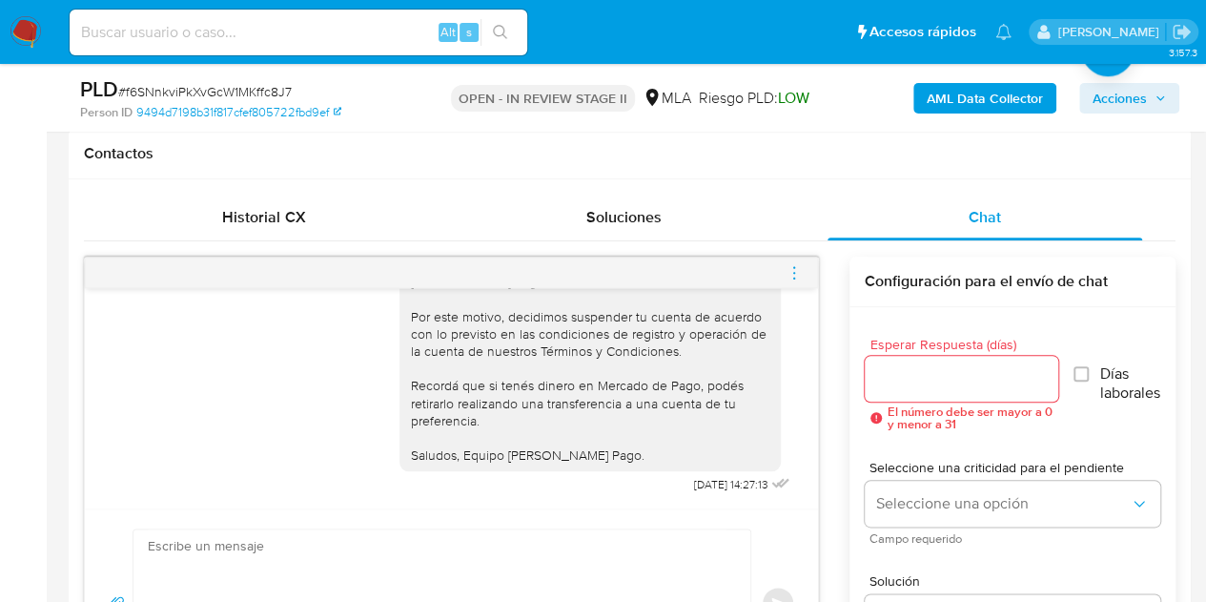
click at [793, 272] on icon "menu-action" at bounding box center [794, 272] width 17 height 17
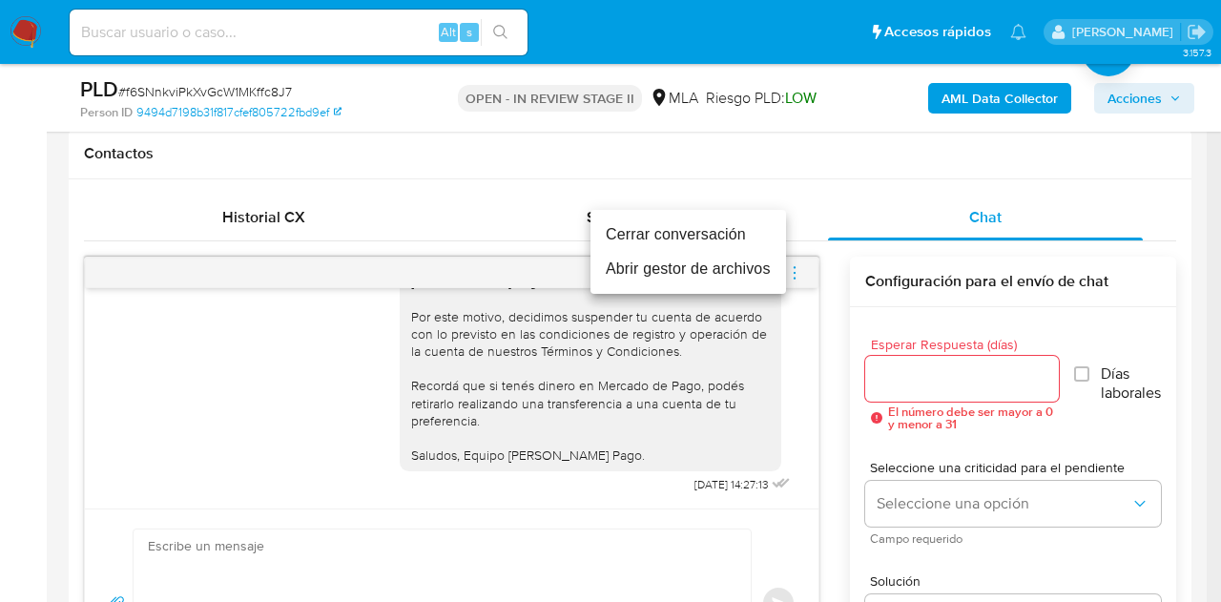
click at [721, 227] on li "Cerrar conversación" at bounding box center [688, 234] width 196 height 34
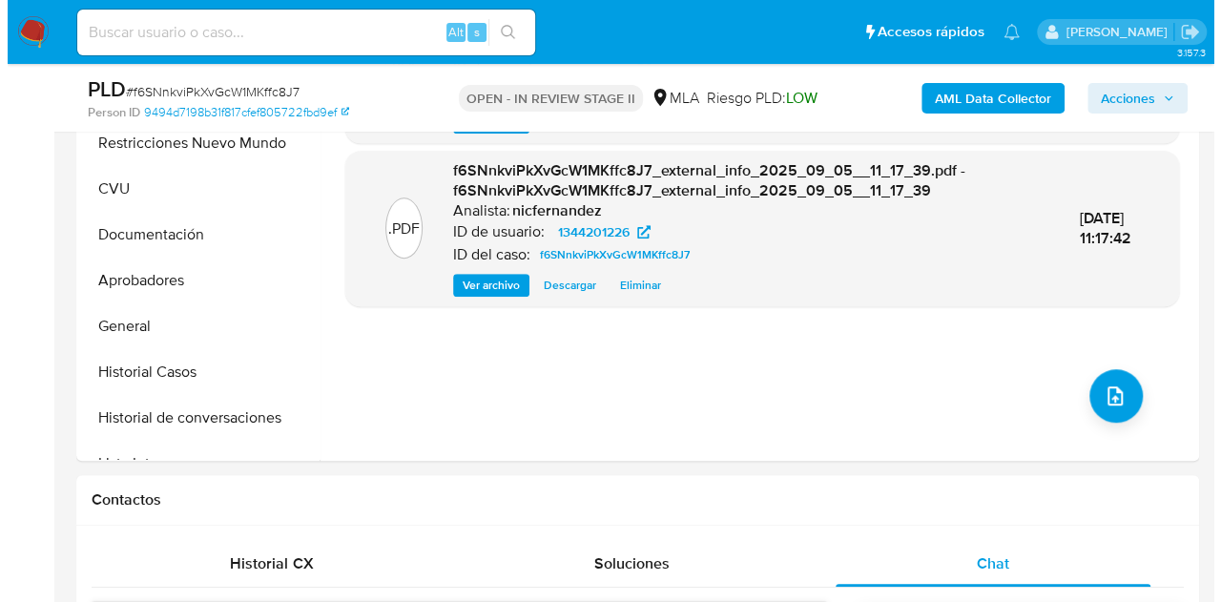
scroll to position [427, 0]
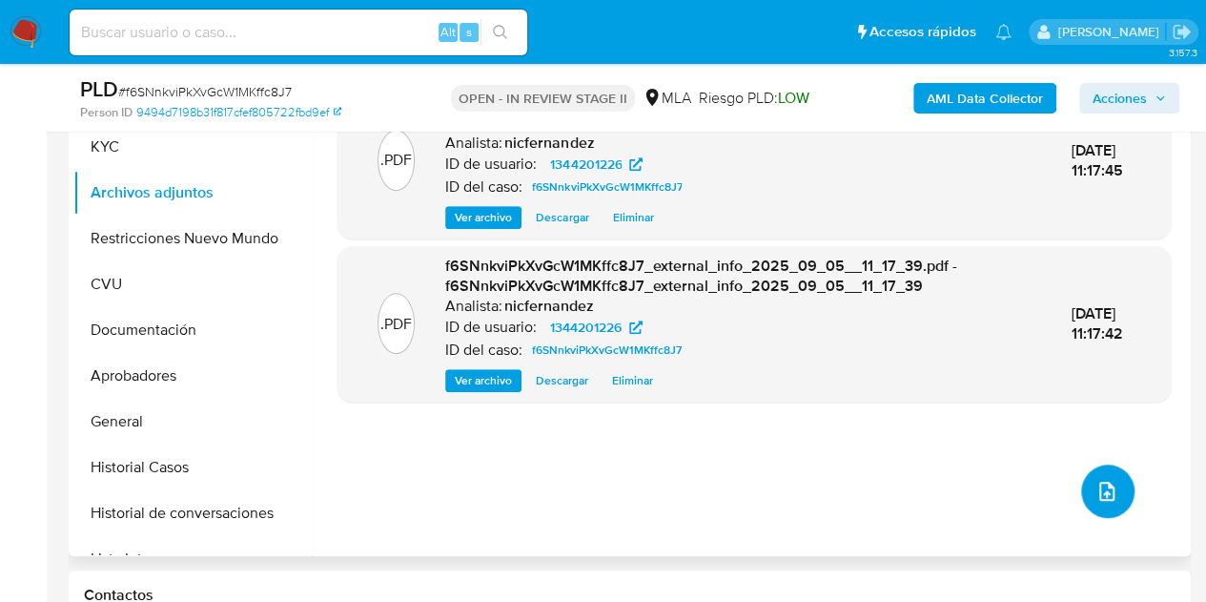
click at [1095, 478] on button "upload-file" at bounding box center [1107, 490] width 53 height 53
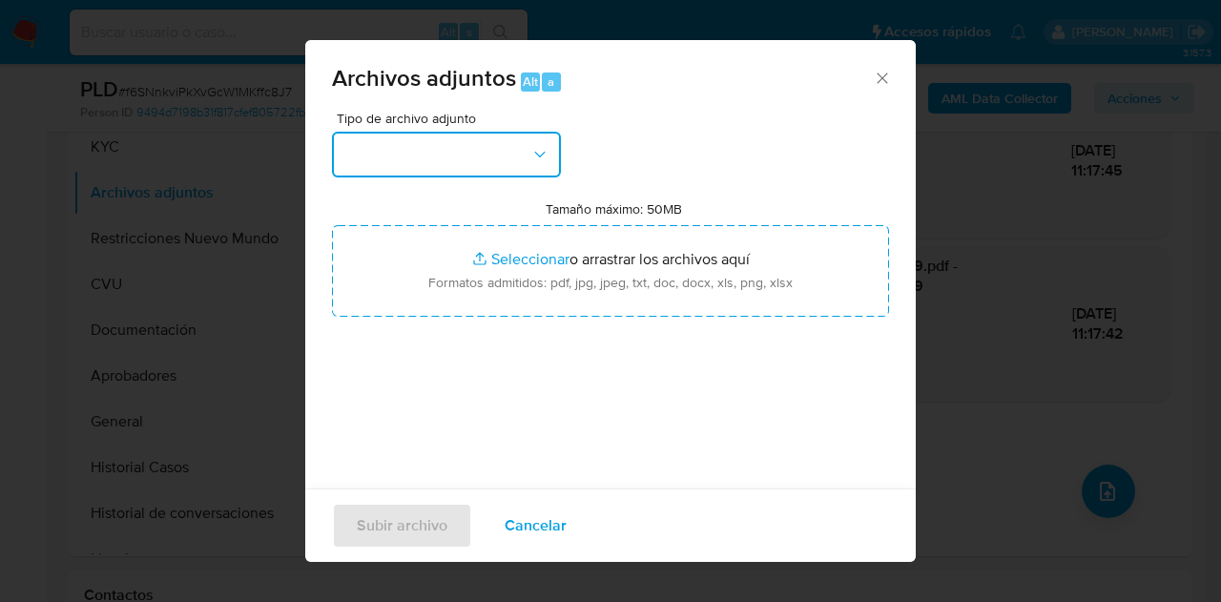
click at [517, 175] on button "button" at bounding box center [446, 155] width 229 height 46
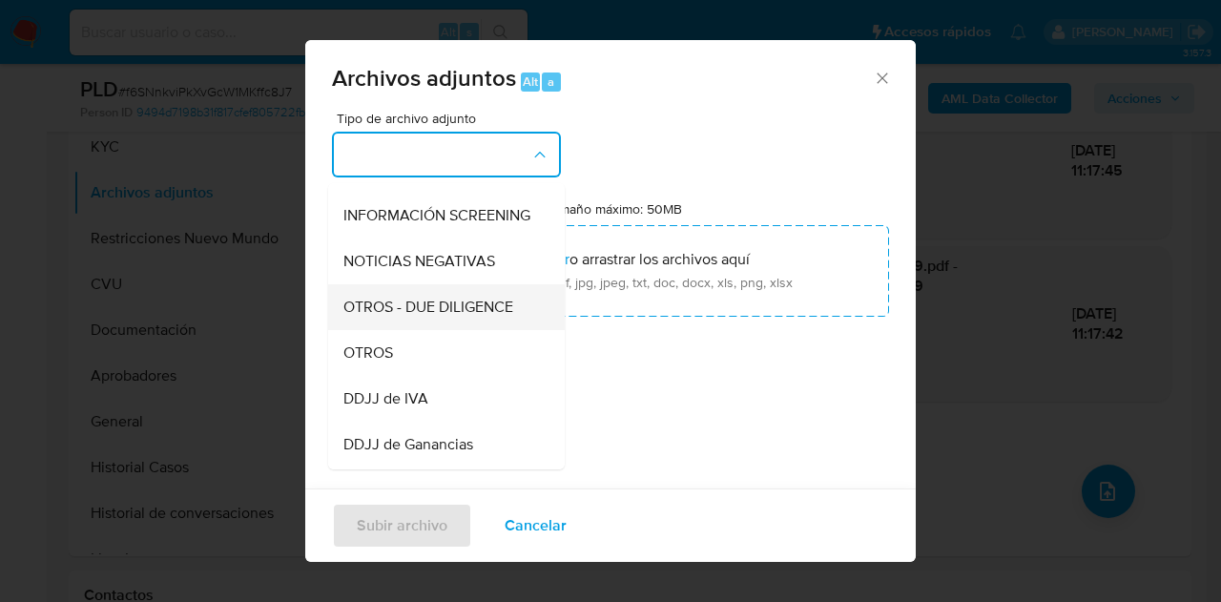
scroll to position [242, 0]
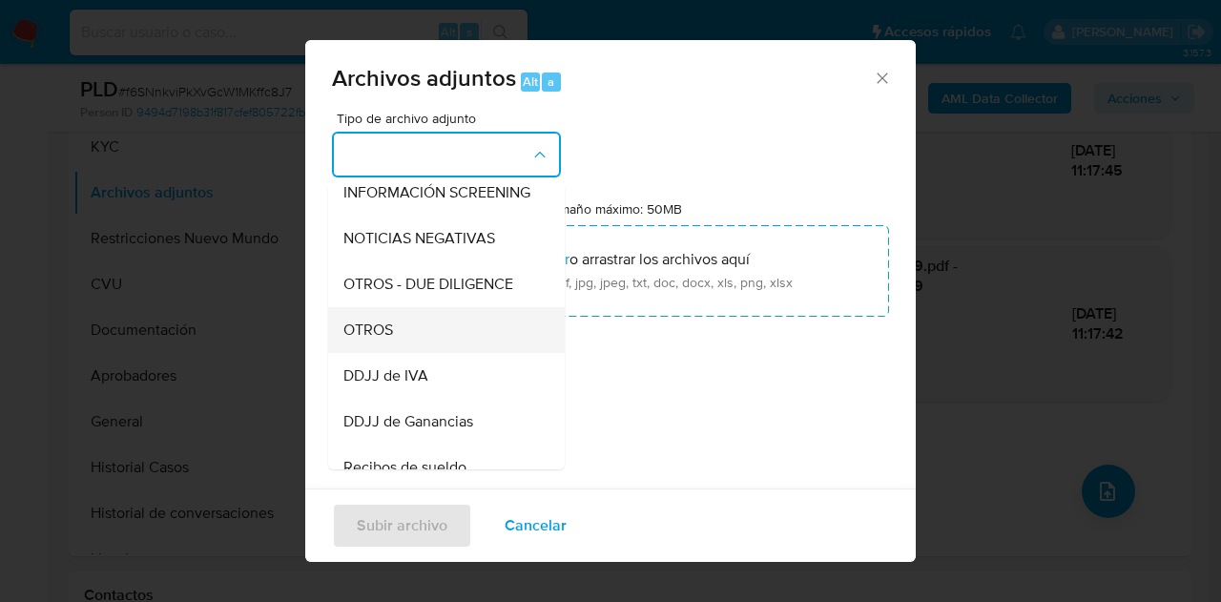
click at [425, 342] on div "OTROS" at bounding box center [440, 330] width 195 height 46
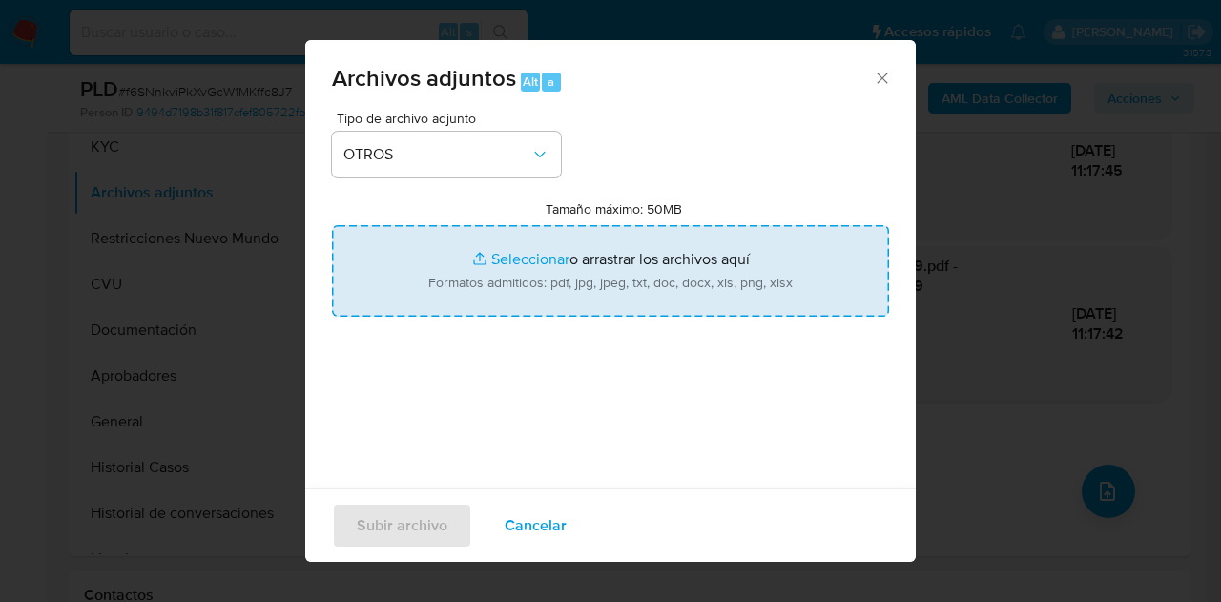
click at [498, 260] on input "Tamaño máximo: 50MB Seleccionar archivos" at bounding box center [610, 271] width 557 height 92
type input "C:\fakepath\Contrato de locacion.pdf"
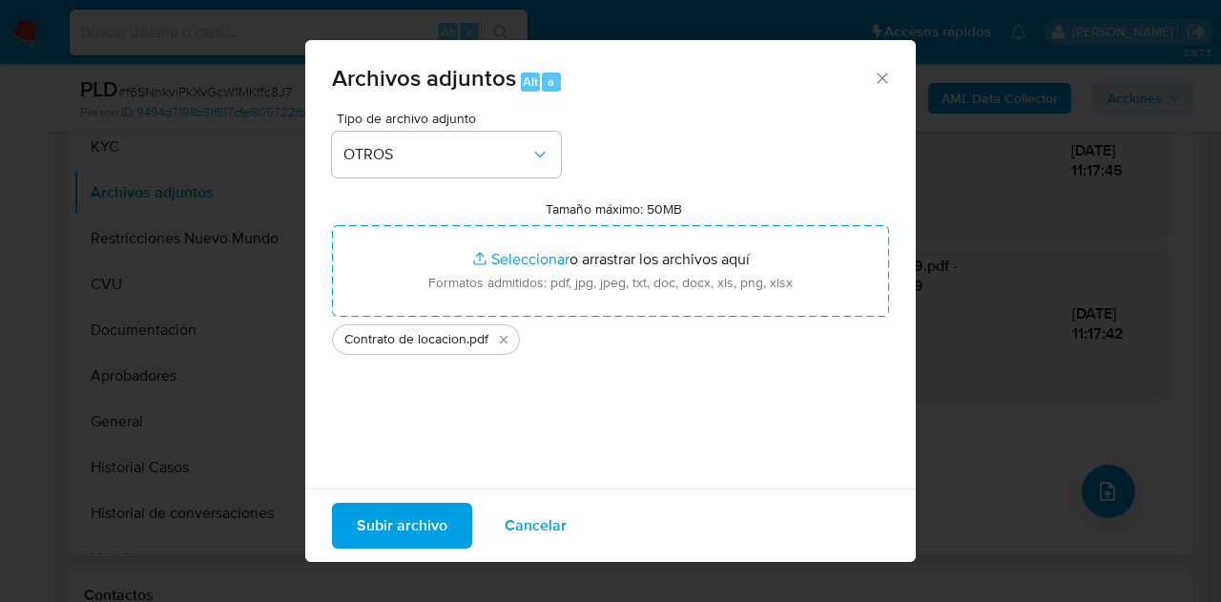
click at [387, 518] on span "Subir archivo" at bounding box center [402, 526] width 91 height 42
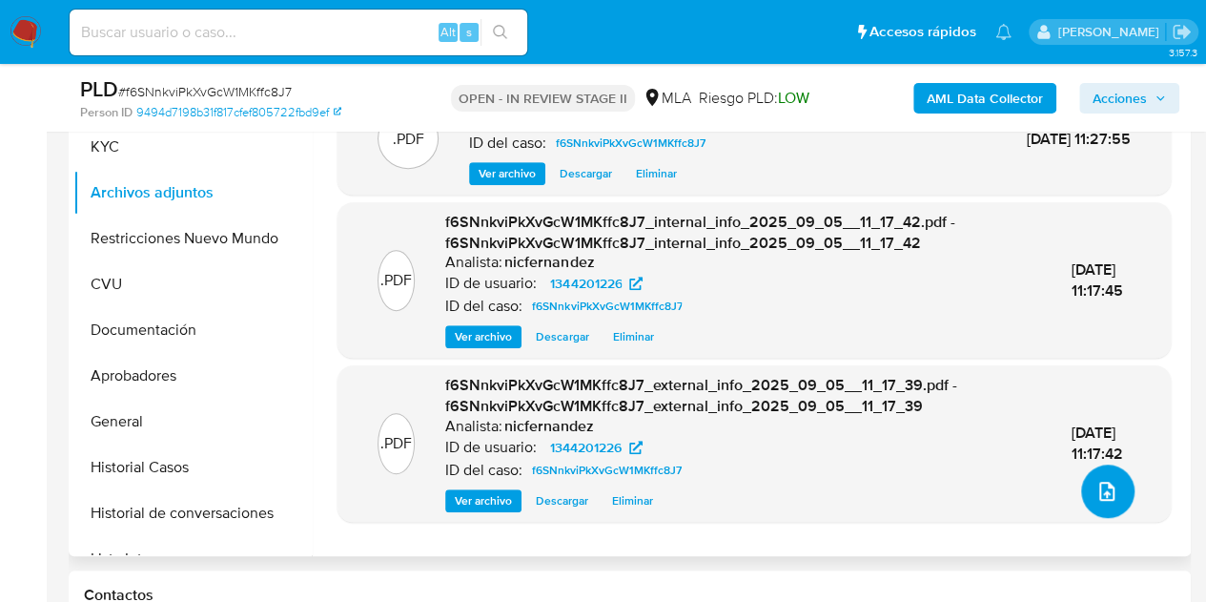
click at [1096, 483] on icon "upload-file" at bounding box center [1107, 491] width 23 height 23
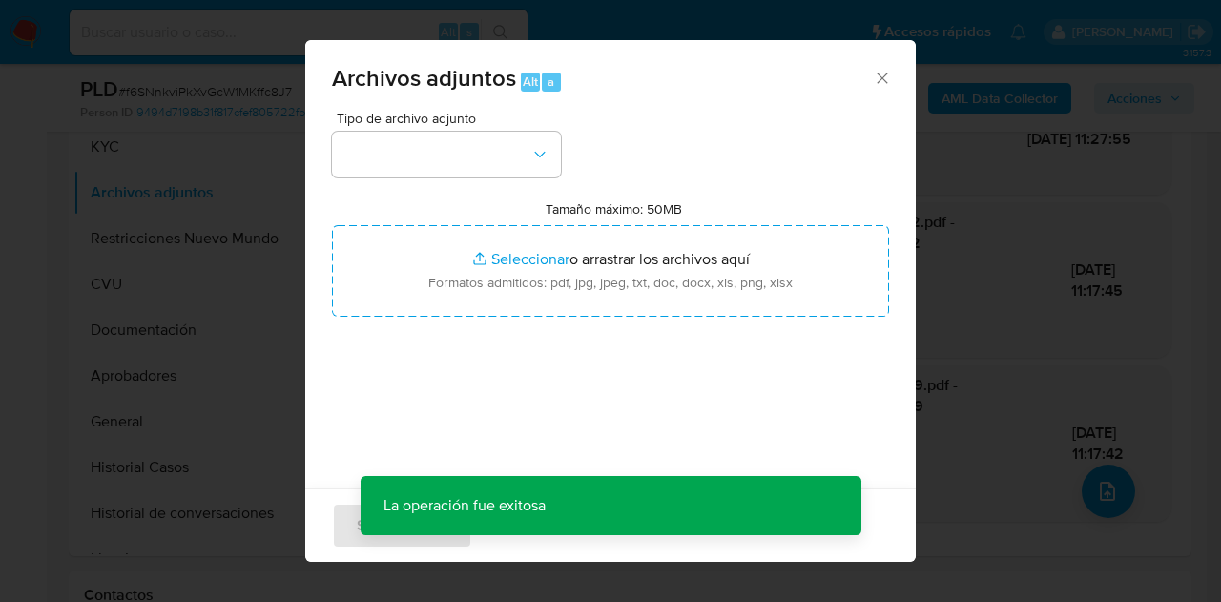
click at [504, 176] on div "Tipo de archivo adjunto Tamaño máximo: 50MB Seleccionar archivos Seleccionar o …" at bounding box center [610, 337] width 557 height 450
click at [540, 164] on button "button" at bounding box center [446, 155] width 229 height 46
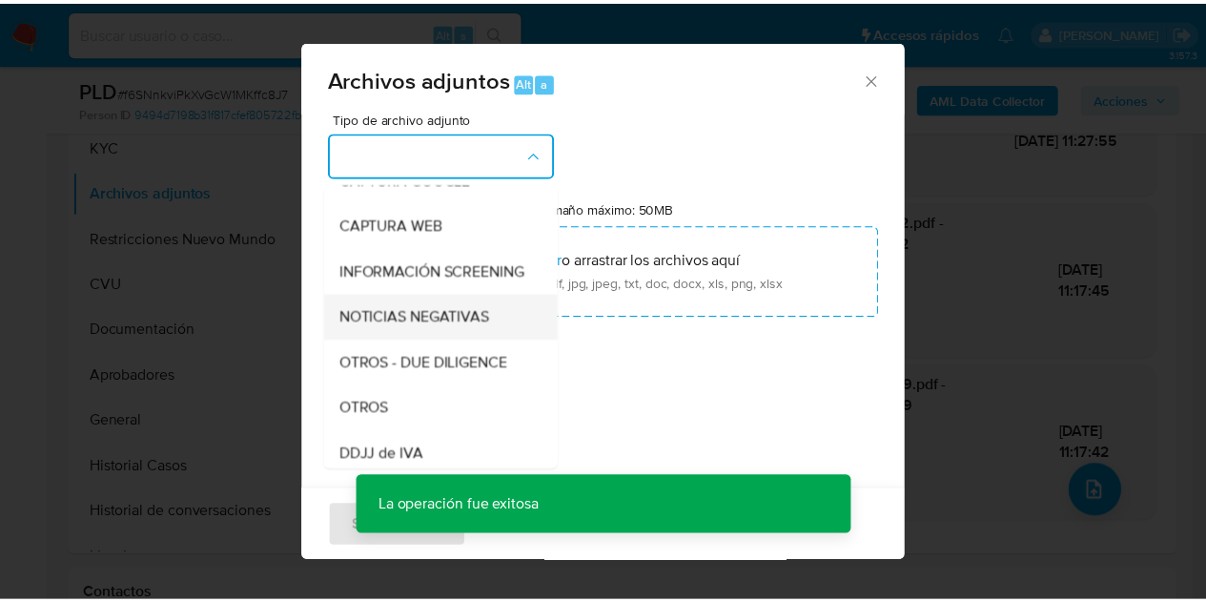
scroll to position [173, 0]
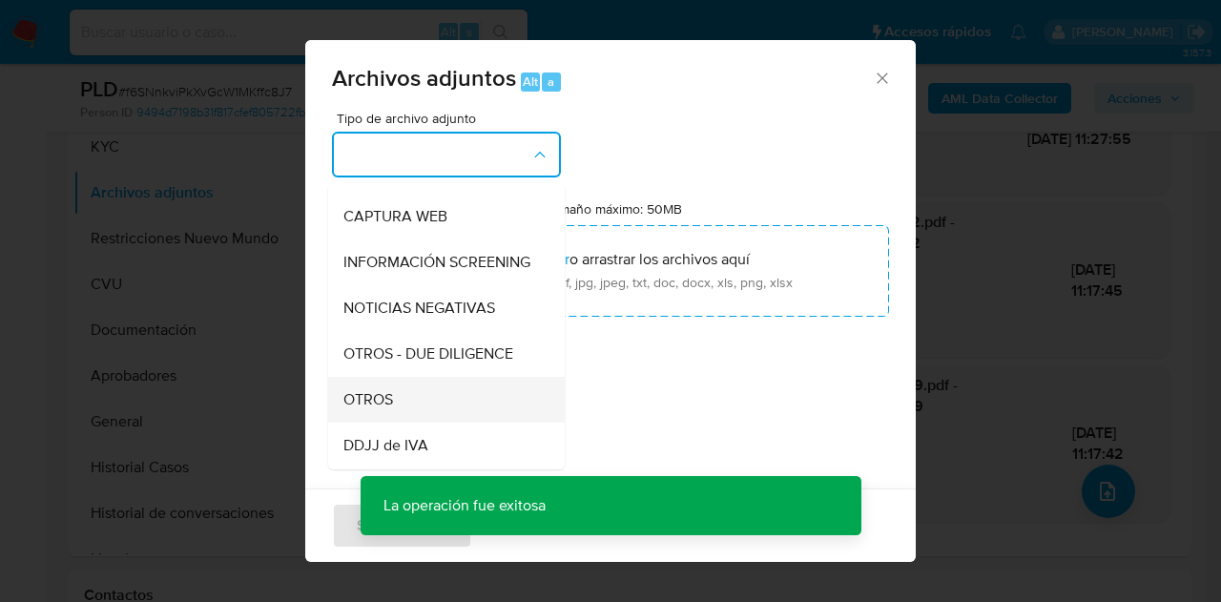
click at [403, 421] on div "OTROS" at bounding box center [440, 400] width 195 height 46
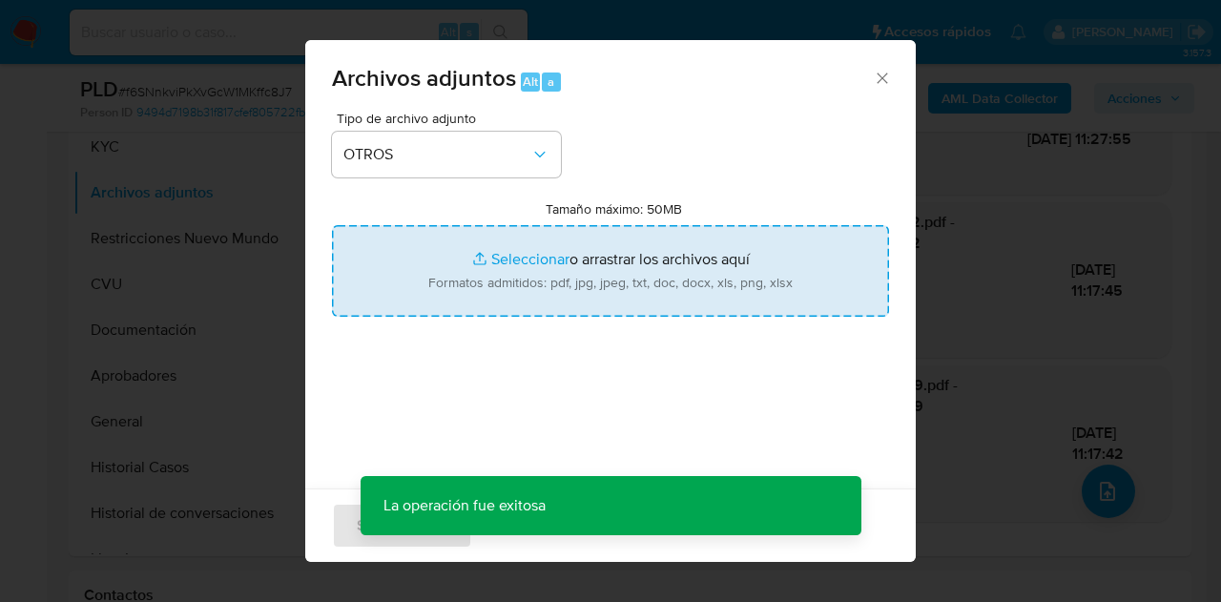
click at [490, 249] on input "Tamaño máximo: 50MB Seleccionar archivos" at bounding box center [610, 271] width 557 height 92
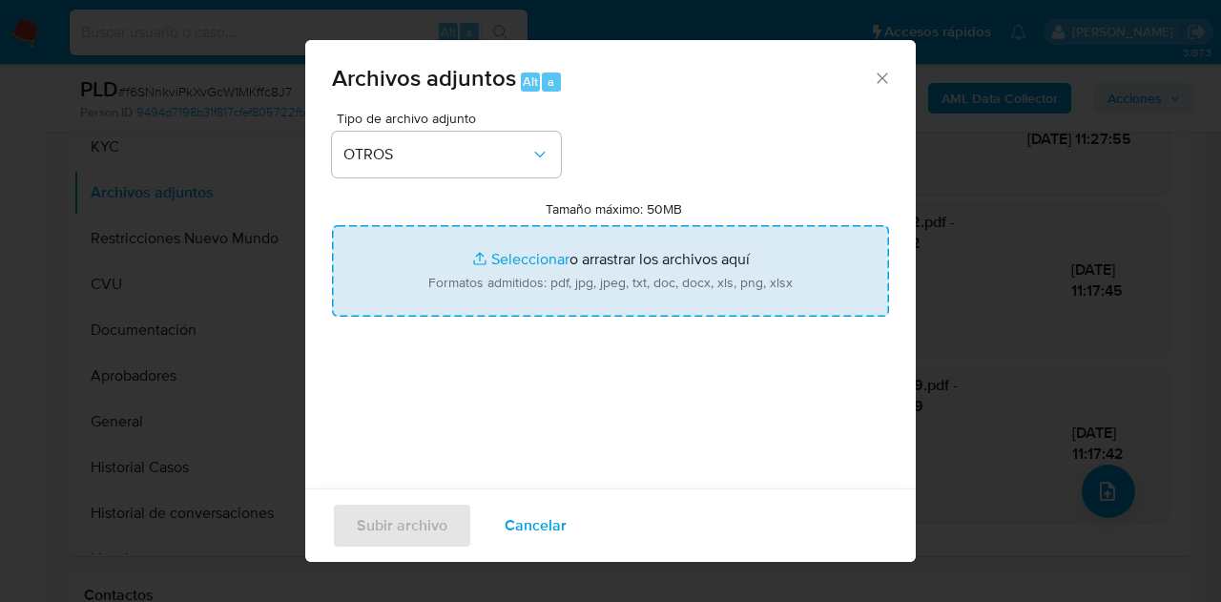
type input "C:\fakepath\Caselog f6SNnkviPkXvGcW1MKffc8J7_2025_08_19_16_21_49.docx"
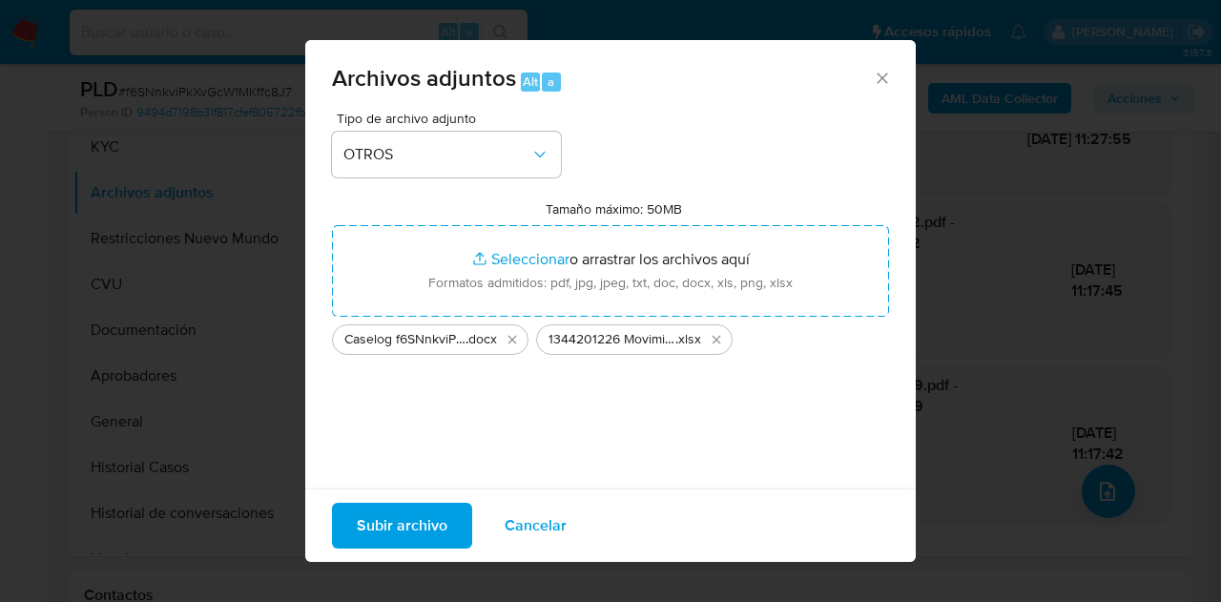
click at [401, 523] on span "Subir archivo" at bounding box center [402, 526] width 91 height 42
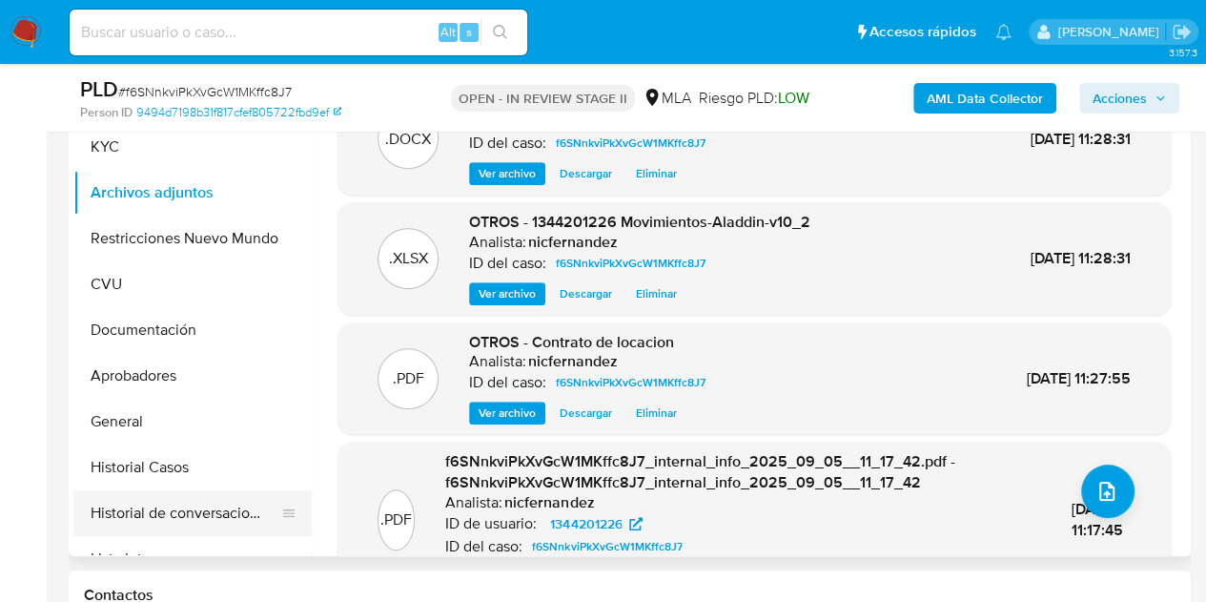
click at [140, 508] on button "Historial de conversaciones" at bounding box center [184, 513] width 223 height 46
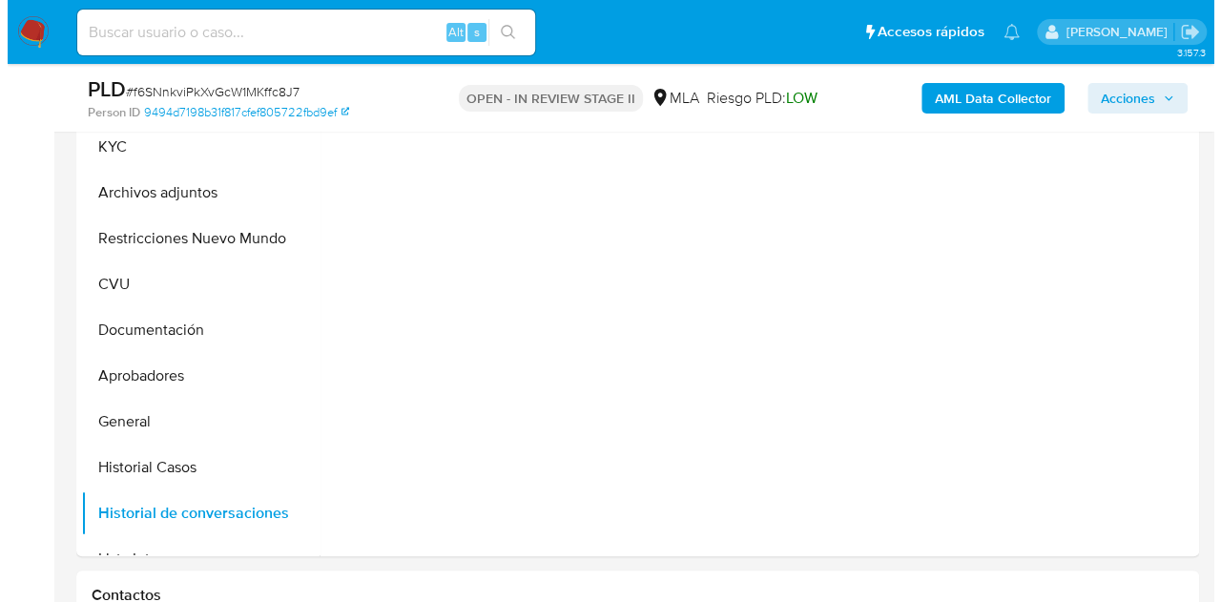
scroll to position [341, 0]
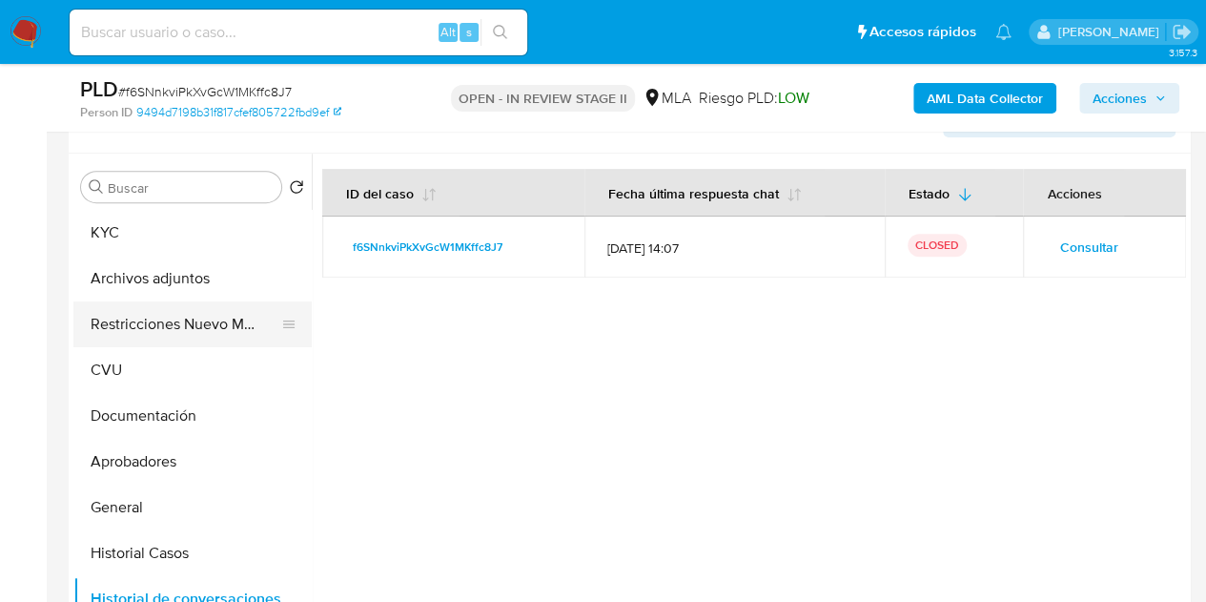
click at [171, 316] on button "Restricciones Nuevo Mundo" at bounding box center [184, 324] width 223 height 46
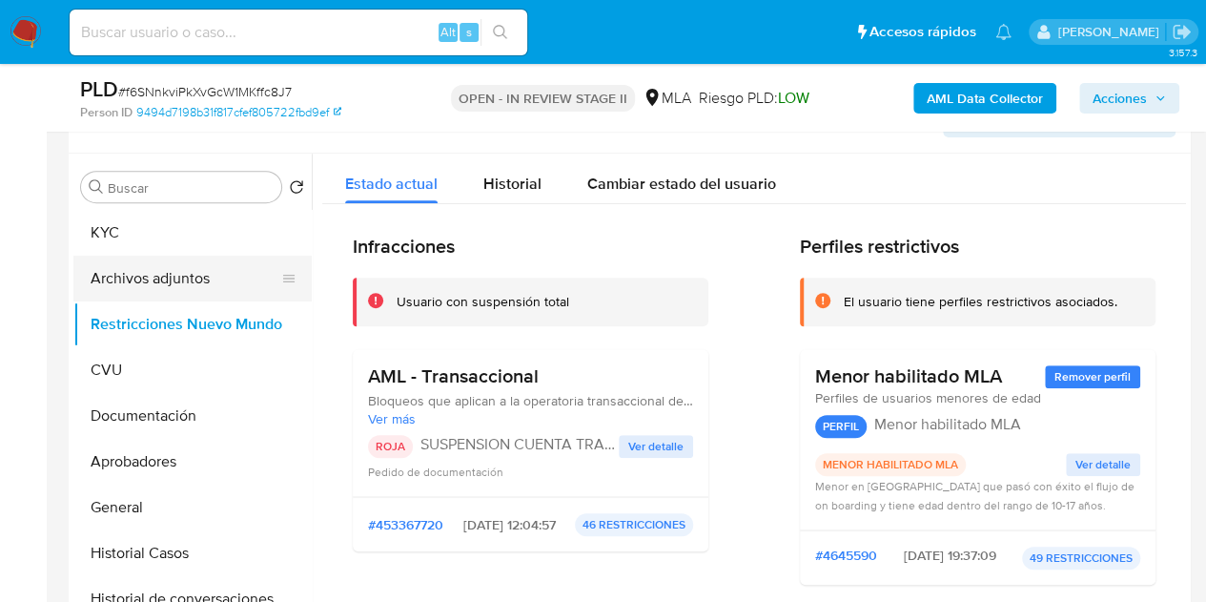
click at [123, 273] on button "Archivos adjuntos" at bounding box center [184, 279] width 223 height 46
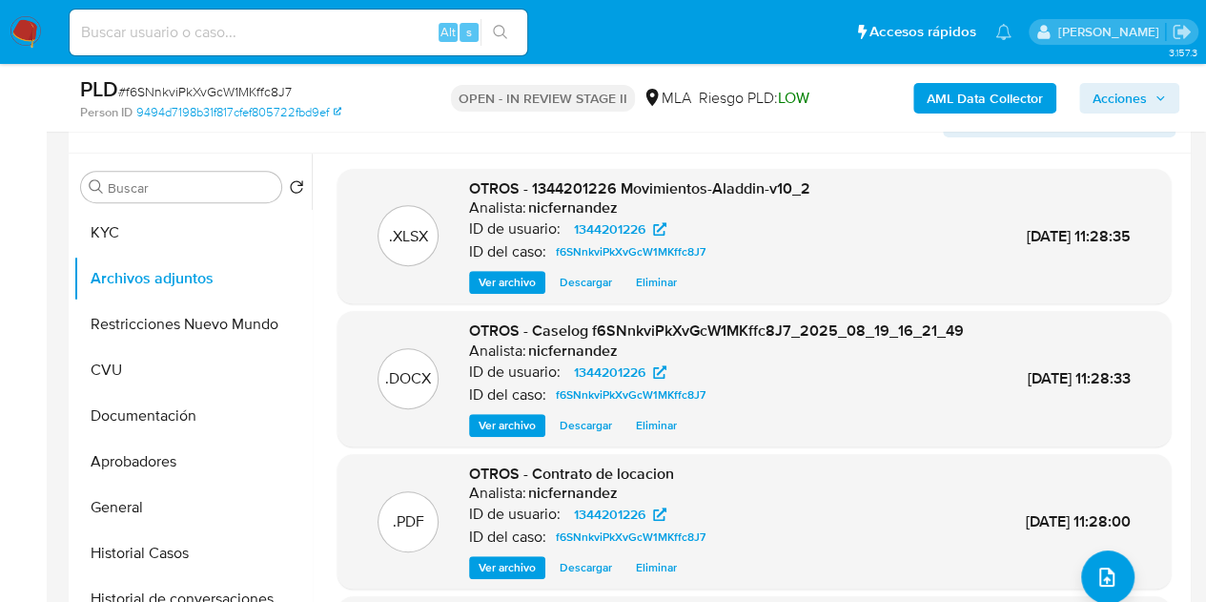
click at [505, 435] on span "Ver archivo" at bounding box center [507, 425] width 57 height 19
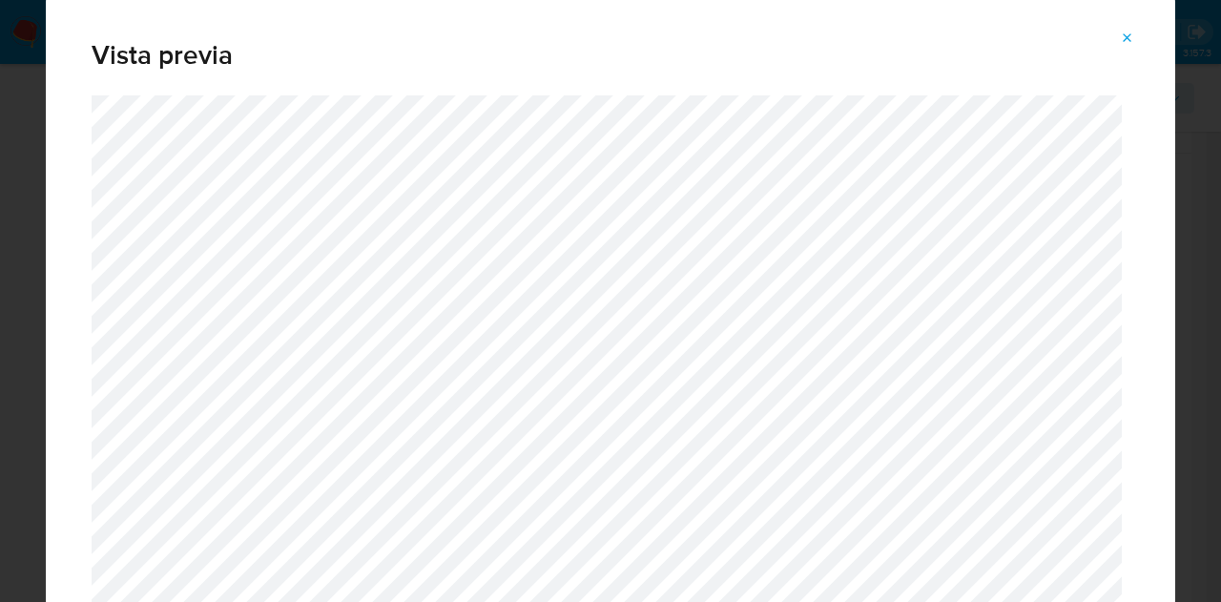
drag, startPoint x: 1173, startPoint y: 66, endPoint x: 1181, endPoint y: 168, distance: 102.3
click at [1181, 168] on div "Vista previa" at bounding box center [610, 301] width 1221 height 602
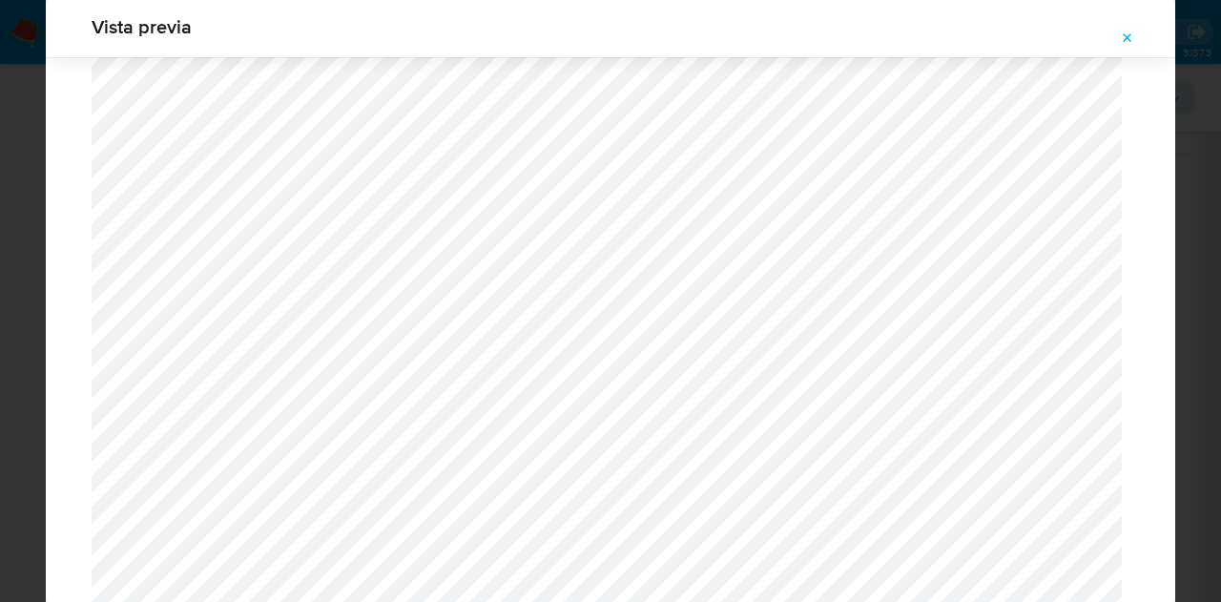
scroll to position [2203, 0]
click at [1127, 39] on icon "Attachment preview" at bounding box center [1127, 38] width 15 height 15
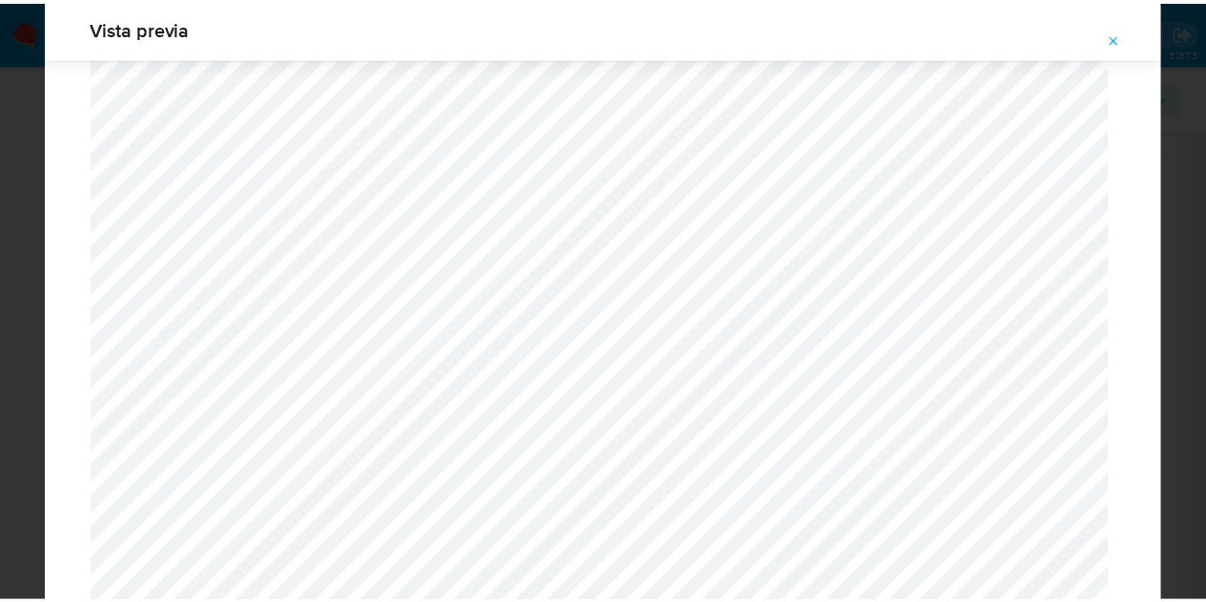
scroll to position [61, 0]
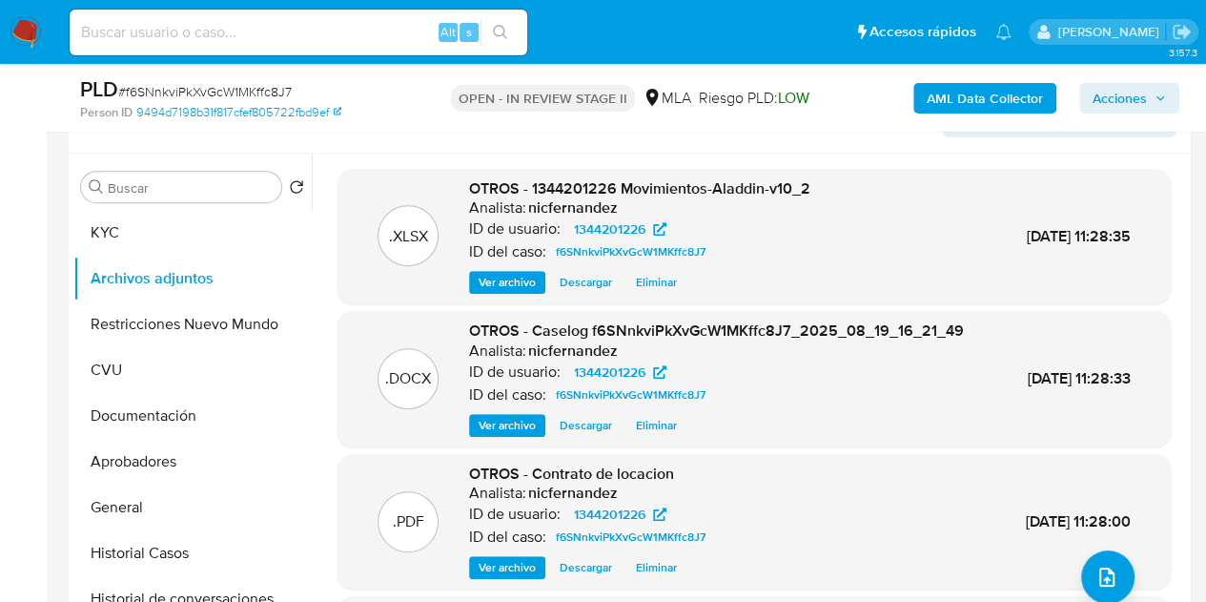
click at [1159, 102] on icon "button" at bounding box center [1160, 98] width 11 height 11
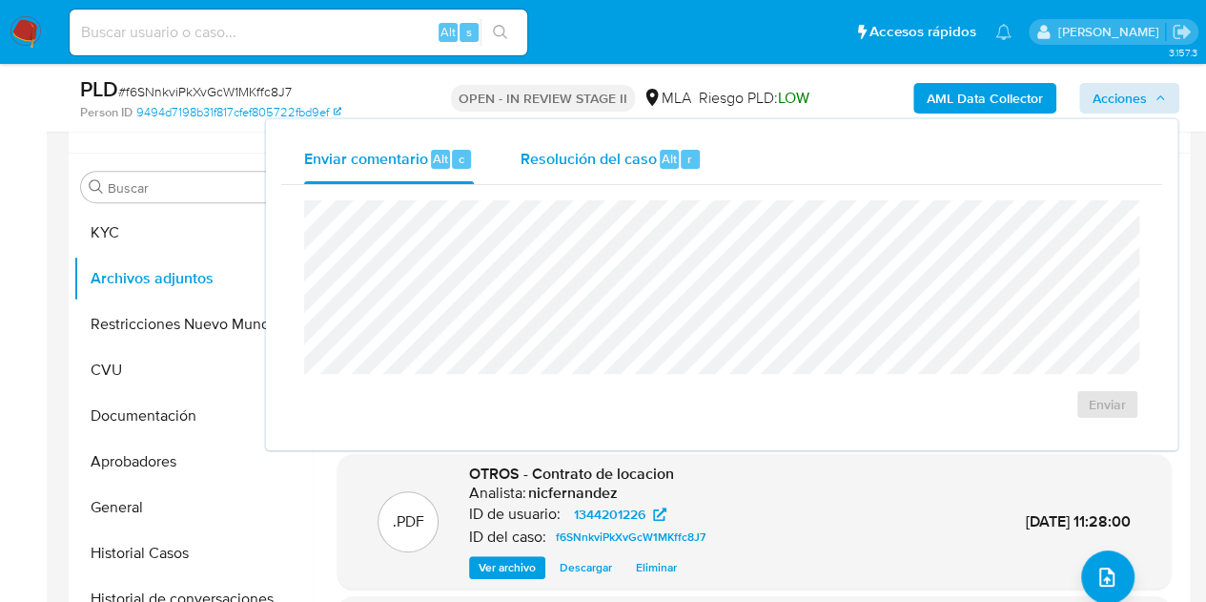
click at [586, 152] on span "Resolución del caso" at bounding box center [588, 158] width 136 height 22
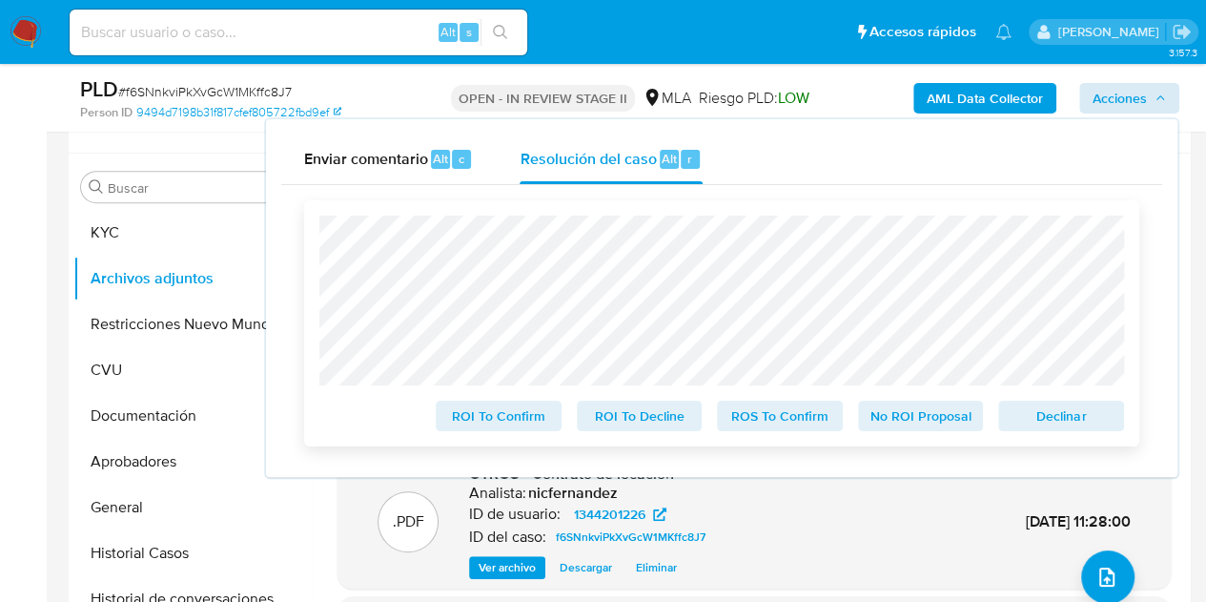
click at [1034, 413] on span "Declinar" at bounding box center [1061, 415] width 99 height 27
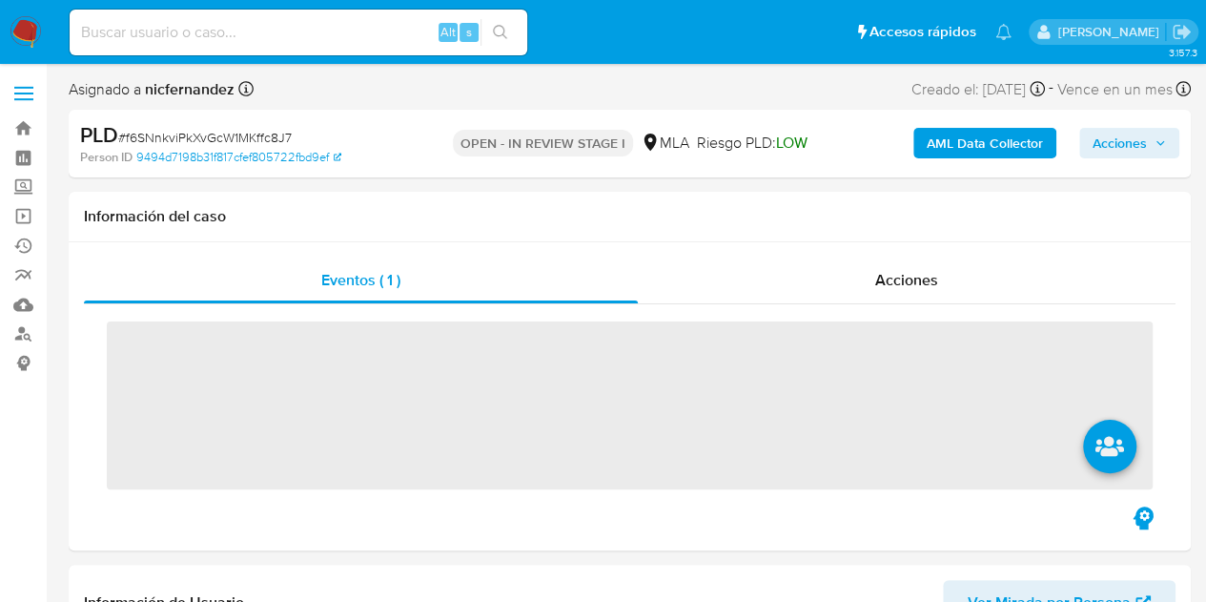
click at [1143, 134] on span "Acciones" at bounding box center [1120, 143] width 54 height 31
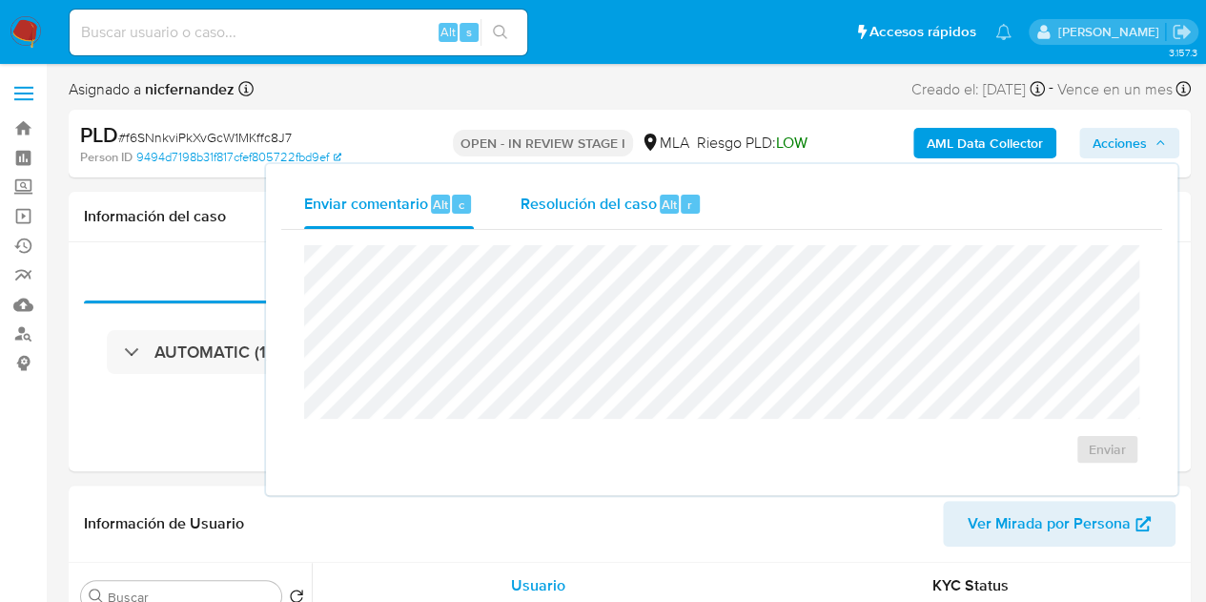
click at [548, 202] on span "Resolución del caso" at bounding box center [588, 204] width 136 height 22
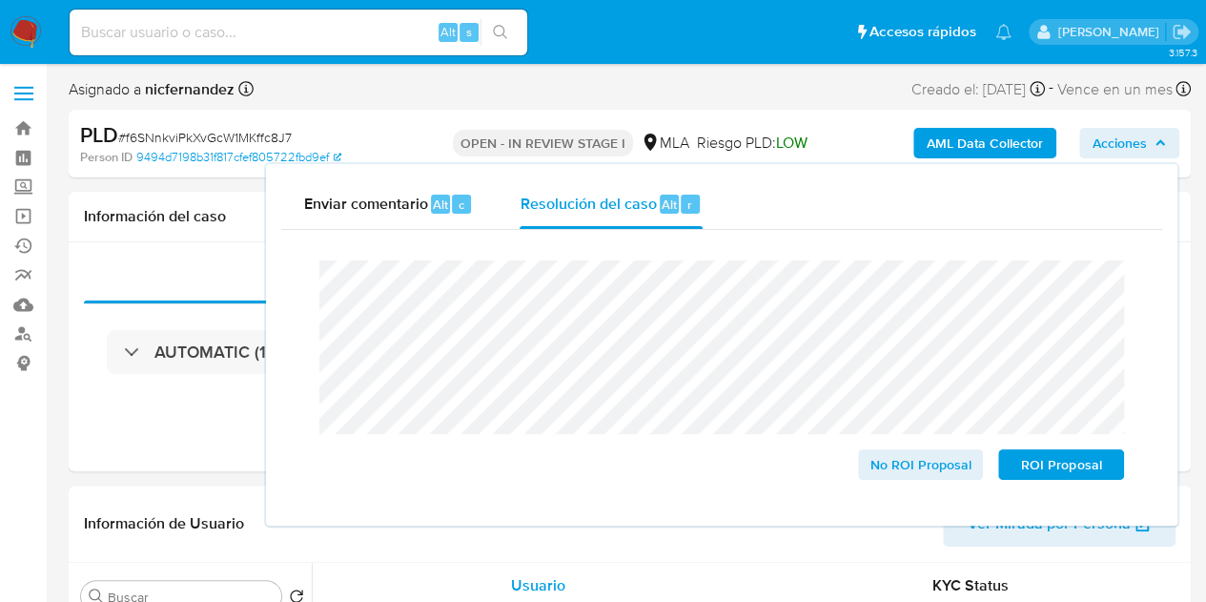
select select "10"
click at [1054, 470] on span "ROI Proposal" at bounding box center [1061, 464] width 99 height 27
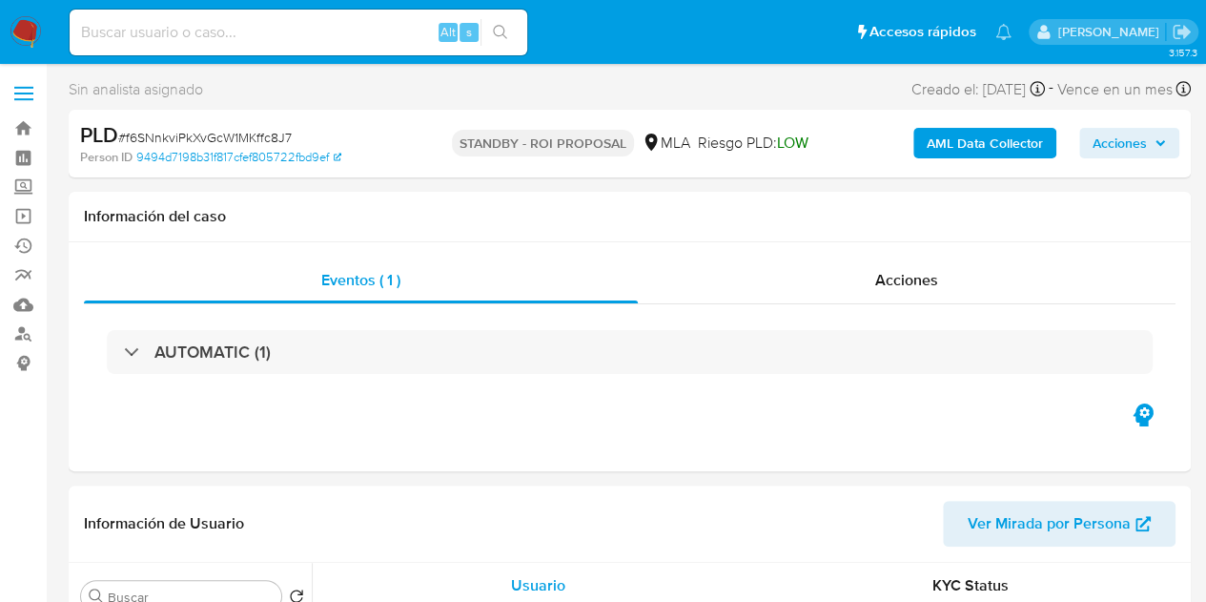
select select "10"
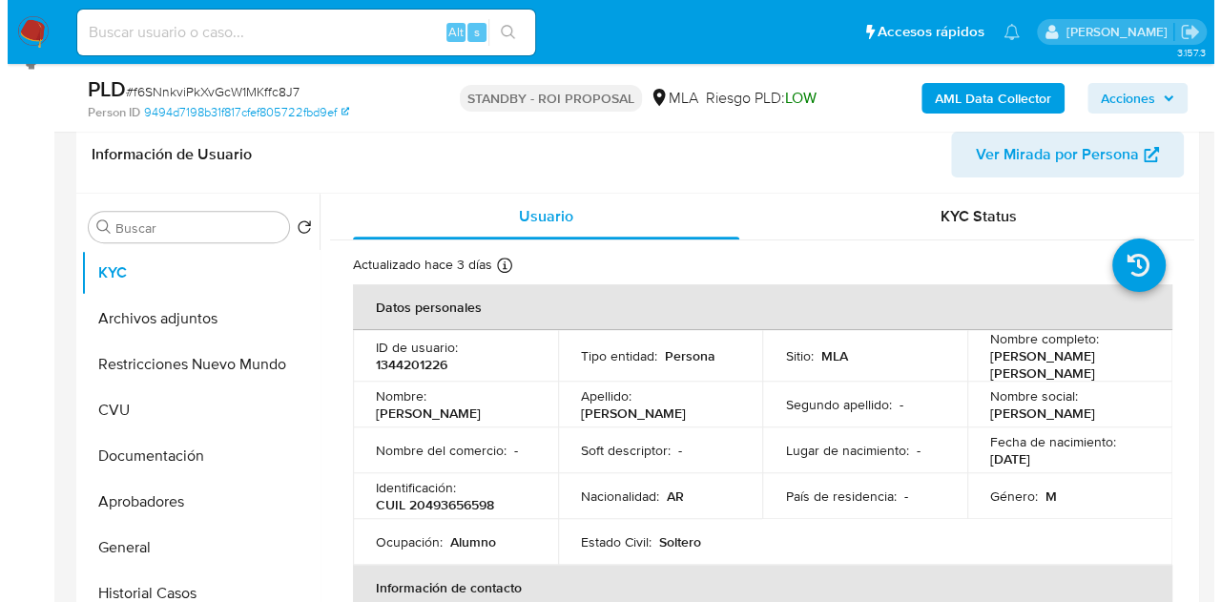
scroll to position [316, 0]
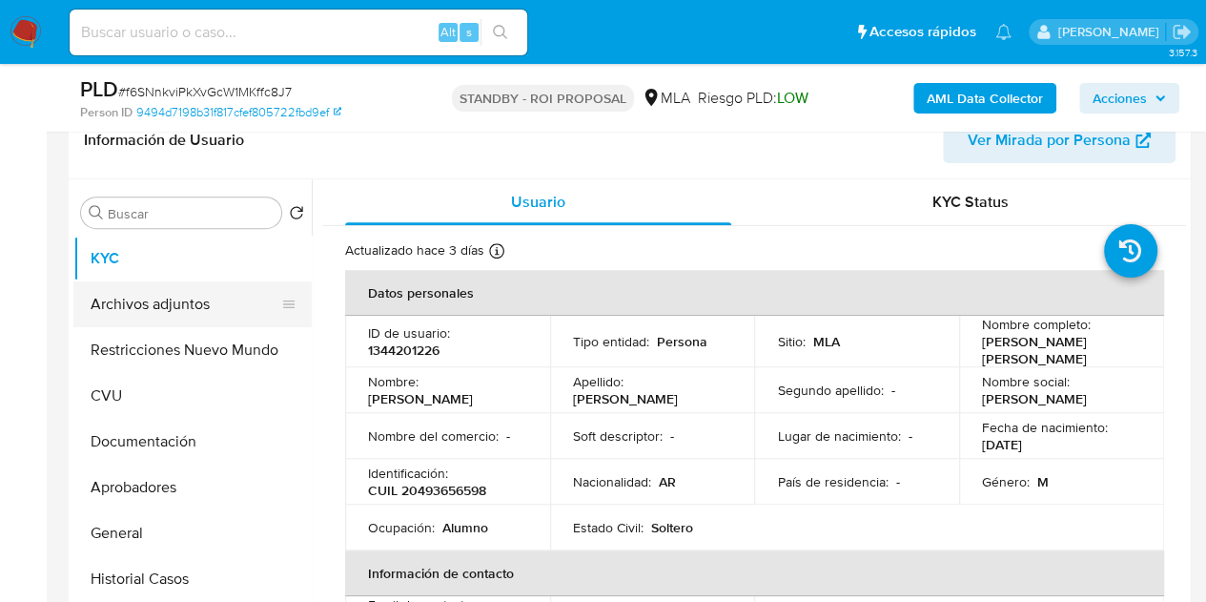
click at [157, 318] on button "Archivos adjuntos" at bounding box center [184, 304] width 223 height 46
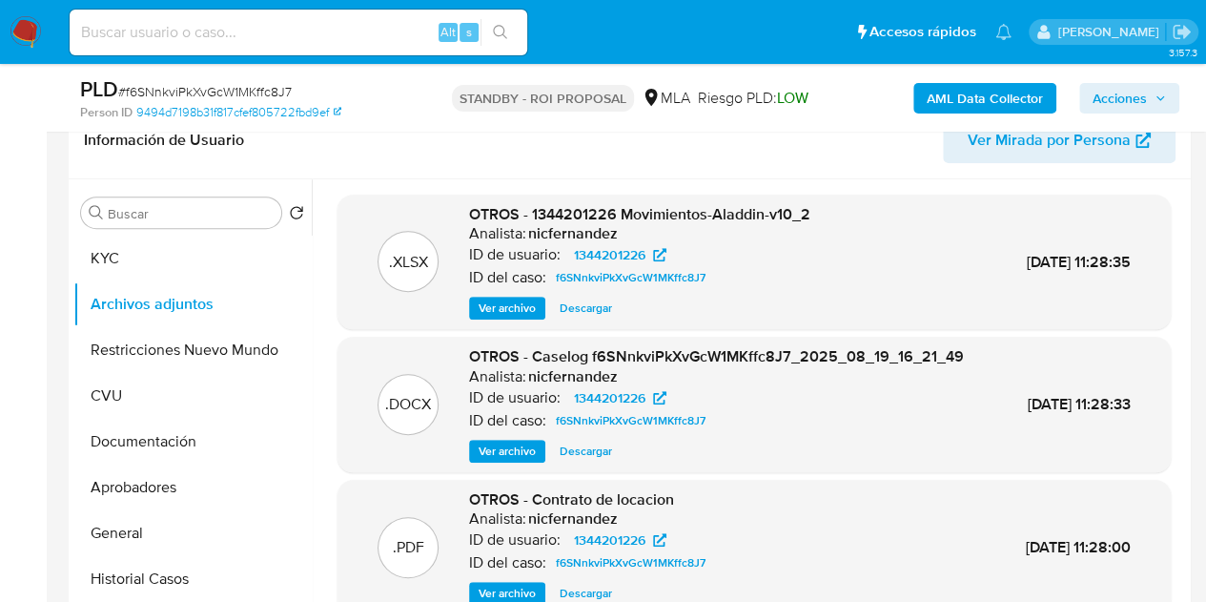
click at [492, 461] on span "Ver archivo" at bounding box center [507, 451] width 57 height 19
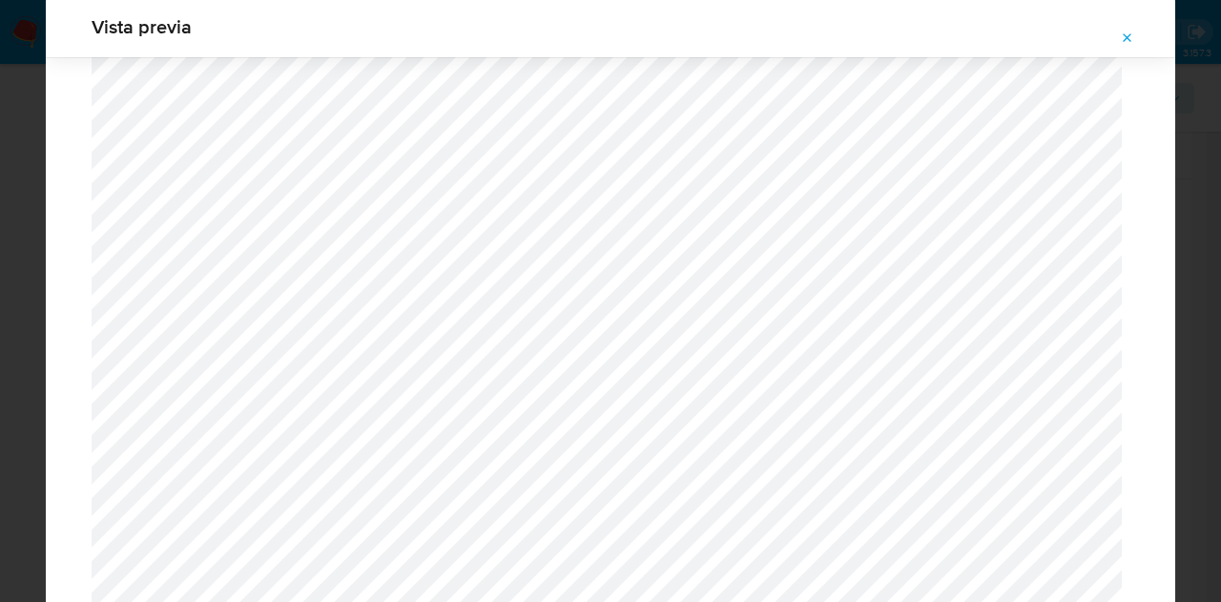
scroll to position [0, 0]
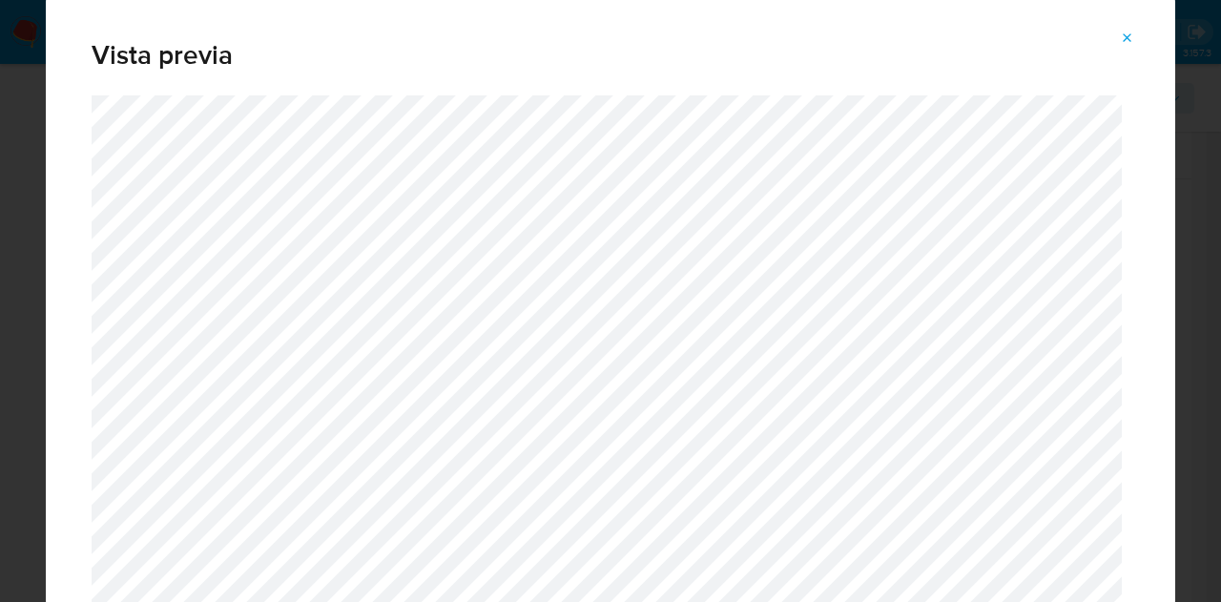
drag, startPoint x: 1128, startPoint y: 31, endPoint x: 832, endPoint y: 251, distance: 368.9
click at [1126, 31] on icon "Attachment preview" at bounding box center [1127, 38] width 15 height 15
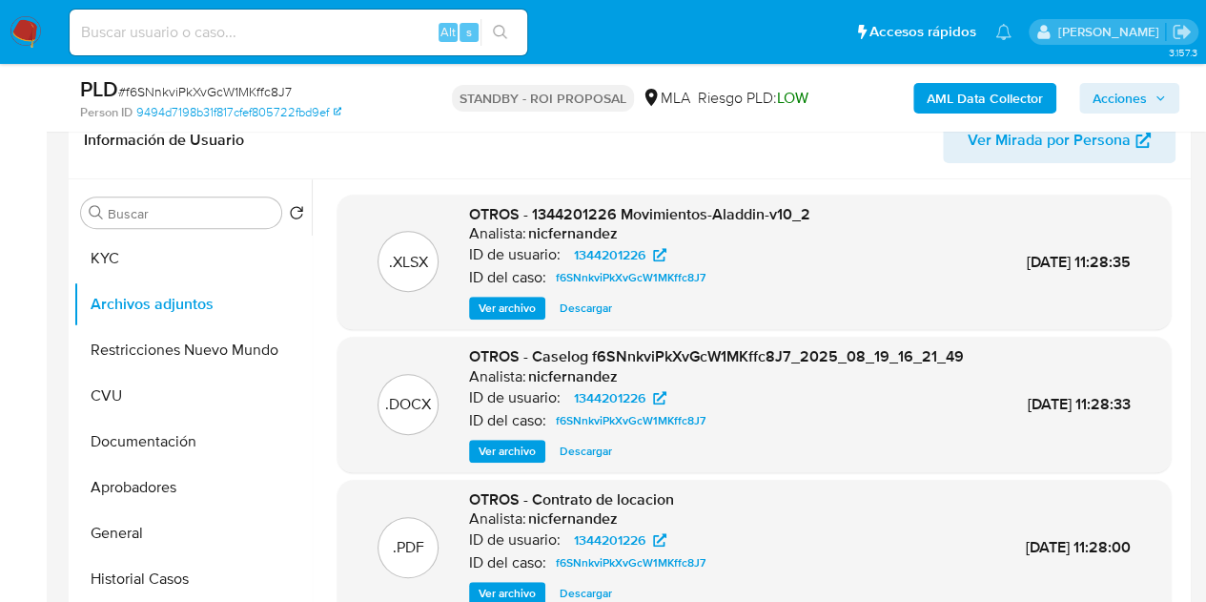
click at [494, 461] on span "Ver archivo" at bounding box center [507, 451] width 57 height 19
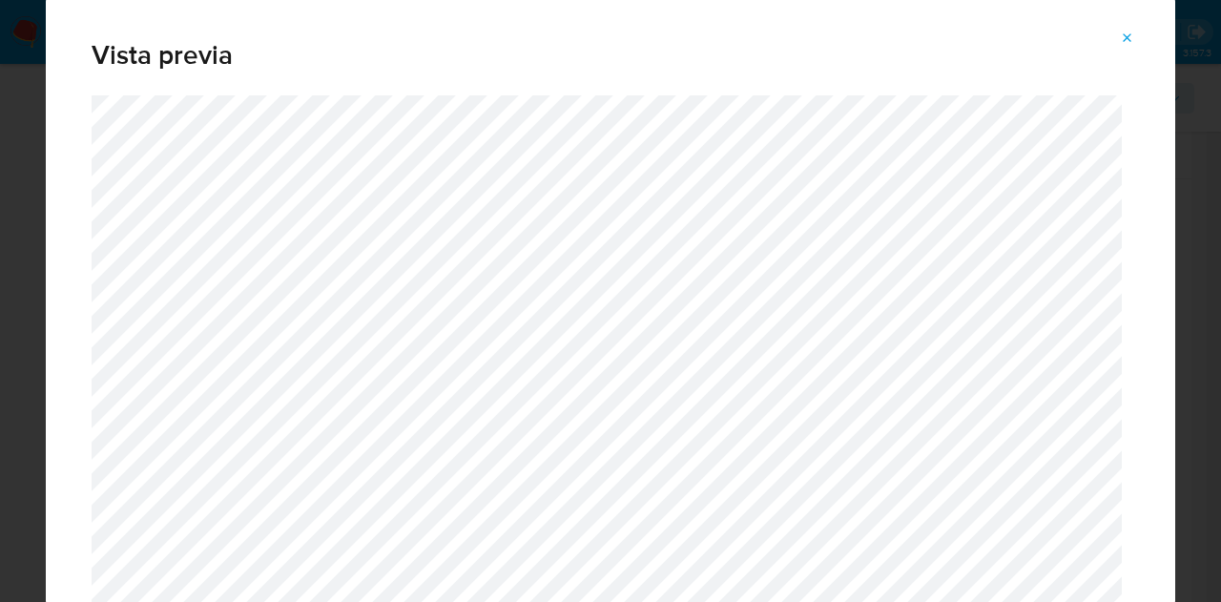
click at [1127, 29] on span "Attachment preview" at bounding box center [1127, 38] width 15 height 27
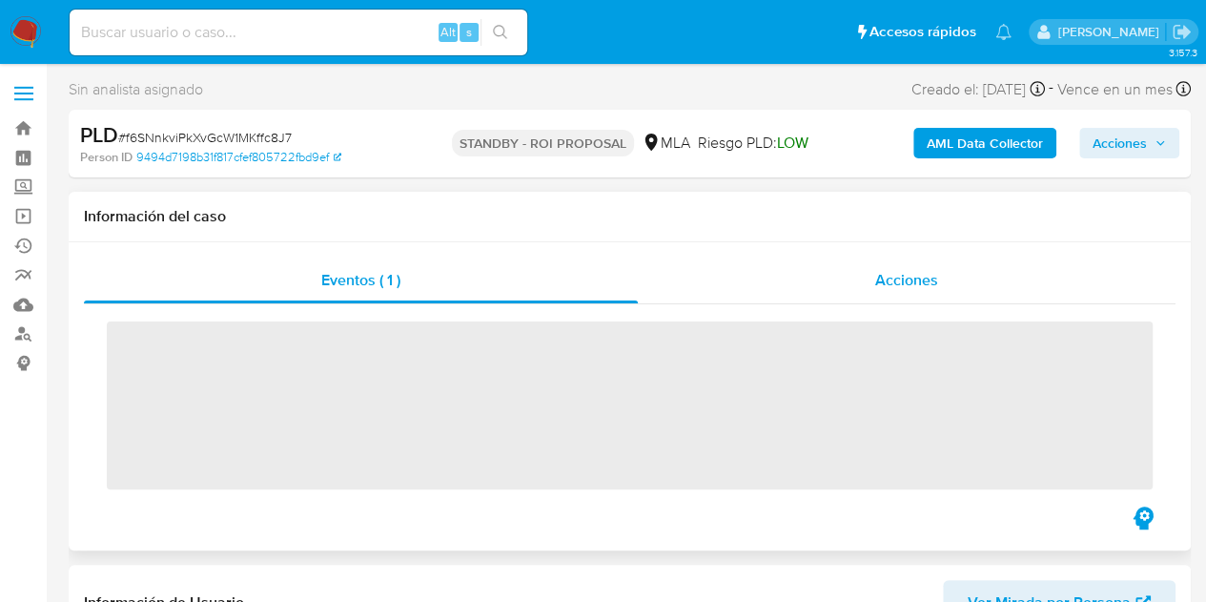
click at [913, 289] on span "Acciones" at bounding box center [906, 280] width 63 height 22
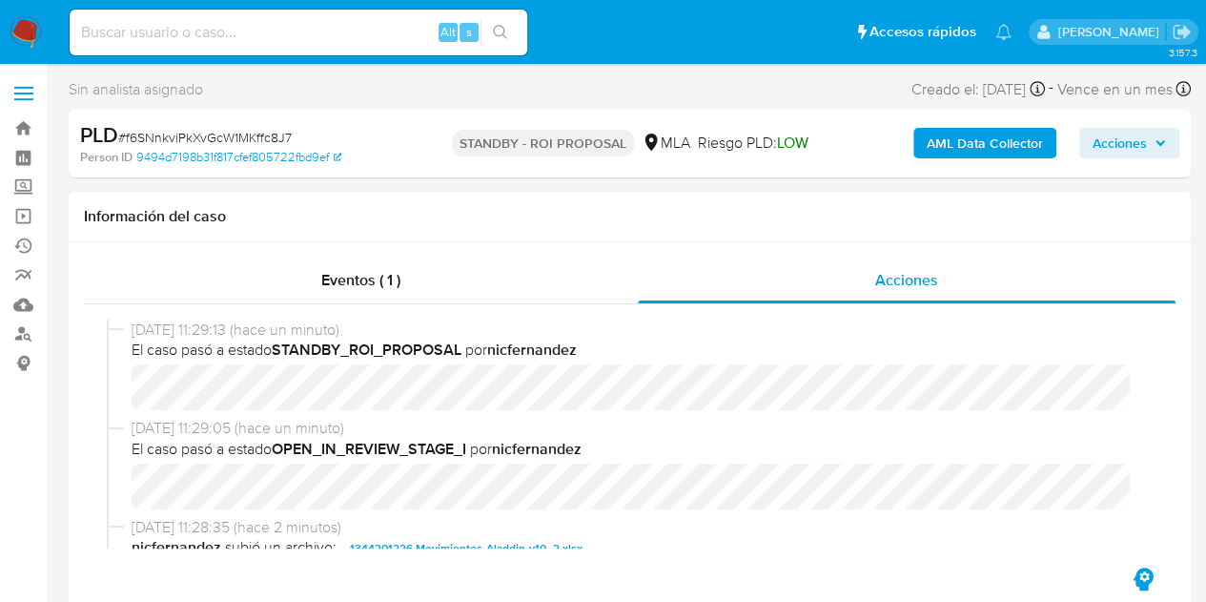
select select "10"
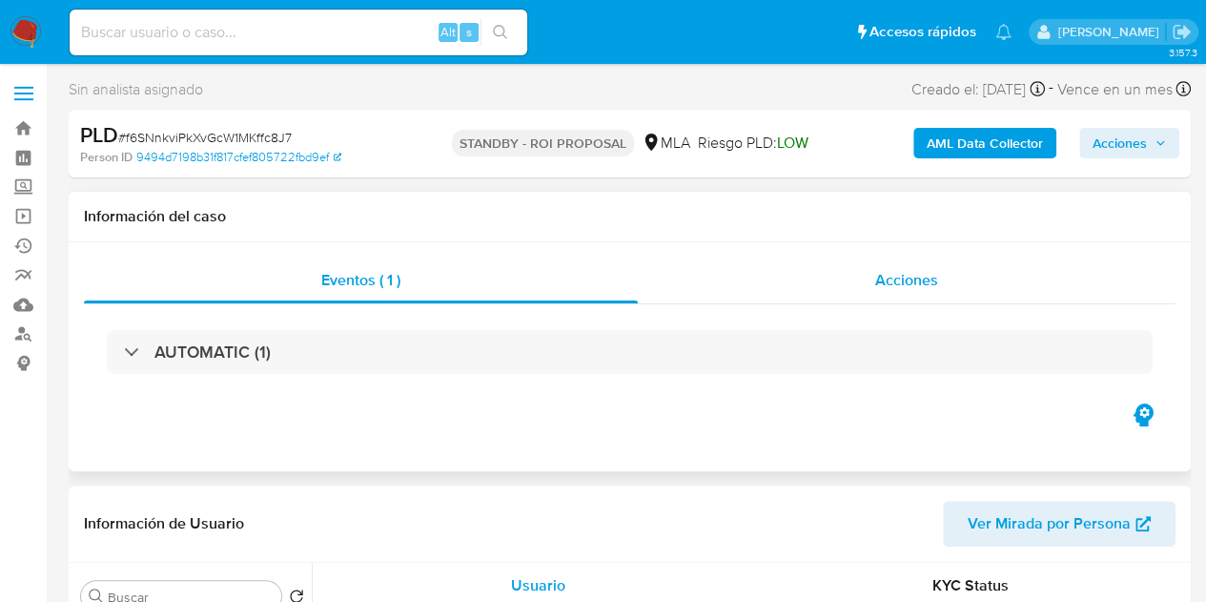
click at [856, 289] on div "Acciones" at bounding box center [907, 280] width 538 height 46
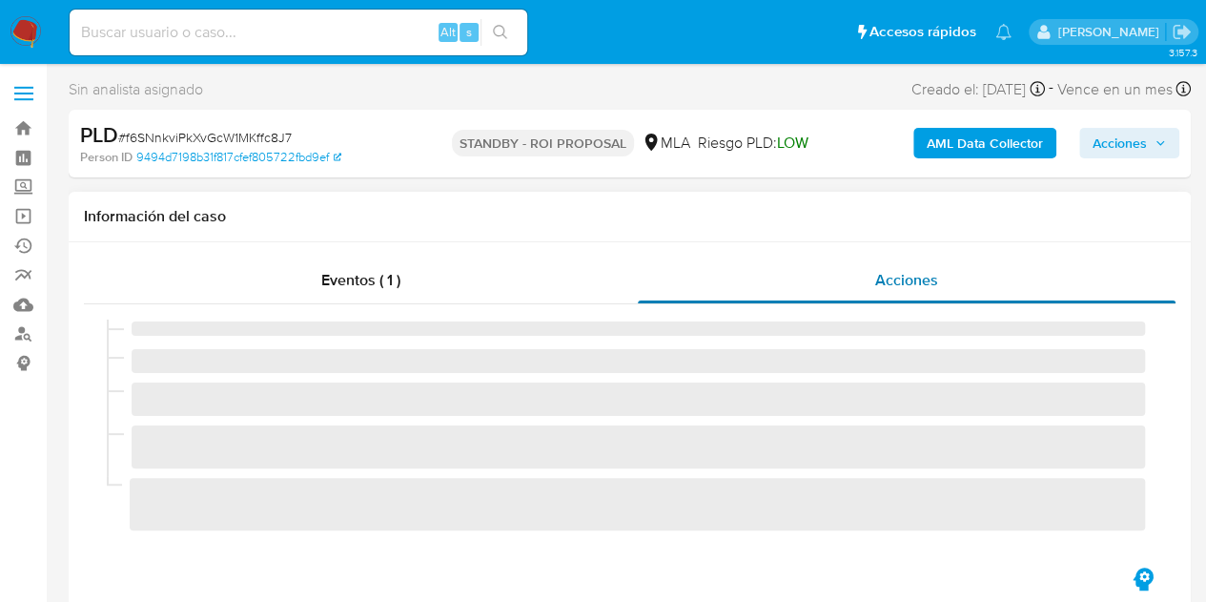
select select "10"
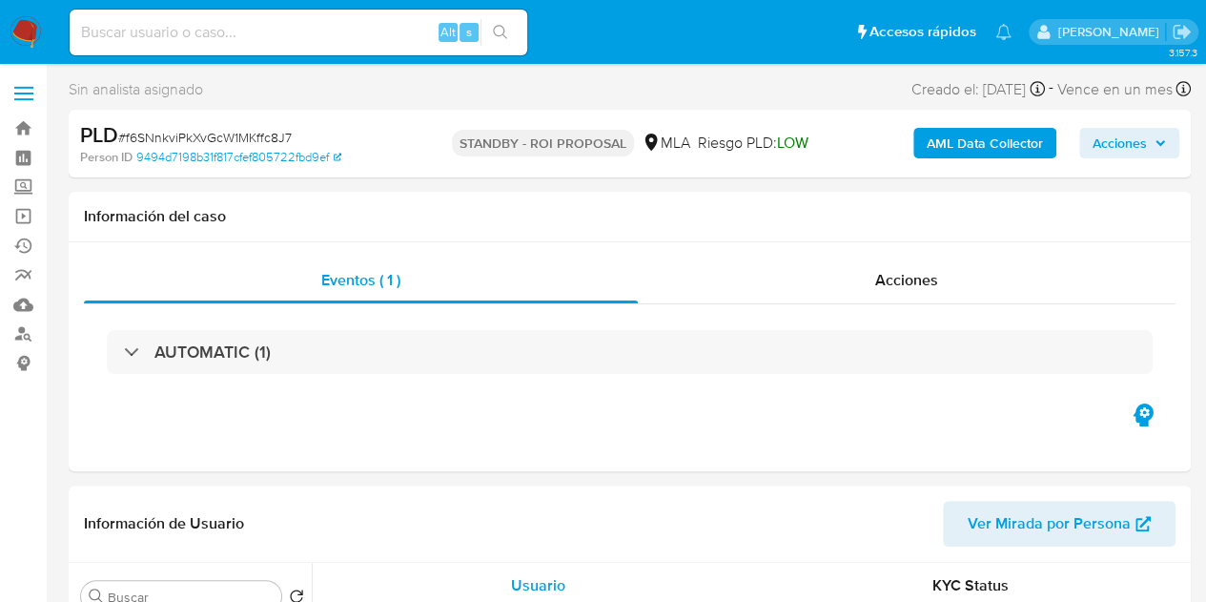
select select "10"
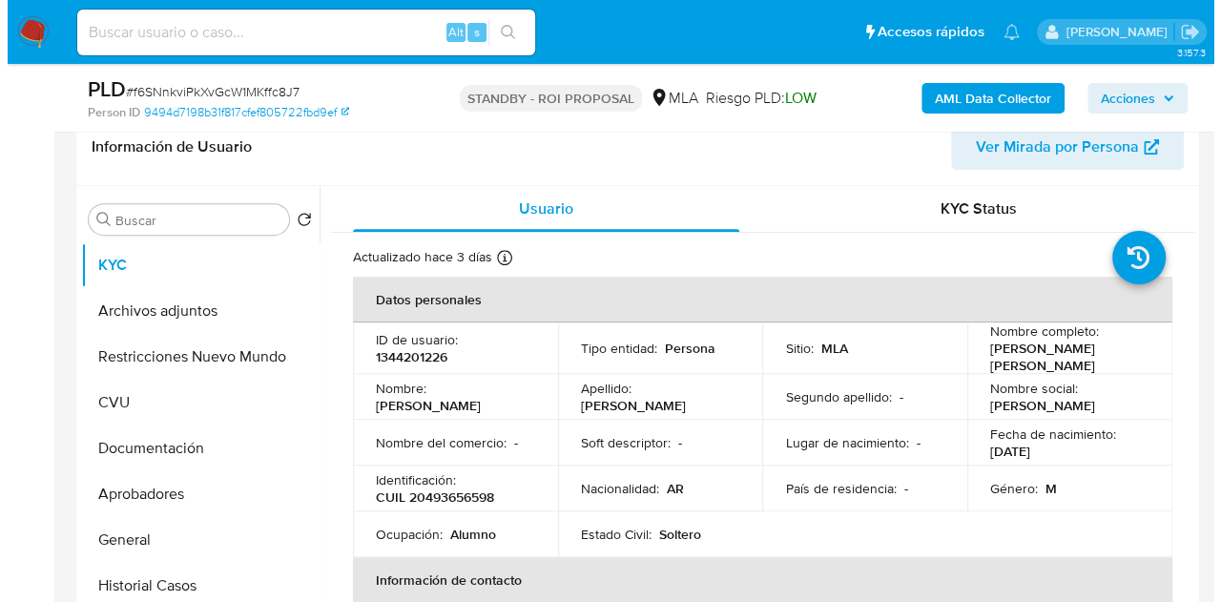
scroll to position [353, 0]
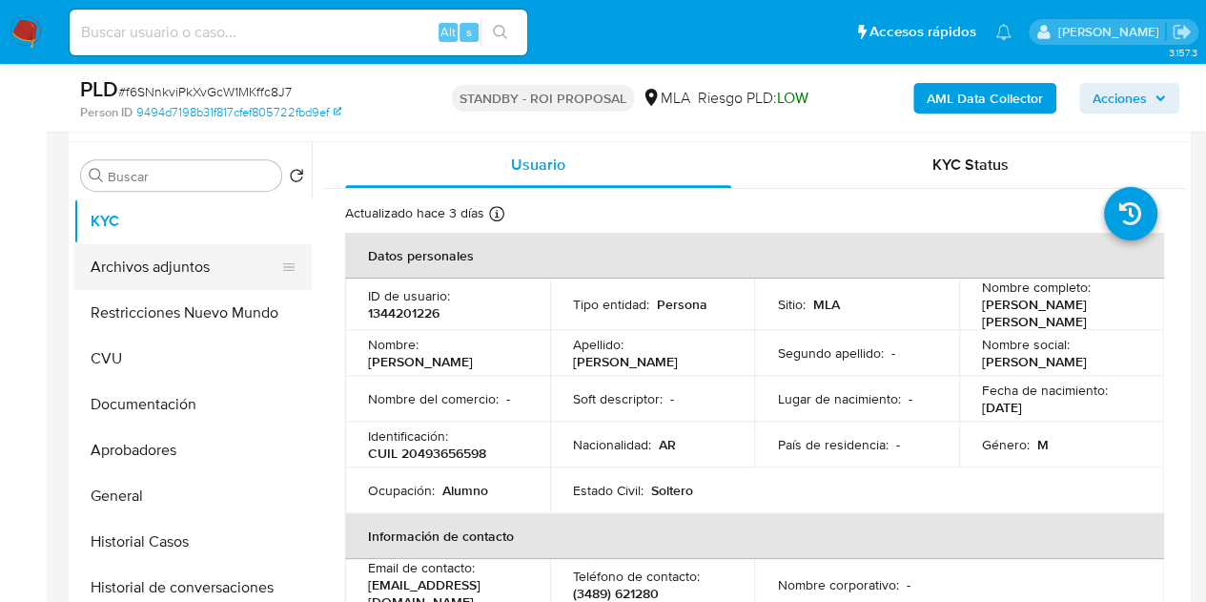
click at [141, 278] on button "Archivos adjuntos" at bounding box center [184, 267] width 223 height 46
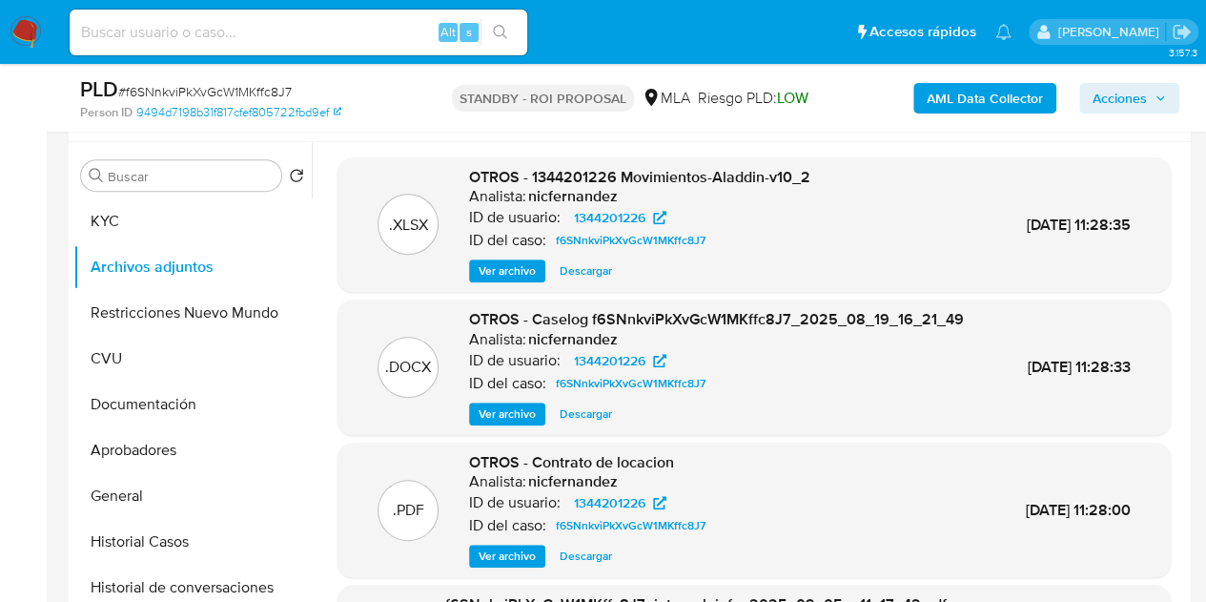
click at [488, 423] on span "Ver archivo" at bounding box center [507, 413] width 57 height 19
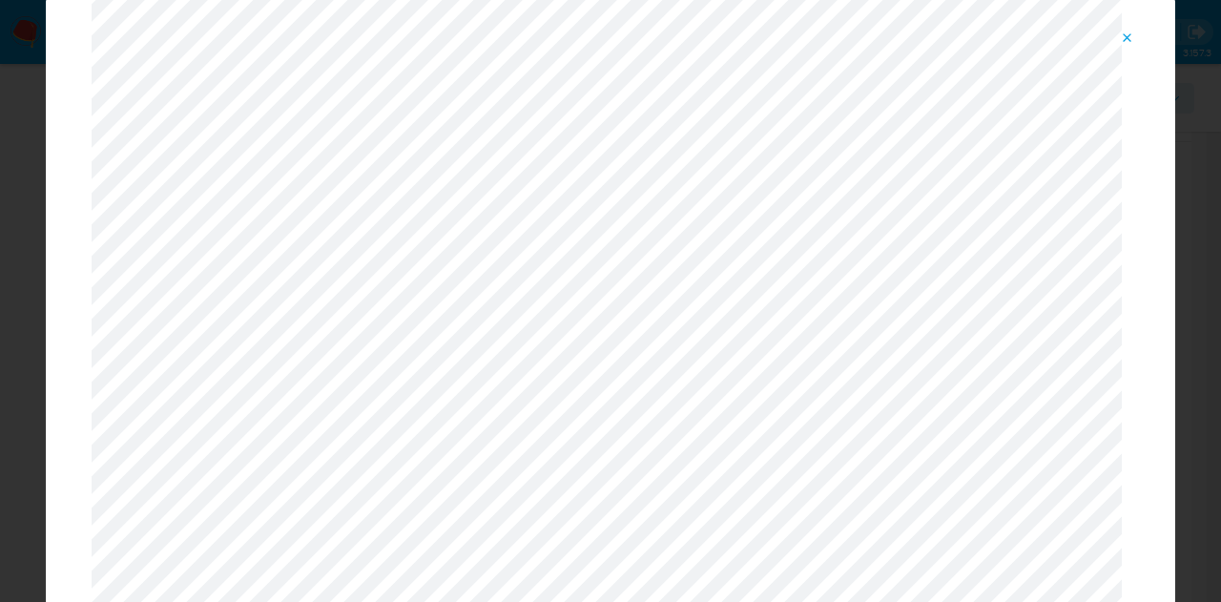
scroll to position [0, 0]
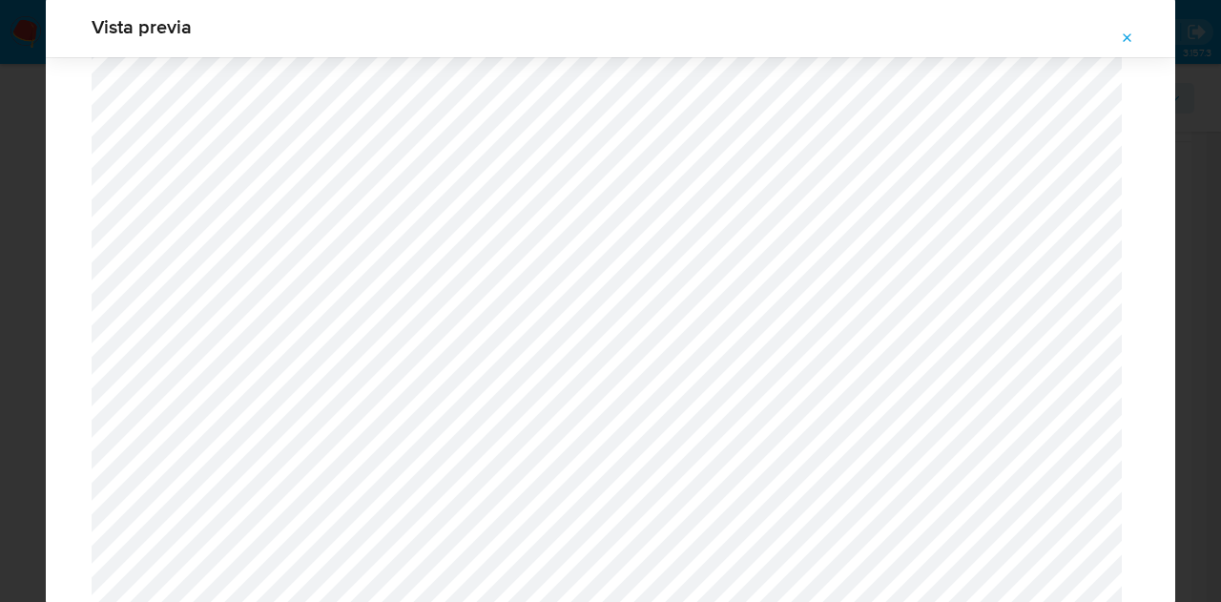
click at [1137, 38] on button "Attachment preview" at bounding box center [1127, 38] width 42 height 31
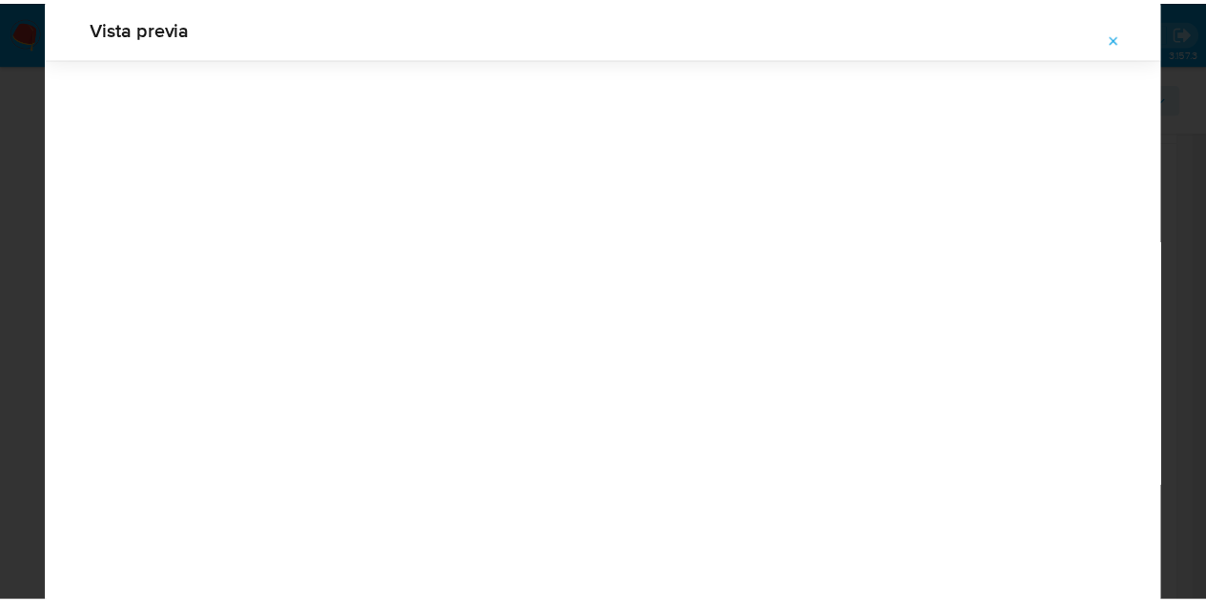
scroll to position [61, 0]
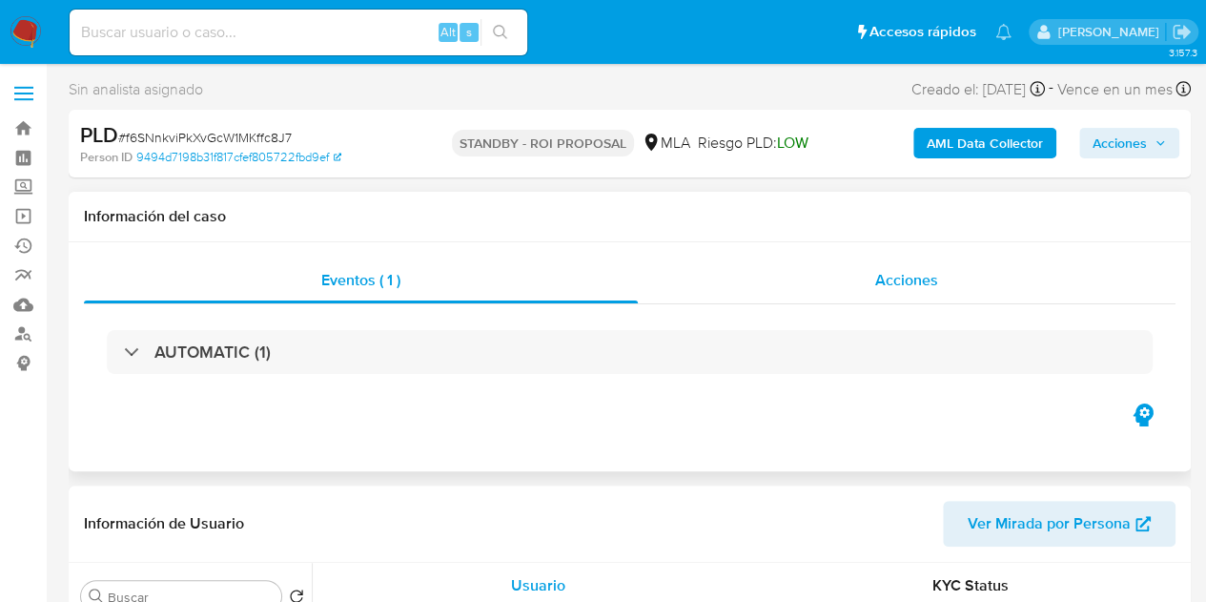
click at [909, 293] on div "Acciones" at bounding box center [907, 280] width 538 height 46
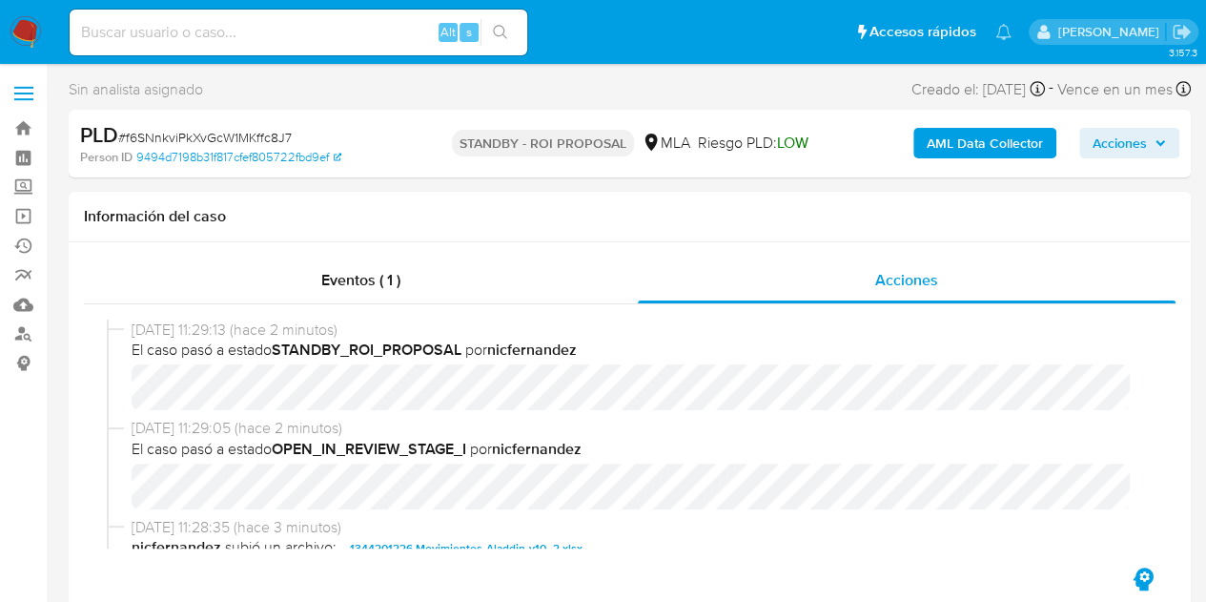
select select "10"
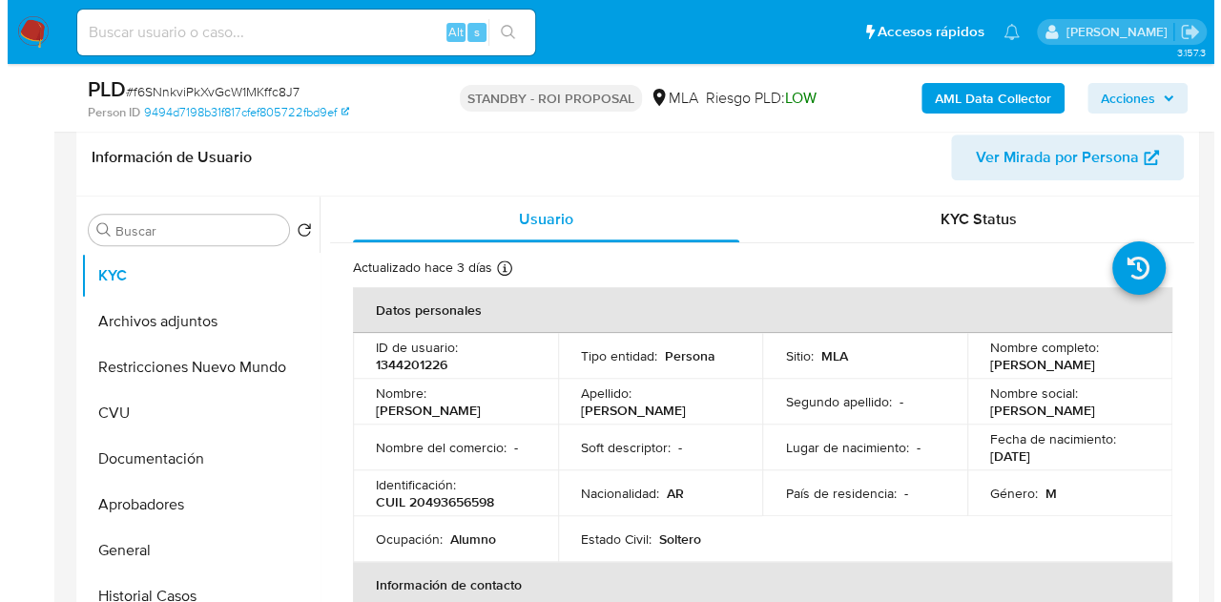
scroll to position [443, 0]
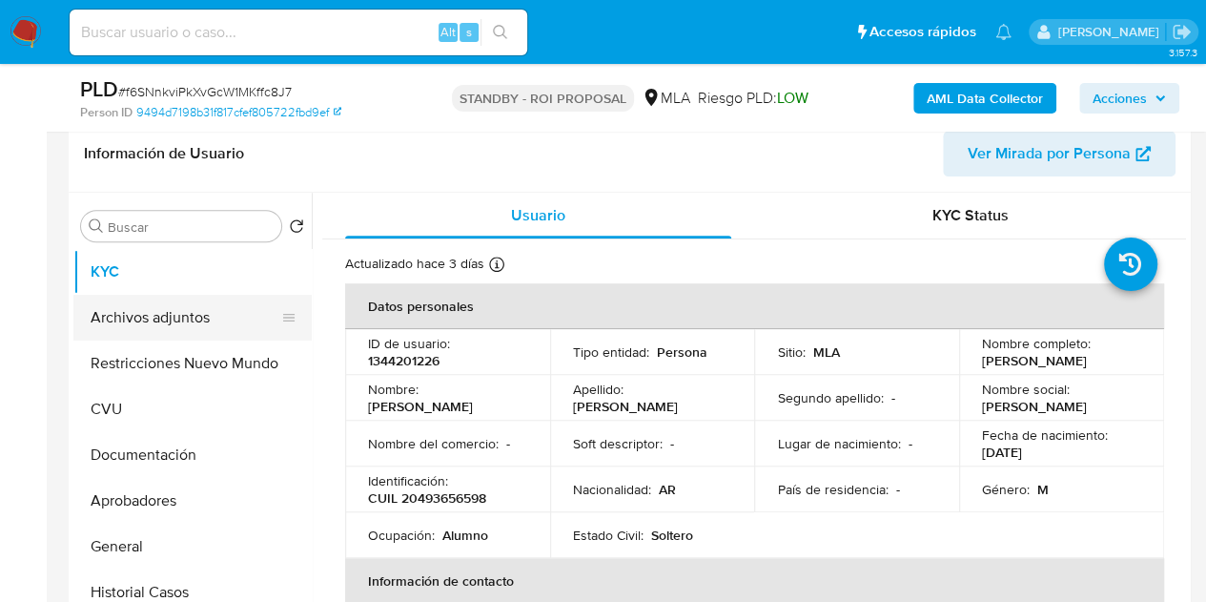
click at [160, 320] on button "Archivos adjuntos" at bounding box center [184, 318] width 223 height 46
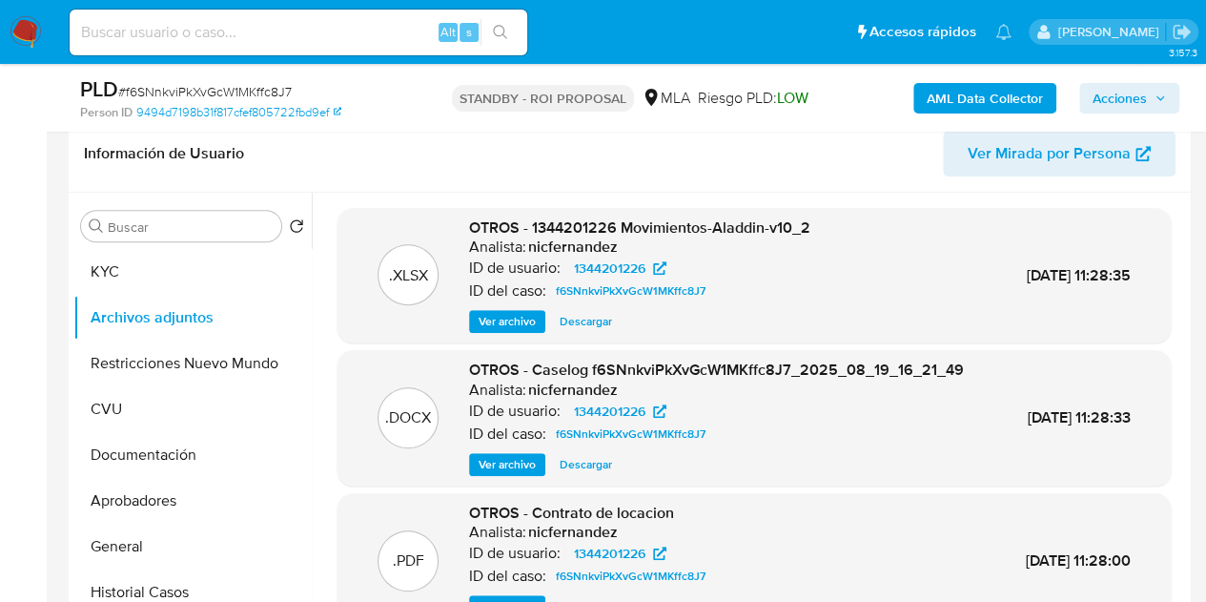
click at [484, 474] on span "Ver archivo" at bounding box center [507, 464] width 57 height 19
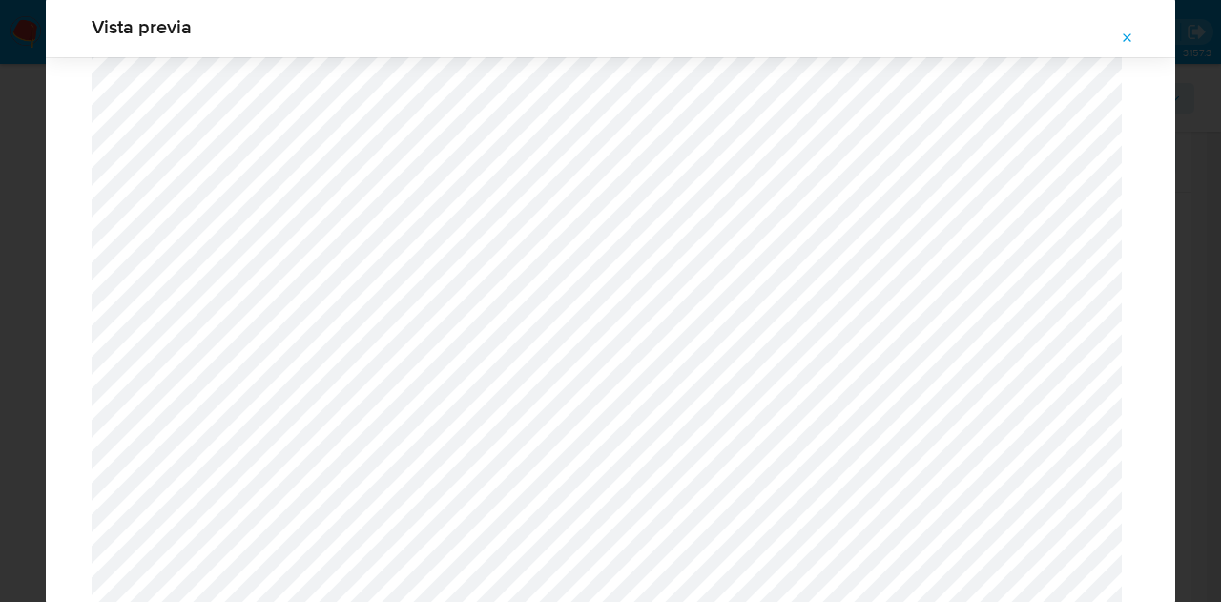
scroll to position [1978, 0]
click at [1131, 31] on icon "Attachment preview" at bounding box center [1127, 38] width 15 height 15
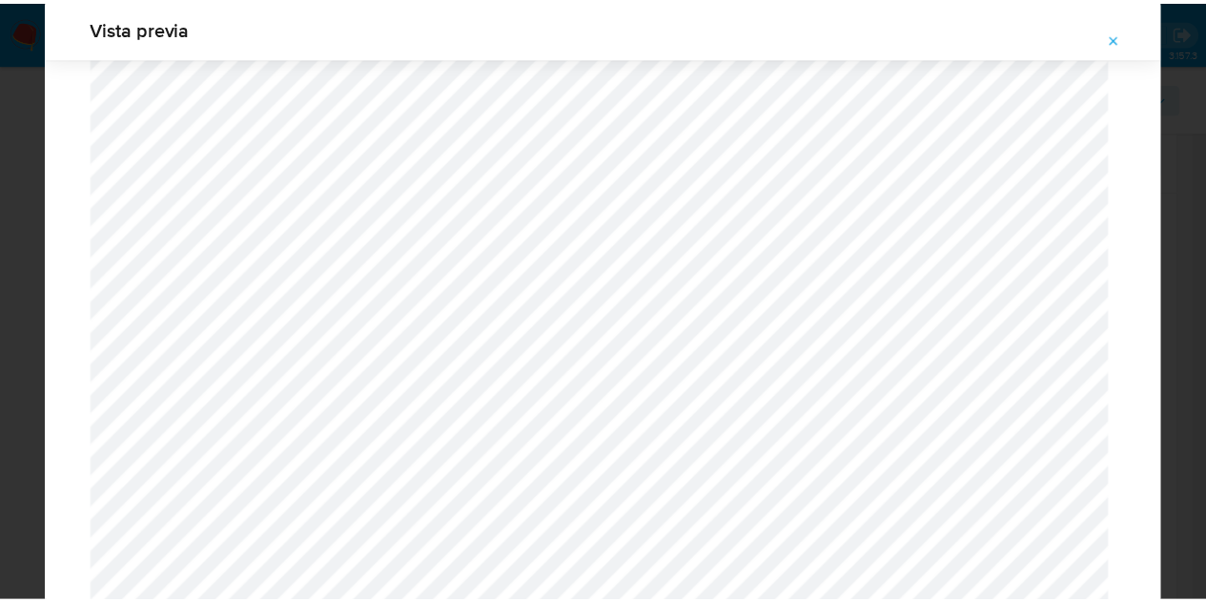
scroll to position [61, 0]
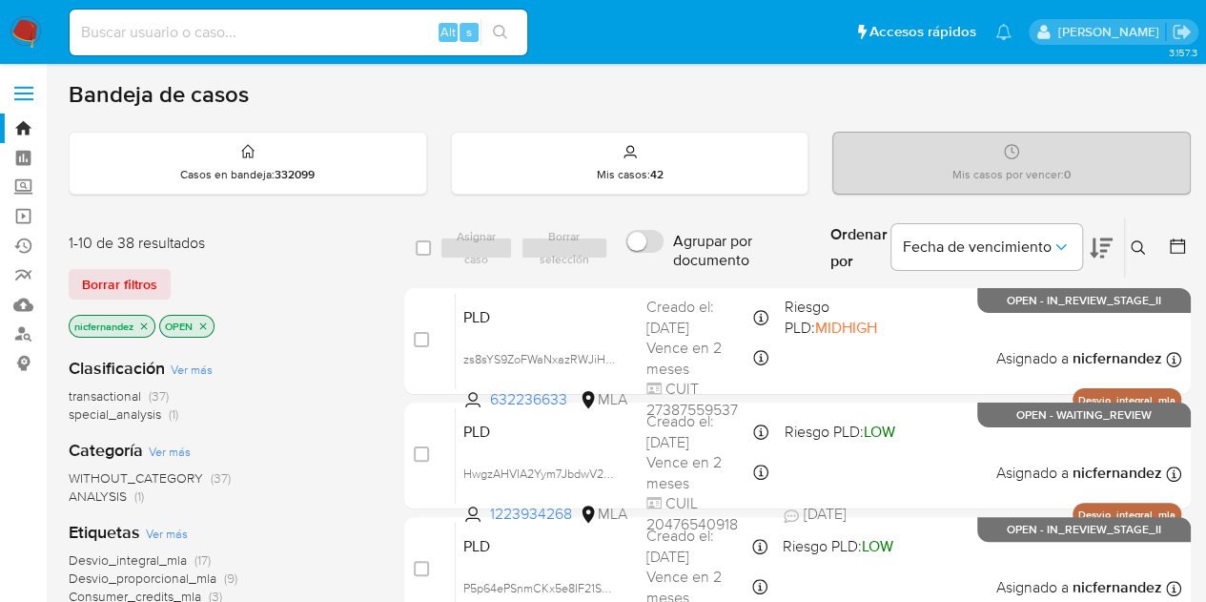
click at [326, 485] on div "WITHOUT_CATEGORY (37) ANALYSIS (1)" at bounding box center [221, 487] width 305 height 36
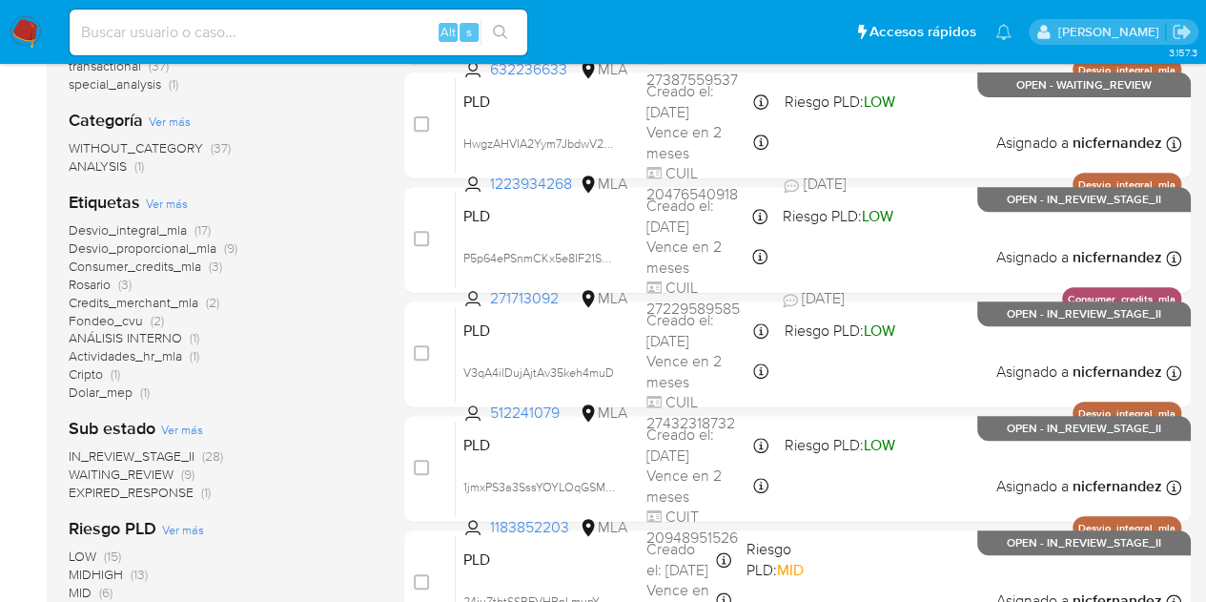
scroll to position [354, 0]
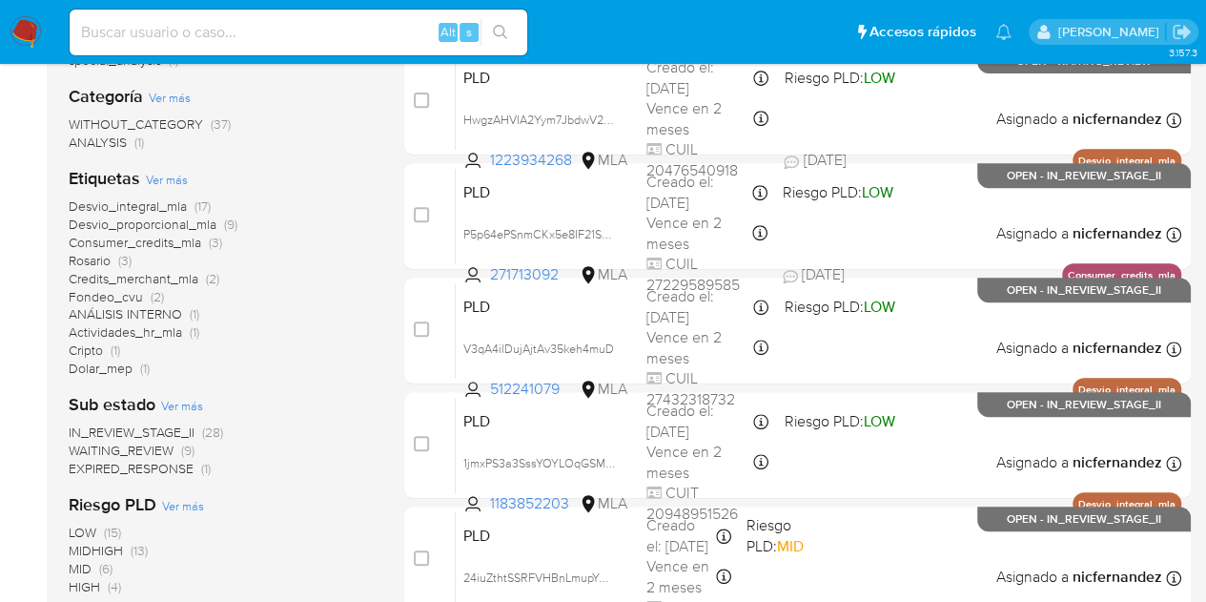
click at [174, 447] on span "WAITING_REVIEW" at bounding box center [121, 450] width 105 height 19
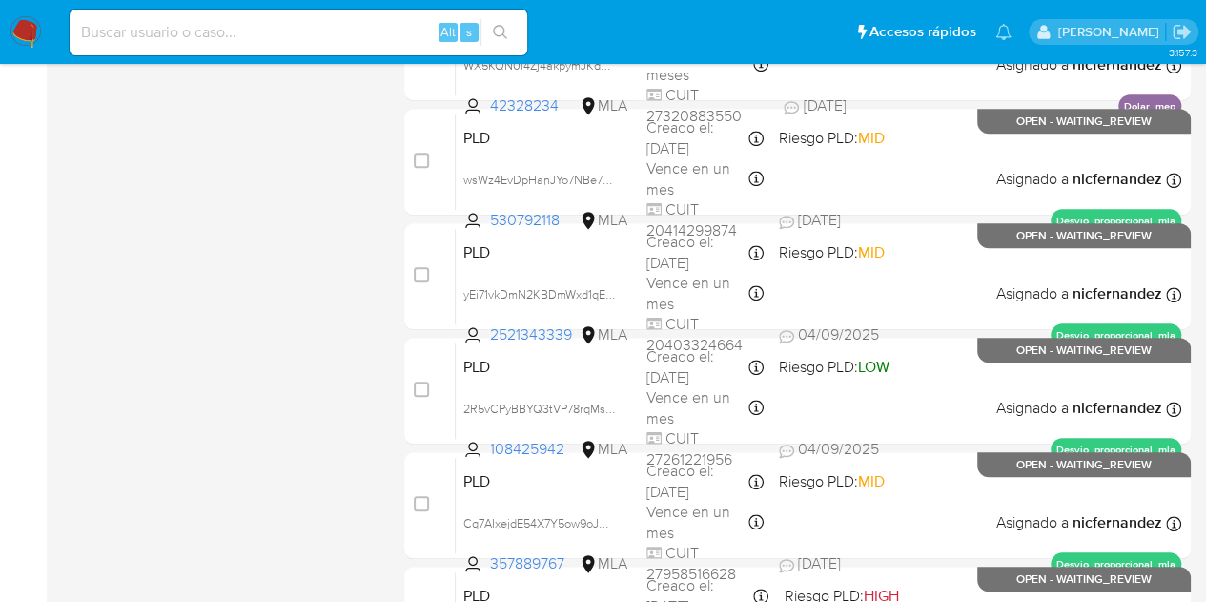
scroll to position [767, 0]
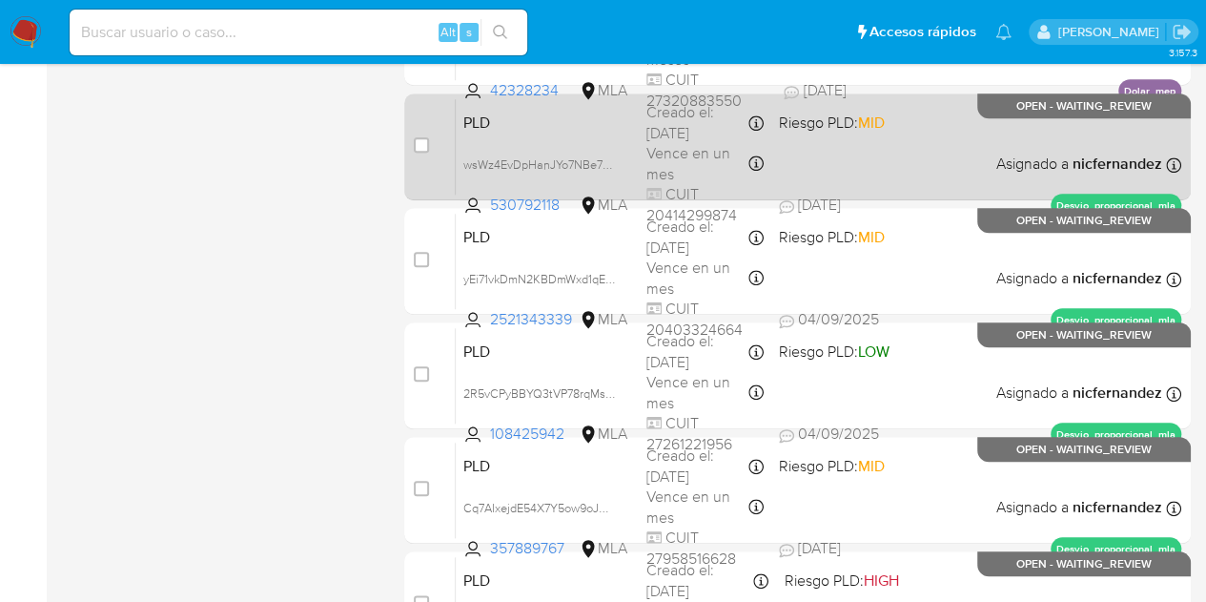
click at [525, 144] on div "PLD wsWz4EvDpHanJYo7NBe7FJtR 530792118 MLA Riesgo PLD: MID Creado el: 12/08/202…" at bounding box center [819, 146] width 726 height 96
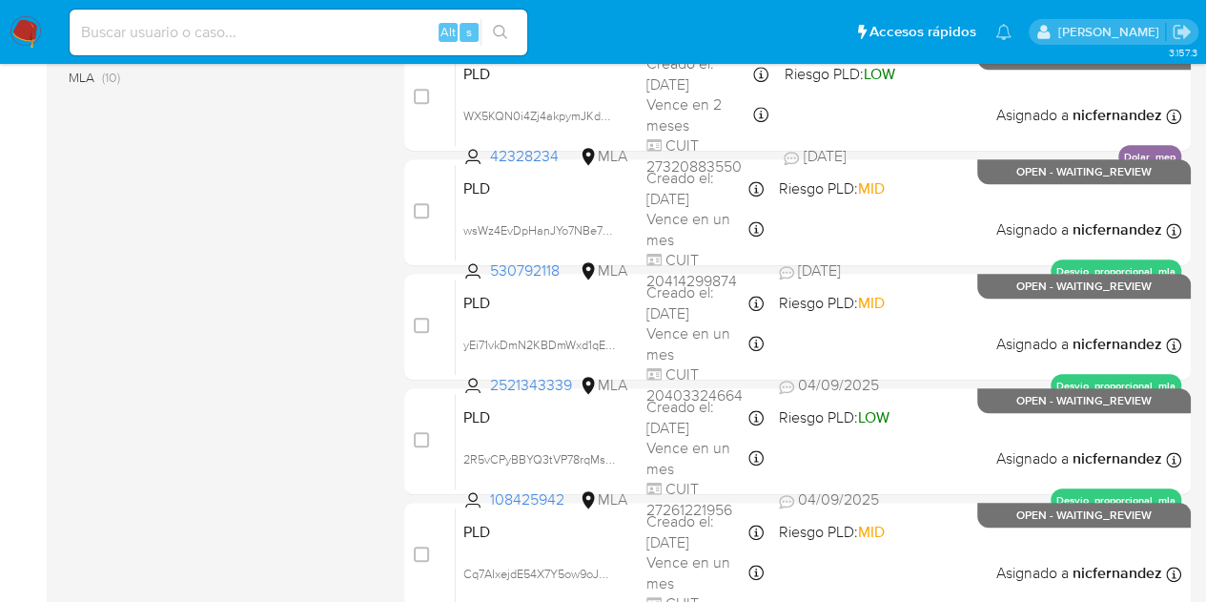
scroll to position [681, 0]
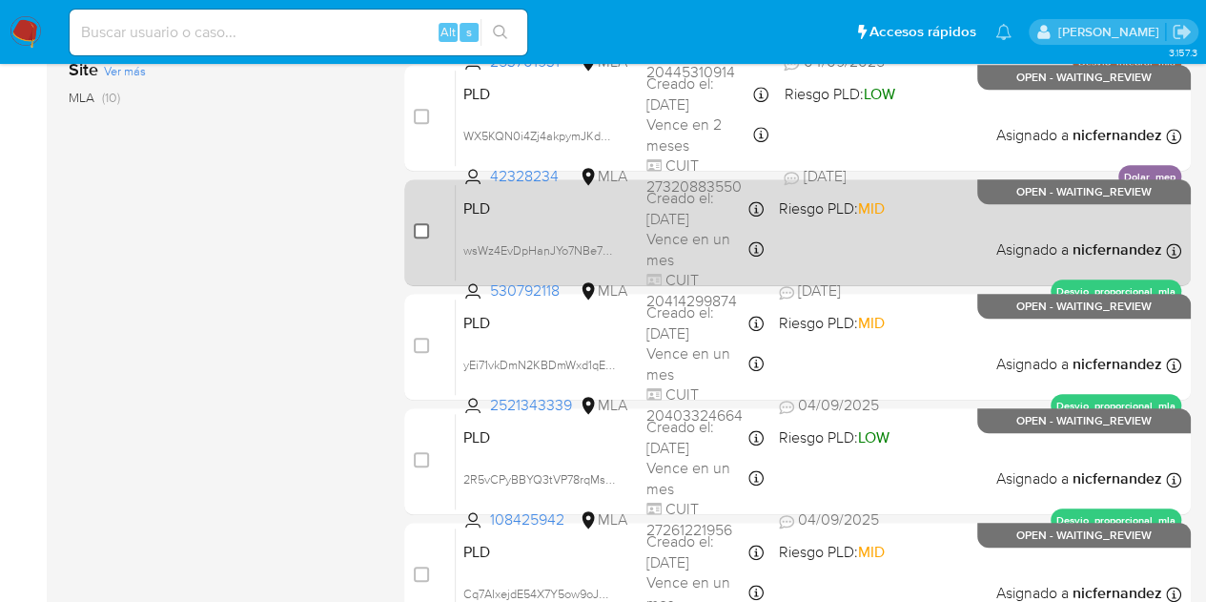
click at [420, 227] on input "checkbox" at bounding box center [421, 230] width 15 height 15
checkbox input "true"
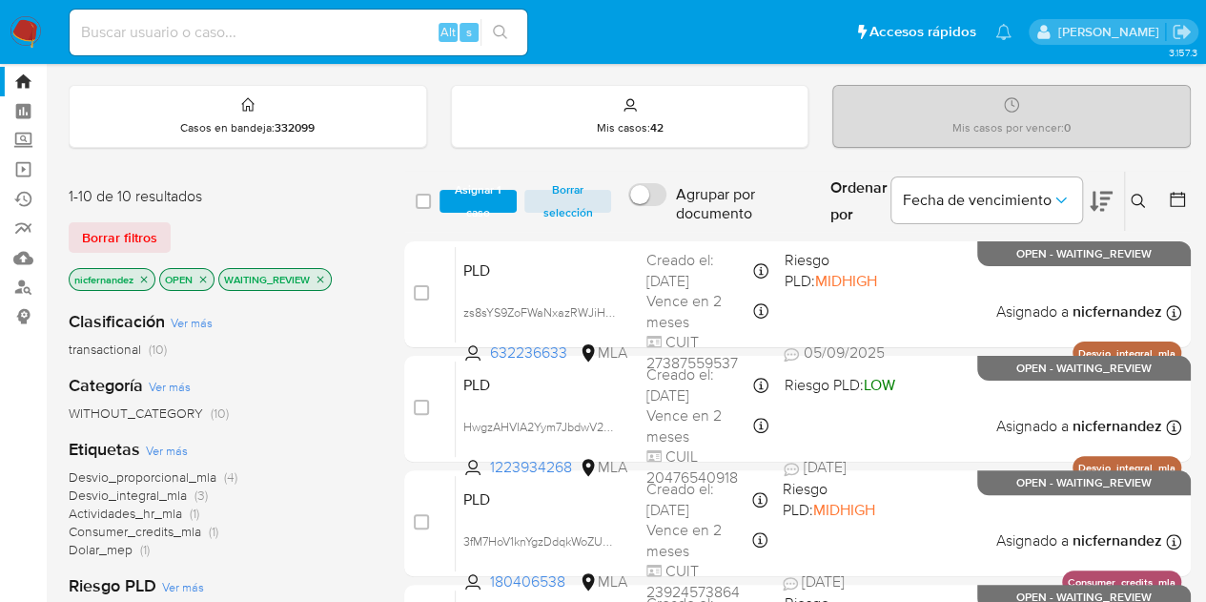
scroll to position [0, 0]
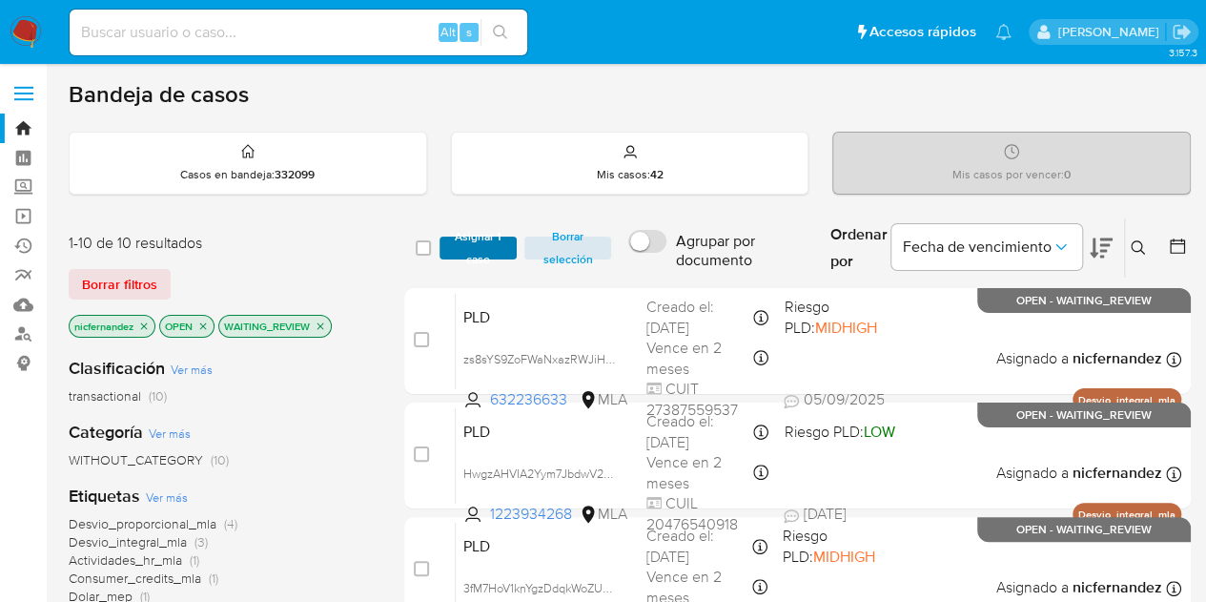
click at [479, 247] on span "Asignar 1 caso" at bounding box center [478, 247] width 59 height 19
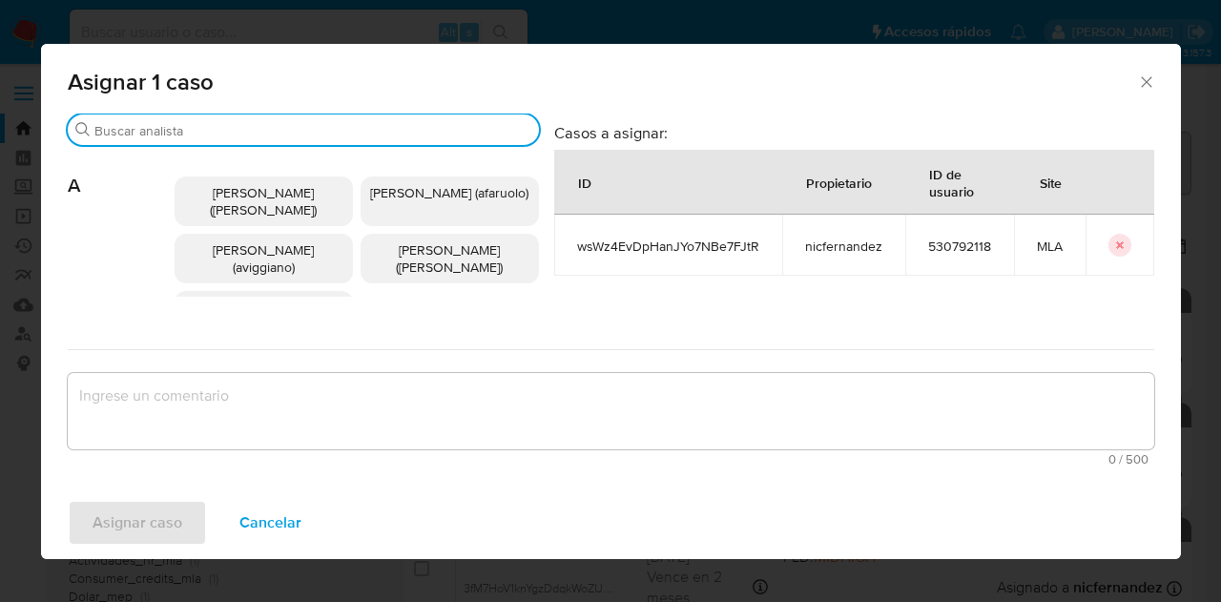
click at [263, 129] on input "Buscar" at bounding box center [312, 130] width 437 height 17
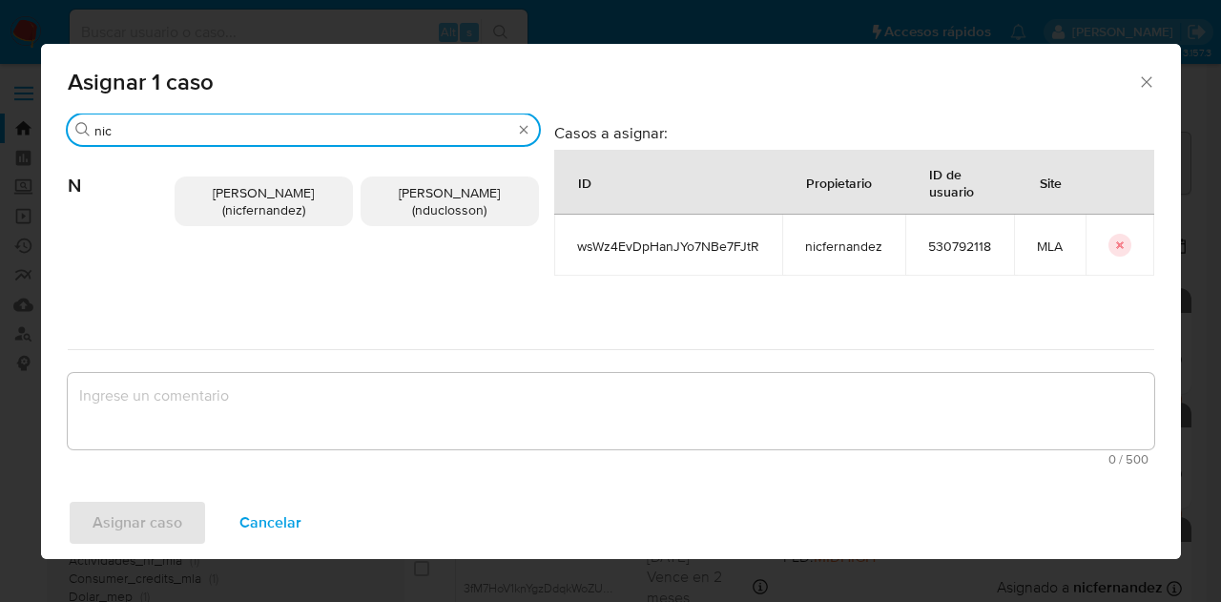
type input "nic"
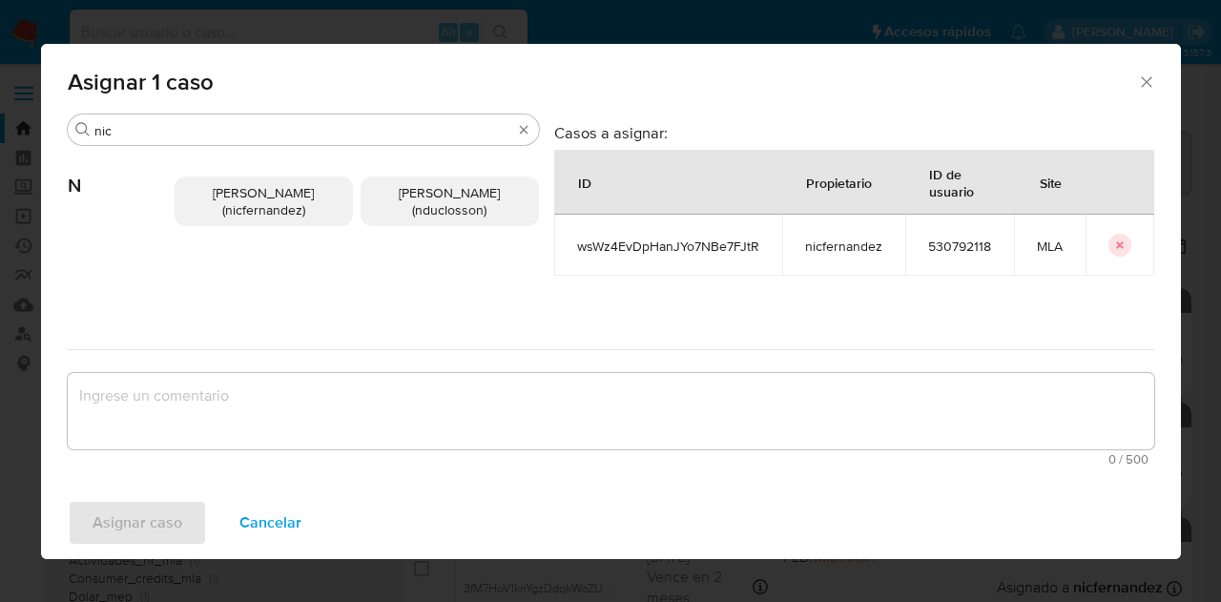
click at [257, 226] on p "Nicolas Fernandez Allen (nicfernandez)" at bounding box center [264, 201] width 178 height 50
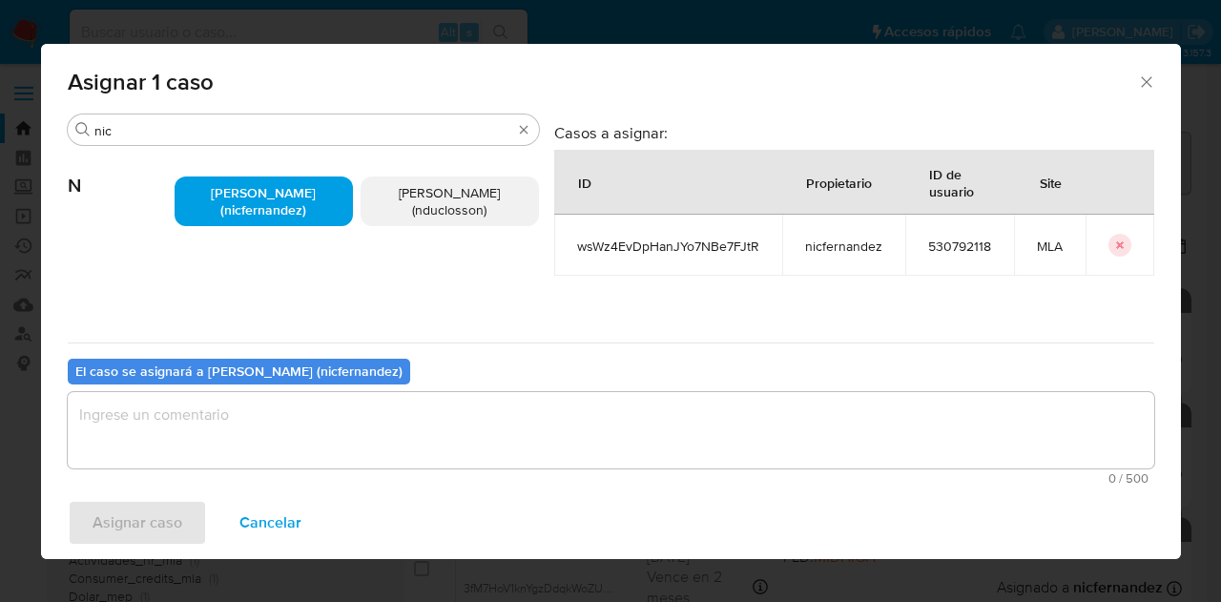
click at [293, 436] on textarea "assign-modal" at bounding box center [611, 430] width 1086 height 76
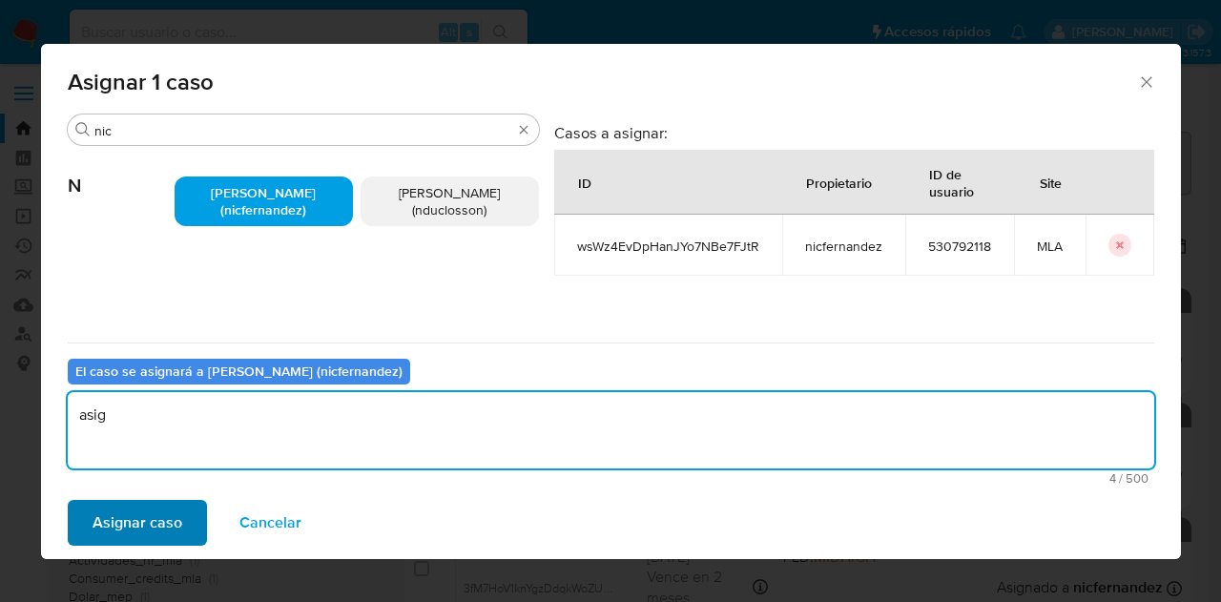
type textarea "asig"
click at [134, 518] on span "Asignar caso" at bounding box center [138, 523] width 90 height 42
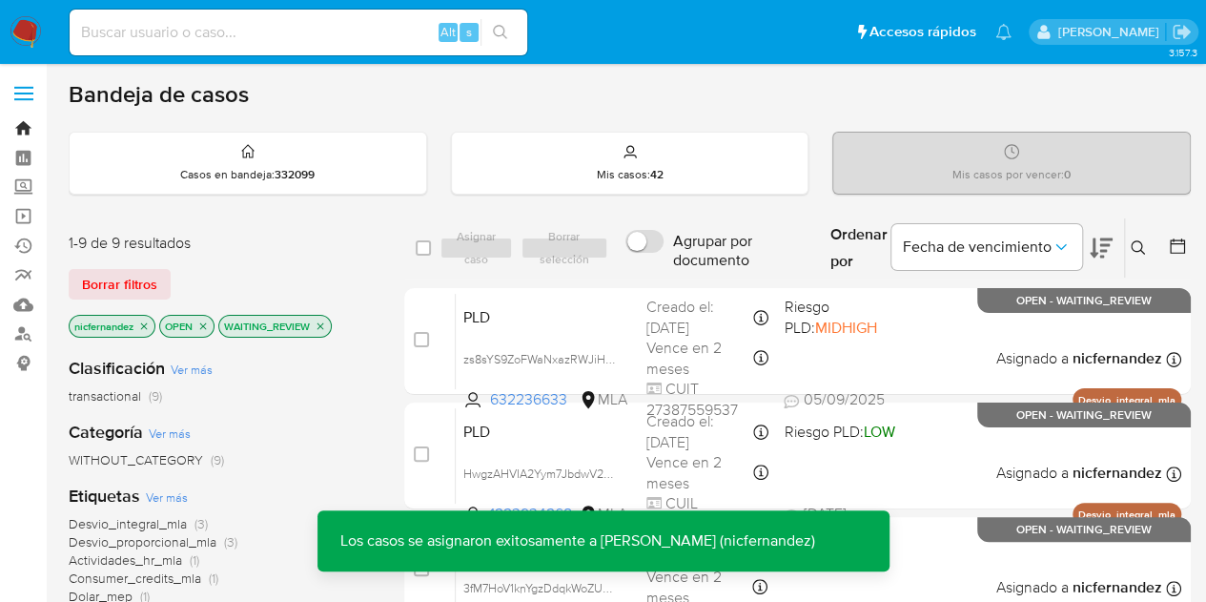
click at [21, 134] on link "Bandeja" at bounding box center [113, 128] width 227 height 30
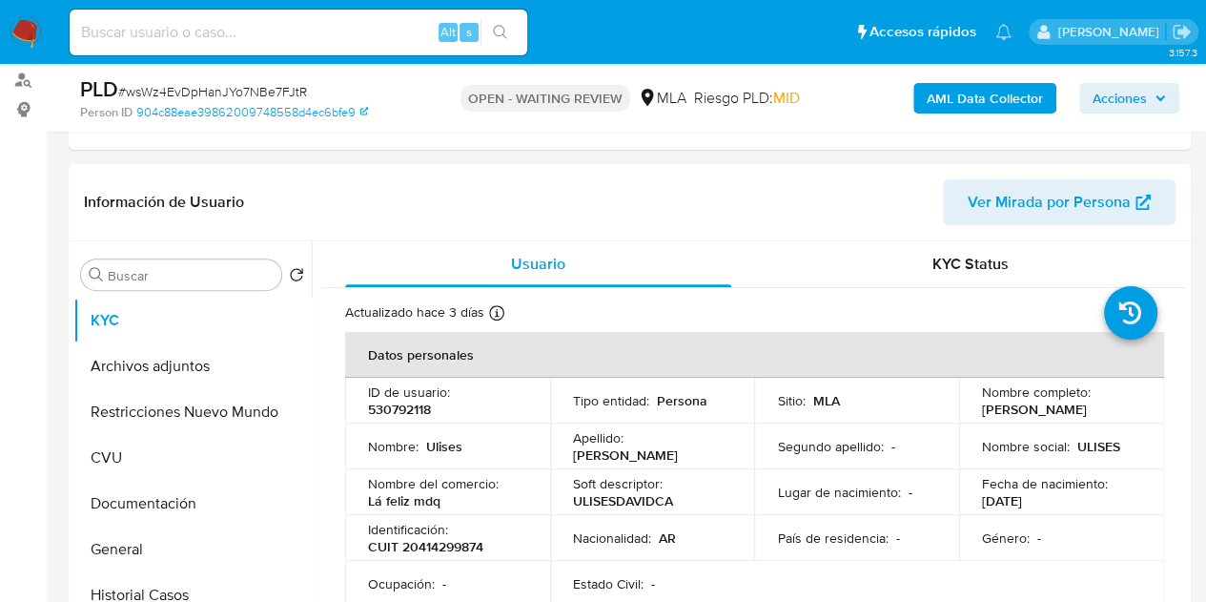
select select "10"
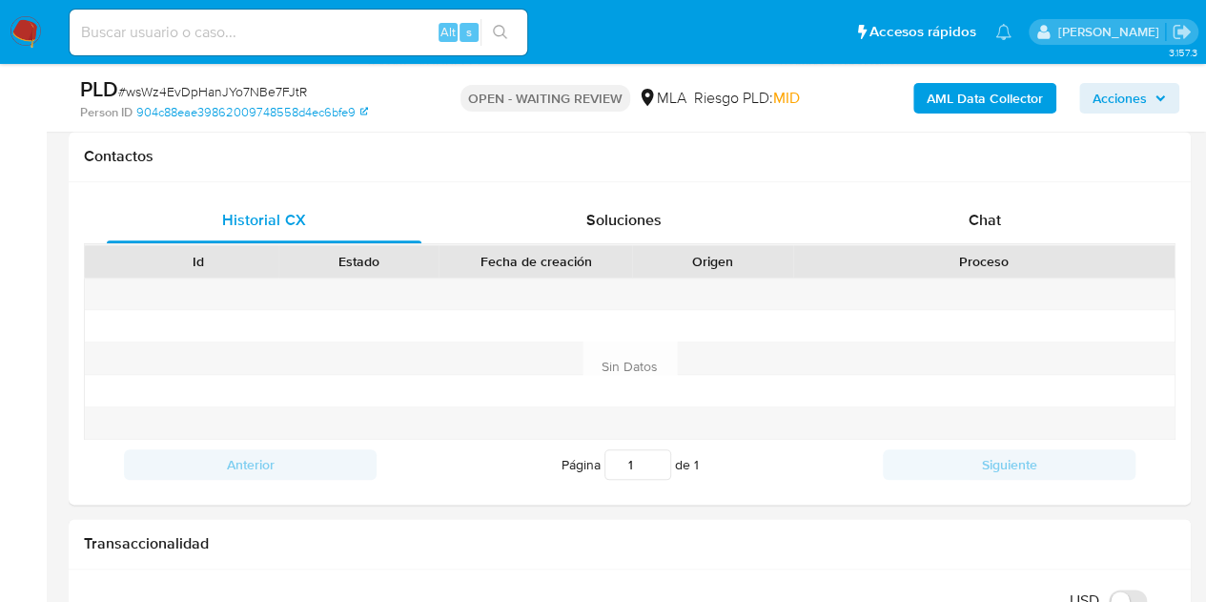
scroll to position [874, 0]
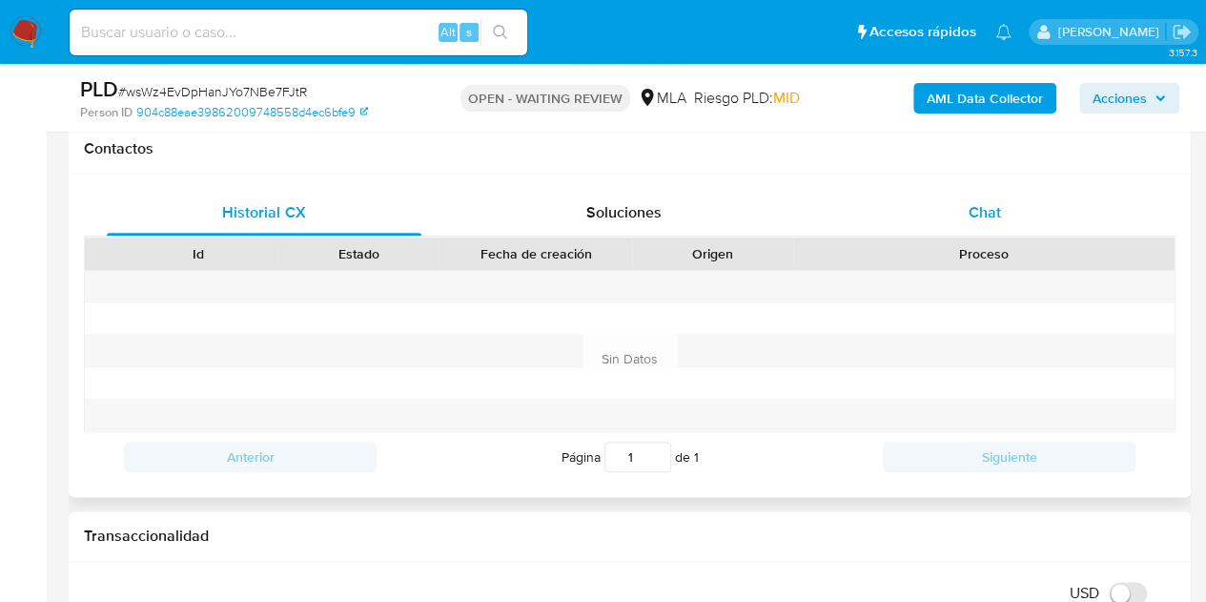
click at [1013, 207] on div "Chat" at bounding box center [985, 213] width 315 height 46
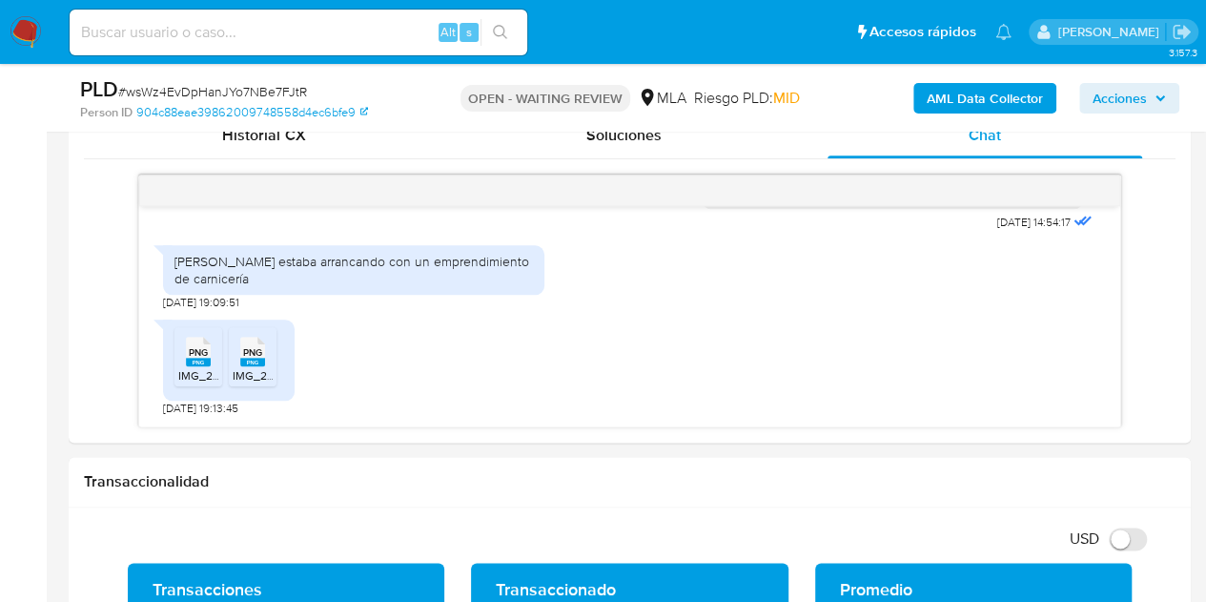
scroll to position [864, 0]
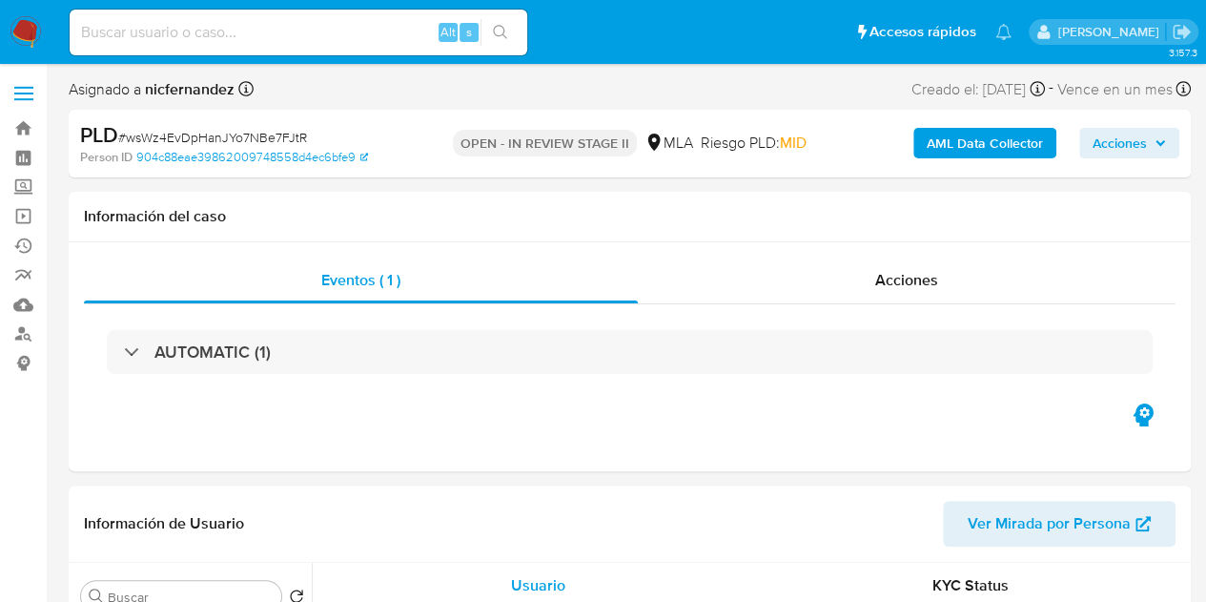
select select "10"
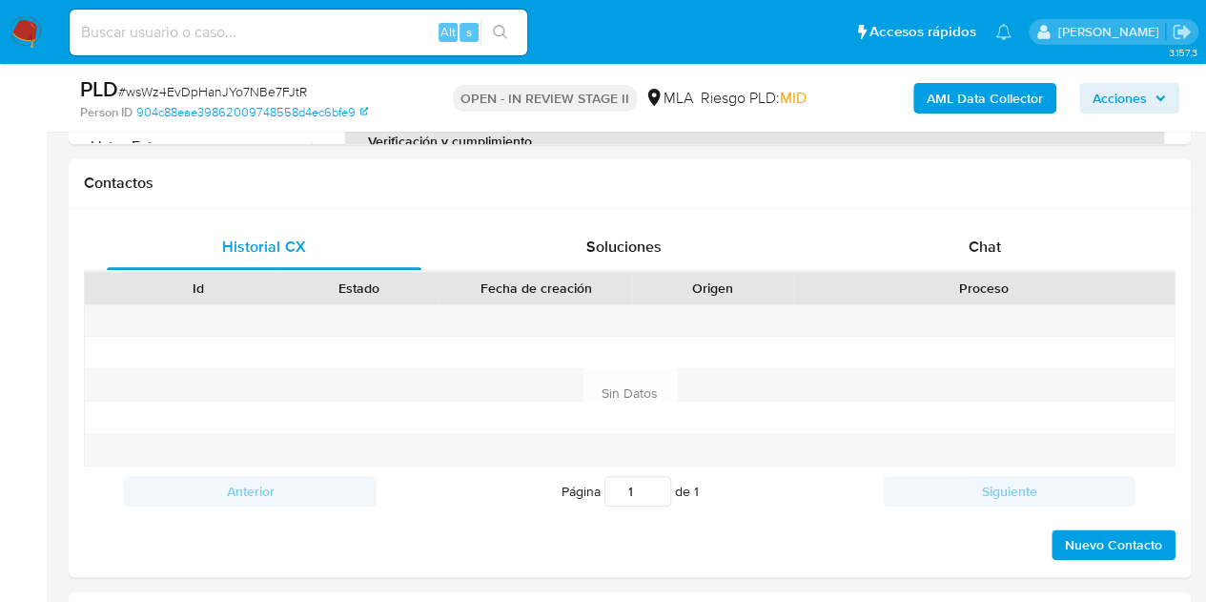
scroll to position [852, 0]
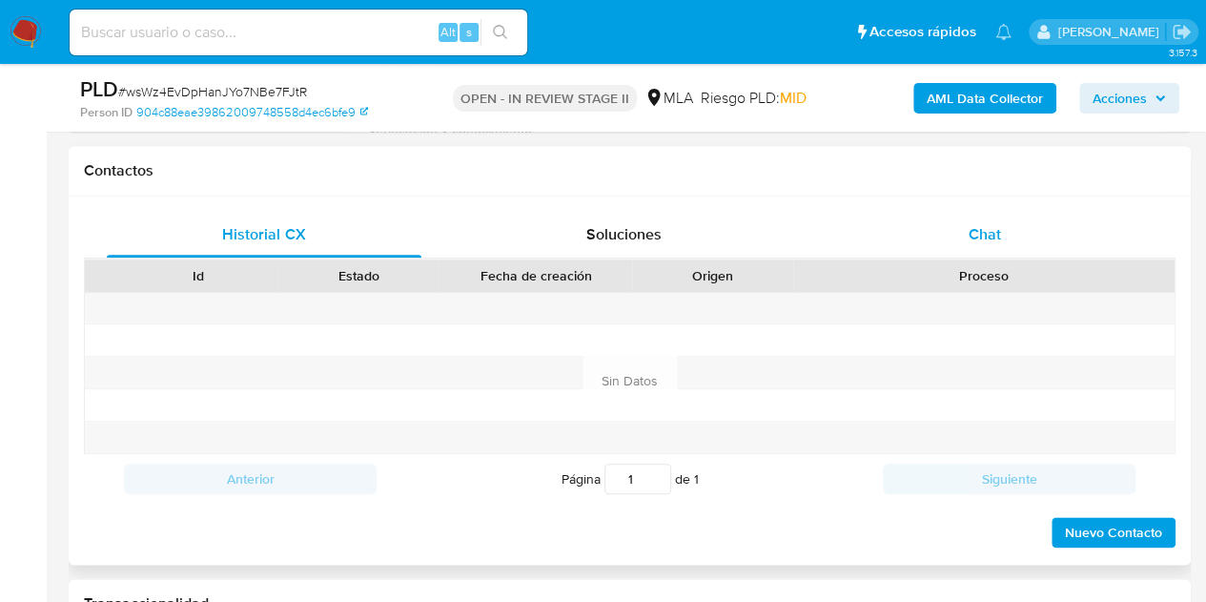
click at [1024, 227] on div "Chat" at bounding box center [985, 235] width 315 height 46
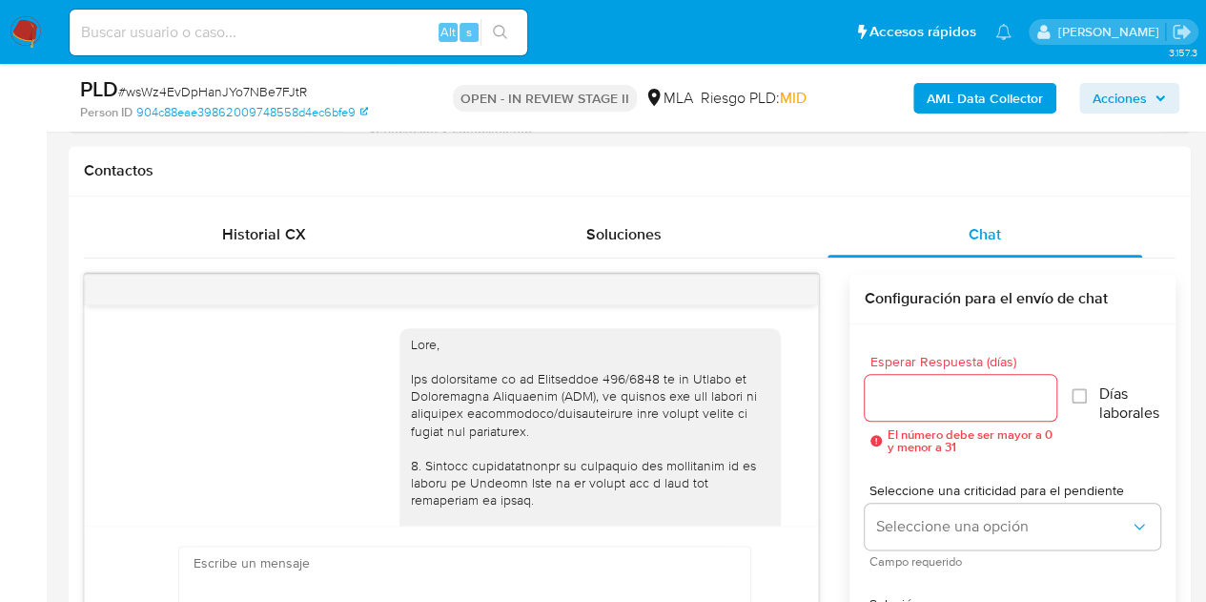
scroll to position [1962, 0]
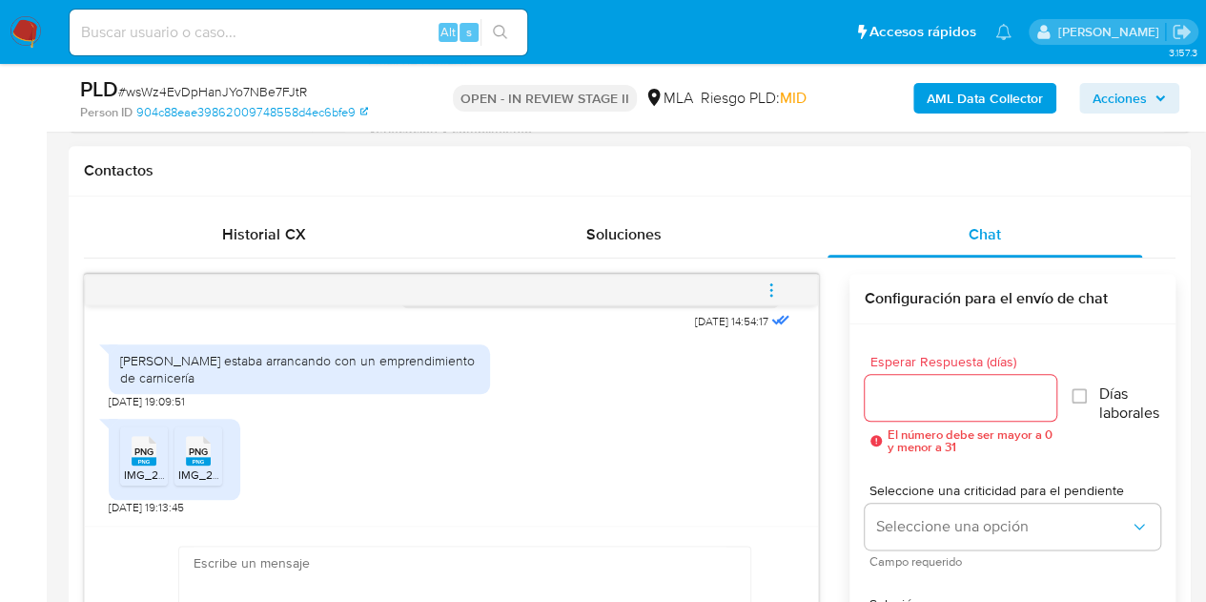
click at [149, 453] on span "PNG" at bounding box center [143, 451] width 19 height 12
click at [192, 454] on span "PNG" at bounding box center [198, 451] width 19 height 12
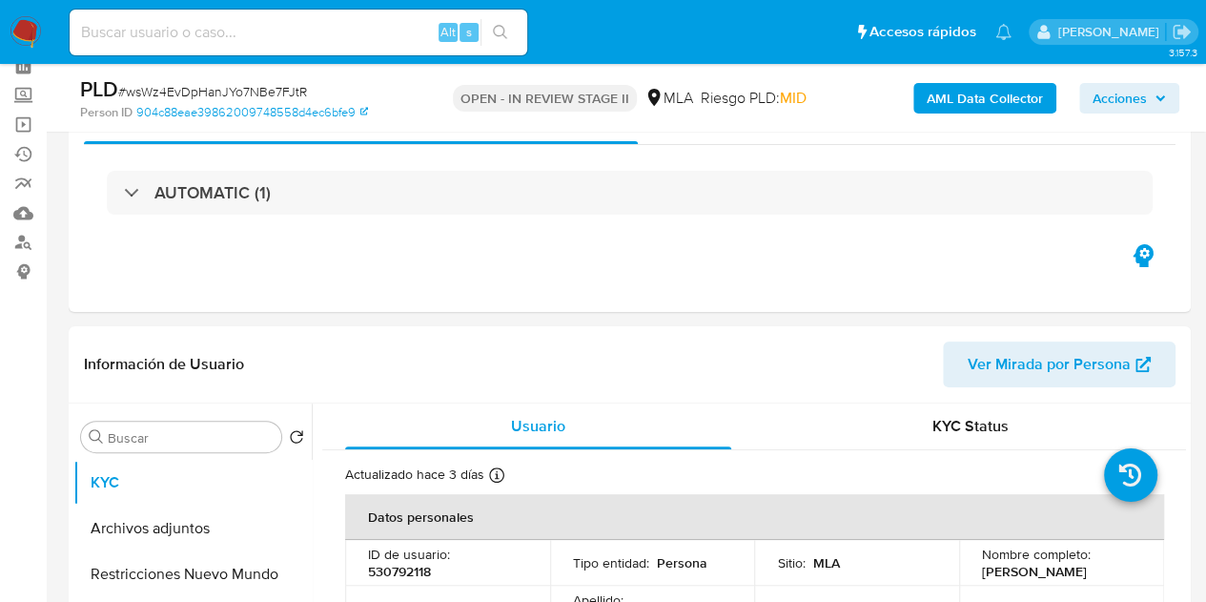
scroll to position [88, 0]
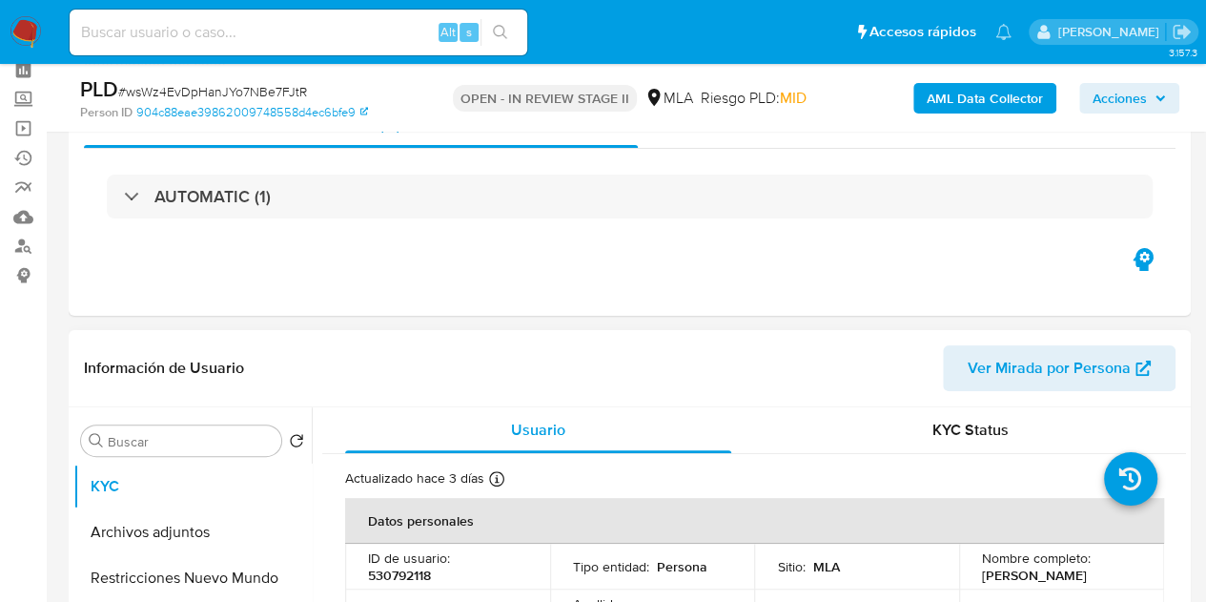
click at [994, 379] on span "Ver Mirada por Persona" at bounding box center [1049, 368] width 163 height 46
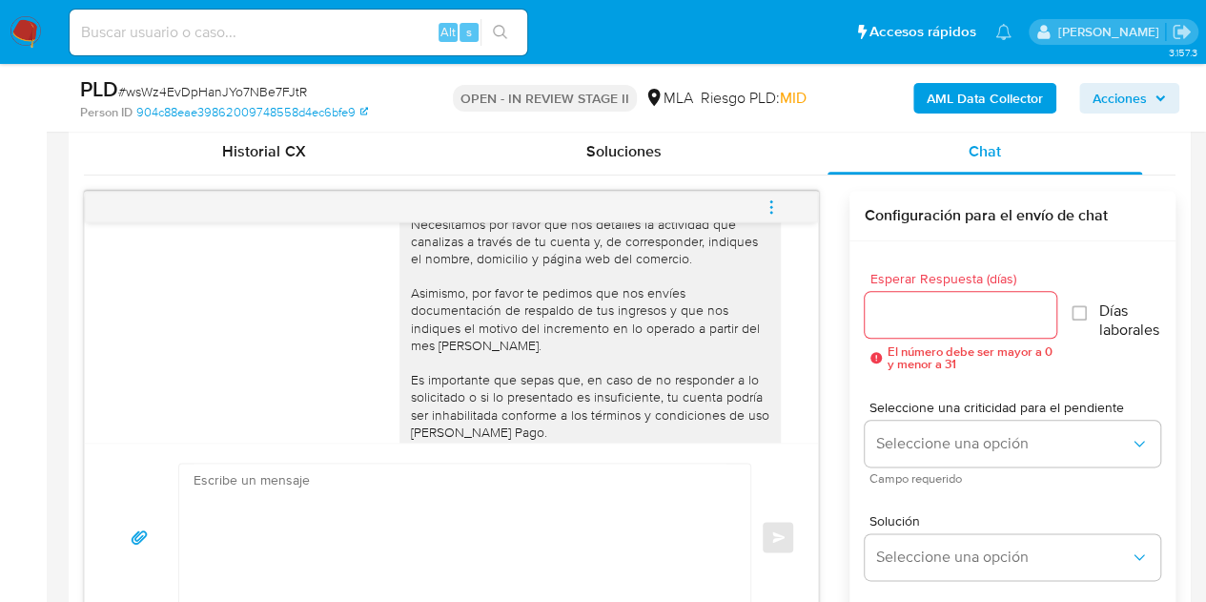
scroll to position [1618, 0]
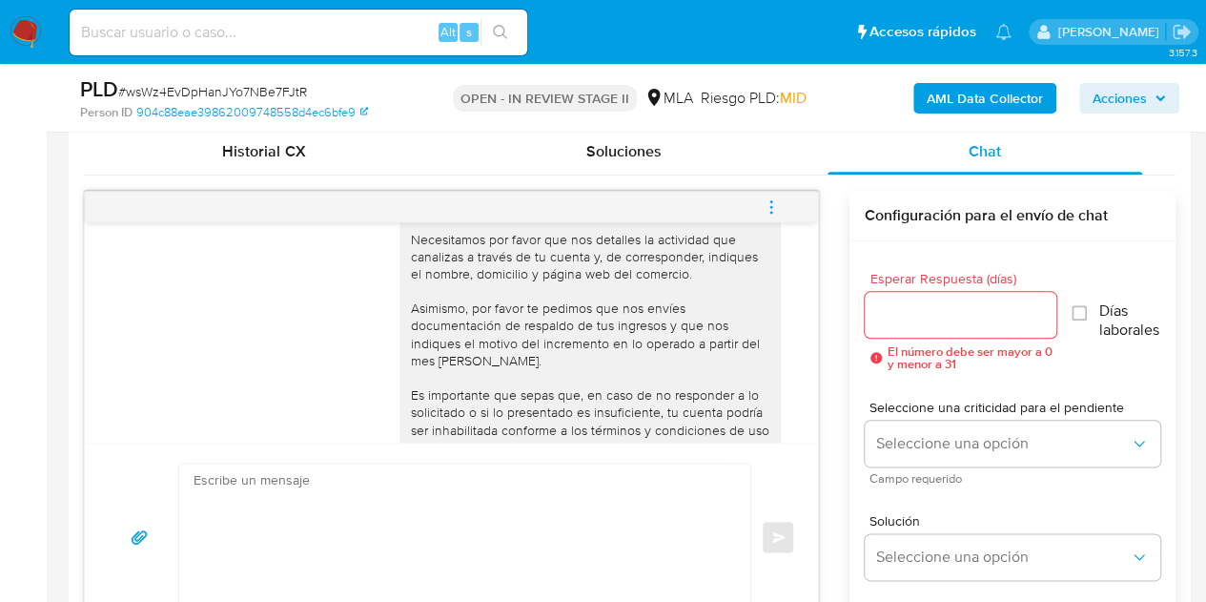
drag, startPoint x: 398, startPoint y: 243, endPoint x: 658, endPoint y: 268, distance: 261.5
click at [658, 268] on div "[PERSON_NAME], Esperamos que te encuentres muy bien. Necesitamos por favor que …" at bounding box center [590, 351] width 359 height 347
copy div "[PERSON_NAME], Esperamos que te encuentres muy bien."
click at [459, 341] on div "[PERSON_NAME], Esperamos que te encuentres muy bien. Necesitamos por favor que …" at bounding box center [590, 351] width 359 height 347
drag, startPoint x: 395, startPoint y: 322, endPoint x: 580, endPoint y: 325, distance: 185.0
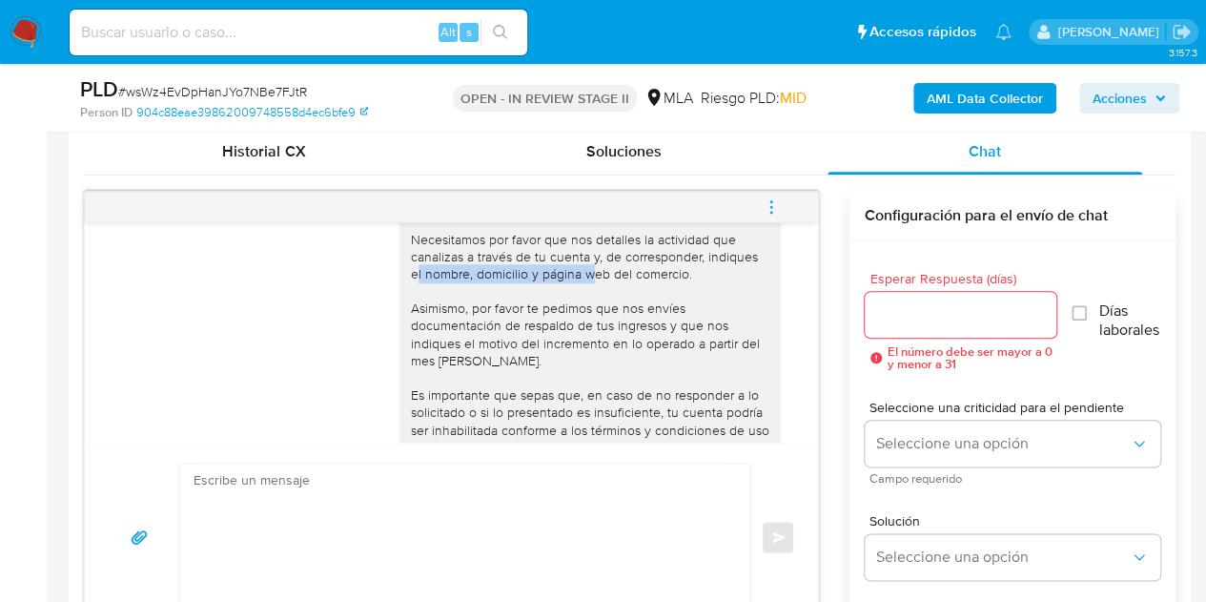
click at [580, 325] on div "Hola Ulises, Esperamos que te encuentres muy bien. Necesitamos por favor que no…" at bounding box center [590, 352] width 381 height 362
copy div "nombre, domicilio y página web"
click at [501, 391] on div "Hola Ulises, Esperamos que te encuentres muy bien. Necesitamos por favor que no…" at bounding box center [590, 351] width 359 height 347
click at [511, 425] on div "Hola Ulises, Esperamos que te encuentres muy bien. Necesitamos por favor que no…" at bounding box center [590, 351] width 359 height 347
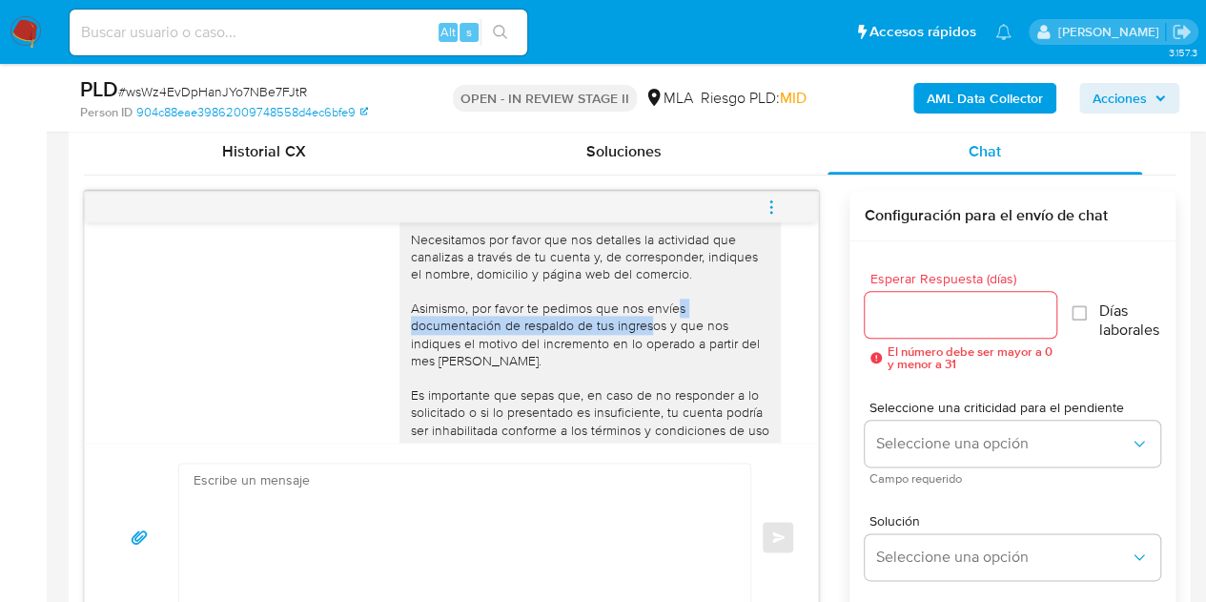
drag, startPoint x: 399, startPoint y: 376, endPoint x: 650, endPoint y: 371, distance: 251.8
click at [650, 371] on div "Hola Ulises, Esperamos que te encuentres muy bien. Necesitamos por favor que no…" at bounding box center [590, 351] width 359 height 347
copy div "documentación de respaldo de tus ingresos"
click at [487, 419] on div "Hola Ulises, Esperamos que te encuentres muy bien. Necesitamos por favor que no…" at bounding box center [590, 351] width 359 height 347
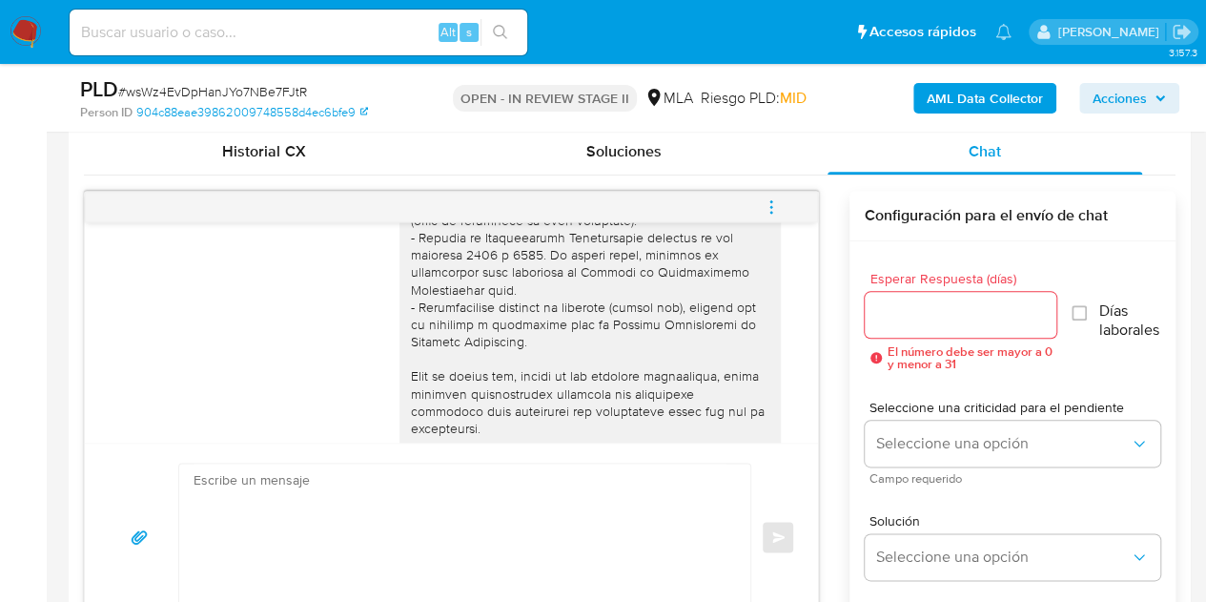
scroll to position [223, 0]
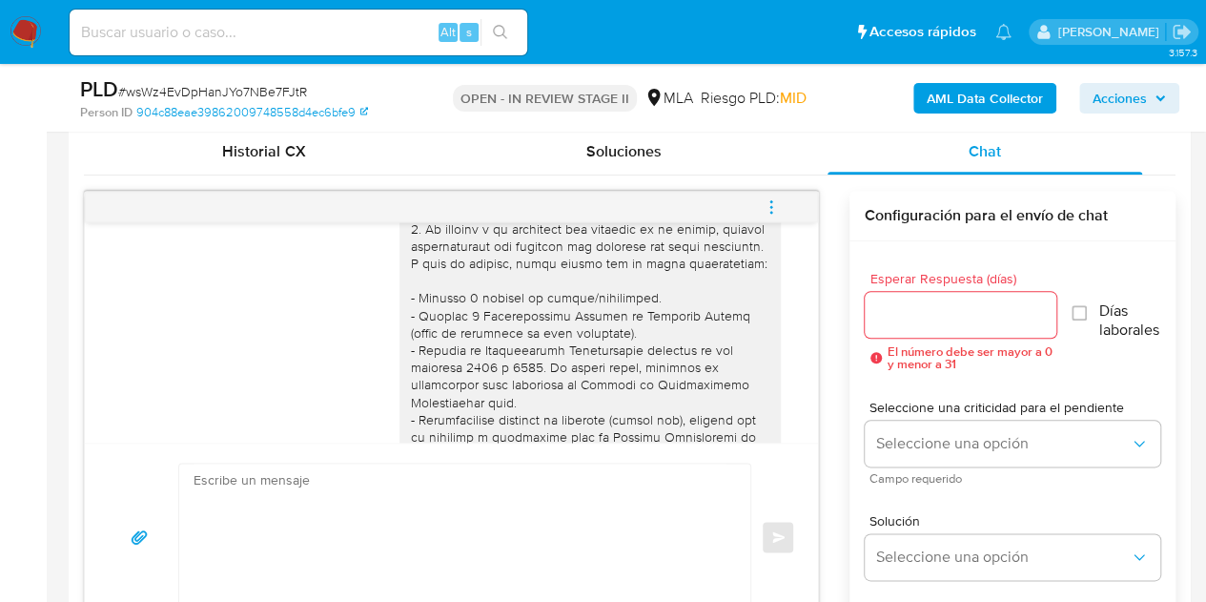
drag, startPoint x: 496, startPoint y: 352, endPoint x: 486, endPoint y: 335, distance: 19.6
click at [496, 352] on div at bounding box center [590, 524] width 359 height 989
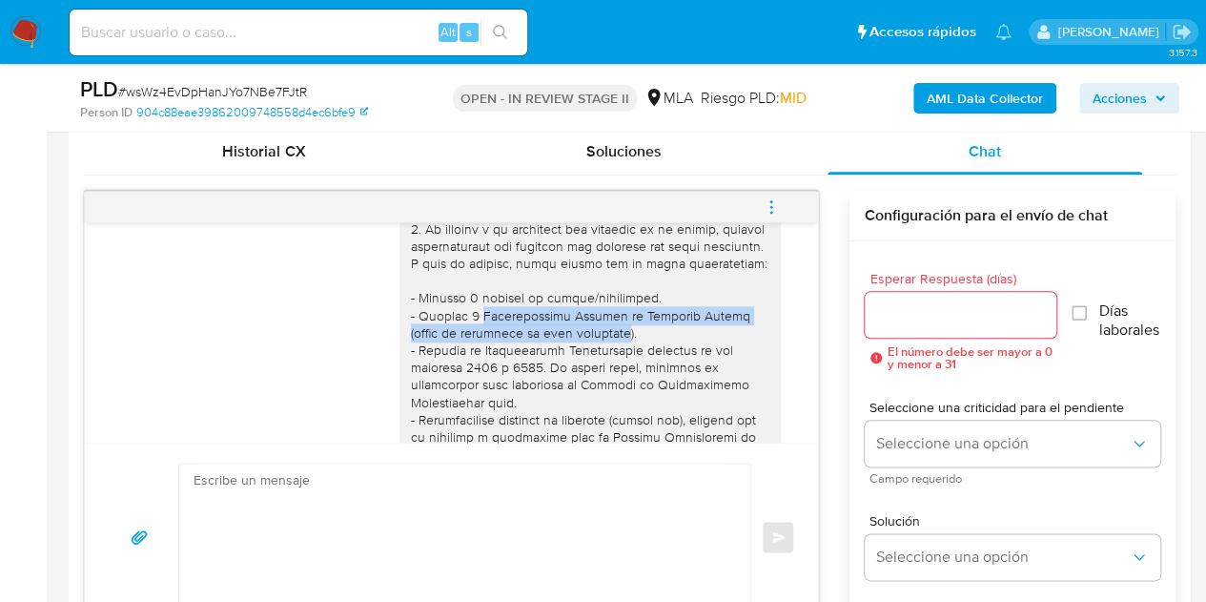
drag, startPoint x: 463, startPoint y: 331, endPoint x: 566, endPoint y: 346, distance: 105.1
click at [566, 346] on div at bounding box center [590, 524] width 359 height 989
copy div "Declaraciones Juradas de Ingresos Brutos (donde se visualice la base imponible"
click at [423, 556] on textarea at bounding box center [460, 536] width 533 height 147
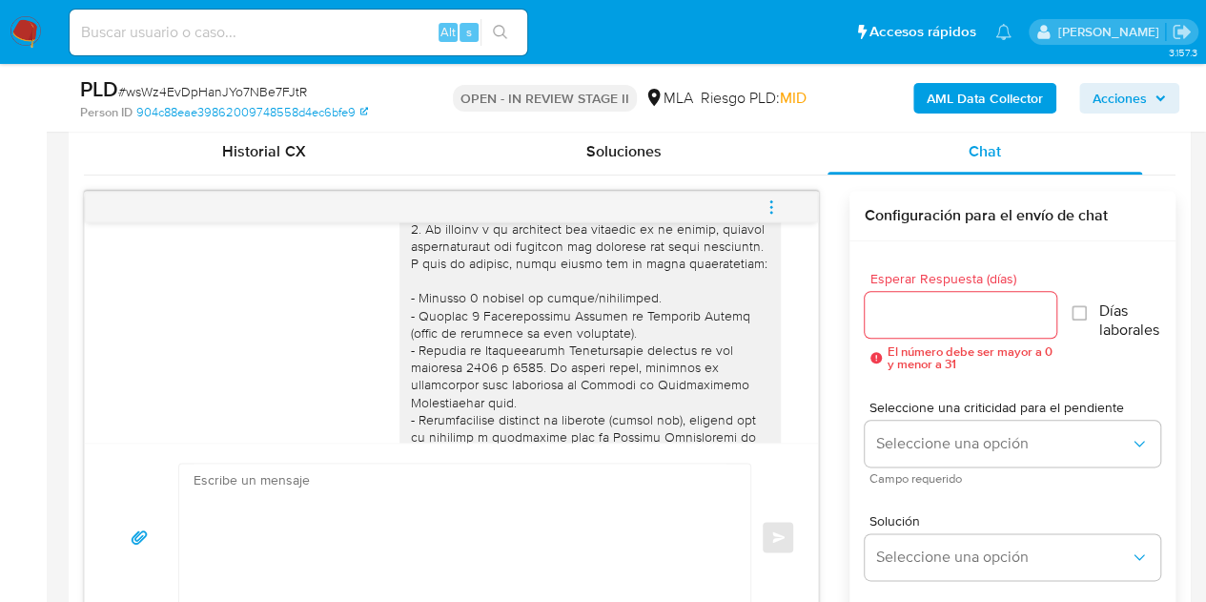
drag, startPoint x: 513, startPoint y: 360, endPoint x: 582, endPoint y: 364, distance: 68.8
click at [513, 360] on div at bounding box center [590, 524] width 359 height 989
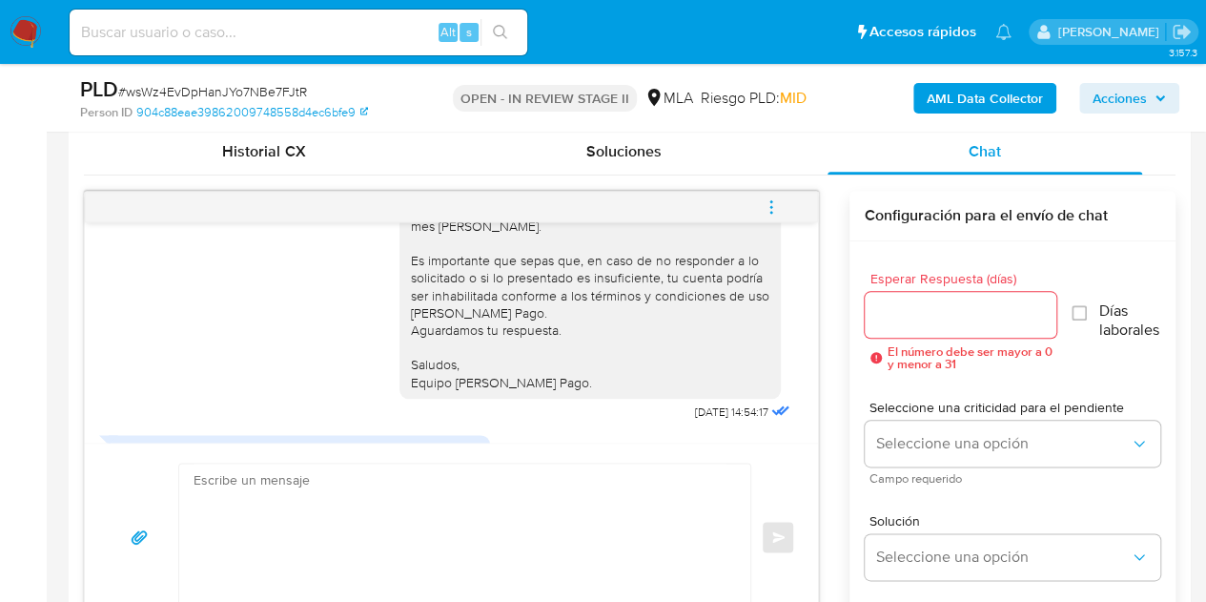
scroll to position [1797, 0]
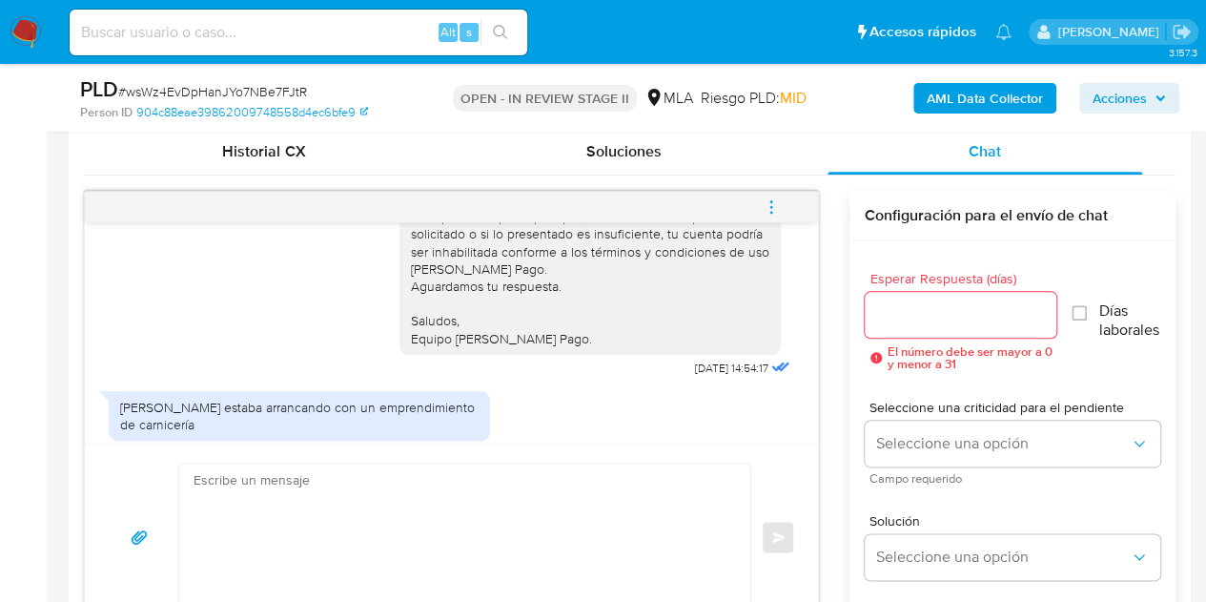
click at [514, 347] on div "Hola Ulises, Esperamos que te encuentres muy bien. Necesitamos por favor que no…" at bounding box center [590, 173] width 359 height 347
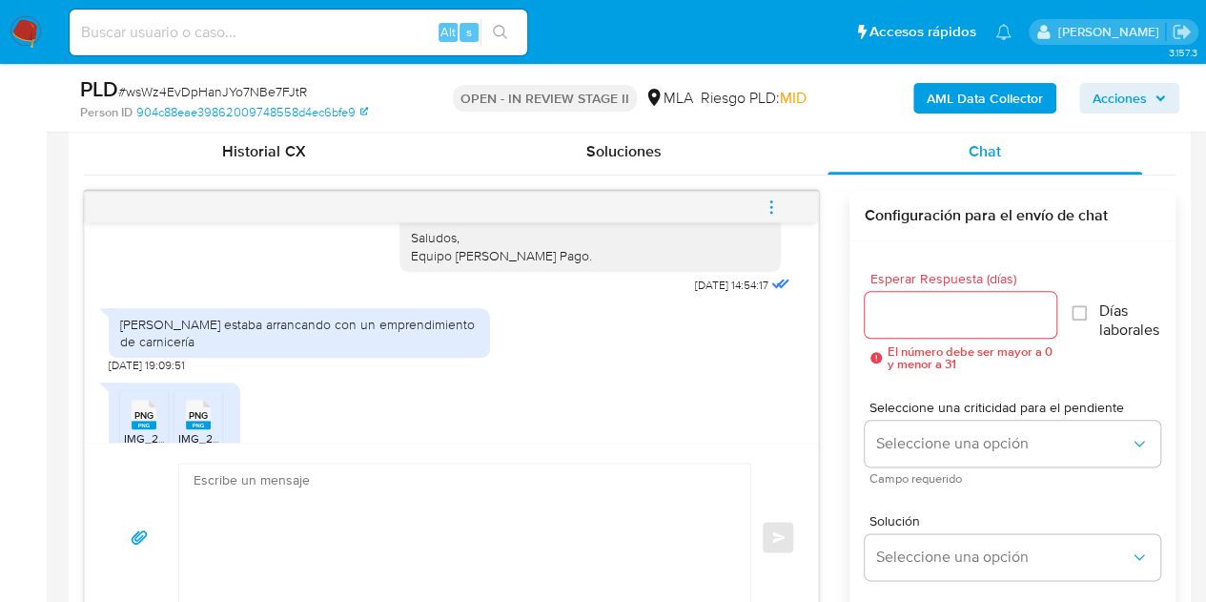
scroll to position [1962, 0]
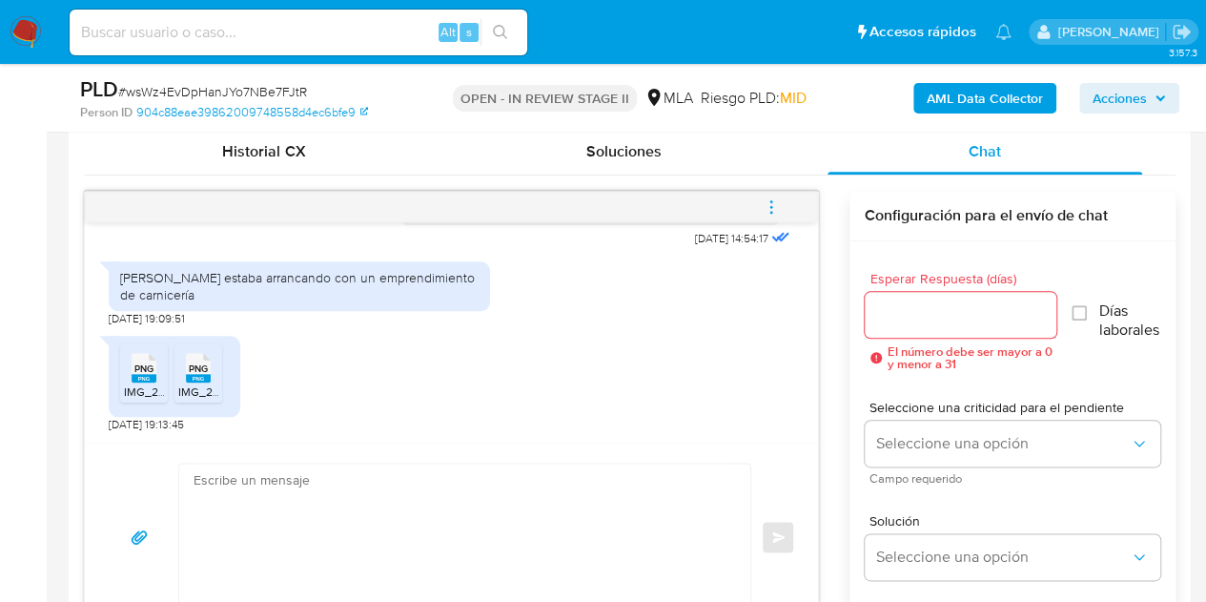
click at [406, 523] on textarea at bounding box center [460, 536] width 533 height 147
paste textarea "Hola Ulises, Esperamos que te encuentres muy bien. Te pedimos por favor que ind…"
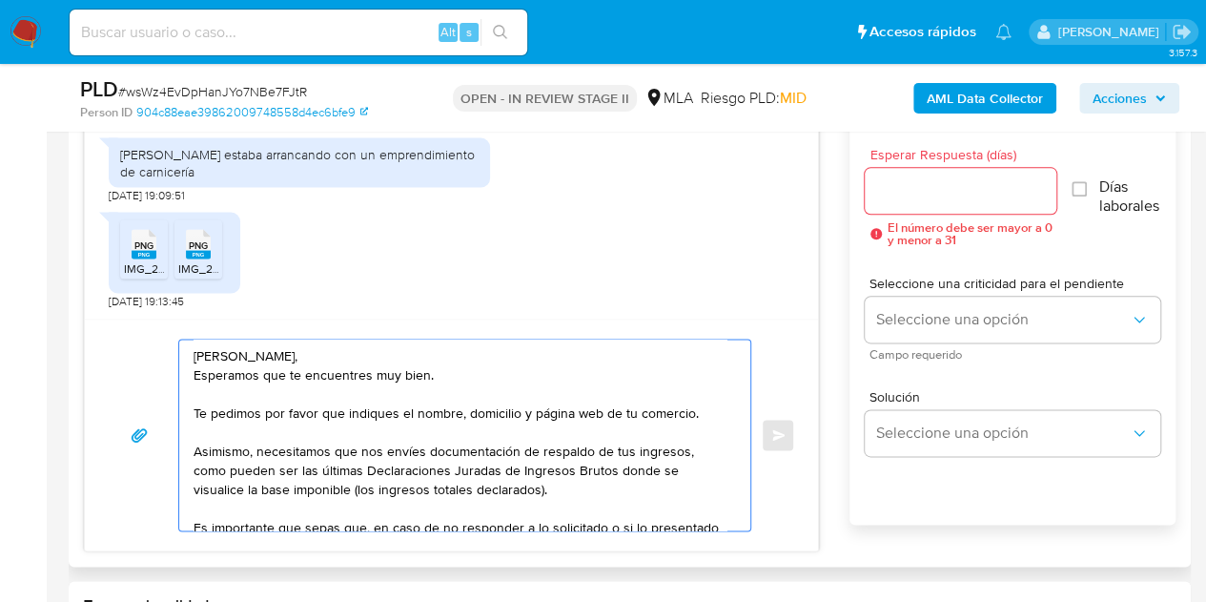
scroll to position [1063, 0]
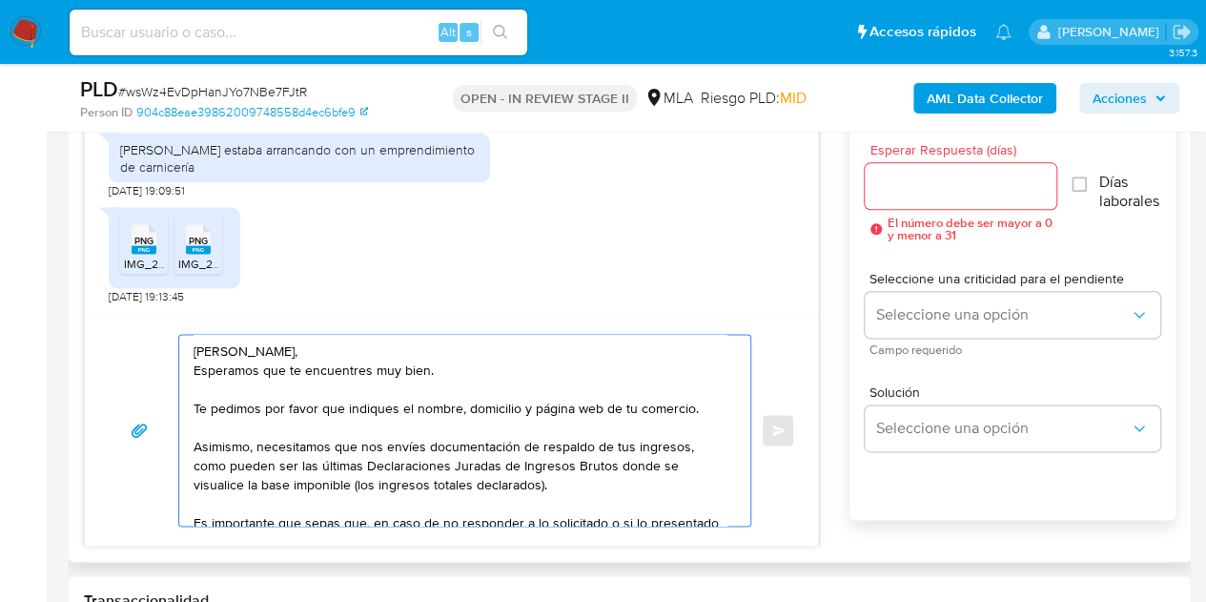
click at [498, 362] on textarea "Hola Ulises, Esperamos que te encuentres muy bien. Te pedimos por favor que ind…" at bounding box center [460, 430] width 533 height 191
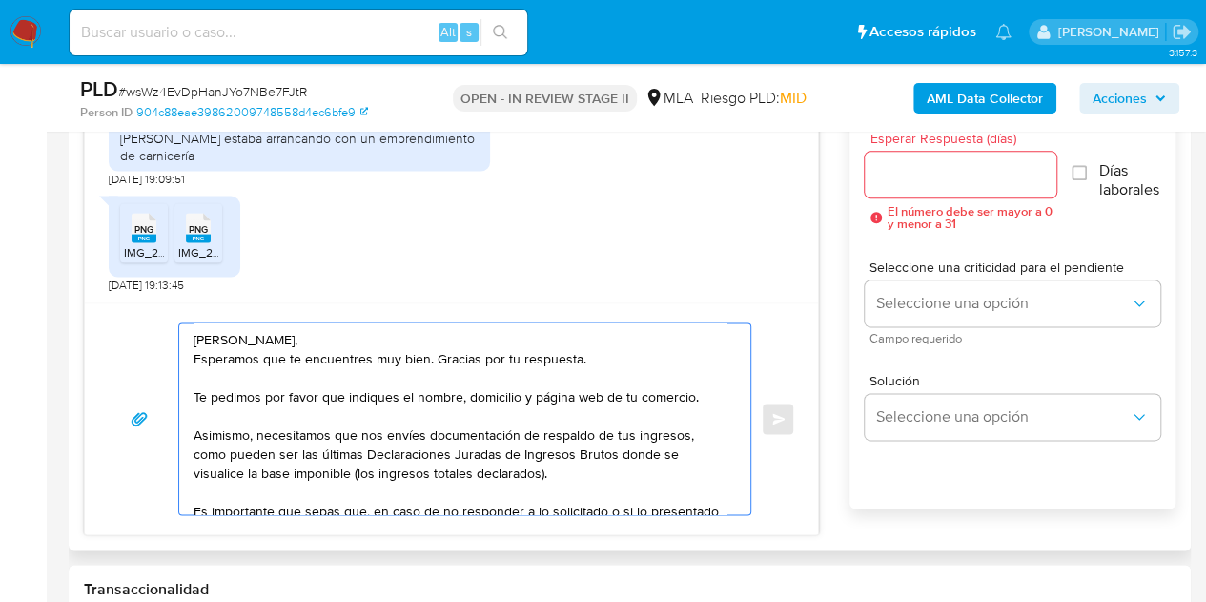
scroll to position [128, 0]
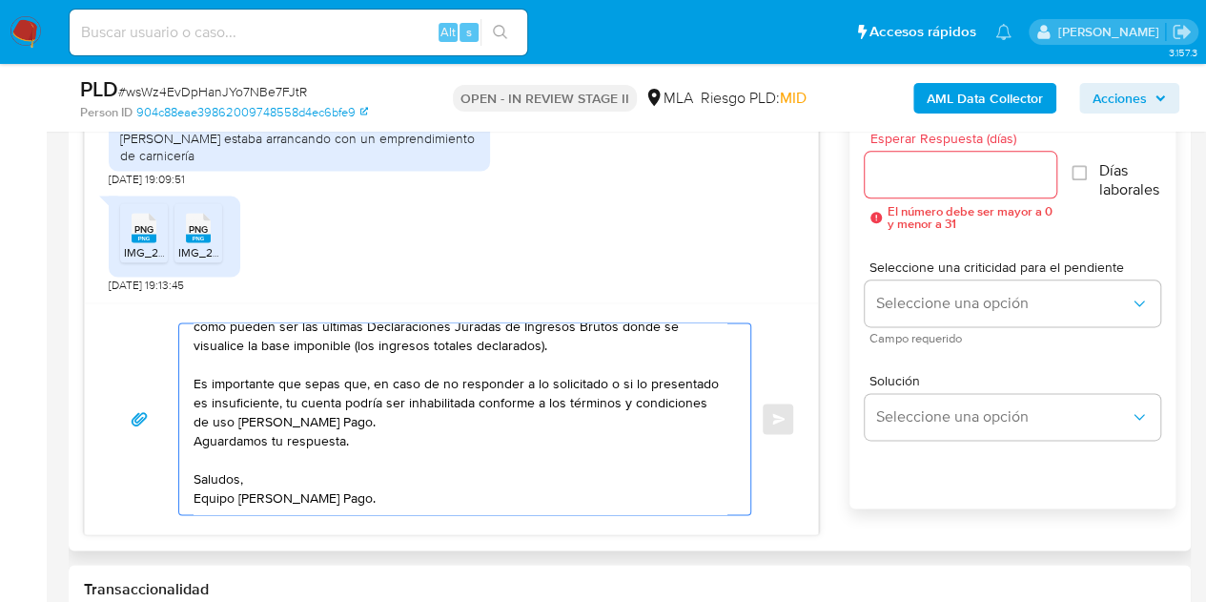
click at [597, 495] on textarea "Hola Ulises, Esperamos que te encuentres muy bien. Gracias por tu respuesta. Te…" at bounding box center [460, 418] width 533 height 191
type textarea "Hola Ulises, Esperamos que te encuentres muy bien. Gracias por tu respuesta. Te…"
click at [948, 181] on input "Esperar Respuesta (días)" at bounding box center [961, 174] width 193 height 25
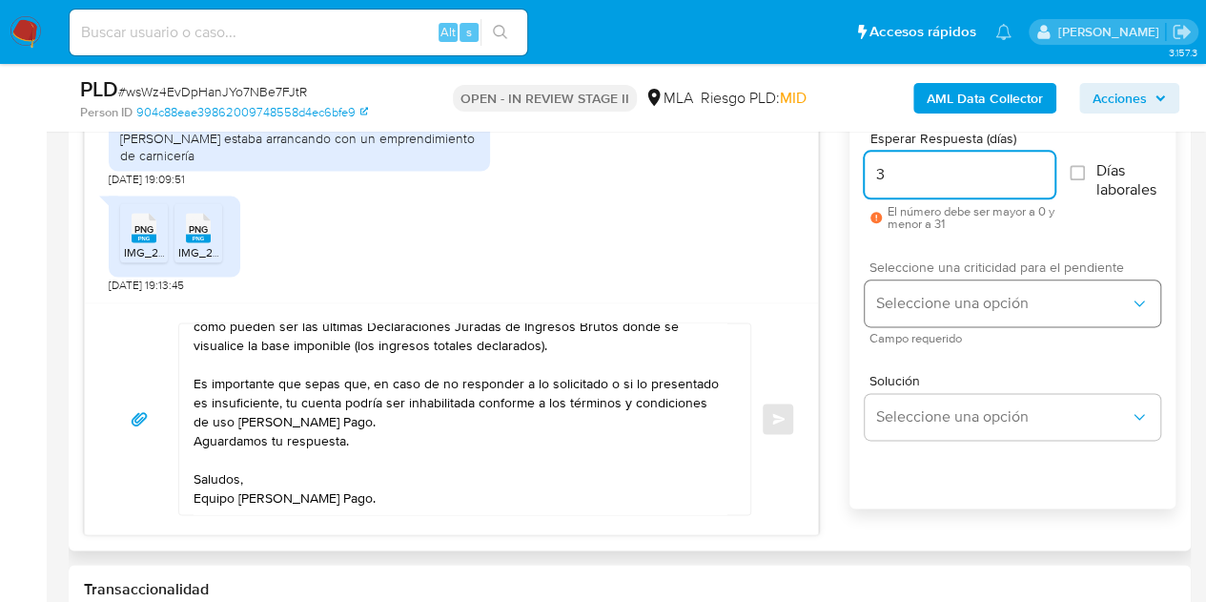
type input "3"
click at [913, 308] on span "Seleccione una opción" at bounding box center [1003, 303] width 254 height 19
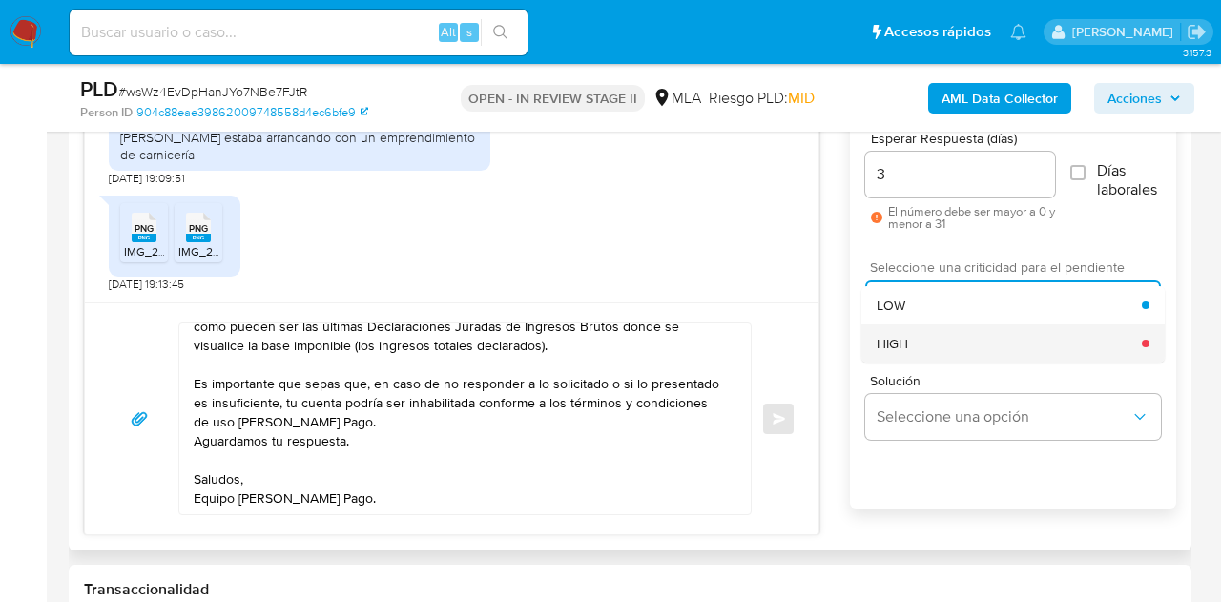
click at [928, 340] on div "HIGH" at bounding box center [1008, 343] width 265 height 38
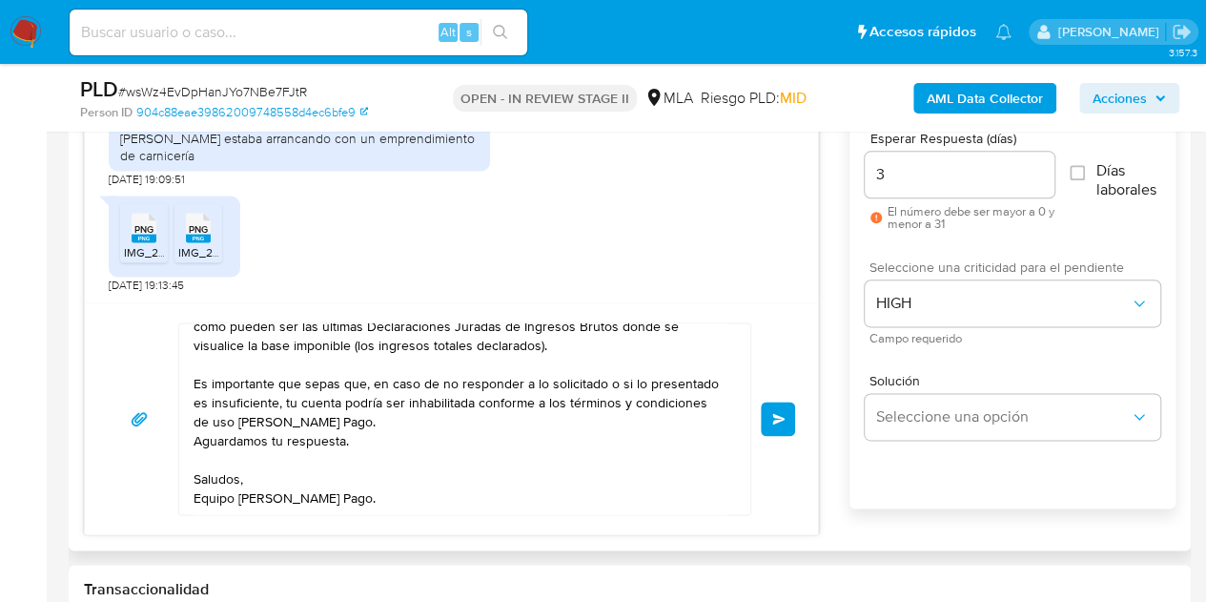
click at [801, 356] on div "Hola Ulises, Esperamos que te encuentres muy bien. Gracias por tu respuesta. Te…" at bounding box center [451, 418] width 733 height 232
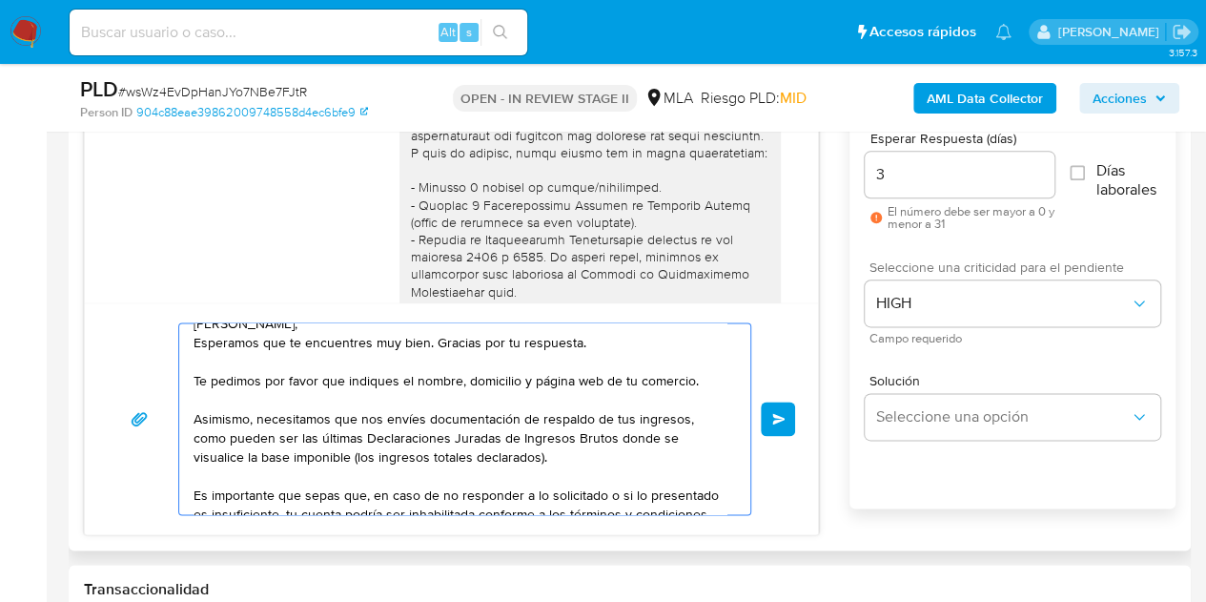
scroll to position [0, 0]
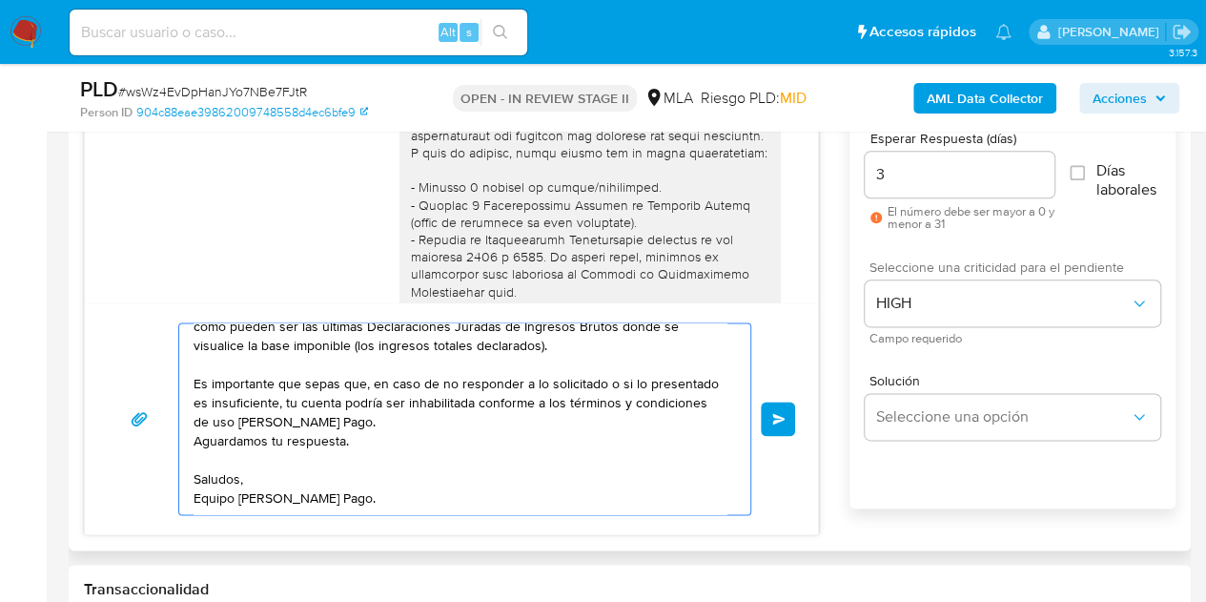
click at [775, 415] on span "Enviar" at bounding box center [778, 418] width 13 height 11
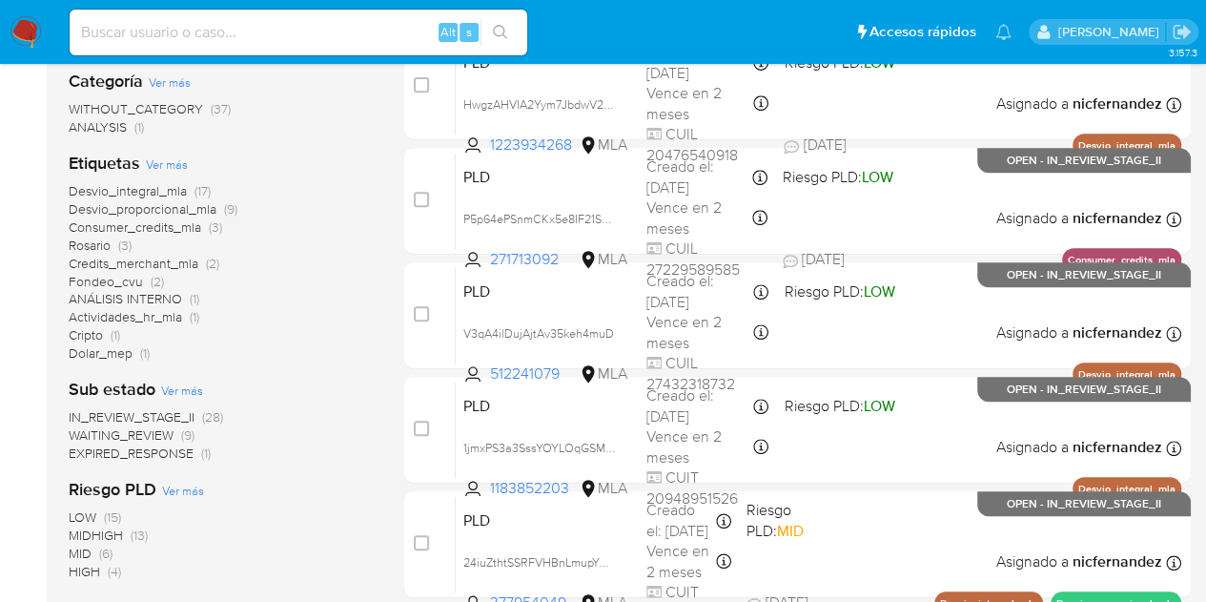
scroll to position [358, 0]
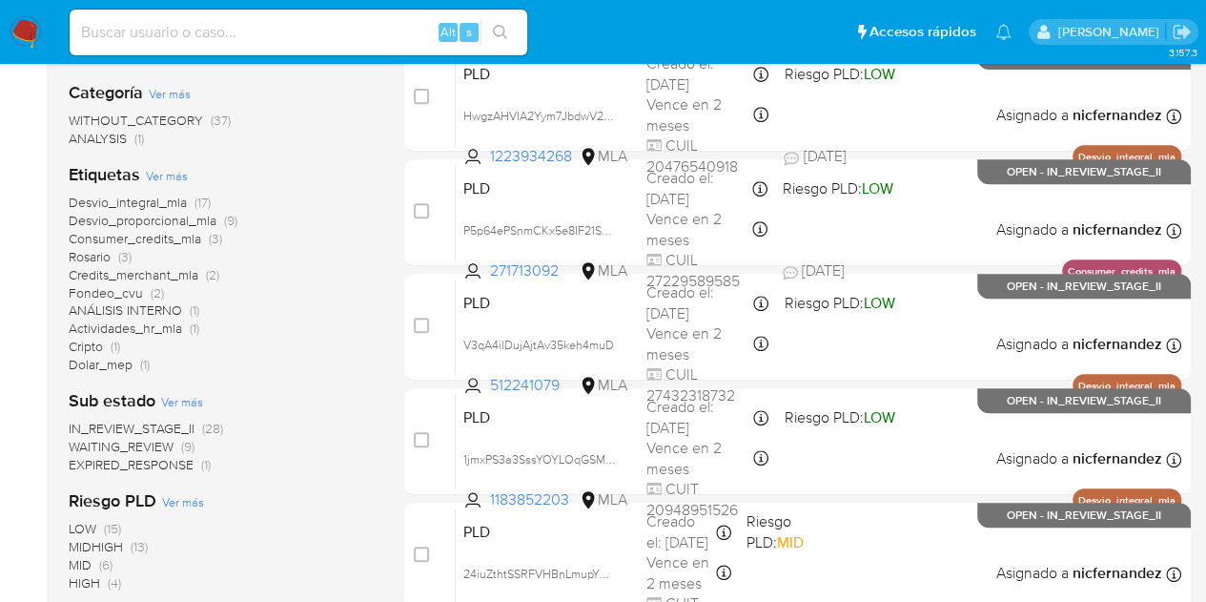
click at [129, 443] on span "WAITING_REVIEW" at bounding box center [121, 446] width 105 height 19
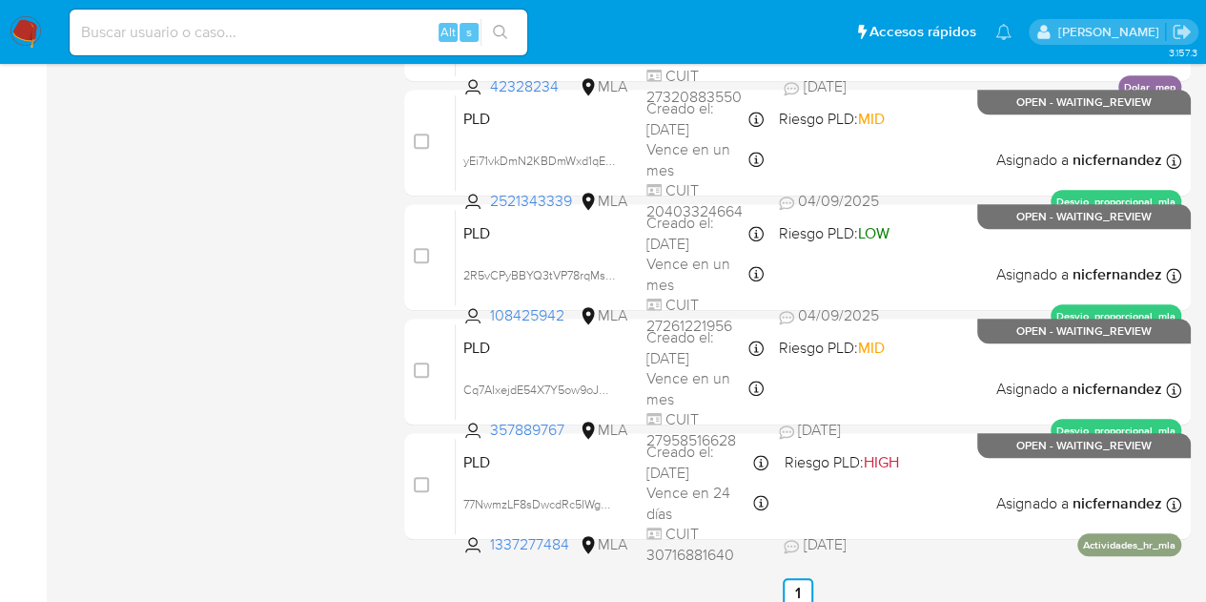
scroll to position [778, 0]
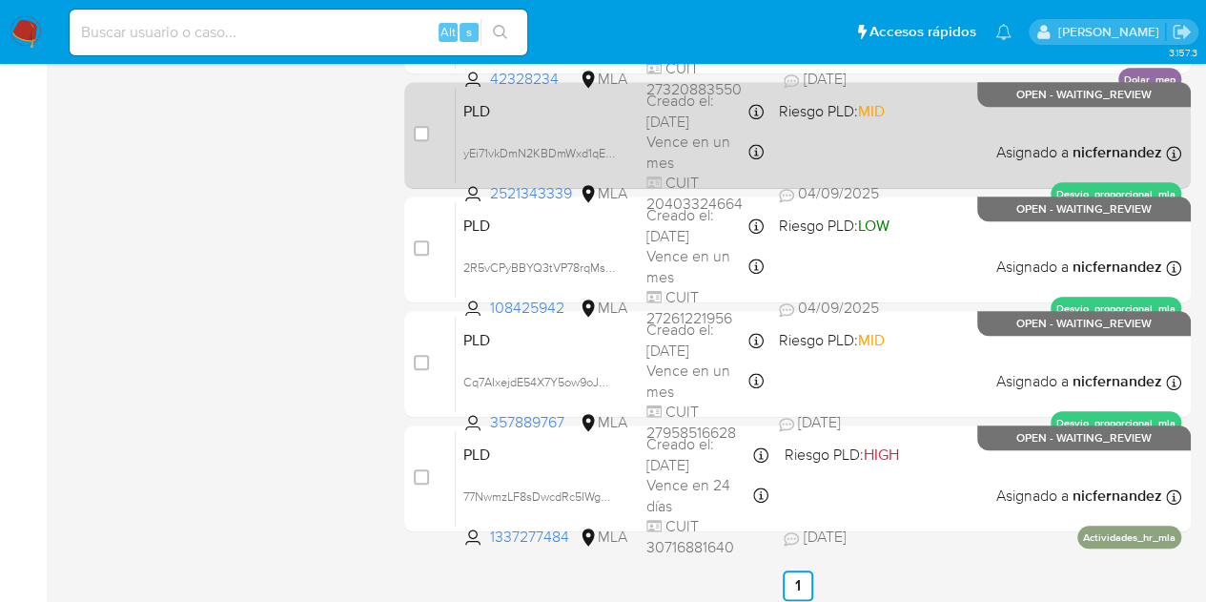
click at [502, 119] on span "PLD" at bounding box center [547, 109] width 168 height 25
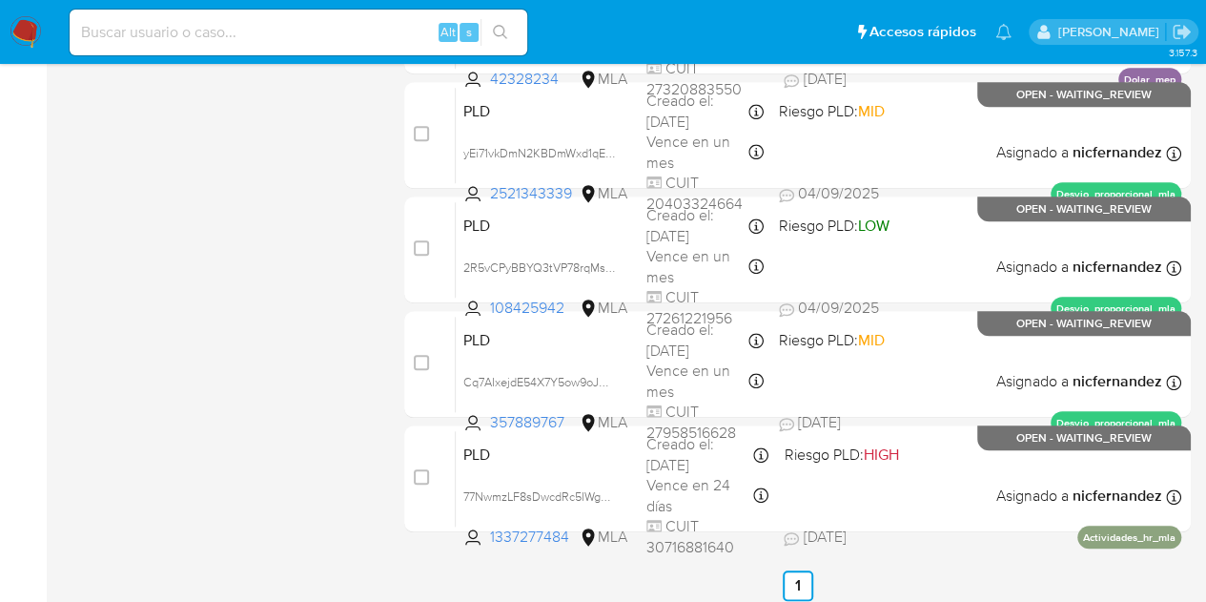
click at [368, 556] on div "1-9 de 9 resultados Borrar filtros nicfernandez OPEN WAITING_REVIEW Clasificaci…" at bounding box center [221, 20] width 305 height 1162
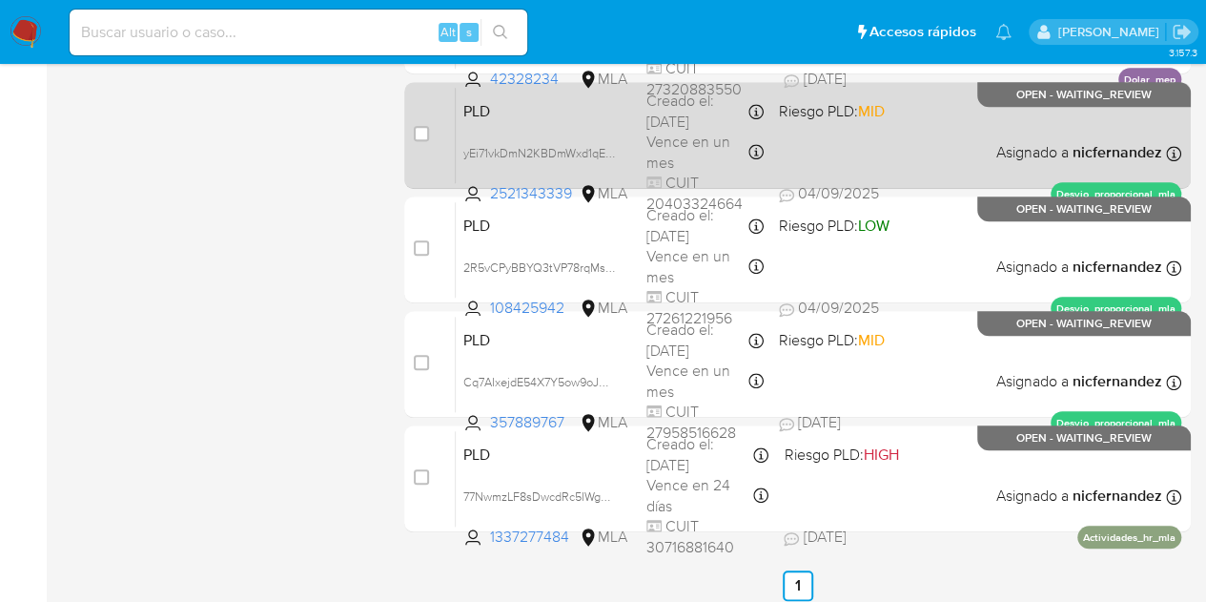
click at [413, 133] on div "case-item-checkbox No es posible asignar el caso PLD yEi71vkDmN2KBDmWxd1qE9Jf 2…" at bounding box center [797, 135] width 787 height 107
click at [414, 126] on span at bounding box center [421, 133] width 15 height 15
click at [420, 128] on input "checkbox" at bounding box center [421, 133] width 15 height 15
checkbox input "true"
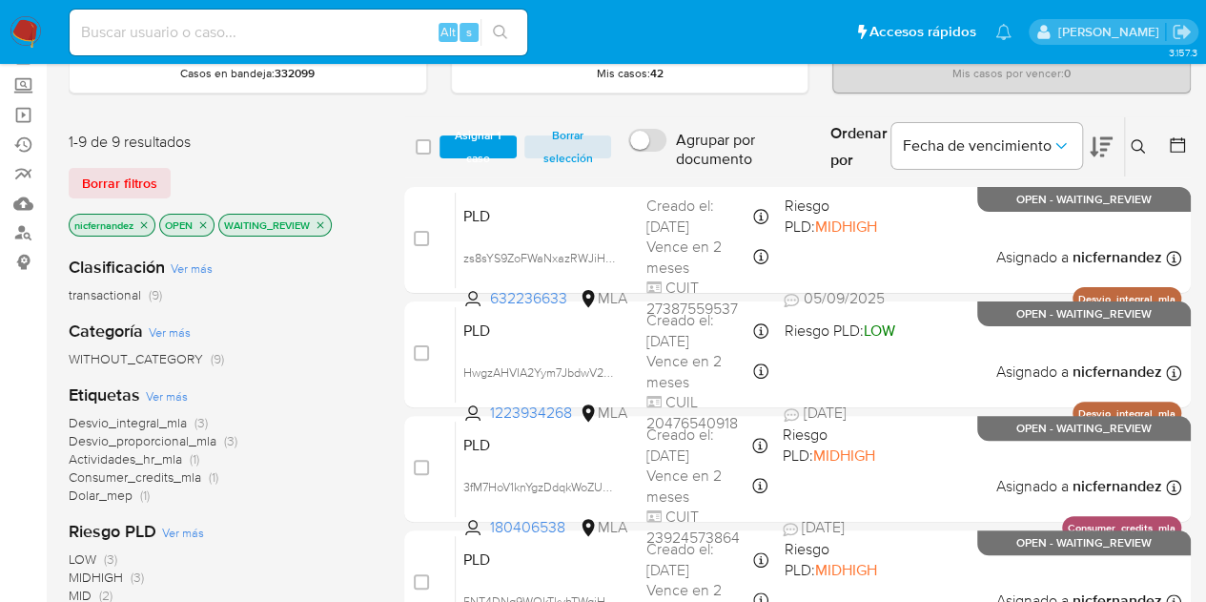
scroll to position [0, 0]
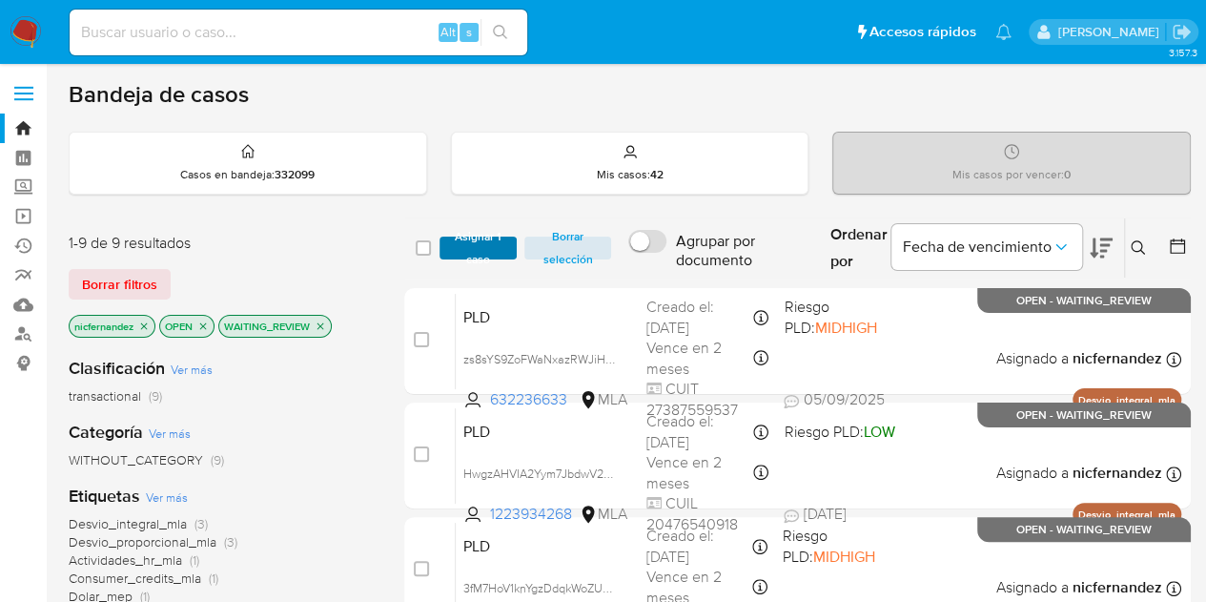
click at [458, 247] on span "Asignar 1 caso" at bounding box center [478, 247] width 59 height 19
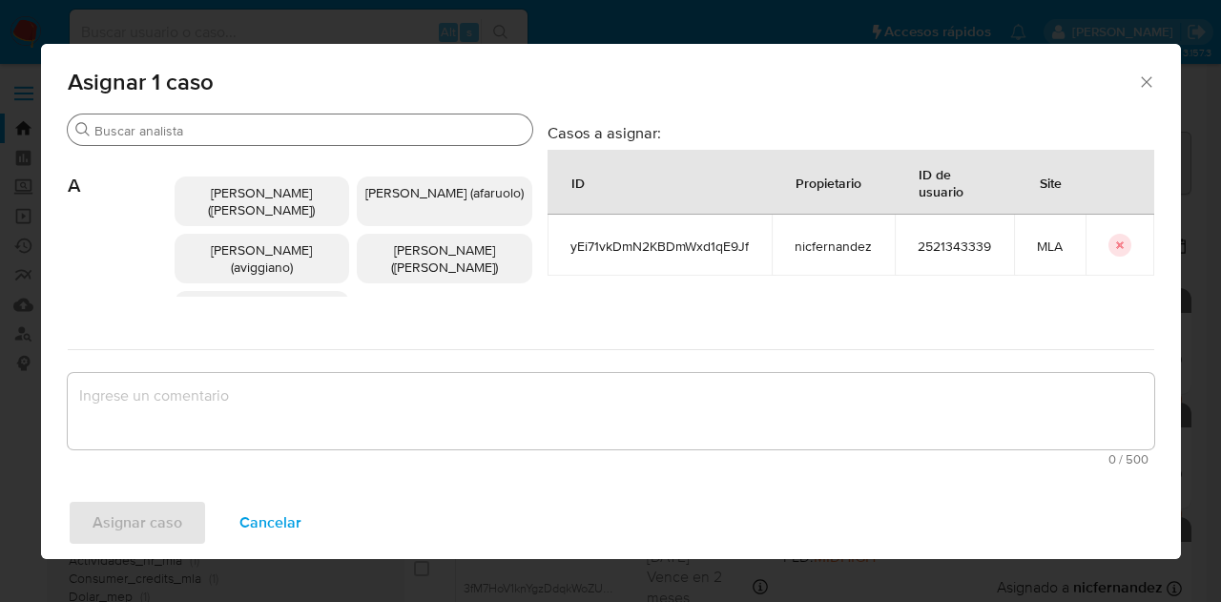
click at [219, 144] on div "Buscar" at bounding box center [300, 129] width 464 height 31
click at [217, 138] on input "Buscar" at bounding box center [309, 130] width 430 height 17
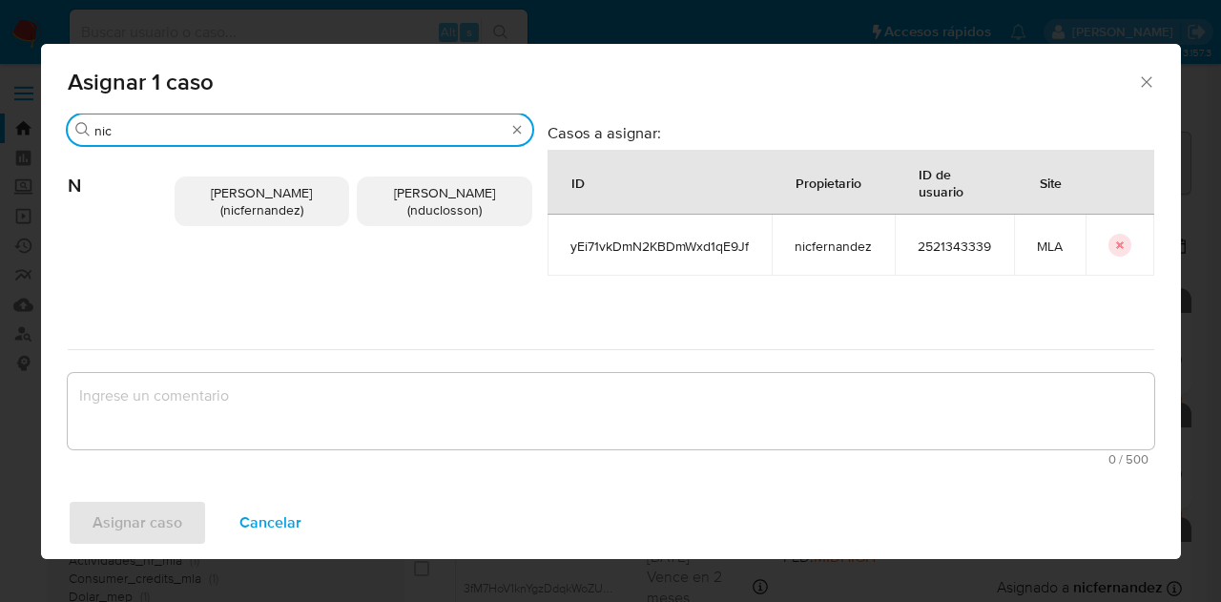
type input "nic"
click at [226, 194] on span "Nicolas Fernandez Allen (nicfernandez)" at bounding box center [261, 201] width 101 height 36
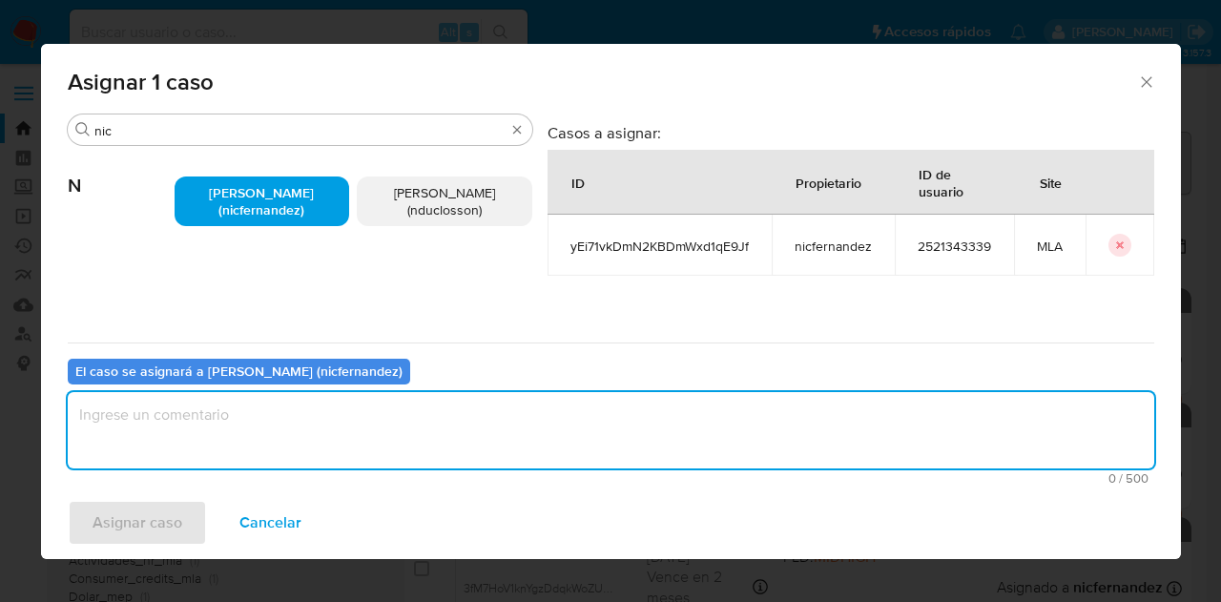
click at [280, 425] on textarea "assign-modal" at bounding box center [611, 430] width 1086 height 76
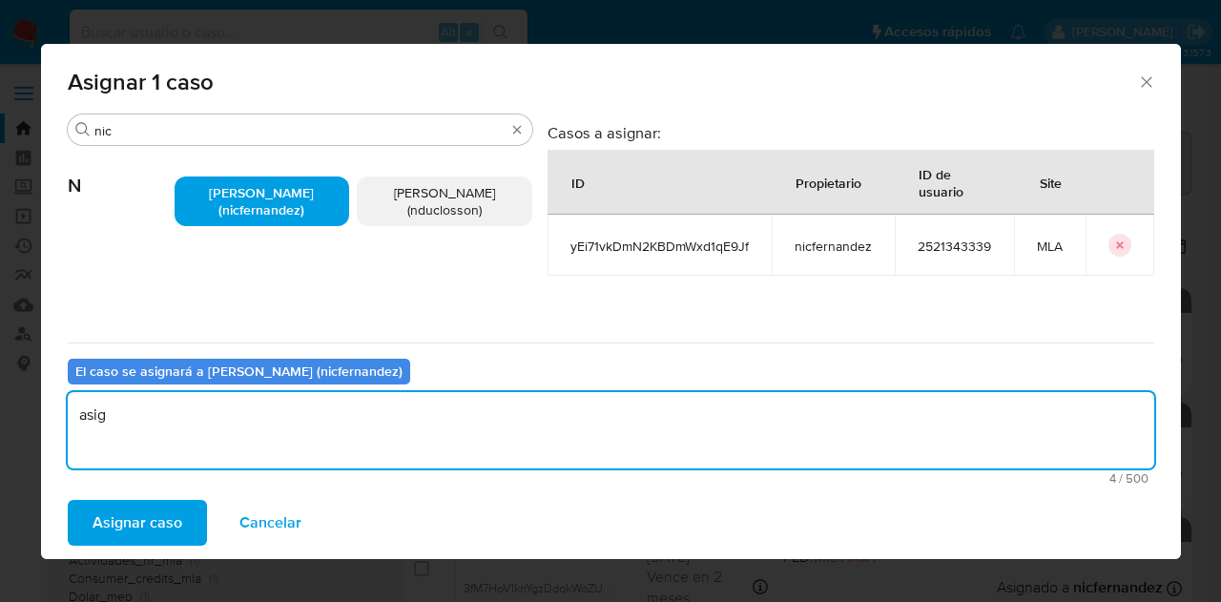
type textarea "asig"
click at [128, 493] on div "Asignar caso Cancelar" at bounding box center [611, 522] width 1140 height 72
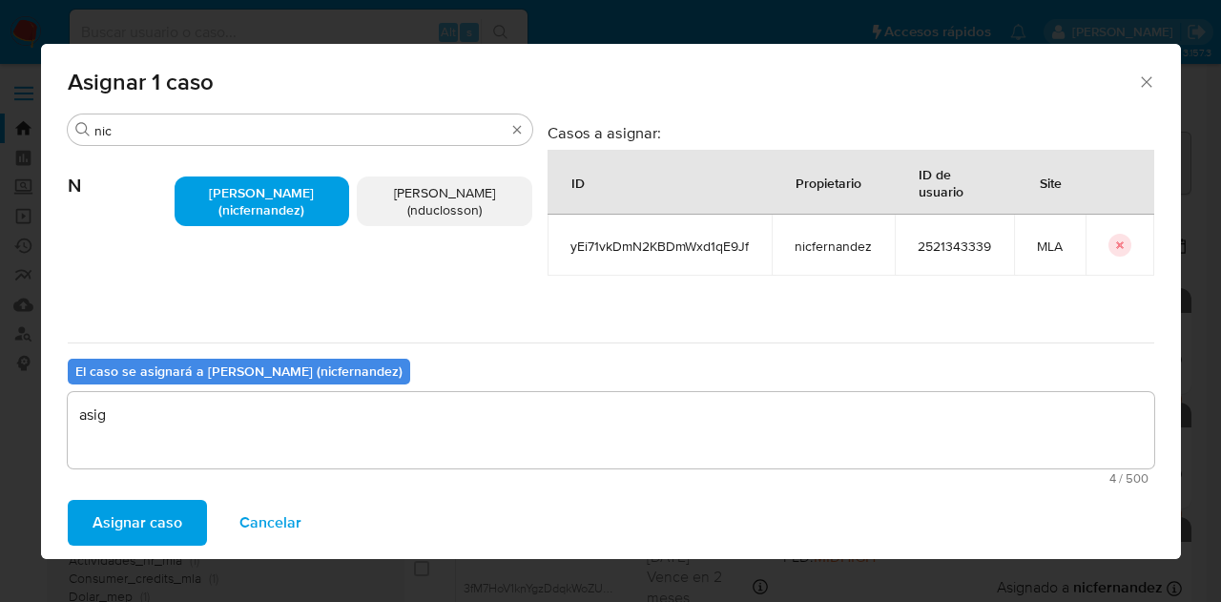
click at [127, 517] on span "Asignar caso" at bounding box center [138, 523] width 90 height 42
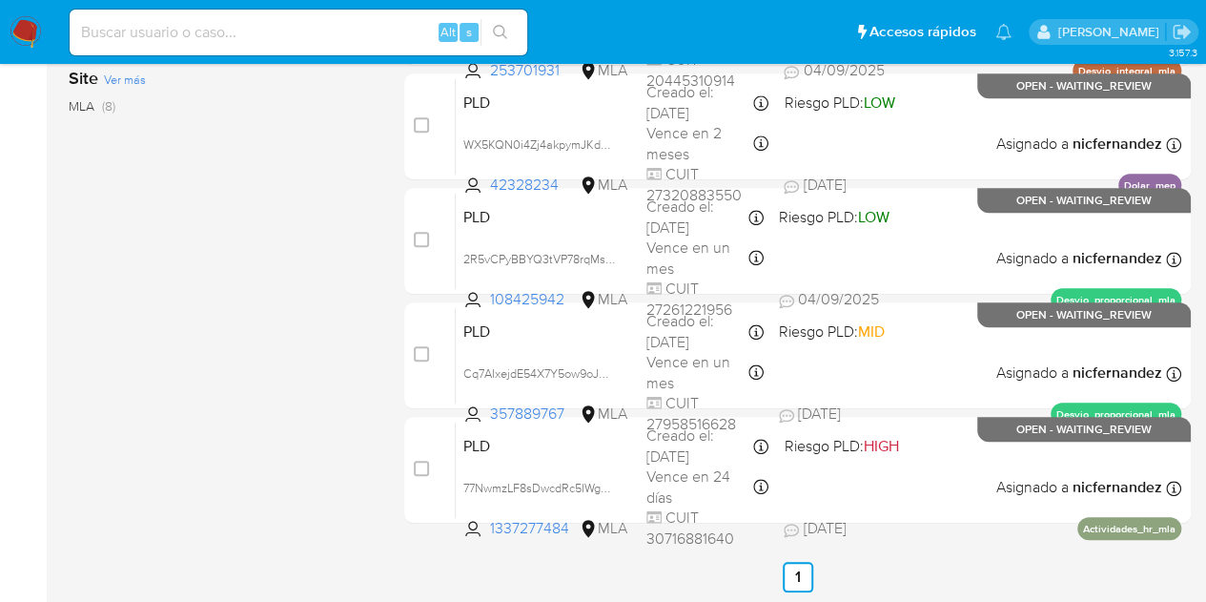
scroll to position [673, 0]
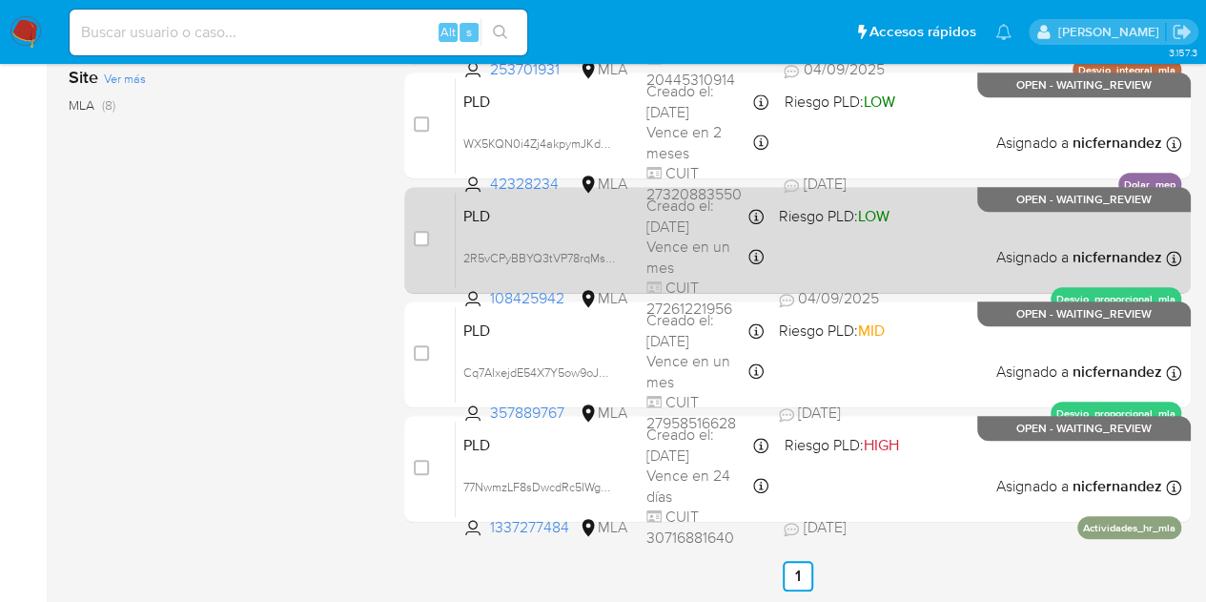
click at [510, 223] on span "PLD" at bounding box center [547, 214] width 168 height 25
click at [420, 236] on input "checkbox" at bounding box center [421, 238] width 15 height 15
checkbox input "true"
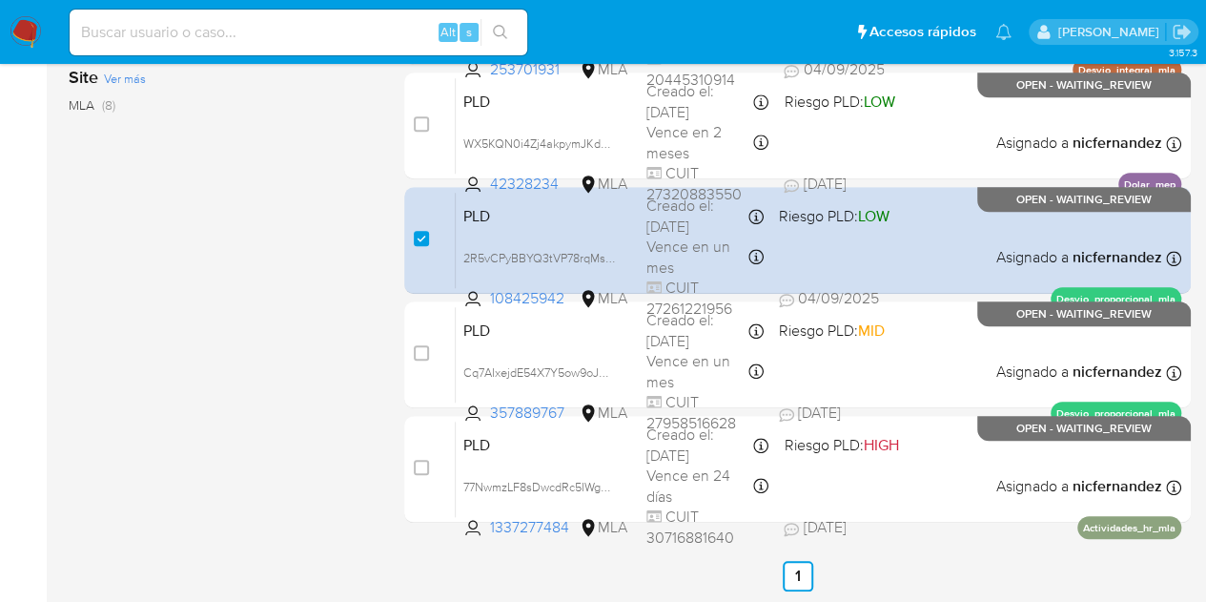
scroll to position [0, 0]
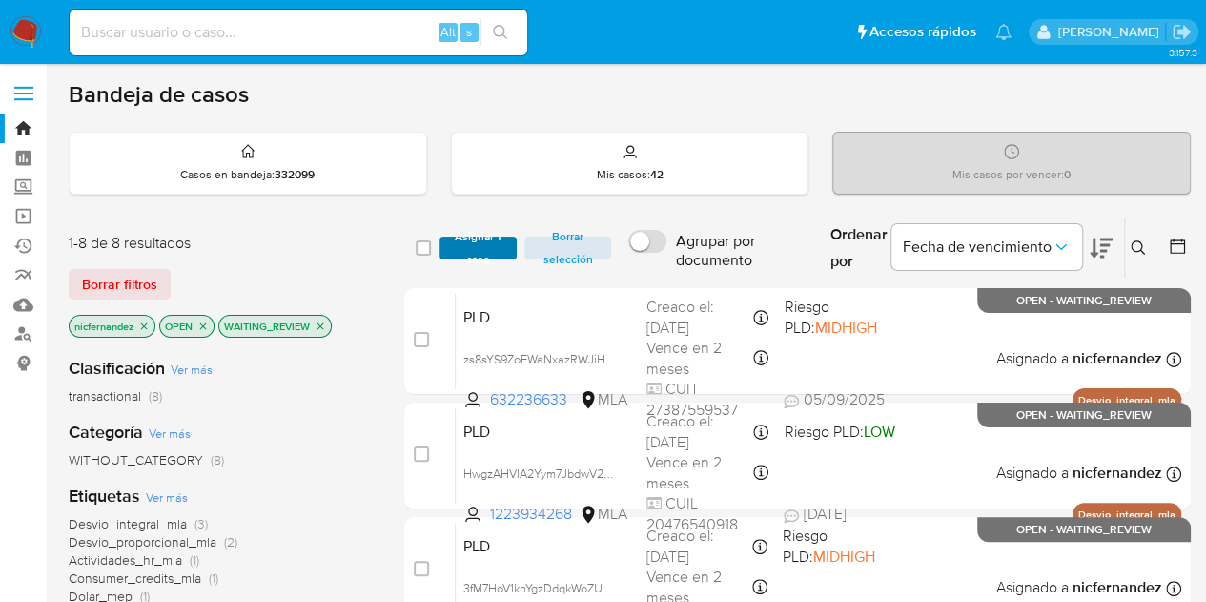
click at [465, 244] on span "Asignar 1 caso" at bounding box center [478, 247] width 59 height 19
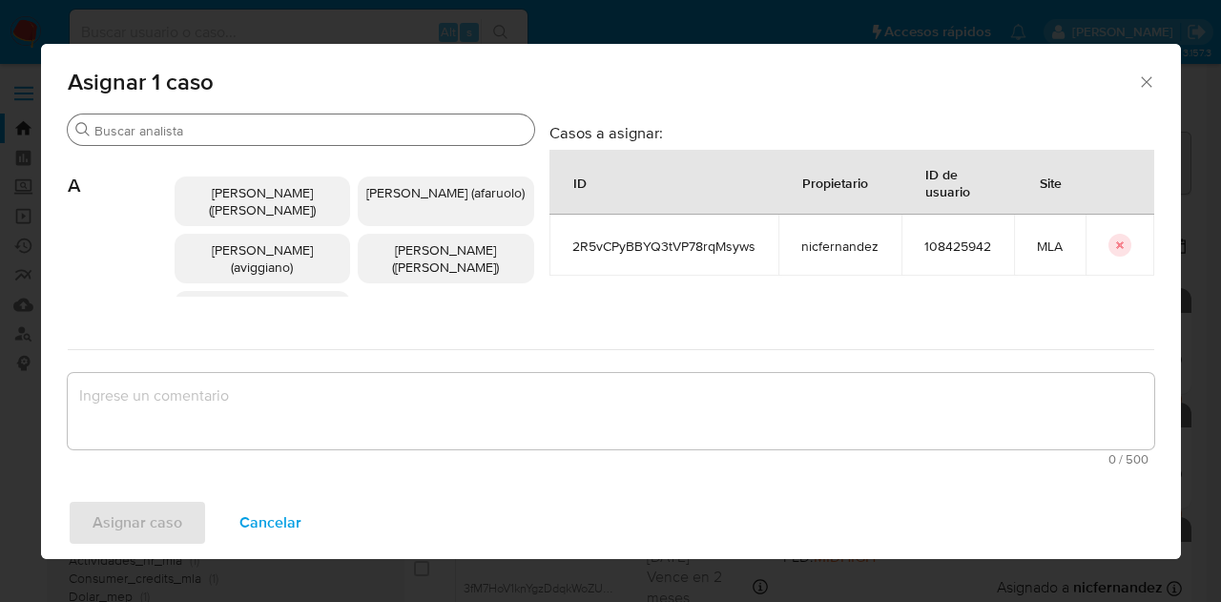
click at [259, 125] on input "Buscar" at bounding box center [310, 130] width 432 height 17
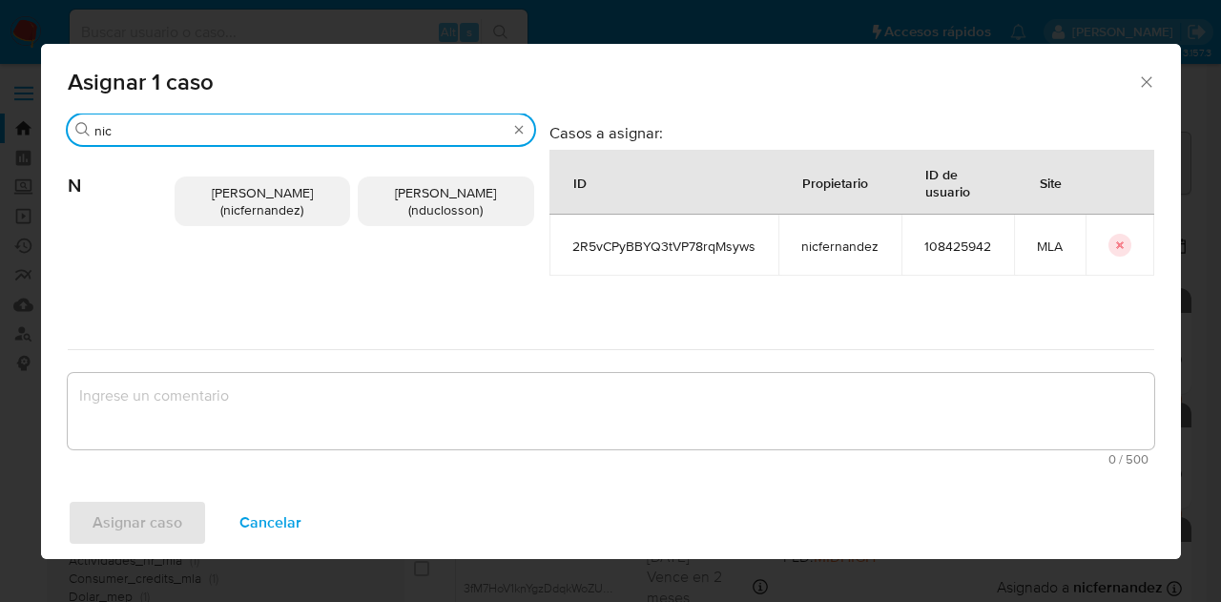
type input "nic"
click at [285, 213] on span "Nicolas Fernandez Allen (nicfernandez)" at bounding box center [262, 201] width 101 height 36
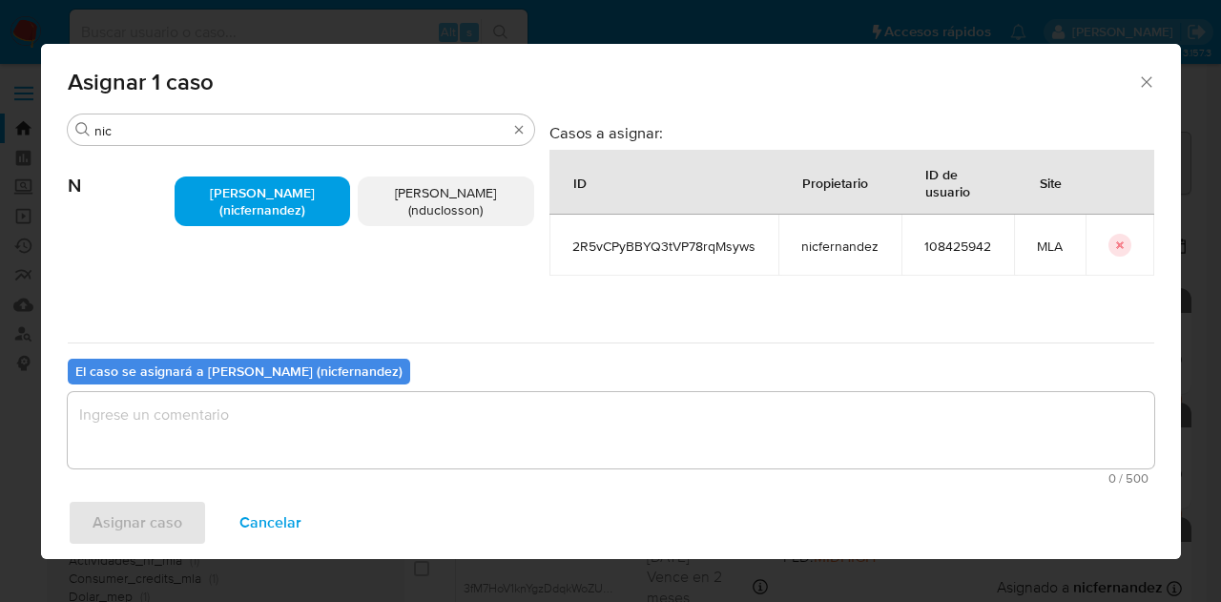
click at [325, 443] on textarea "assign-modal" at bounding box center [611, 430] width 1086 height 76
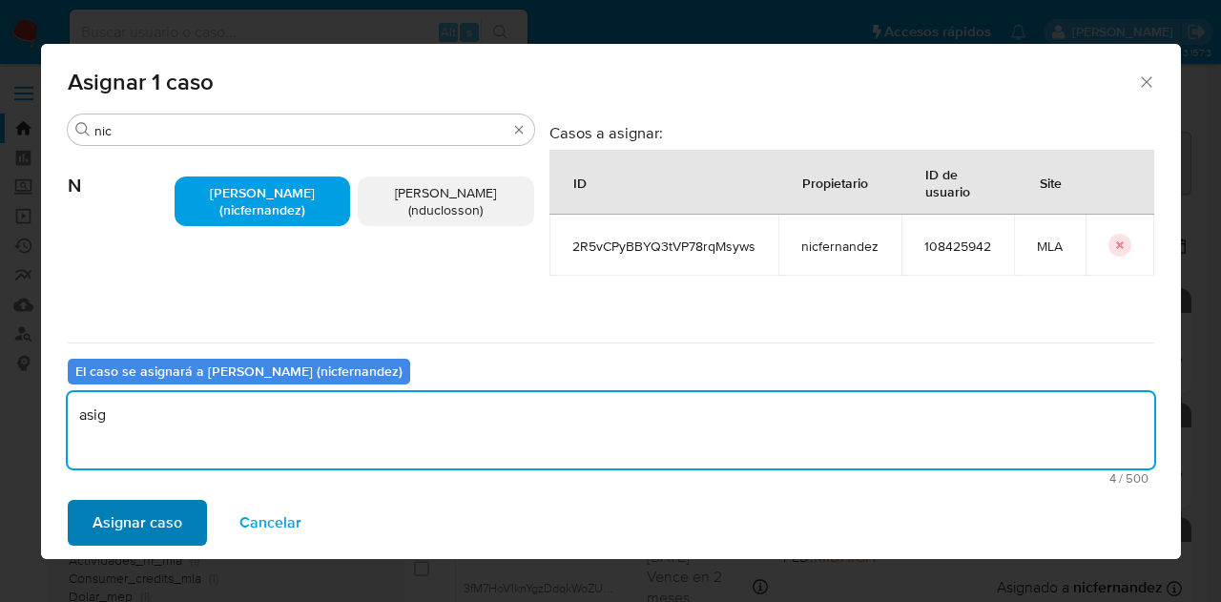
type textarea "asig"
click at [133, 510] on span "Asignar caso" at bounding box center [138, 523] width 90 height 42
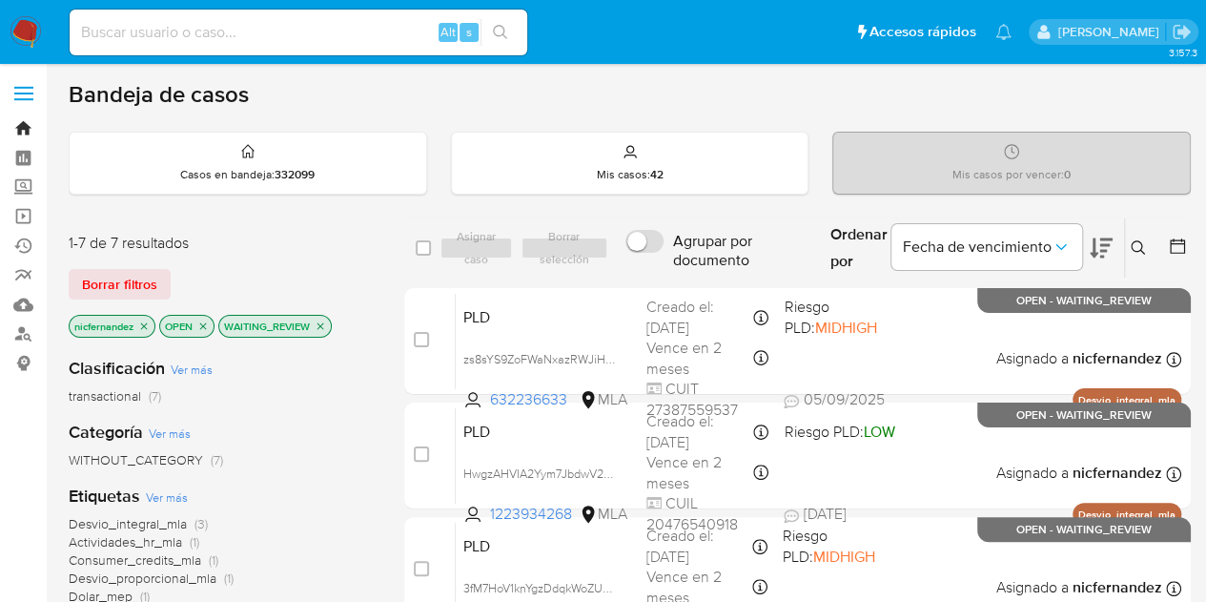
click at [22, 127] on link "Bandeja" at bounding box center [113, 128] width 227 height 30
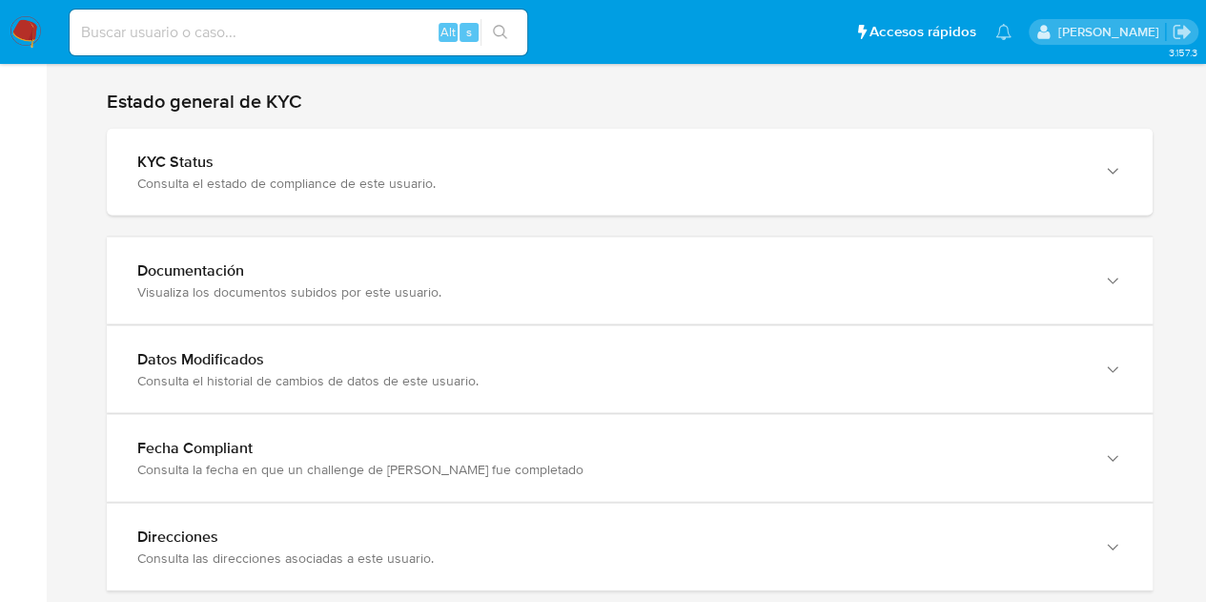
scroll to position [1864, 0]
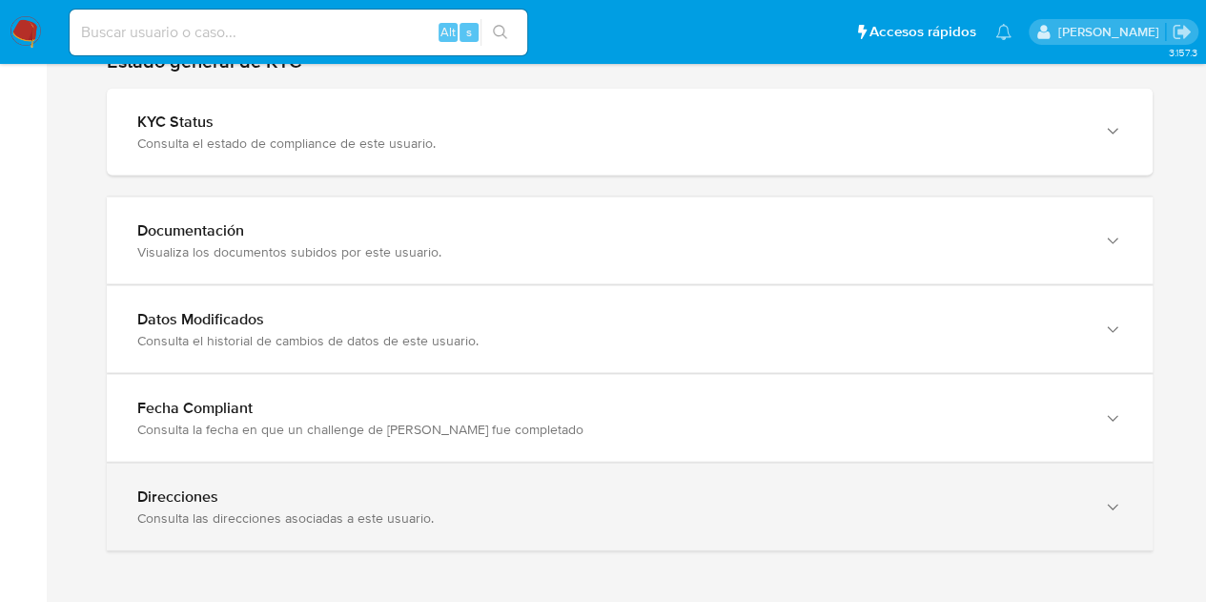
drag, startPoint x: 1043, startPoint y: 493, endPoint x: 1059, endPoint y: 502, distance: 17.5
click at [1043, 492] on div "Direcciones" at bounding box center [610, 496] width 947 height 19
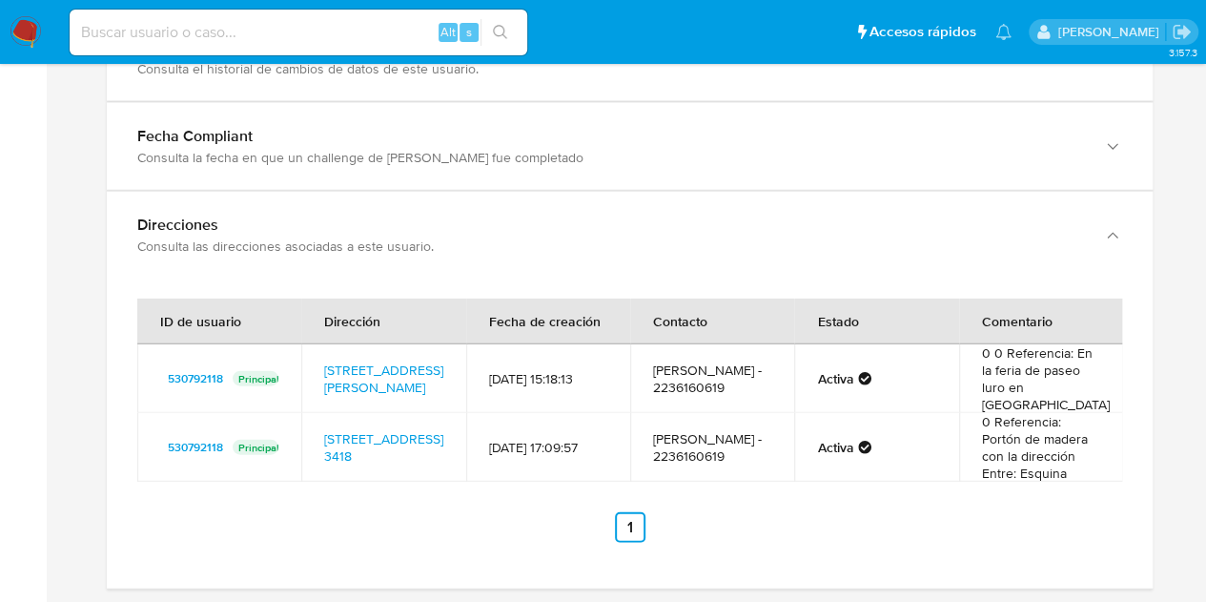
scroll to position [2139, 0]
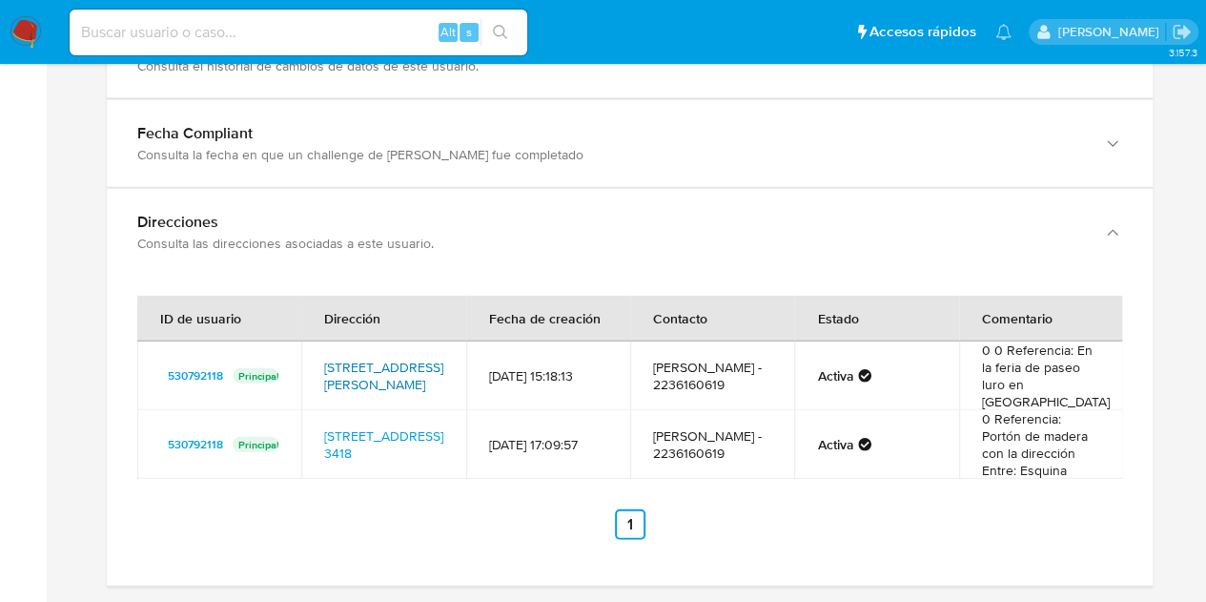
click at [383, 358] on link "[STREET_ADDRESS][PERSON_NAME]" at bounding box center [383, 376] width 119 height 36
click at [380, 439] on link "[STREET_ADDRESS] 3418" at bounding box center [383, 444] width 119 height 36
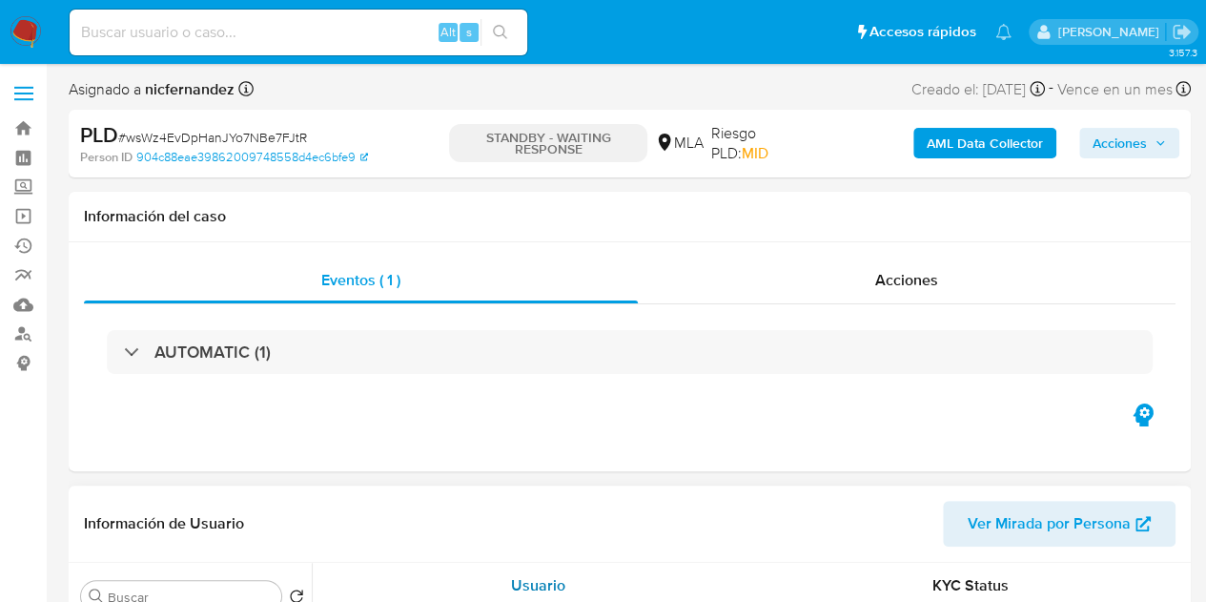
select select "10"
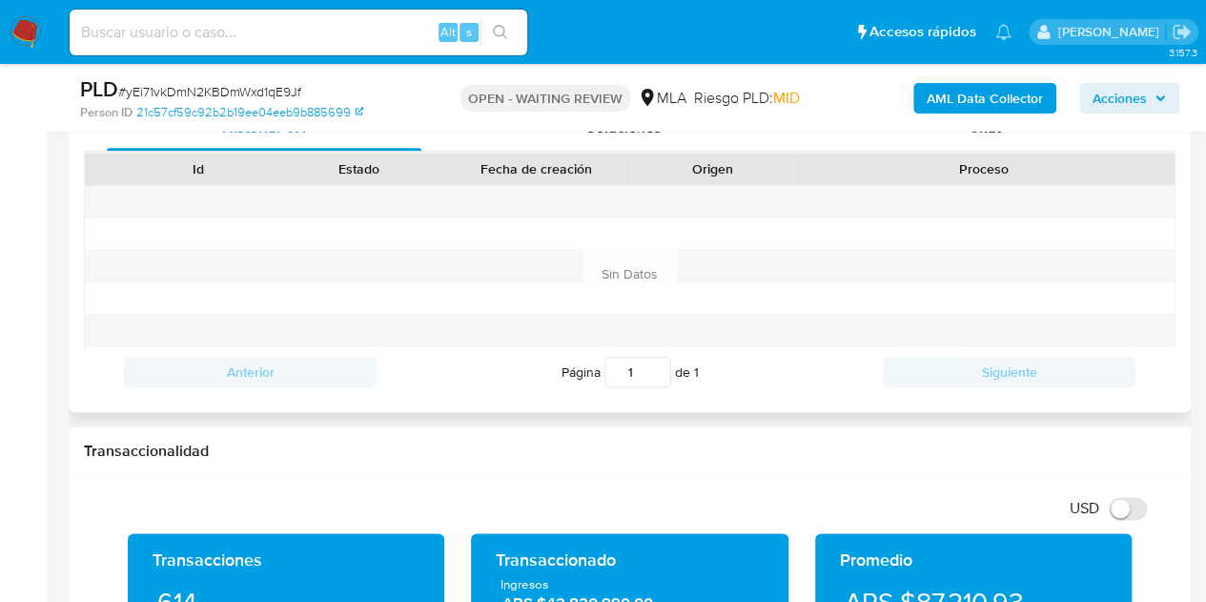
scroll to position [956, 0]
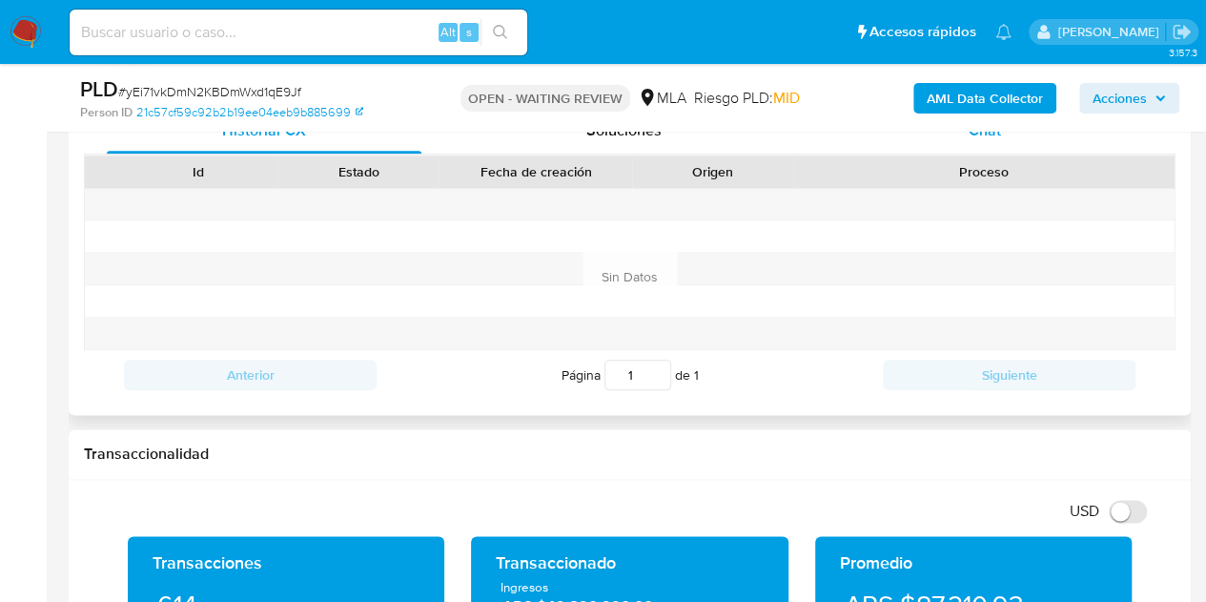
click at [997, 142] on div "Chat" at bounding box center [985, 131] width 315 height 46
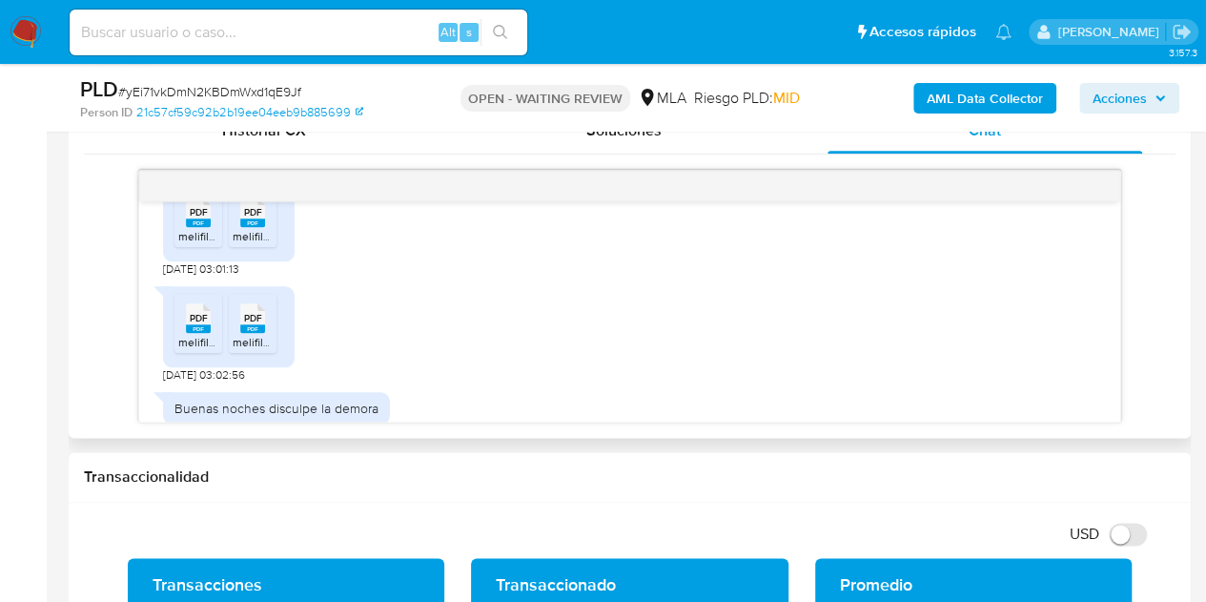
scroll to position [1191, 0]
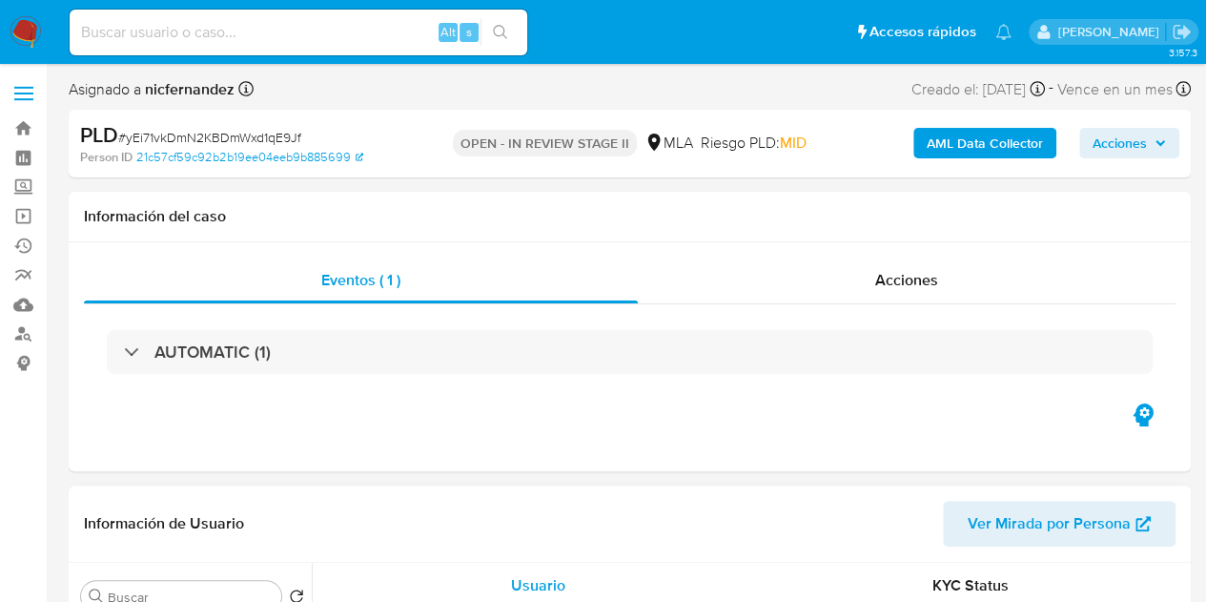
select select "10"
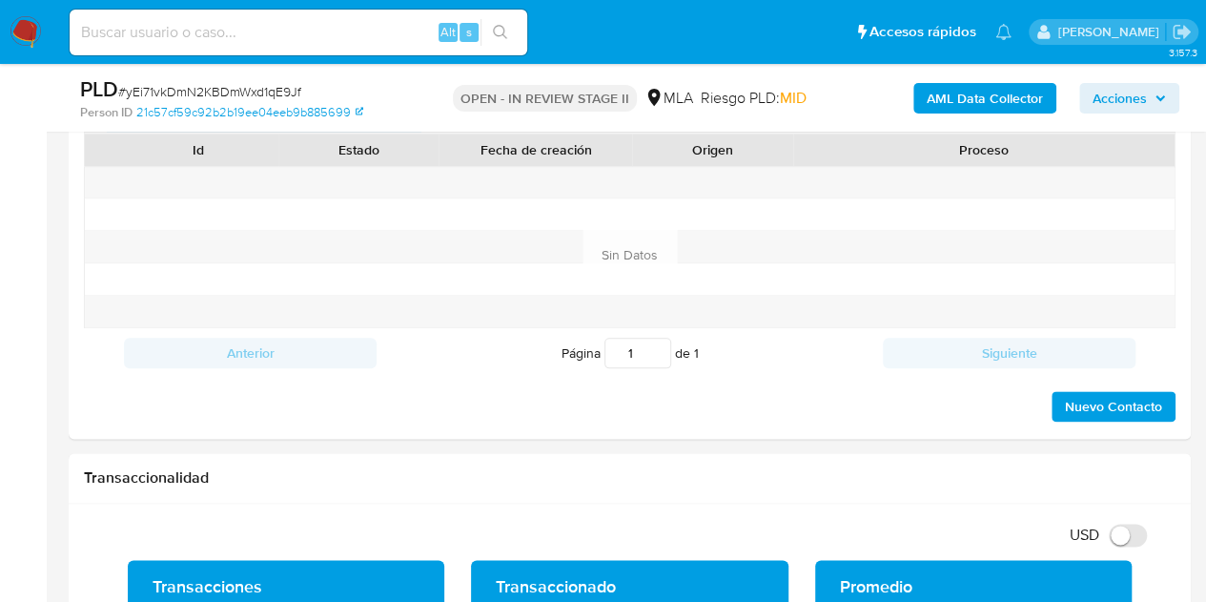
scroll to position [837, 0]
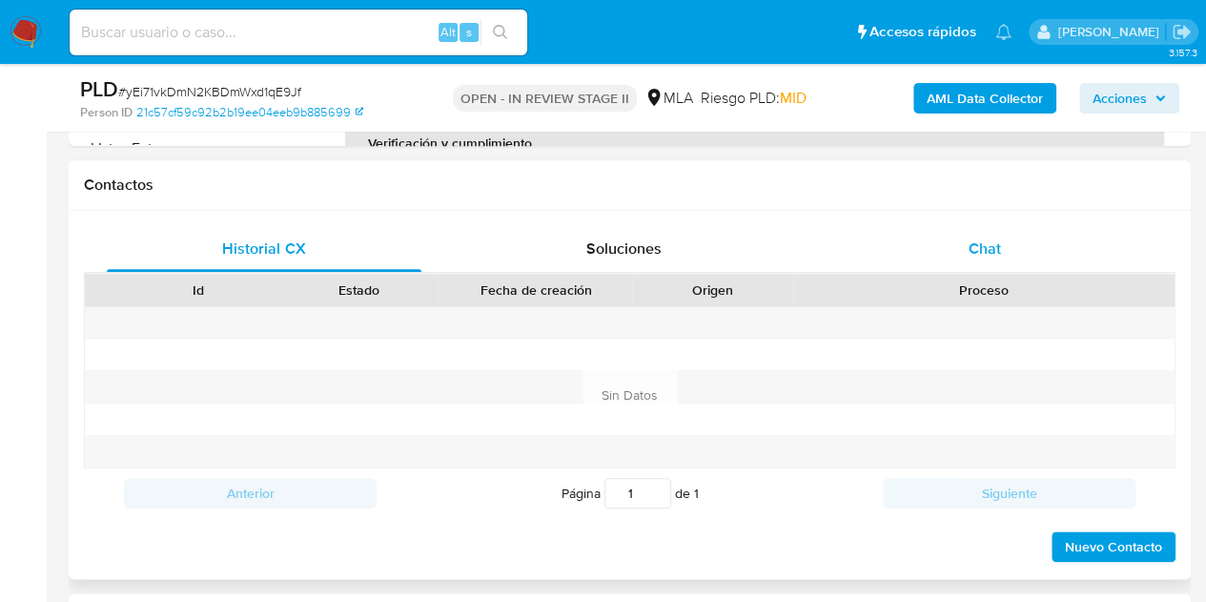
drag, startPoint x: 1017, startPoint y: 204, endPoint x: 1019, endPoint y: 251, distance: 46.8
click at [1018, 211] on div "Contactos Historial CX Soluciones Chat Id Estado Fecha de creación Origen Proce…" at bounding box center [630, 369] width 1122 height 419
click at [1019, 257] on div "Chat" at bounding box center [985, 249] width 315 height 46
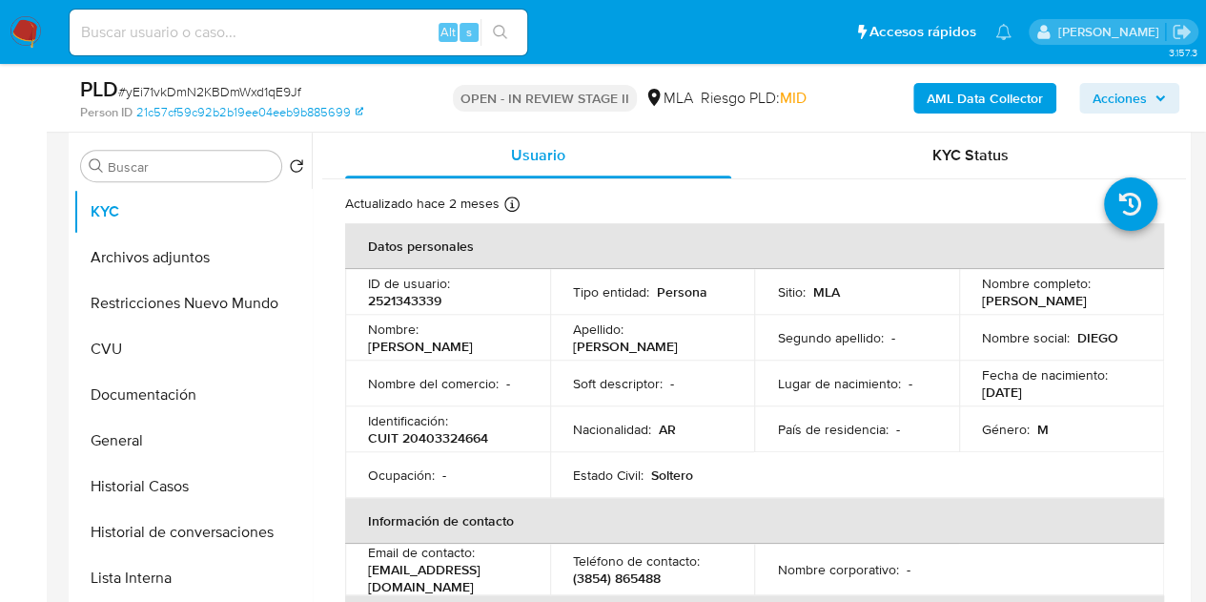
scroll to position [1411, 0]
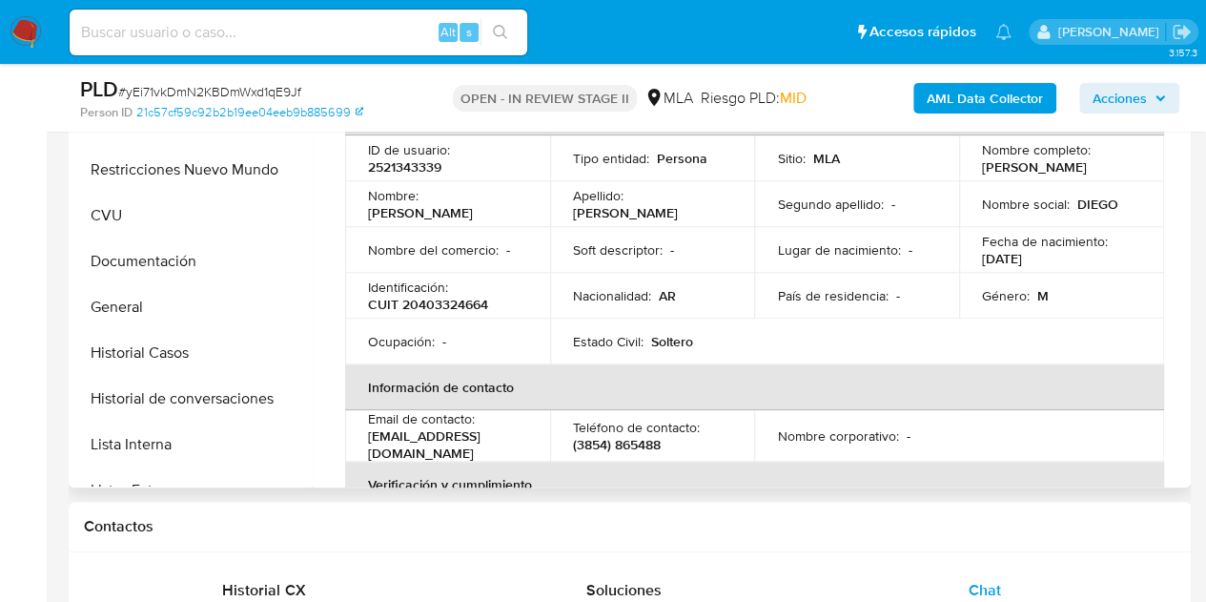
click at [907, 301] on div "País de residencia : -" at bounding box center [856, 295] width 159 height 17
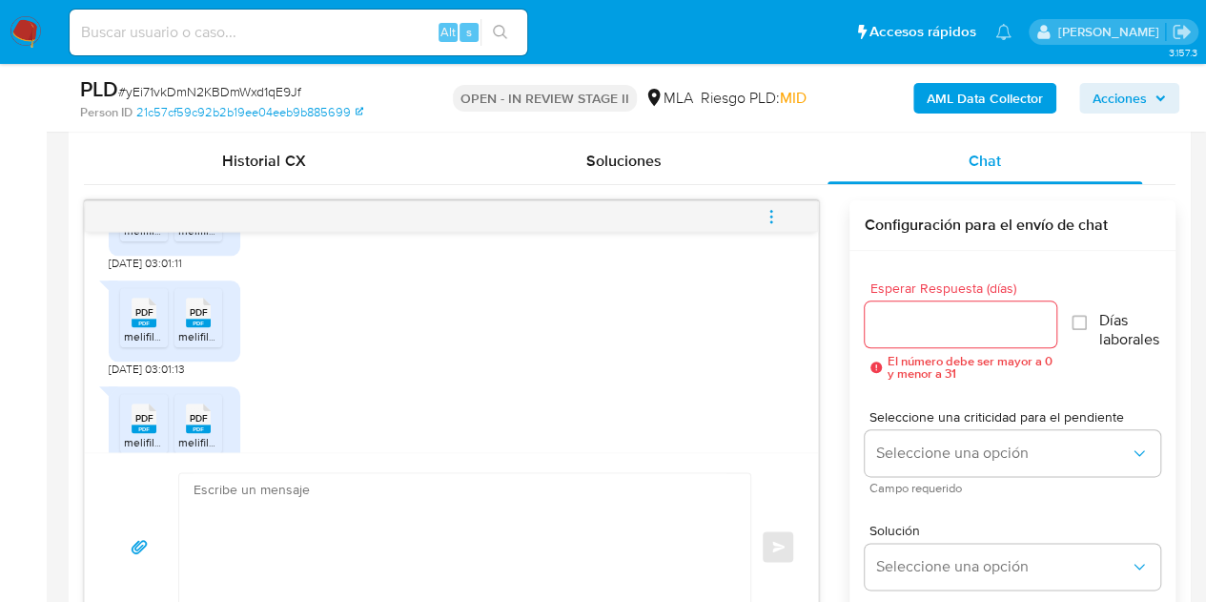
scroll to position [1233, 0]
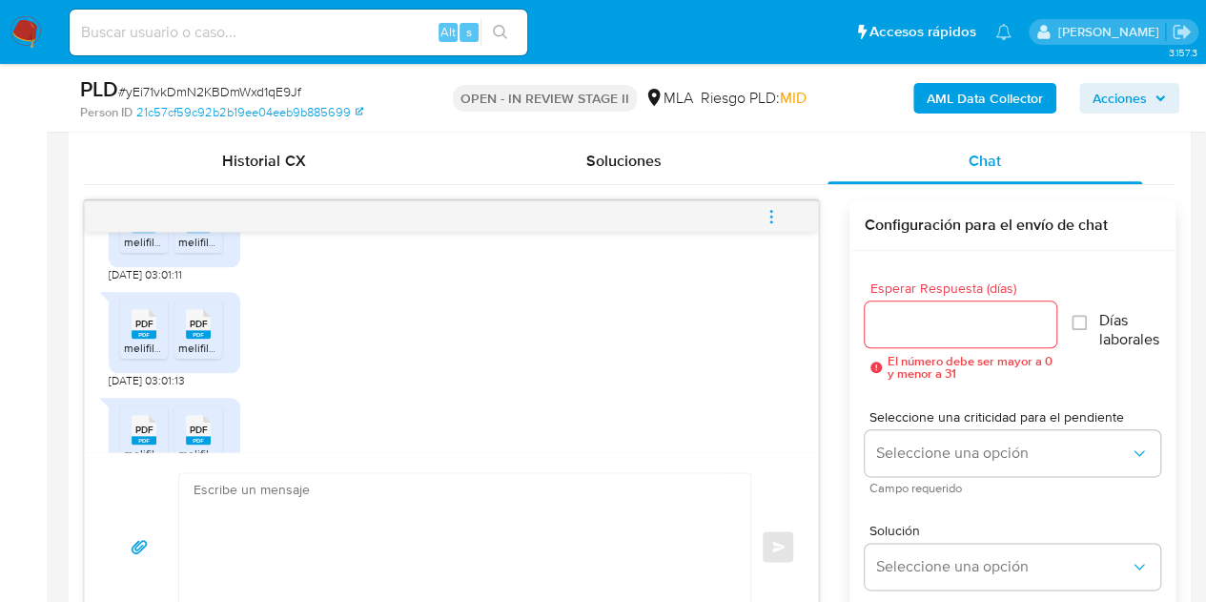
click at [127, 235] on div "PDF PDF" at bounding box center [144, 215] width 40 height 37
click at [193, 233] on rect at bounding box center [198, 228] width 25 height 9
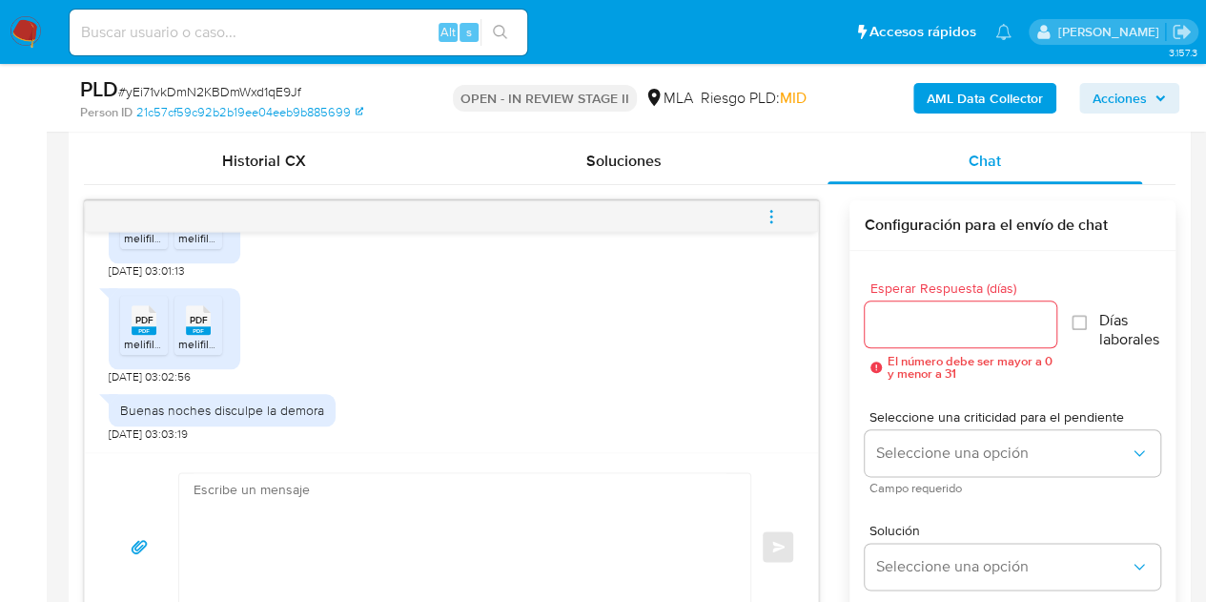
click at [141, 229] on rect at bounding box center [144, 224] width 25 height 9
click at [196, 220] on span "PDF" at bounding box center [199, 214] width 18 height 12
click at [122, 316] on li "PDF PDF melifile4387405636557459757.pdf" at bounding box center [144, 325] width 48 height 59
click at [202, 336] on span "melifile2659540008907439125.pdf" at bounding box center [267, 344] width 179 height 16
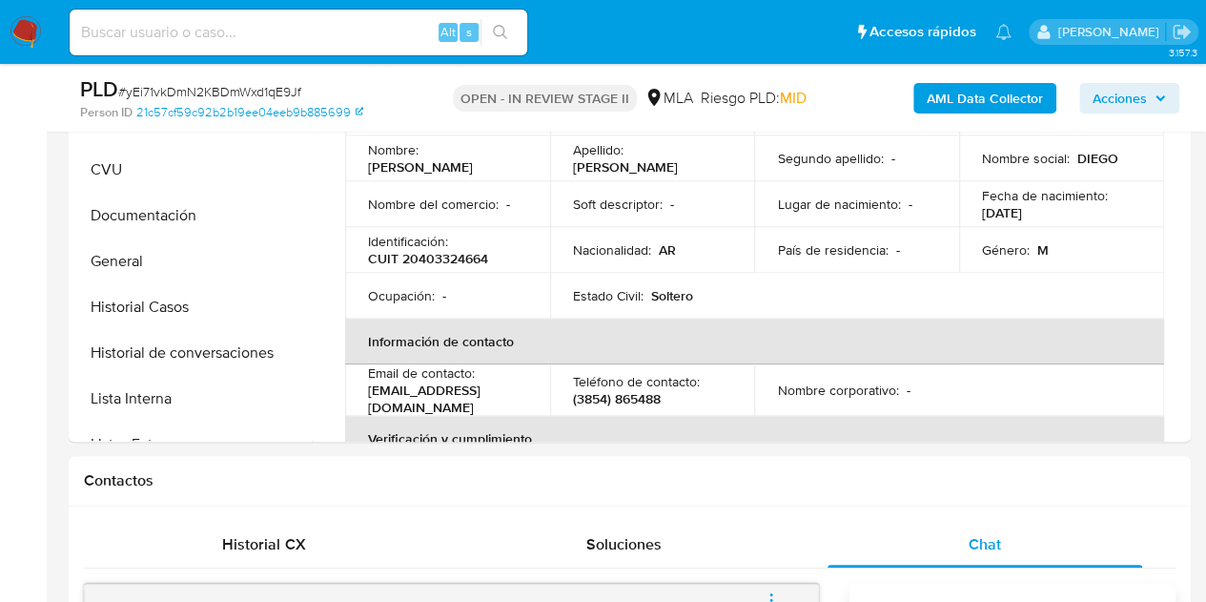
scroll to position [401, 0]
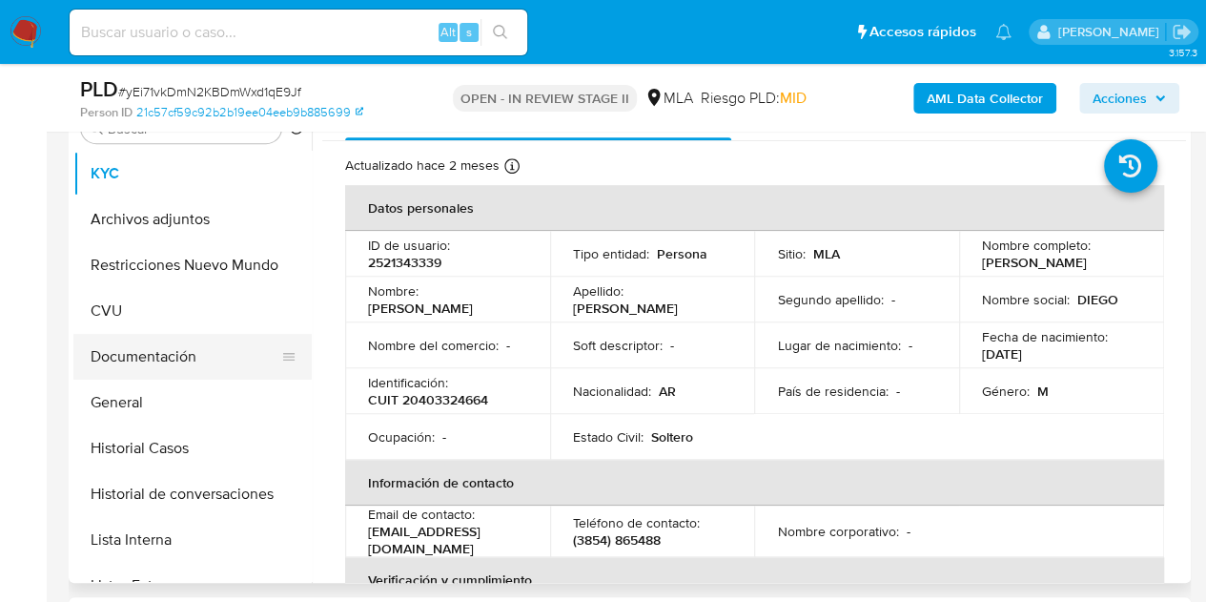
click at [150, 376] on button "Documentación" at bounding box center [184, 357] width 223 height 46
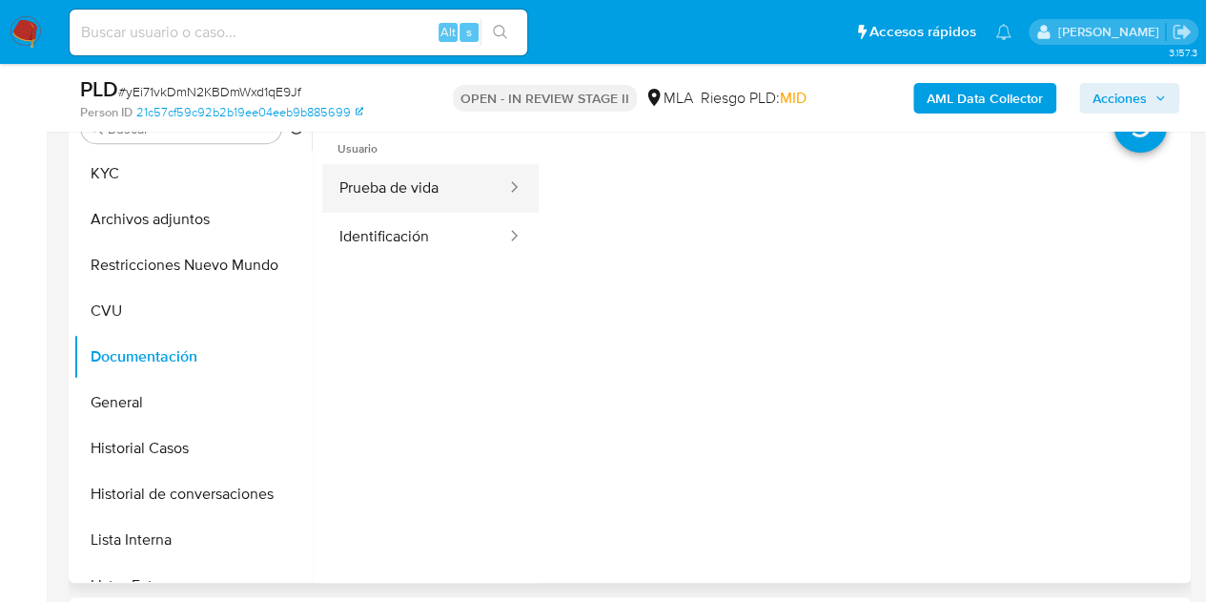
click at [416, 179] on button "Prueba de vida" at bounding box center [415, 188] width 186 height 49
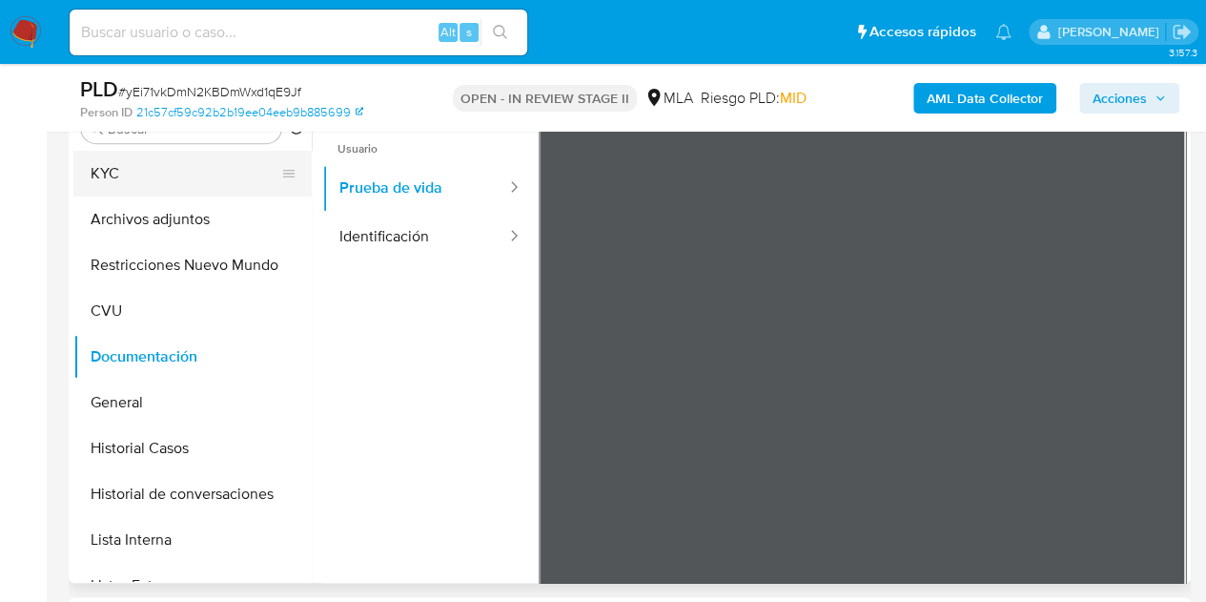
click at [146, 186] on button "KYC" at bounding box center [184, 174] width 223 height 46
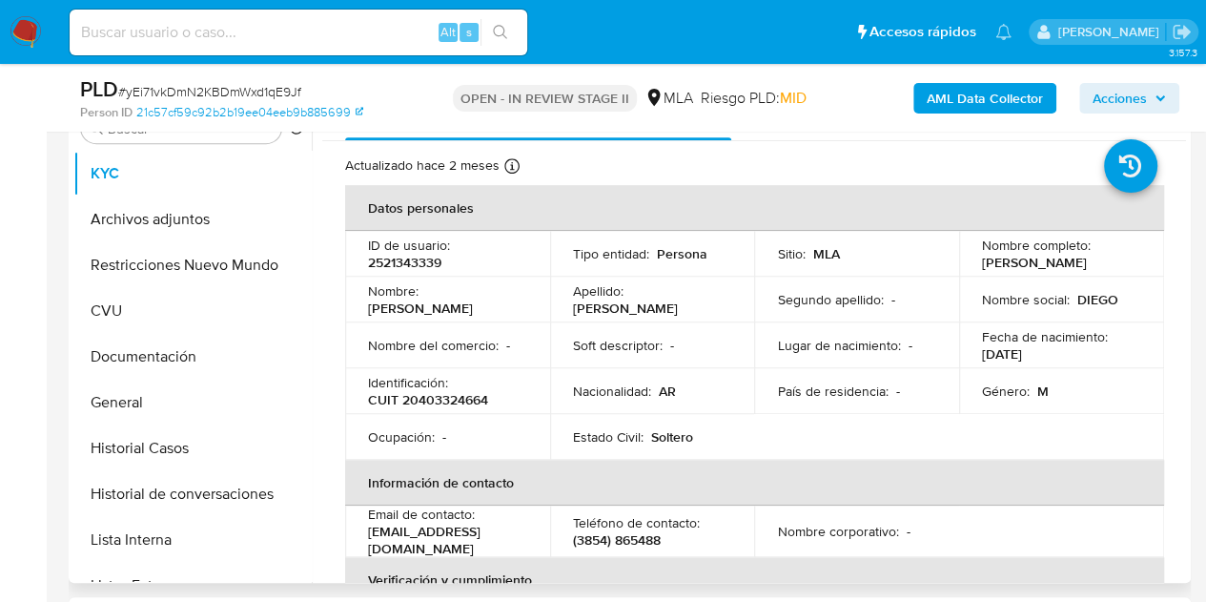
click at [463, 396] on p "CUIT 20403324664" at bounding box center [428, 399] width 120 height 17
copy p "20403324664"
click at [406, 258] on p "2521343339" at bounding box center [404, 262] width 73 height 17
click at [406, 260] on p "2521343339" at bounding box center [404, 262] width 73 height 17
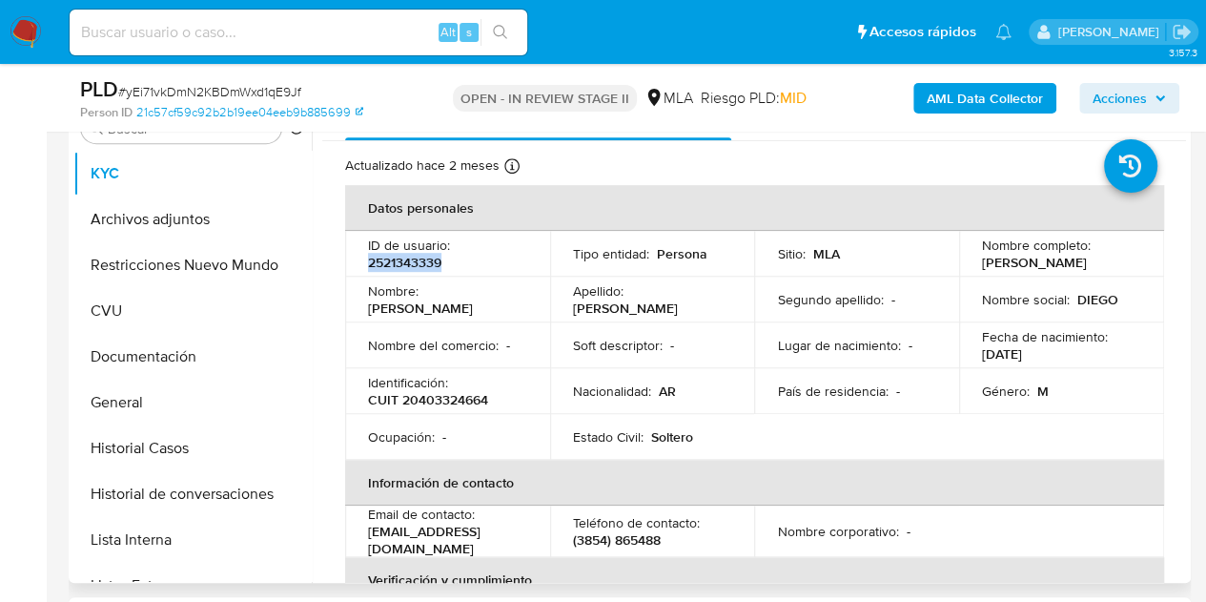
click at [406, 260] on p "2521343339" at bounding box center [404, 262] width 73 height 17
copy p "2521343339"
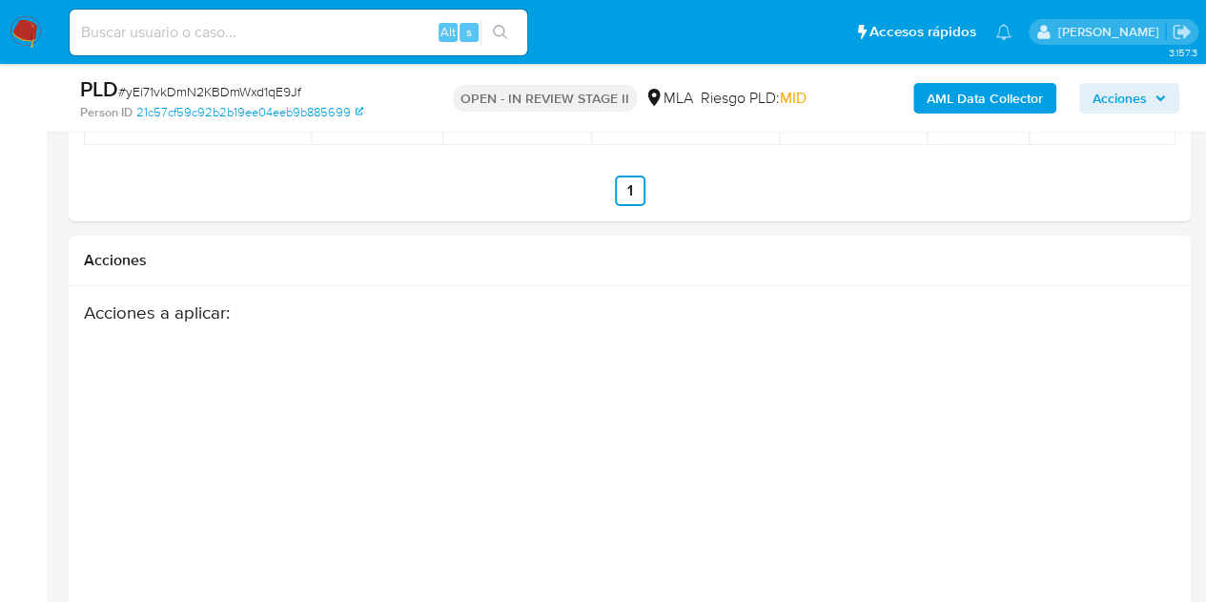
scroll to position [2887, 0]
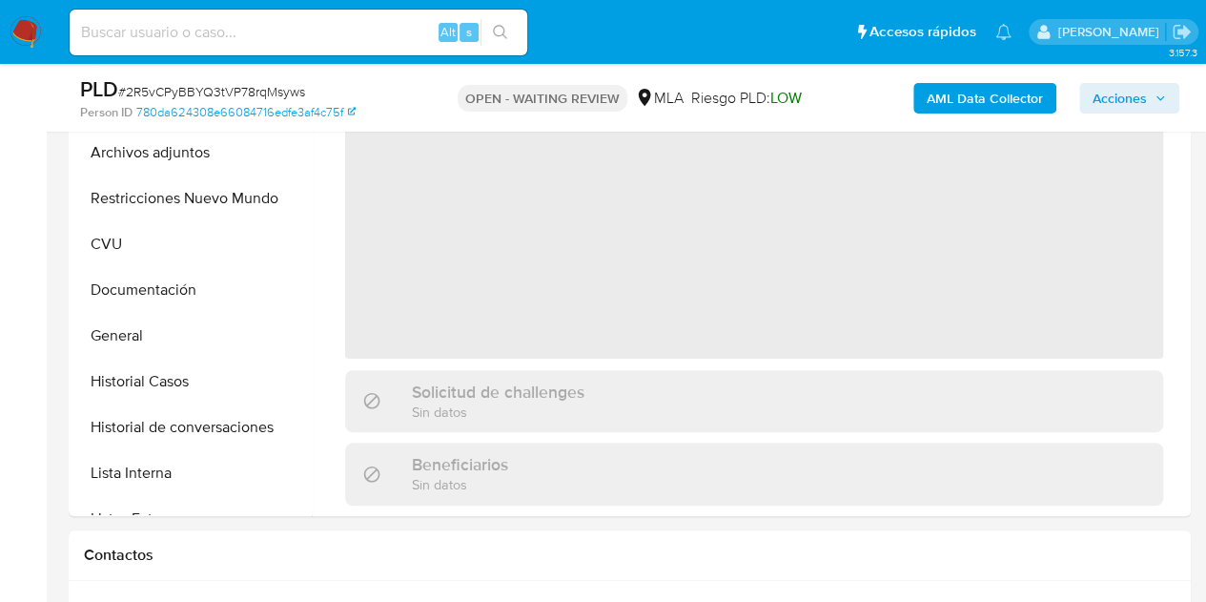
scroll to position [398, 0]
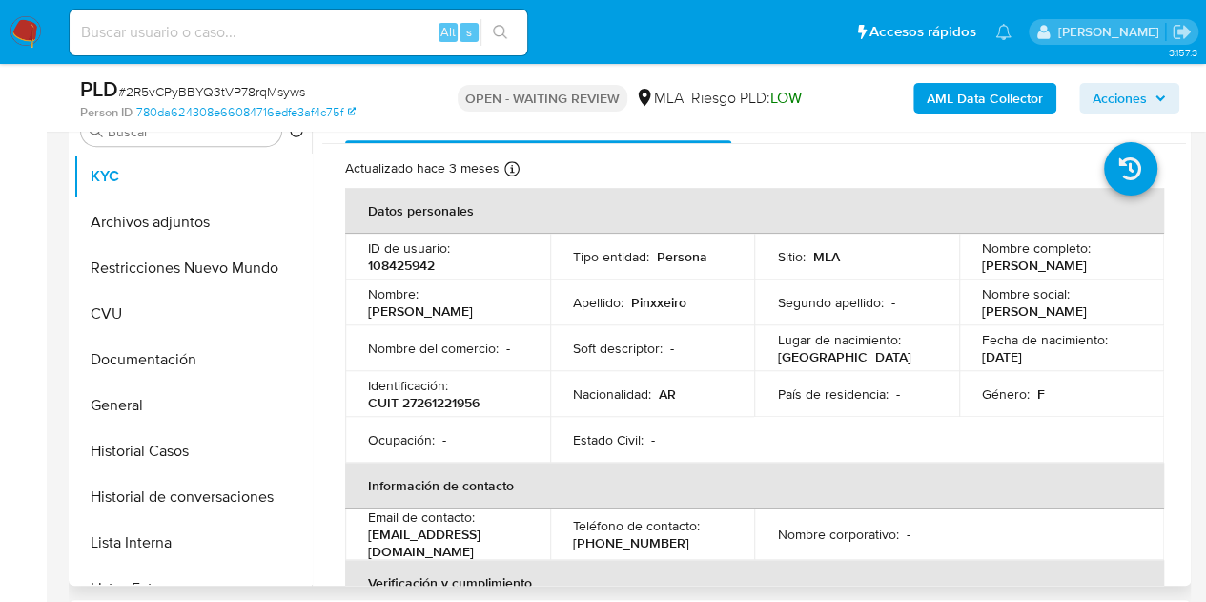
select select "10"
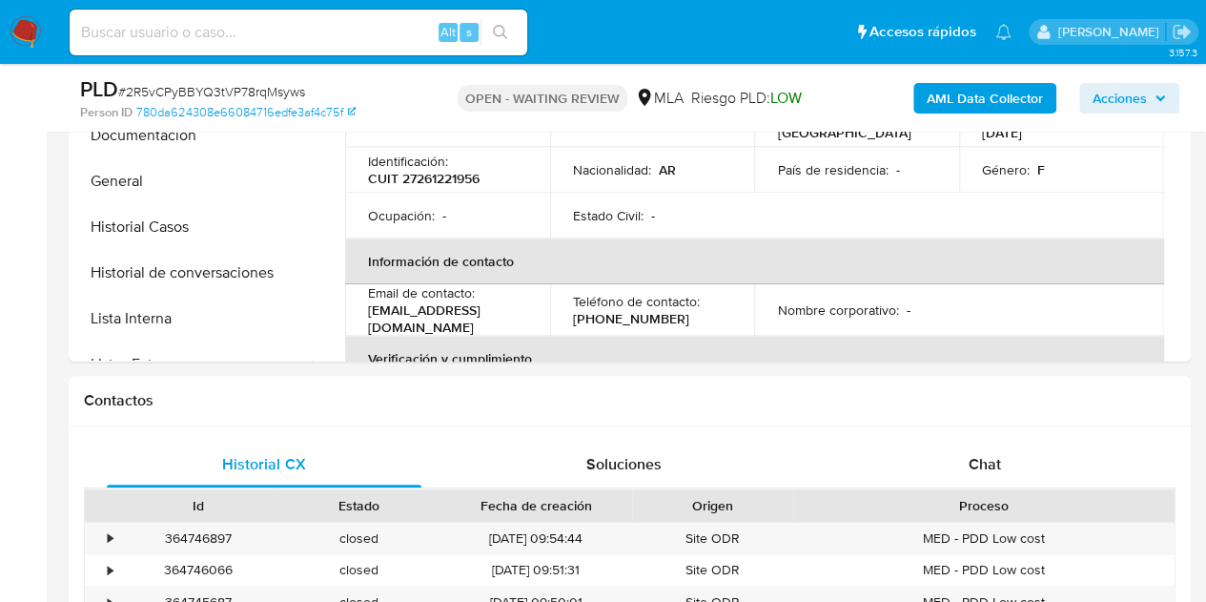
scroll to position [926, 0]
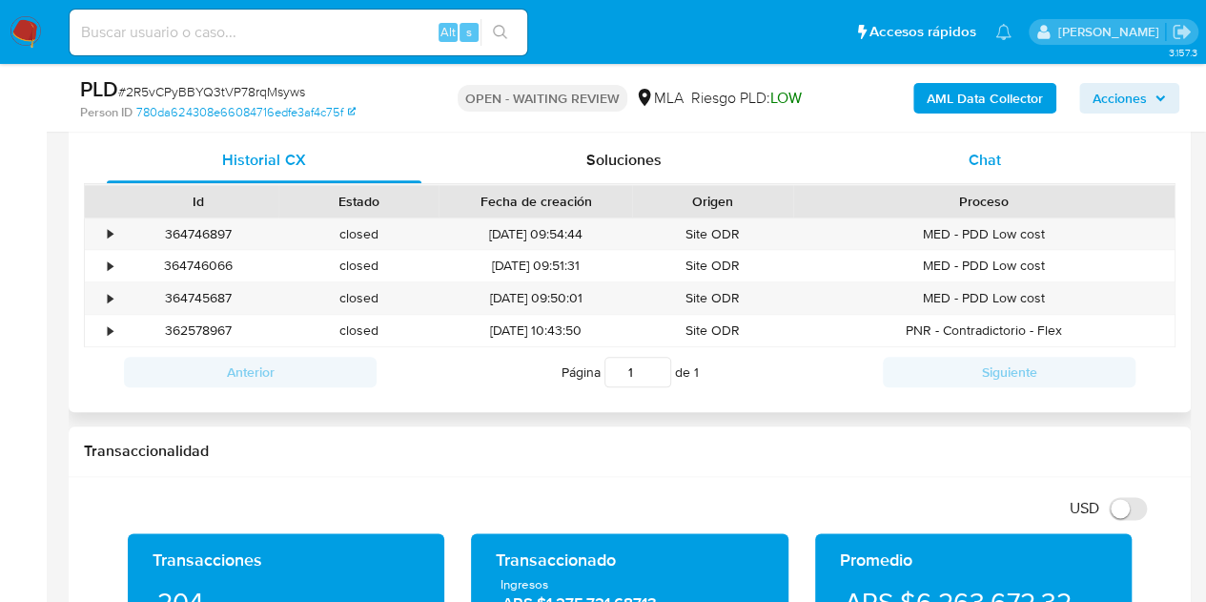
click at [986, 173] on div "Chat" at bounding box center [985, 160] width 315 height 46
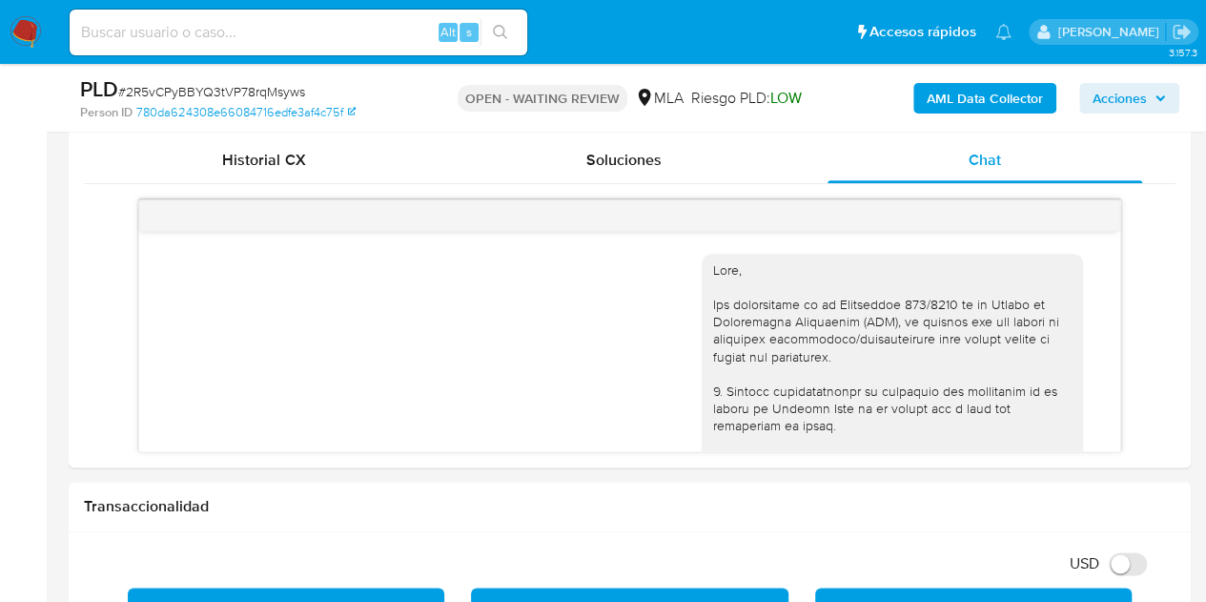
scroll to position [2145, 0]
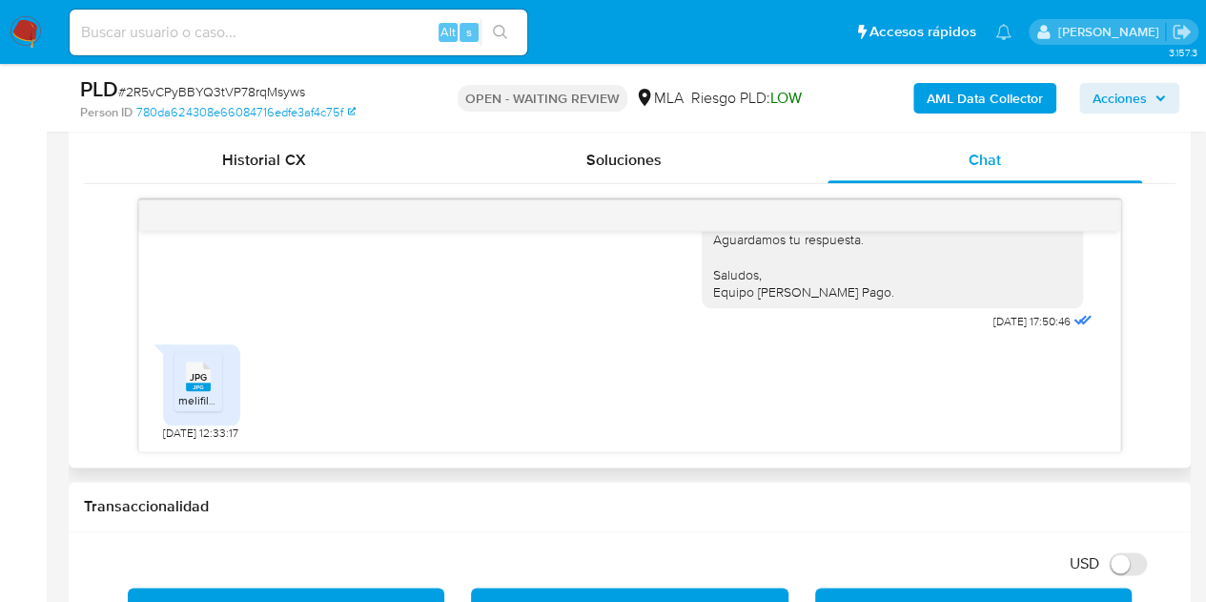
click at [207, 375] on icon at bounding box center [198, 376] width 25 height 30
click at [343, 294] on div "Hola [PERSON_NAME], Esperamos que te encuentres muy bien. Gracias por tu respue…" at bounding box center [630, 177] width 934 height 316
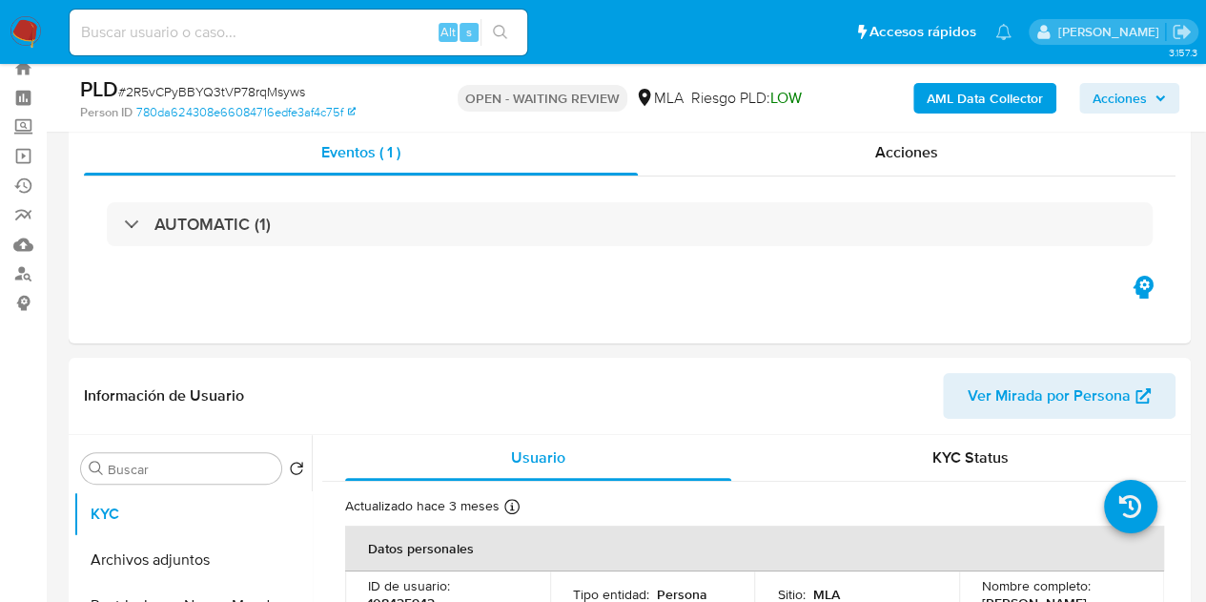
scroll to position [357, 0]
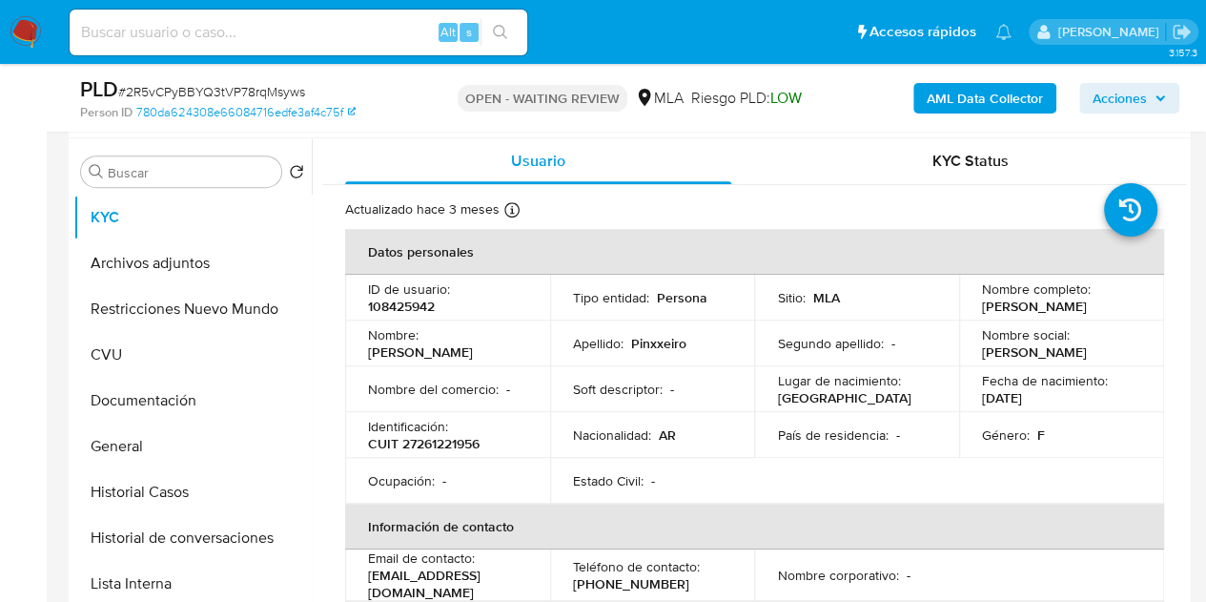
click at [402, 308] on p "108425942" at bounding box center [401, 306] width 67 height 17
copy p "108425942"
click at [162, 506] on button "Historial Casos" at bounding box center [184, 492] width 223 height 46
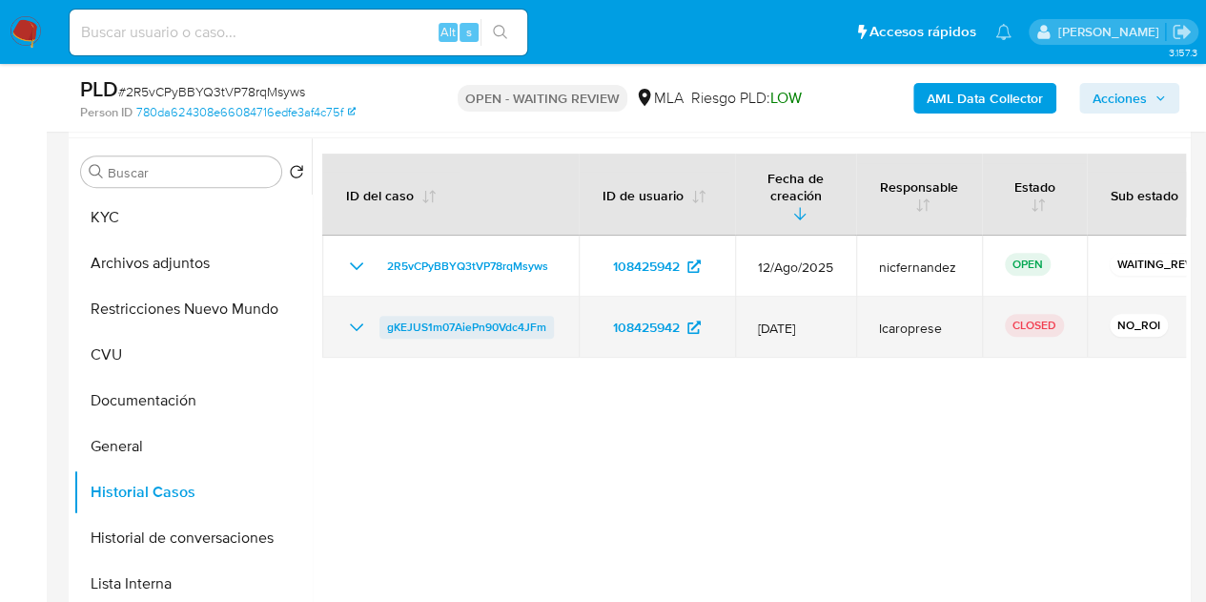
click at [484, 316] on span "gKEJUS1m07AiePn90Vdc4JFm" at bounding box center [466, 327] width 159 height 23
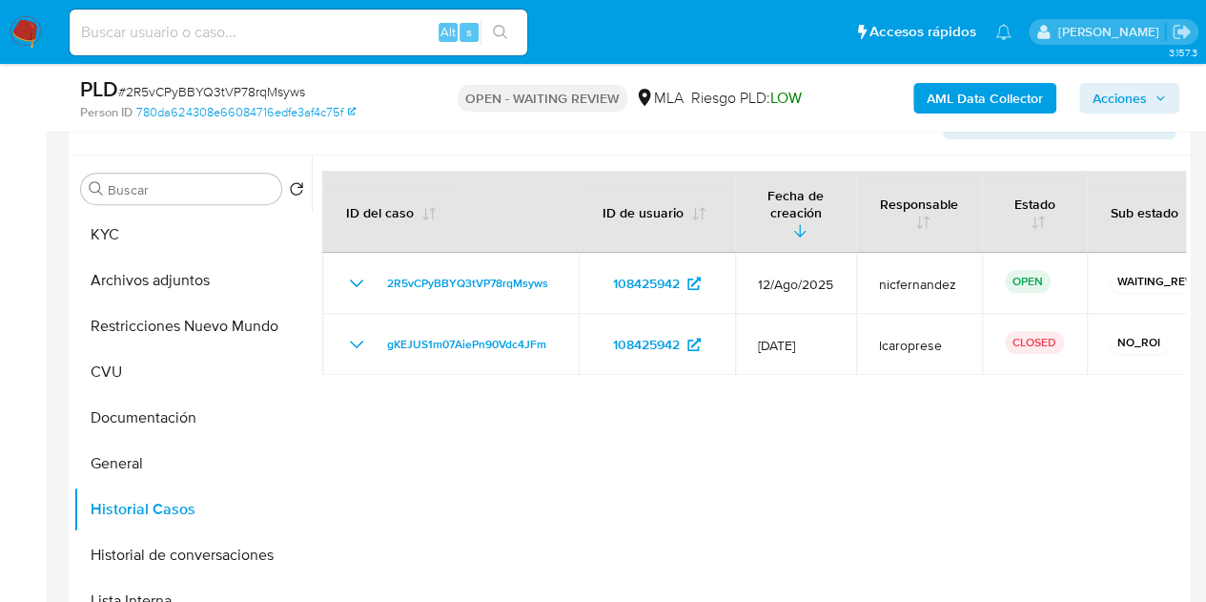
scroll to position [242, 0]
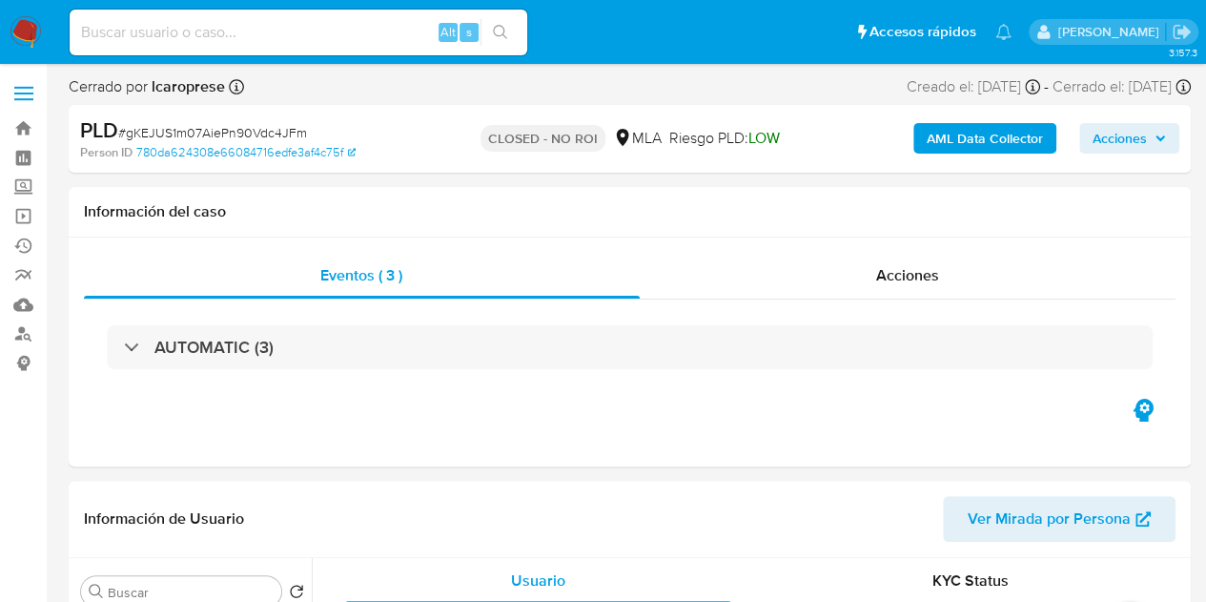
select select "10"
click at [977, 283] on div "Acciones" at bounding box center [908, 276] width 537 height 46
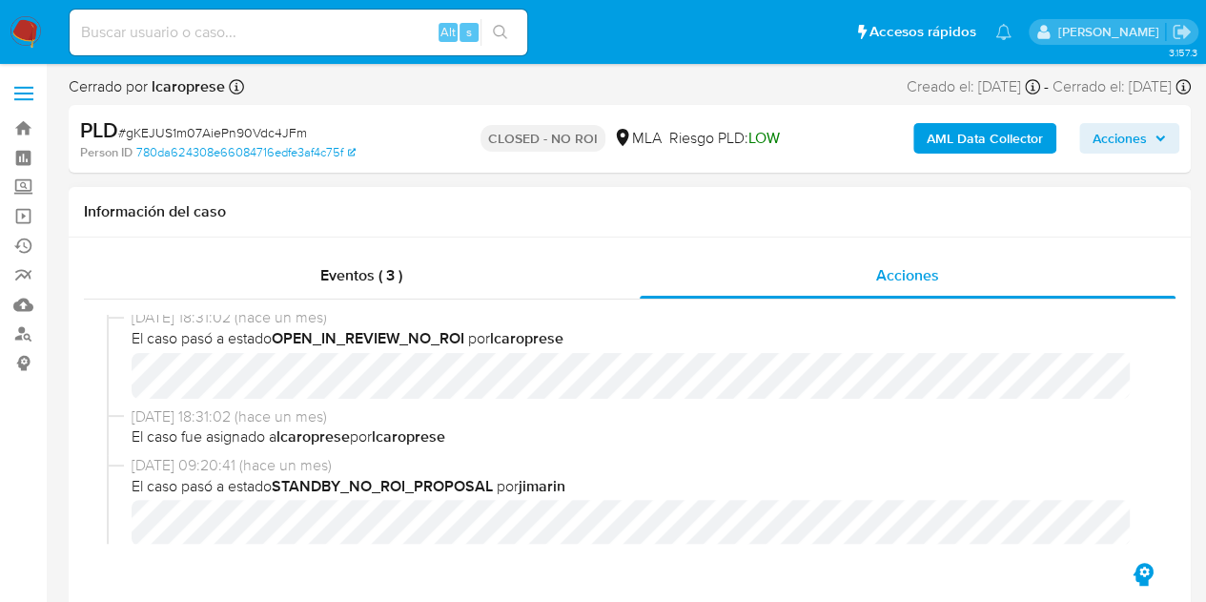
scroll to position [23, 0]
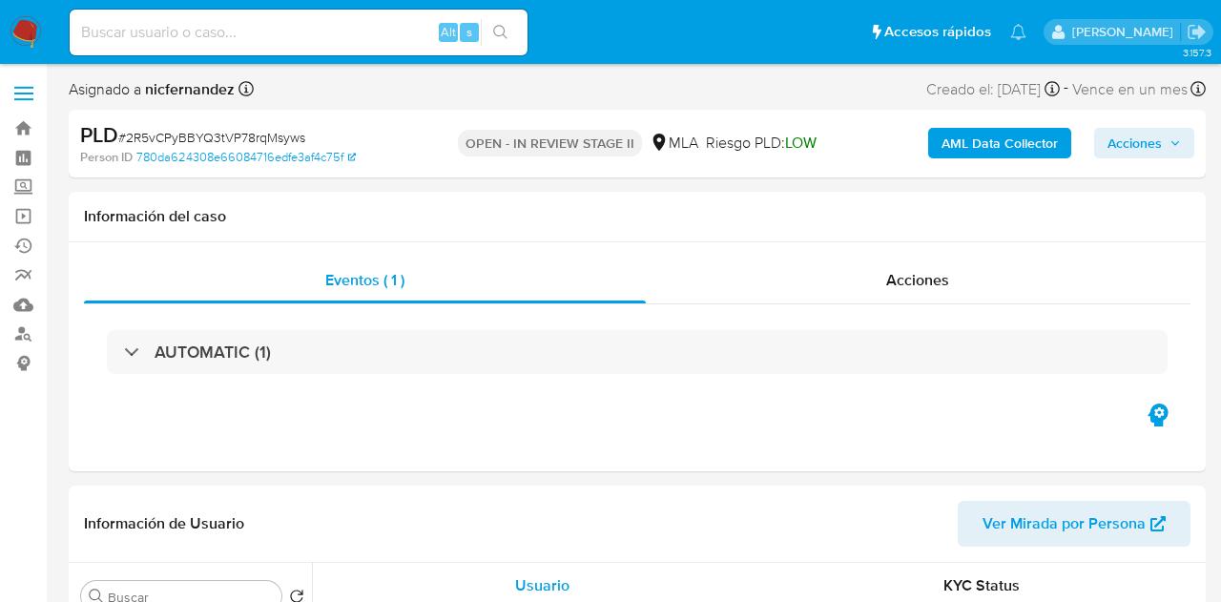
select select "10"
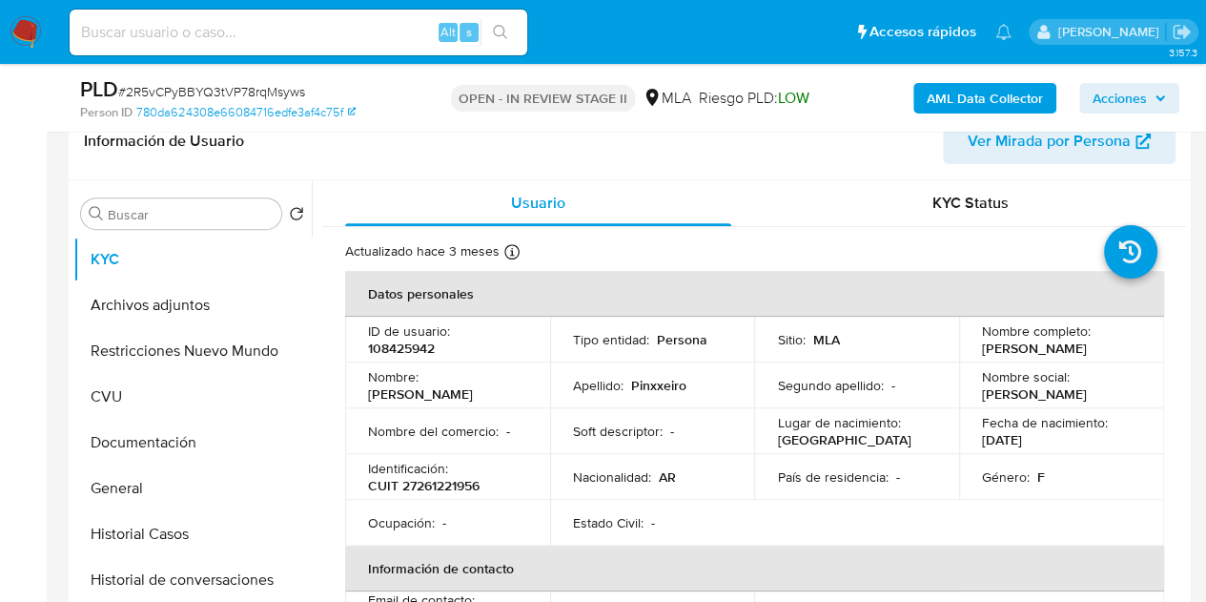
scroll to position [331, 0]
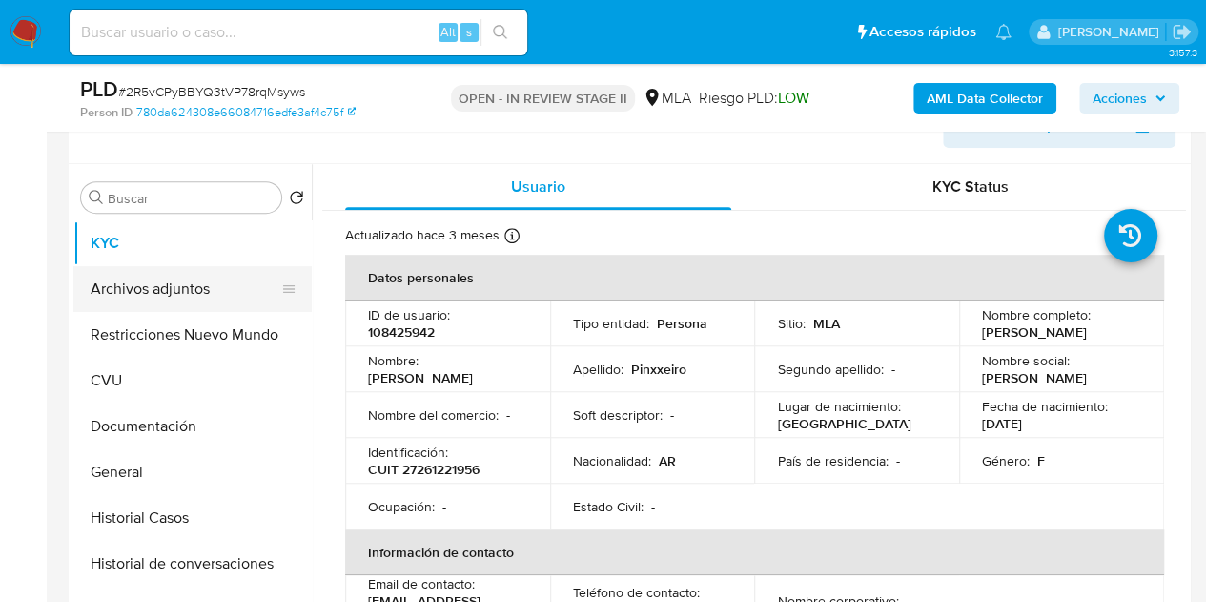
click at [174, 298] on button "Archivos adjuntos" at bounding box center [184, 289] width 223 height 46
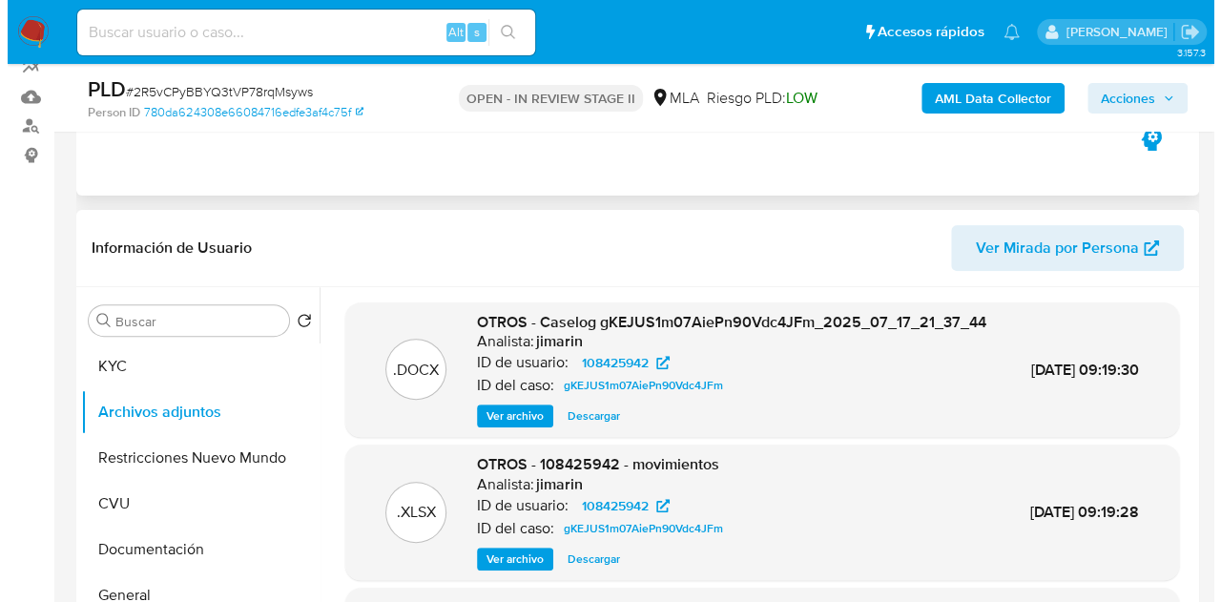
scroll to position [195, 0]
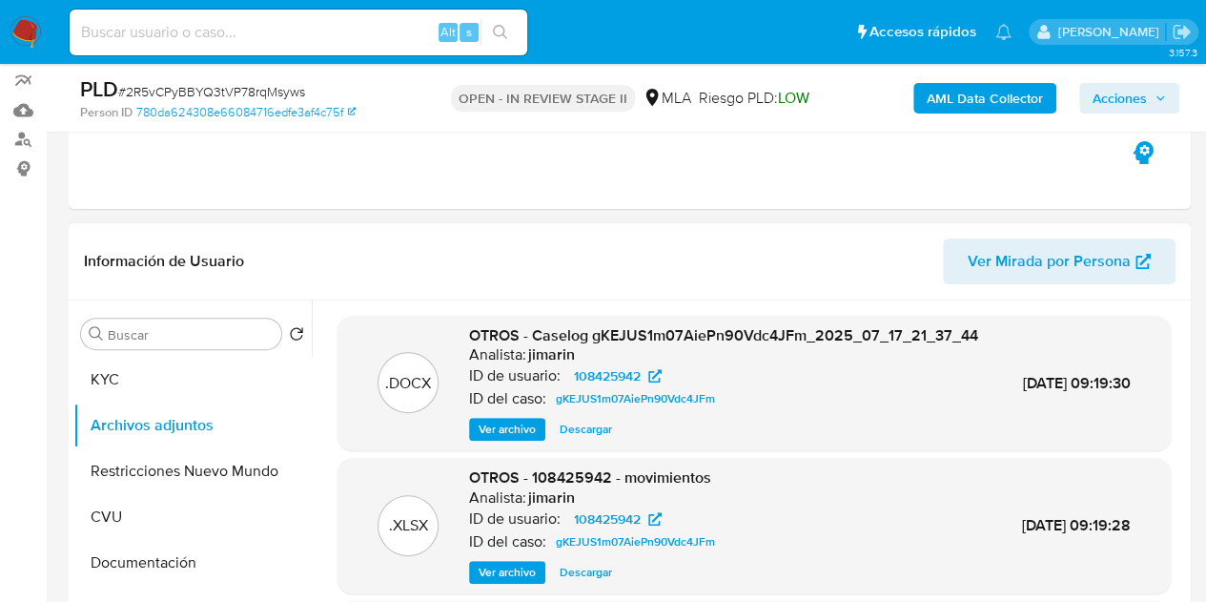
click at [483, 439] on span "Ver archivo" at bounding box center [507, 429] width 57 height 19
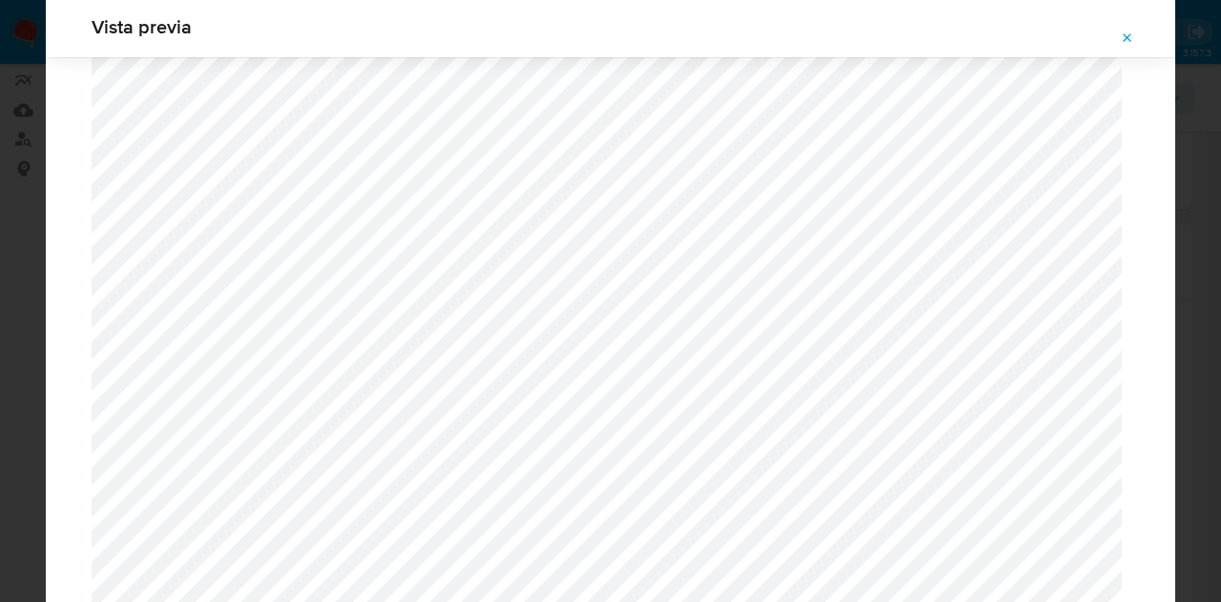
scroll to position [1671, 0]
click at [1143, 28] on button "Attachment preview" at bounding box center [1127, 38] width 42 height 31
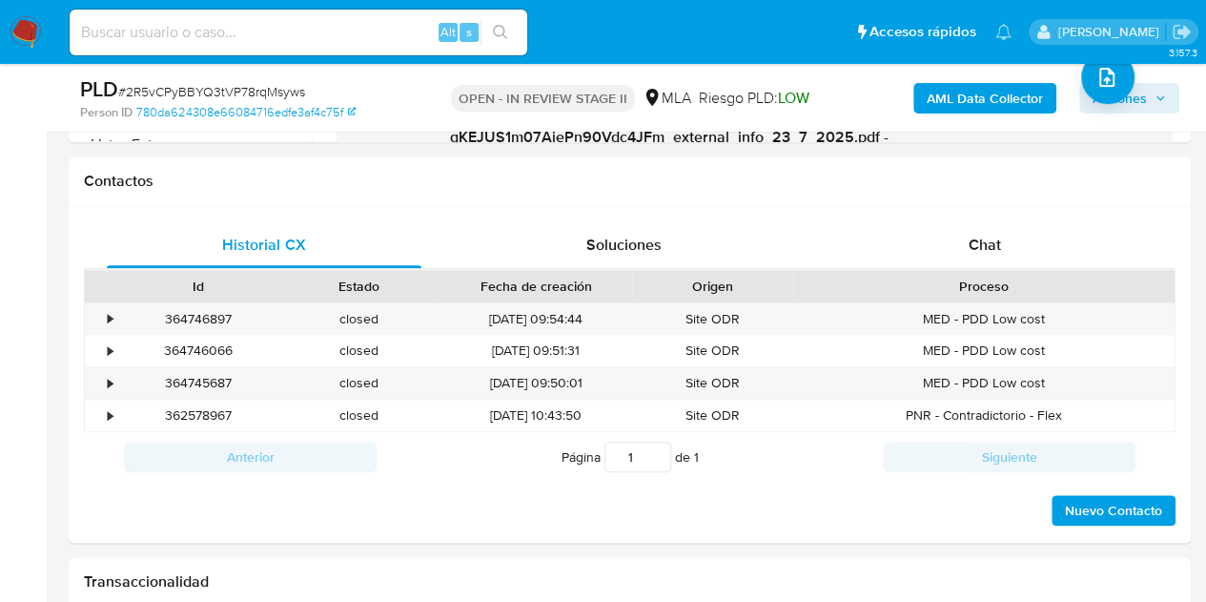
scroll to position [850, 0]
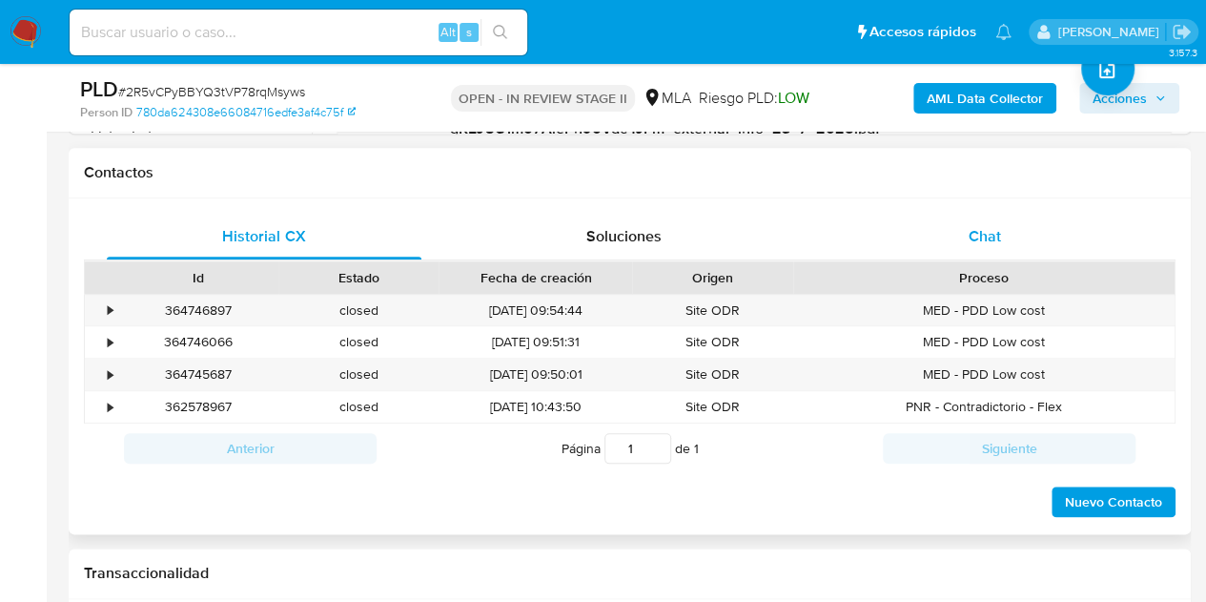
click at [1036, 226] on div "Chat" at bounding box center [985, 237] width 315 height 46
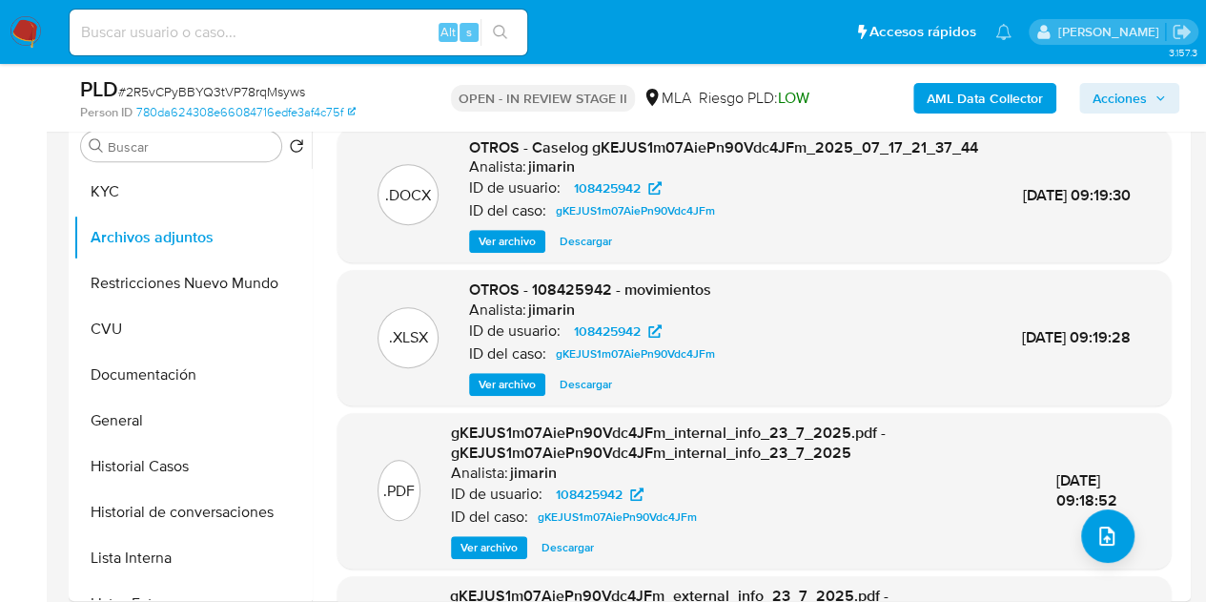
scroll to position [351, 0]
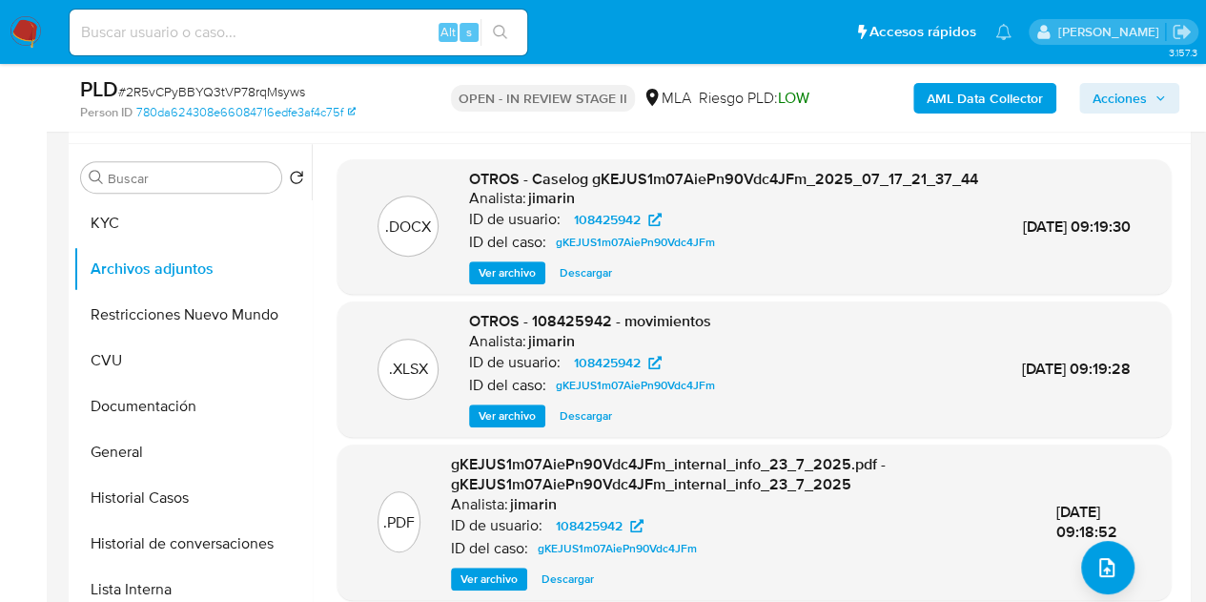
click at [937, 93] on b "AML Data Collector" at bounding box center [985, 98] width 116 height 31
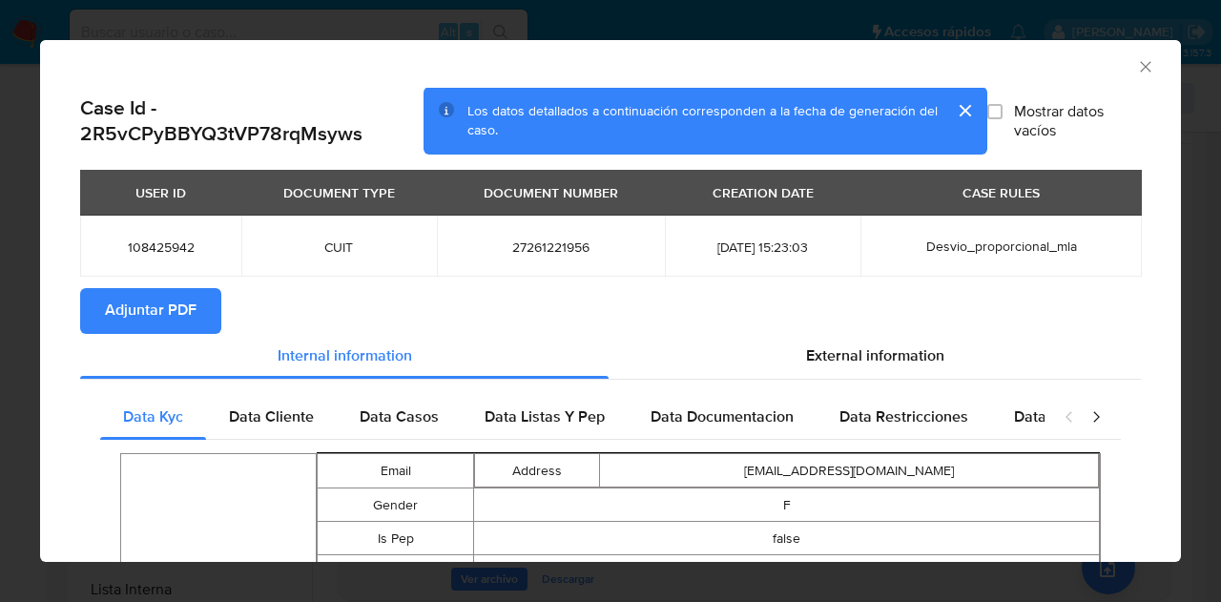
click at [181, 310] on span "Adjuntar PDF" at bounding box center [151, 311] width 92 height 42
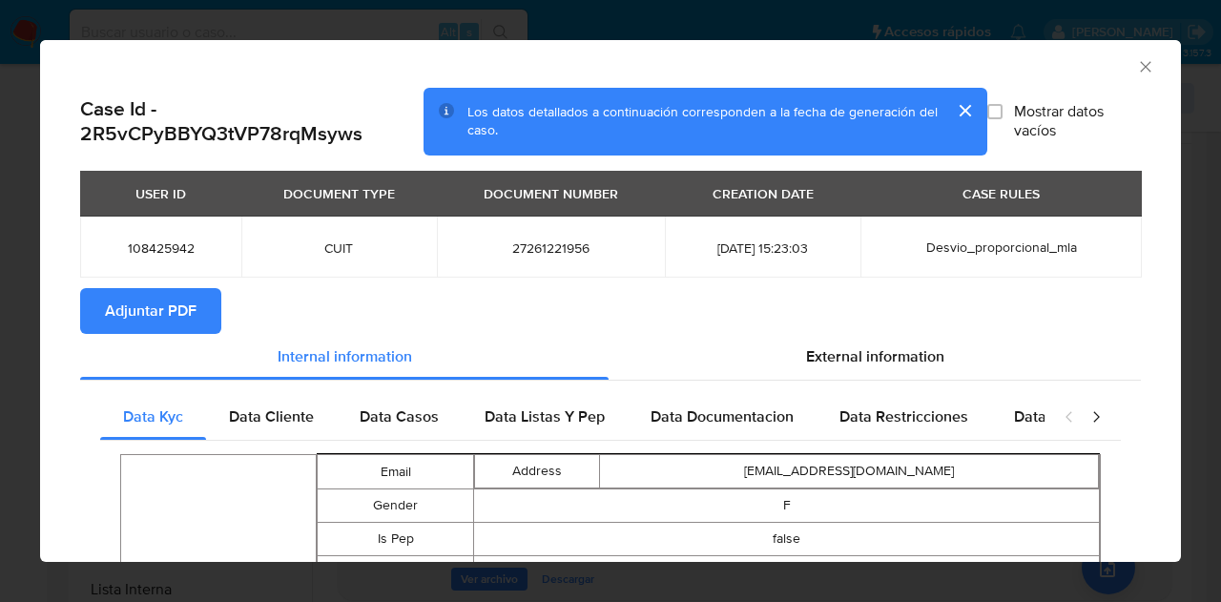
drag, startPoint x: 438, startPoint y: 301, endPoint x: 578, endPoint y: 278, distance: 142.2
click at [438, 301] on section "Adjuntar PDF" at bounding box center [610, 311] width 1061 height 46
click at [1136, 60] on icon "Cerrar ventana" at bounding box center [1145, 66] width 19 height 19
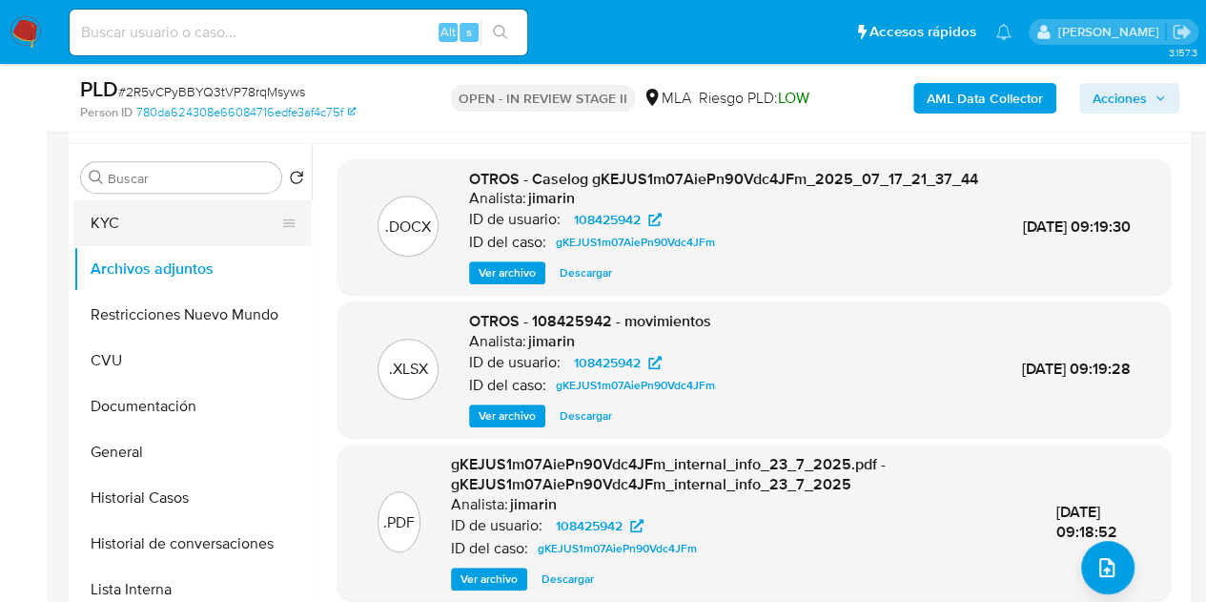
click at [200, 220] on button "KYC" at bounding box center [184, 223] width 223 height 46
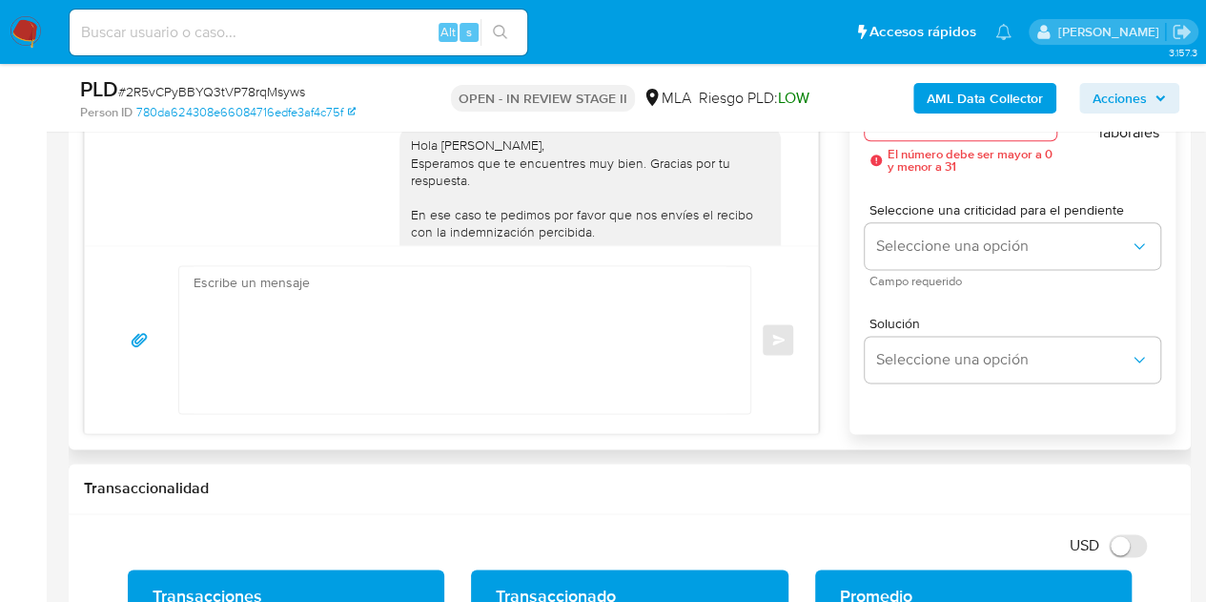
scroll to position [1078, 0]
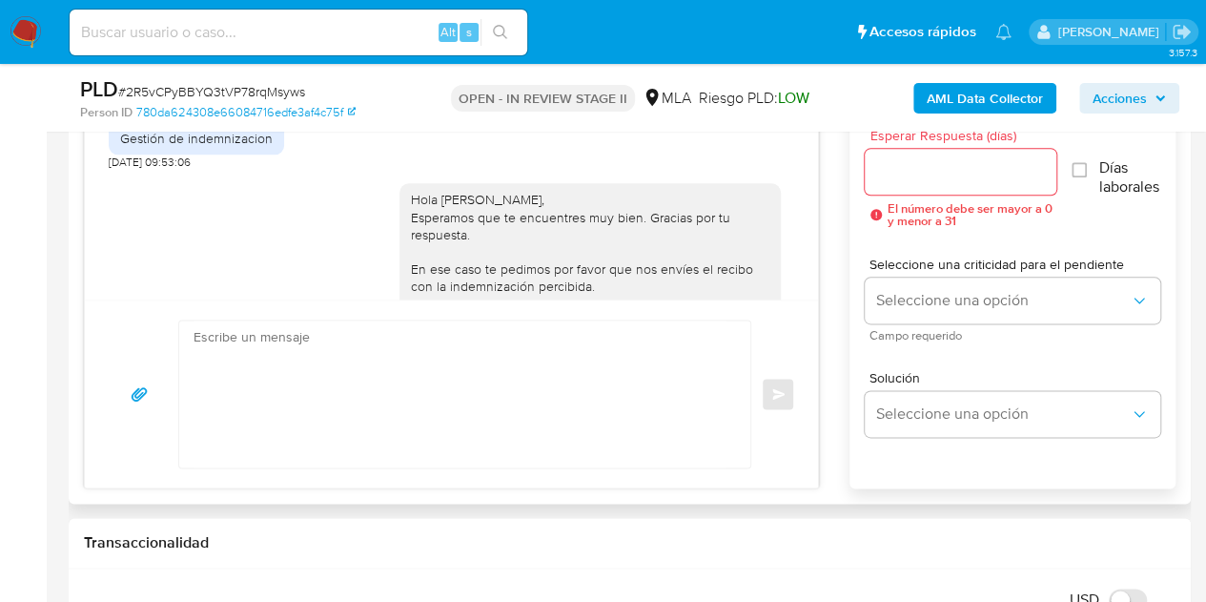
click at [656, 383] on textarea at bounding box center [460, 393] width 533 height 147
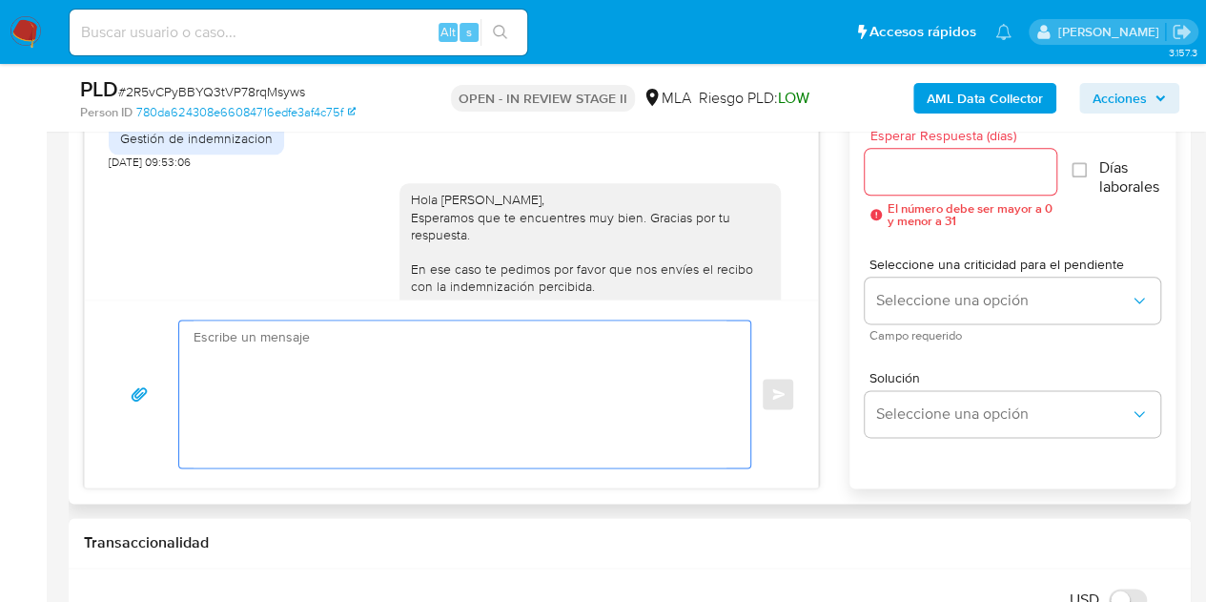
paste textarea "Hola, ¡Muchas gracias por tu respuesta! Confirmamos la recepción de la document…"
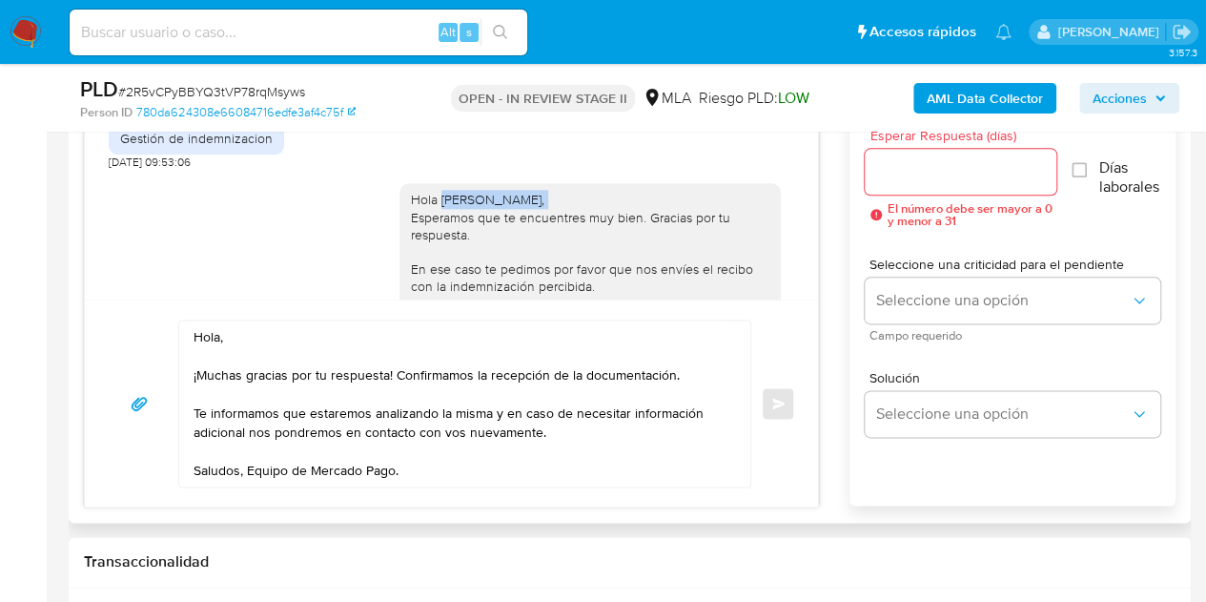
drag, startPoint x: 427, startPoint y: 247, endPoint x: 509, endPoint y: 244, distance: 82.1
click at [509, 244] on div "Hola [PERSON_NAME], Esperamos que te encuentres muy bien. Gracias por tu respue…" at bounding box center [590, 321] width 359 height 260
copy div "[PERSON_NAME]"
click at [219, 335] on textarea "Hola, ¡Muchas gracias por tu respuesta! Confirmamos la recepción de la document…" at bounding box center [460, 403] width 533 height 166
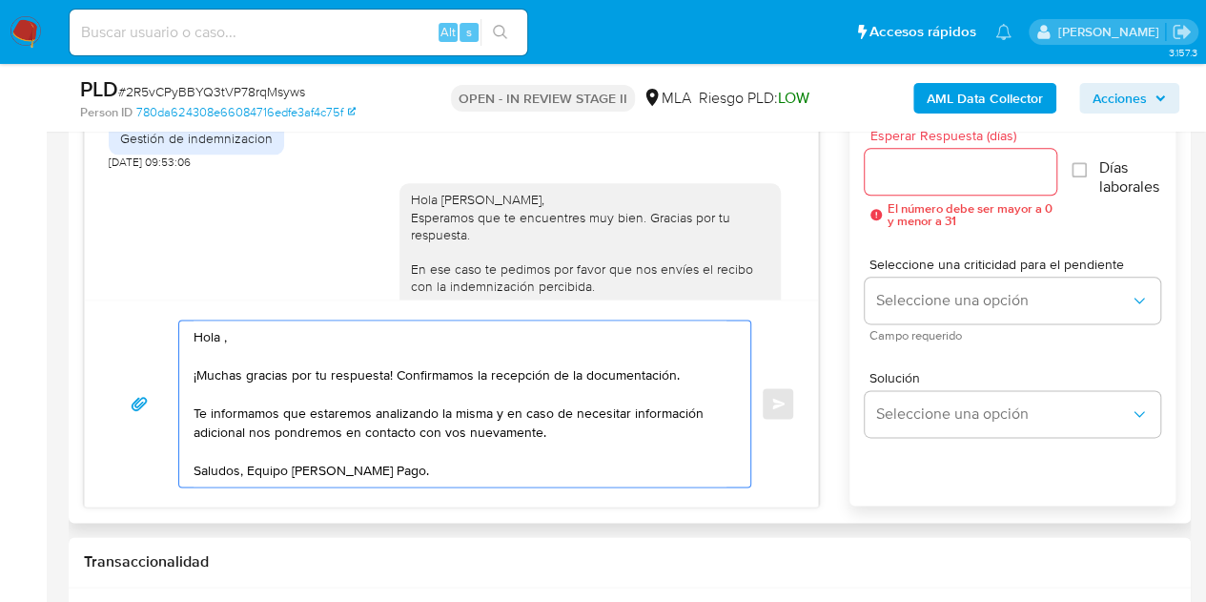
paste textarea "[PERSON_NAME]"
click at [322, 333] on textarea "[PERSON_NAME], ¡Muchas gracias por tu respuesta! Confirmamos la recepción de la…" at bounding box center [460, 403] width 533 height 166
type textarea "[PERSON_NAME], ¡Muchas gracias por tu respuesta! Confirmamos la recepción de la…"
click at [390, 337] on textarea "[PERSON_NAME], ¡Muchas gracias por tu respuesta! Confirmamos la recepción de la…" at bounding box center [460, 403] width 533 height 166
click at [544, 467] on textarea "[PERSON_NAME], ¡Muchas gracias por tu respuesta! Confirmamos la recepción de la…" at bounding box center [460, 403] width 533 height 166
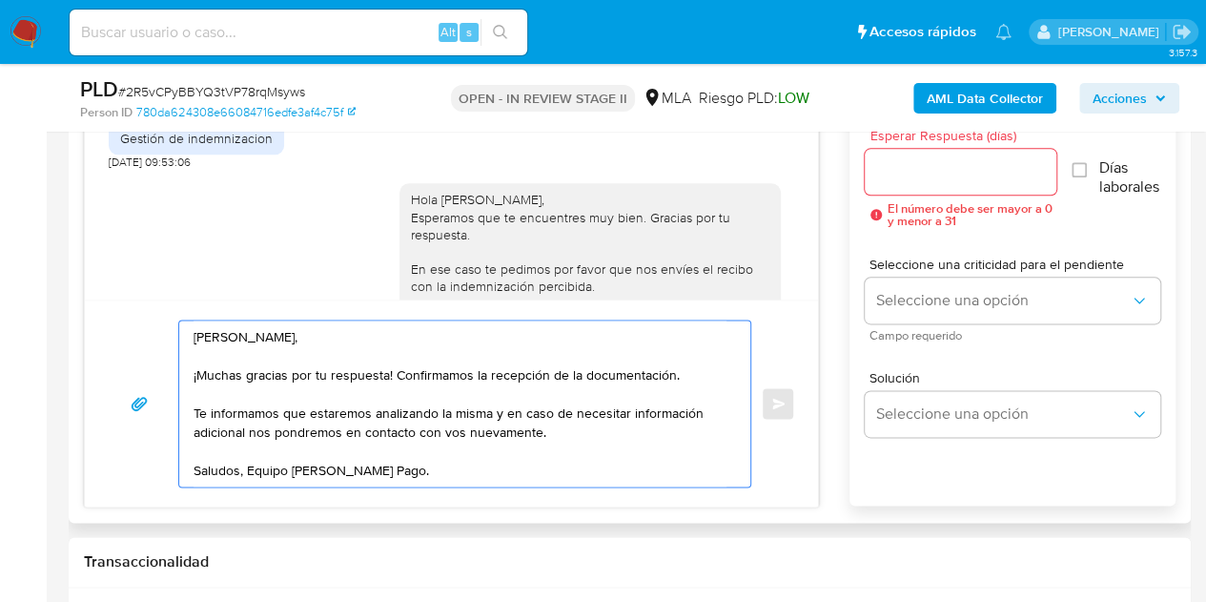
click at [942, 176] on input "Esperar Respuesta (días)" at bounding box center [961, 171] width 193 height 25
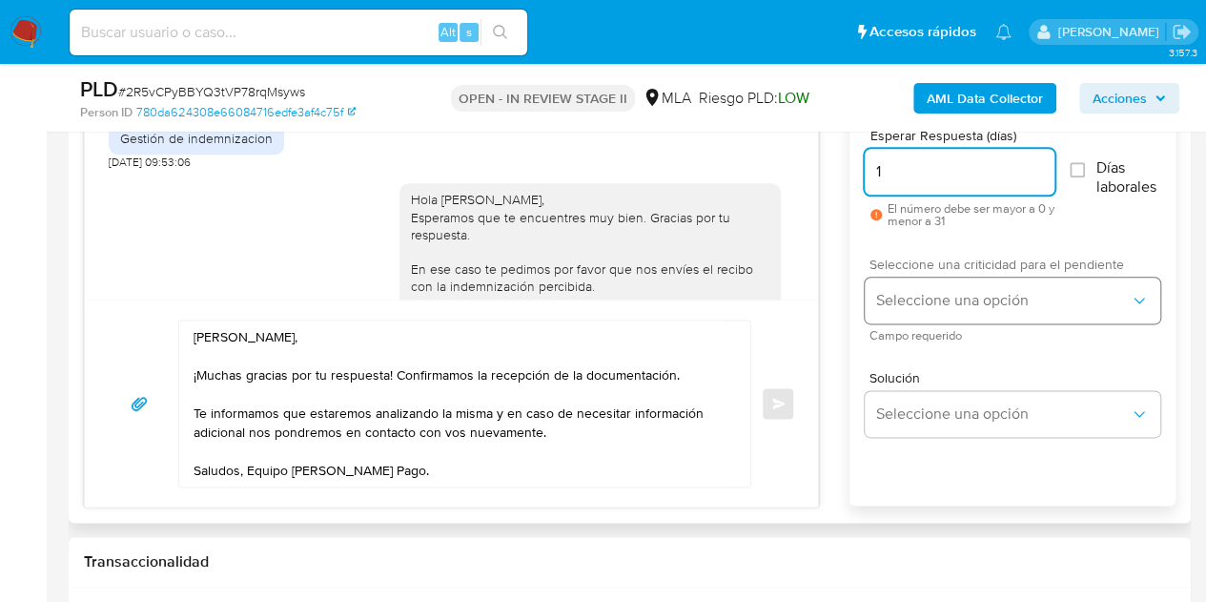
type input "1"
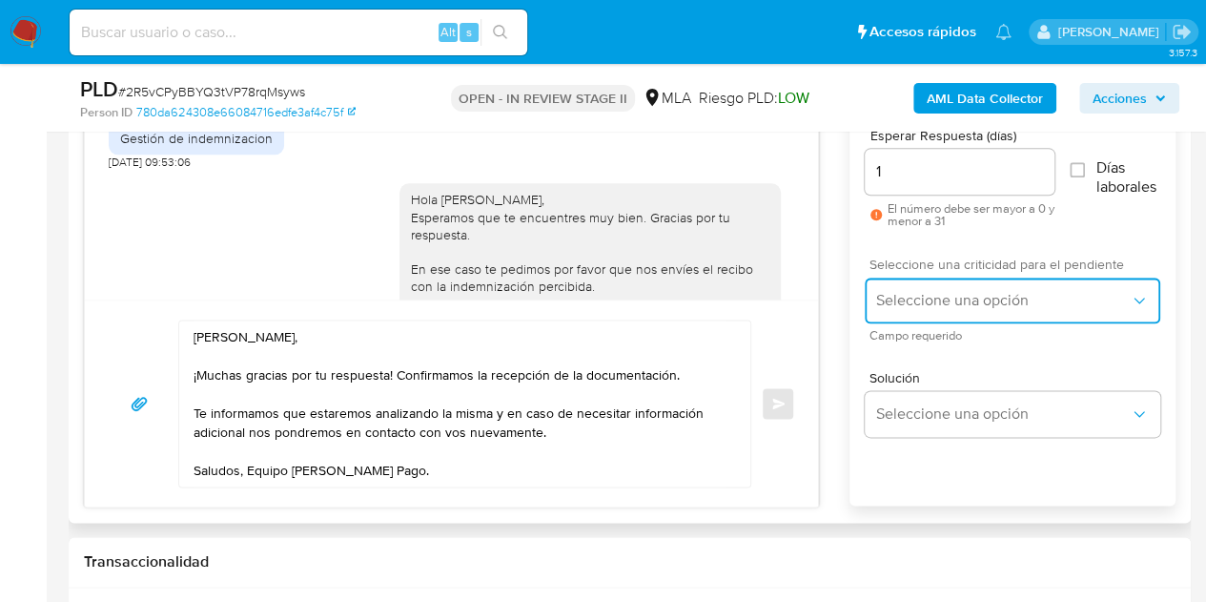
click at [924, 279] on button "Seleccione una opción" at bounding box center [1013, 301] width 296 height 46
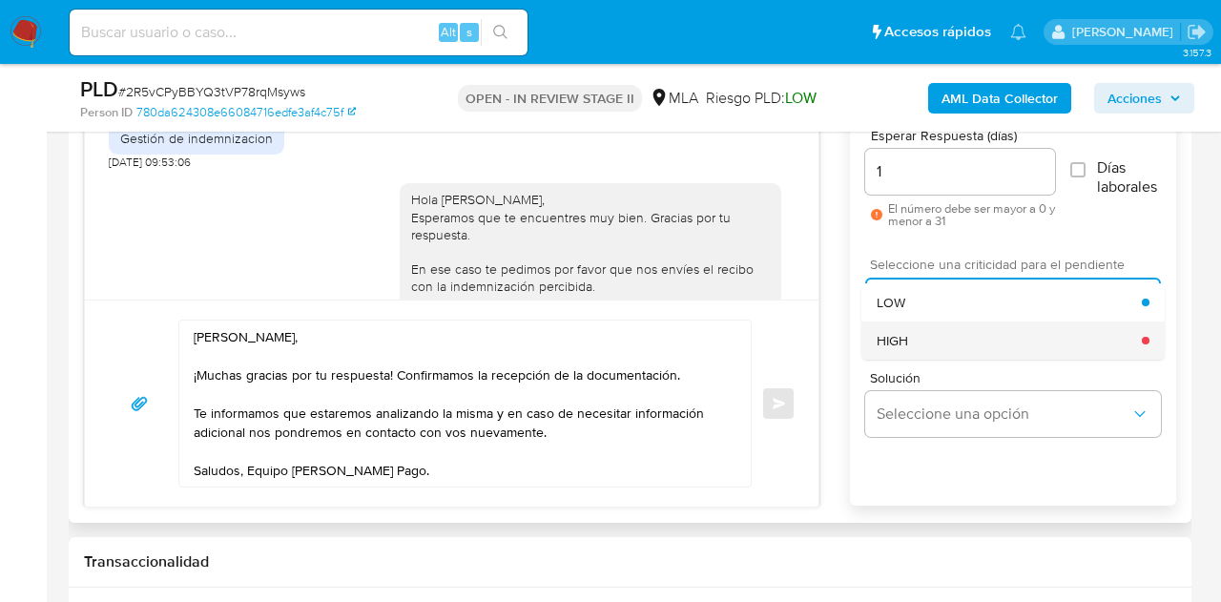
click at [918, 339] on div "HIGH" at bounding box center [1008, 340] width 265 height 38
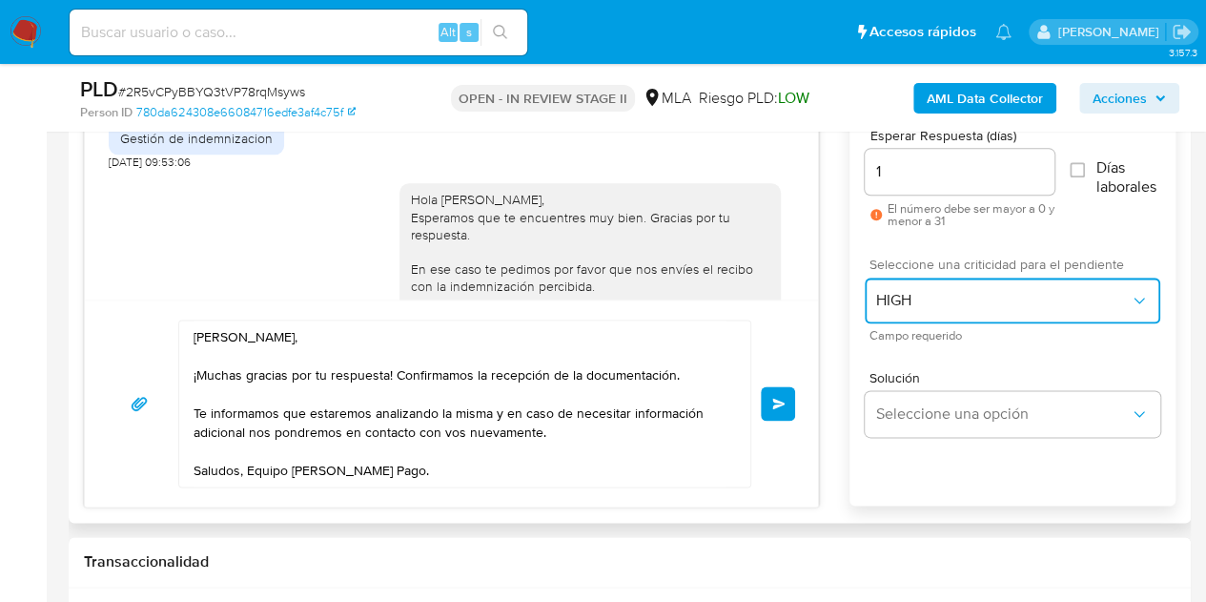
click at [915, 300] on span "HIGH" at bounding box center [1003, 300] width 254 height 19
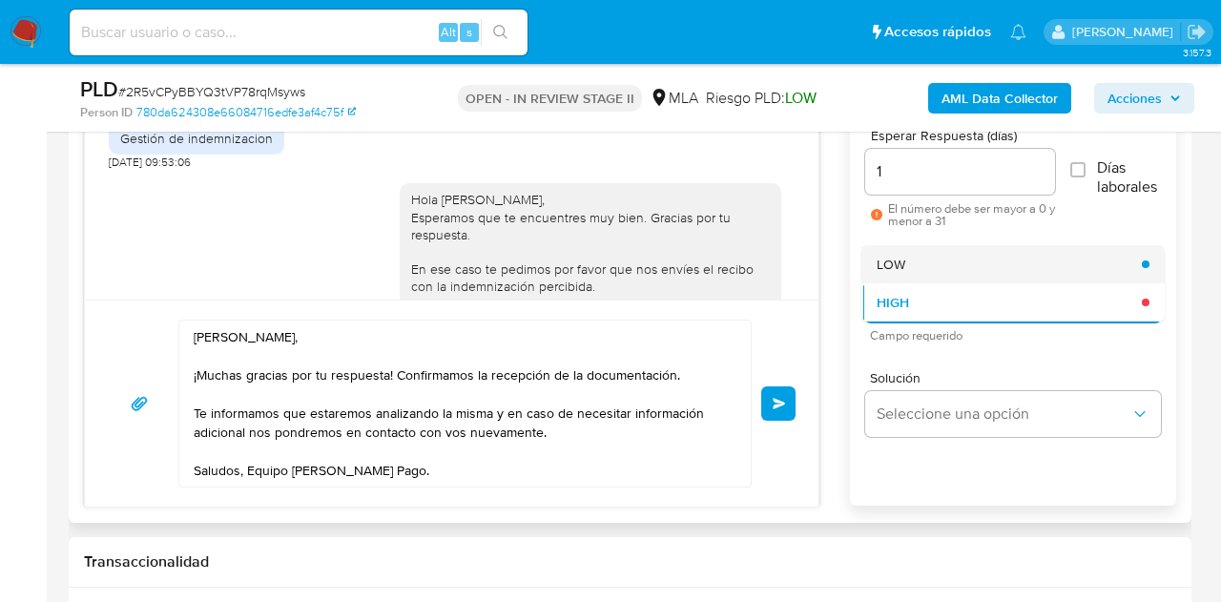
click at [902, 270] on span "LOW" at bounding box center [890, 264] width 29 height 17
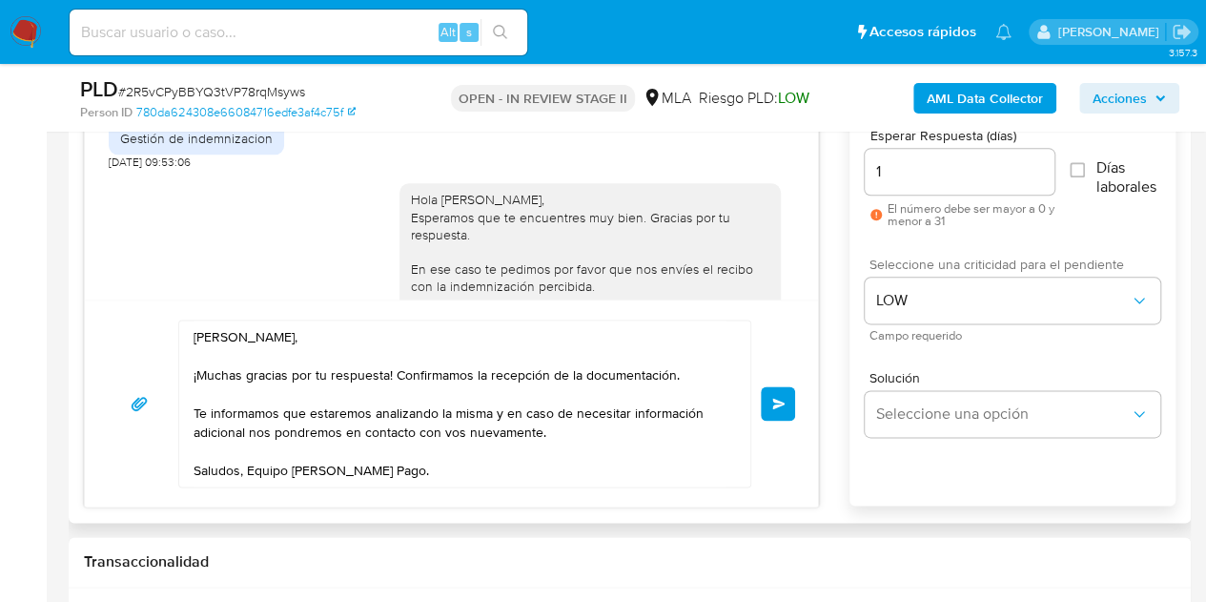
click at [845, 324] on div "18/08/2025 17:23:10 Hola, Esperamos que te encuentres muy bien. Te consultamos …" at bounding box center [630, 278] width 1092 height 460
click at [774, 404] on span "Enviar" at bounding box center [778, 403] width 13 height 11
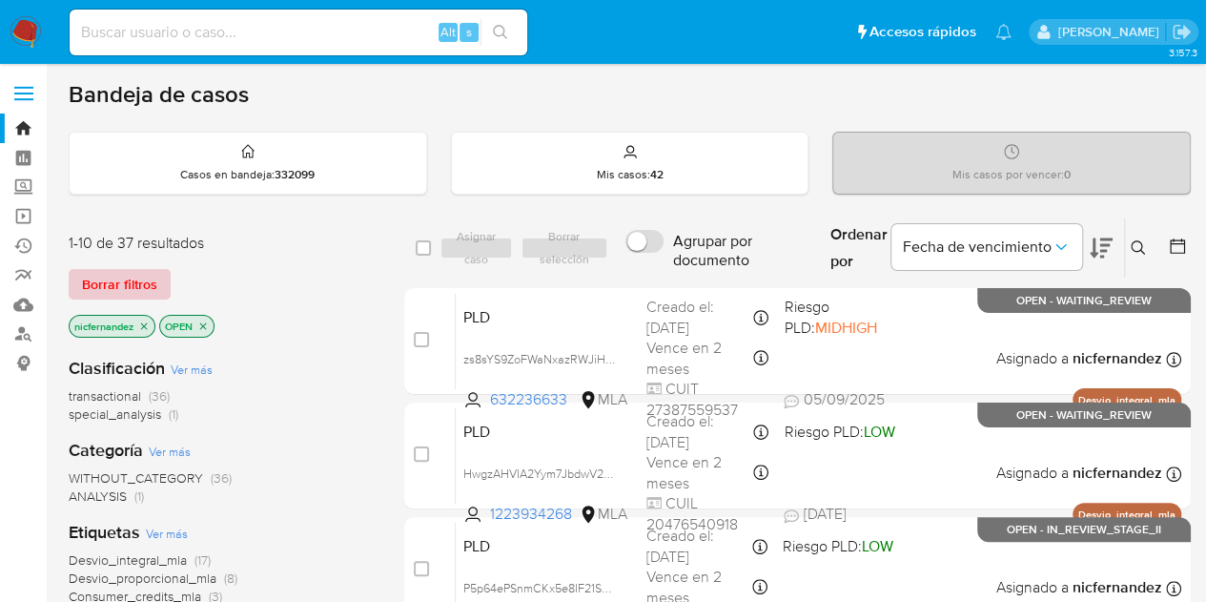
click at [128, 289] on span "Borrar filtros" at bounding box center [119, 284] width 75 height 27
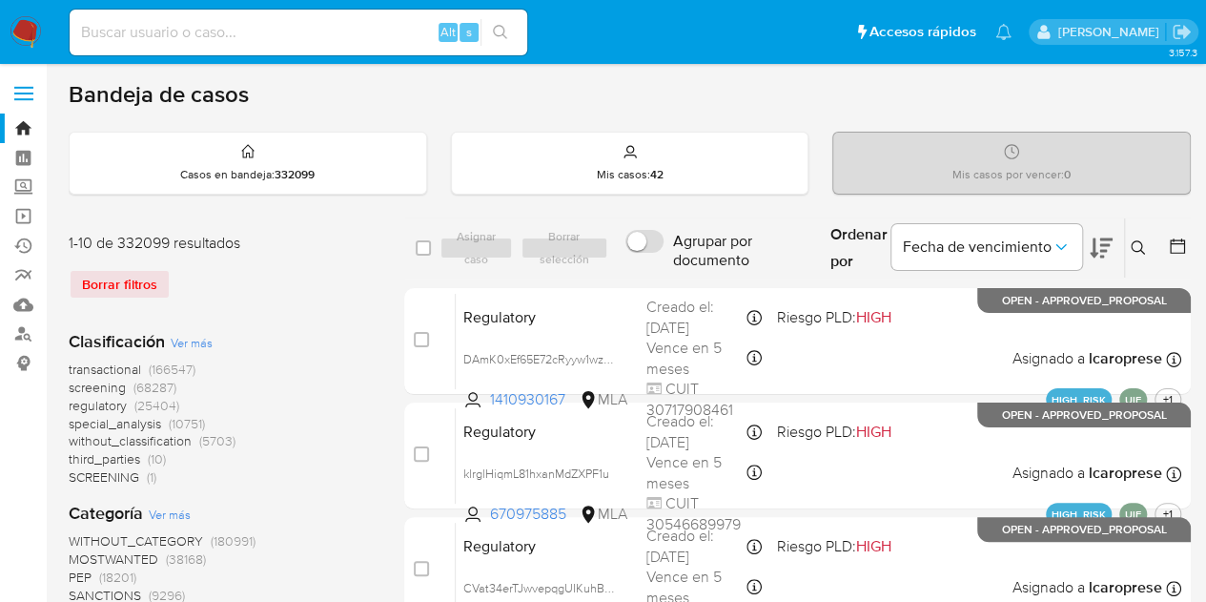
drag, startPoint x: 1147, startPoint y: 257, endPoint x: 1129, endPoint y: 264, distance: 19.3
click at [1148, 257] on div "Ingrese ID de usuario o caso Buscar Borrar filtros" at bounding box center [1140, 247] width 32 height 59
click at [1138, 248] on icon at bounding box center [1138, 247] width 15 height 15
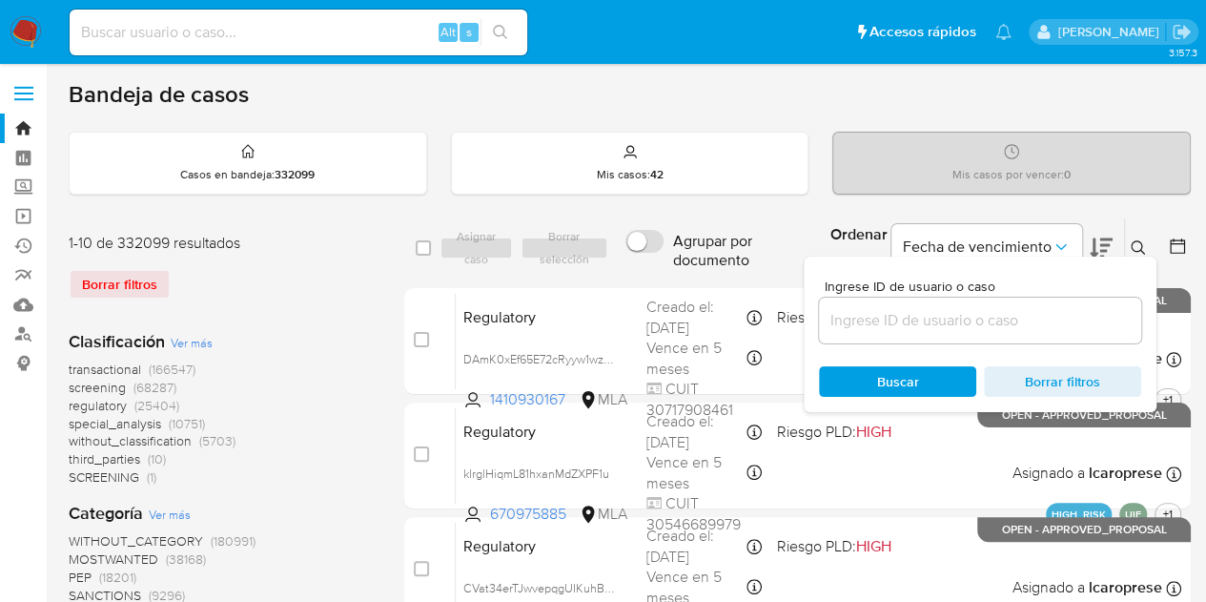
click at [1006, 337] on div at bounding box center [980, 321] width 322 height 46
click at [994, 319] on input at bounding box center [980, 320] width 322 height 25
paste input "108425942"
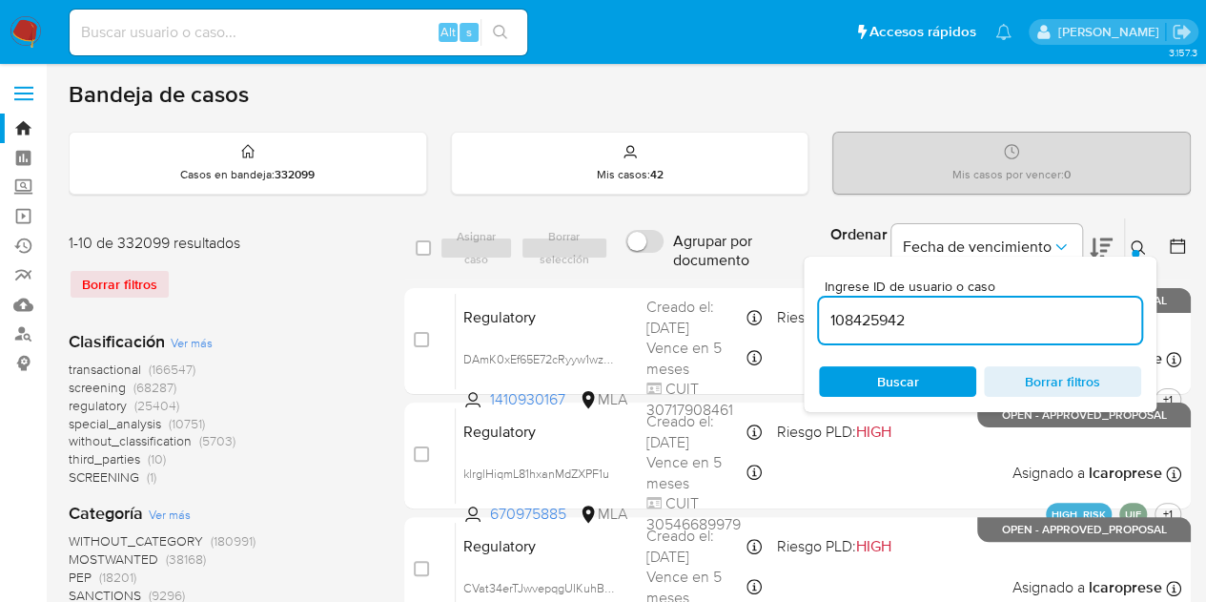
type input "108425942"
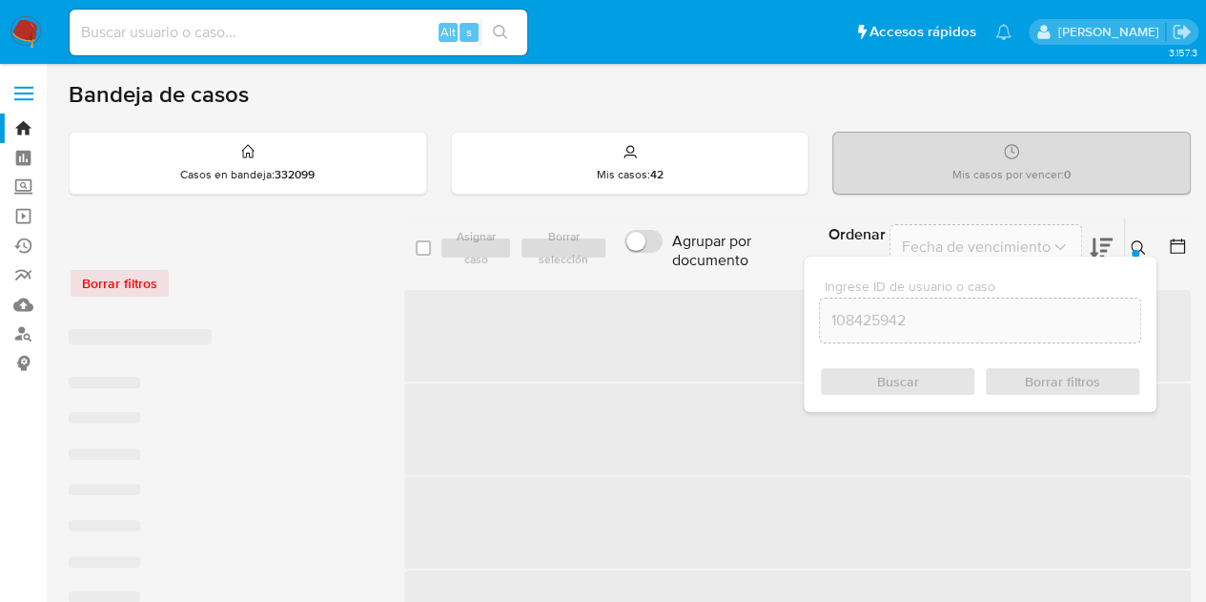
click at [1143, 237] on button at bounding box center [1140, 248] width 31 height 23
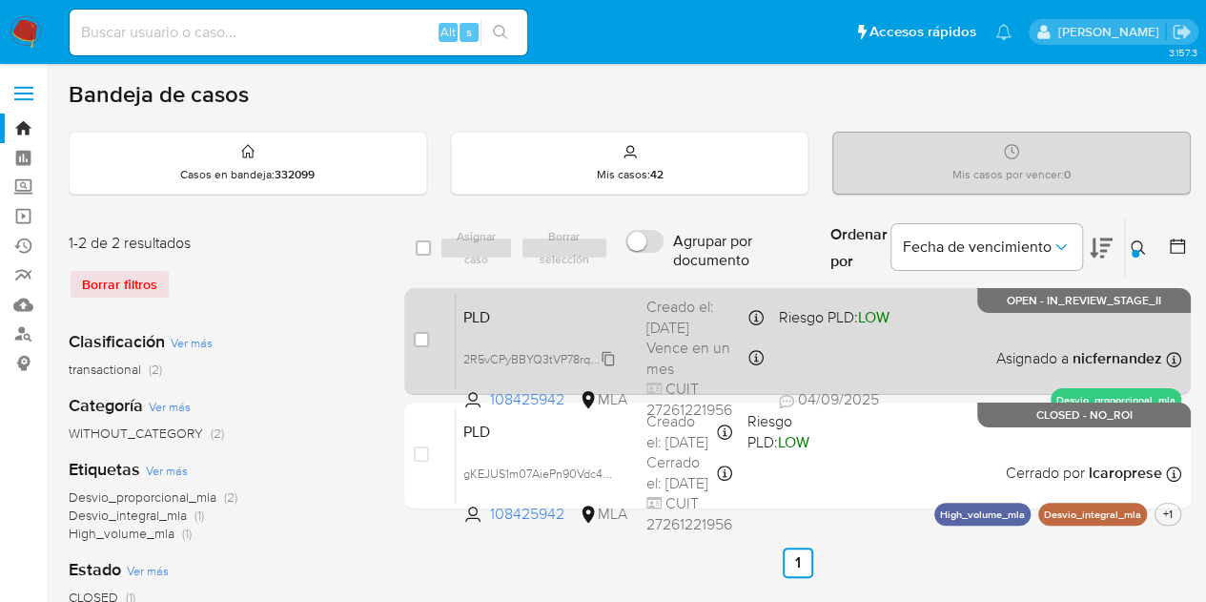
click at [612, 358] on span "2R5vCPyBBYQ3tVP78rqMsyws" at bounding box center [544, 357] width 162 height 21
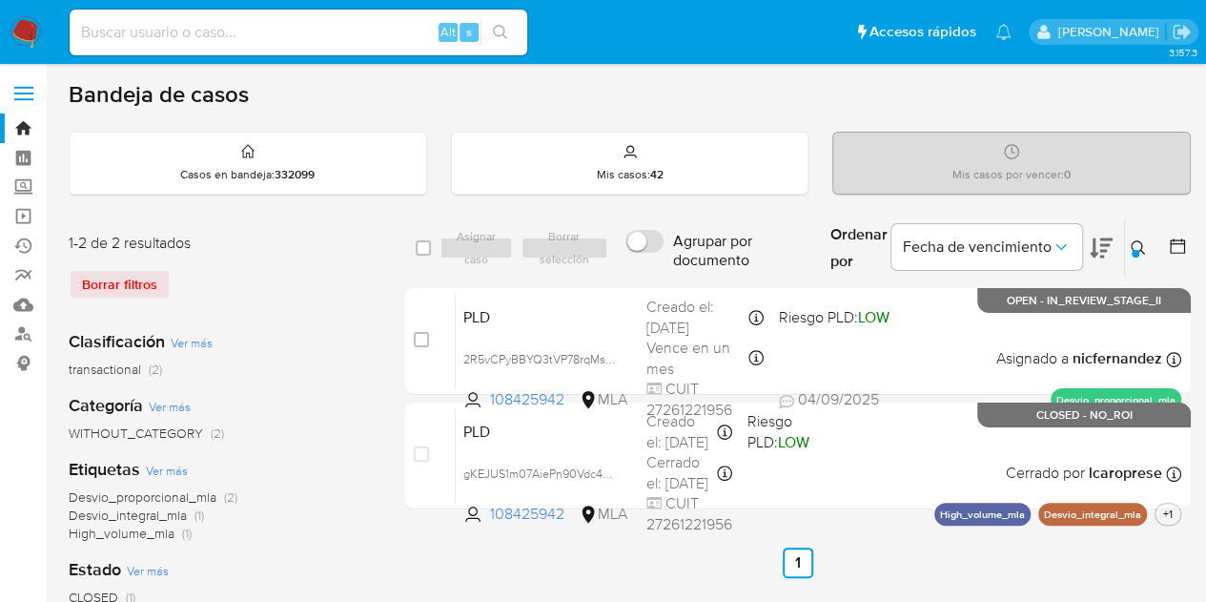
click at [1138, 237] on button at bounding box center [1140, 248] width 31 height 23
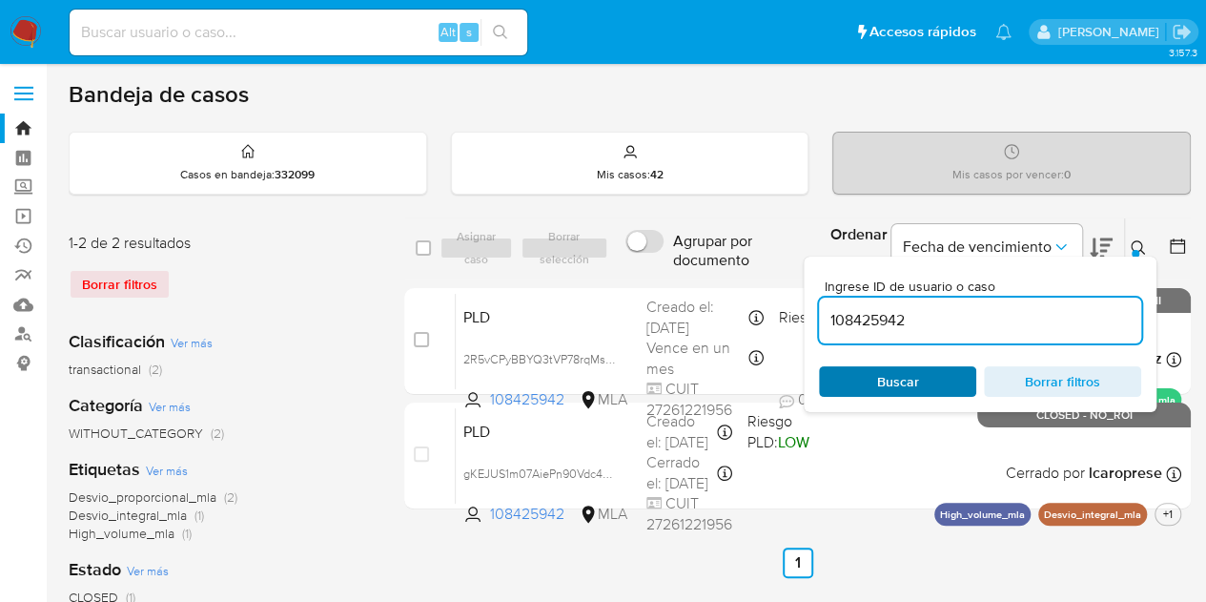
click at [895, 386] on span "Buscar" at bounding box center [898, 381] width 42 height 31
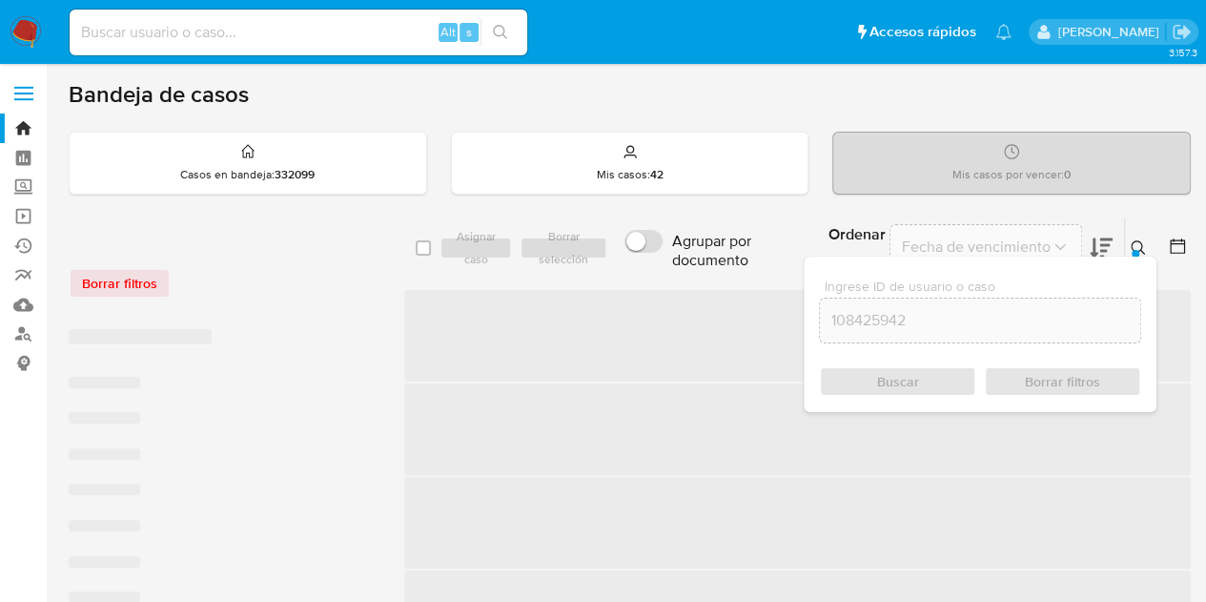
click at [1141, 243] on icon at bounding box center [1138, 247] width 15 height 15
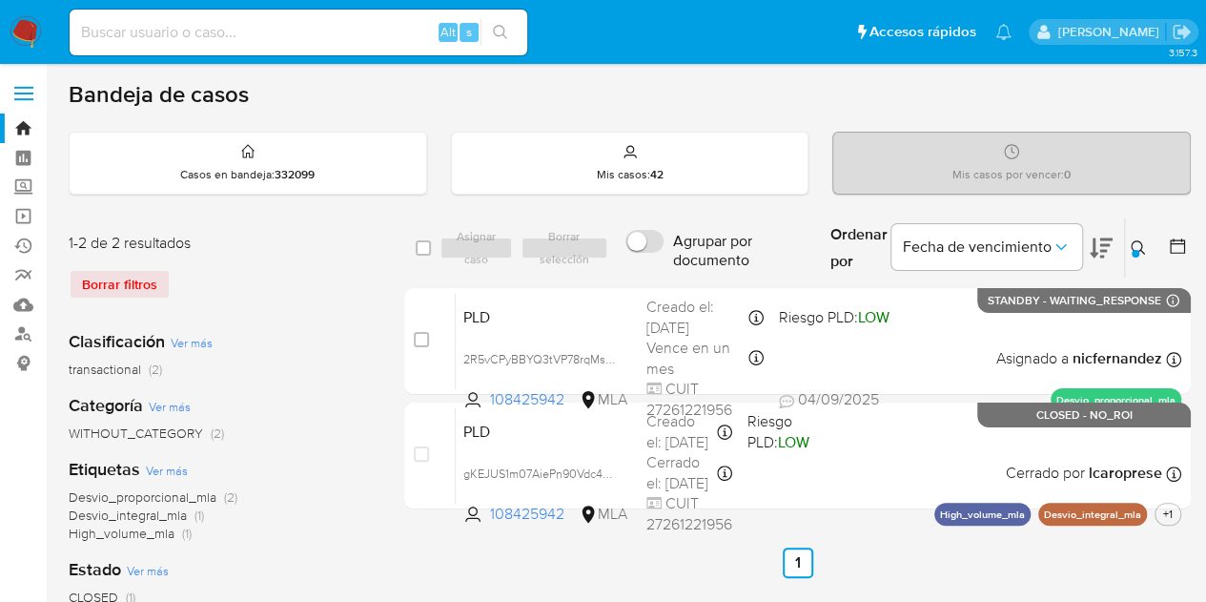
click at [1141, 243] on icon at bounding box center [1138, 247] width 15 height 15
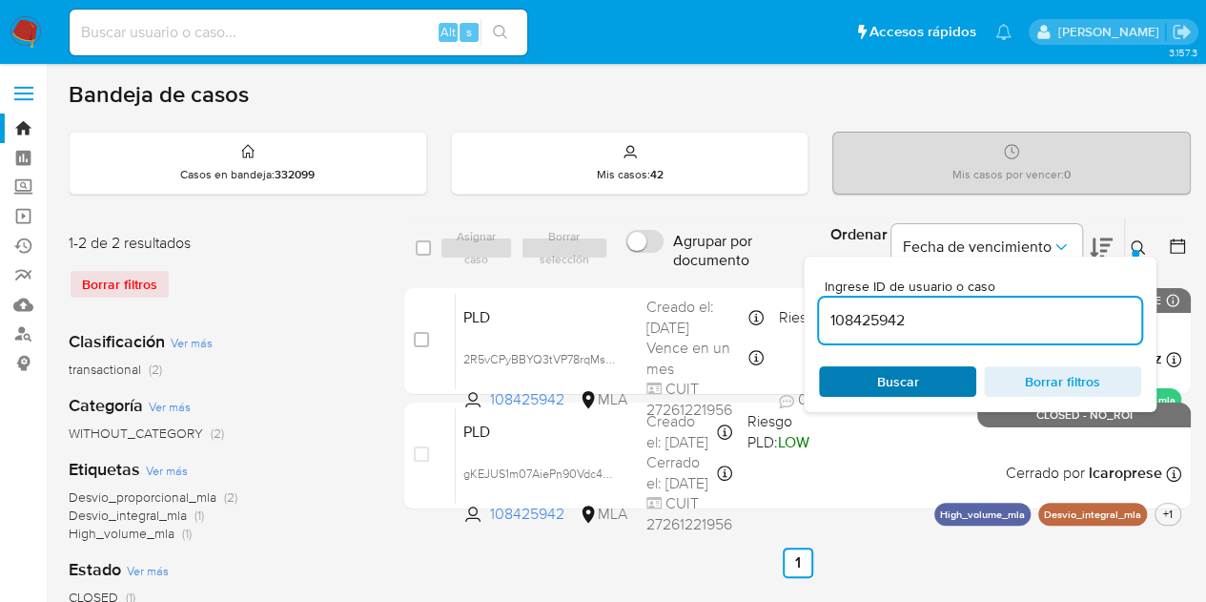
click at [940, 369] on span "Buscar" at bounding box center [898, 381] width 131 height 27
click at [1135, 242] on icon at bounding box center [1138, 247] width 15 height 15
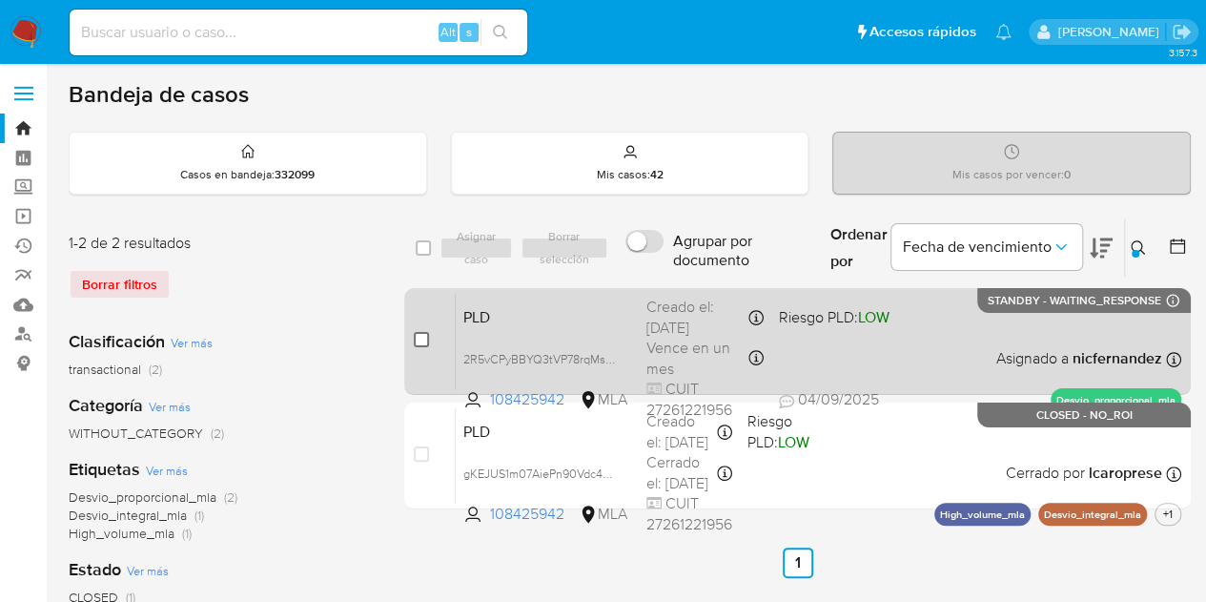
click at [420, 335] on input "checkbox" at bounding box center [421, 339] width 15 height 15
checkbox input "true"
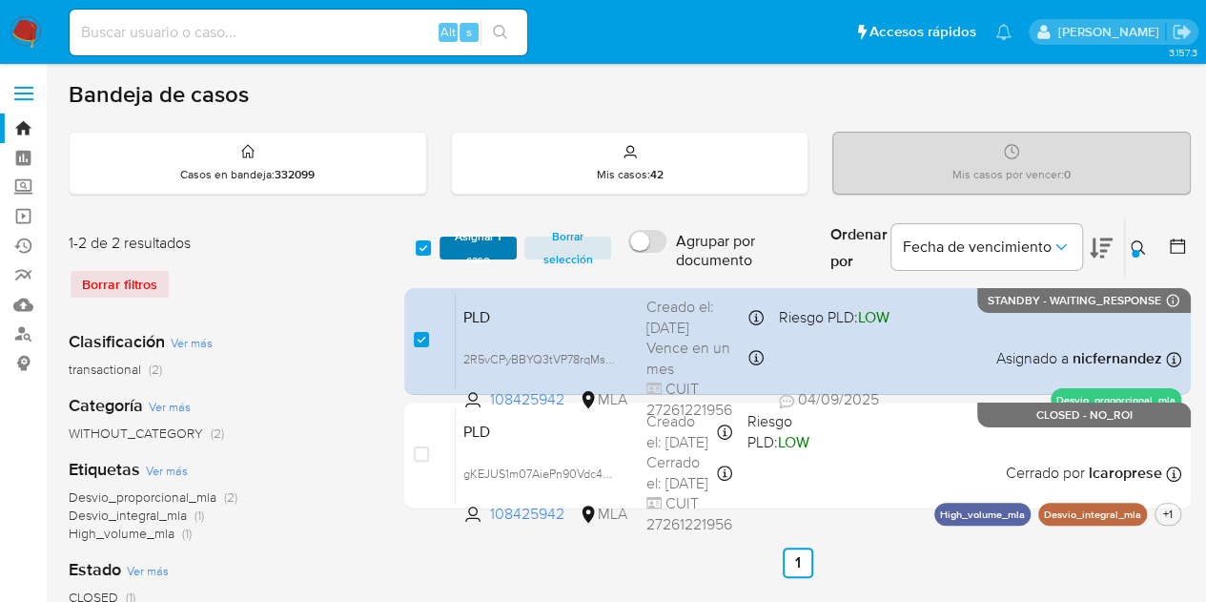
click at [488, 249] on span "Asignar 1 caso" at bounding box center [478, 247] width 59 height 19
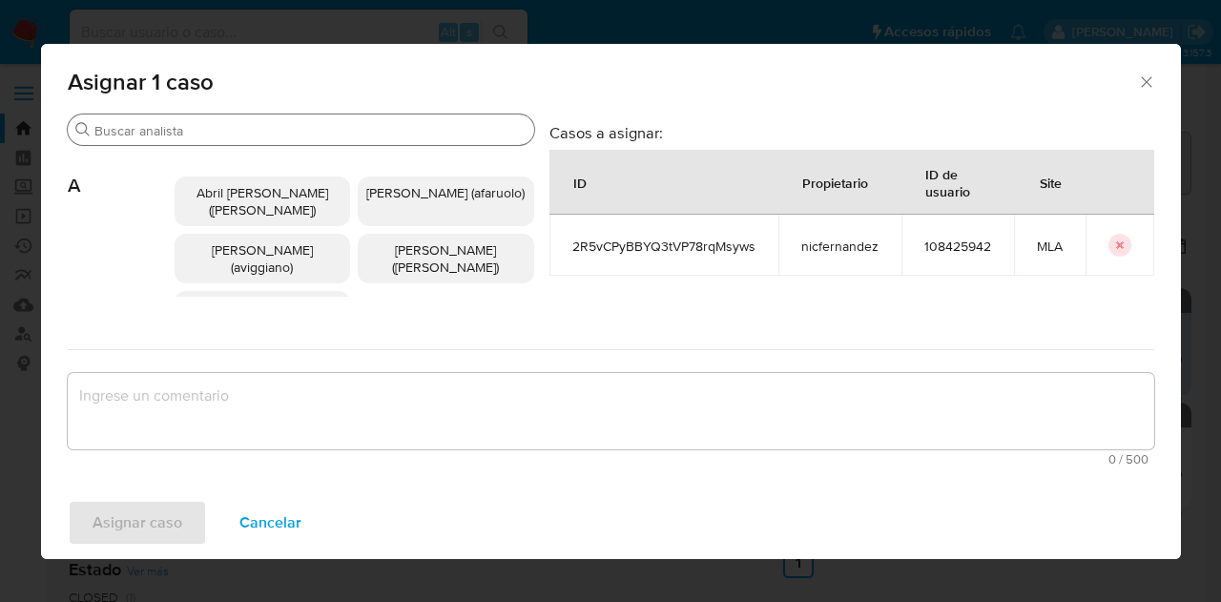
click at [211, 121] on div "Buscar" at bounding box center [301, 129] width 466 height 31
click at [216, 127] on input "Buscar" at bounding box center [310, 130] width 432 height 17
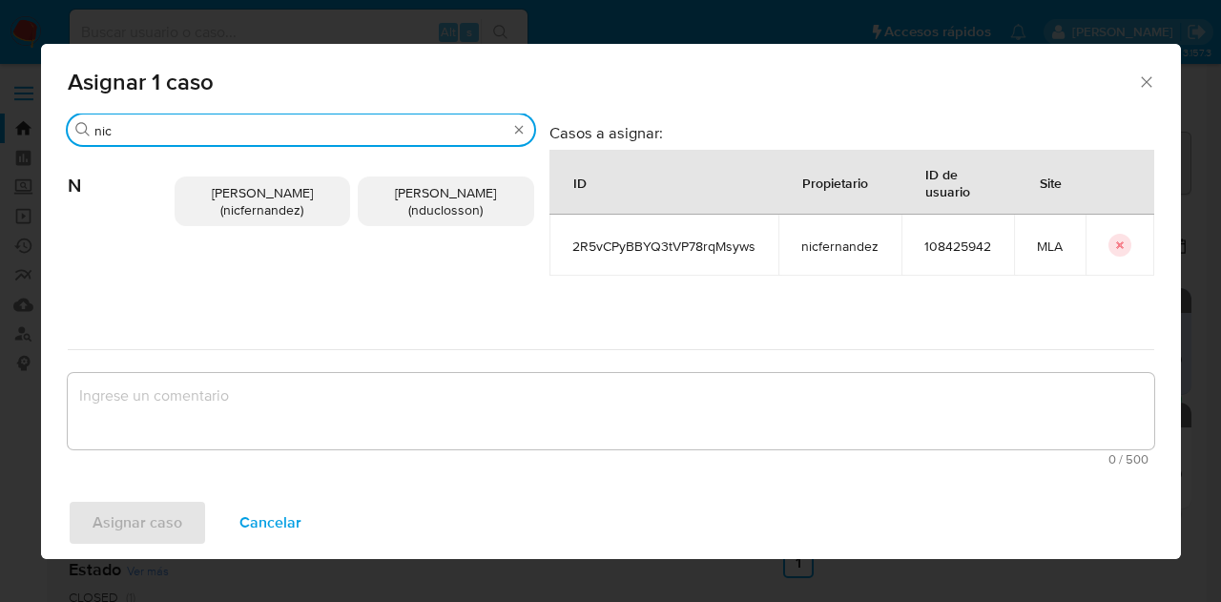
type input "nic"
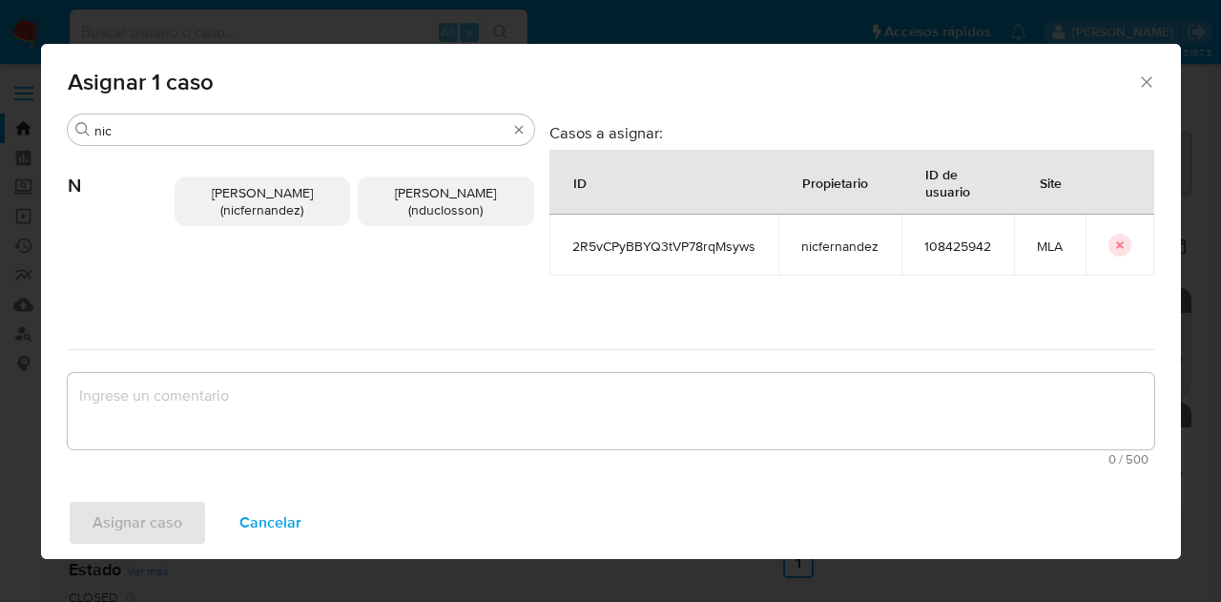
click at [254, 183] on span "Nicolas Fernandez Allen (nicfernandez)" at bounding box center [262, 201] width 101 height 36
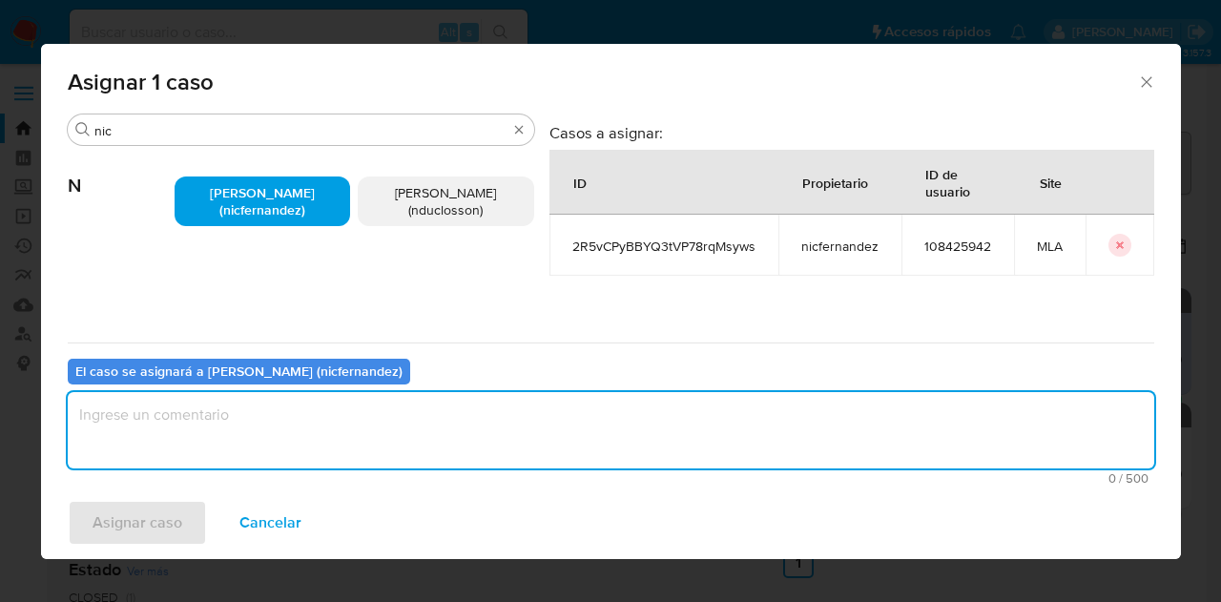
click at [297, 430] on textarea "assign-modal" at bounding box center [611, 430] width 1086 height 76
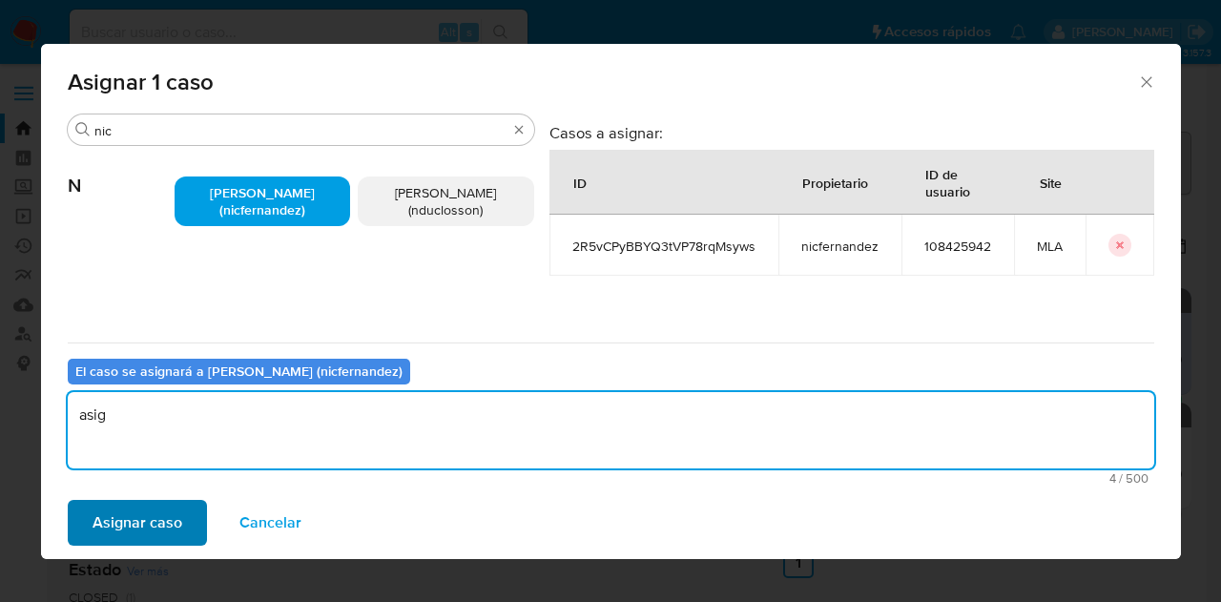
type textarea "asig"
click at [122, 513] on span "Asignar caso" at bounding box center [138, 523] width 90 height 42
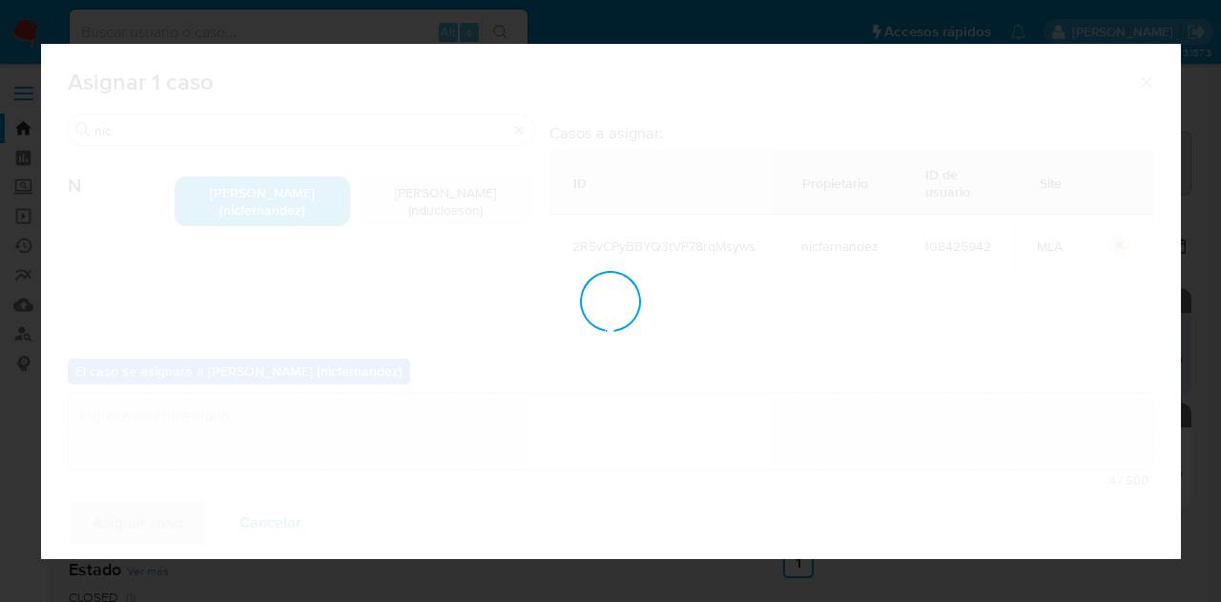
checkbox input "false"
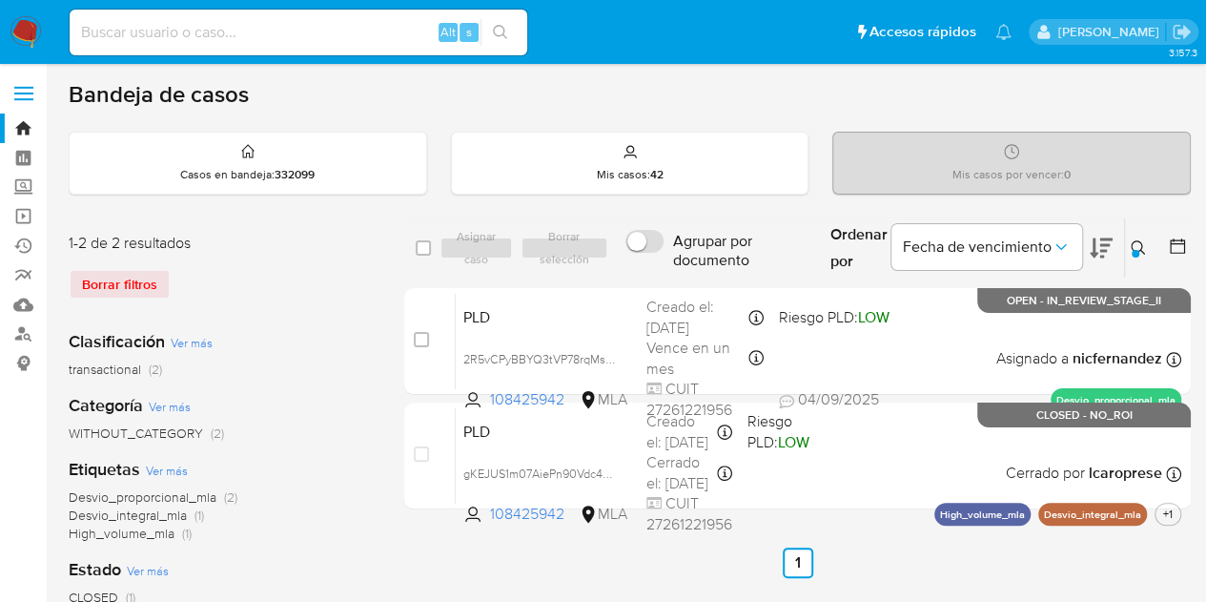
click at [1143, 240] on icon at bounding box center [1138, 247] width 15 height 15
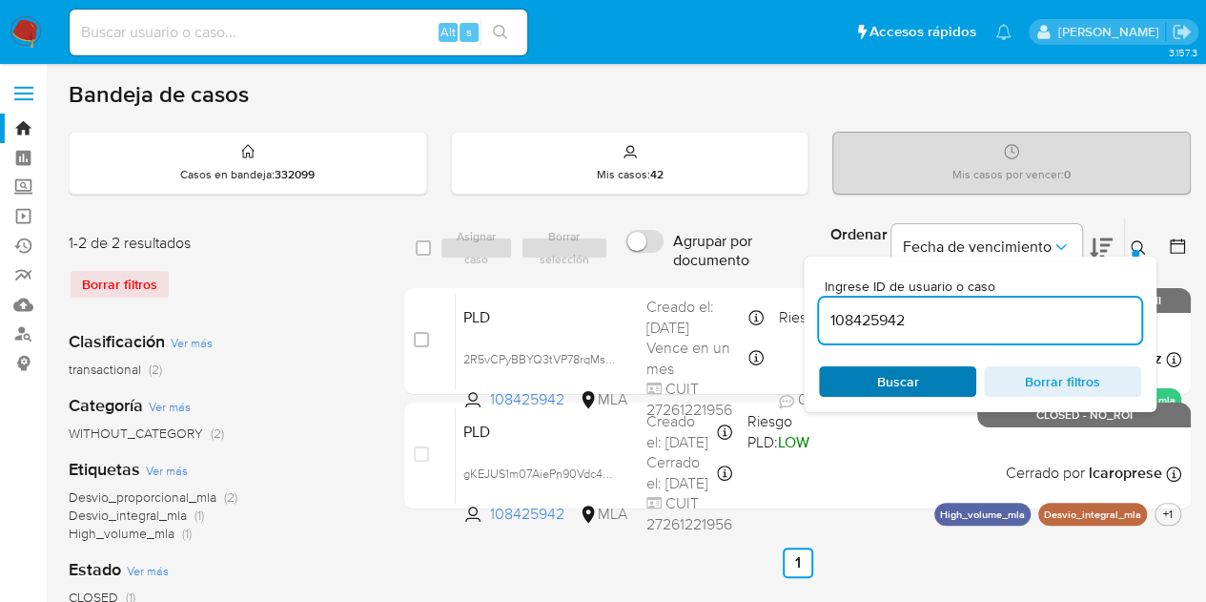
click at [912, 385] on span "Buscar" at bounding box center [898, 381] width 42 height 31
click at [1145, 243] on icon at bounding box center [1138, 247] width 15 height 15
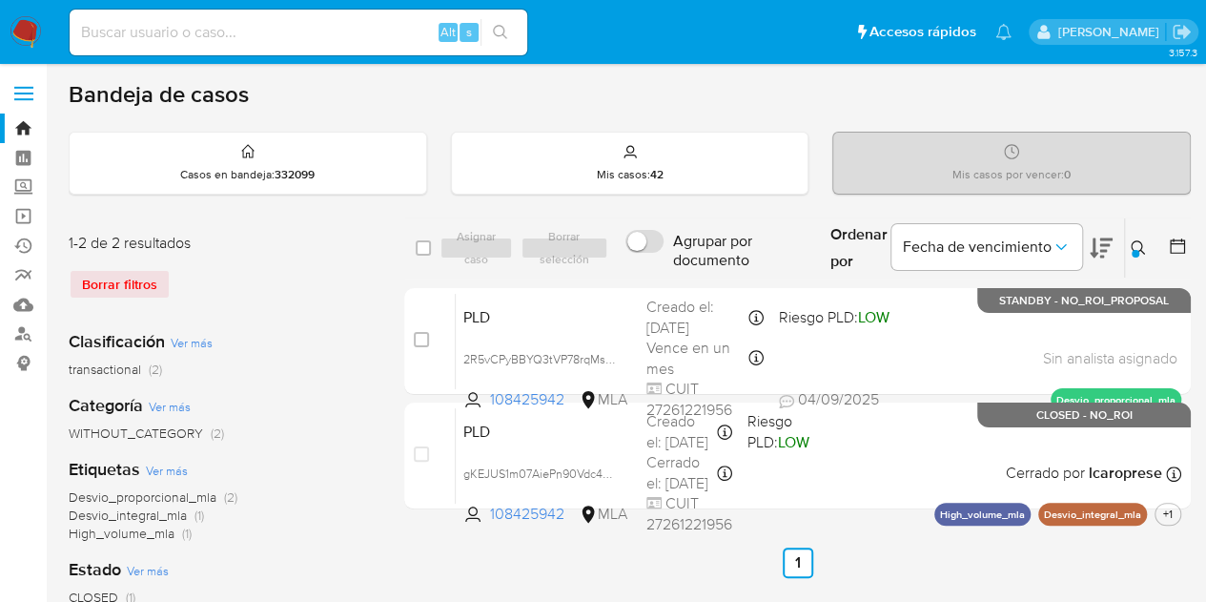
drag, startPoint x: 1144, startPoint y: 243, endPoint x: 1036, endPoint y: 314, distance: 129.6
click at [1143, 243] on icon at bounding box center [1138, 247] width 15 height 15
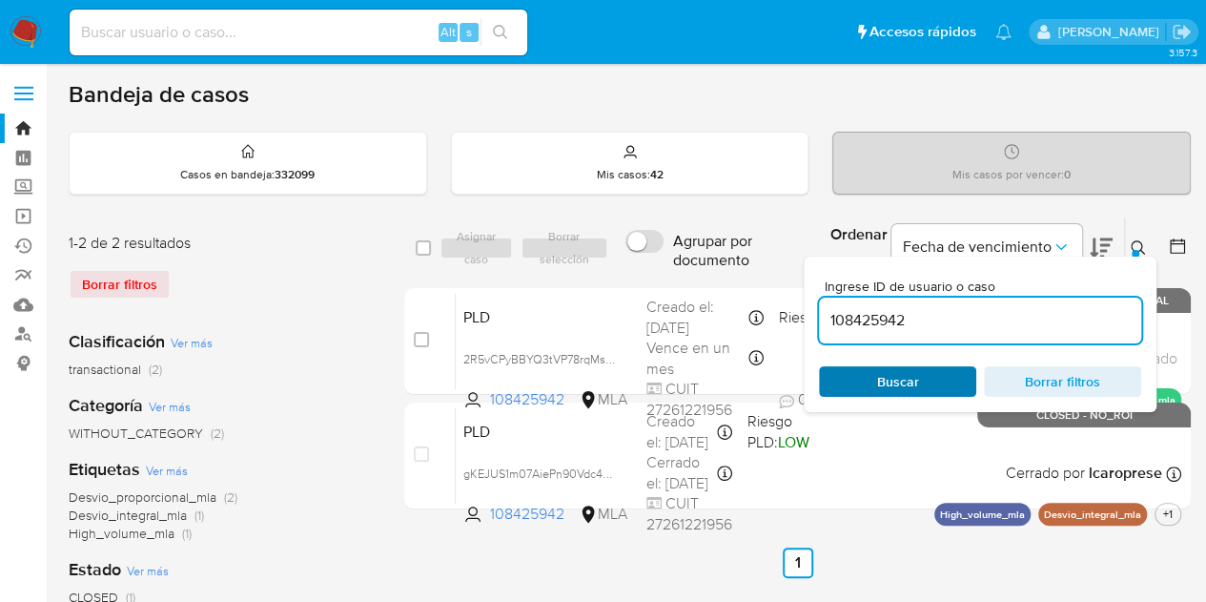
click at [914, 381] on span "Buscar" at bounding box center [898, 381] width 42 height 31
click at [1136, 251] on div at bounding box center [1136, 254] width 8 height 8
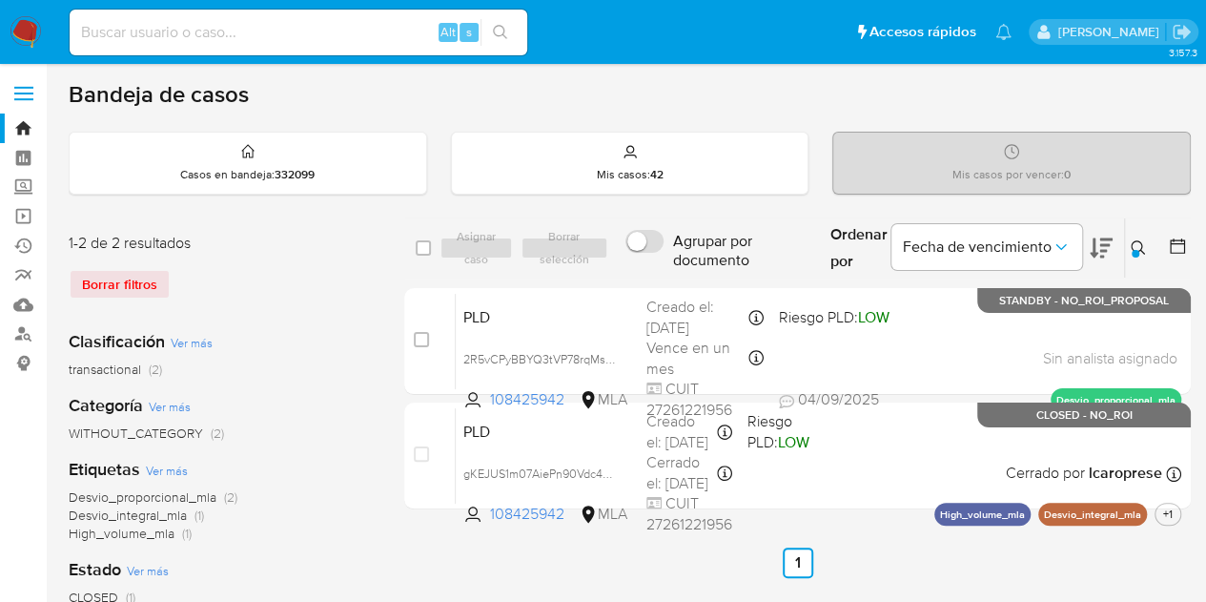
click at [1145, 241] on icon at bounding box center [1138, 247] width 15 height 15
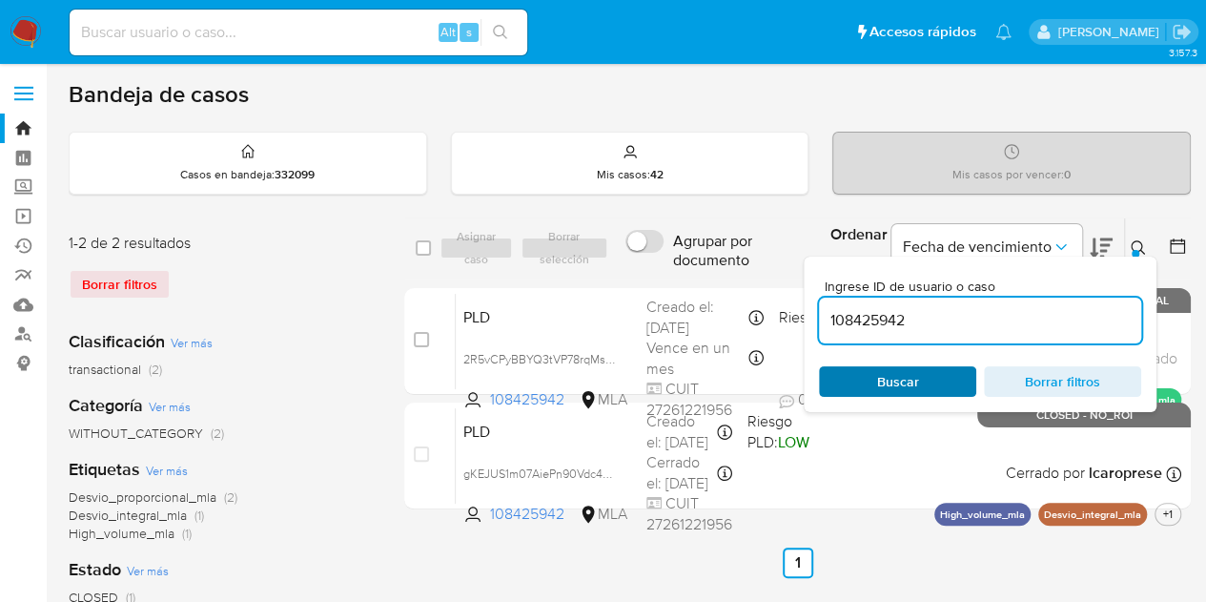
click at [941, 373] on span "Buscar" at bounding box center [898, 381] width 131 height 27
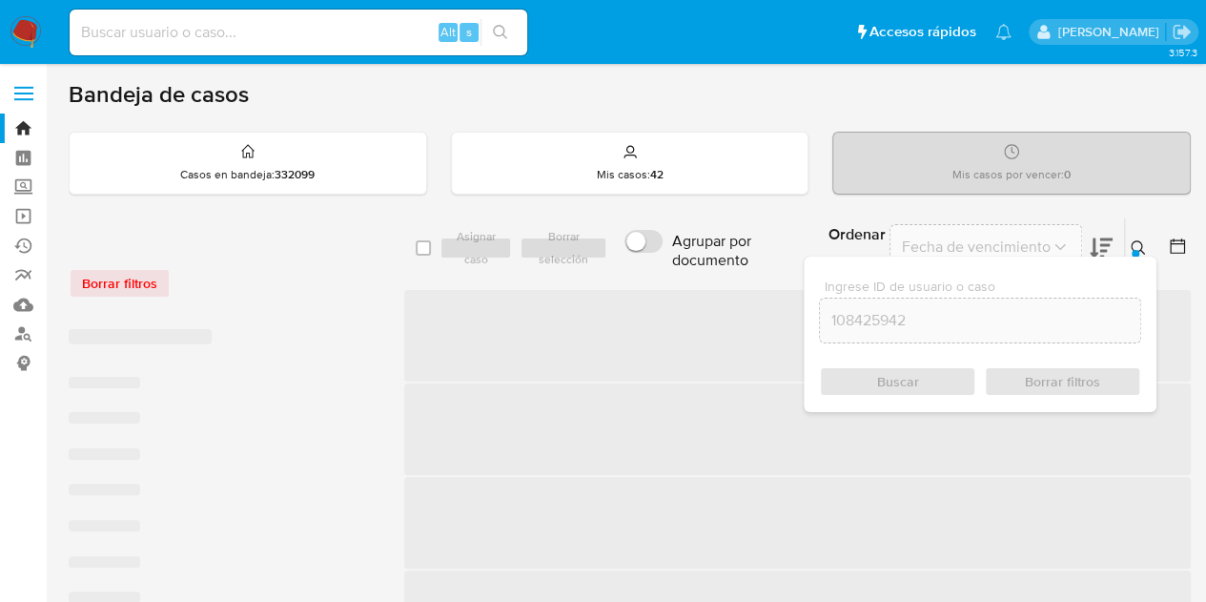
click at [1139, 247] on icon at bounding box center [1138, 247] width 15 height 15
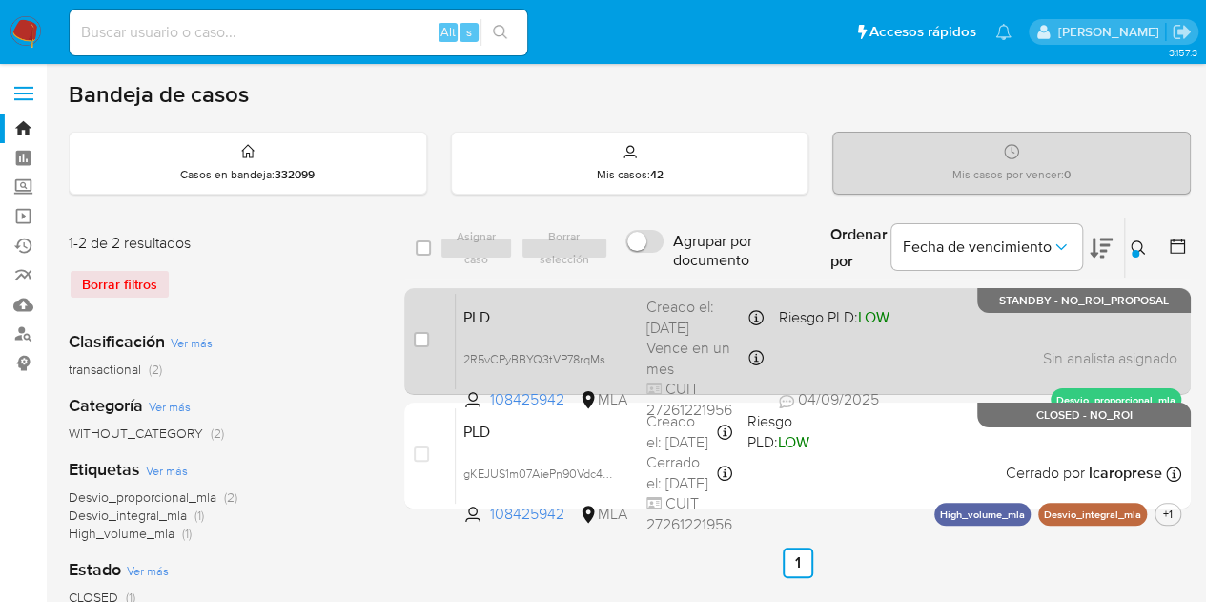
click at [607, 310] on span "PLD" at bounding box center [547, 315] width 168 height 25
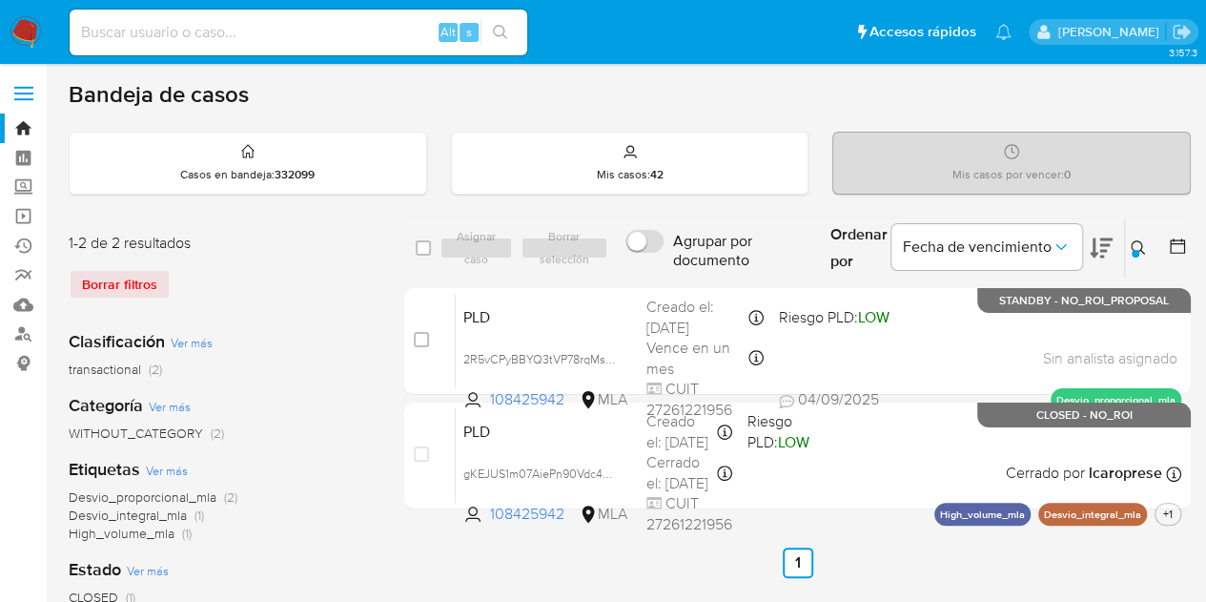
drag, startPoint x: 1135, startPoint y: 243, endPoint x: 1015, endPoint y: 320, distance: 142.9
click at [1134, 243] on icon at bounding box center [1138, 247] width 15 height 15
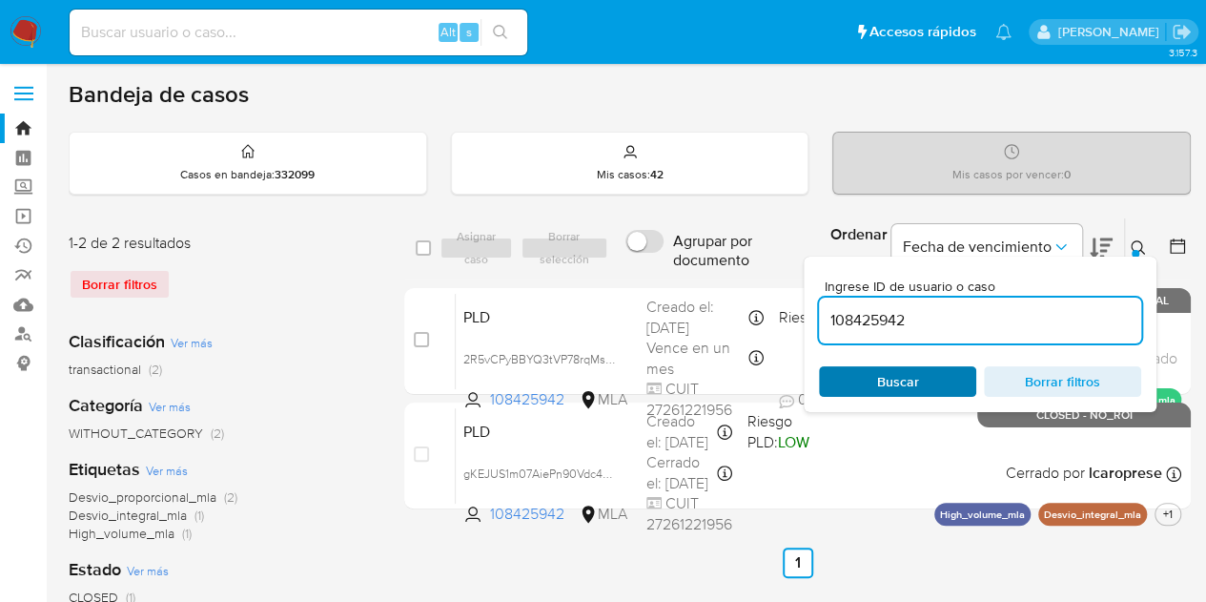
click at [921, 380] on span "Buscar" at bounding box center [898, 381] width 131 height 27
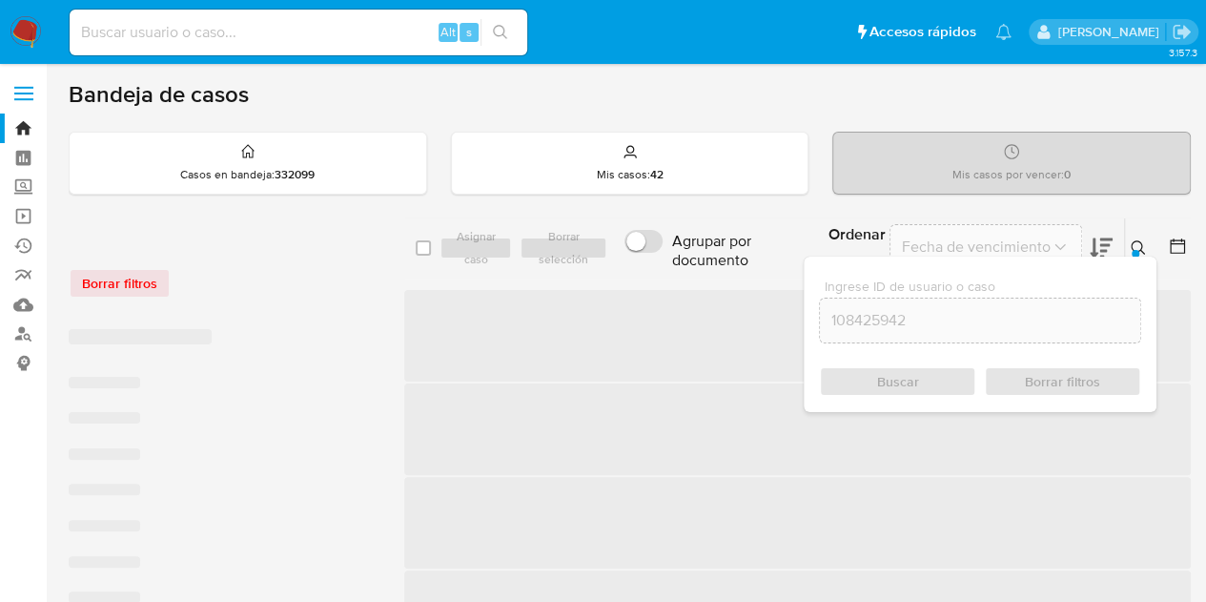
click at [1145, 241] on icon at bounding box center [1138, 247] width 15 height 15
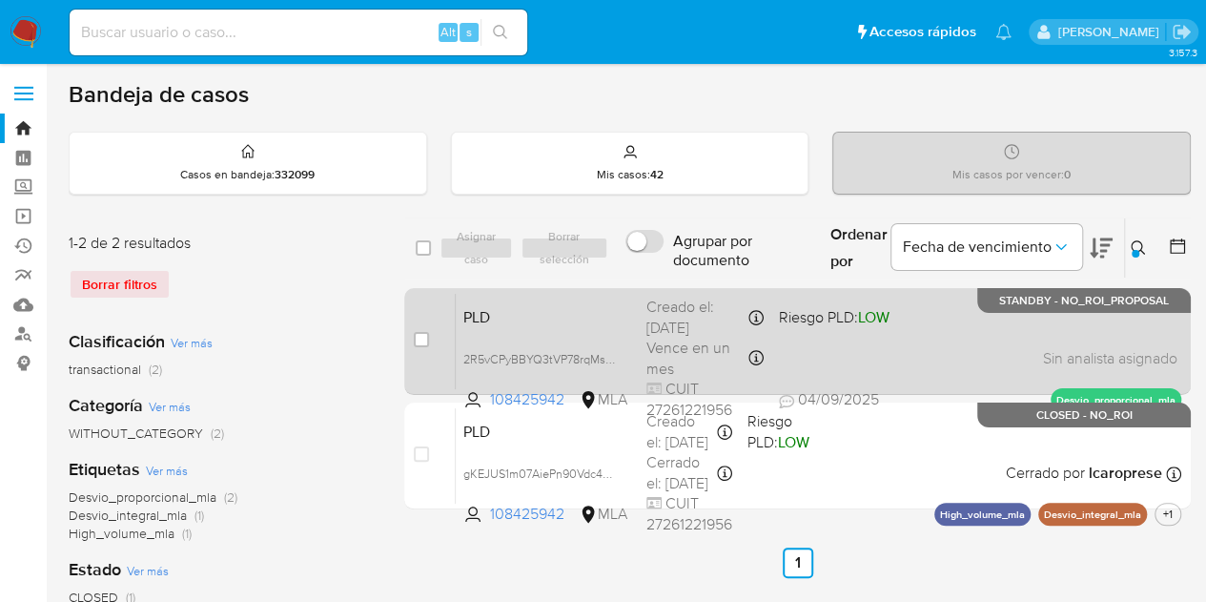
click at [582, 329] on div "PLD 2R5vCPyBBYQ3tVP78rqMsyws 108425942 MLA Riesgo PLD: LOW Creado el: 12/08/202…" at bounding box center [819, 341] width 726 height 96
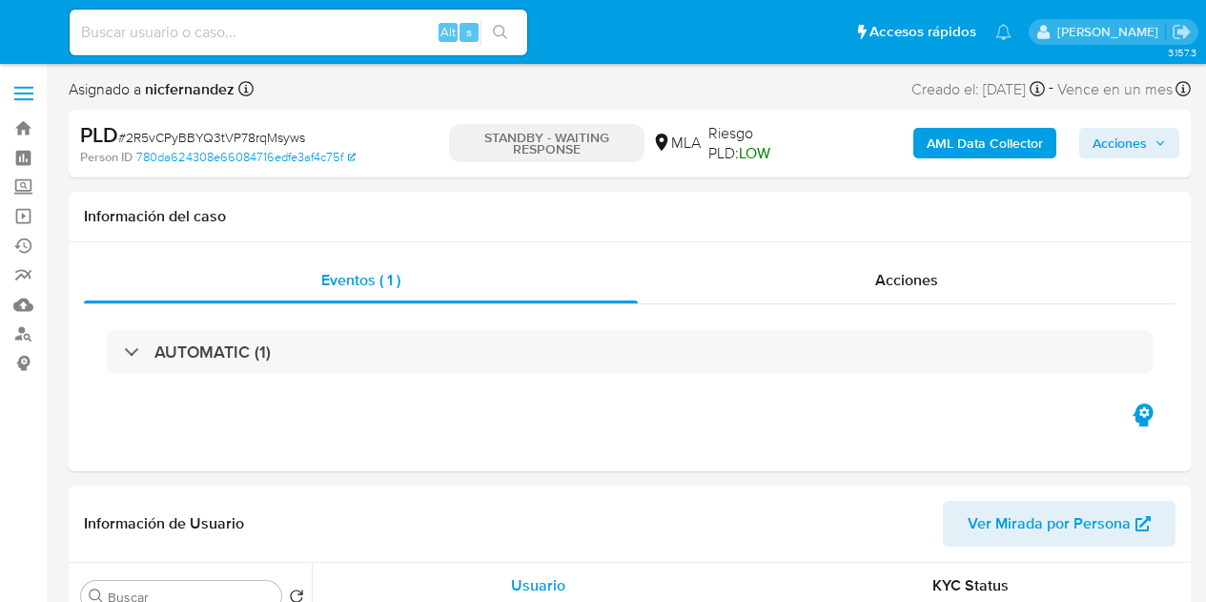
select select "10"
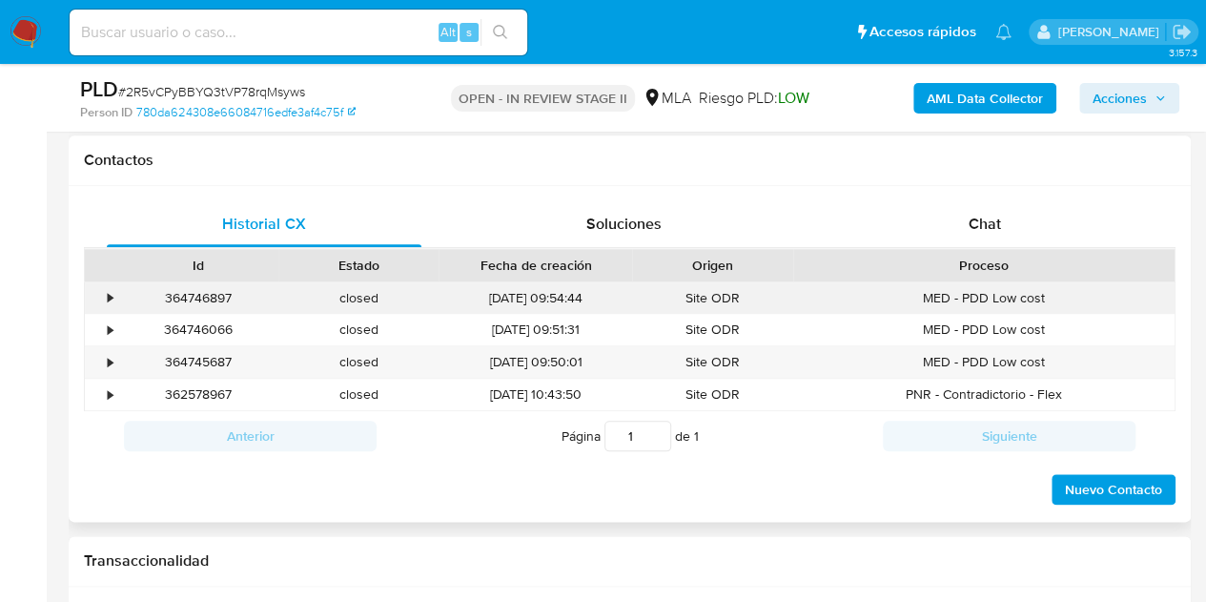
select select "10"
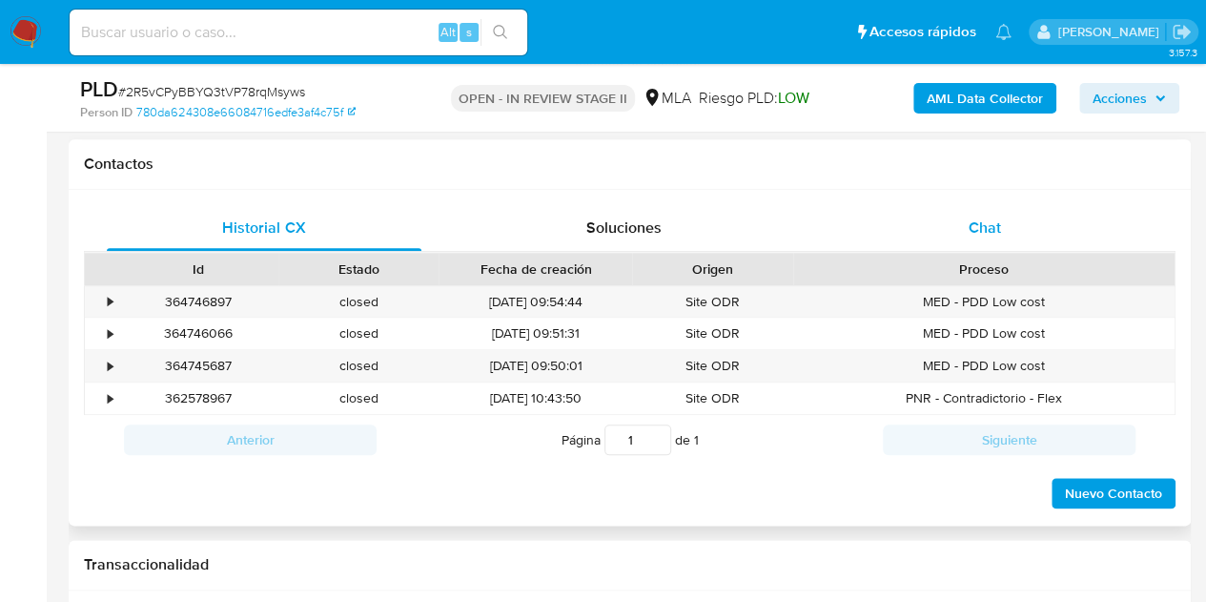
click at [990, 234] on span "Chat" at bounding box center [985, 227] width 32 height 22
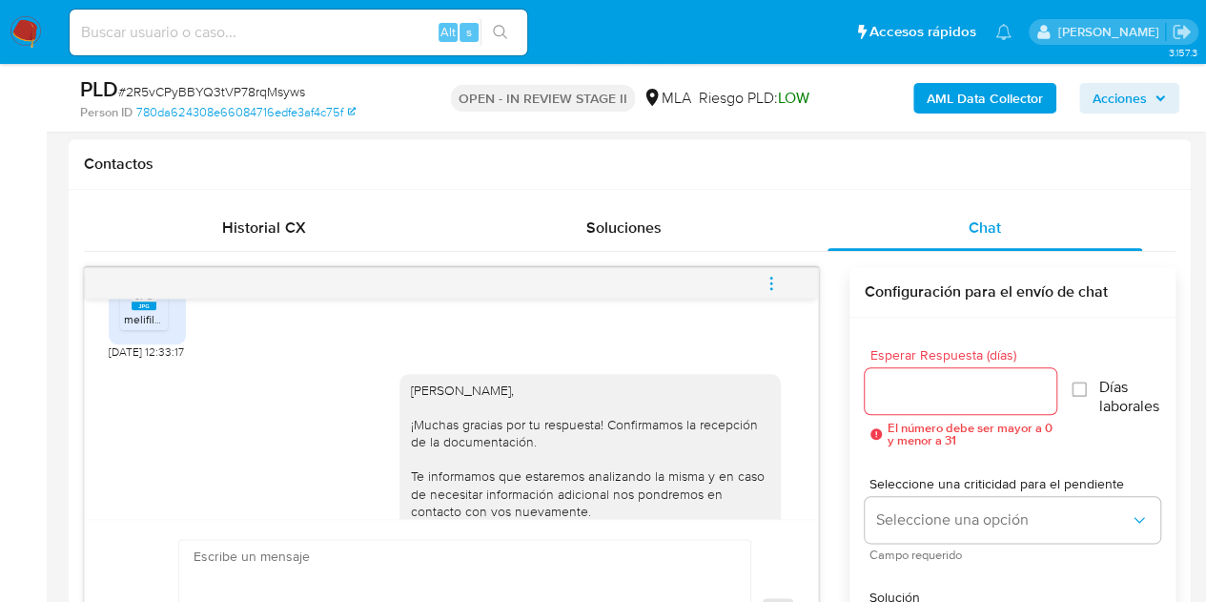
scroll to position [2374, 0]
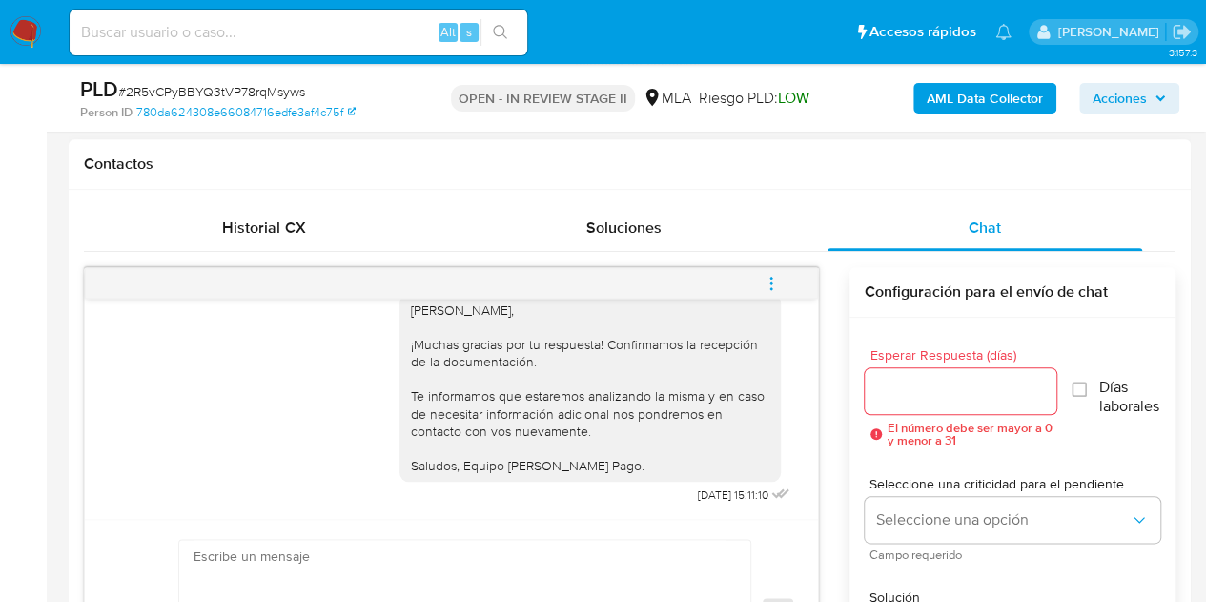
click at [770, 289] on span "menu-action" at bounding box center [771, 283] width 17 height 46
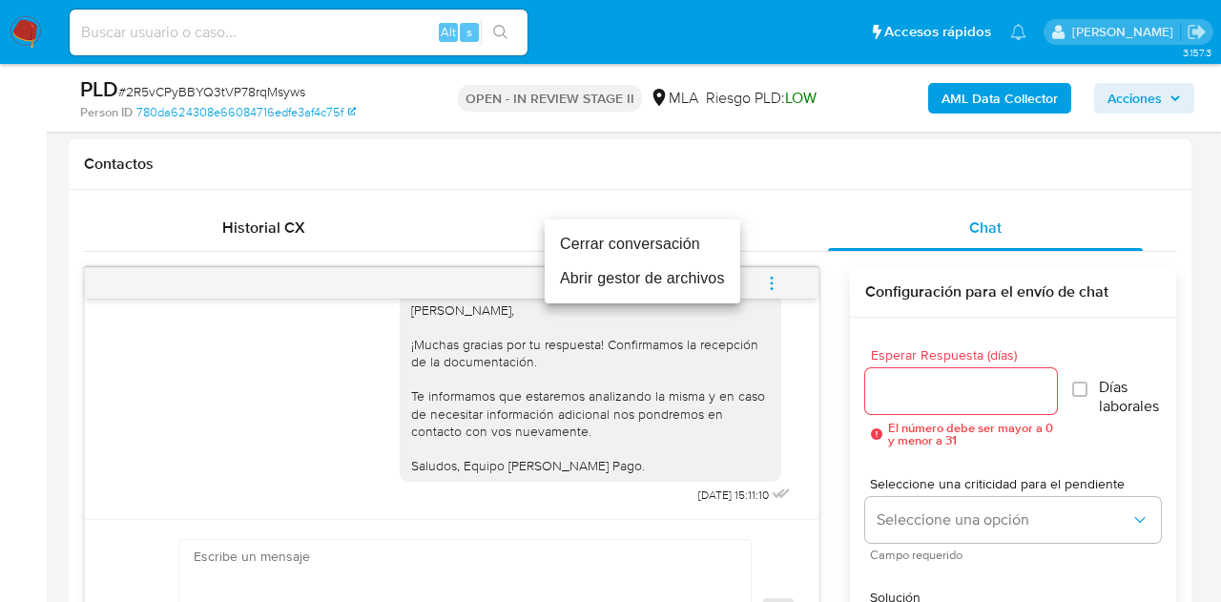
click at [689, 241] on li "Cerrar conversación" at bounding box center [643, 244] width 196 height 34
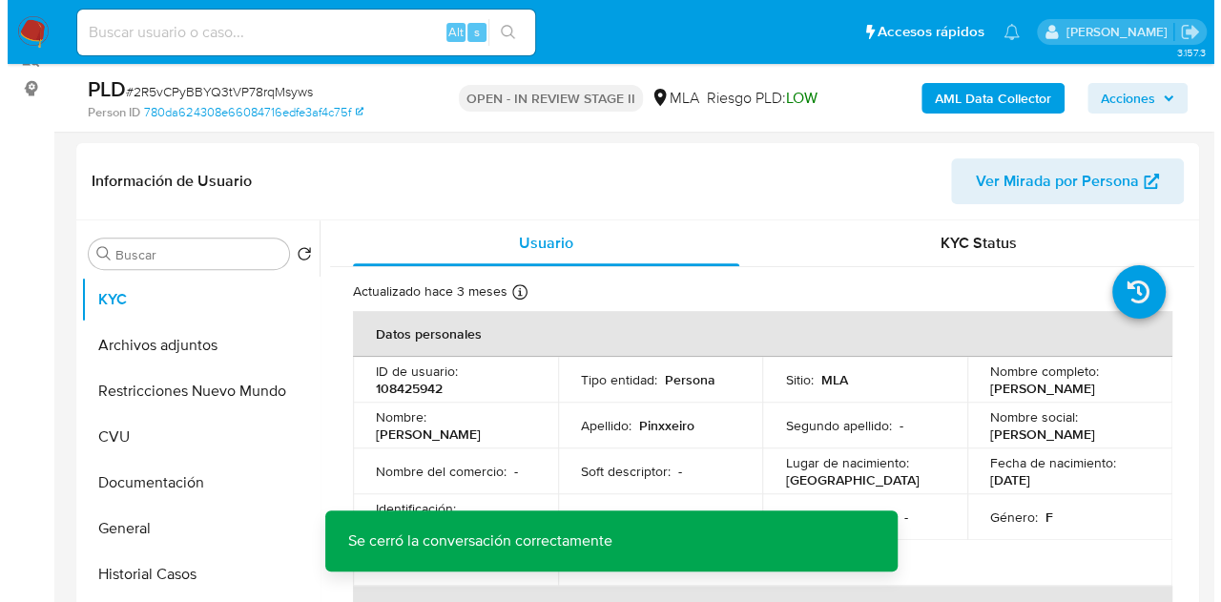
scroll to position [351, 0]
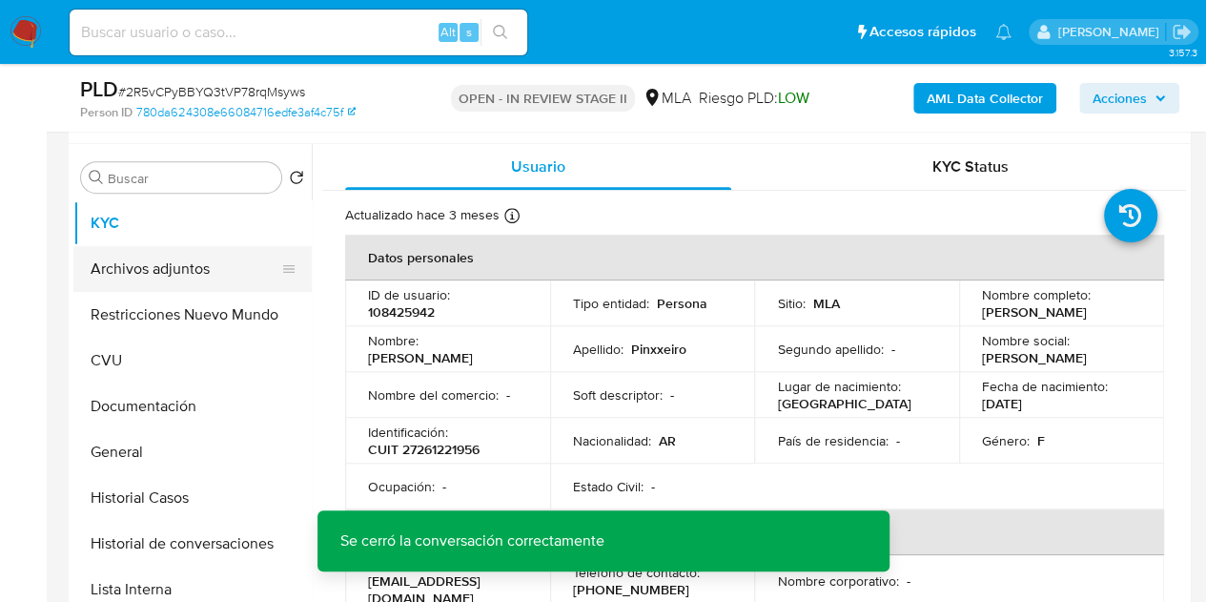
click at [145, 258] on button "Archivos adjuntos" at bounding box center [184, 269] width 223 height 46
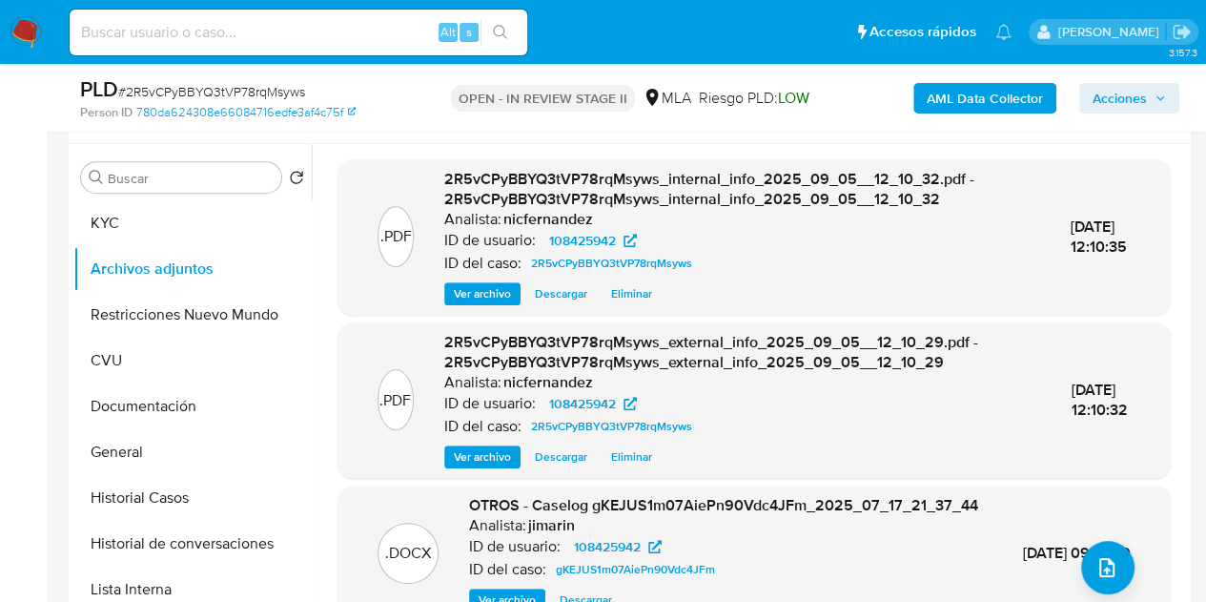
click at [422, 381] on div ".PDF 2R5vCPyBBYQ3tVP78rqMsyws_external_info_2025_09_05__12_10_29.pdf - 2R5vCPyB…" at bounding box center [754, 400] width 814 height 136
click at [1100, 565] on icon "upload-file" at bounding box center [1107, 567] width 15 height 19
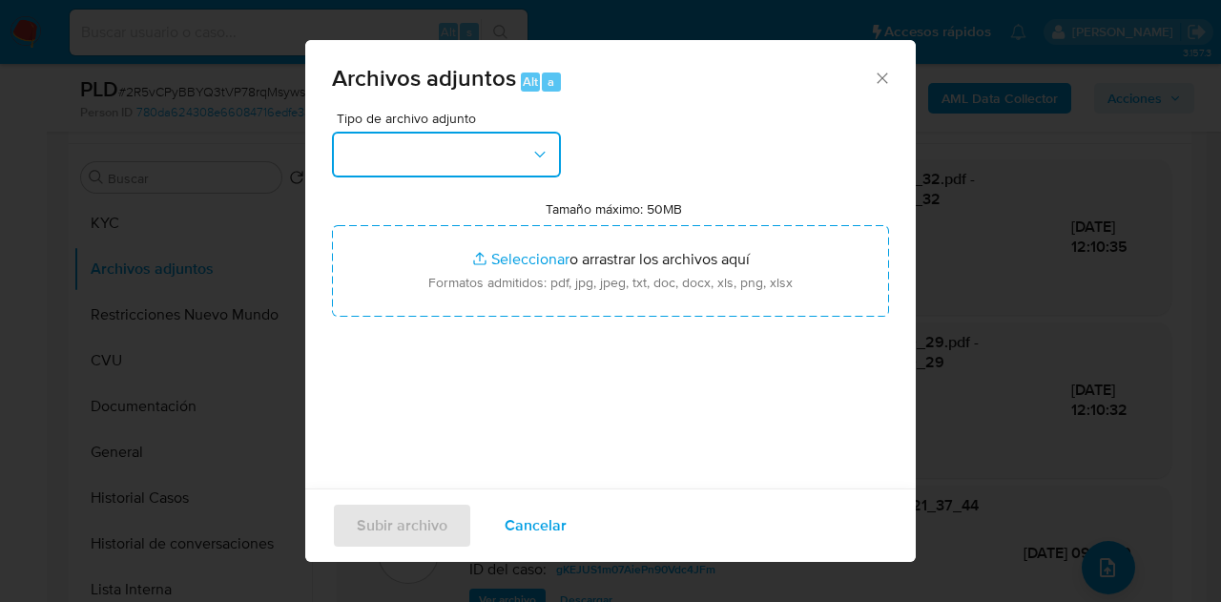
click at [523, 161] on button "button" at bounding box center [446, 155] width 229 height 46
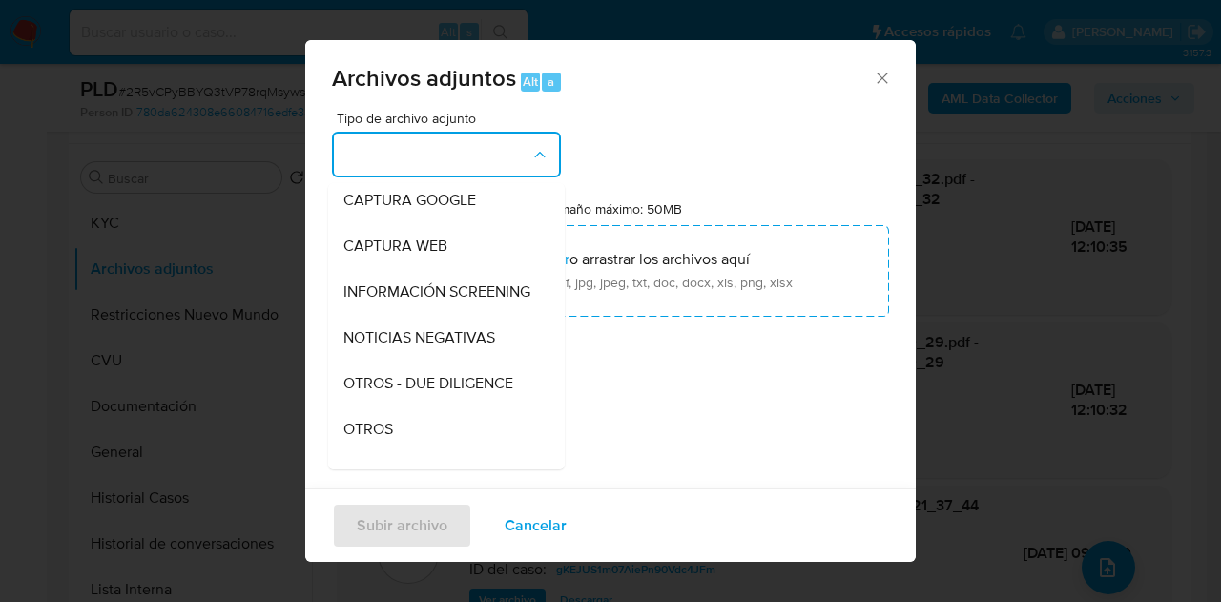
scroll to position [181, 0]
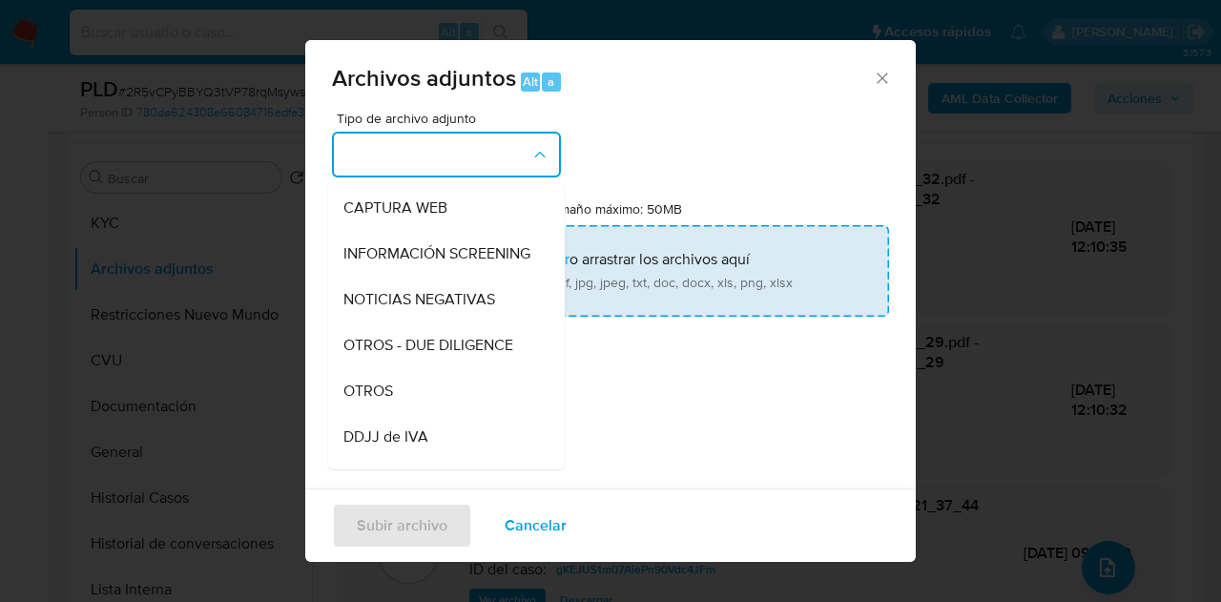
drag, startPoint x: 415, startPoint y: 404, endPoint x: 509, endPoint y: 286, distance: 151.3
click at [414, 404] on div "OTROS" at bounding box center [440, 391] width 195 height 46
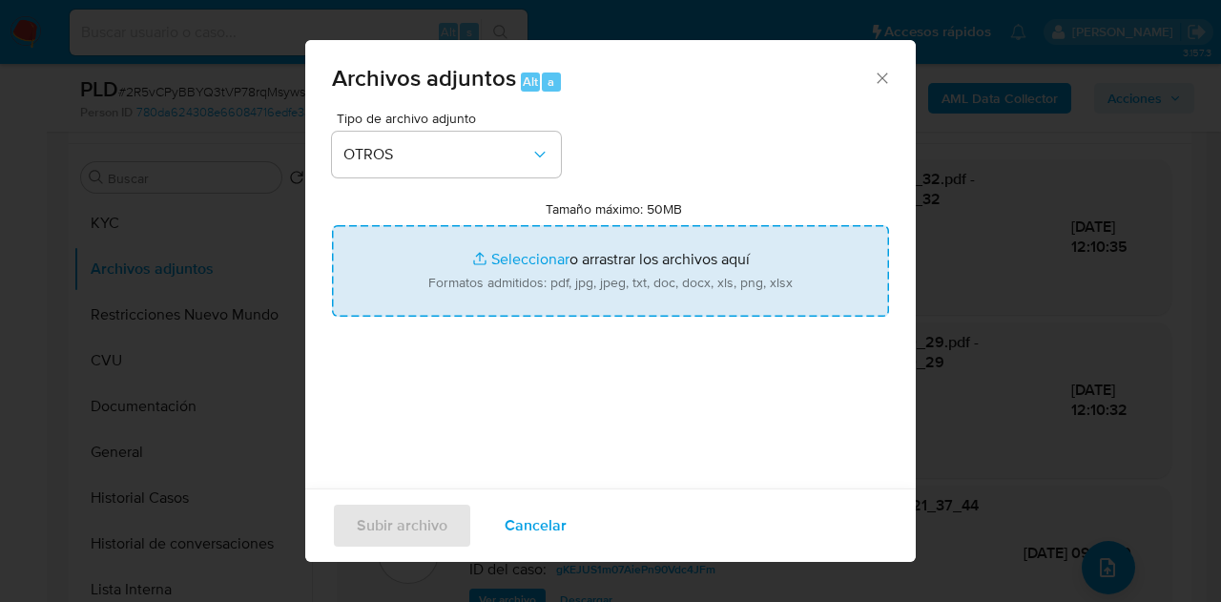
click at [521, 259] on input "Tamaño máximo: 50MB Seleccionar archivos" at bounding box center [610, 271] width 557 height 92
type input "C:\fakepath\Notificacion de despido.jpg"
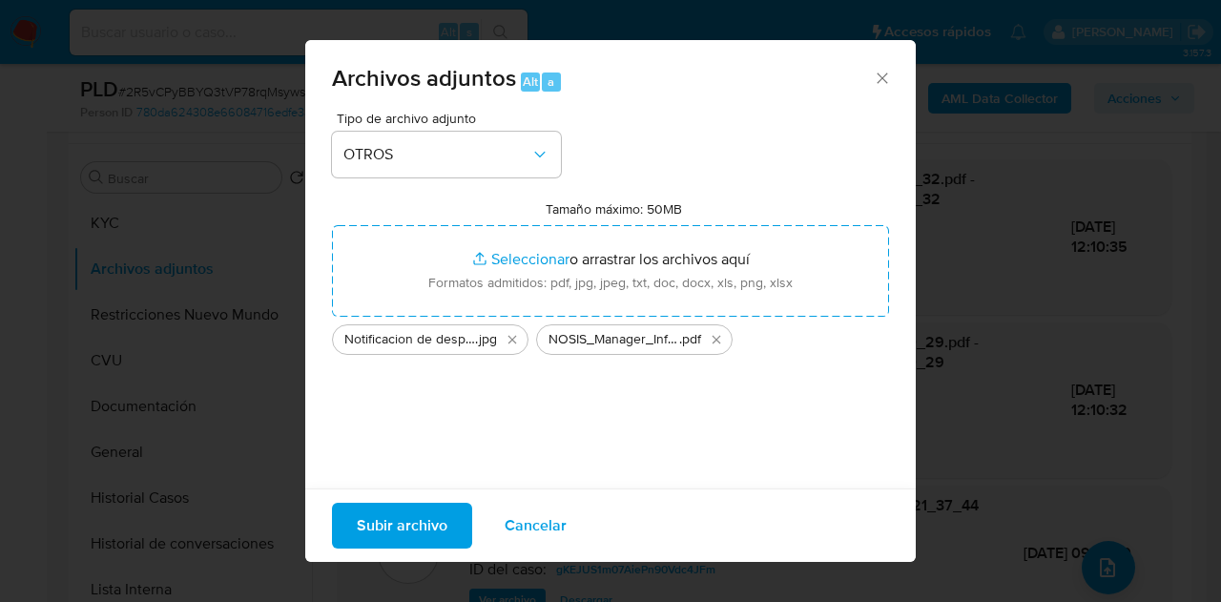
click at [397, 520] on span "Subir archivo" at bounding box center [402, 526] width 91 height 42
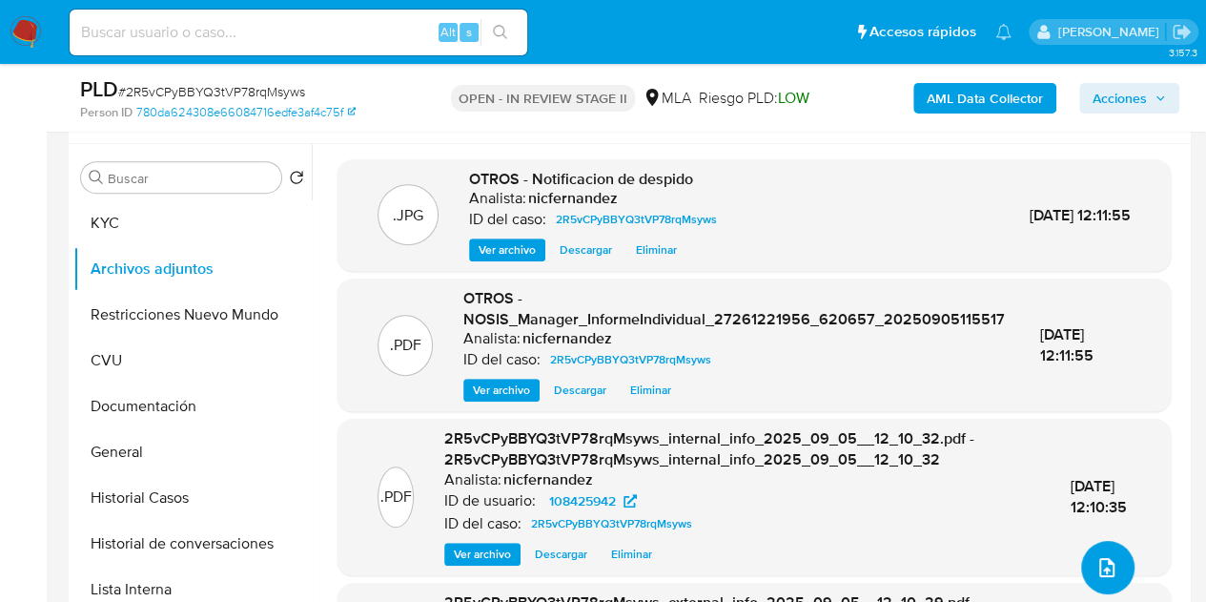
click at [1084, 567] on button "upload-file" at bounding box center [1107, 567] width 53 height 53
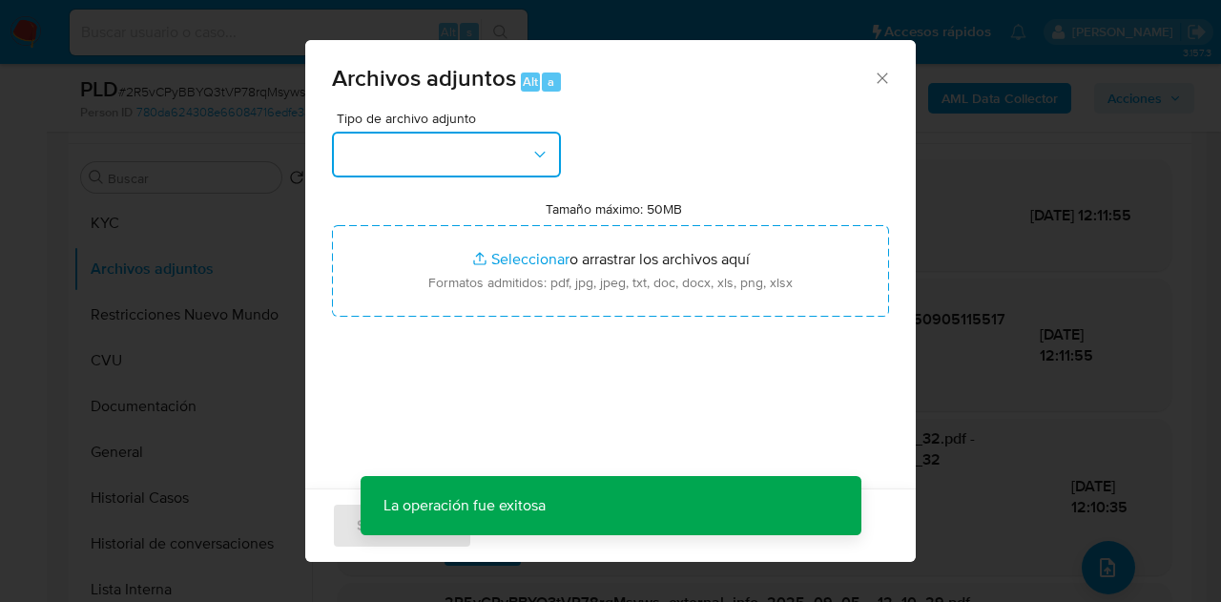
click at [525, 154] on button "button" at bounding box center [446, 155] width 229 height 46
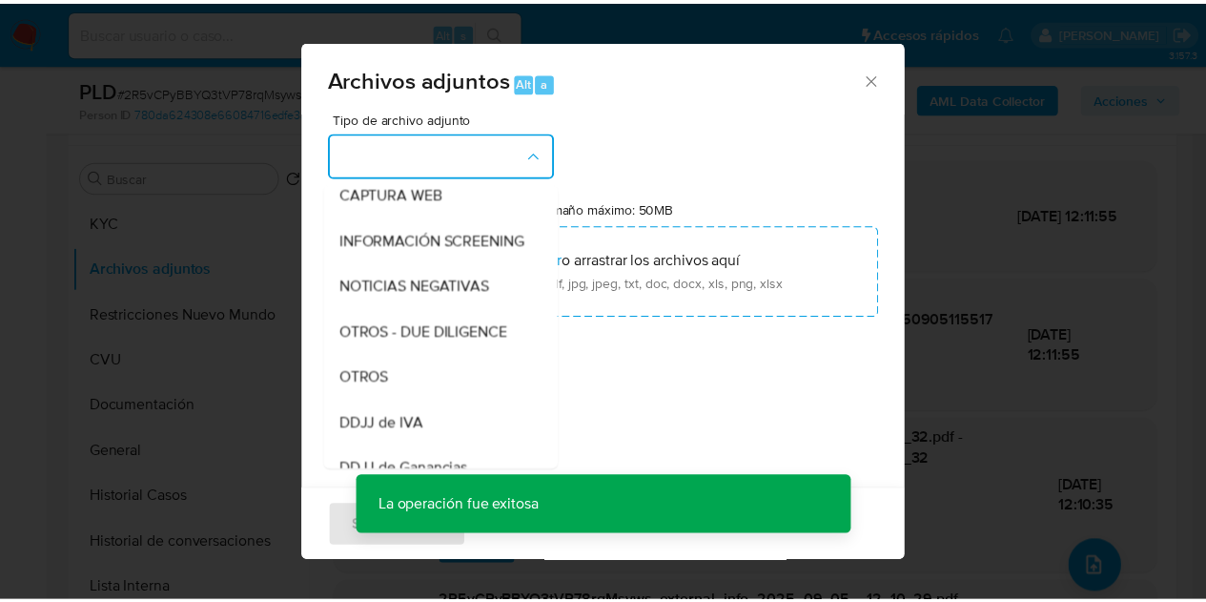
scroll to position [204, 0]
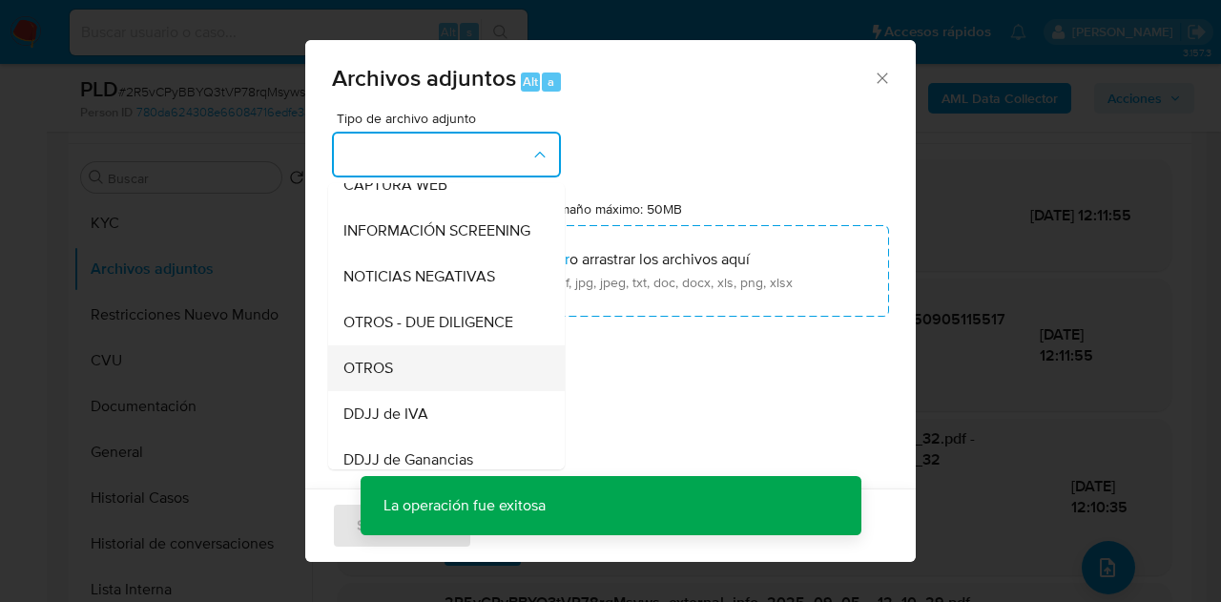
click at [439, 379] on div "OTROS" at bounding box center [440, 368] width 195 height 46
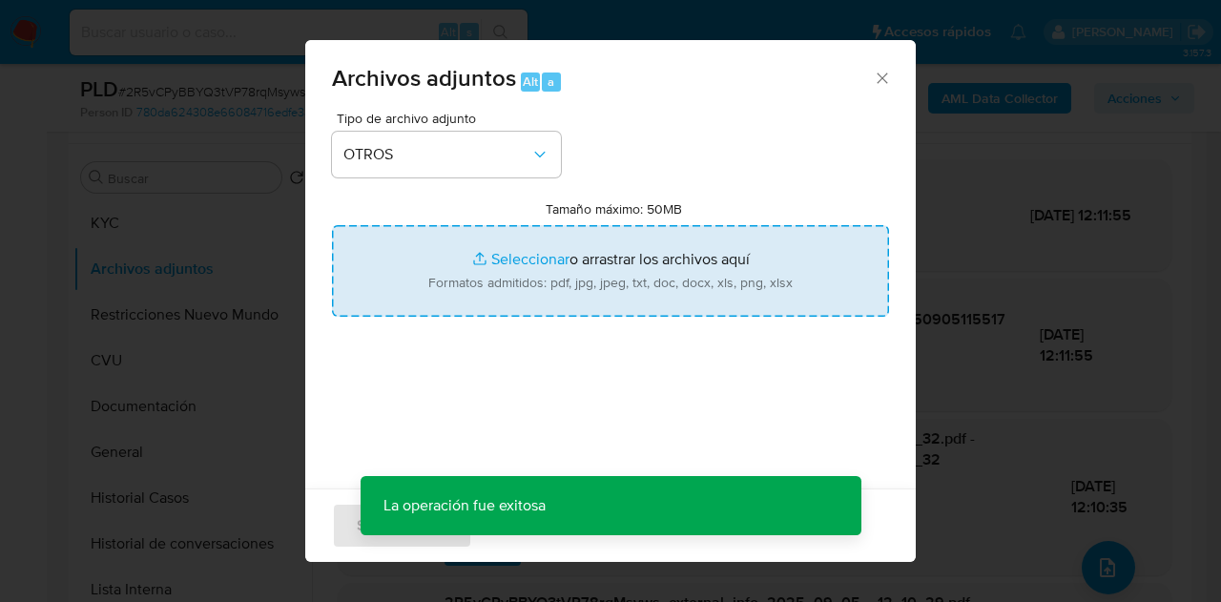
click at [484, 261] on input "Tamaño máximo: 50MB Seleccionar archivos" at bounding box center [610, 271] width 557 height 92
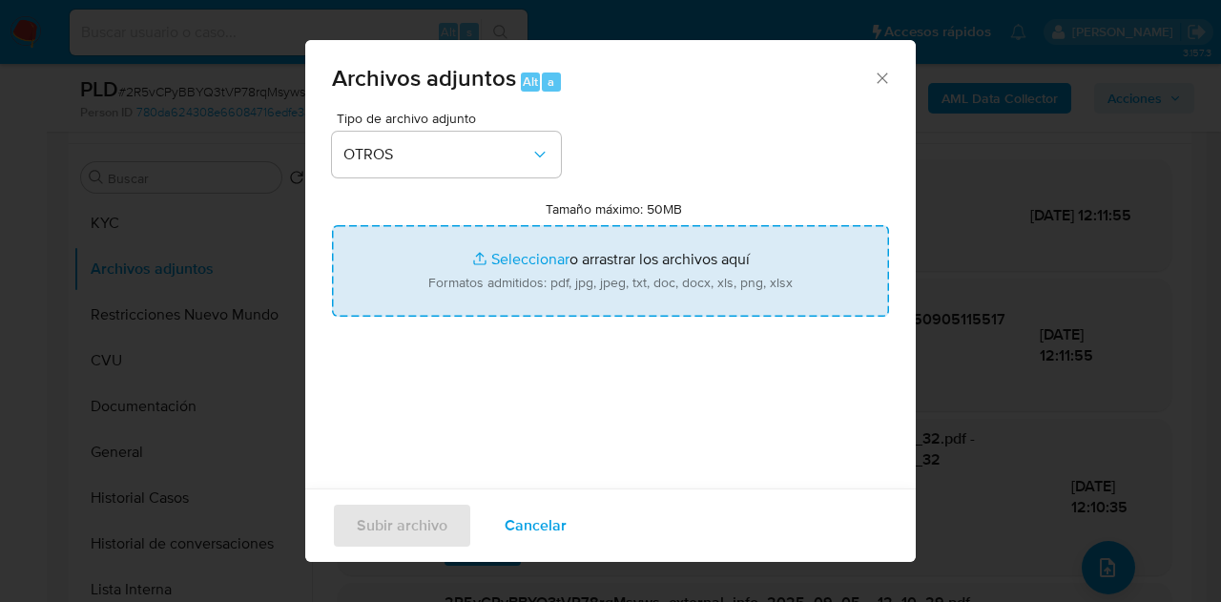
type input "C:\fakepath\Caselog NO ROI 2R5vCPyBBYQ3tVP78rqMsyws.docx"
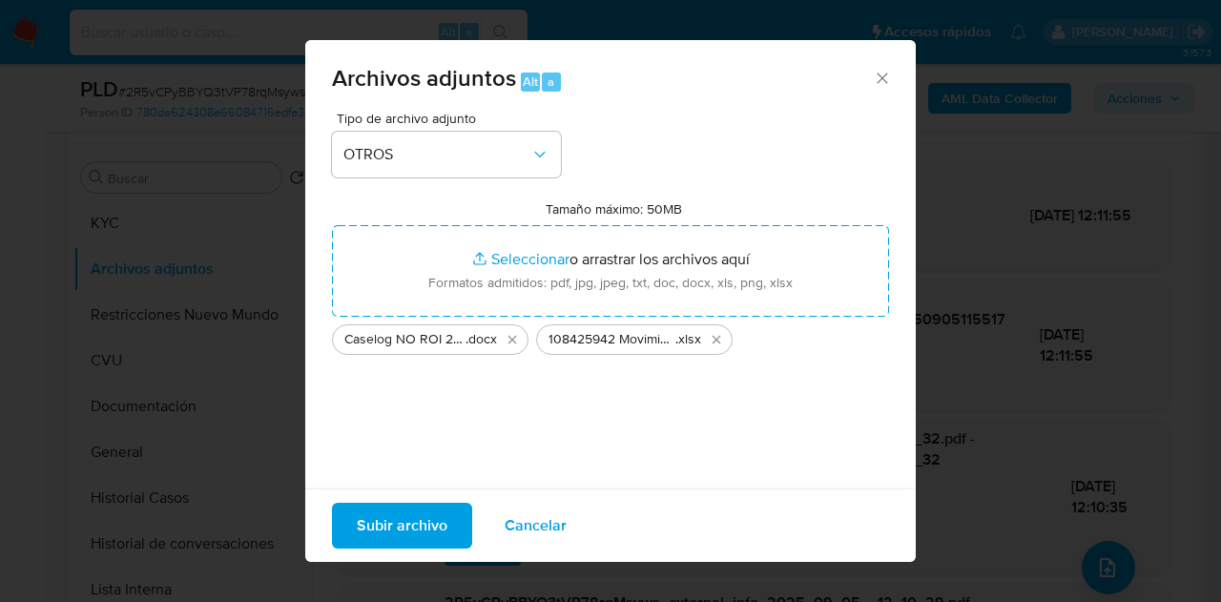
click at [407, 533] on span "Subir archivo" at bounding box center [402, 526] width 91 height 42
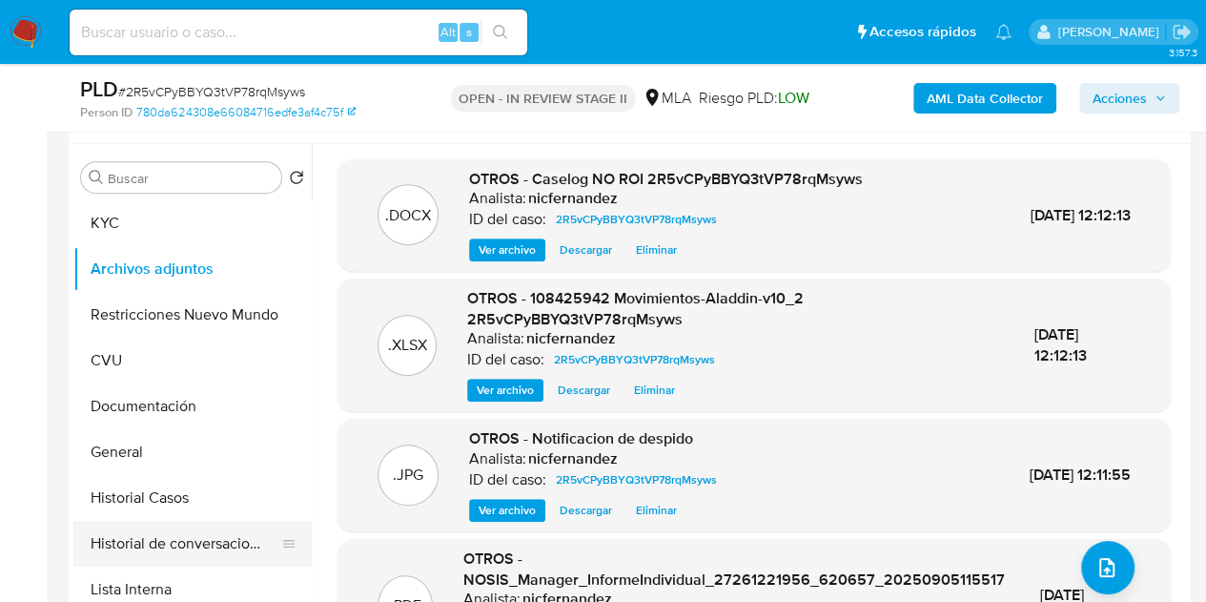
click at [150, 543] on button "Historial de conversaciones" at bounding box center [184, 544] width 223 height 46
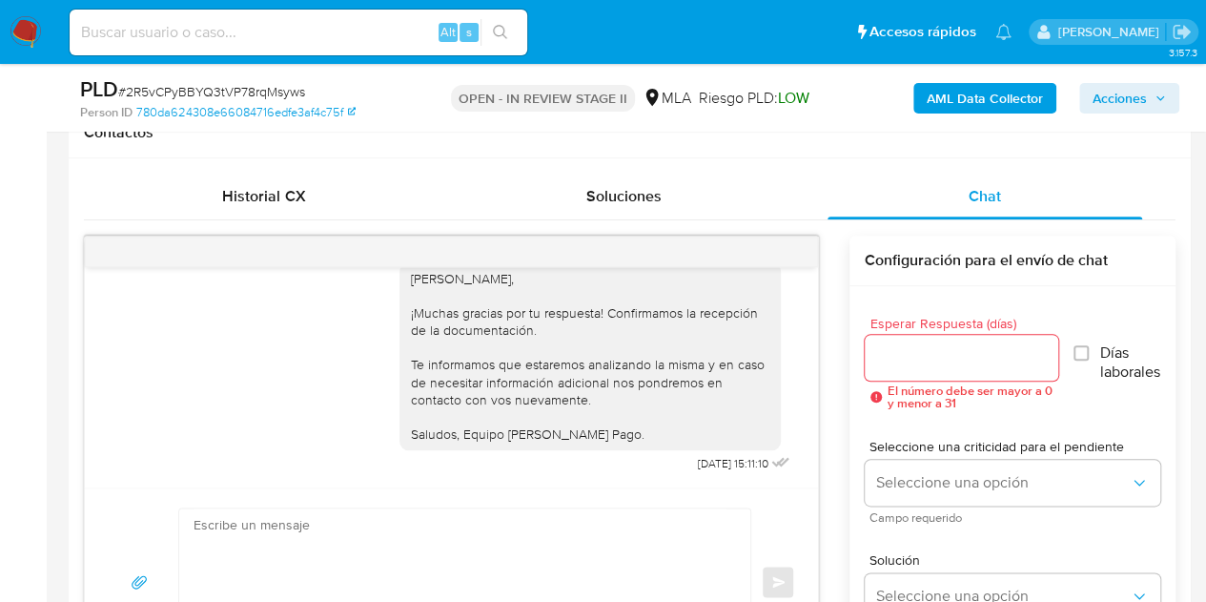
scroll to position [925, 0]
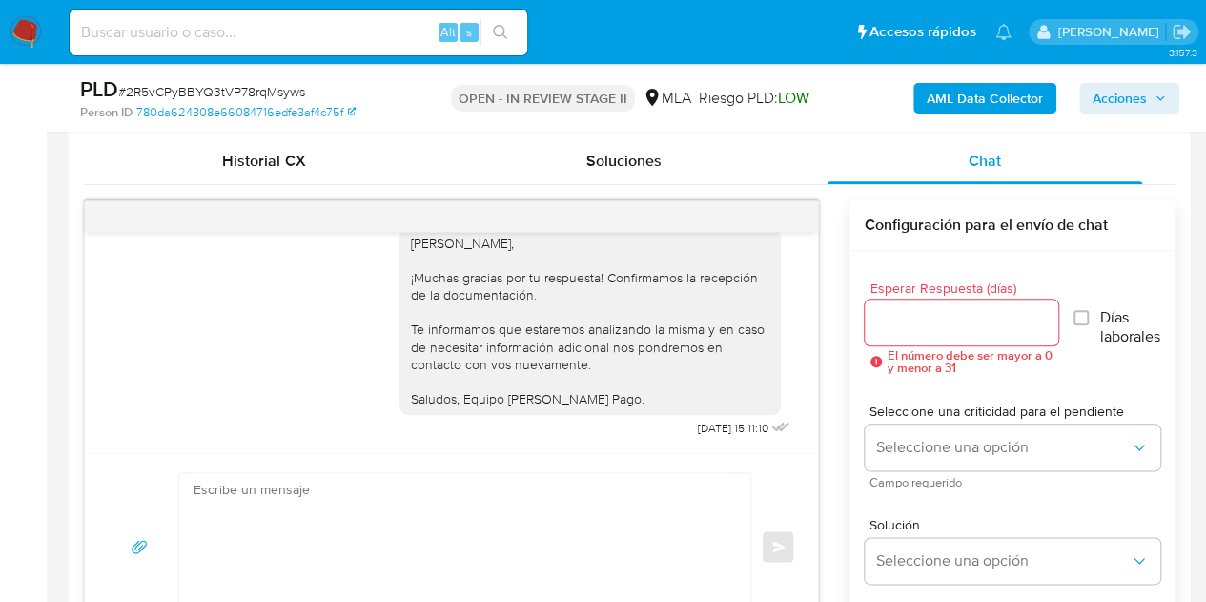
click at [782, 208] on div at bounding box center [451, 216] width 733 height 31
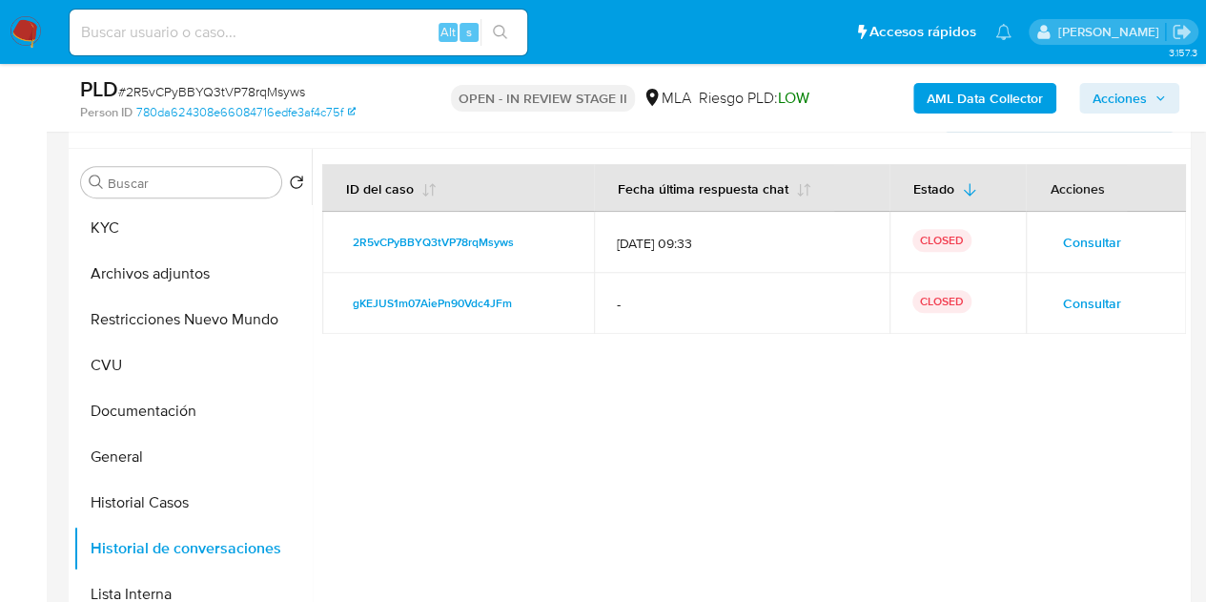
scroll to position [381, 0]
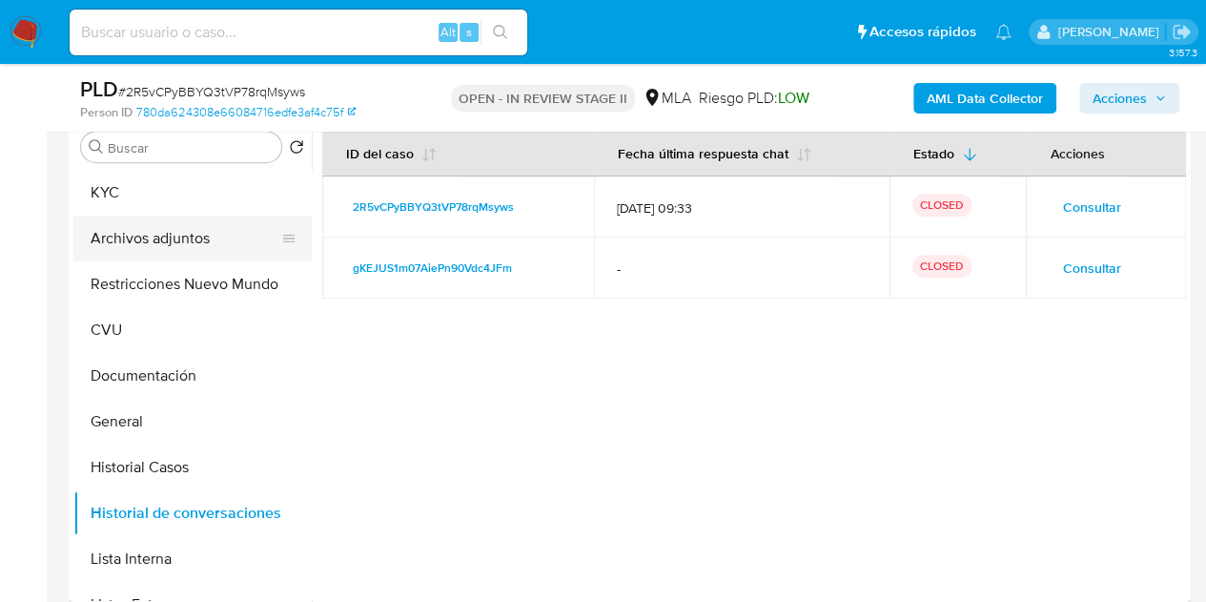
click at [139, 243] on button "Archivos adjuntos" at bounding box center [184, 239] width 223 height 46
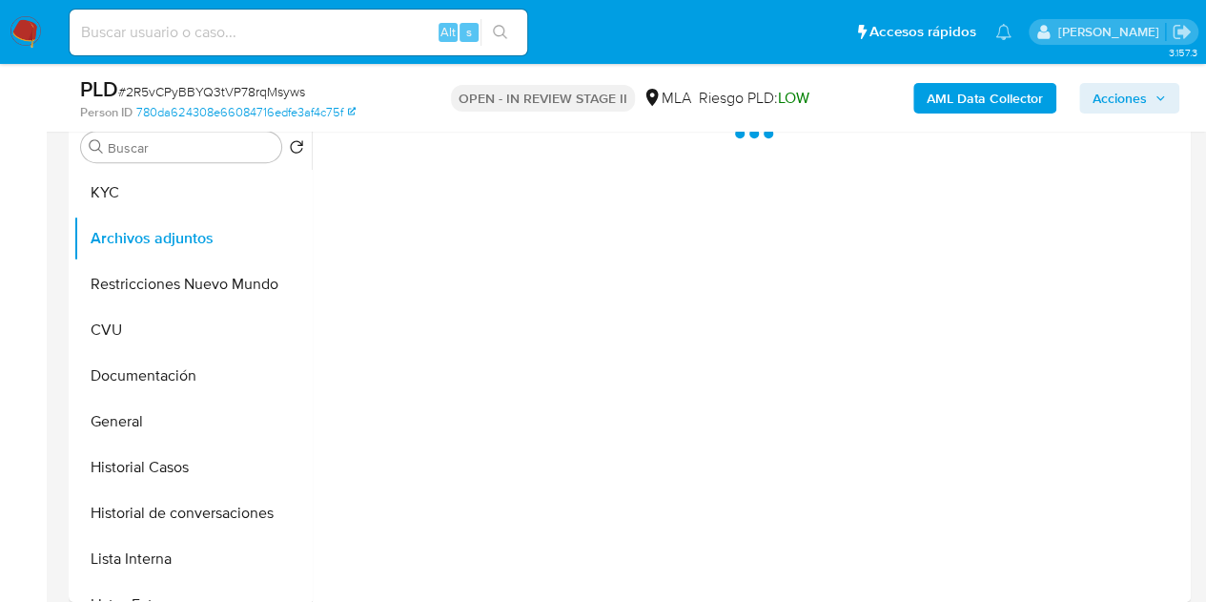
scroll to position [308, 0]
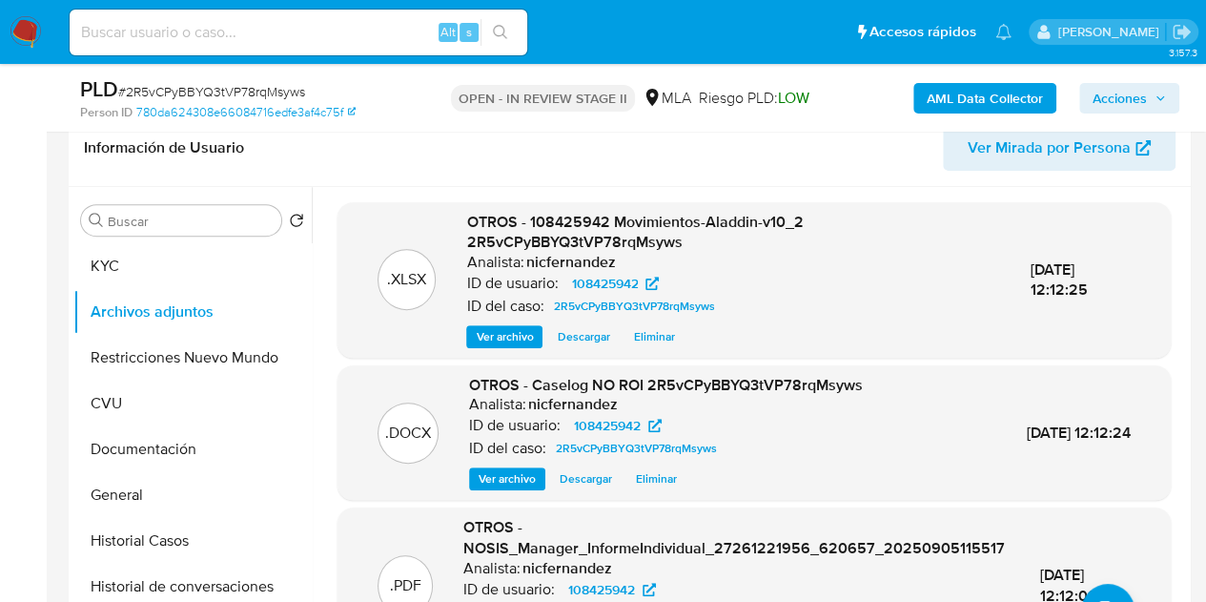
drag, startPoint x: 1177, startPoint y: 250, endPoint x: 1150, endPoint y: 412, distance: 164.3
click at [1150, 412] on div ".XLSX OTROS - 108425942 Movimientos-Aladdin-v10_2 2R5vCPyBBYQ3tVP78rqMsyws Anal…" at bounding box center [754, 535] width 864 height 666
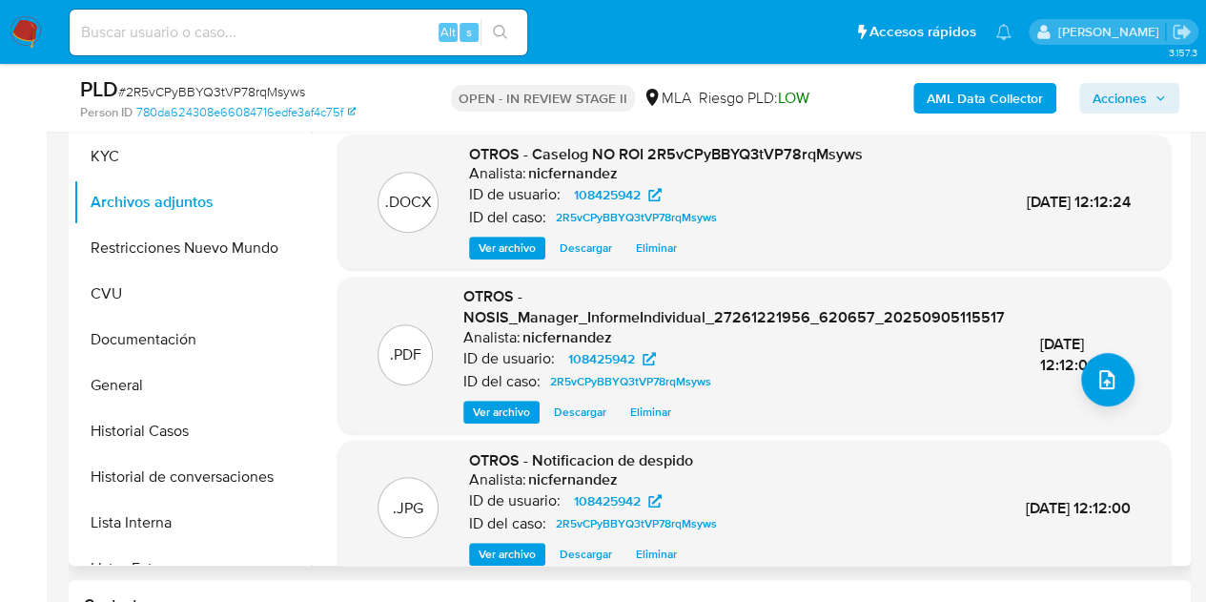
scroll to position [199, 0]
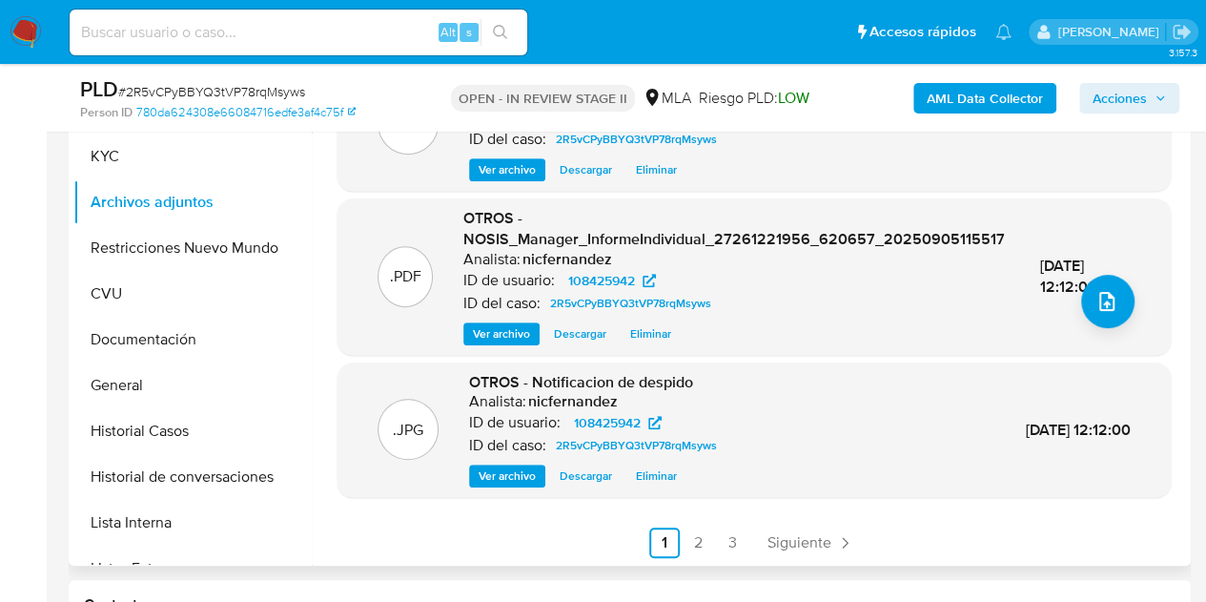
click at [500, 482] on span "Ver archivo" at bounding box center [507, 475] width 57 height 19
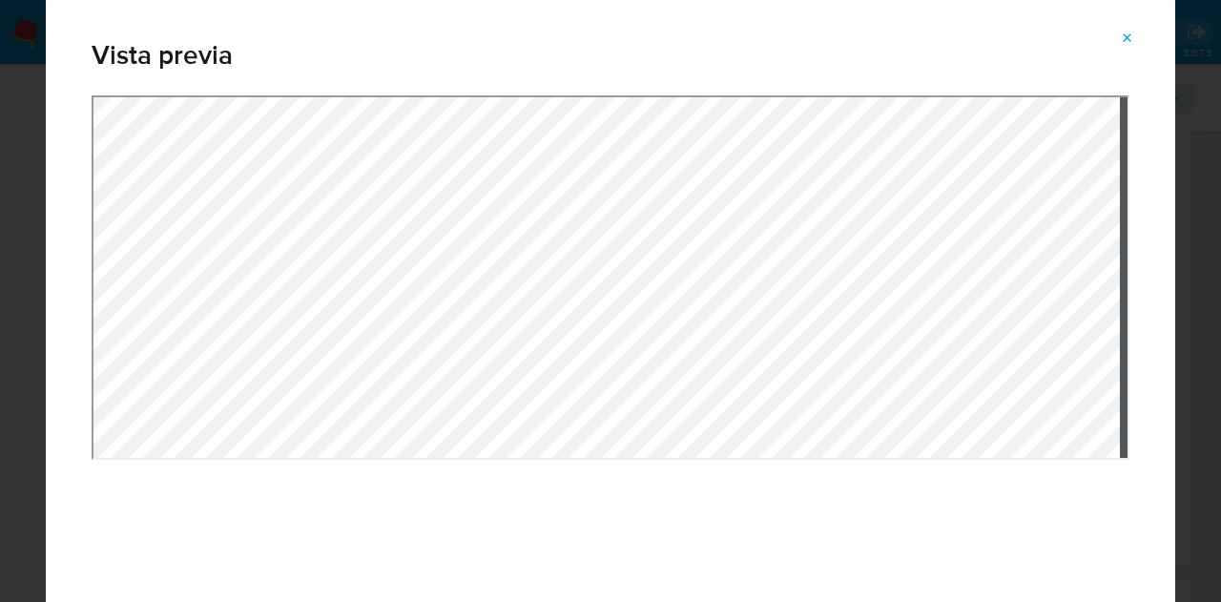
drag, startPoint x: 1136, startPoint y: 31, endPoint x: 1136, endPoint y: 179, distance: 147.8
click at [1135, 31] on button "Attachment preview" at bounding box center [1127, 38] width 42 height 31
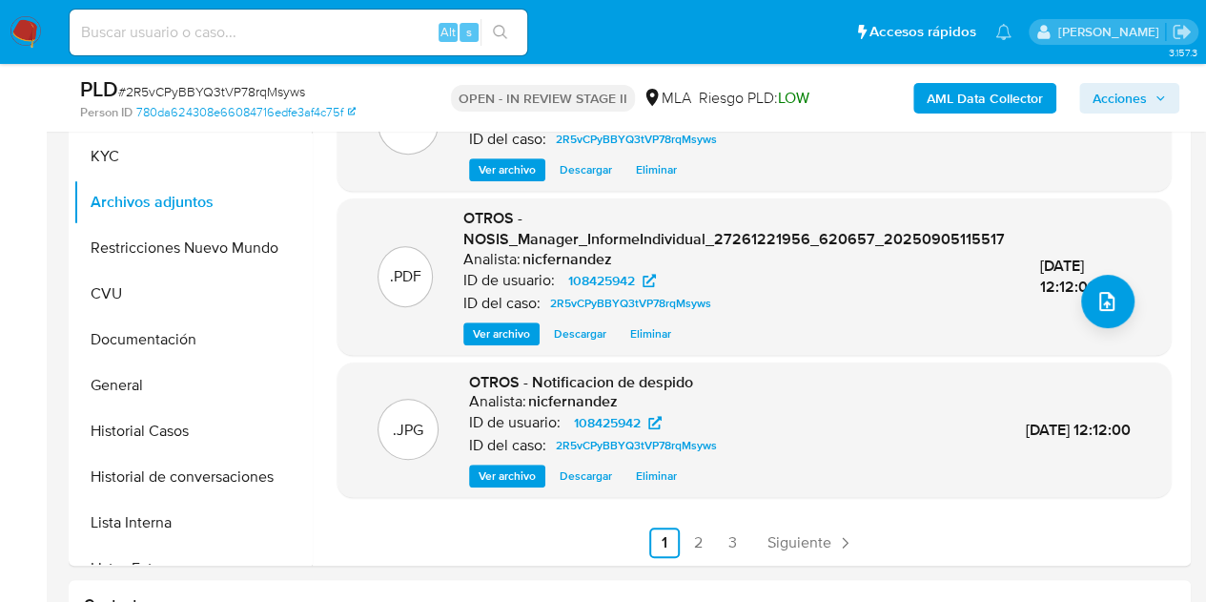
drag, startPoint x: 1186, startPoint y: 303, endPoint x: 1175, endPoint y: 213, distance: 91.3
click at [1177, 156] on div "Buscar Volver al orden por defecto KYC Archivos adjuntos Restricciones Nuevo Mu…" at bounding box center [630, 321] width 1122 height 488
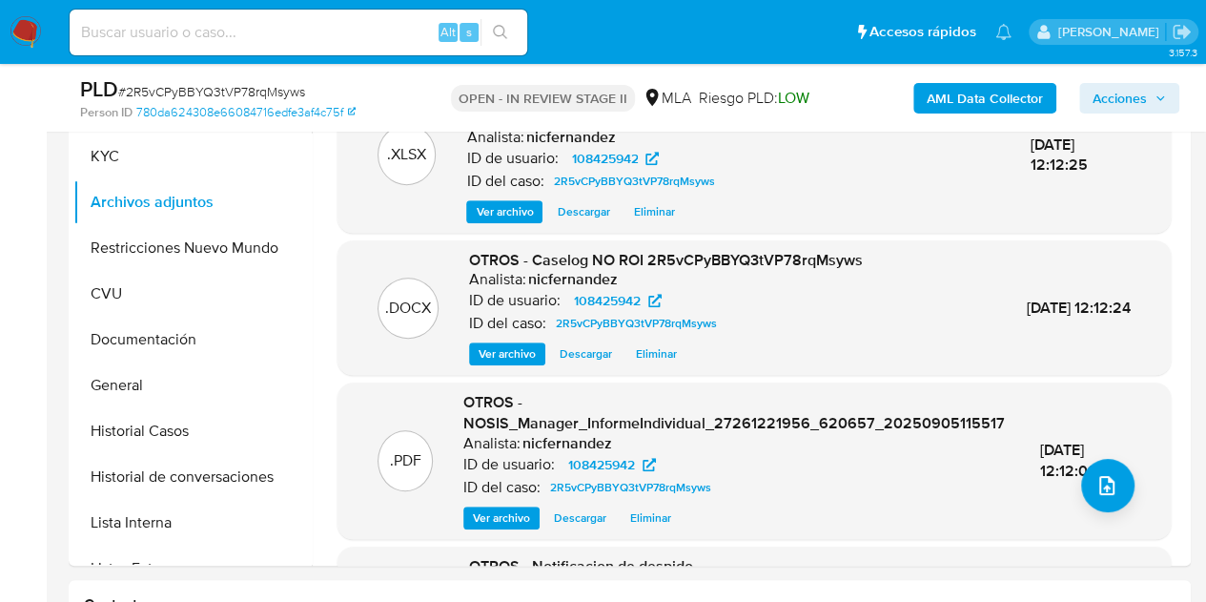
scroll to position [0, 0]
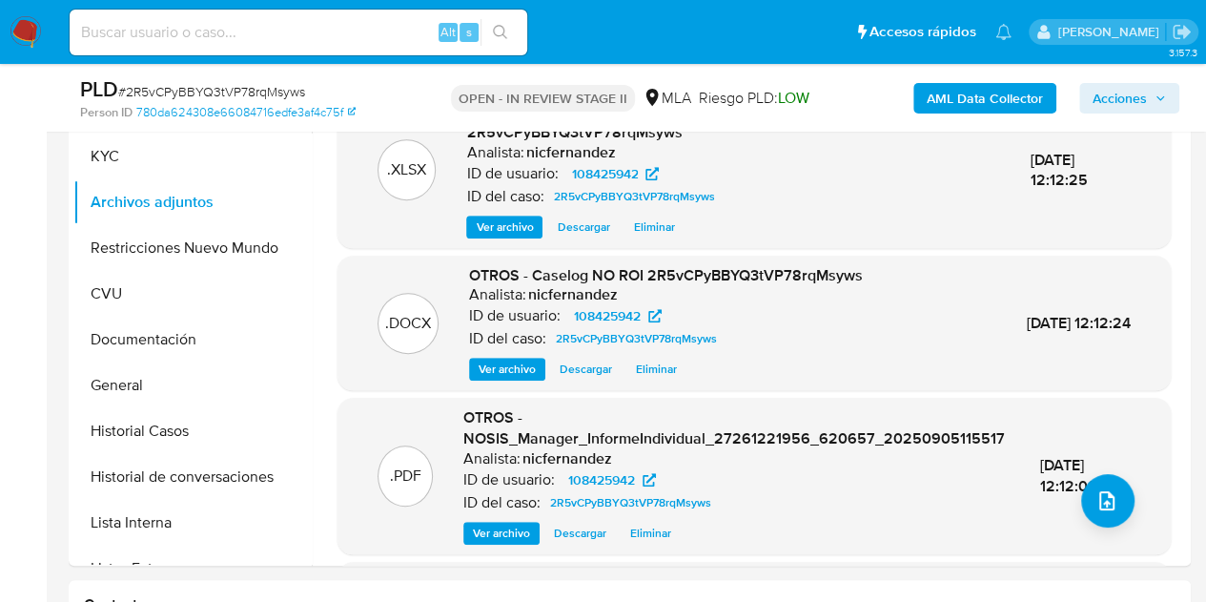
click at [797, 319] on div "ID de usuario: 108425942" at bounding box center [666, 315] width 394 height 23
click at [503, 367] on span "Ver archivo" at bounding box center [507, 369] width 57 height 19
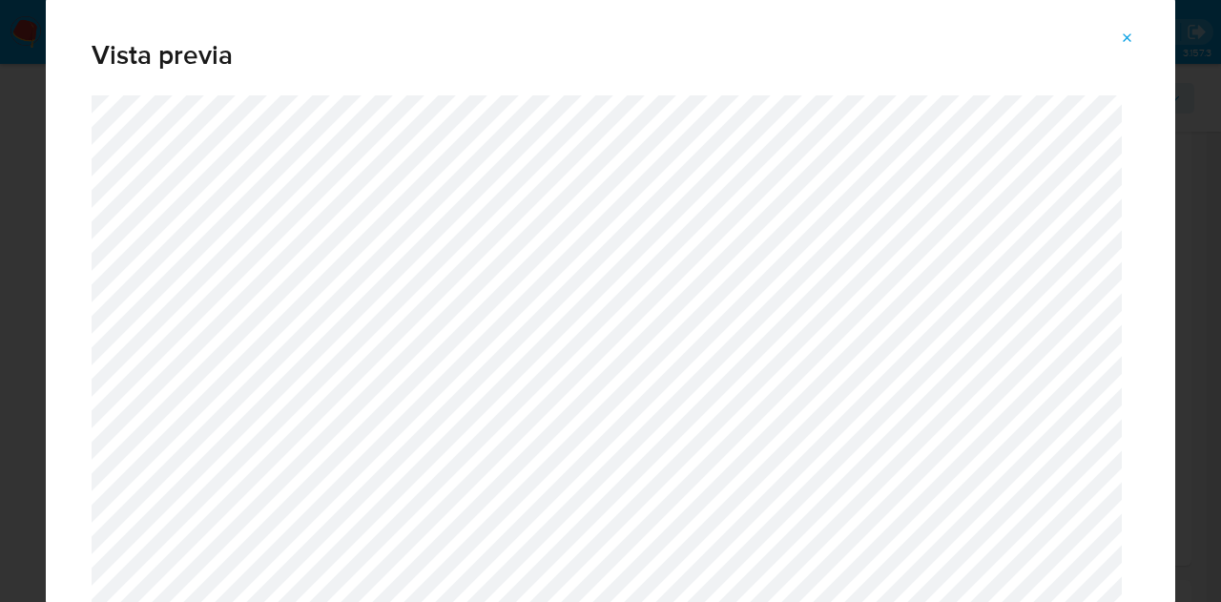
drag, startPoint x: 1175, startPoint y: 22, endPoint x: 1176, endPoint y: 138, distance: 116.4
click at [1176, 138] on div "Vista previa" at bounding box center [610, 301] width 1221 height 602
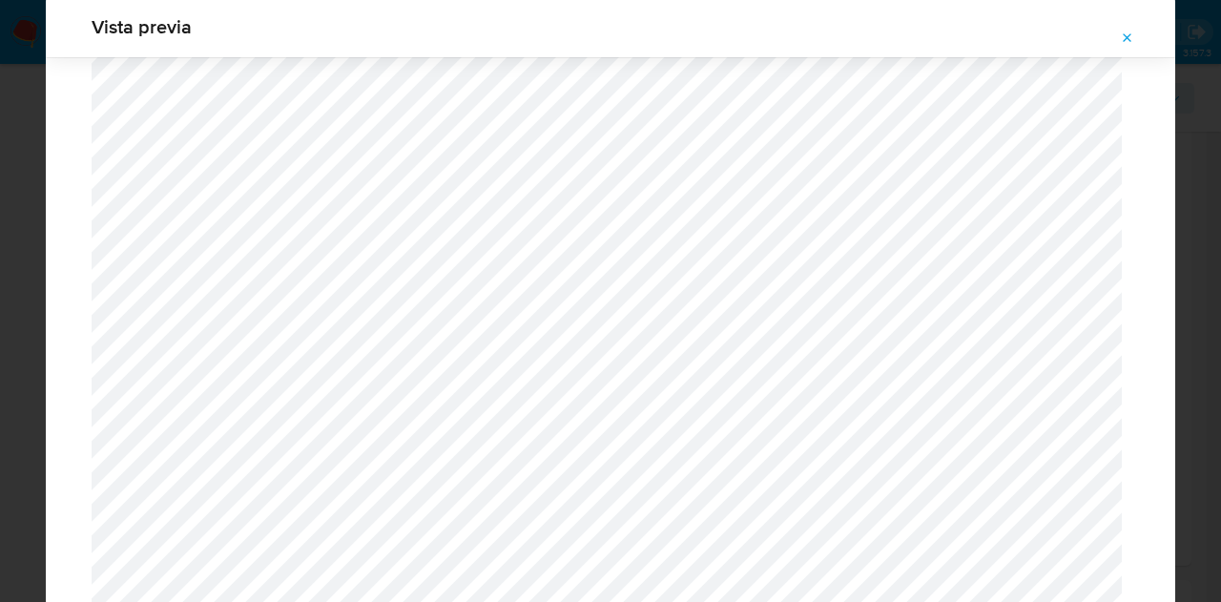
scroll to position [2260, 0]
click at [1122, 35] on icon "Attachment preview" at bounding box center [1127, 38] width 15 height 15
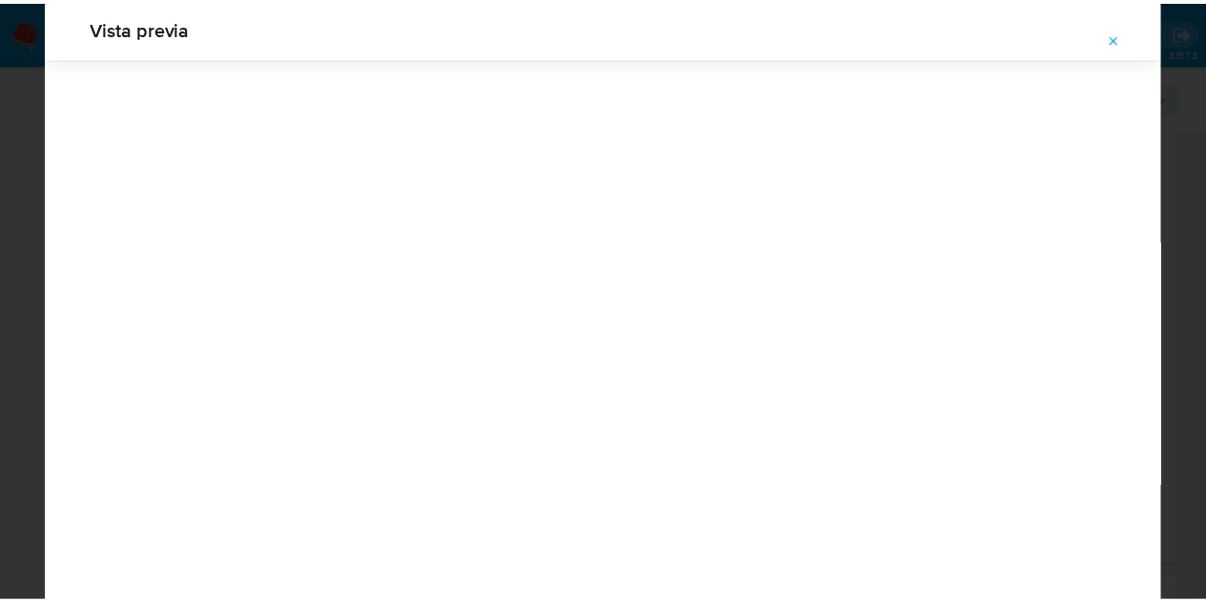
scroll to position [61, 0]
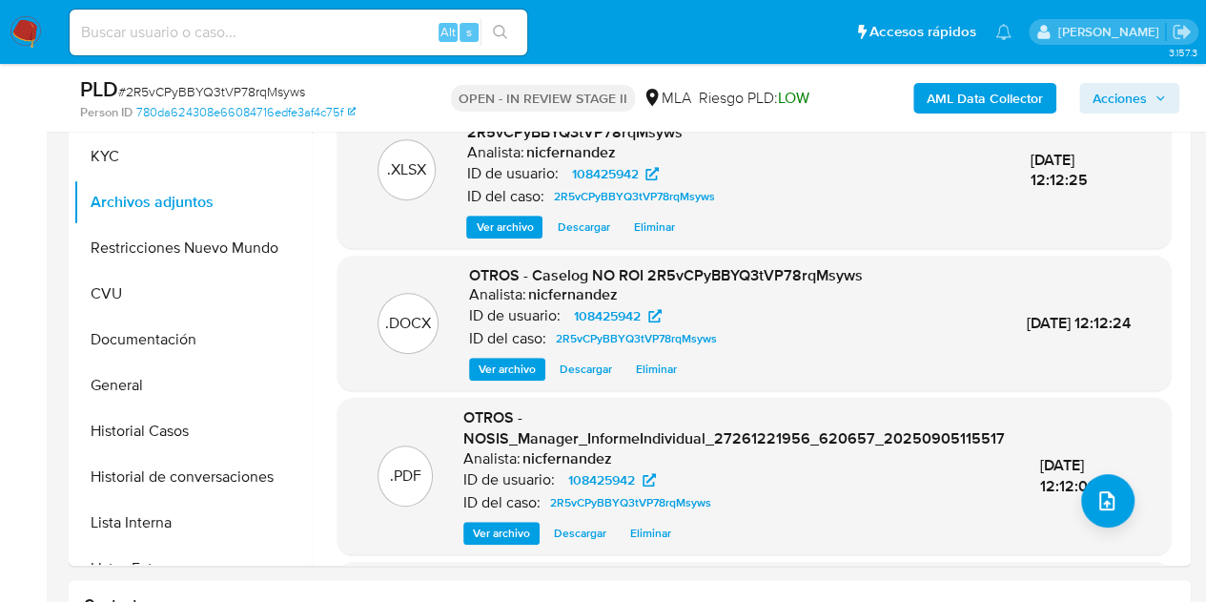
click at [1139, 99] on span "Acciones" at bounding box center [1120, 98] width 54 height 31
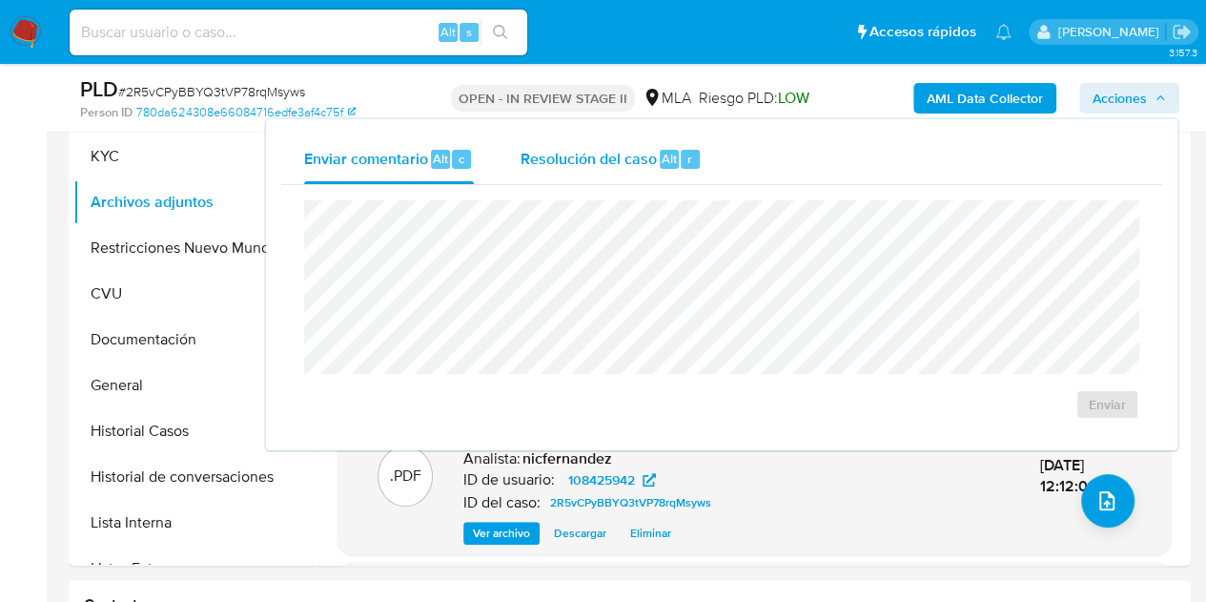
click at [641, 155] on span "Resolución del caso" at bounding box center [588, 158] width 136 height 22
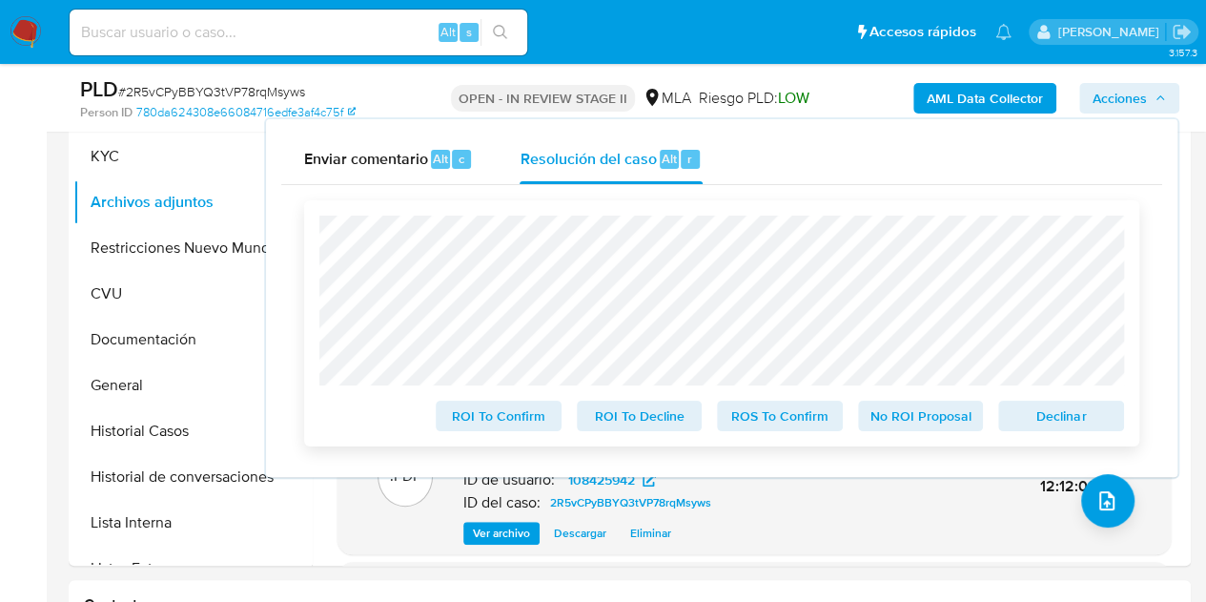
click at [902, 425] on span "No ROI Proposal" at bounding box center [921, 415] width 99 height 27
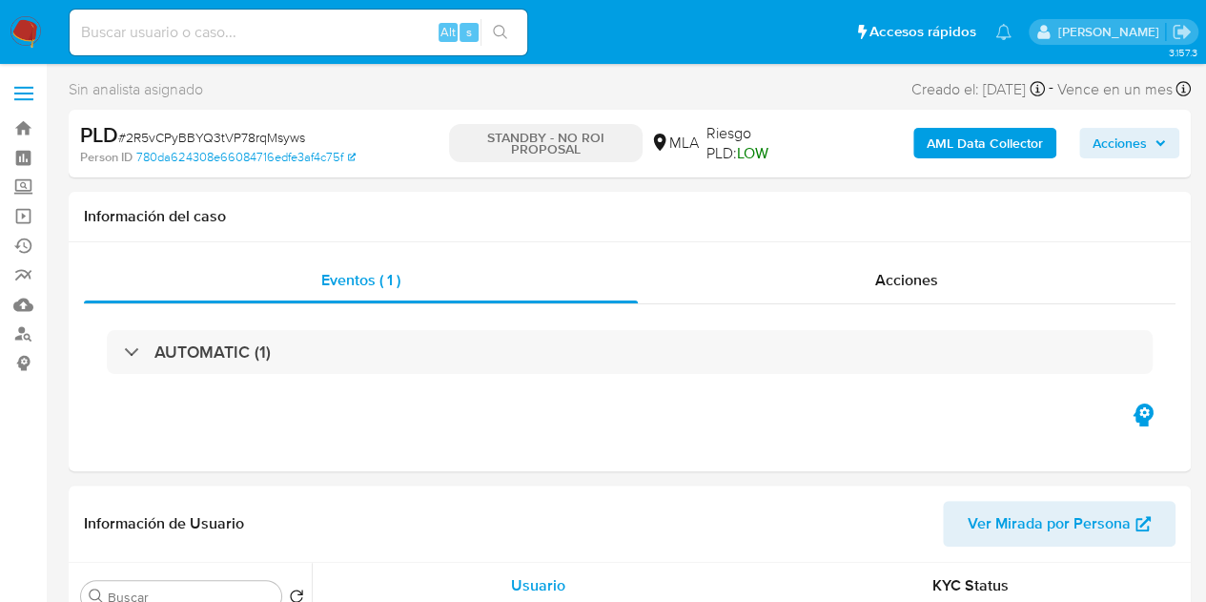
select select "10"
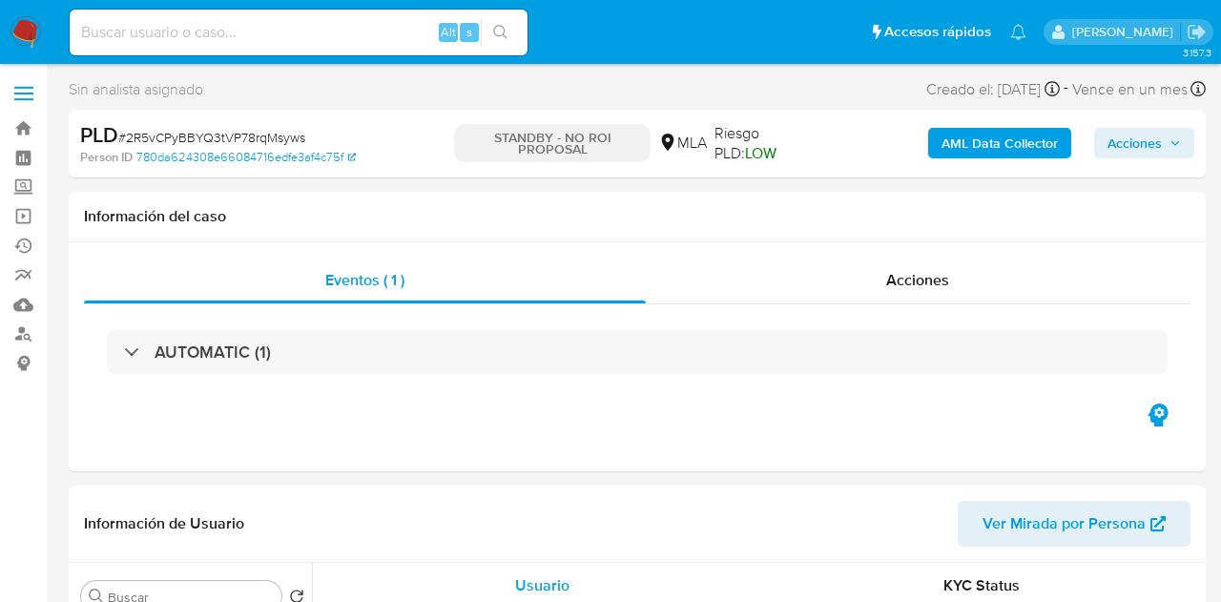
select select "10"
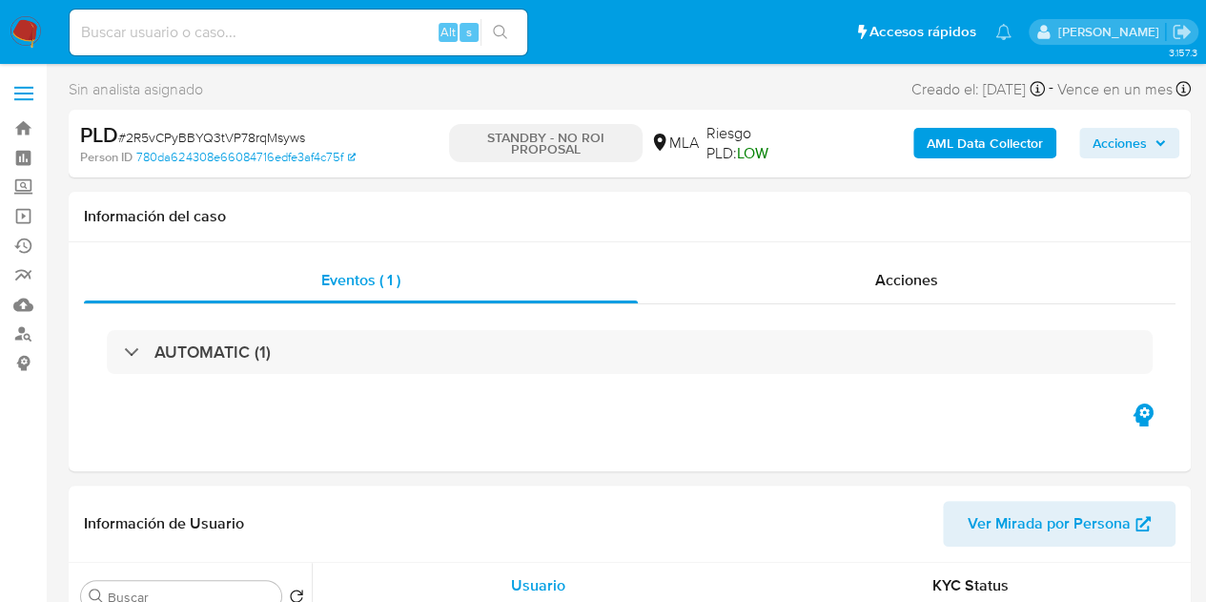
select select "10"
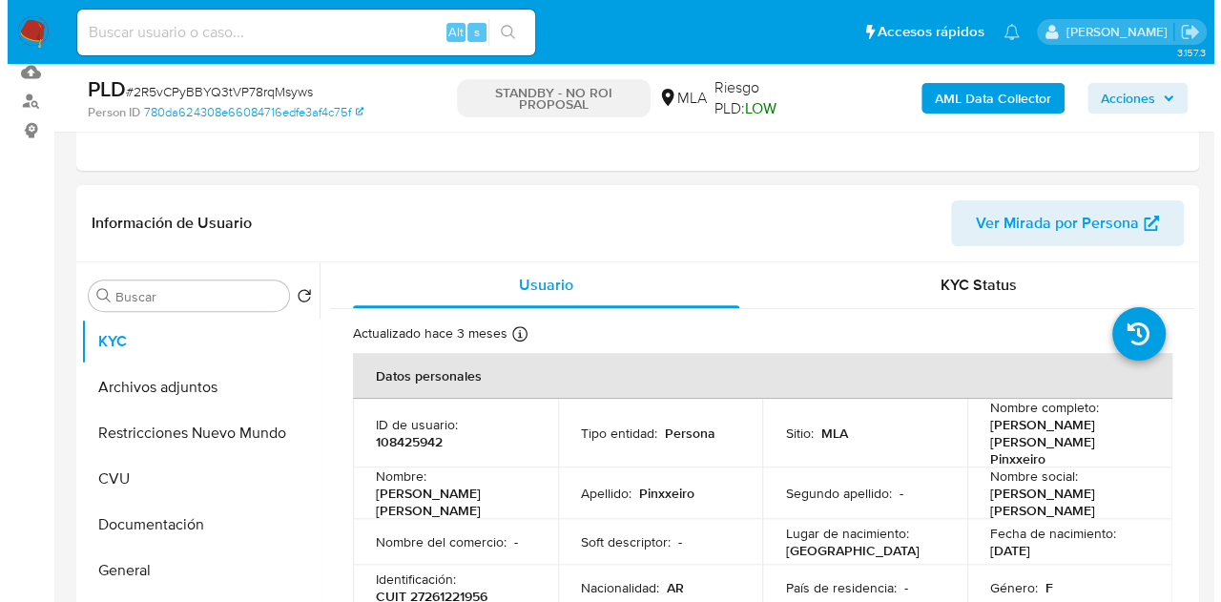
scroll to position [237, 0]
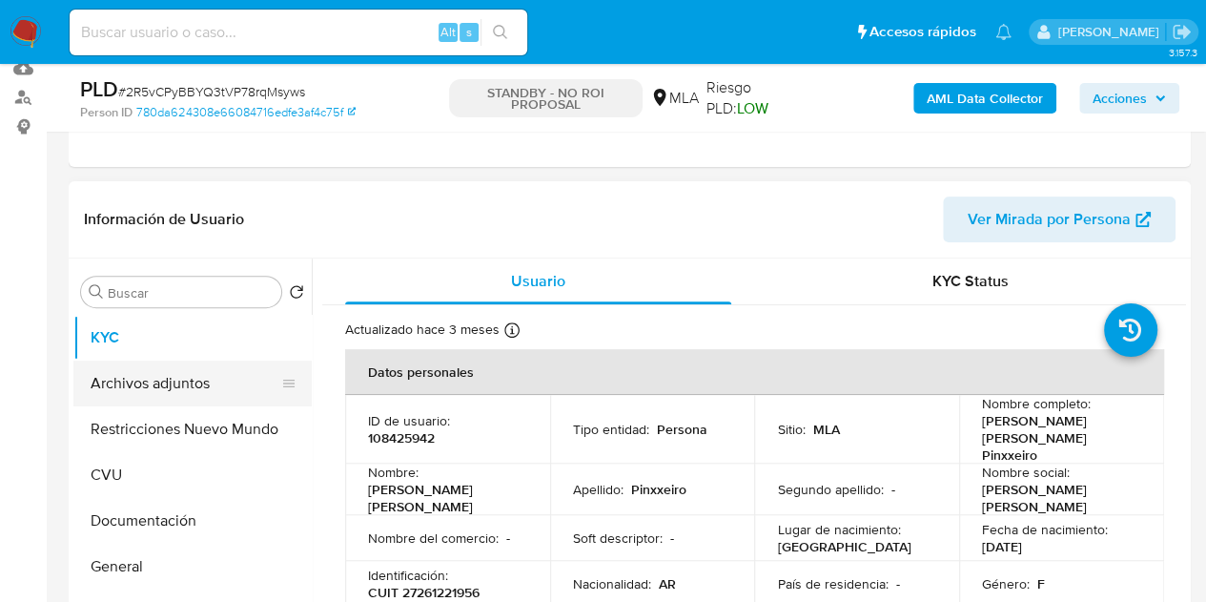
click at [130, 397] on button "Archivos adjuntos" at bounding box center [184, 383] width 223 height 46
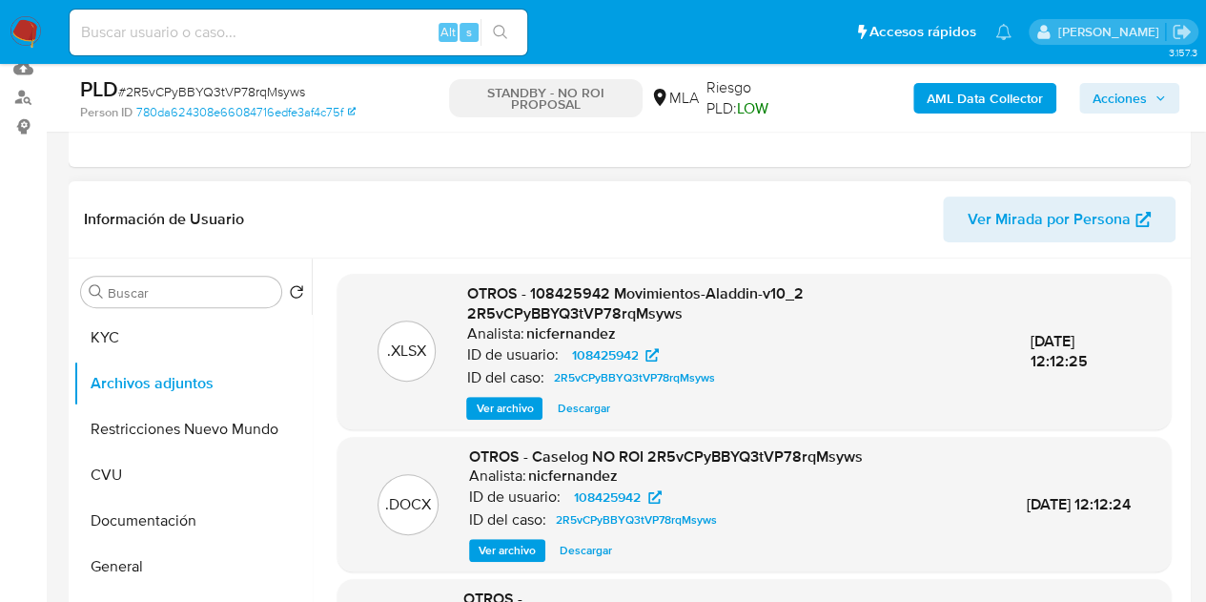
click at [490, 546] on span "Ver archivo" at bounding box center [507, 550] width 57 height 19
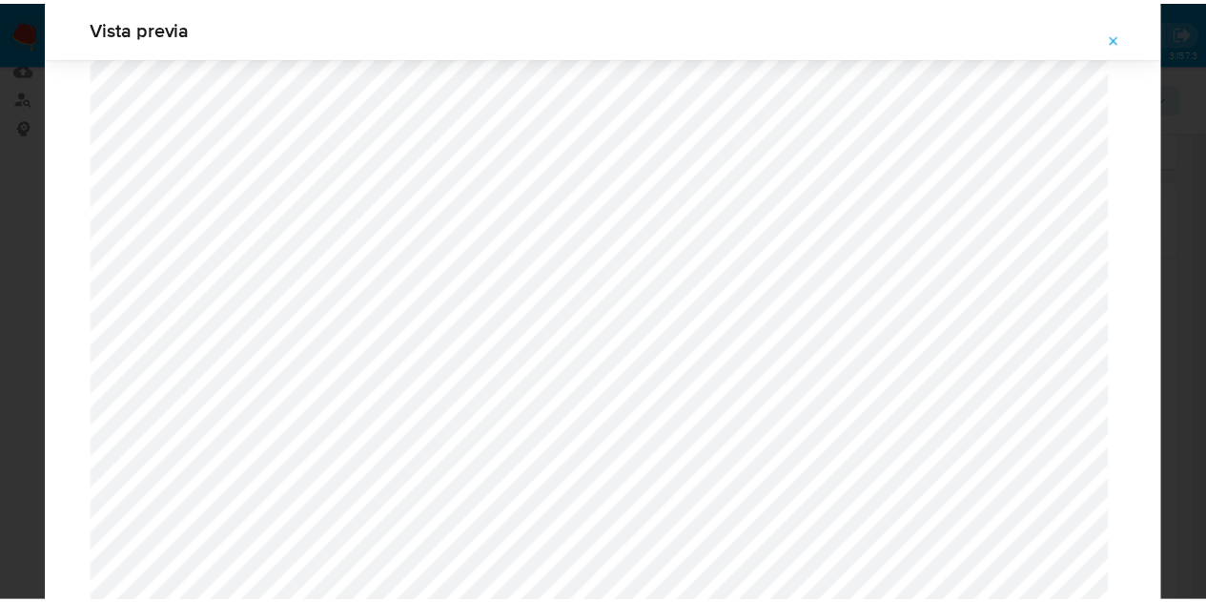
scroll to position [28, 0]
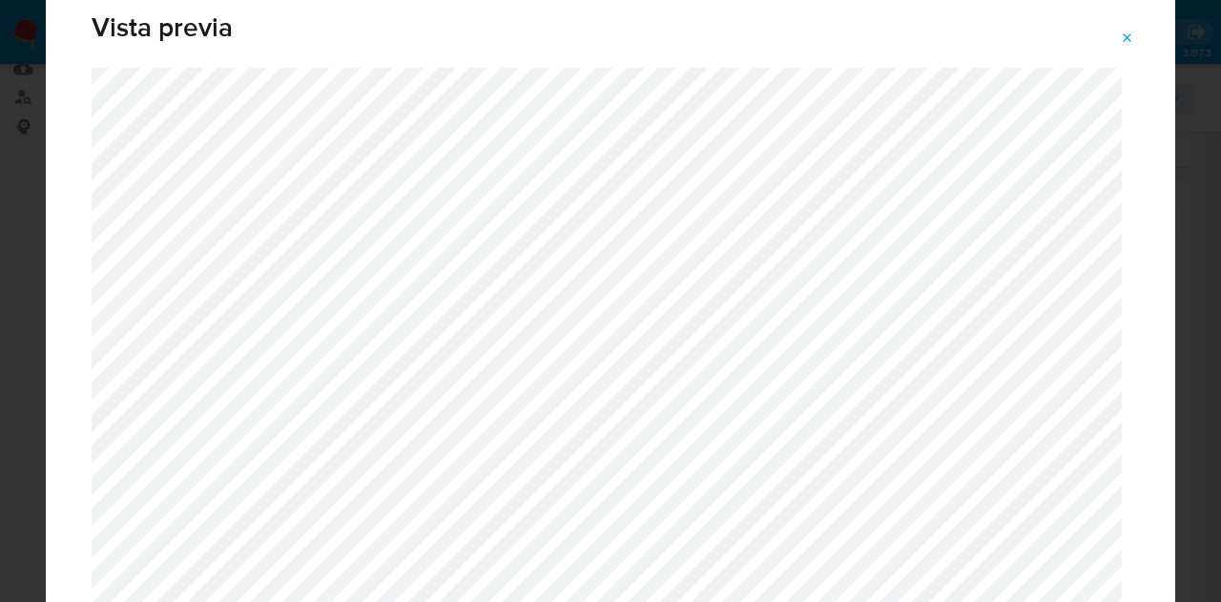
click at [1131, 38] on icon "Attachment preview" at bounding box center [1127, 38] width 15 height 15
